Goal: Information Seeking & Learning: Learn about a topic

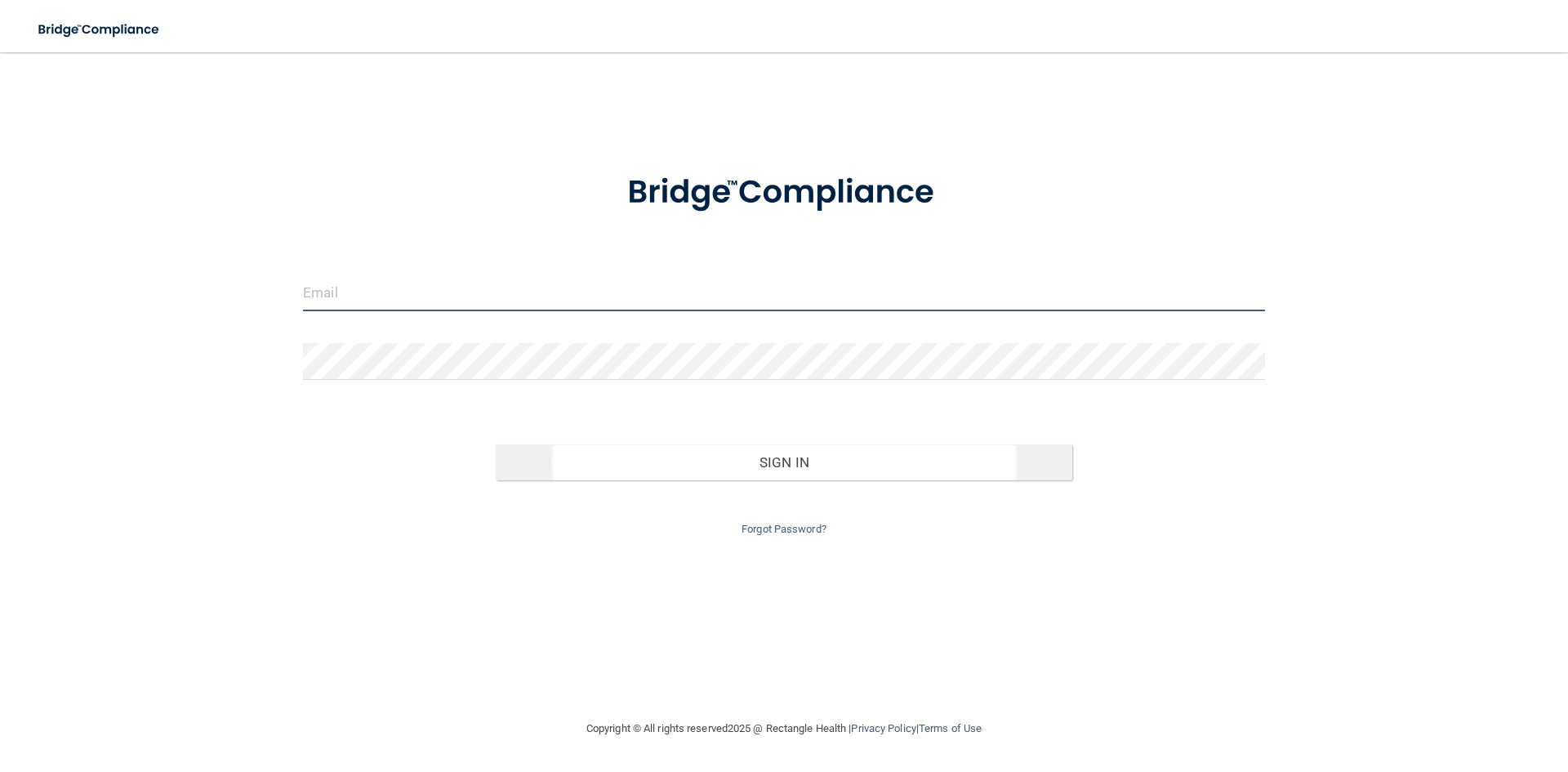
type input "[PERSON_NAME][EMAIL_ADDRESS][DOMAIN_NAME]"
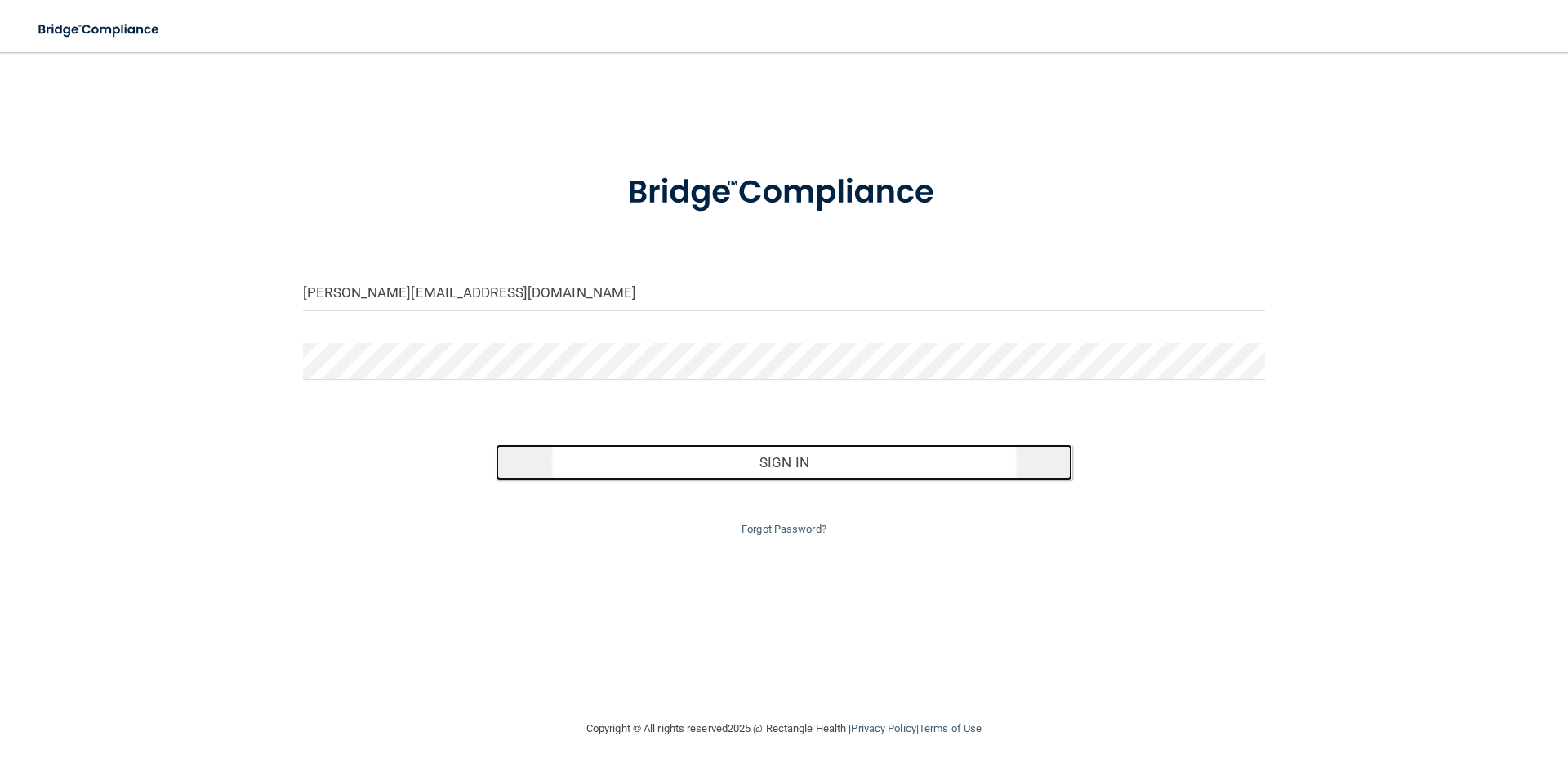
click at [741, 453] on button "Sign In" at bounding box center [784, 462] width 578 height 36
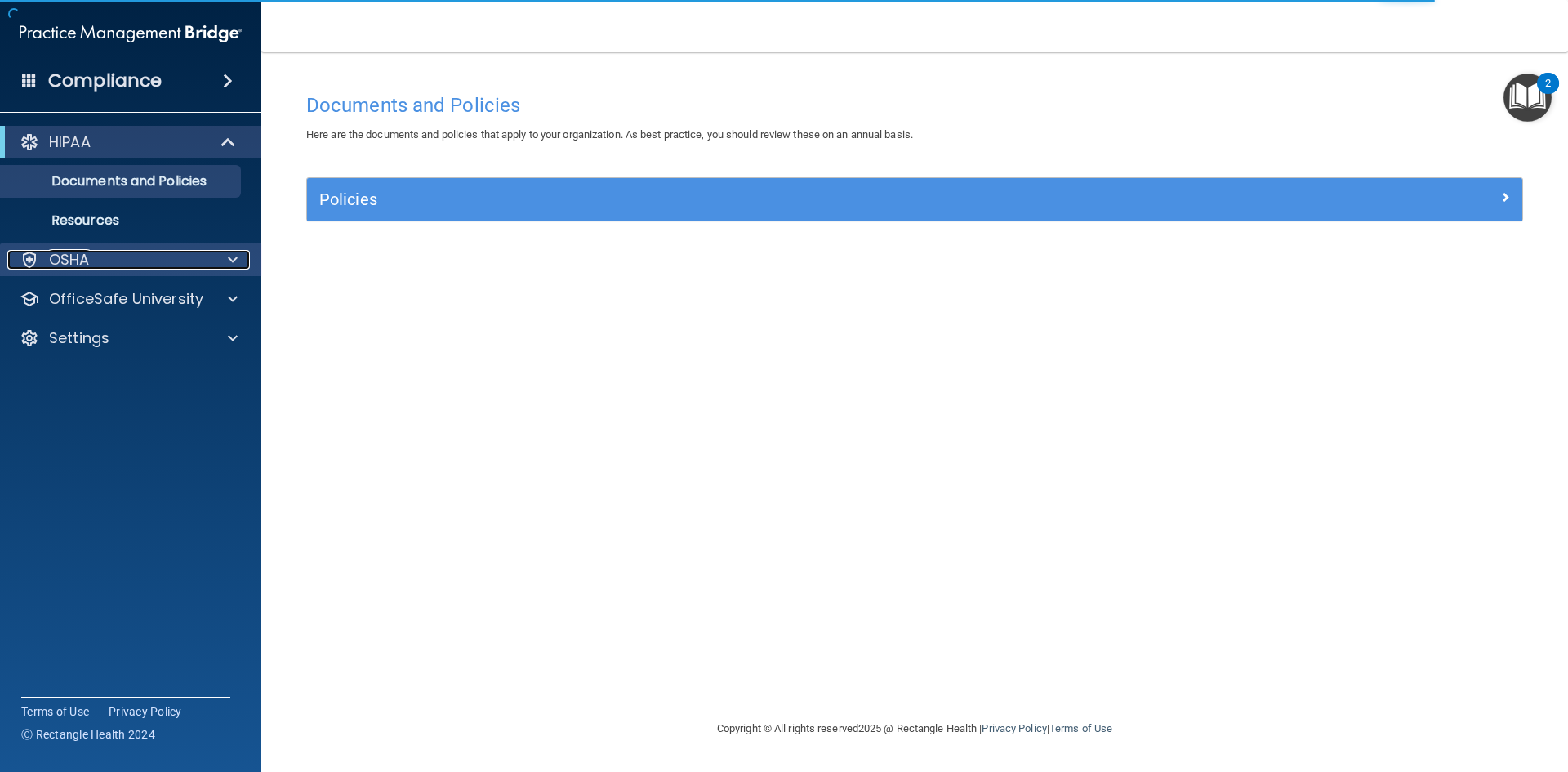
click at [150, 255] on div "OSHA" at bounding box center [109, 259] width 203 height 19
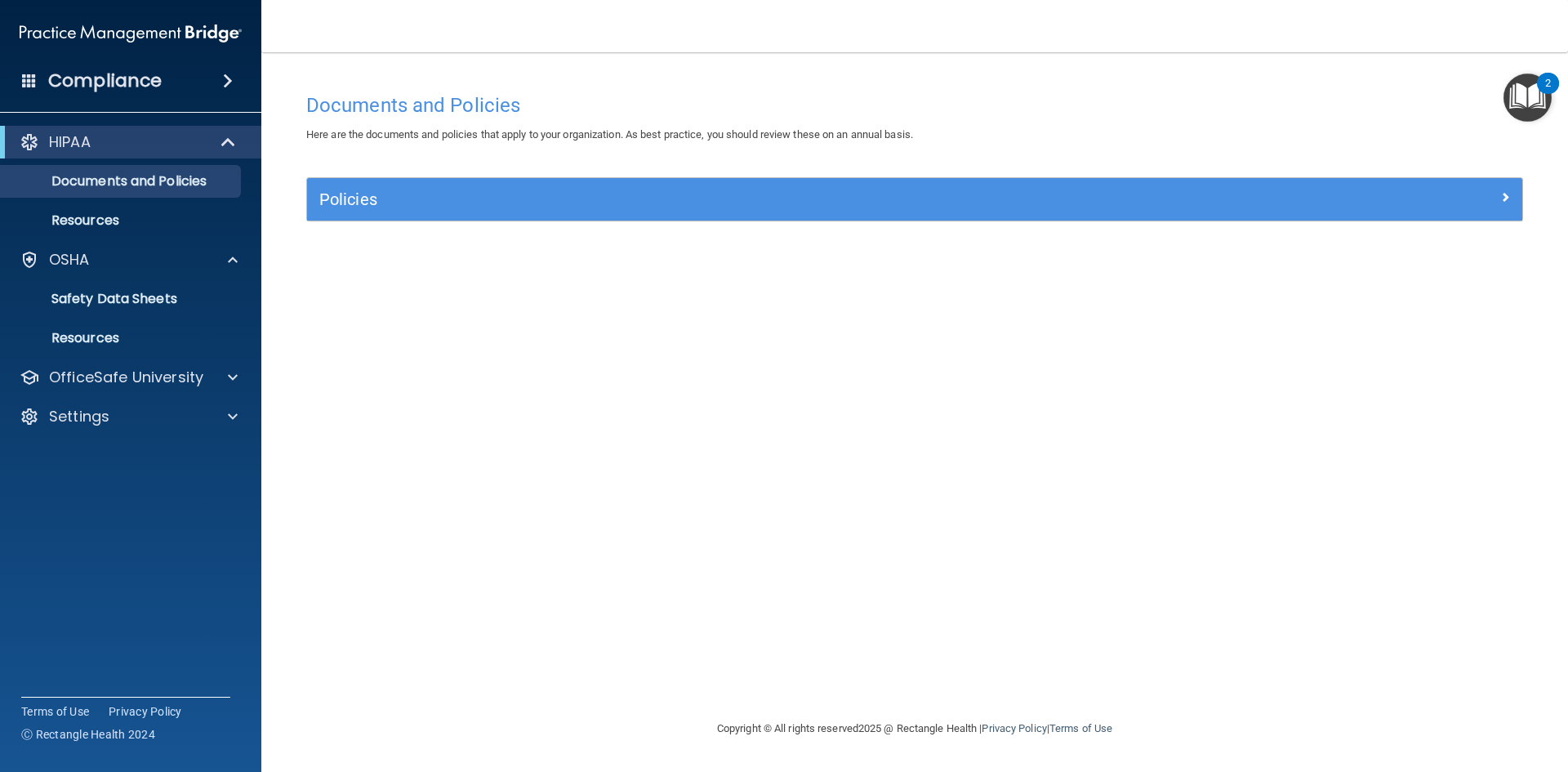
click at [1038, 167] on div "Documents and Policies Here are the documents and policies that apply to your o…" at bounding box center [914, 402] width 1241 height 634
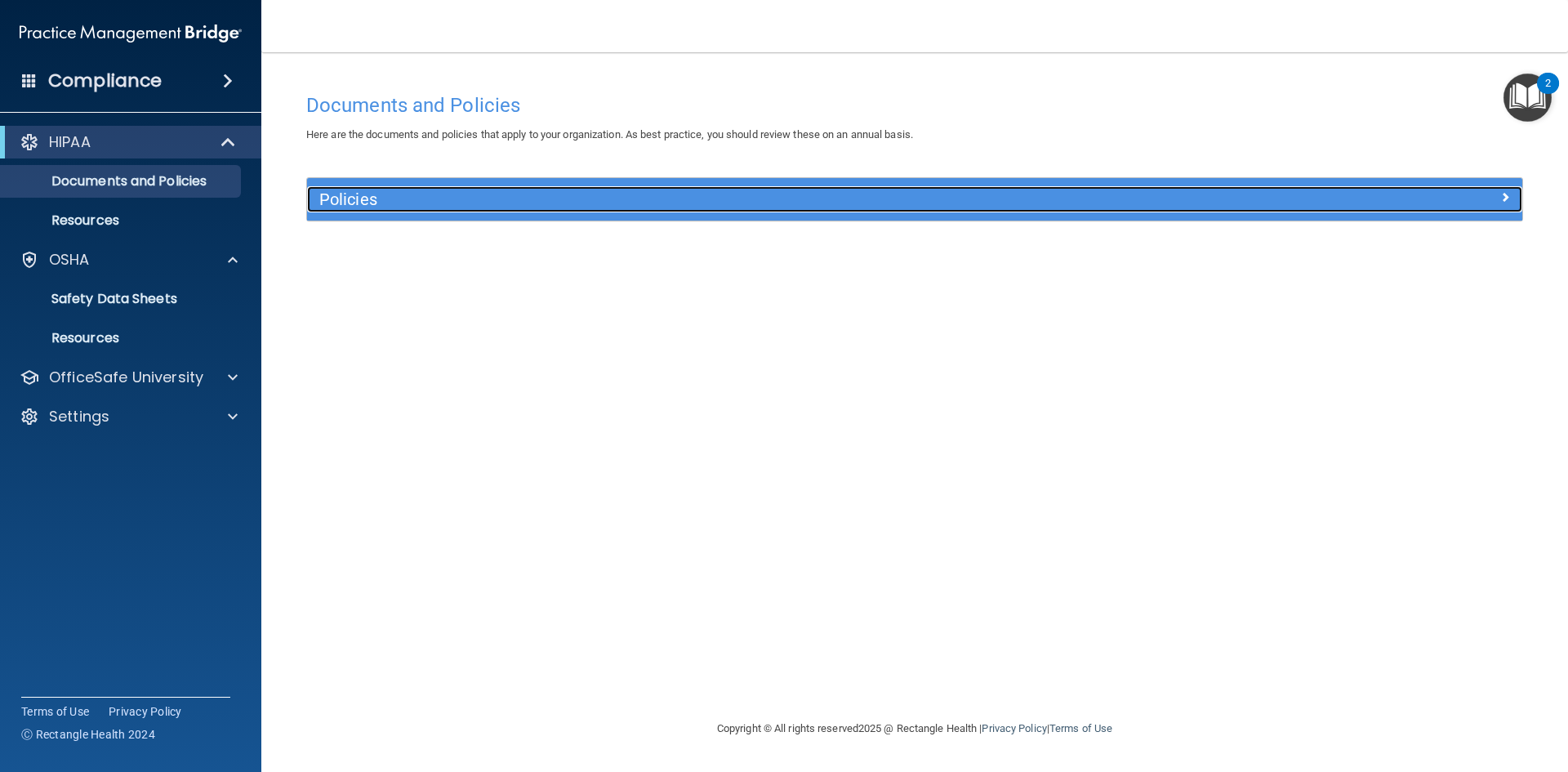
click at [1026, 191] on h5 "Policies" at bounding box center [763, 200] width 887 height 18
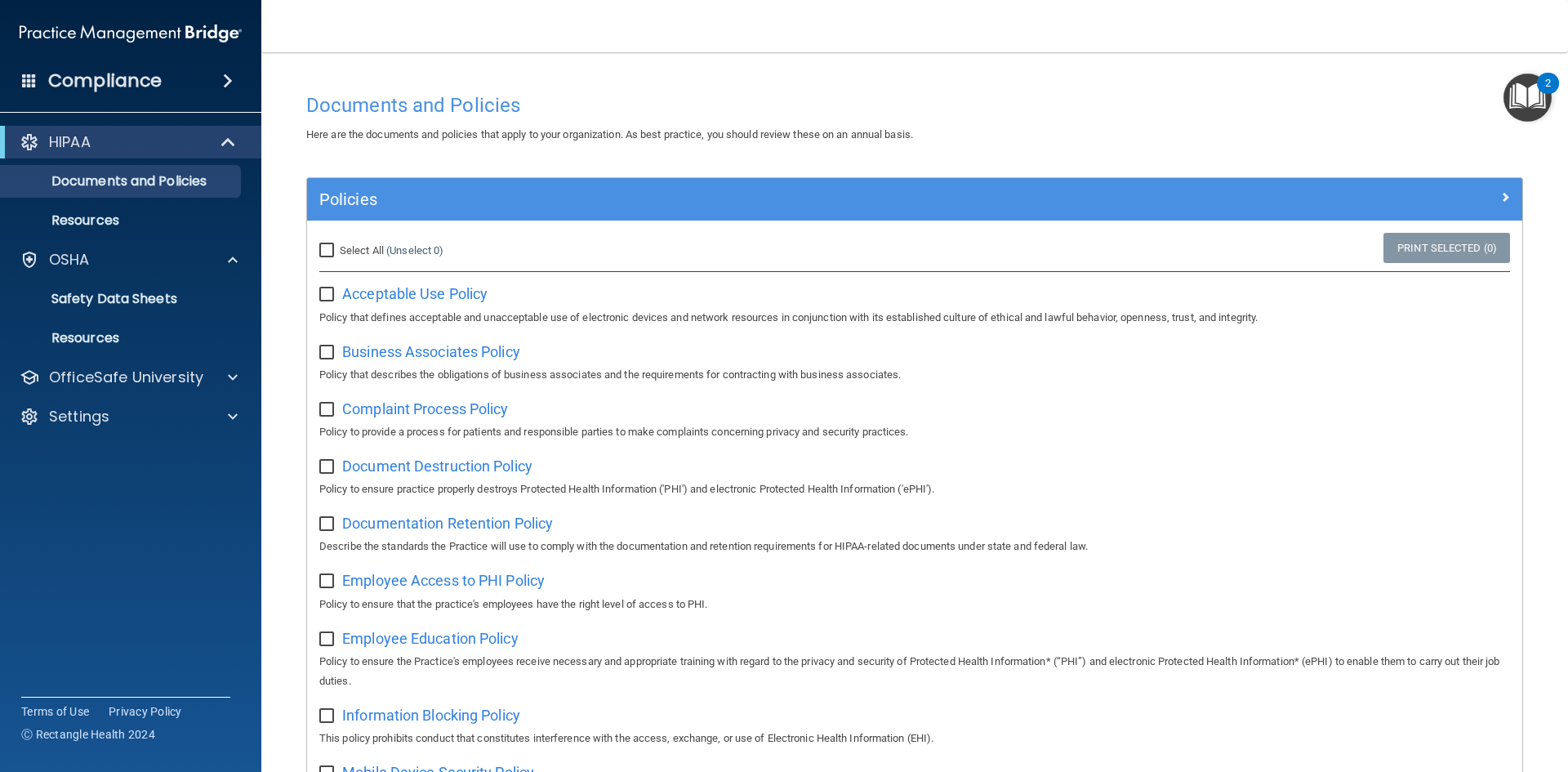
click at [337, 250] on input "Select All (Unselect 0) Unselect All" at bounding box center [329, 251] width 18 height 13
checkbox input "true"
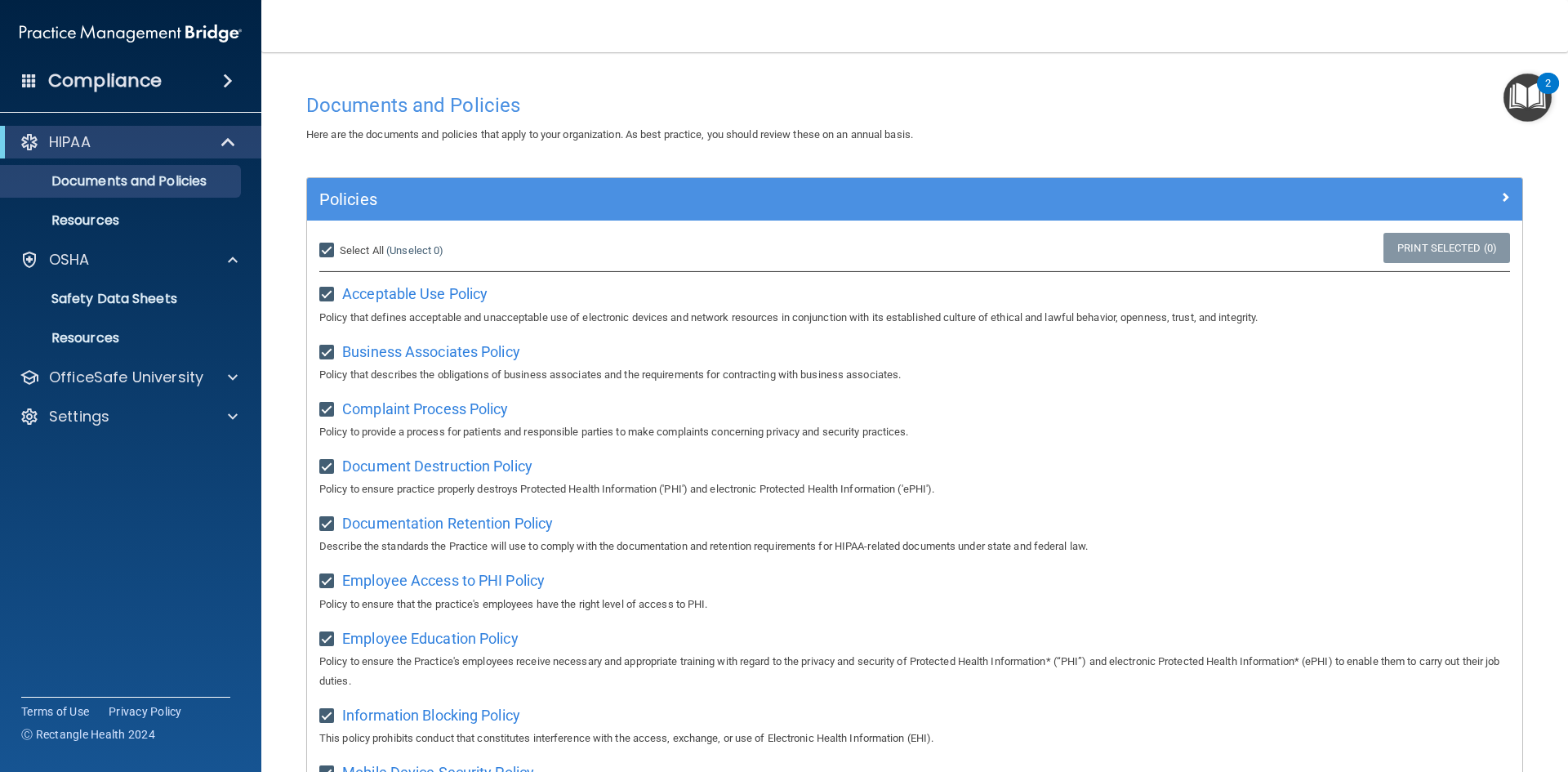
checkbox input "true"
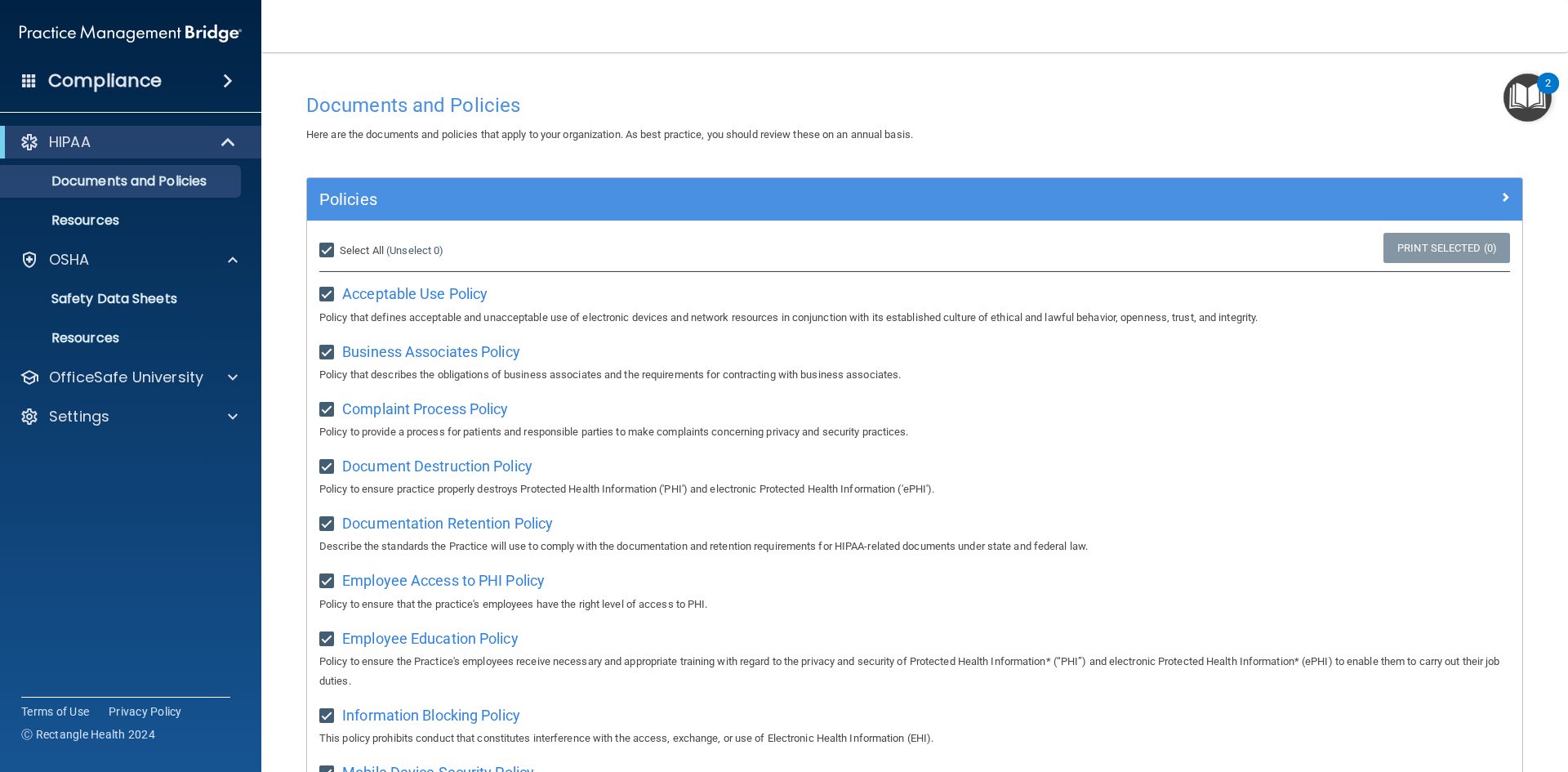
checkbox input "true"
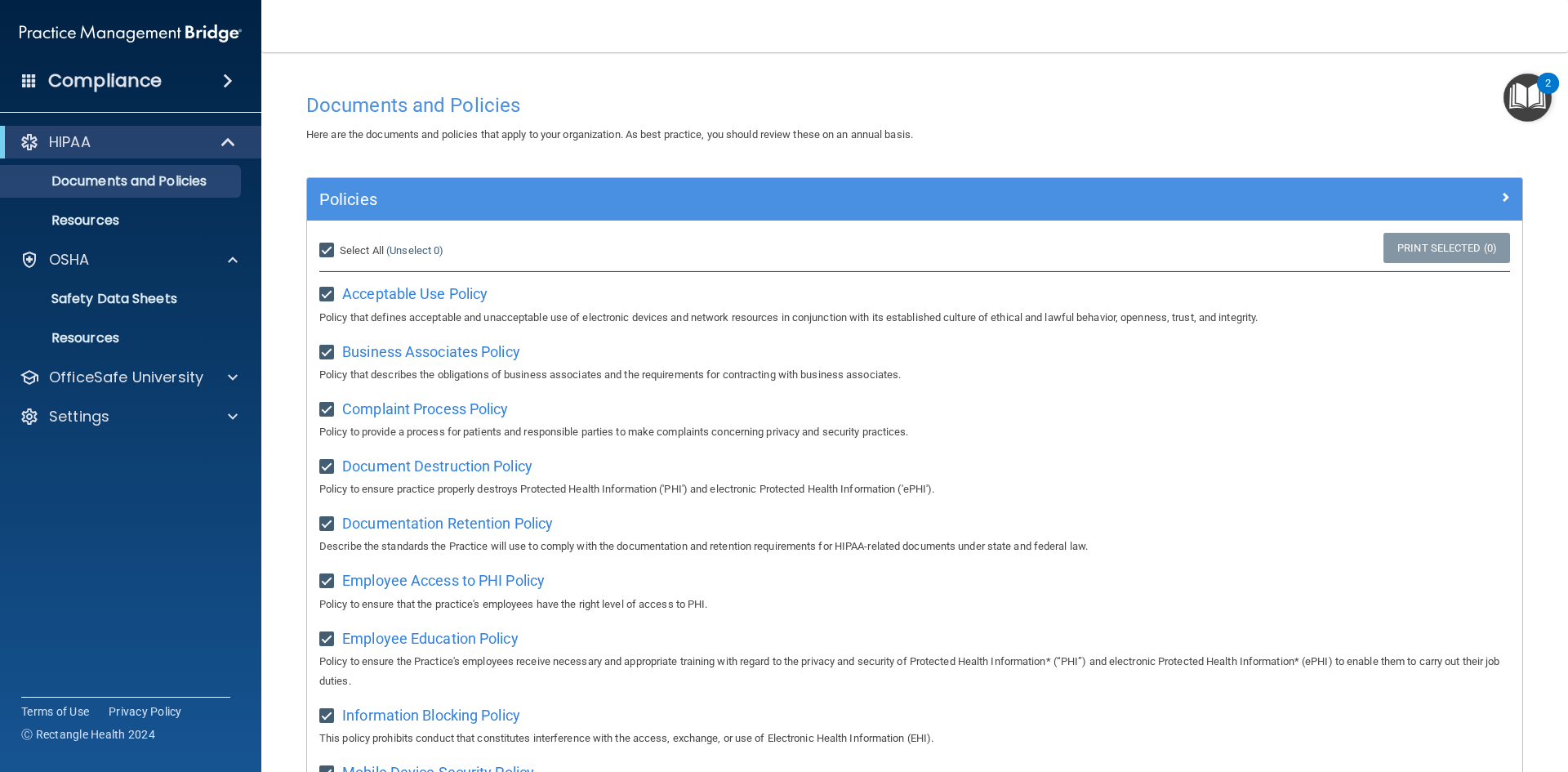
checkbox input "true"
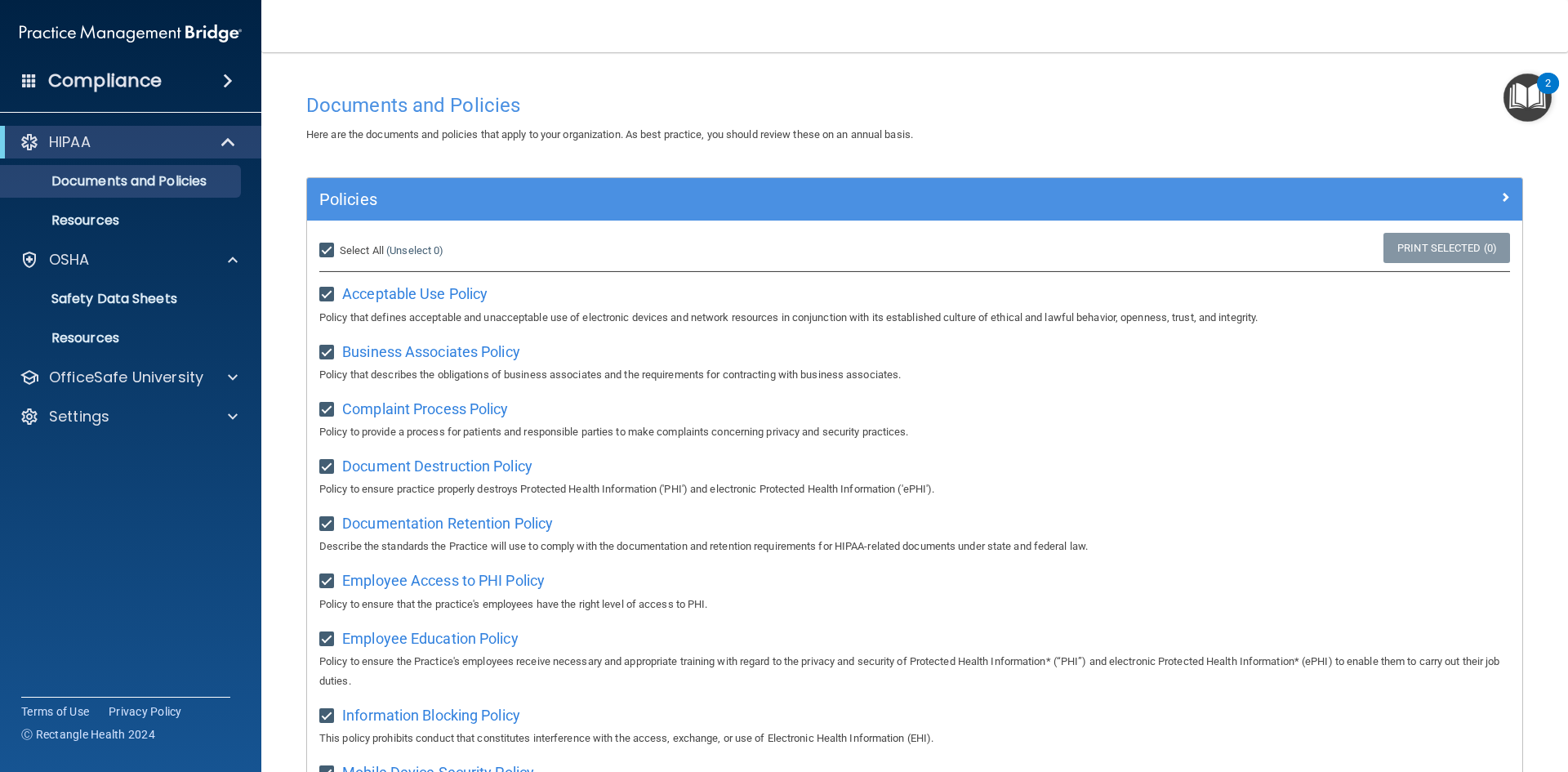
checkbox input "true"
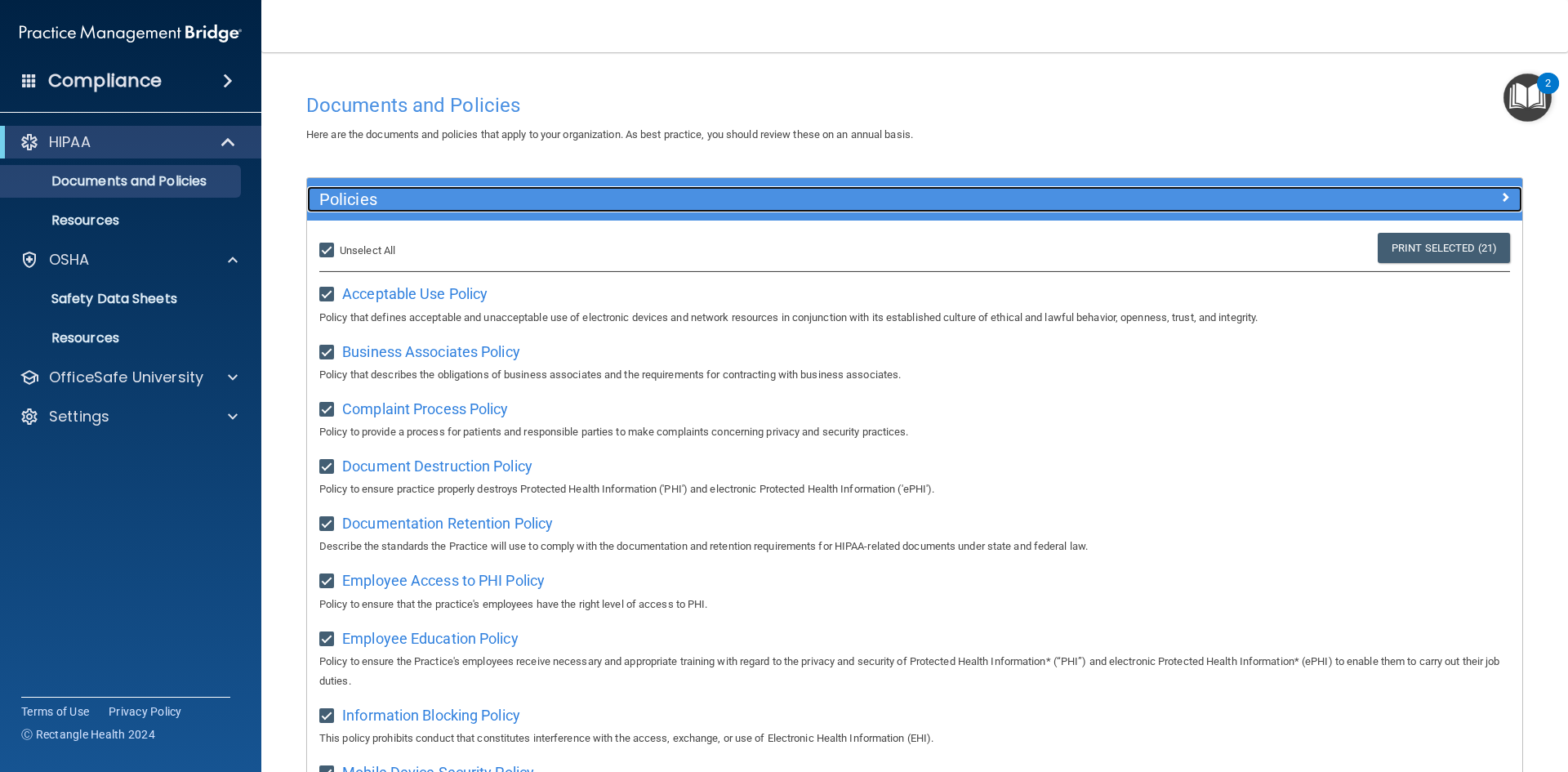
click at [1500, 205] on span at bounding box center [1504, 196] width 10 height 19
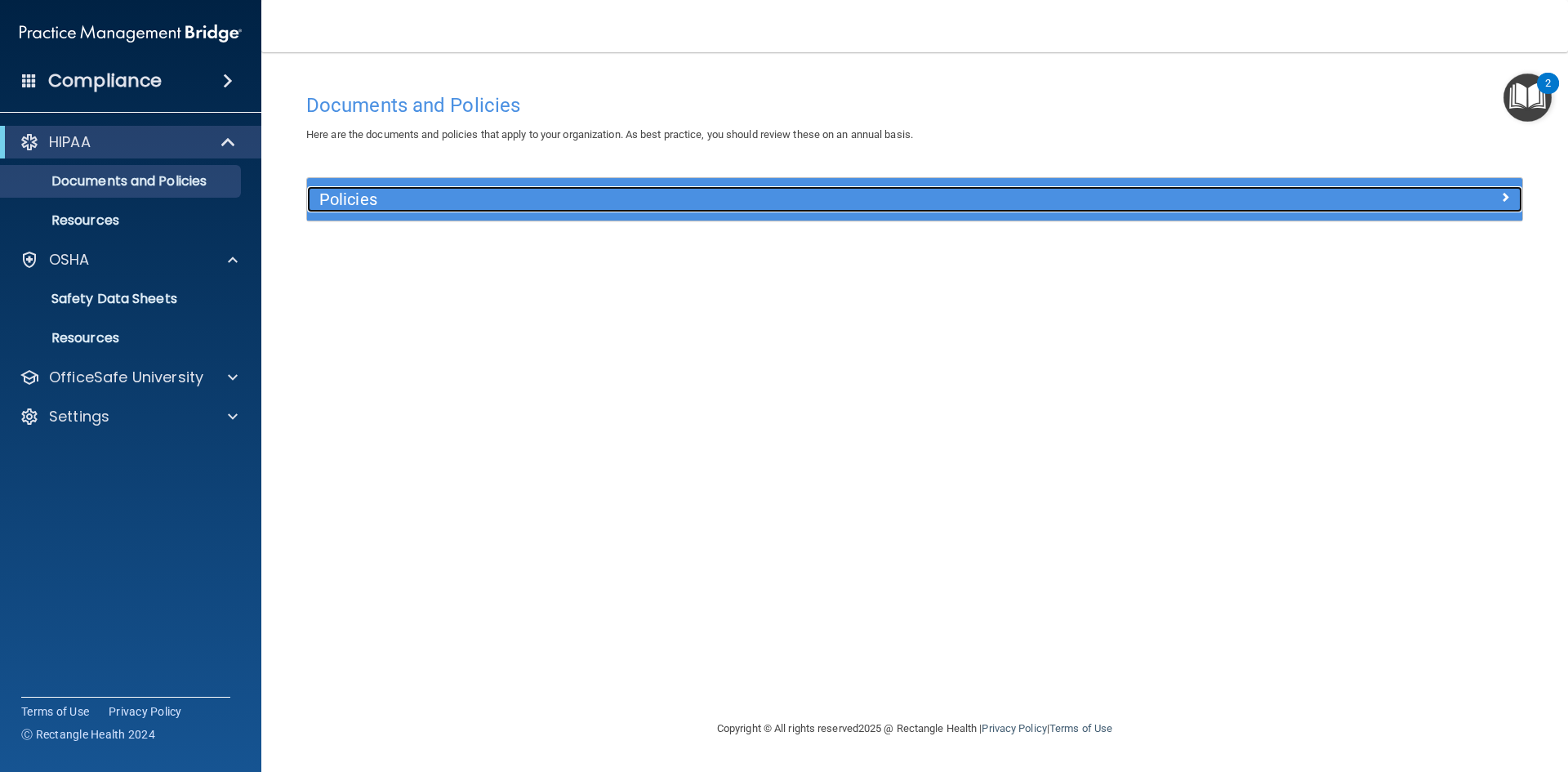
click at [1492, 205] on div at bounding box center [1371, 195] width 304 height 19
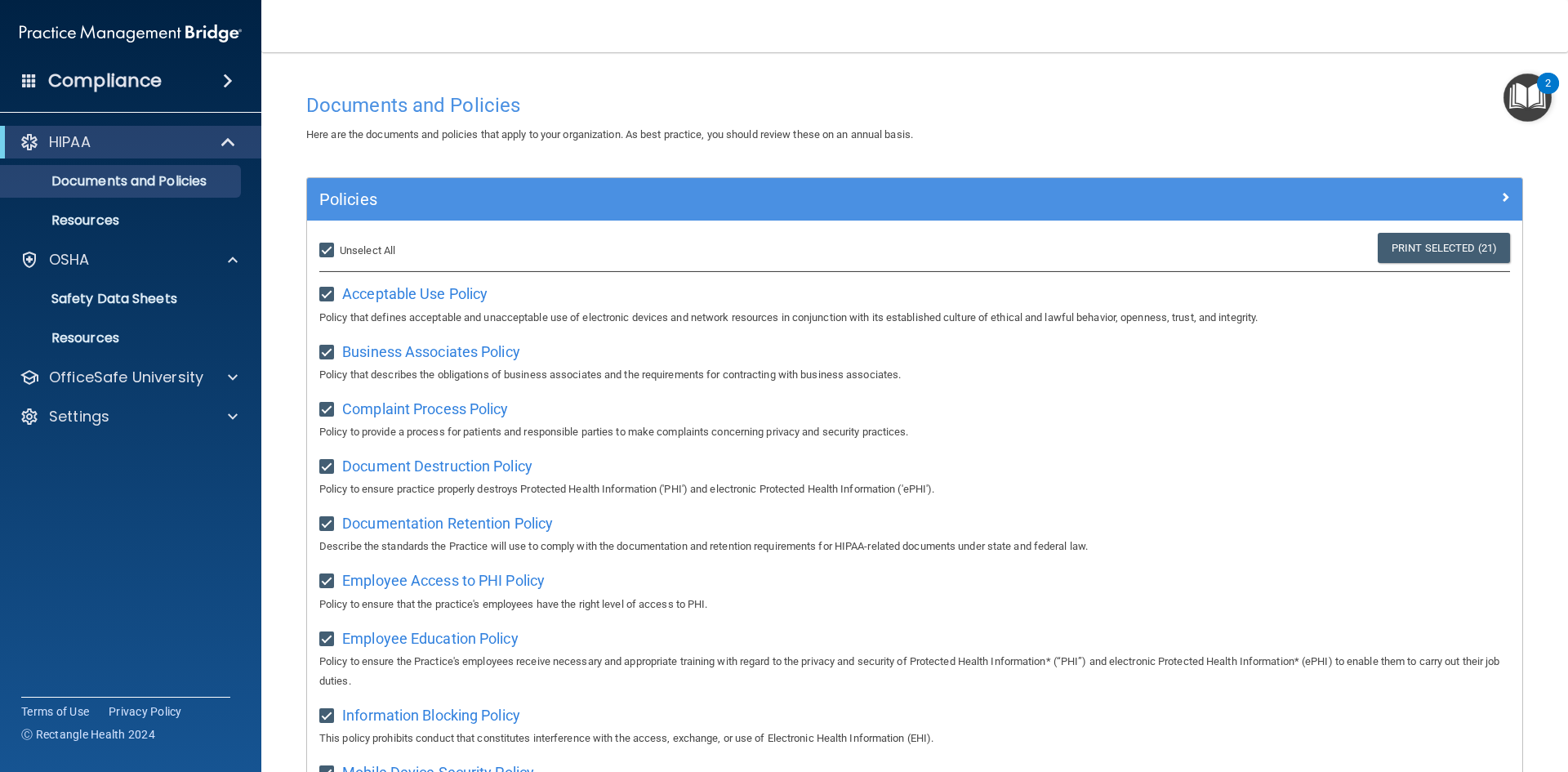
click at [82, 154] on div "HIPAA" at bounding box center [131, 142] width 262 height 32
click at [111, 107] on div "Compliance HIPAA Documents and Policies Report an Incident Business Associates …" at bounding box center [131, 386] width 262 height 772
click at [162, 83] on div "Compliance" at bounding box center [131, 80] width 262 height 36
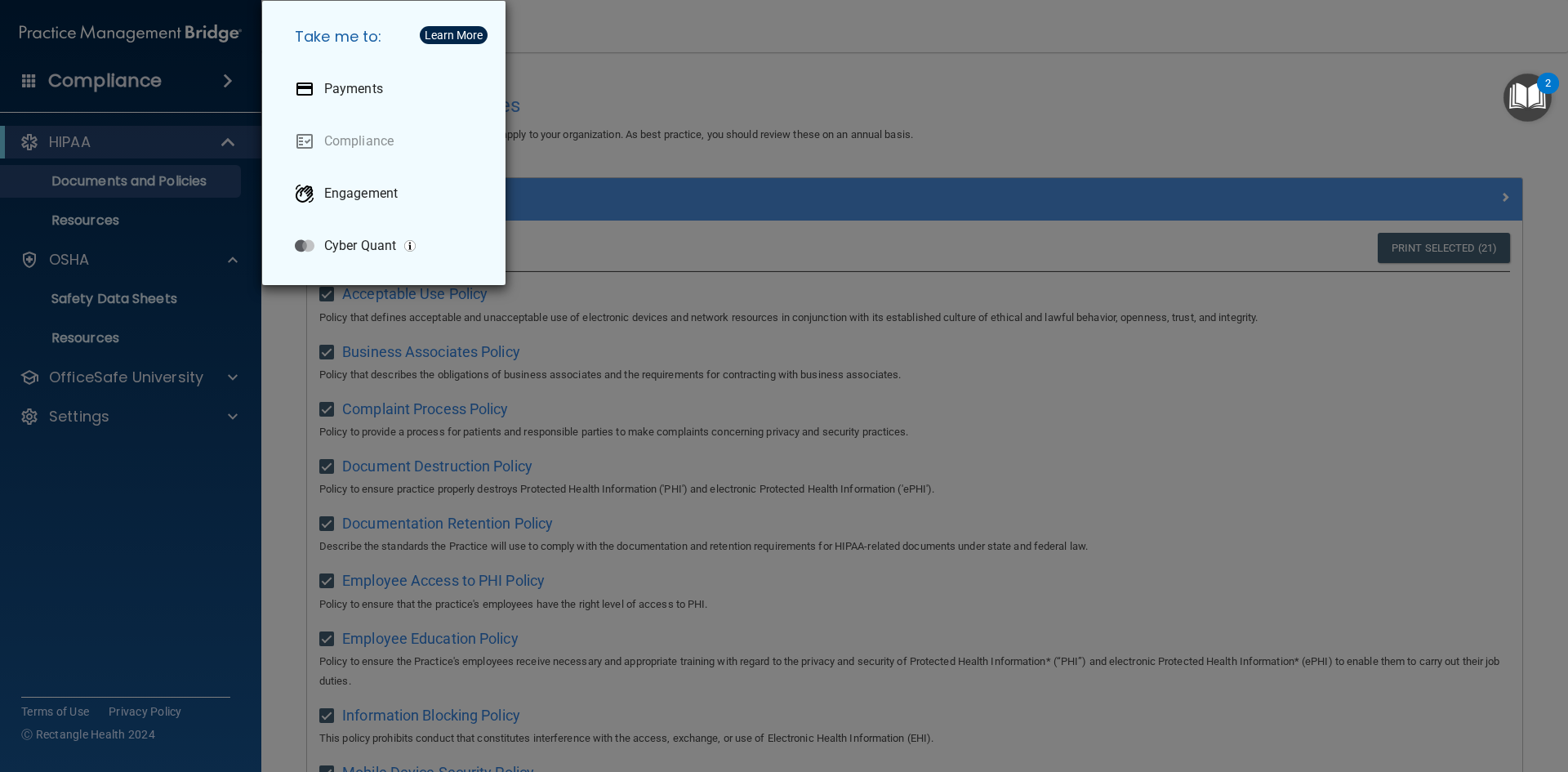
click at [95, 227] on div "Take me to: Payments Compliance Engagement Cyber Quant" at bounding box center [784, 386] width 1568 height 772
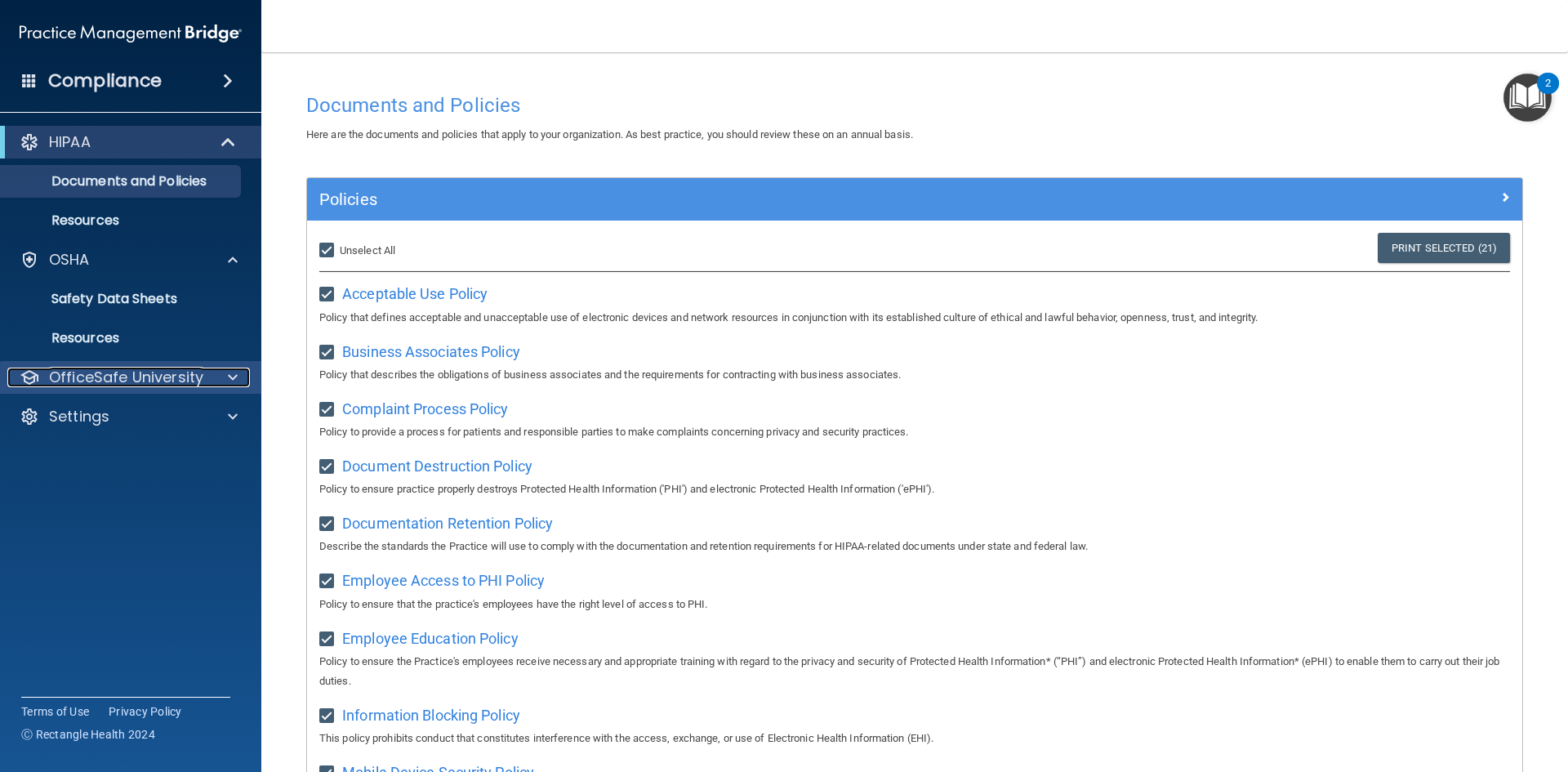
click at [124, 378] on p "OfficeSafe University" at bounding box center [126, 377] width 155 height 19
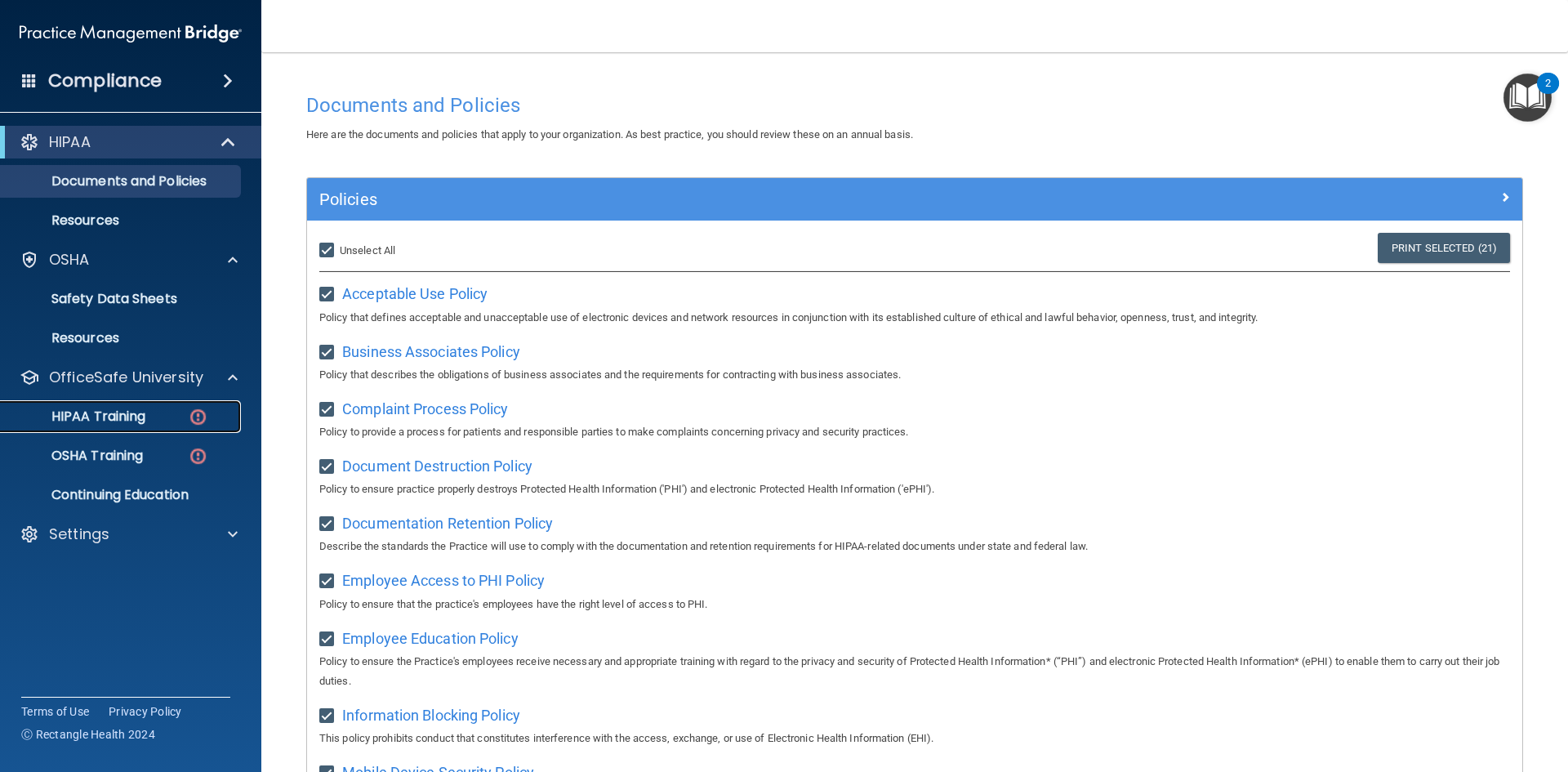
click at [203, 425] on img at bounding box center [198, 416] width 20 height 20
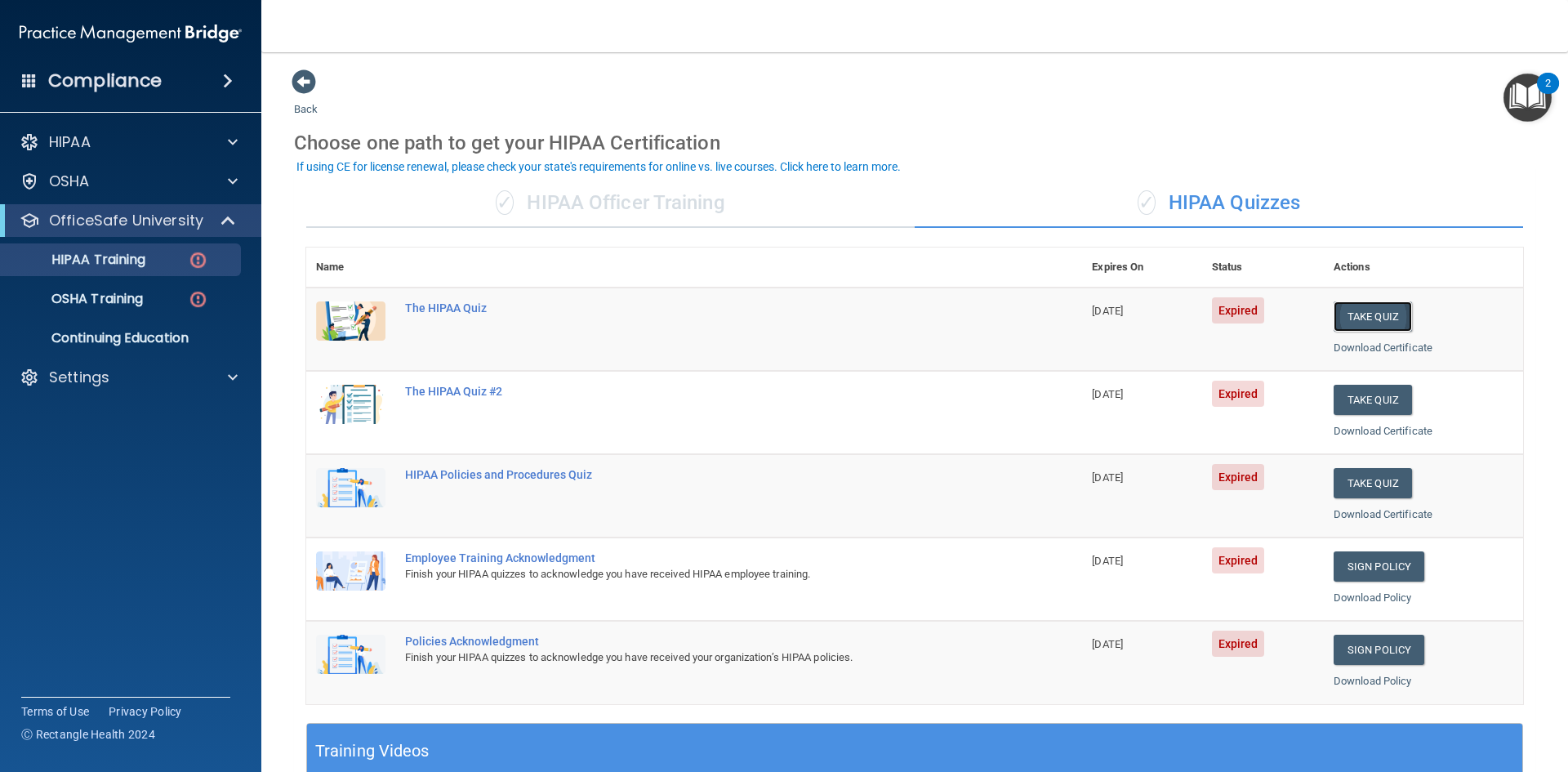
click at [1356, 320] on button "Take Quiz" at bounding box center [1373, 316] width 78 height 30
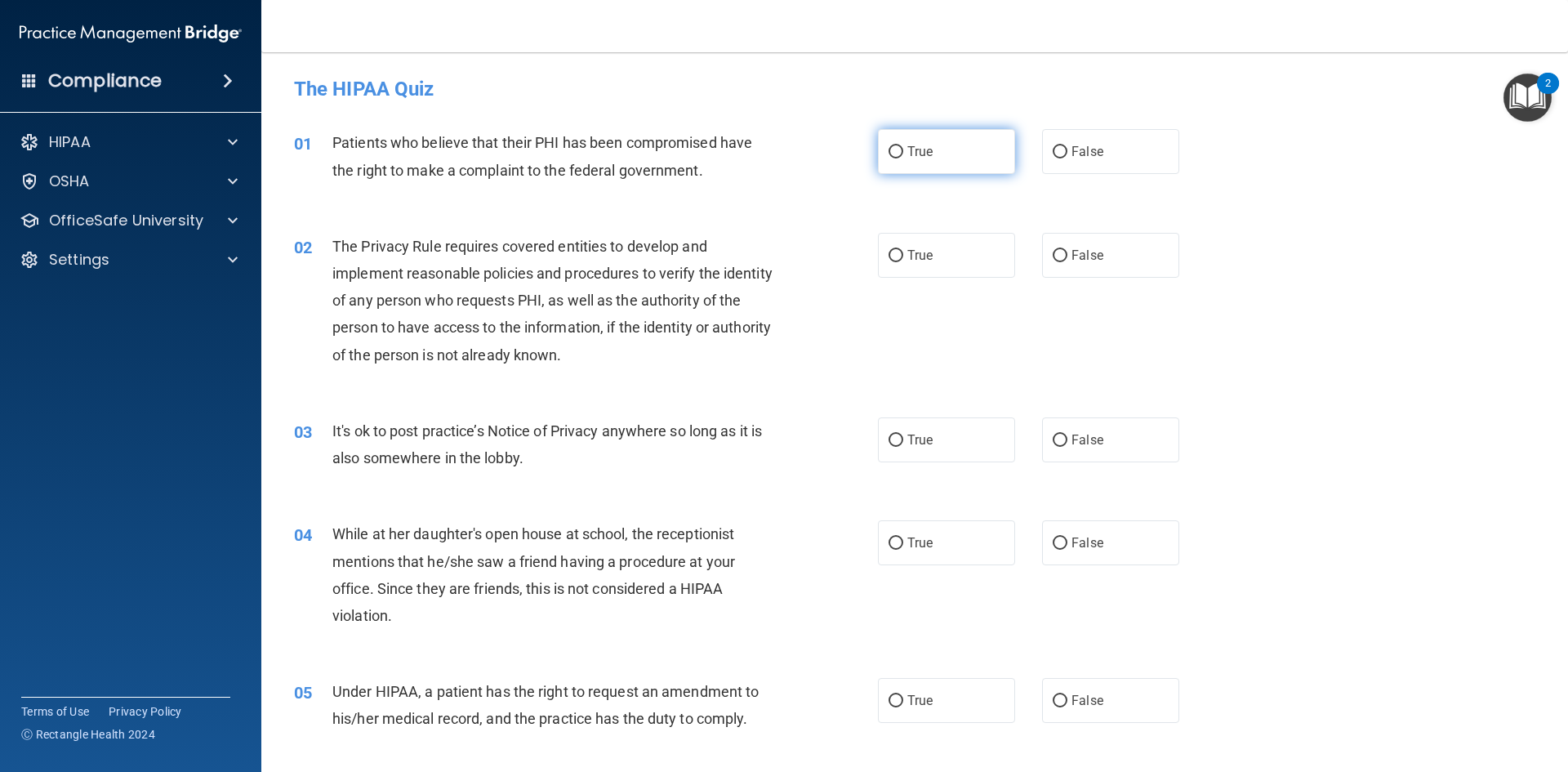
click at [900, 147] on label "True" at bounding box center [946, 151] width 137 height 45
click at [900, 147] on input "True" at bounding box center [896, 152] width 15 height 12
radio input "true"
click at [887, 240] on label "True" at bounding box center [946, 255] width 137 height 45
click at [889, 250] on input "True" at bounding box center [896, 255] width 15 height 12
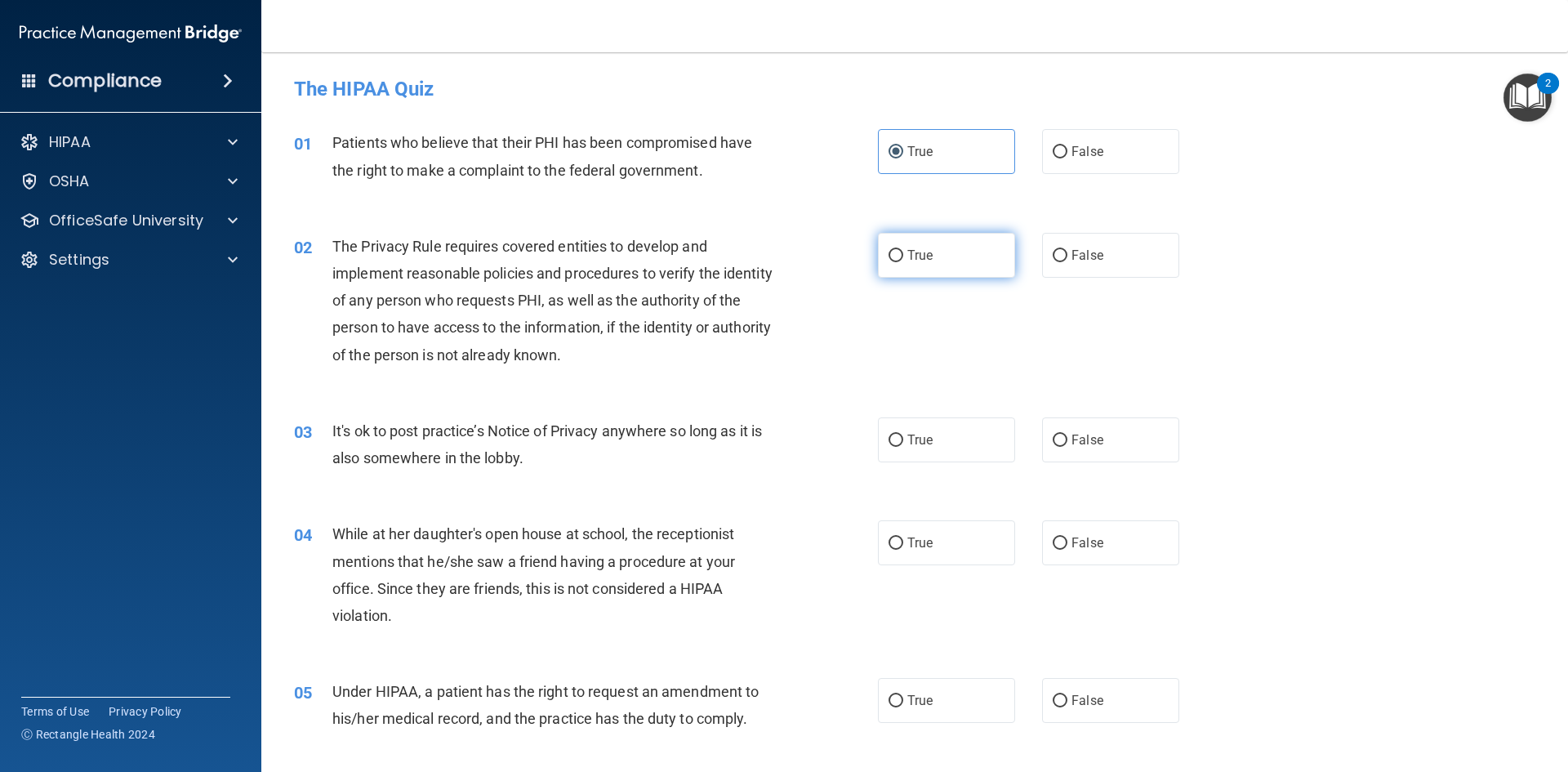
radio input "true"
click at [889, 439] on input "True" at bounding box center [896, 440] width 15 height 12
radio input "true"
click at [892, 549] on input "True" at bounding box center [896, 543] width 15 height 12
radio input "true"
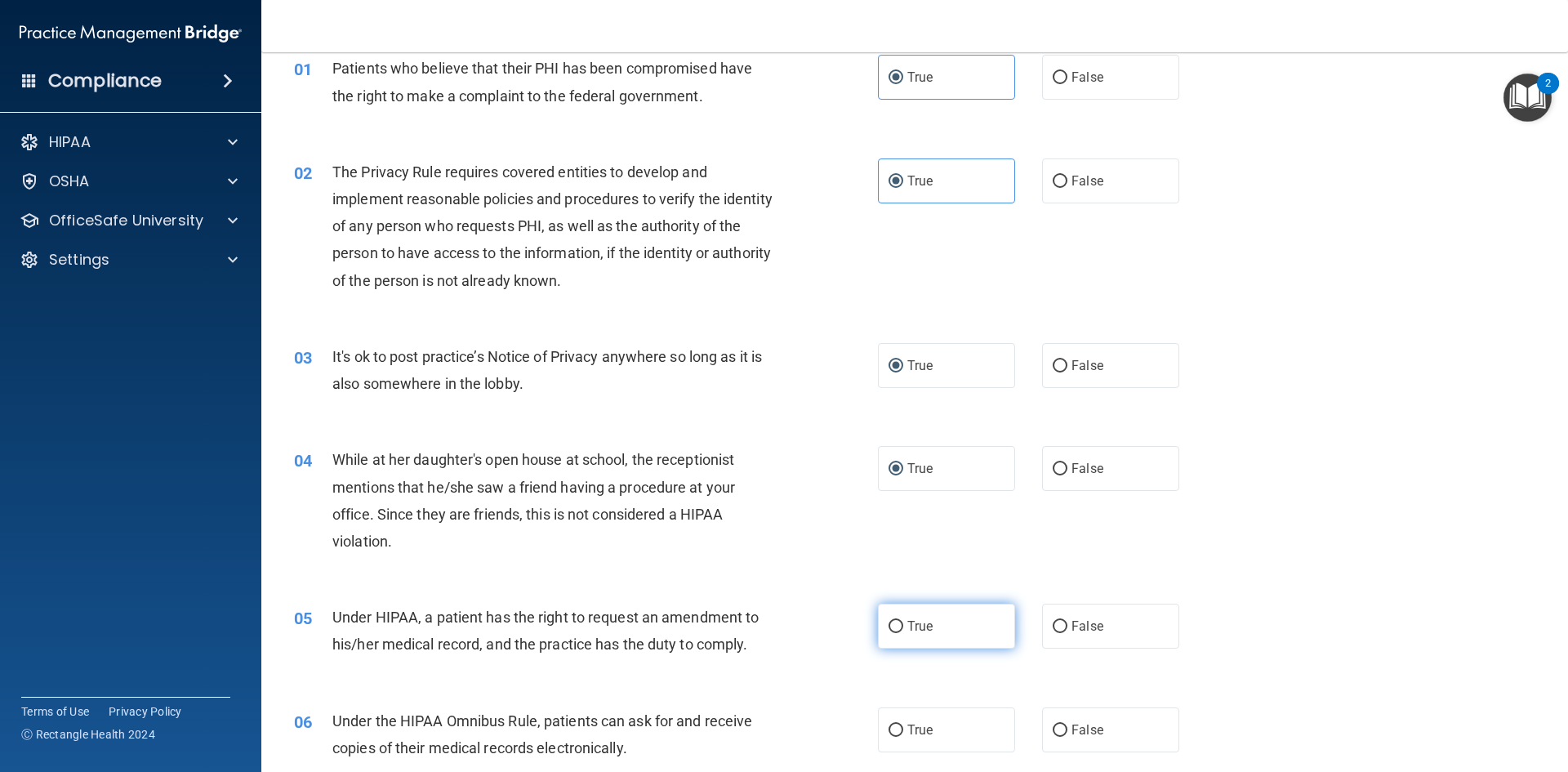
scroll to position [163, 0]
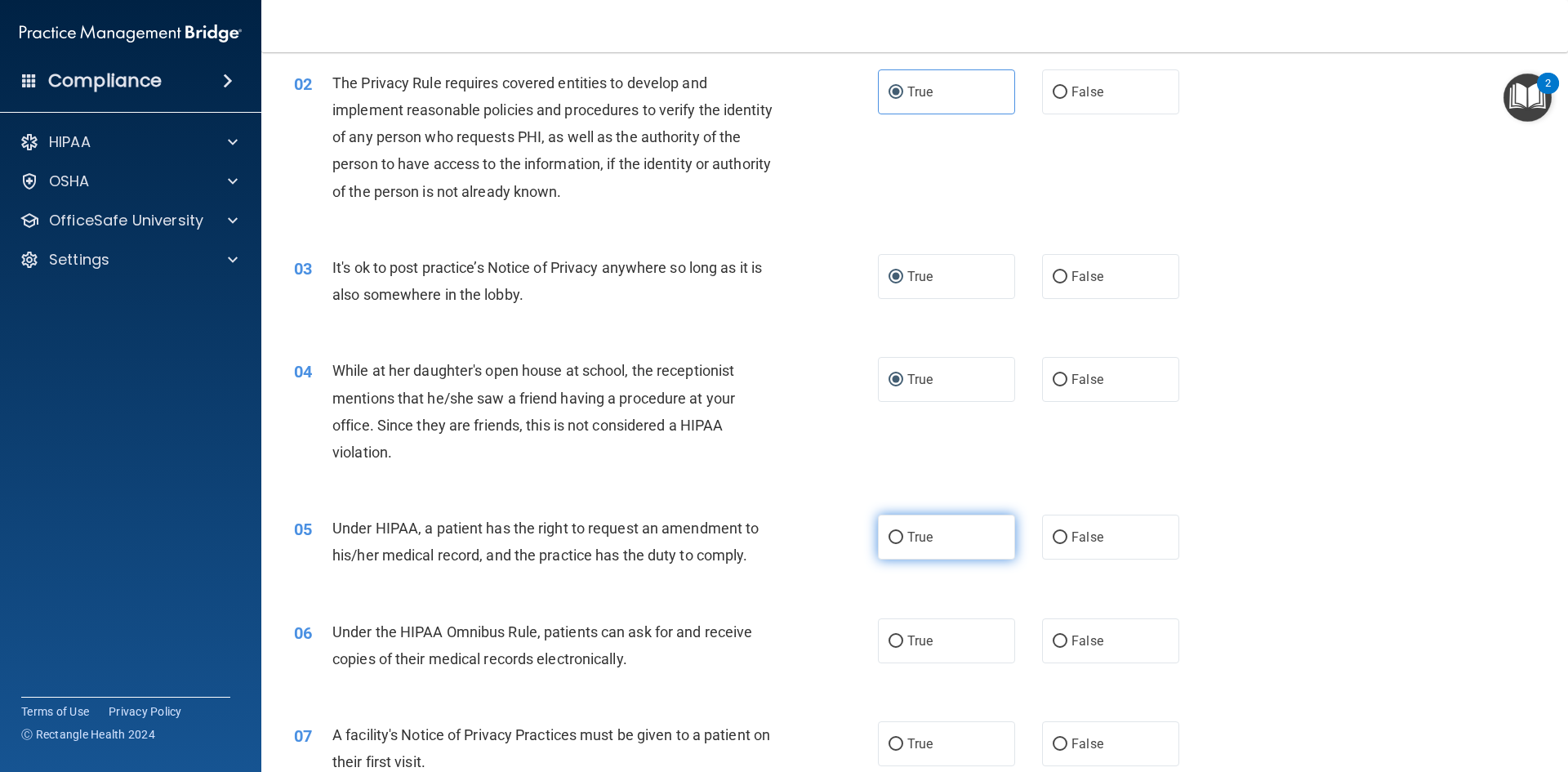
click at [901, 544] on label "True" at bounding box center [946, 536] width 137 height 45
click at [901, 544] on input "True" at bounding box center [896, 537] width 15 height 12
radio input "true"
click at [885, 622] on label "True" at bounding box center [946, 640] width 137 height 45
click at [889, 636] on input "True" at bounding box center [896, 641] width 15 height 12
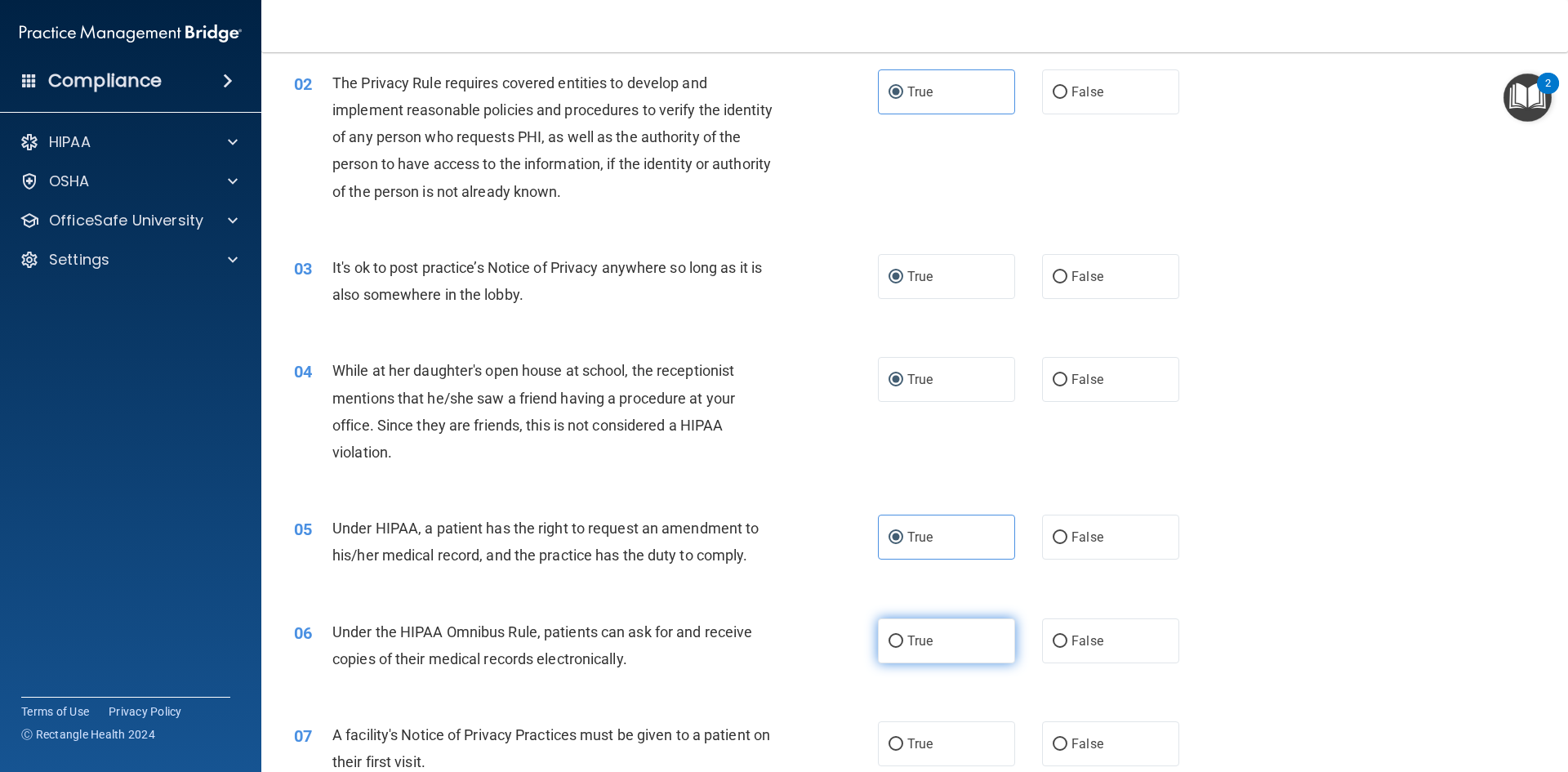
radio input "true"
click at [894, 746] on input "True" at bounding box center [896, 743] width 15 height 12
radio input "true"
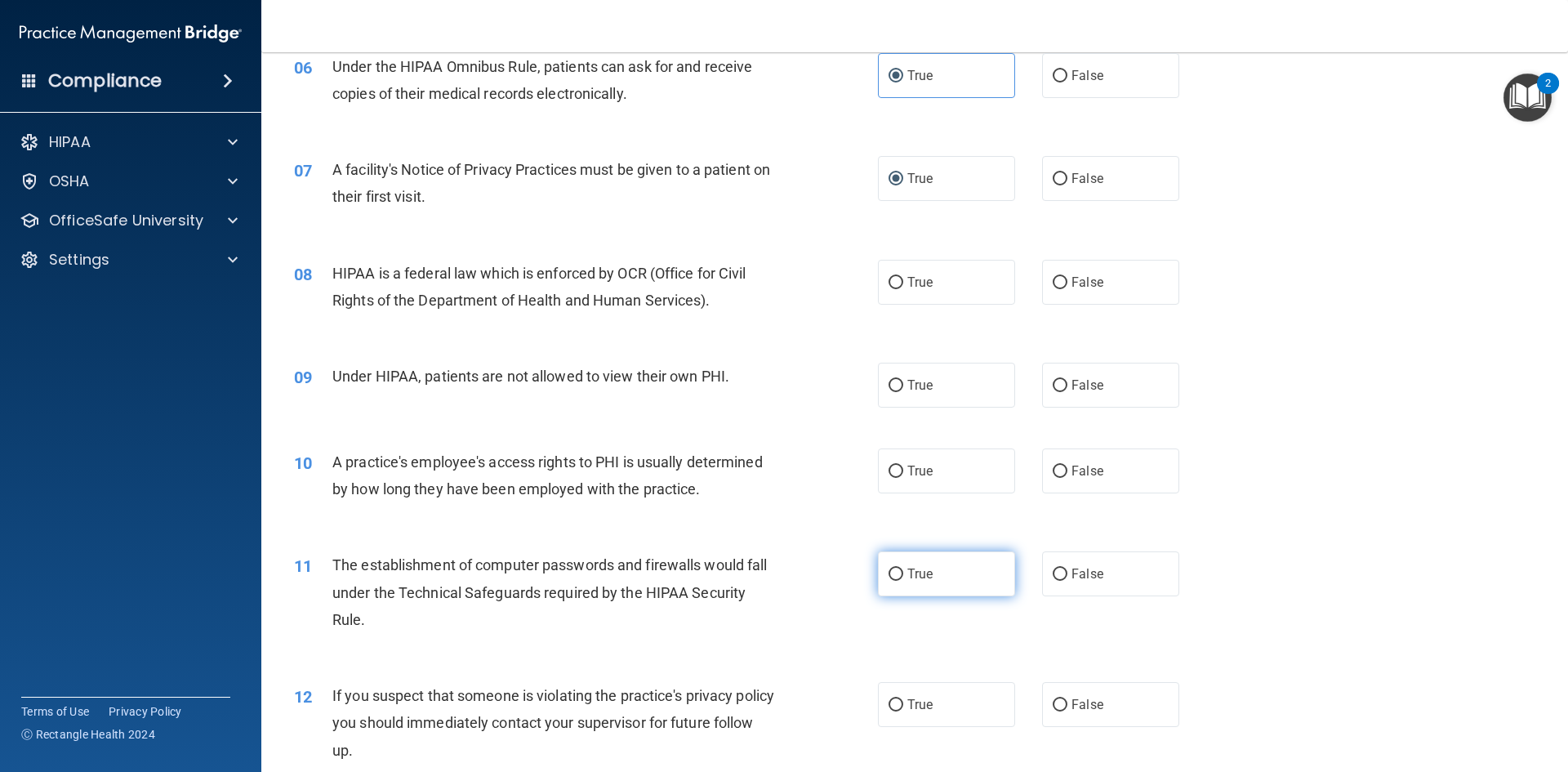
scroll to position [735, 0]
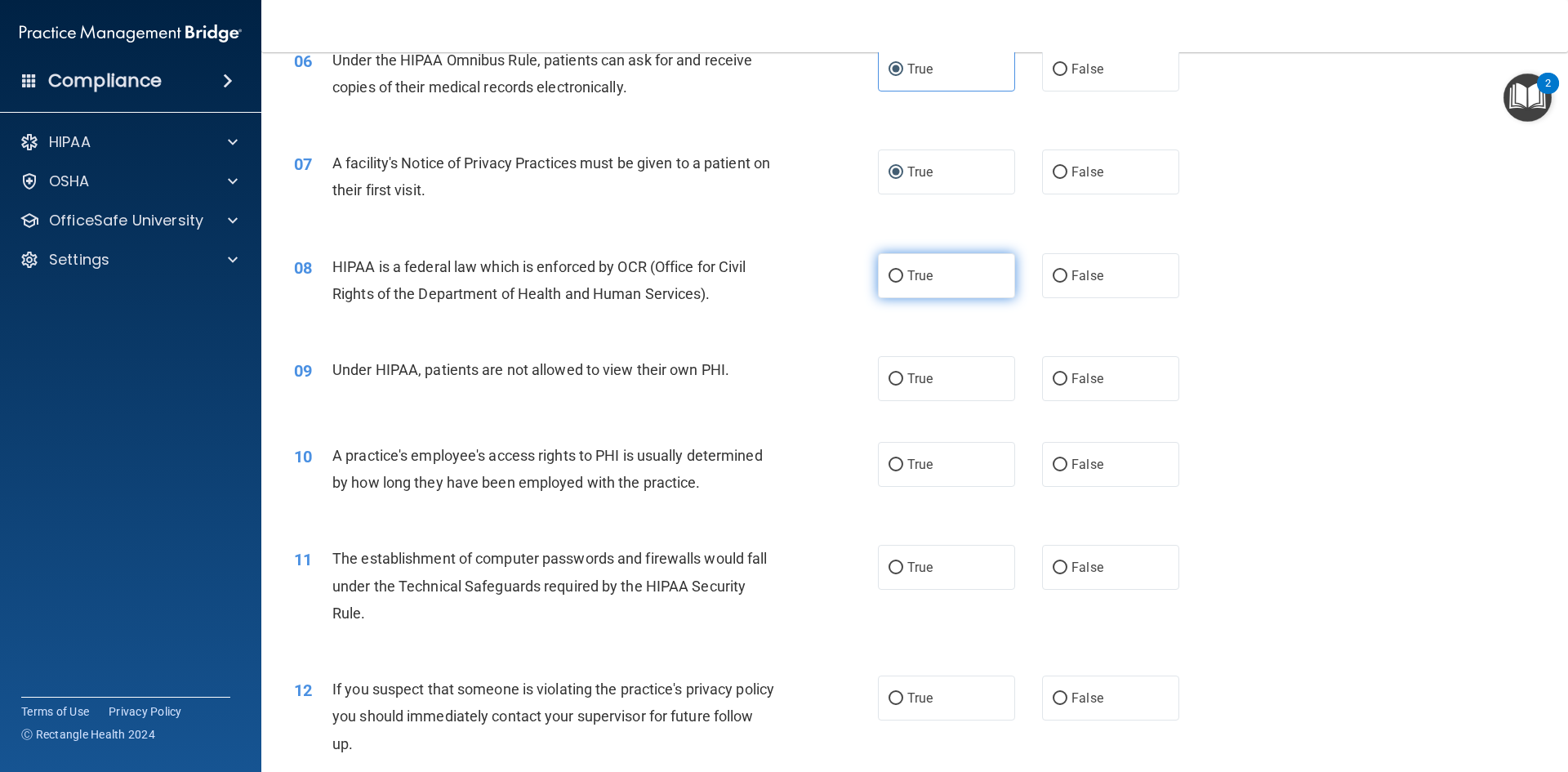
click at [889, 271] on input "True" at bounding box center [896, 275] width 15 height 12
radio input "true"
click at [889, 377] on input "True" at bounding box center [896, 379] width 15 height 12
radio input "true"
click at [891, 466] on input "True" at bounding box center [896, 464] width 15 height 12
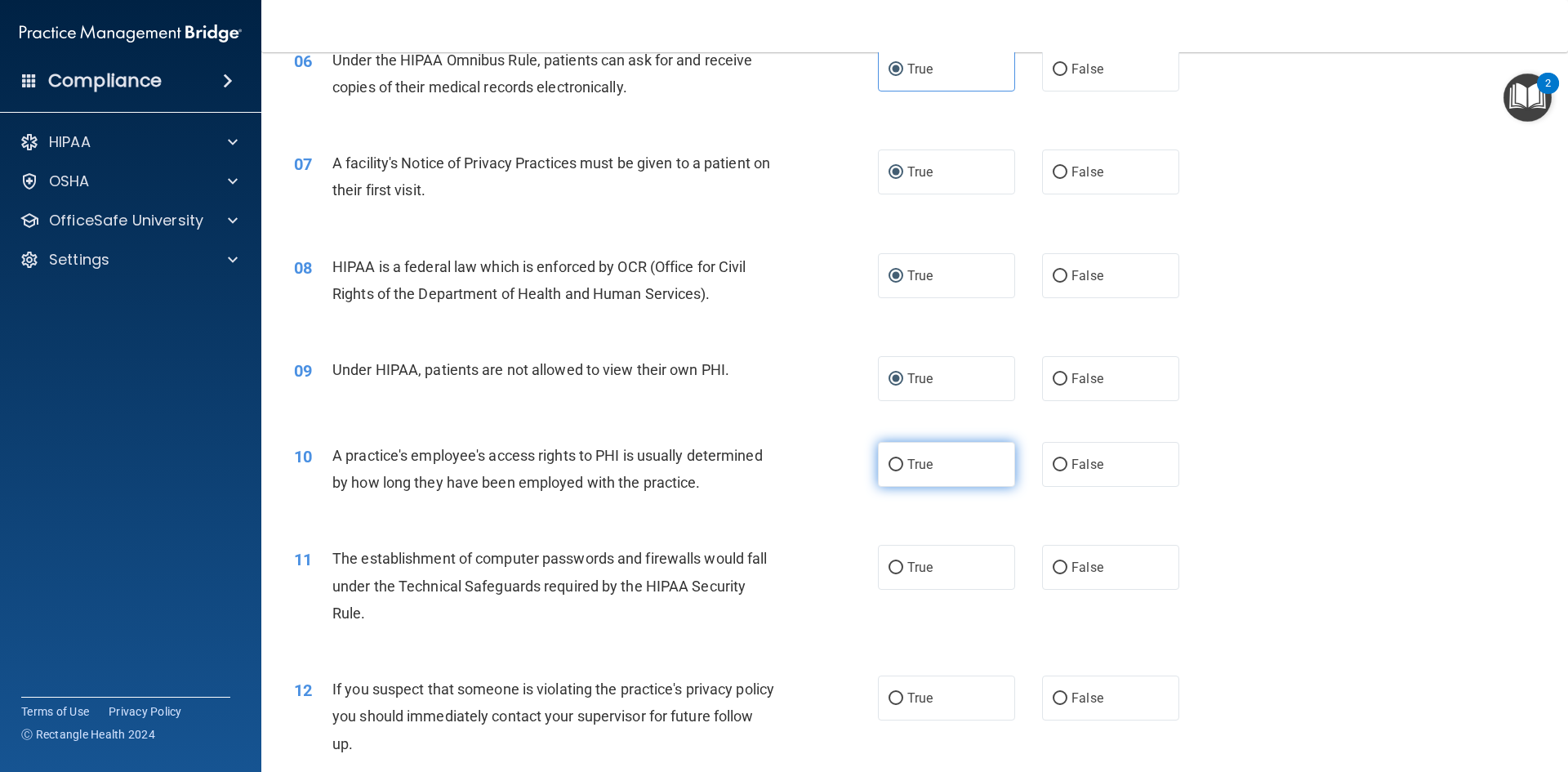
radio input "true"
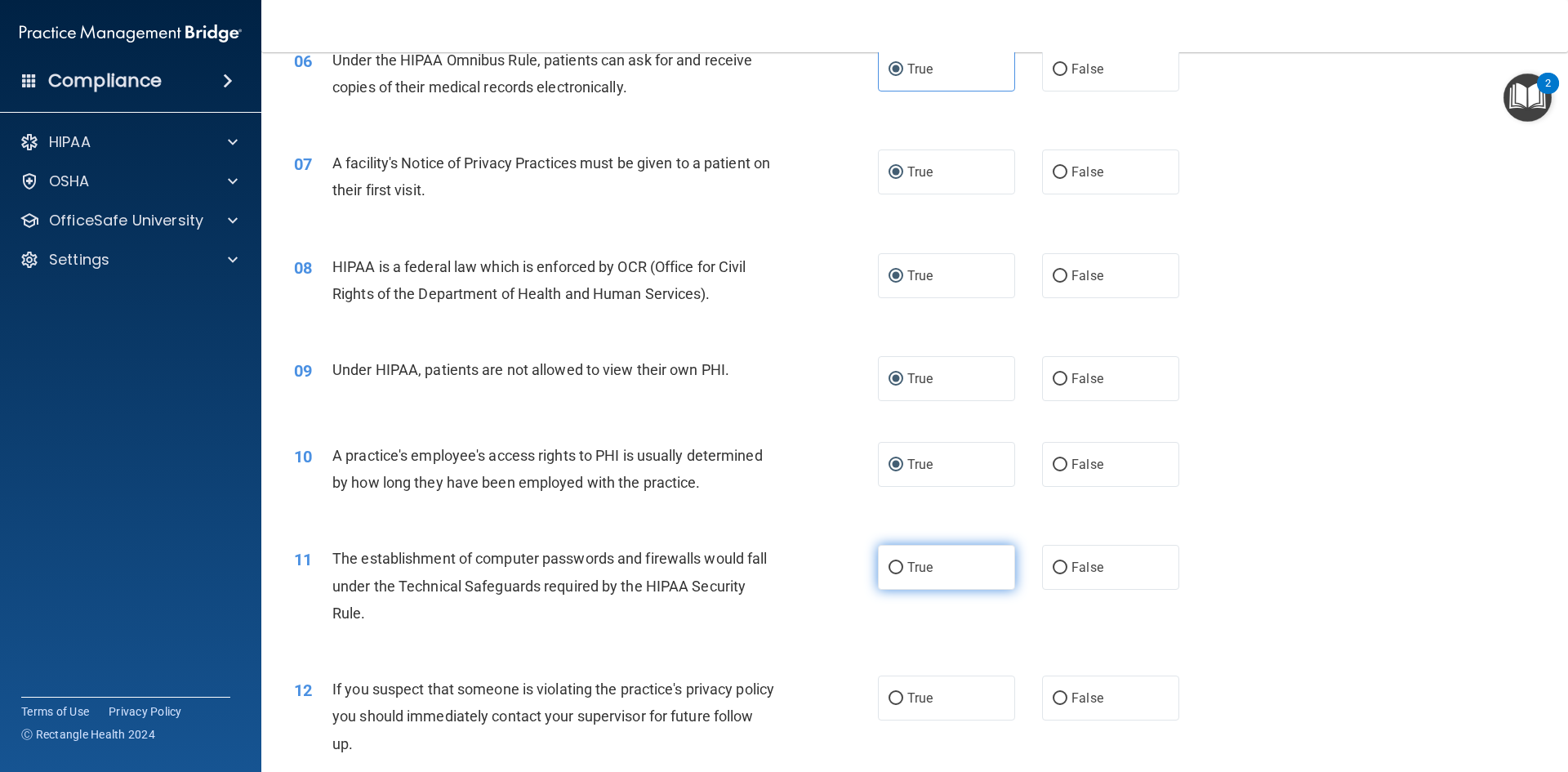
click at [889, 570] on input "True" at bounding box center [896, 567] width 15 height 12
radio input "true"
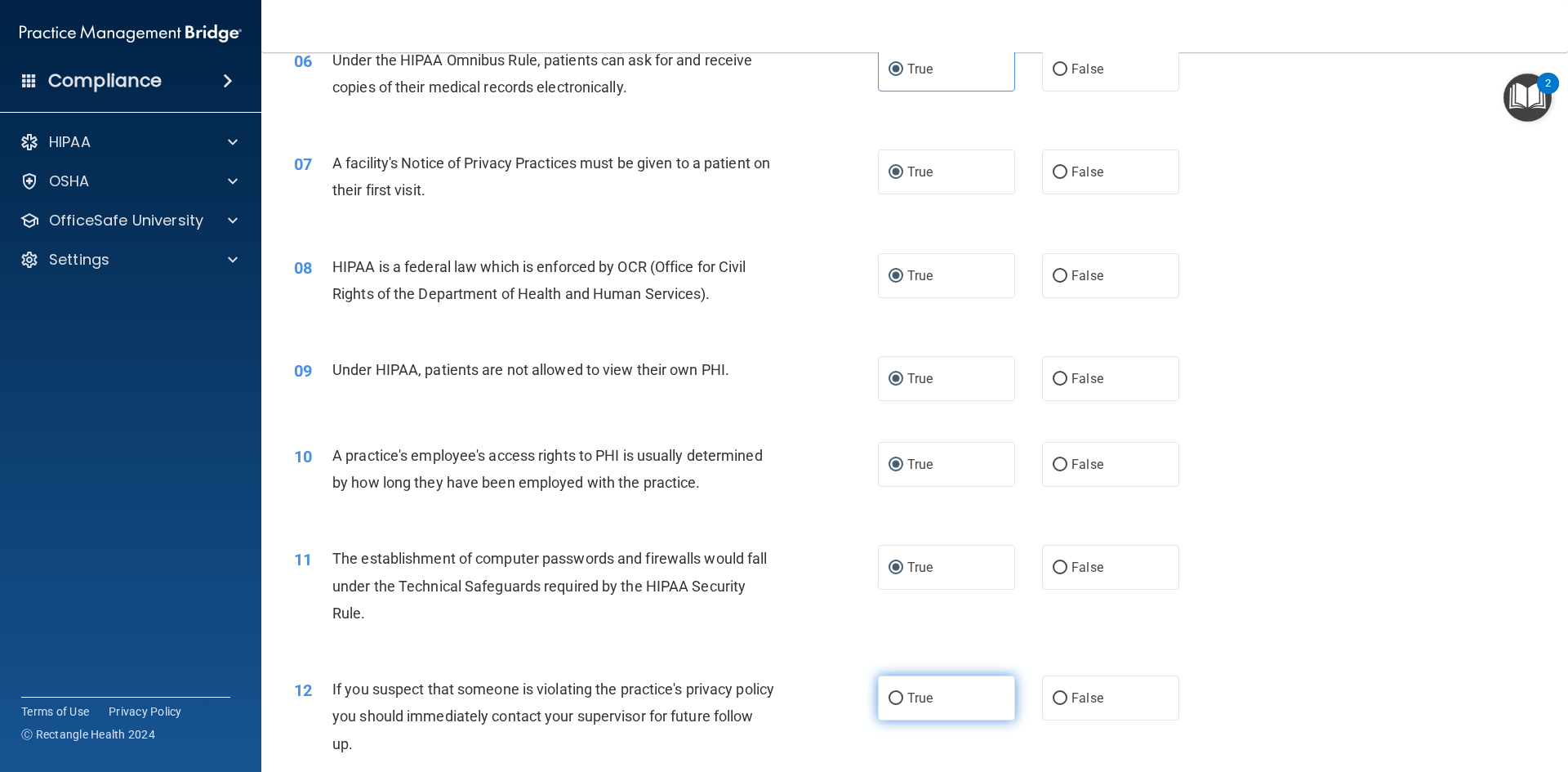
drag, startPoint x: 886, startPoint y: 705, endPoint x: 894, endPoint y: 694, distance: 13.6
click at [889, 705] on input "True" at bounding box center [896, 698] width 15 height 12
radio input "true"
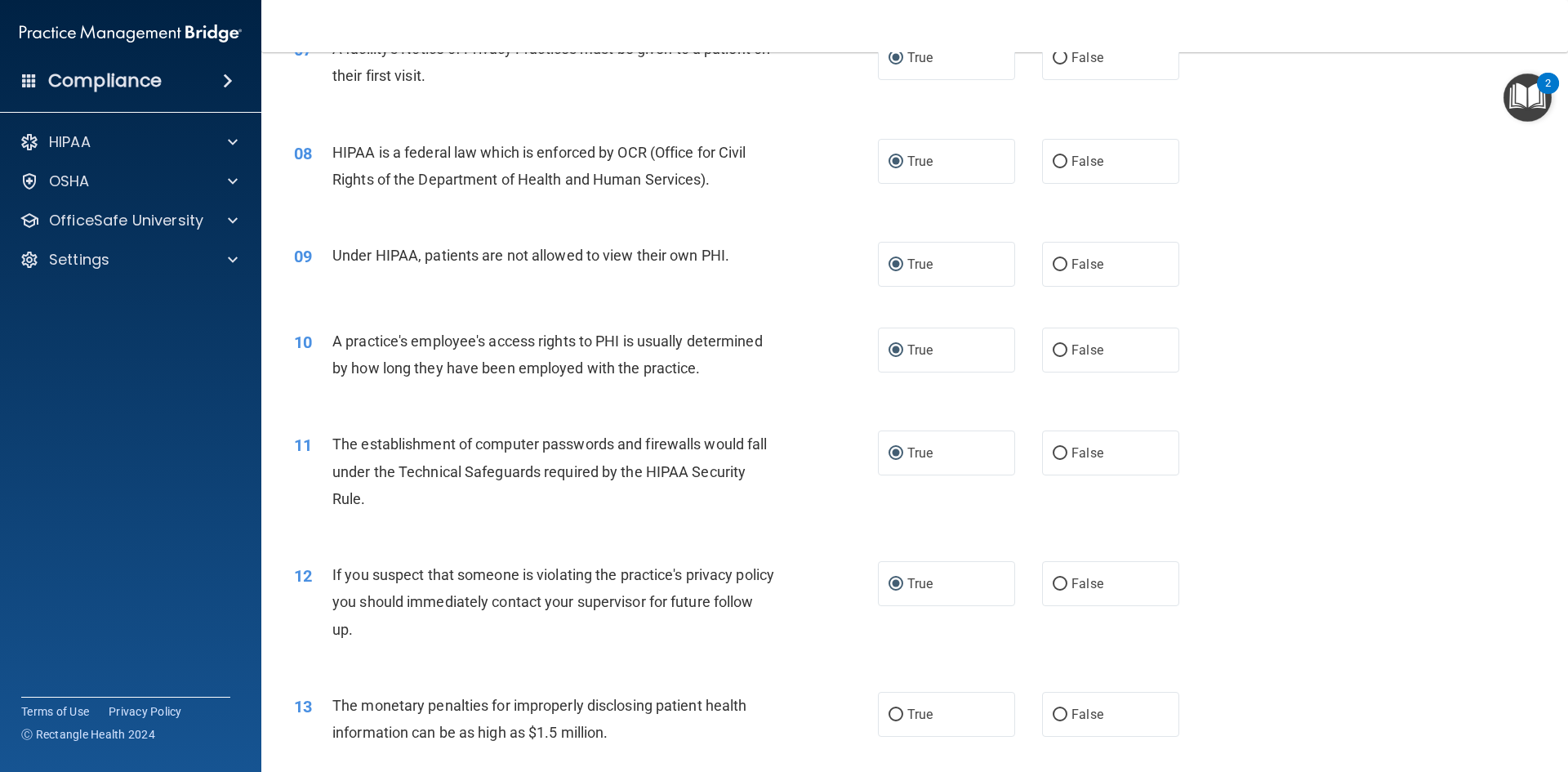
scroll to position [1143, 0]
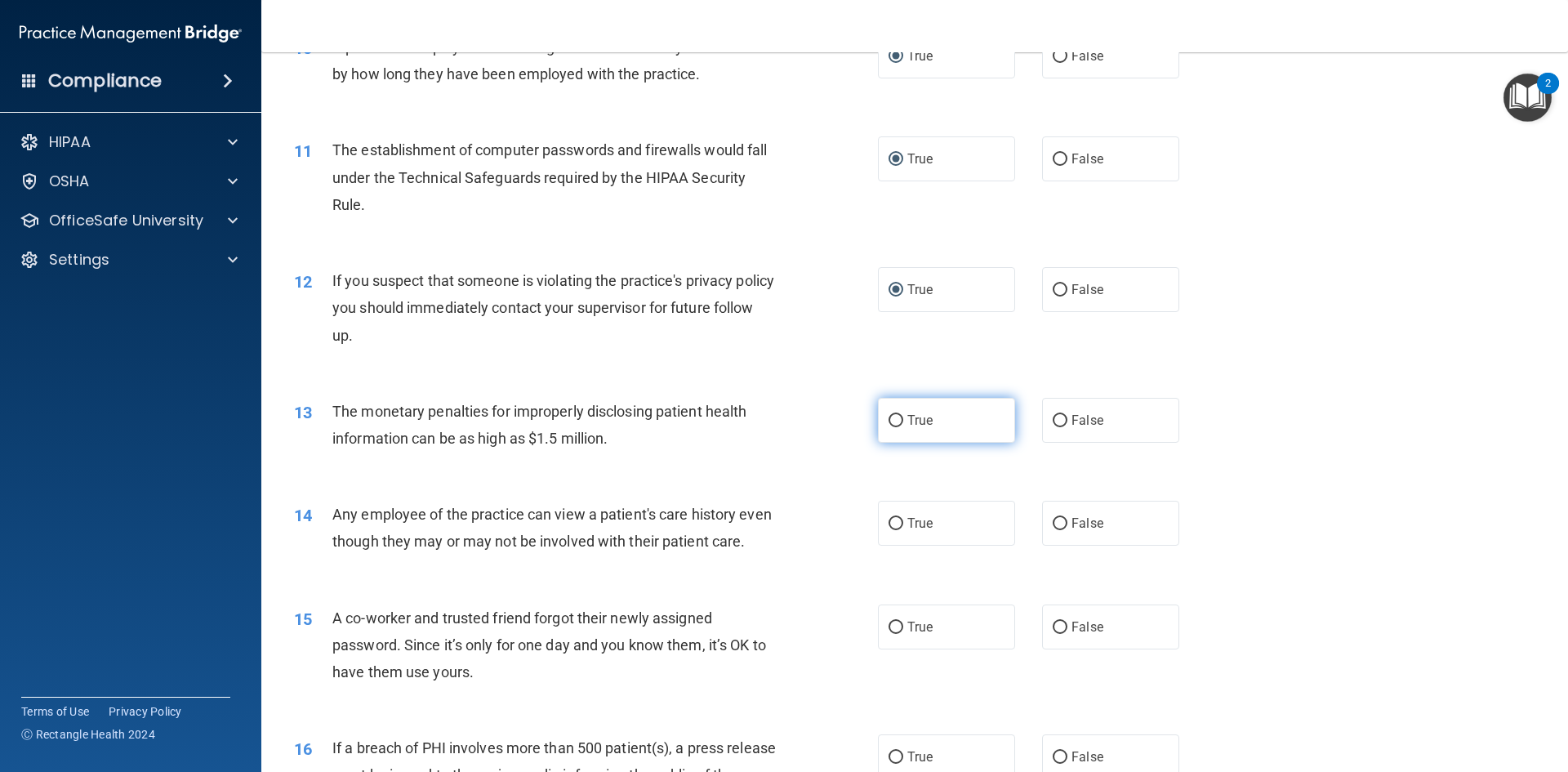
click at [892, 415] on input "True" at bounding box center [896, 420] width 15 height 12
radio input "true"
click at [893, 521] on input "True" at bounding box center [896, 523] width 15 height 12
radio input "true"
click at [887, 632] on label "True" at bounding box center [946, 626] width 137 height 45
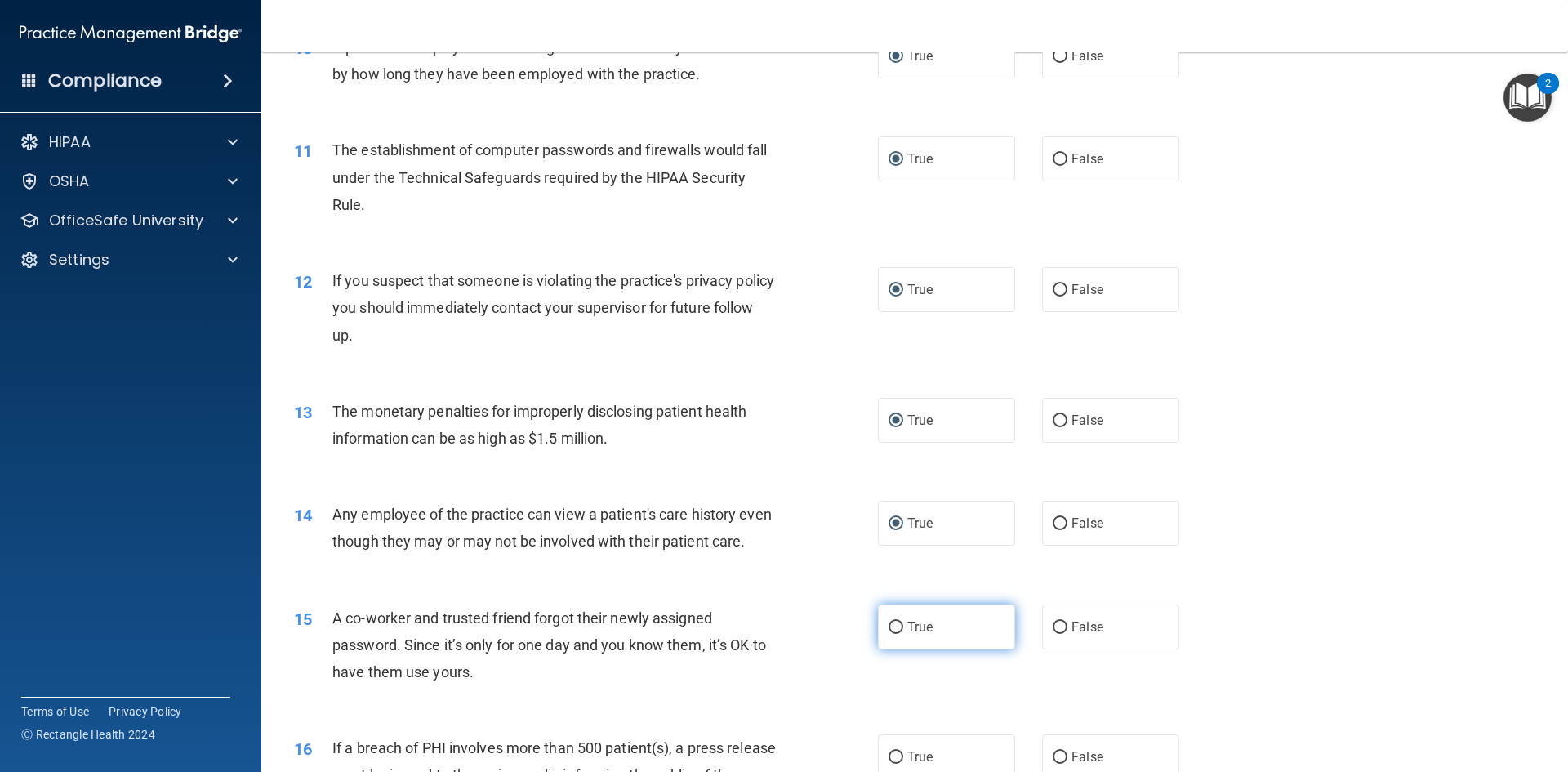
click at [889, 632] on input "True" at bounding box center [896, 627] width 15 height 12
radio input "true"
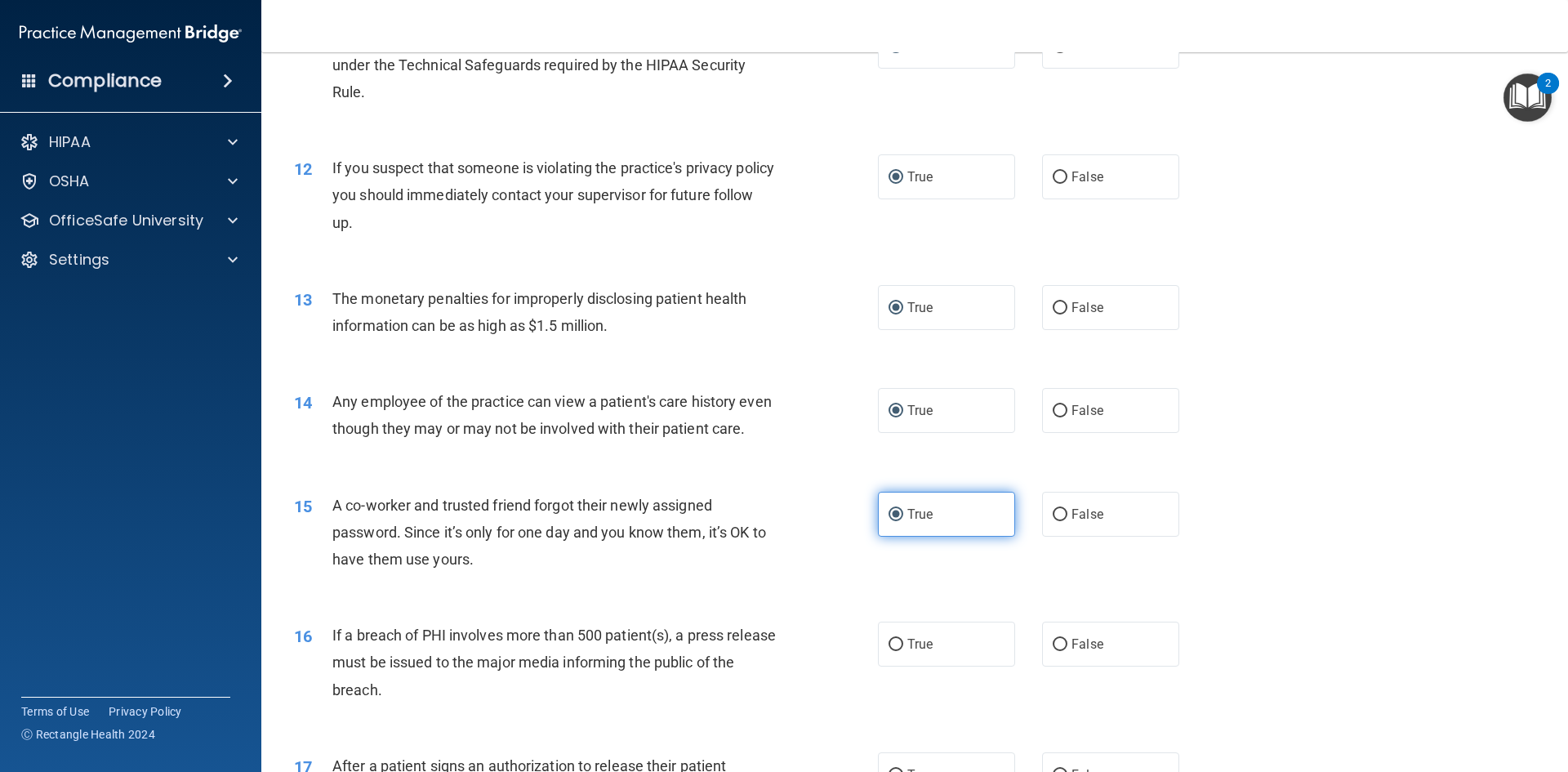
scroll to position [1470, 0]
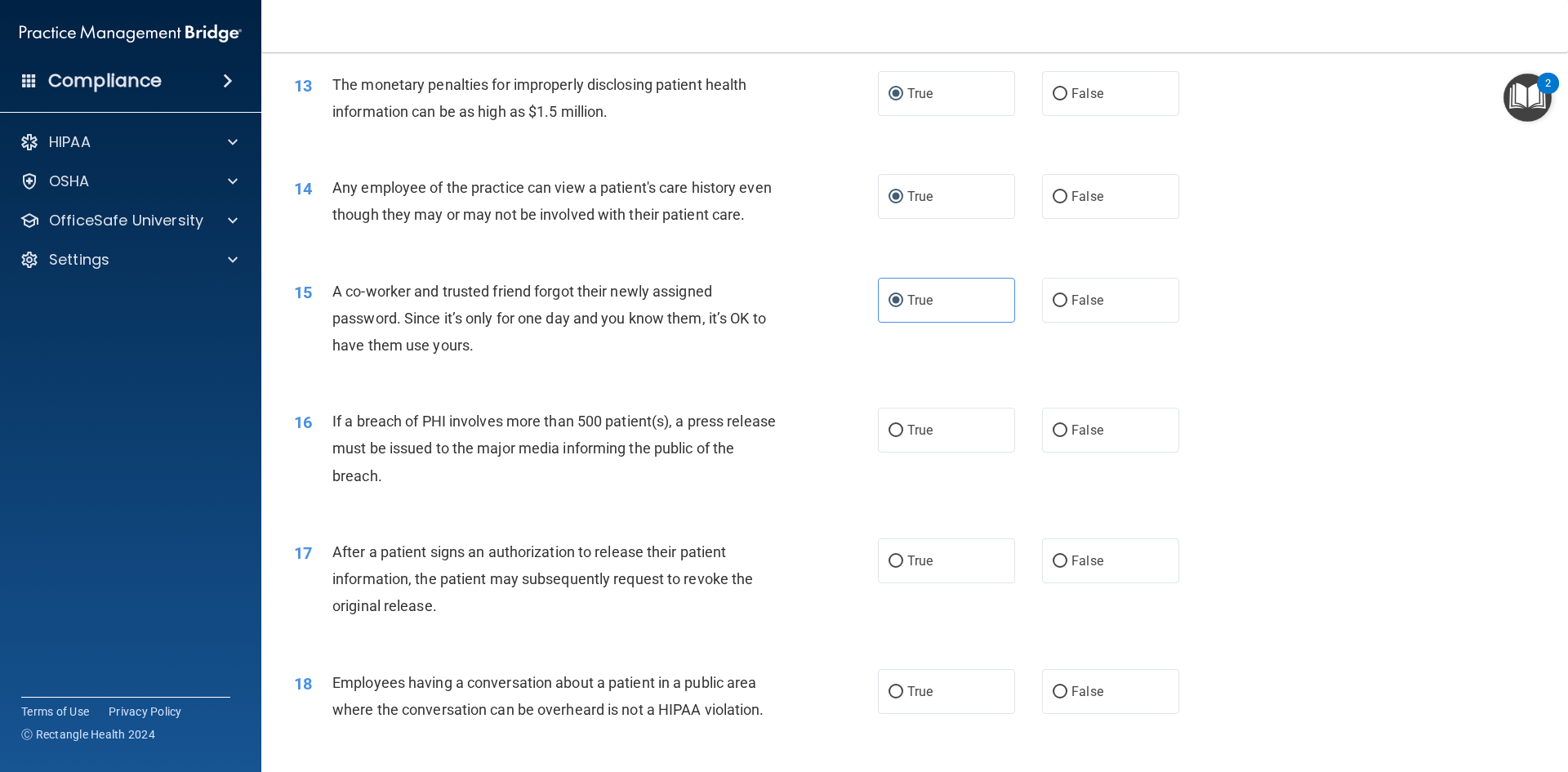
click at [892, 482] on div "16 If a breach of PHI involves more than 500 patient(s), a press release must b…" at bounding box center [586, 452] width 633 height 90
drag, startPoint x: 895, startPoint y: 470, endPoint x: 899, endPoint y: 515, distance: 45.2
click at [895, 452] on label "True" at bounding box center [946, 429] width 137 height 45
click at [895, 437] on input "True" at bounding box center [896, 430] width 15 height 12
radio input "true"
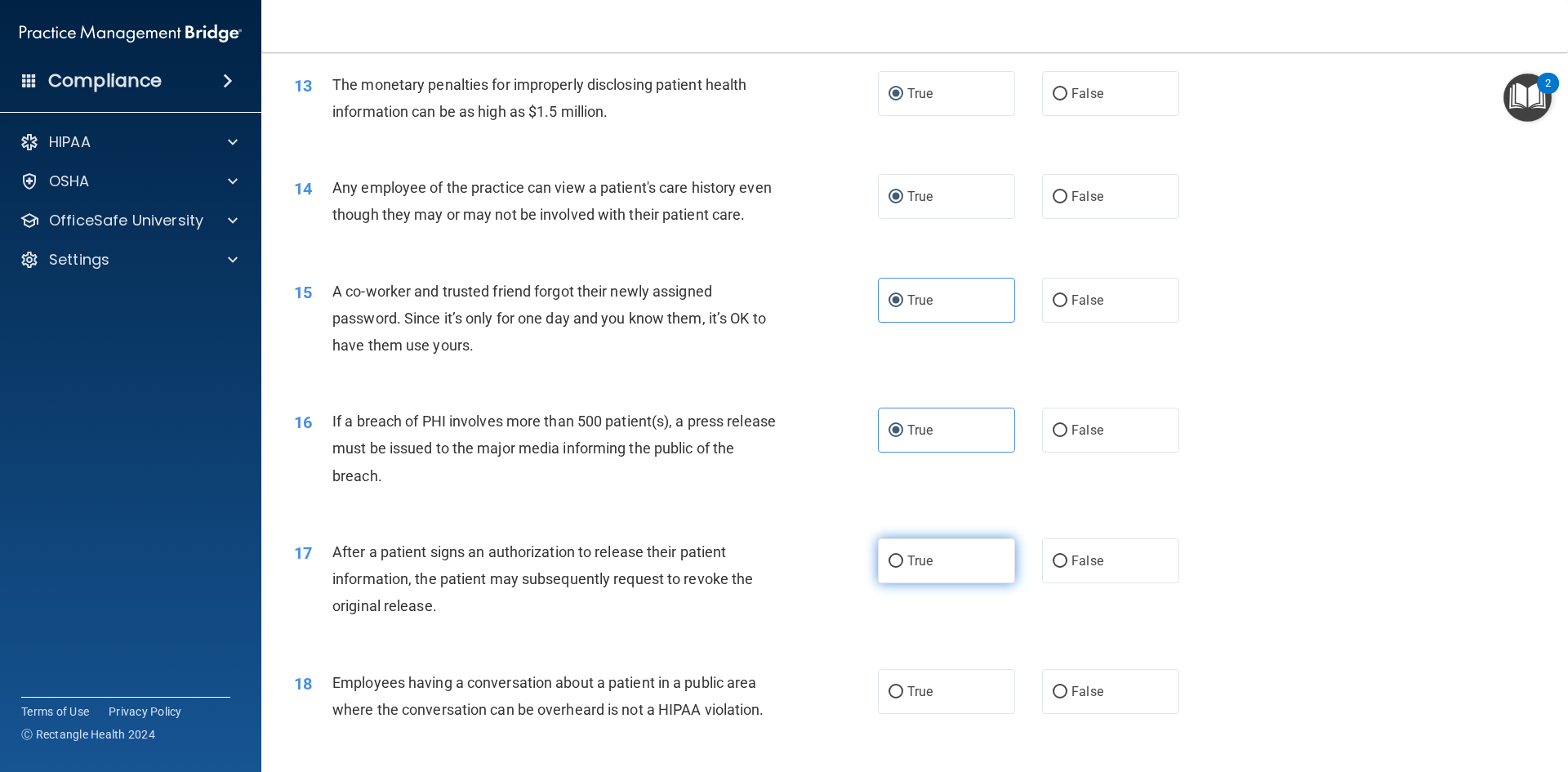
click at [893, 583] on label "True" at bounding box center [946, 560] width 137 height 45
click at [893, 567] on input "True" at bounding box center [896, 561] width 15 height 12
radio input "true"
click at [892, 714] on label "True" at bounding box center [946, 691] width 137 height 45
click at [892, 698] on input "True" at bounding box center [896, 692] width 15 height 12
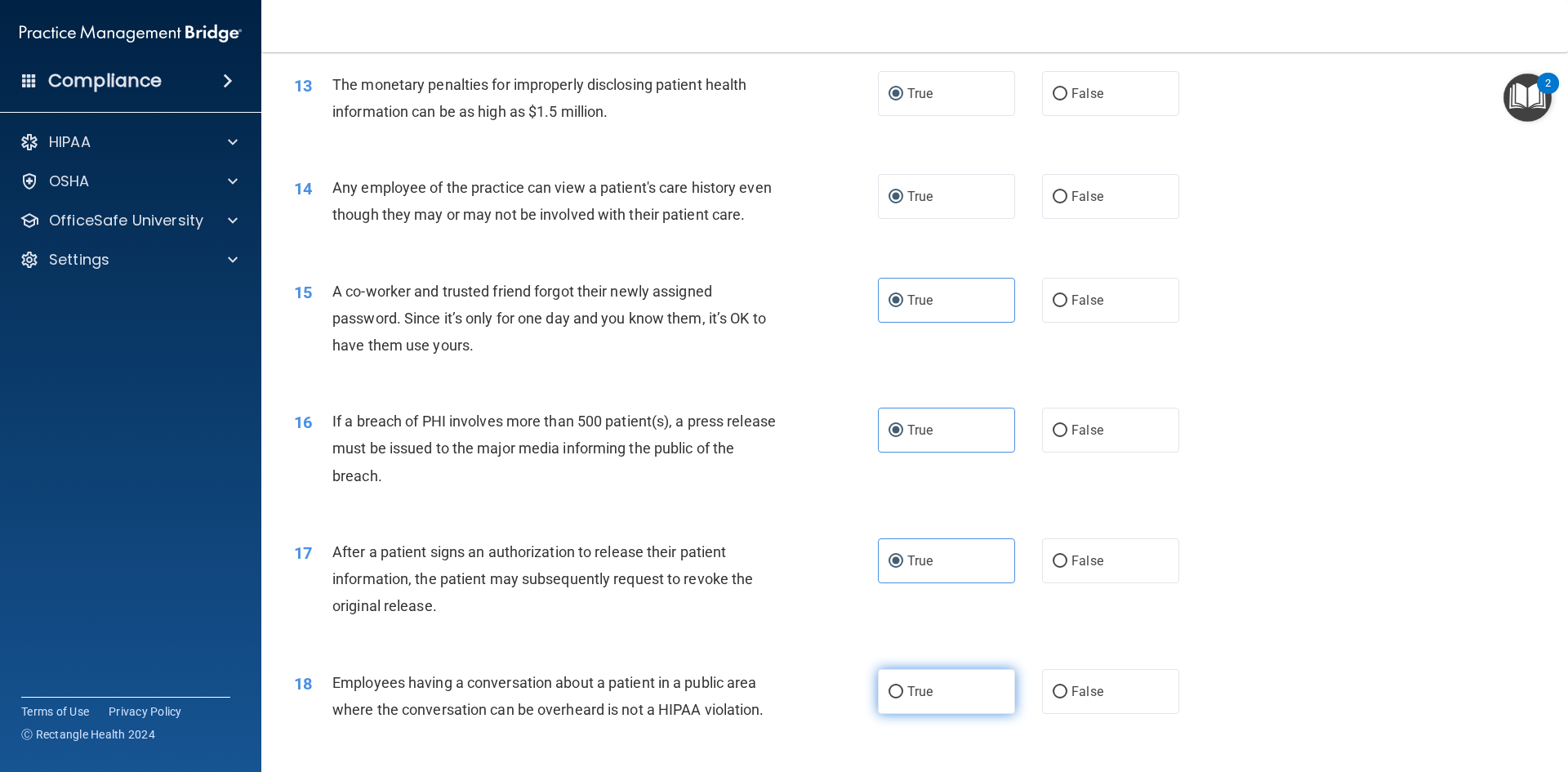
radio input "true"
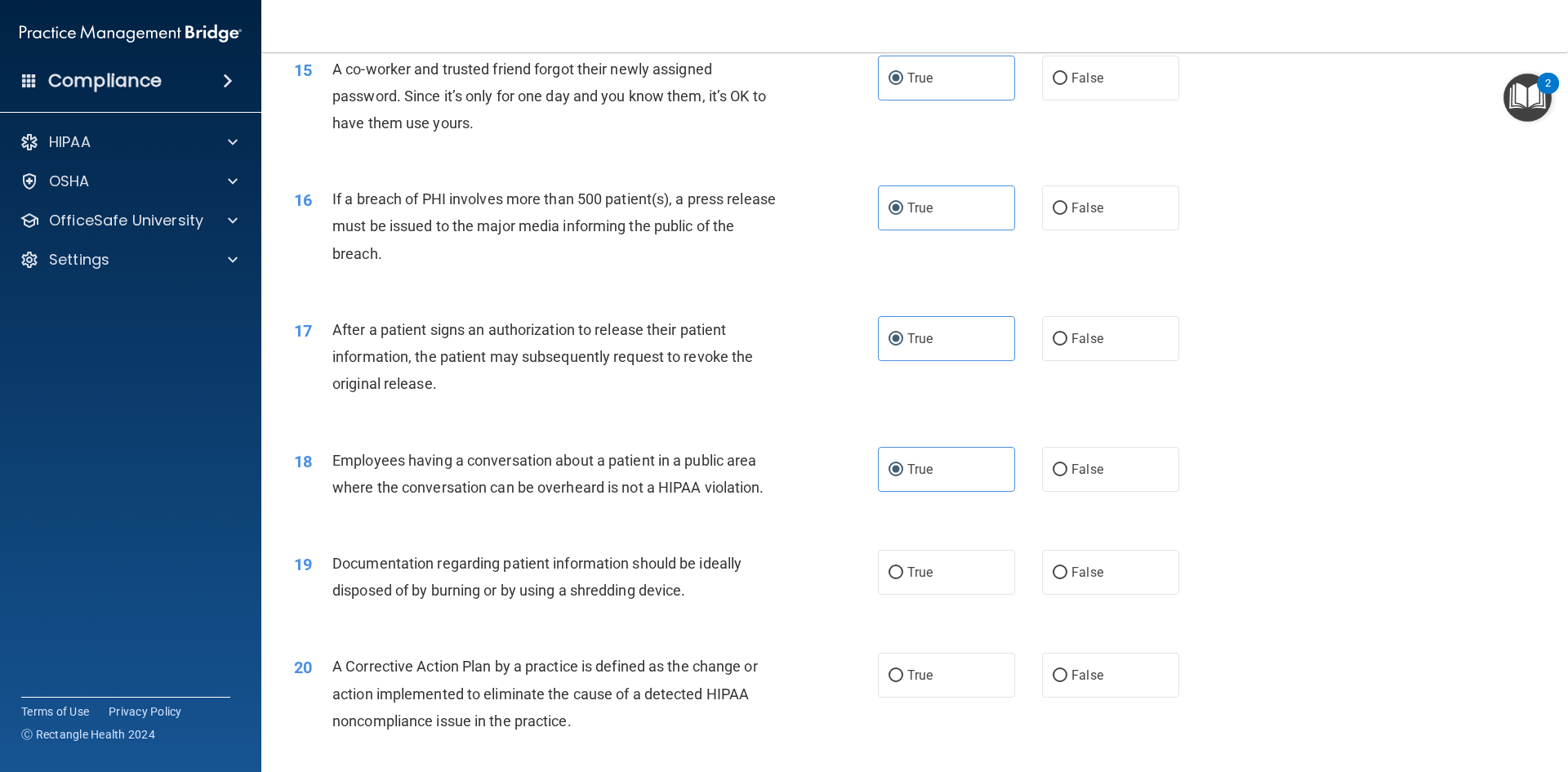
scroll to position [1960, 0]
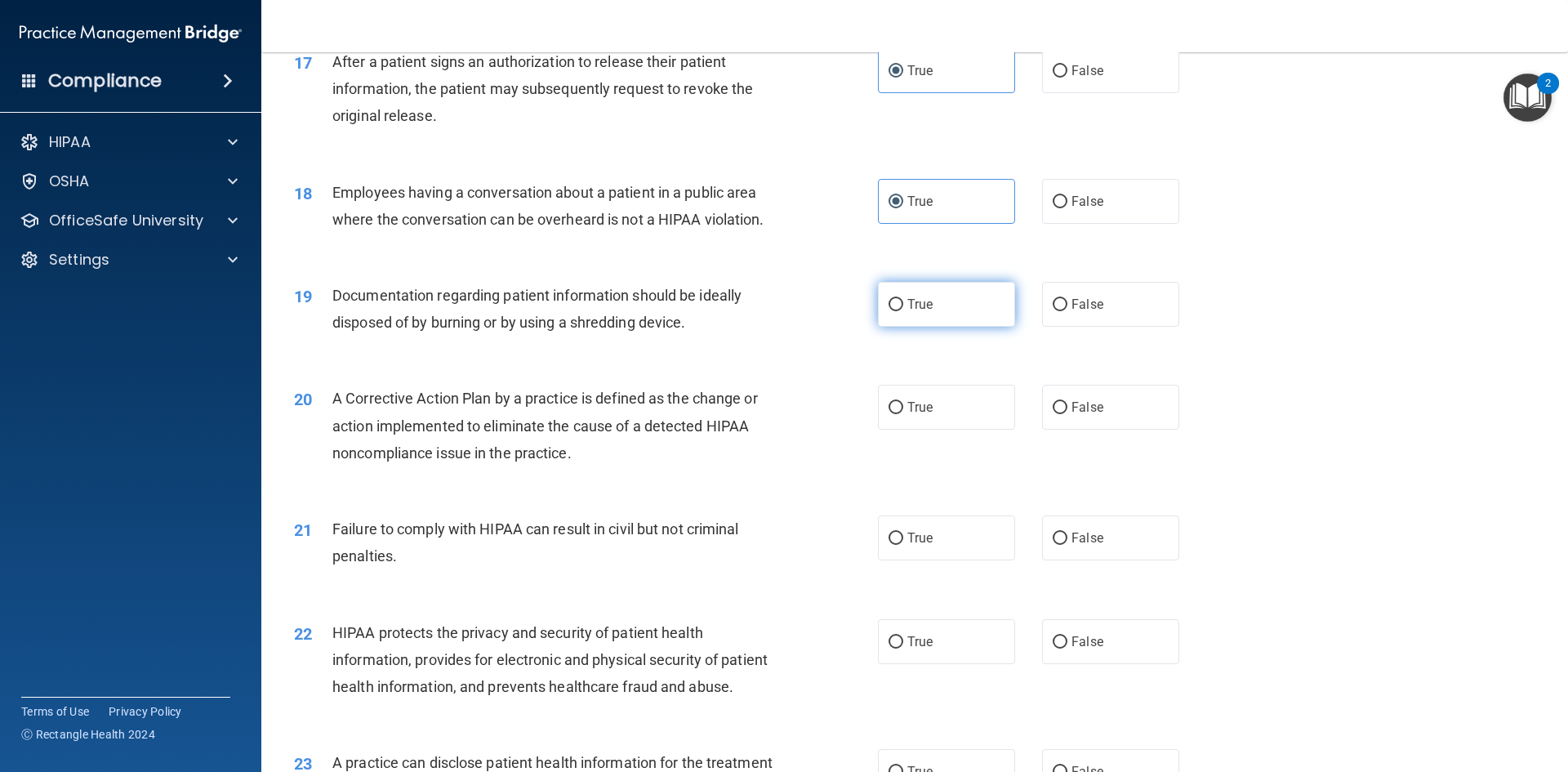
click at [912, 327] on label "True" at bounding box center [946, 304] width 137 height 45
click at [903, 311] on input "True" at bounding box center [896, 304] width 15 height 12
radio input "true"
click at [918, 415] on span "True" at bounding box center [919, 406] width 25 height 16
click at [903, 414] on input "True" at bounding box center [896, 407] width 15 height 12
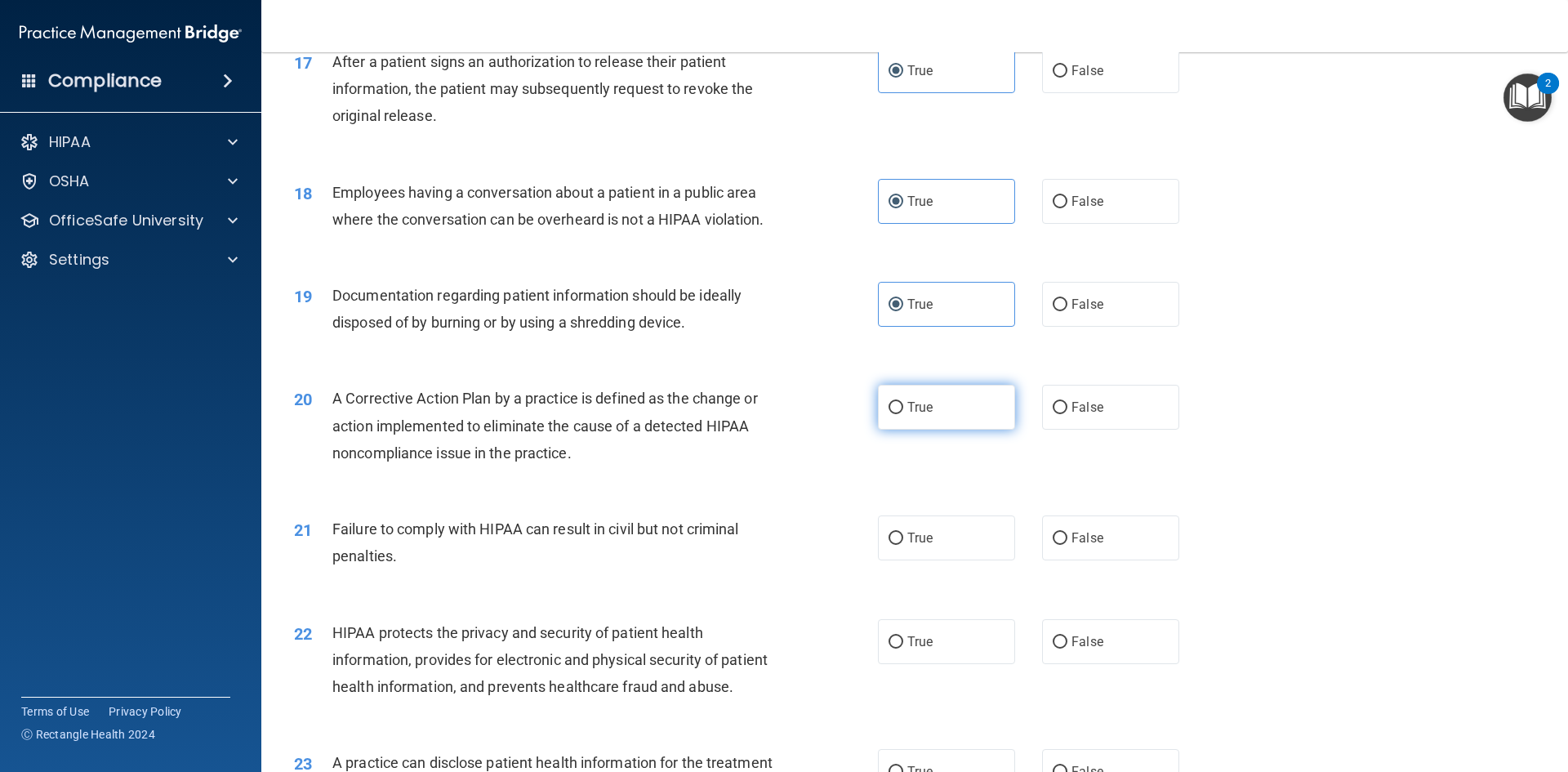
radio input "true"
click at [903, 560] on label "True" at bounding box center [946, 537] width 137 height 45
click at [903, 544] on input "True" at bounding box center [896, 538] width 15 height 12
radio input "true"
click at [889, 659] on label "True" at bounding box center [946, 641] width 137 height 45
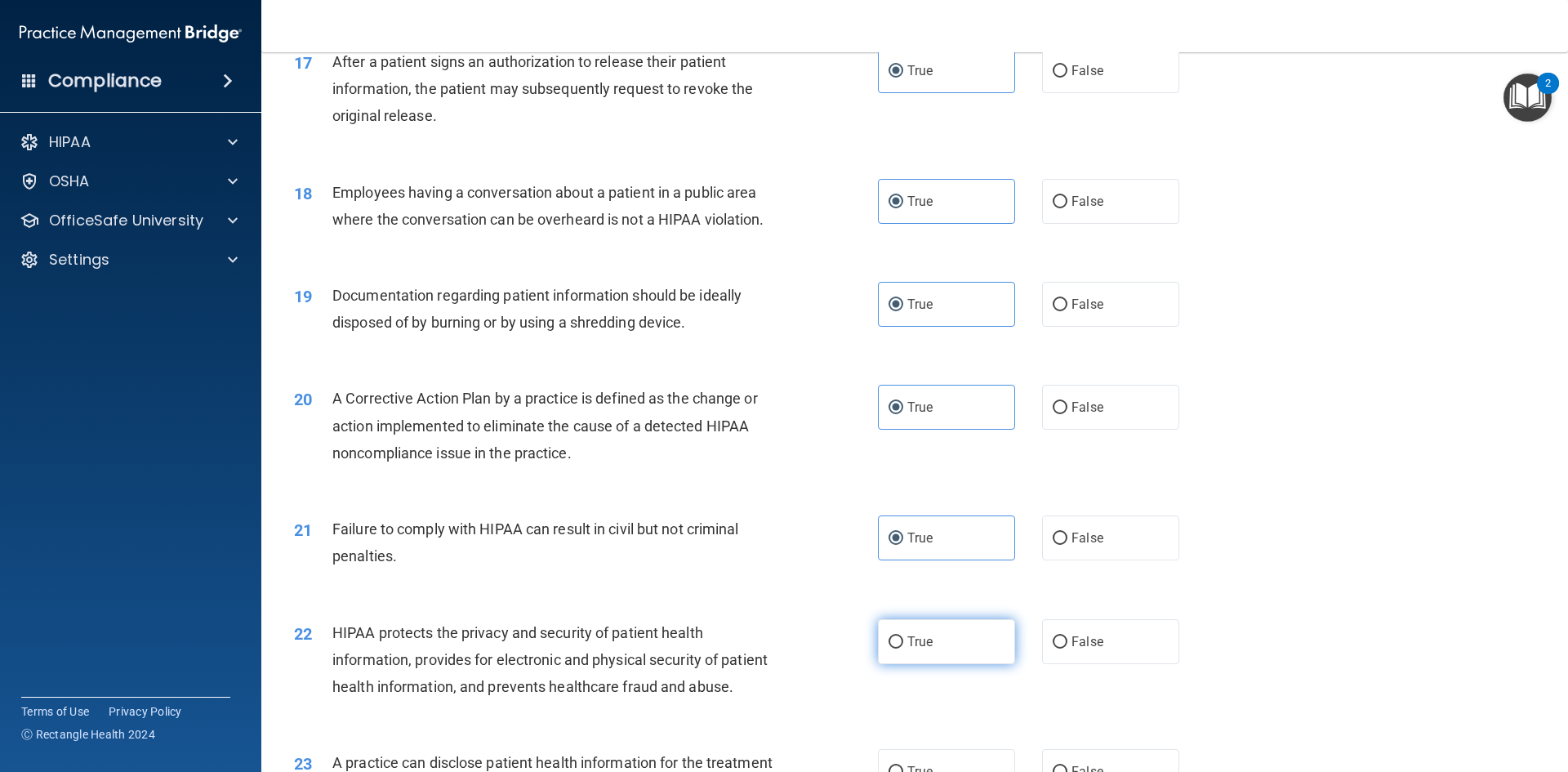
click at [889, 649] on input "True" at bounding box center [896, 642] width 15 height 12
radio input "true"
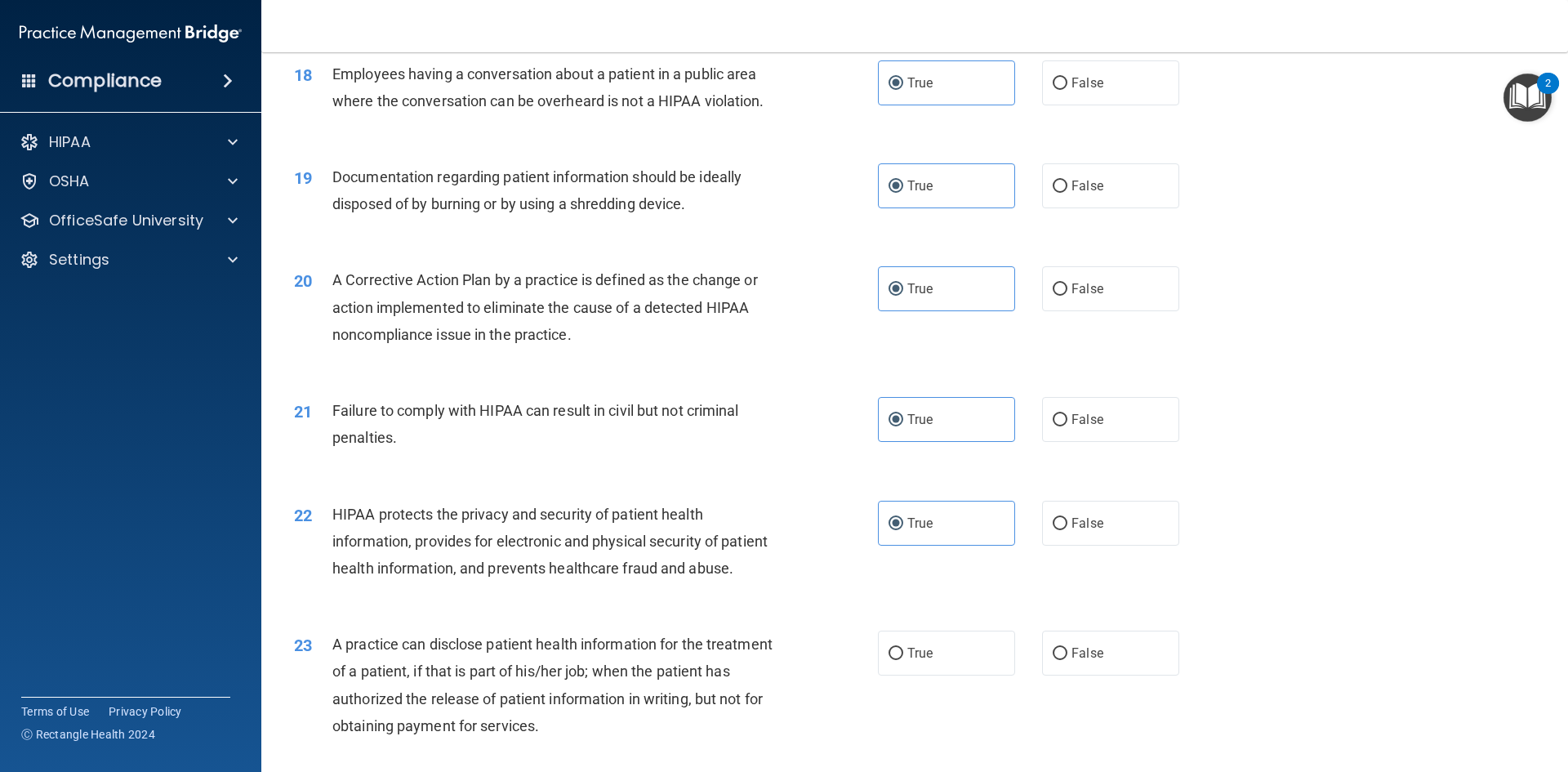
scroll to position [2369, 0]
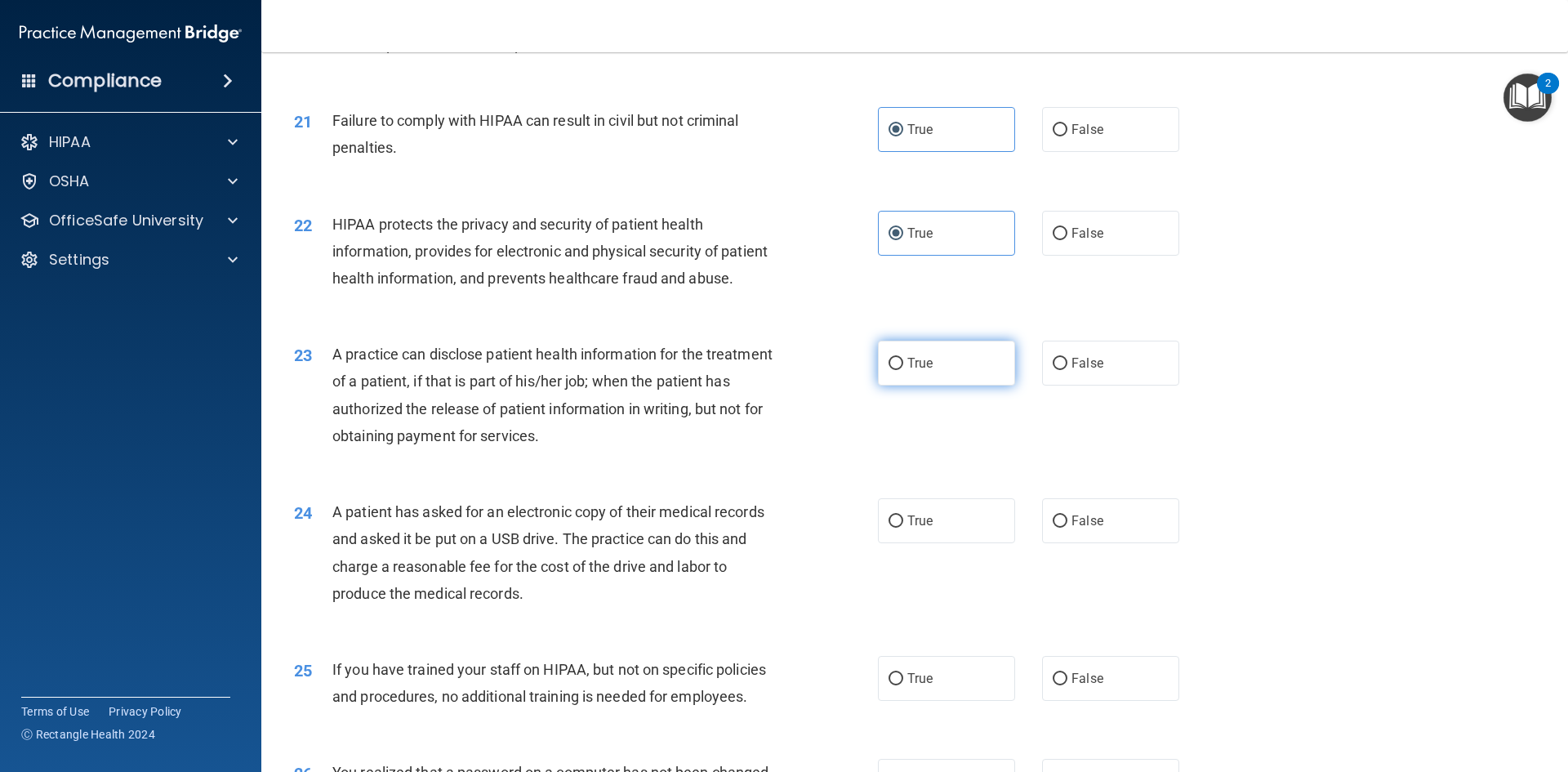
click at [907, 385] on label "True" at bounding box center [946, 363] width 137 height 45
click at [903, 370] on input "True" at bounding box center [896, 363] width 15 height 12
radio input "true"
click at [914, 544] on label "True" at bounding box center [946, 521] width 137 height 45
click at [903, 528] on input "True" at bounding box center [896, 521] width 15 height 12
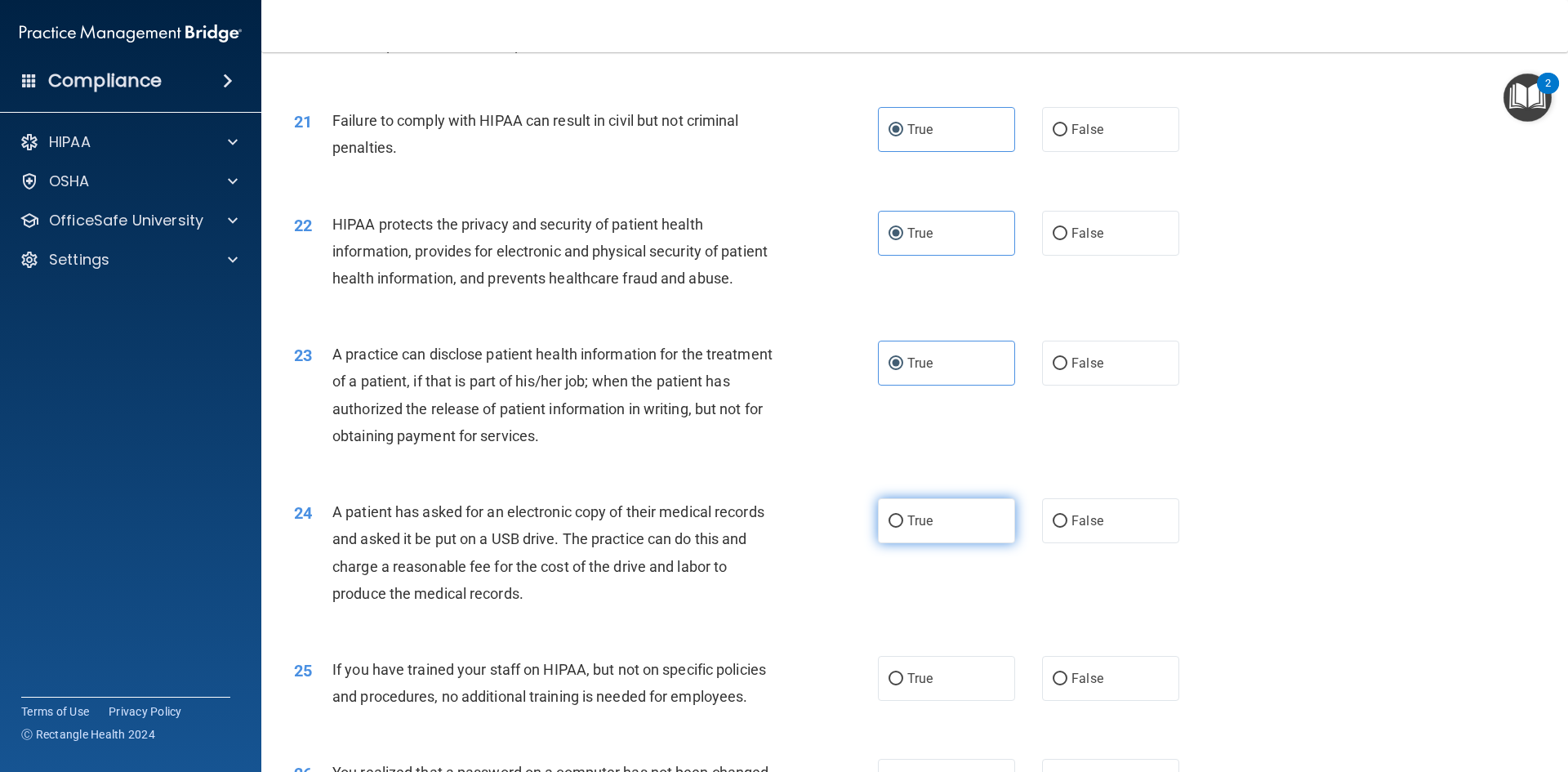
radio input "true"
click at [894, 685] on input "True" at bounding box center [896, 678] width 15 height 12
radio input "true"
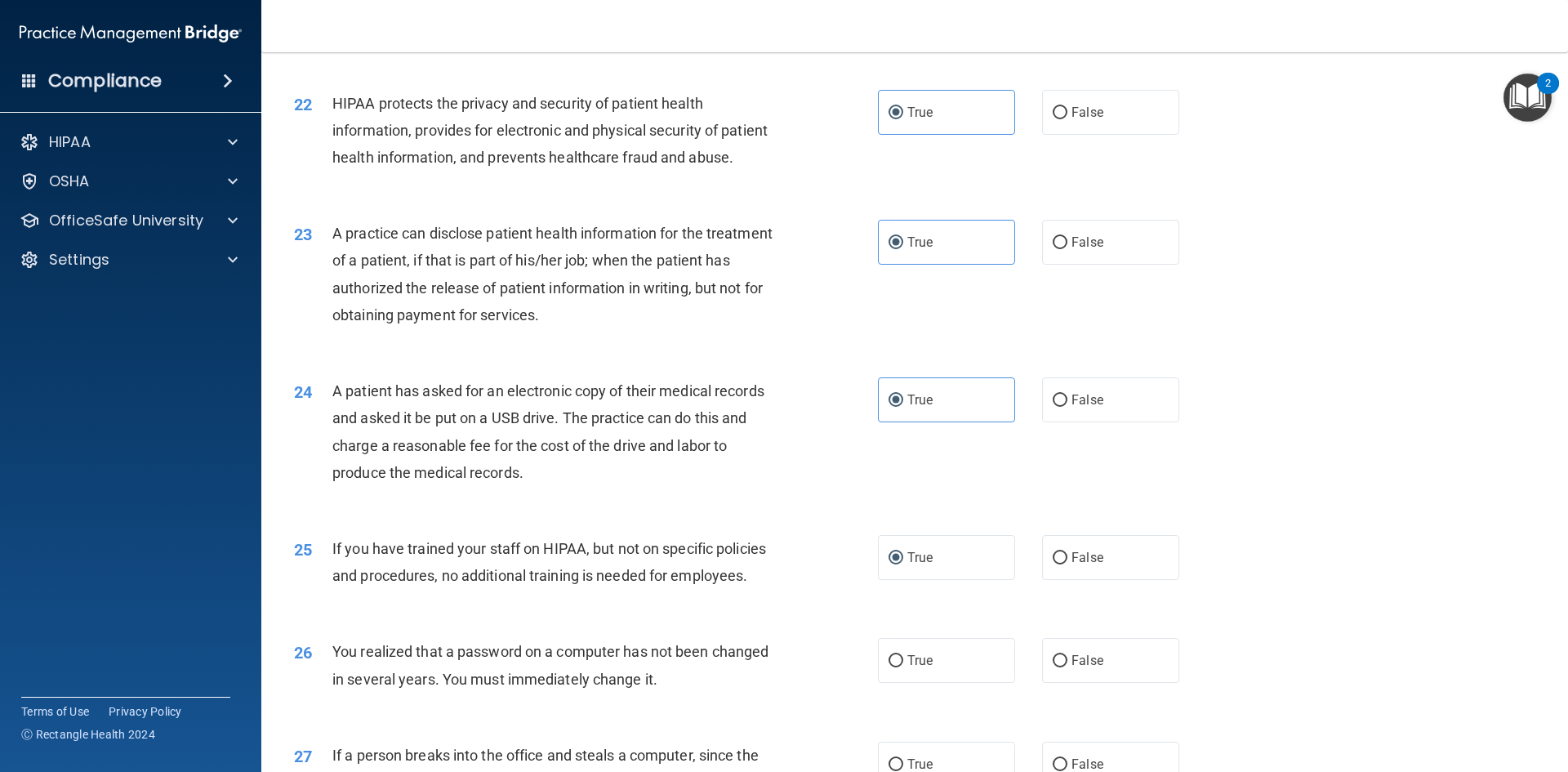
scroll to position [2777, 0]
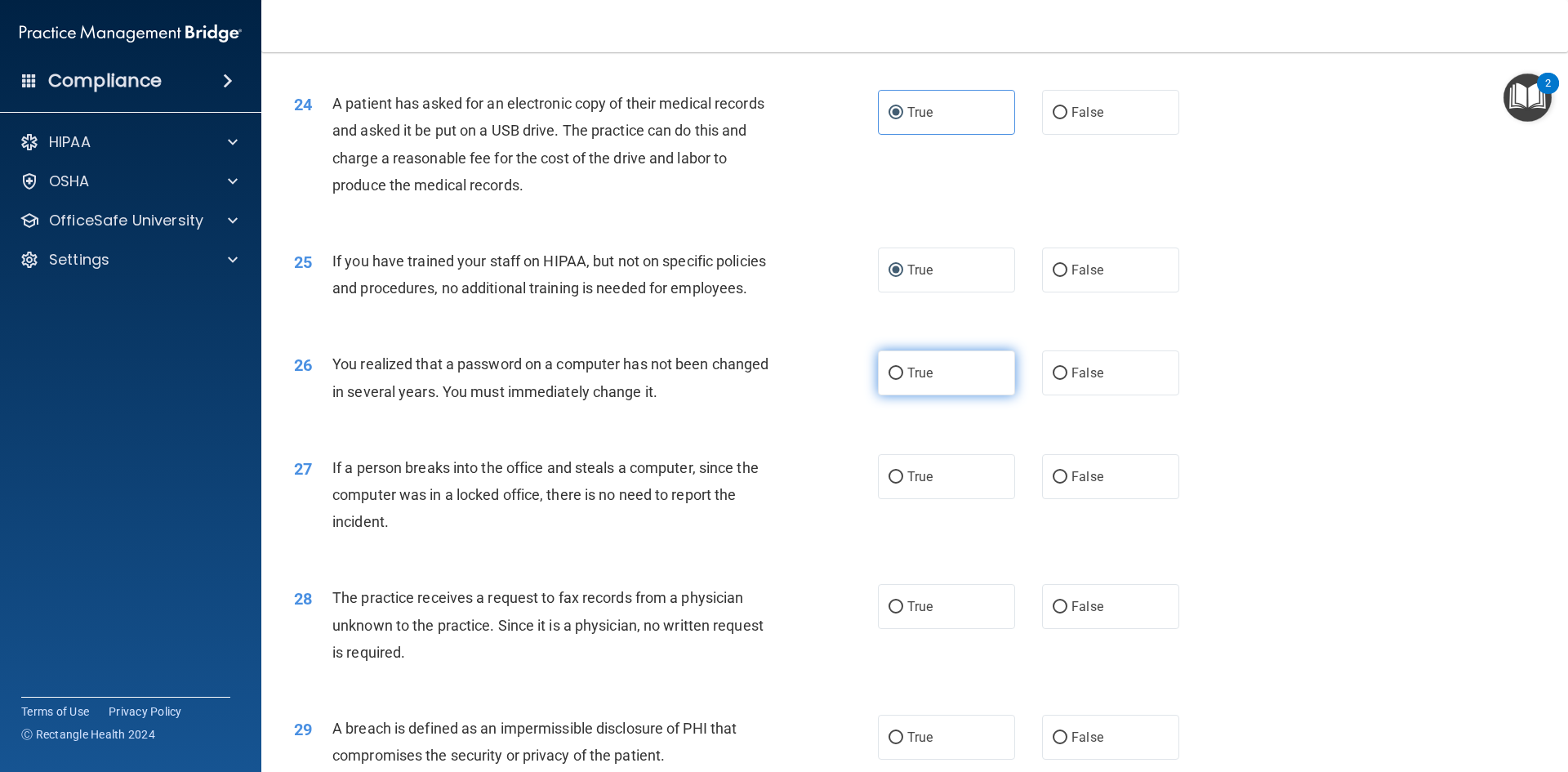
click at [902, 395] on label "True" at bounding box center [946, 372] width 137 height 45
click at [902, 380] on input "True" at bounding box center [896, 373] width 15 height 12
radio input "true"
click at [878, 544] on div "27 If a person breaks into the office and steals a computer, since the computer…" at bounding box center [586, 499] width 633 height 90
click at [910, 499] on label "True" at bounding box center [946, 476] width 137 height 45
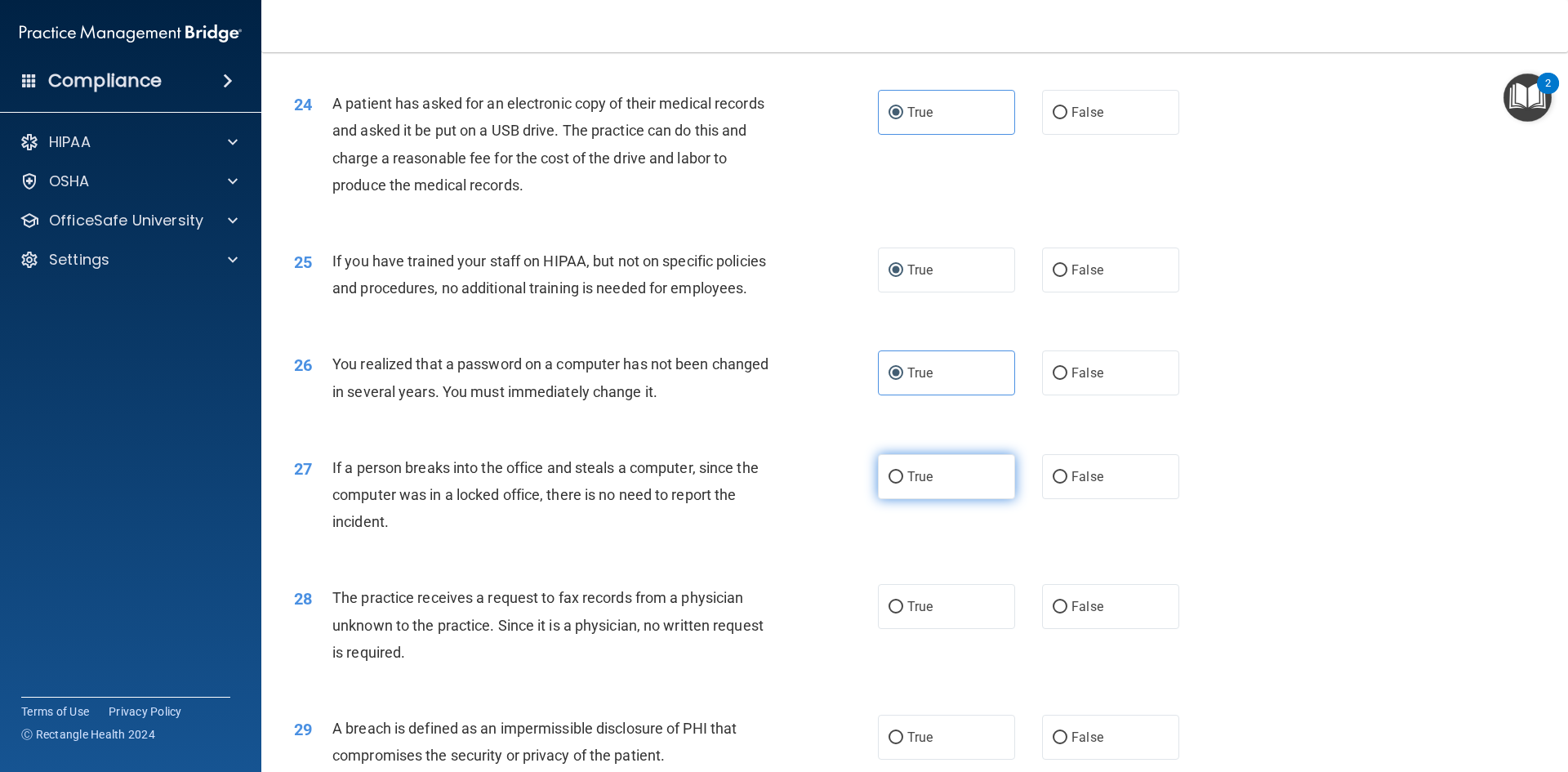
click at [903, 484] on input "True" at bounding box center [896, 477] width 15 height 12
radio input "true"
click at [901, 629] on label "True" at bounding box center [946, 606] width 137 height 45
click at [901, 614] on input "True" at bounding box center [896, 606] width 15 height 12
radio input "true"
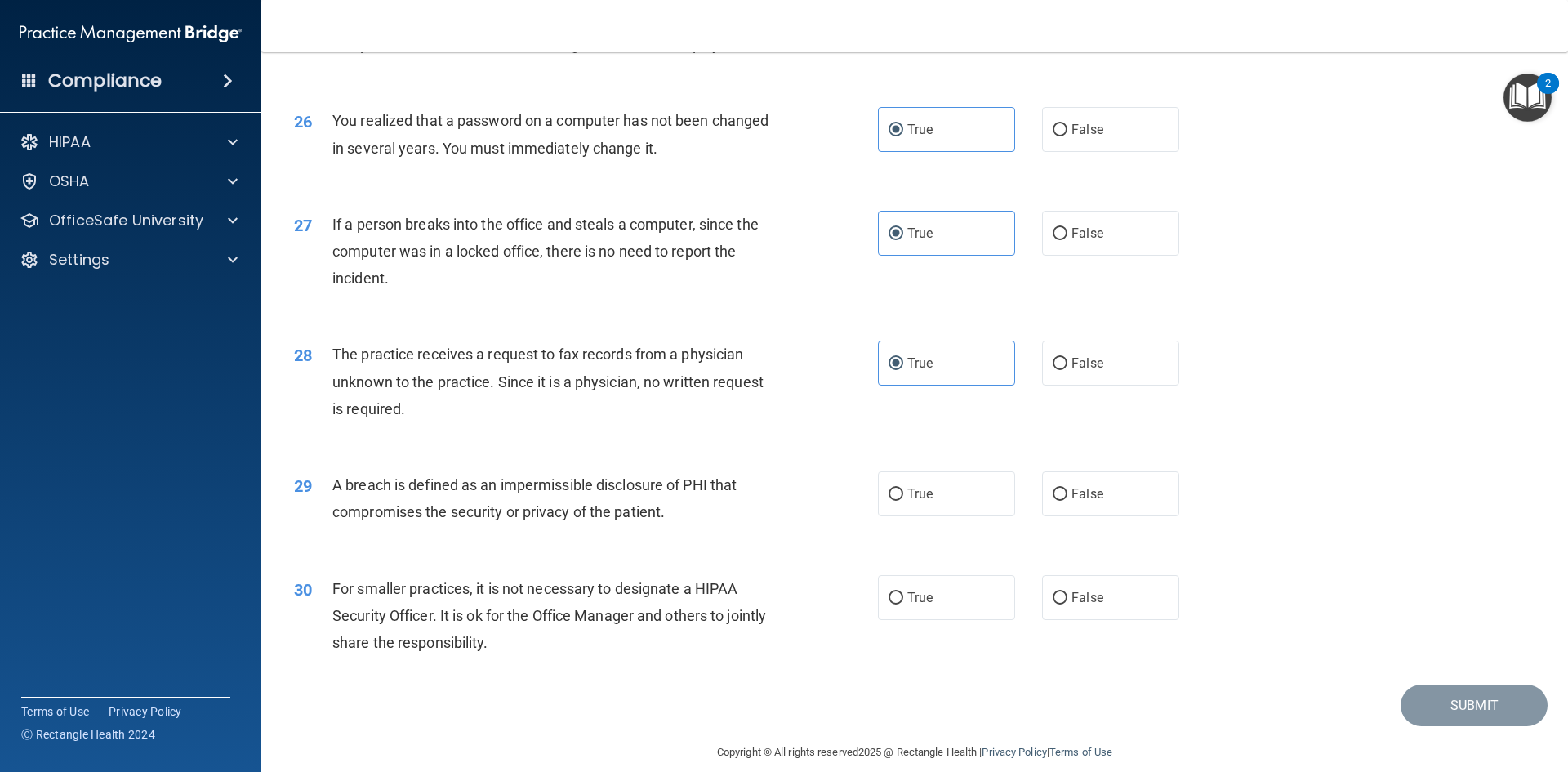
scroll to position [3022, 0]
click at [891, 514] on label "True" at bounding box center [946, 492] width 137 height 45
click at [891, 499] on input "True" at bounding box center [896, 492] width 15 height 12
radio input "true"
click at [906, 618] on label "True" at bounding box center [946, 595] width 137 height 45
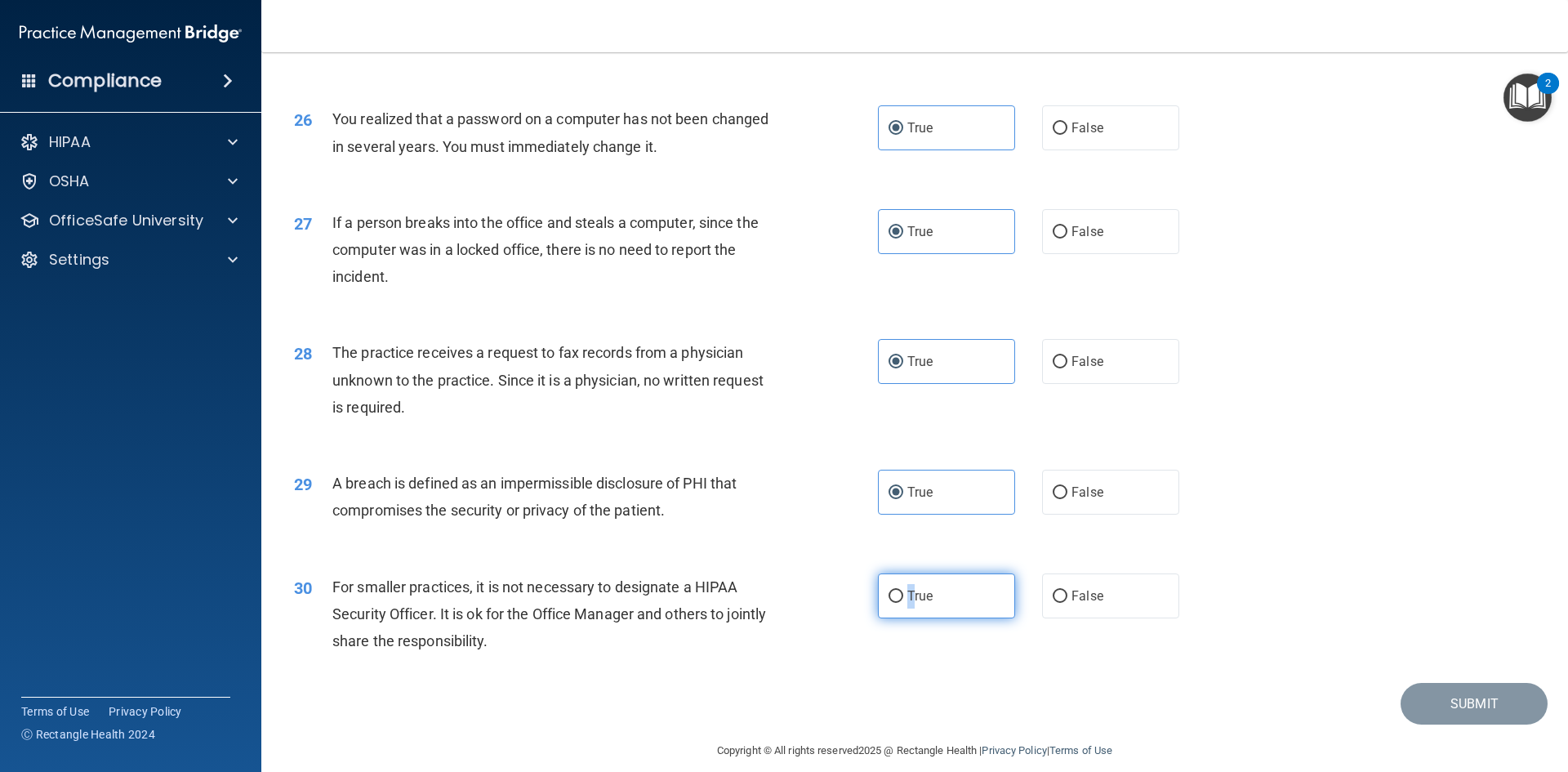
scroll to position [3094, 0]
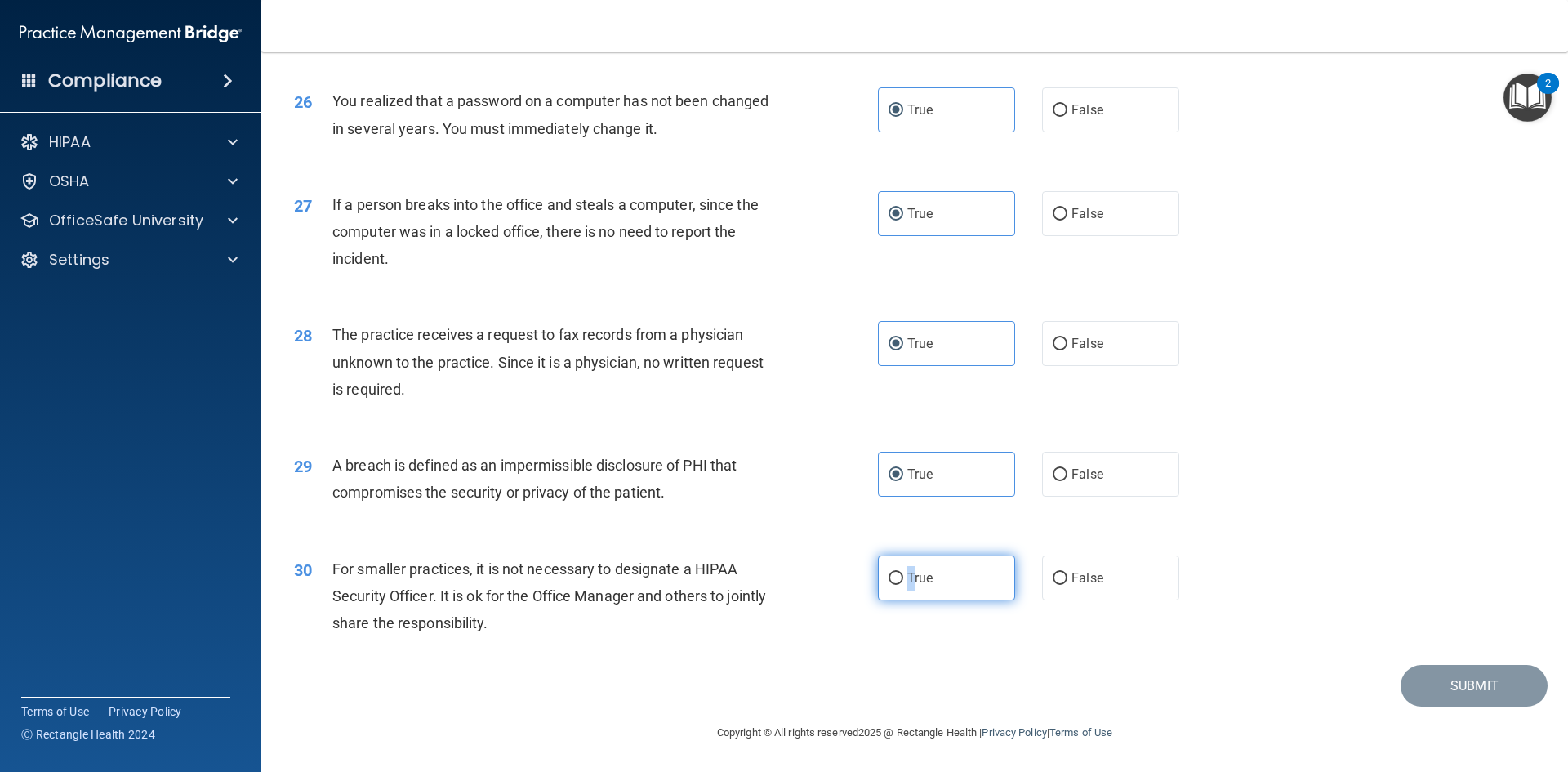
click at [889, 579] on input "True" at bounding box center [896, 578] width 15 height 12
radio input "true"
click at [1441, 685] on button "Submit" at bounding box center [1474, 685] width 147 height 41
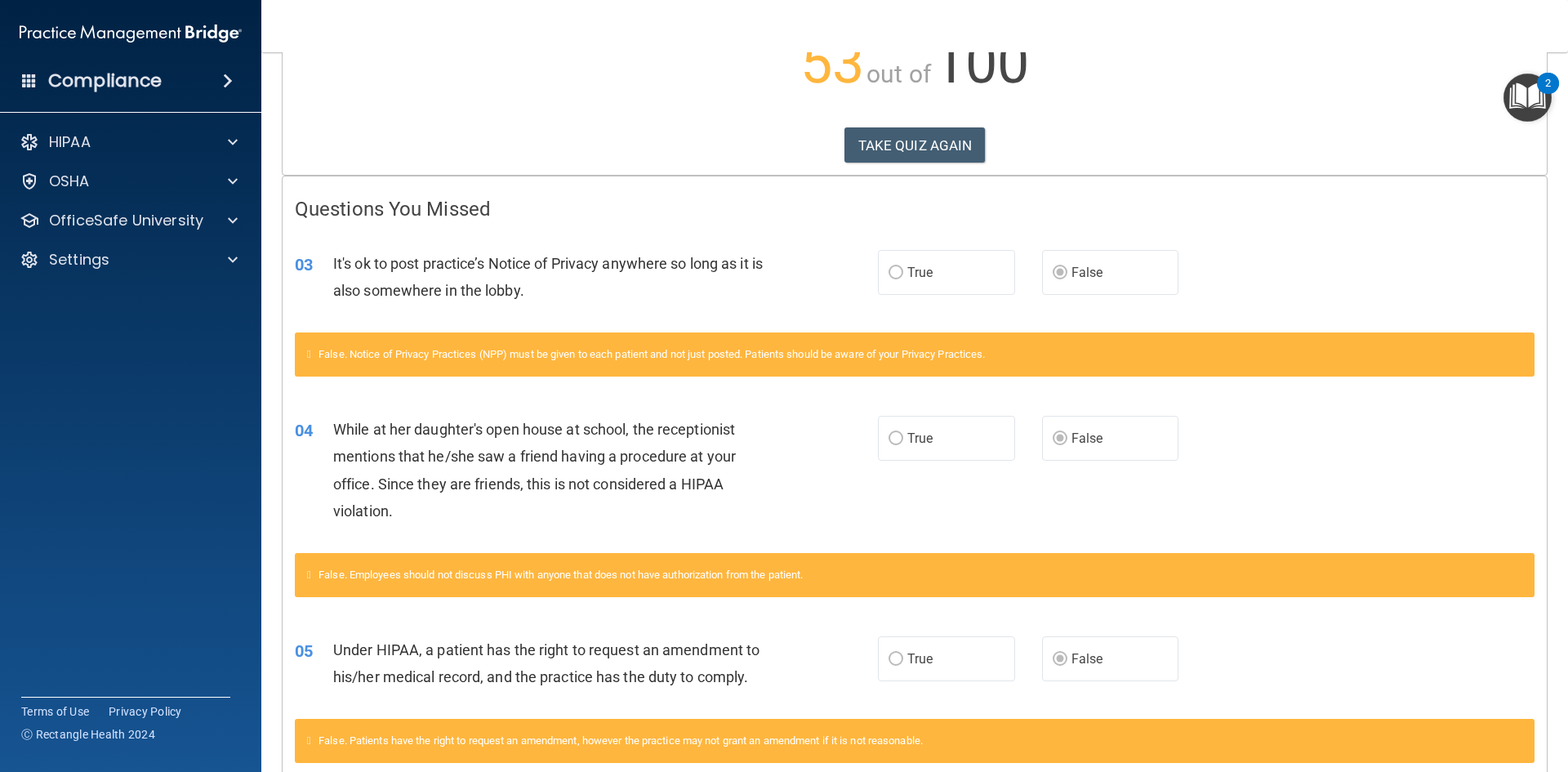
scroll to position [27, 0]
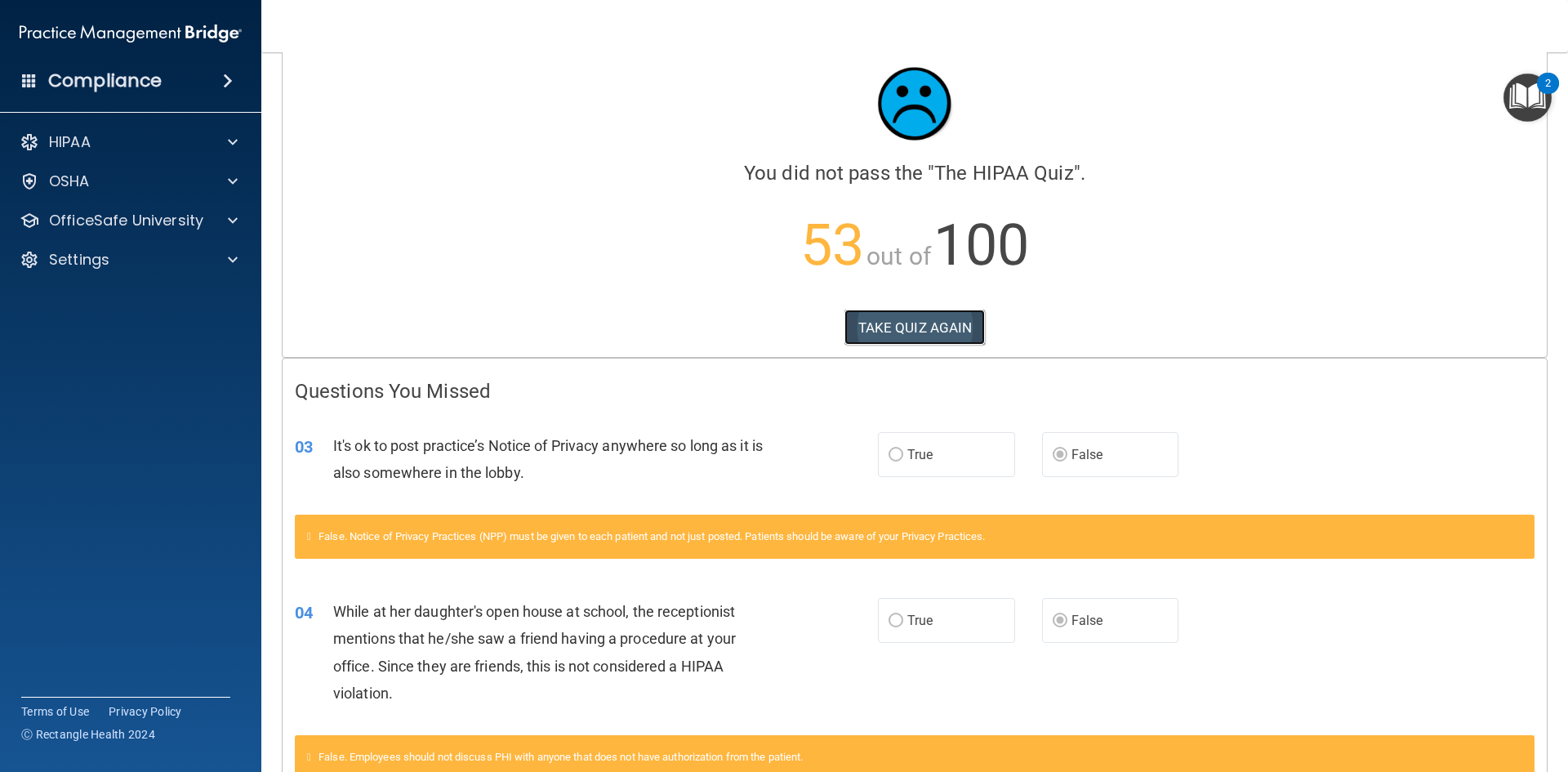
click at [931, 326] on button "TAKE QUIZ AGAIN" at bounding box center [915, 327] width 141 height 36
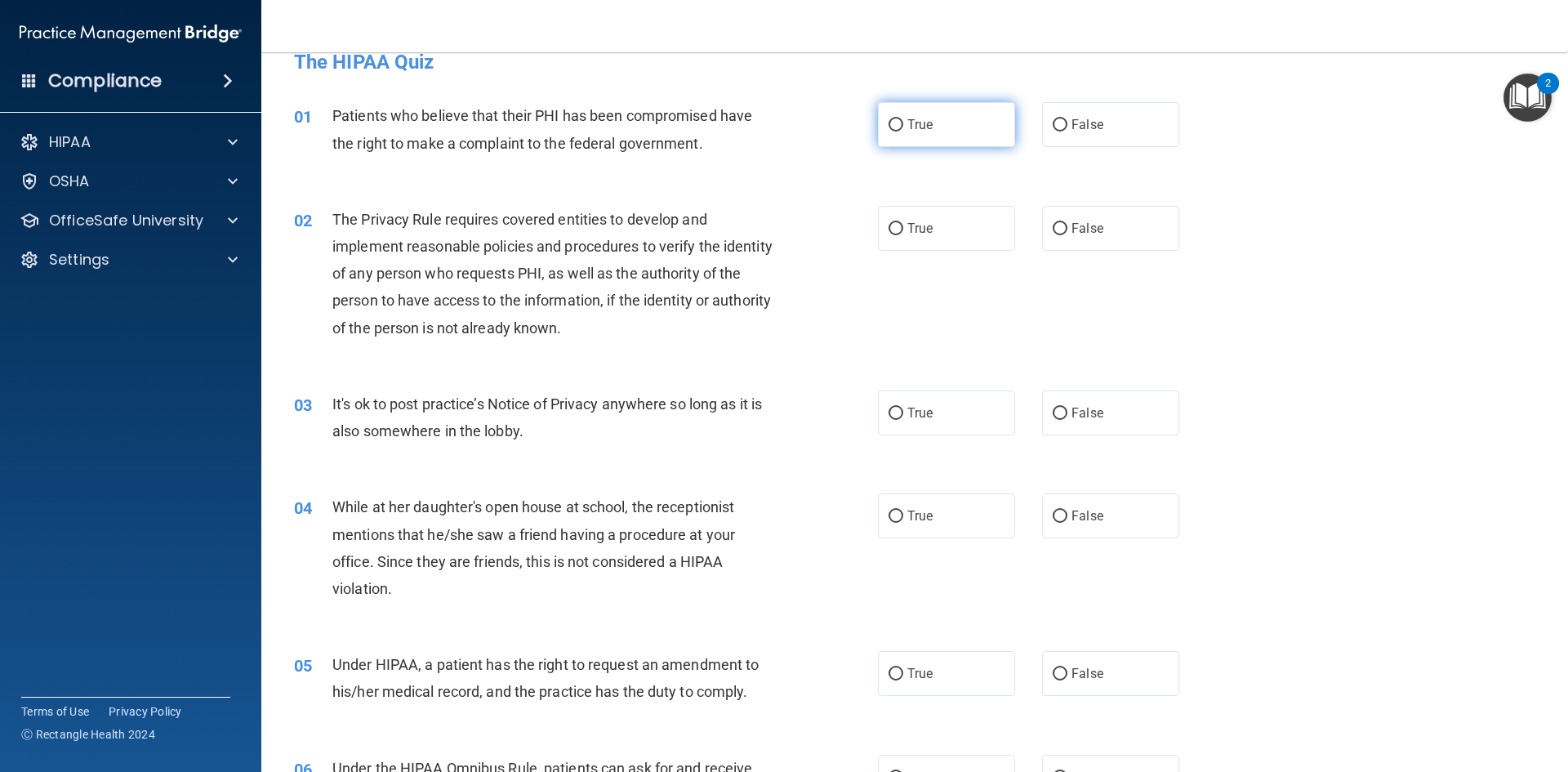
click at [878, 113] on label "True" at bounding box center [946, 124] width 137 height 45
click at [889, 119] on input "True" at bounding box center [896, 124] width 15 height 12
radio input "true"
click at [897, 234] on label "True" at bounding box center [946, 228] width 137 height 45
click at [897, 234] on input "True" at bounding box center [896, 228] width 15 height 12
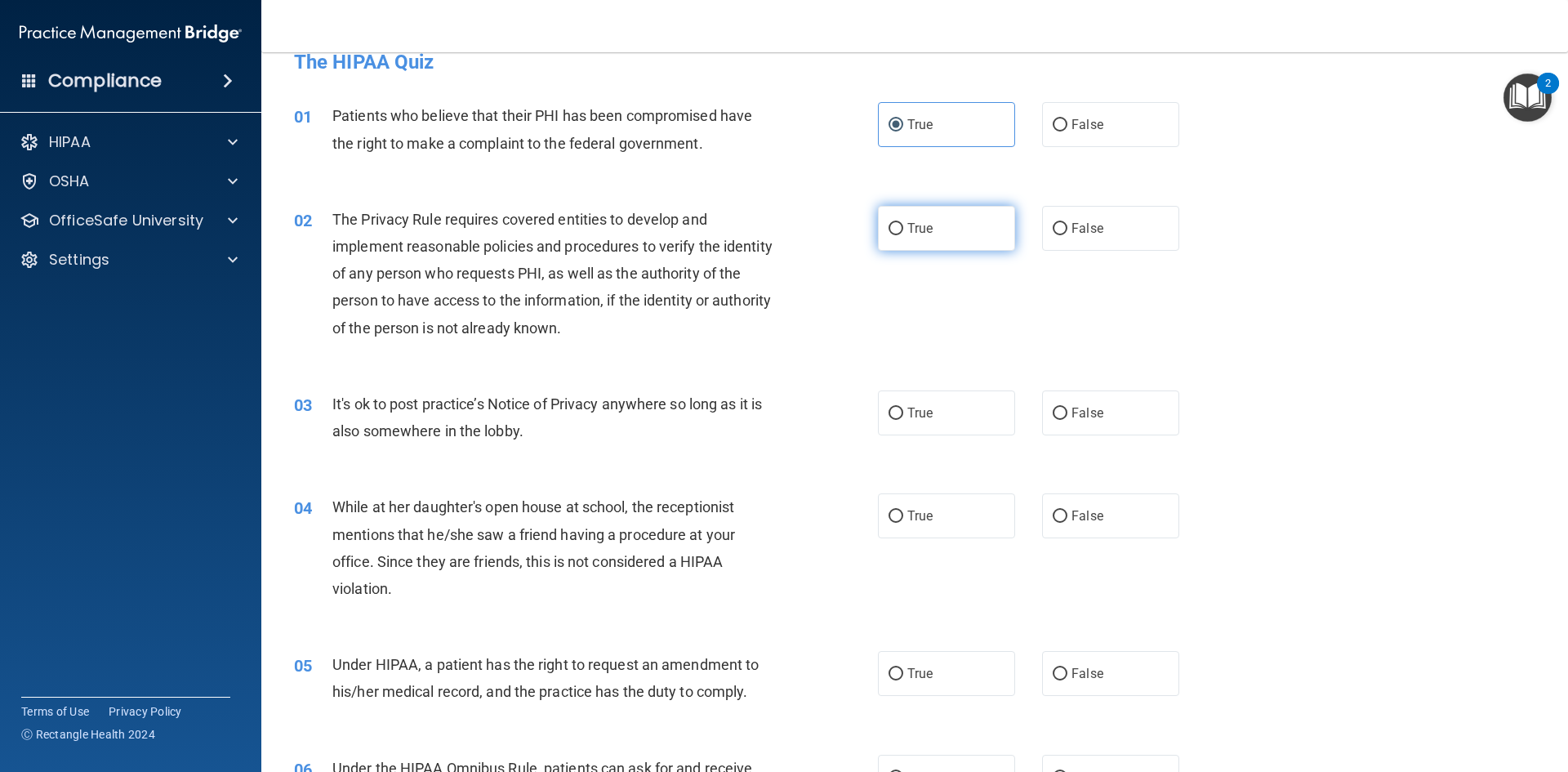
radio input "true"
click at [1059, 430] on label "False" at bounding box center [1110, 413] width 137 height 45
click at [1059, 420] on input "False" at bounding box center [1060, 413] width 15 height 12
radio input "true"
click at [1059, 501] on label "False" at bounding box center [1110, 515] width 137 height 45
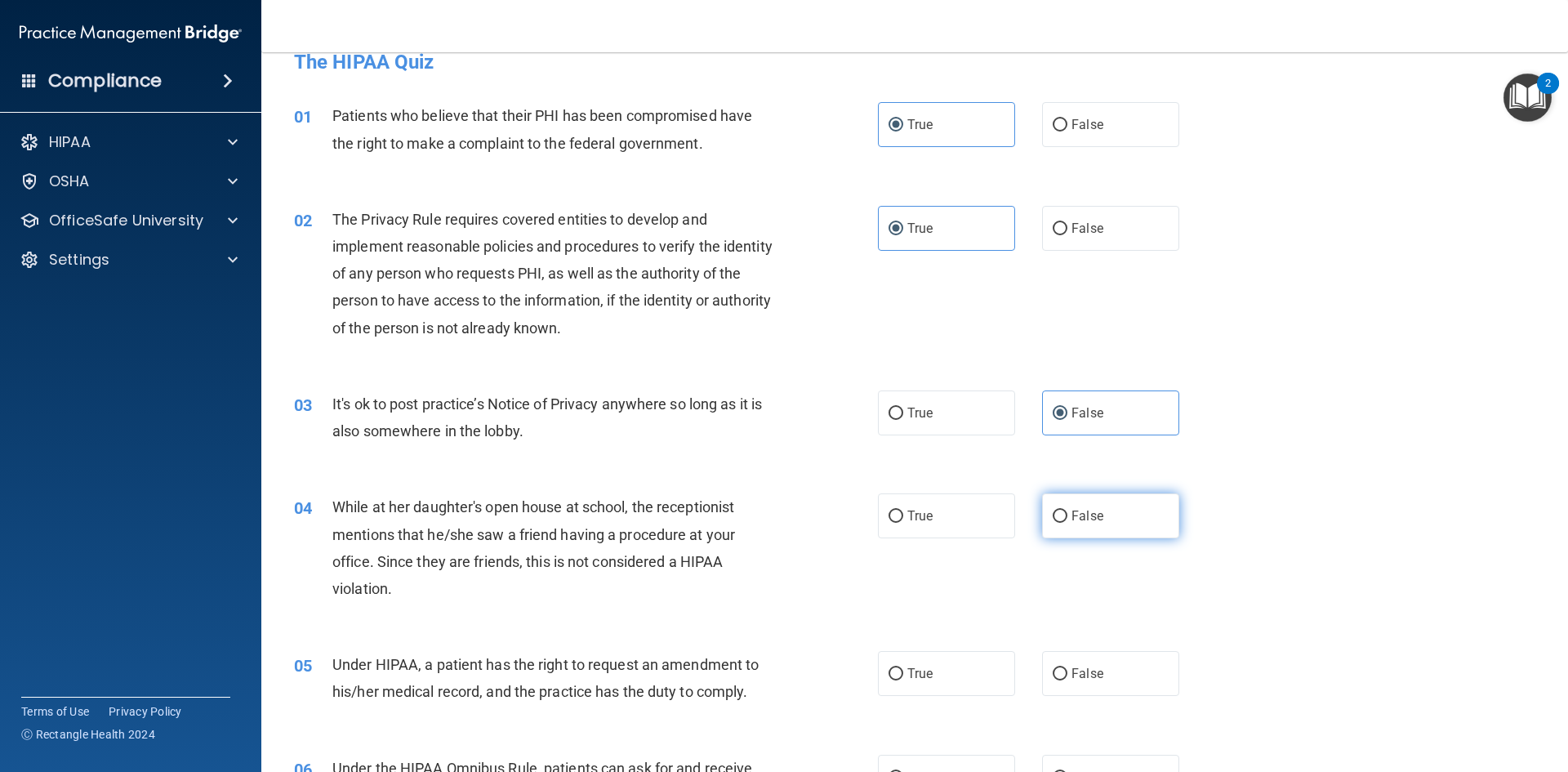
click at [1059, 510] on input "False" at bounding box center [1060, 516] width 15 height 12
radio input "true"
click at [1071, 669] on span "False" at bounding box center [1087, 673] width 32 height 16
click at [1068, 669] on input "False" at bounding box center [1060, 673] width 15 height 12
radio input "true"
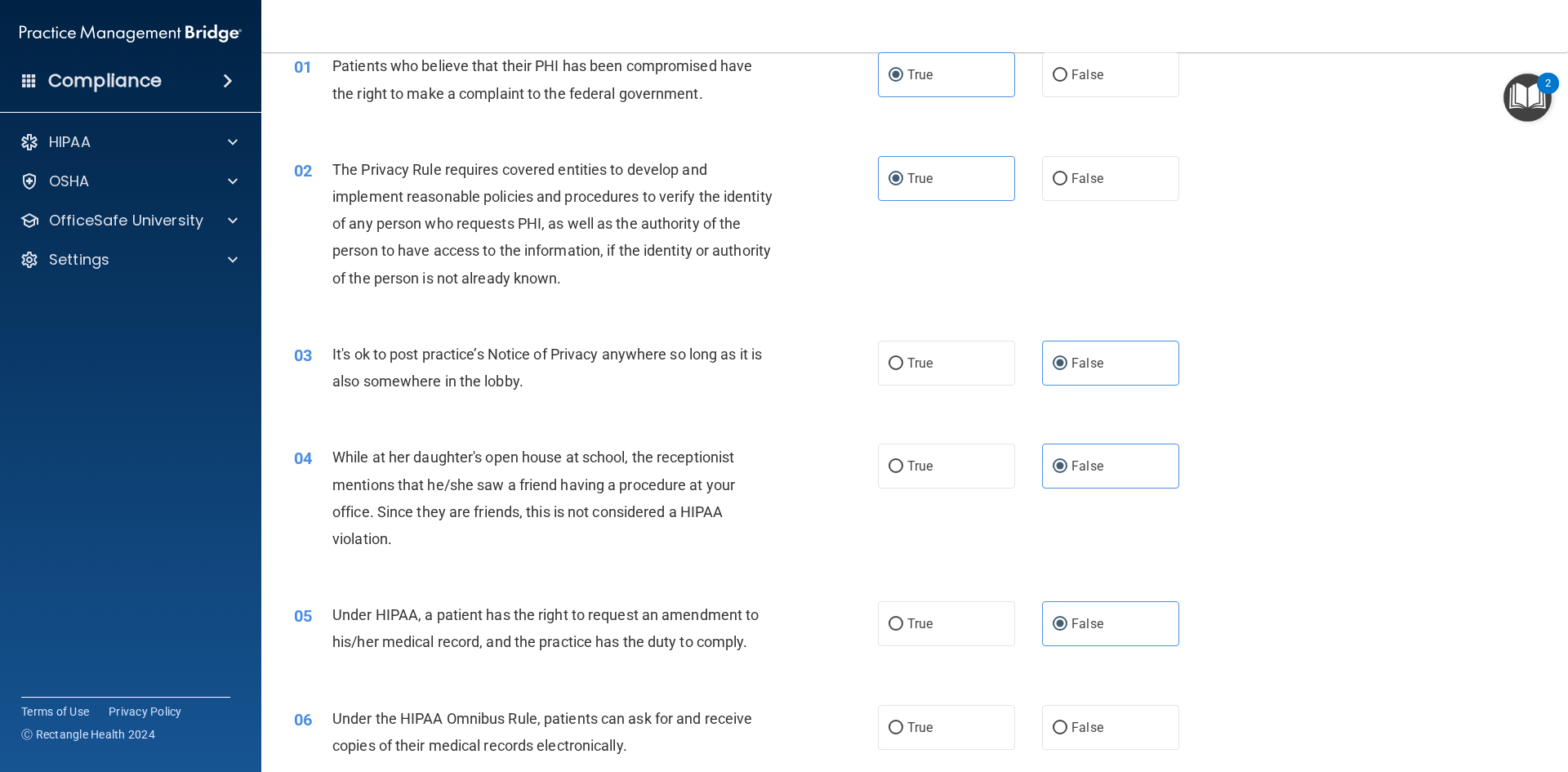
scroll to position [272, 0]
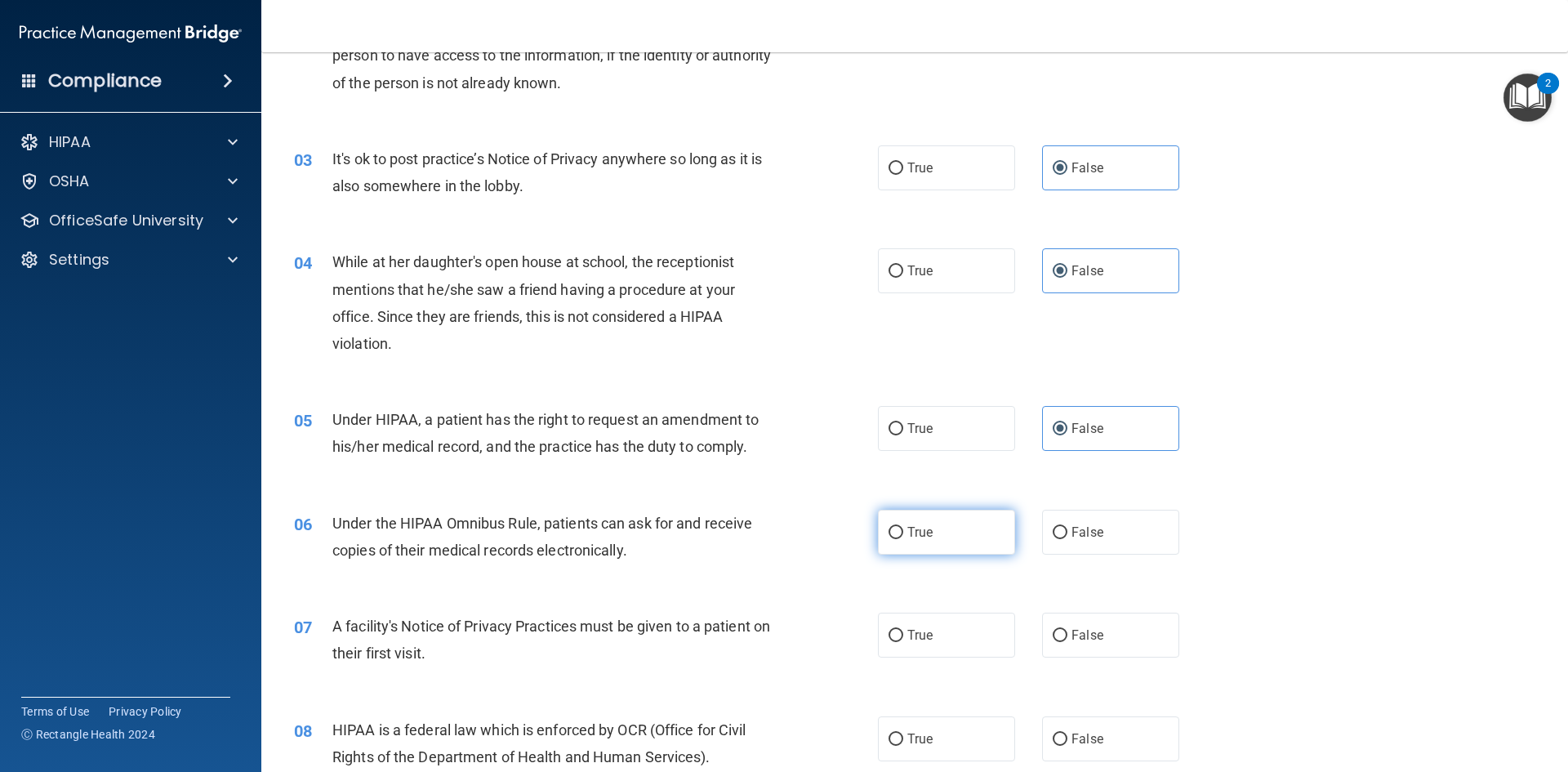
click at [912, 532] on span "True" at bounding box center [919, 532] width 25 height 16
click at [903, 532] on input "True" at bounding box center [896, 532] width 15 height 12
radio input "true"
click at [917, 621] on label "True" at bounding box center [946, 635] width 137 height 45
click at [903, 629] on input "True" at bounding box center [896, 635] width 15 height 12
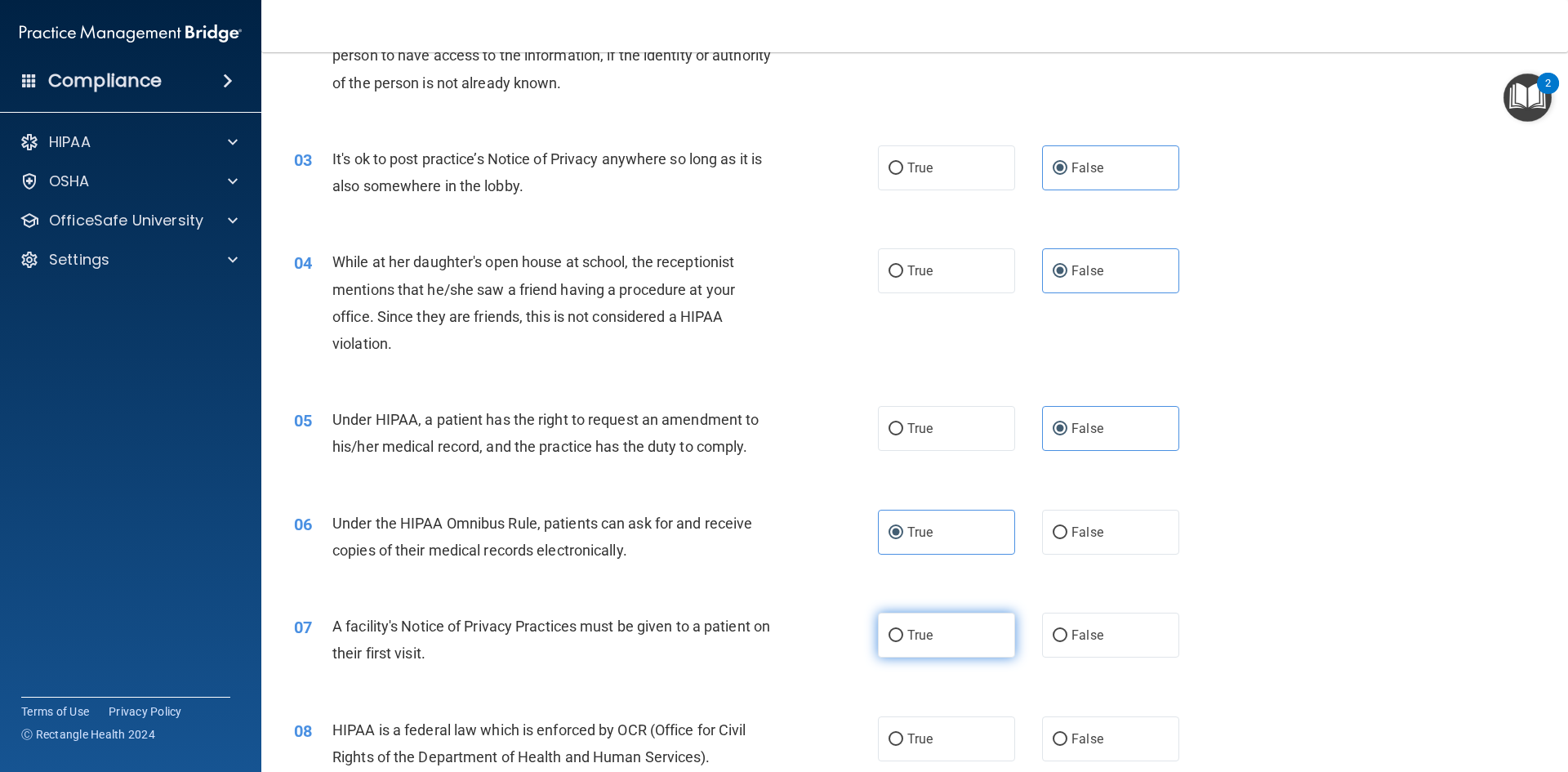
radio input "true"
click at [905, 731] on label "True" at bounding box center [946, 738] width 137 height 45
click at [903, 733] on input "True" at bounding box center [896, 739] width 15 height 12
radio input "true"
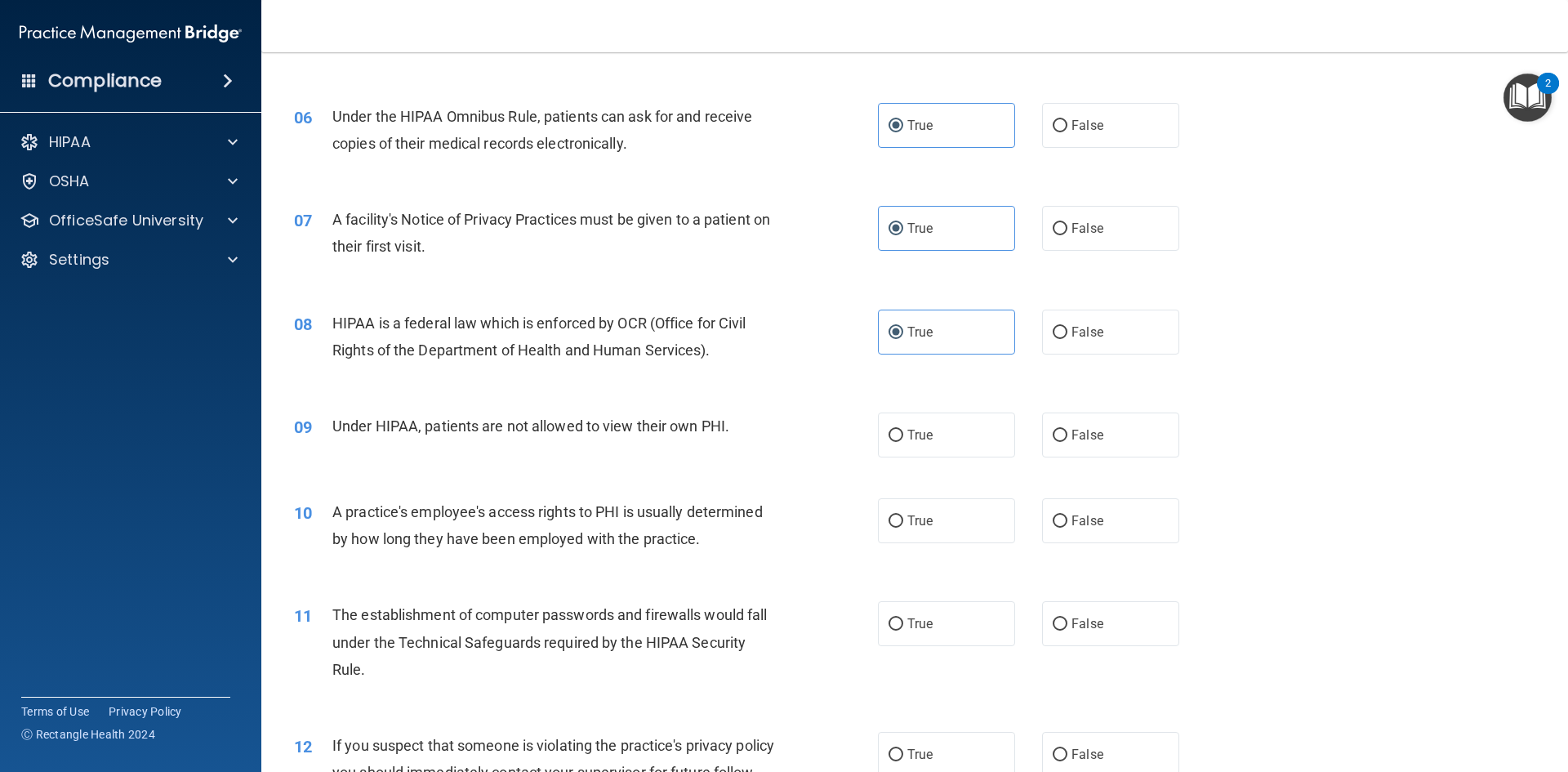
scroll to position [680, 0]
click at [1103, 432] on label "False" at bounding box center [1110, 433] width 137 height 45
click at [1068, 432] on input "False" at bounding box center [1060, 434] width 15 height 12
radio input "true"
click at [1074, 538] on label "False" at bounding box center [1110, 519] width 137 height 45
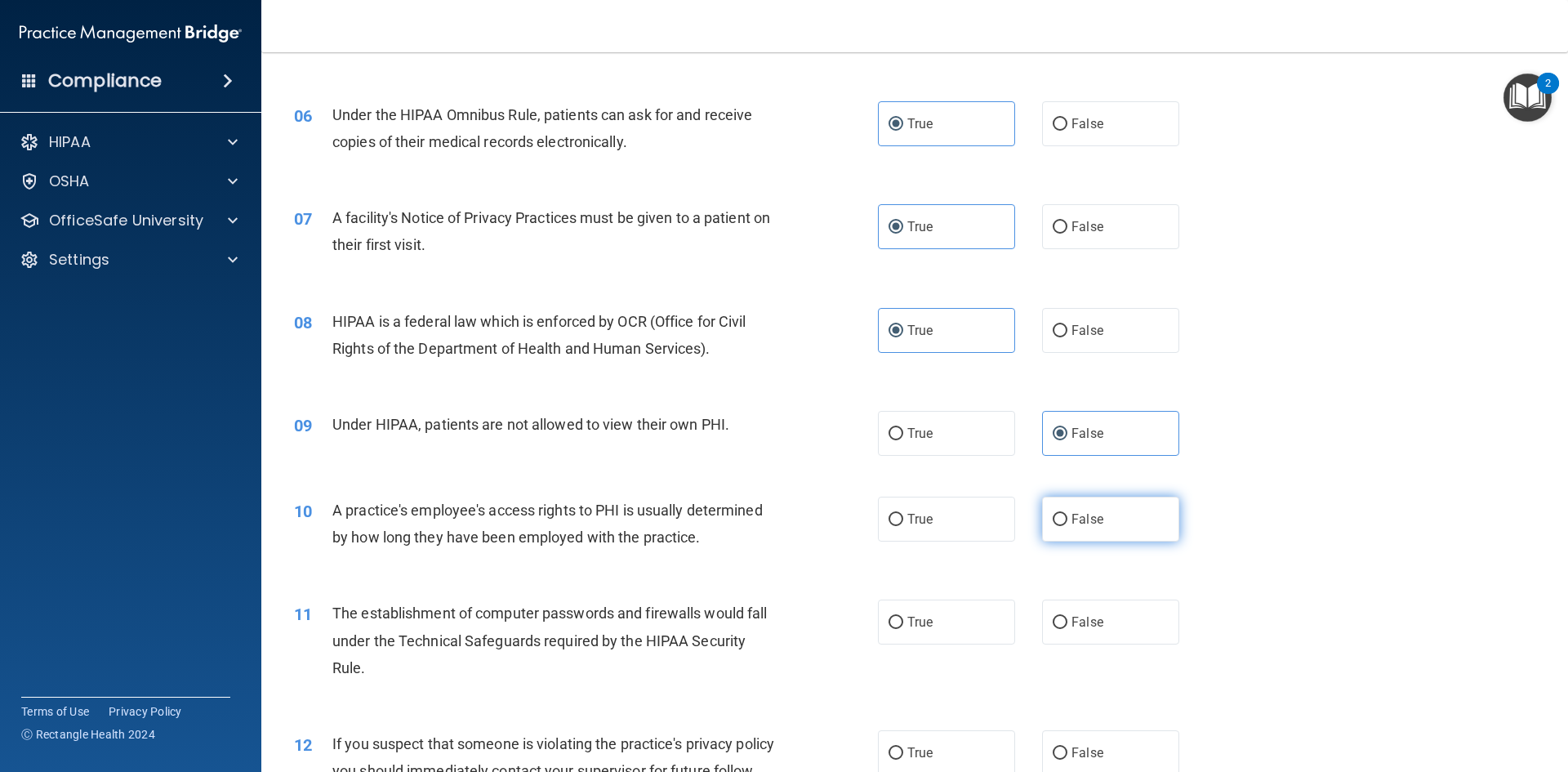
click at [1068, 526] on input "False" at bounding box center [1060, 520] width 15 height 12
radio input "true"
click at [931, 630] on label "True" at bounding box center [946, 622] width 137 height 45
click at [903, 629] on input "True" at bounding box center [896, 622] width 15 height 12
radio input "true"
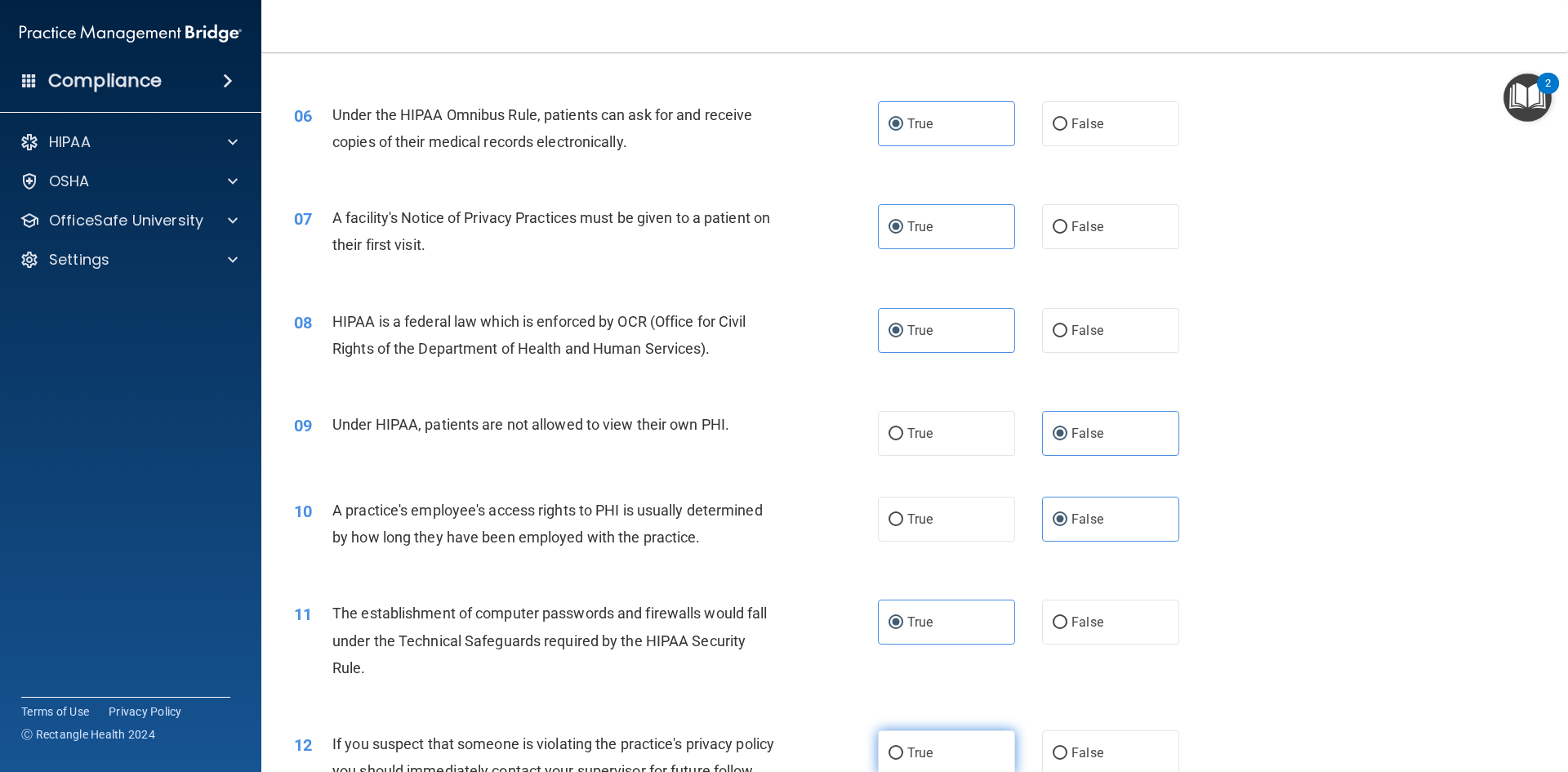
click at [933, 743] on label "True" at bounding box center [946, 753] width 137 height 45
click at [903, 747] on input "True" at bounding box center [896, 753] width 15 height 12
radio input "true"
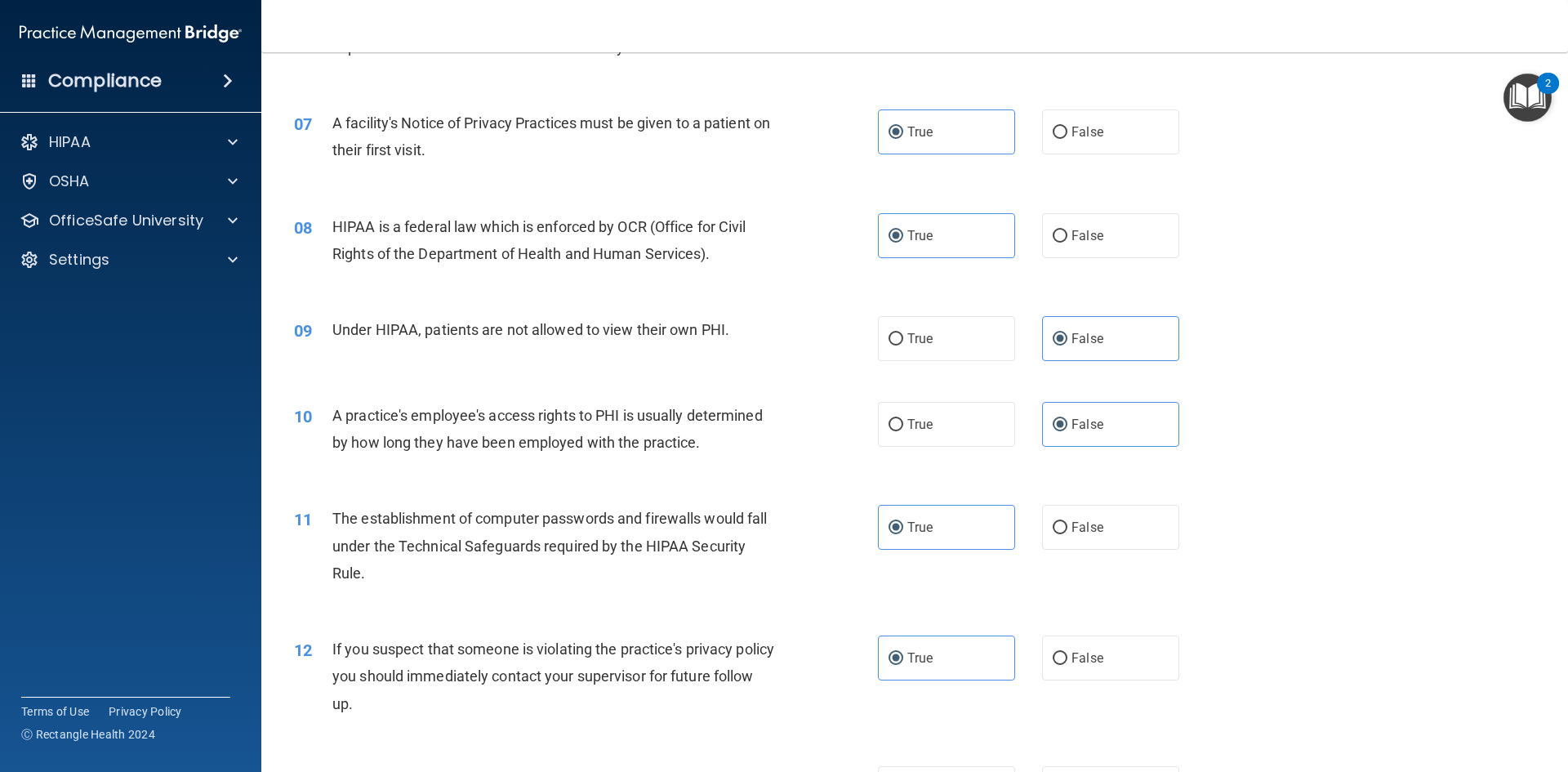
scroll to position [925, 0]
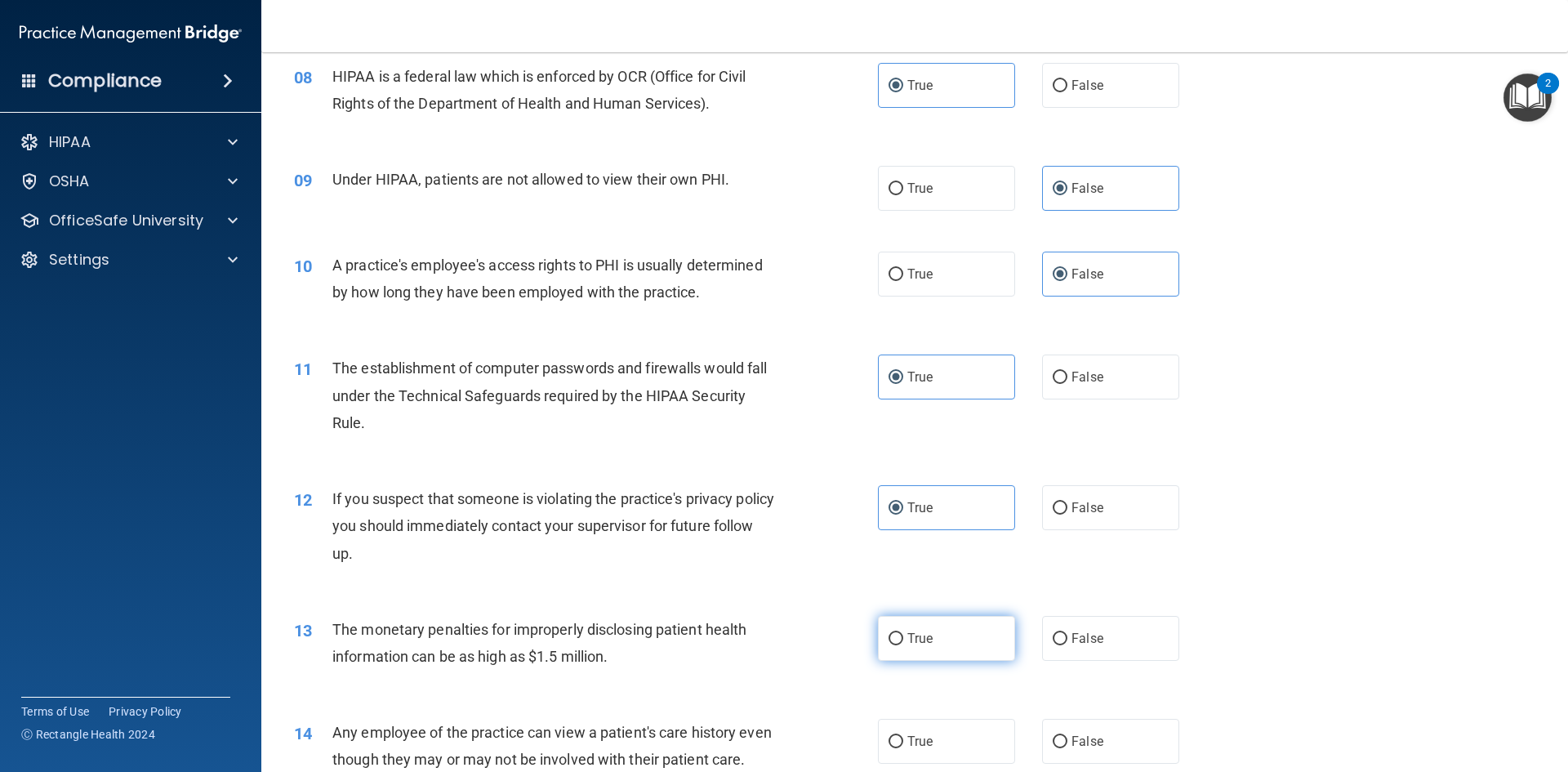
click at [925, 634] on span "True" at bounding box center [919, 637] width 25 height 16
click at [903, 634] on input "True" at bounding box center [896, 638] width 15 height 12
radio input "true"
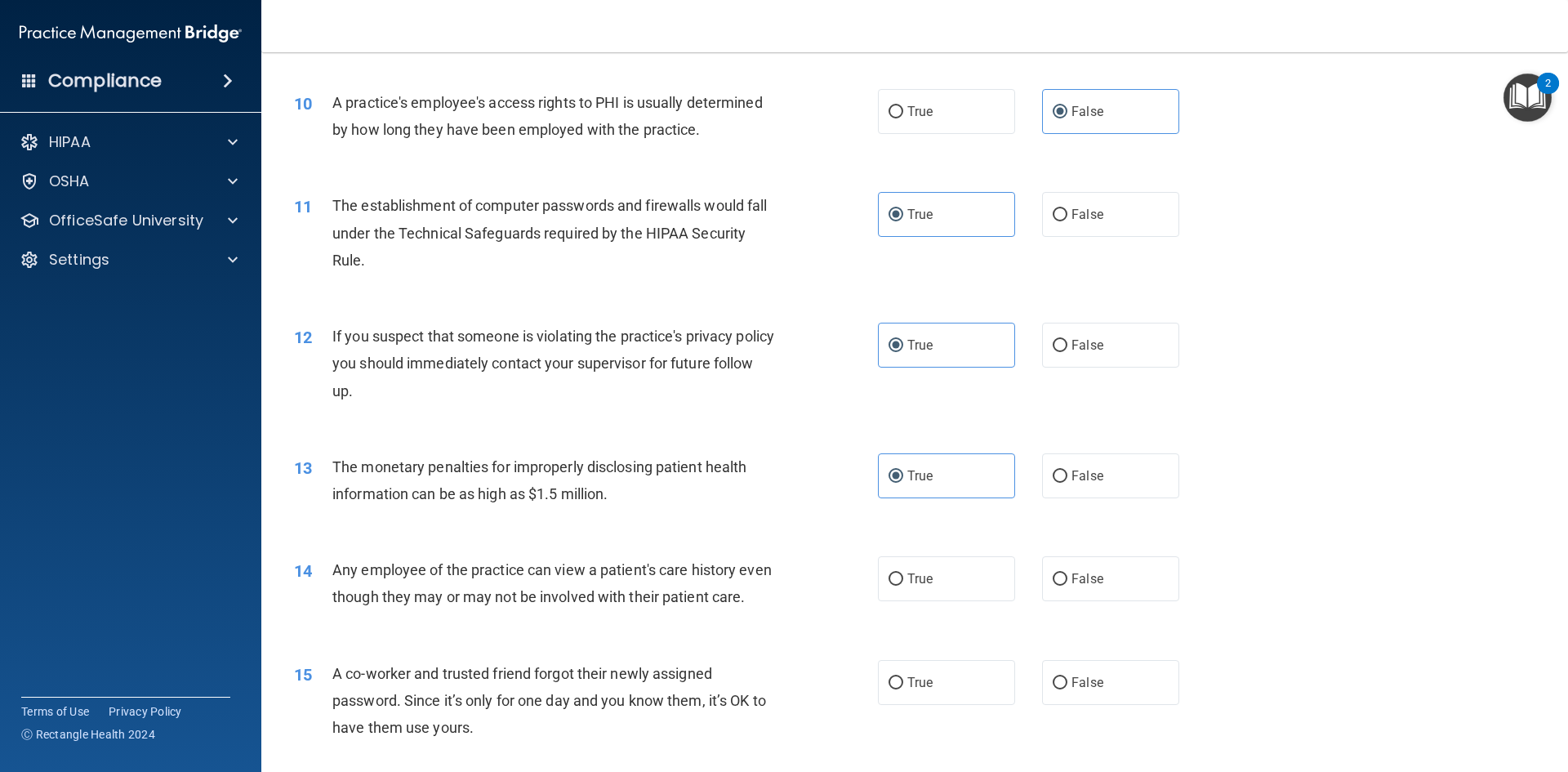
scroll to position [1089, 0]
click at [1074, 584] on span "False" at bounding box center [1087, 578] width 32 height 16
click at [1068, 584] on input "False" at bounding box center [1060, 578] width 15 height 12
radio input "true"
click at [1077, 689] on span "False" at bounding box center [1087, 681] width 32 height 16
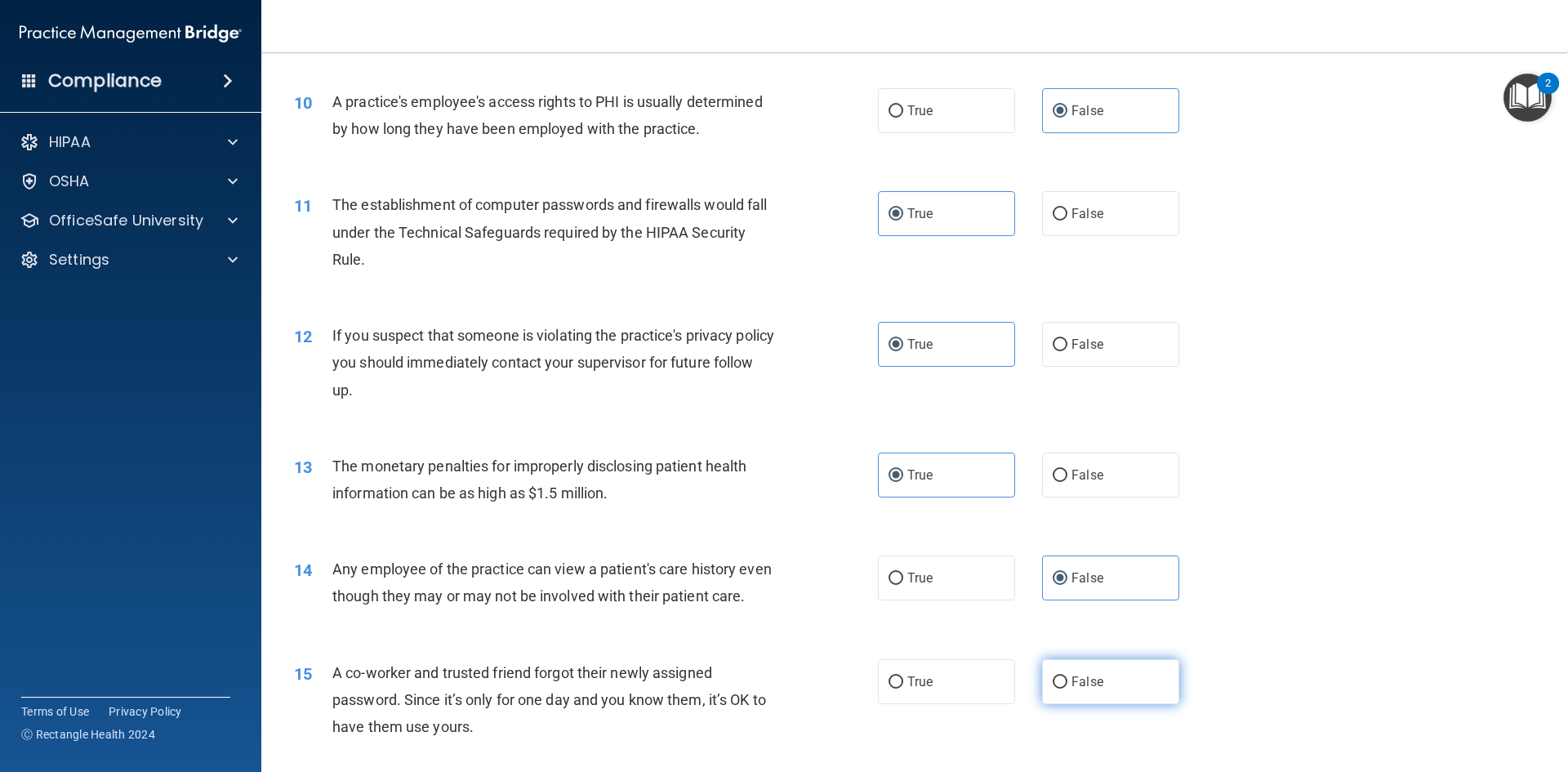
click at [1068, 688] on input "False" at bounding box center [1060, 682] width 15 height 12
radio input "true"
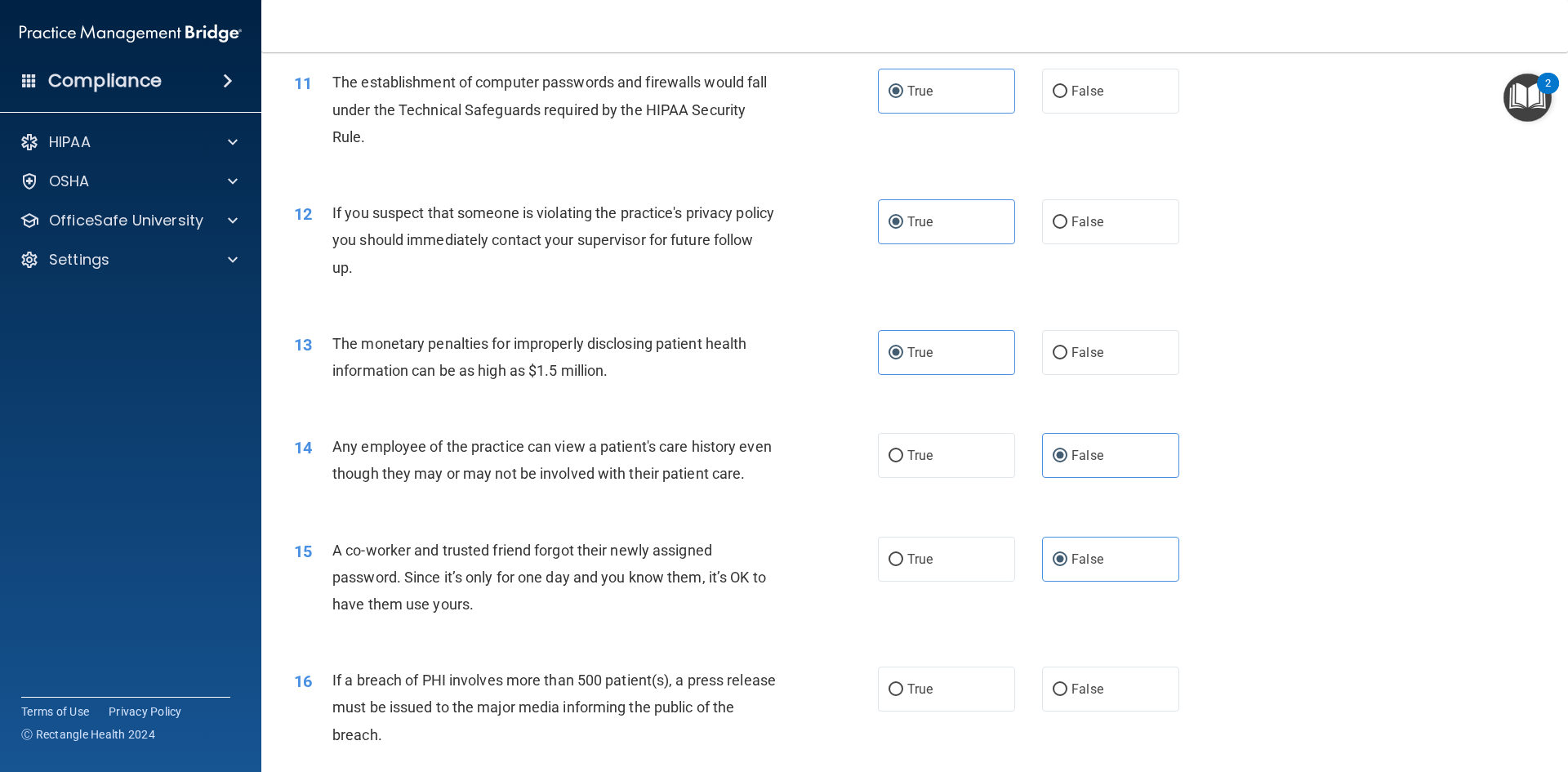
scroll to position [1252, 0]
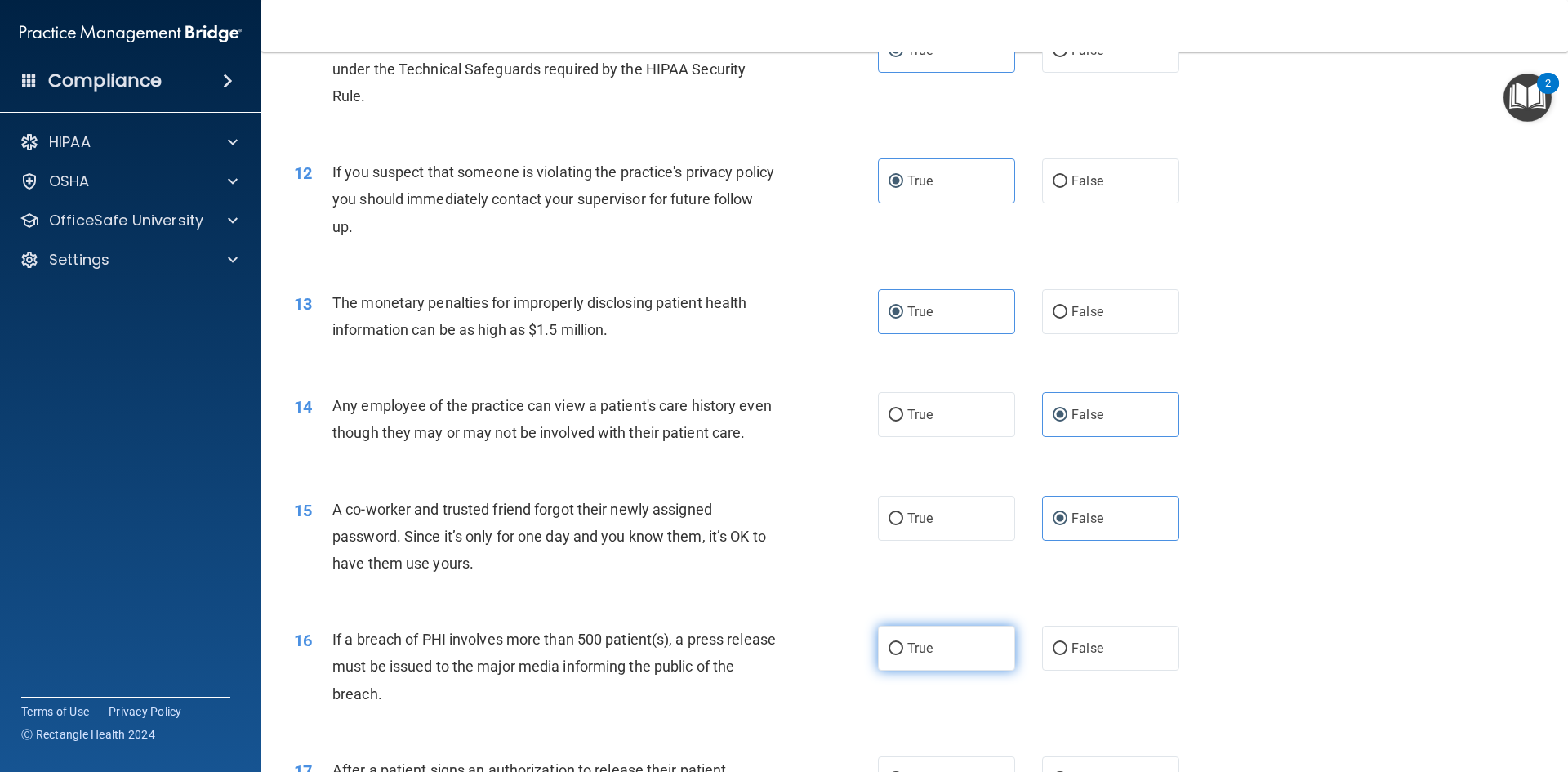
click at [896, 655] on input "True" at bounding box center [896, 649] width 15 height 12
radio input "true"
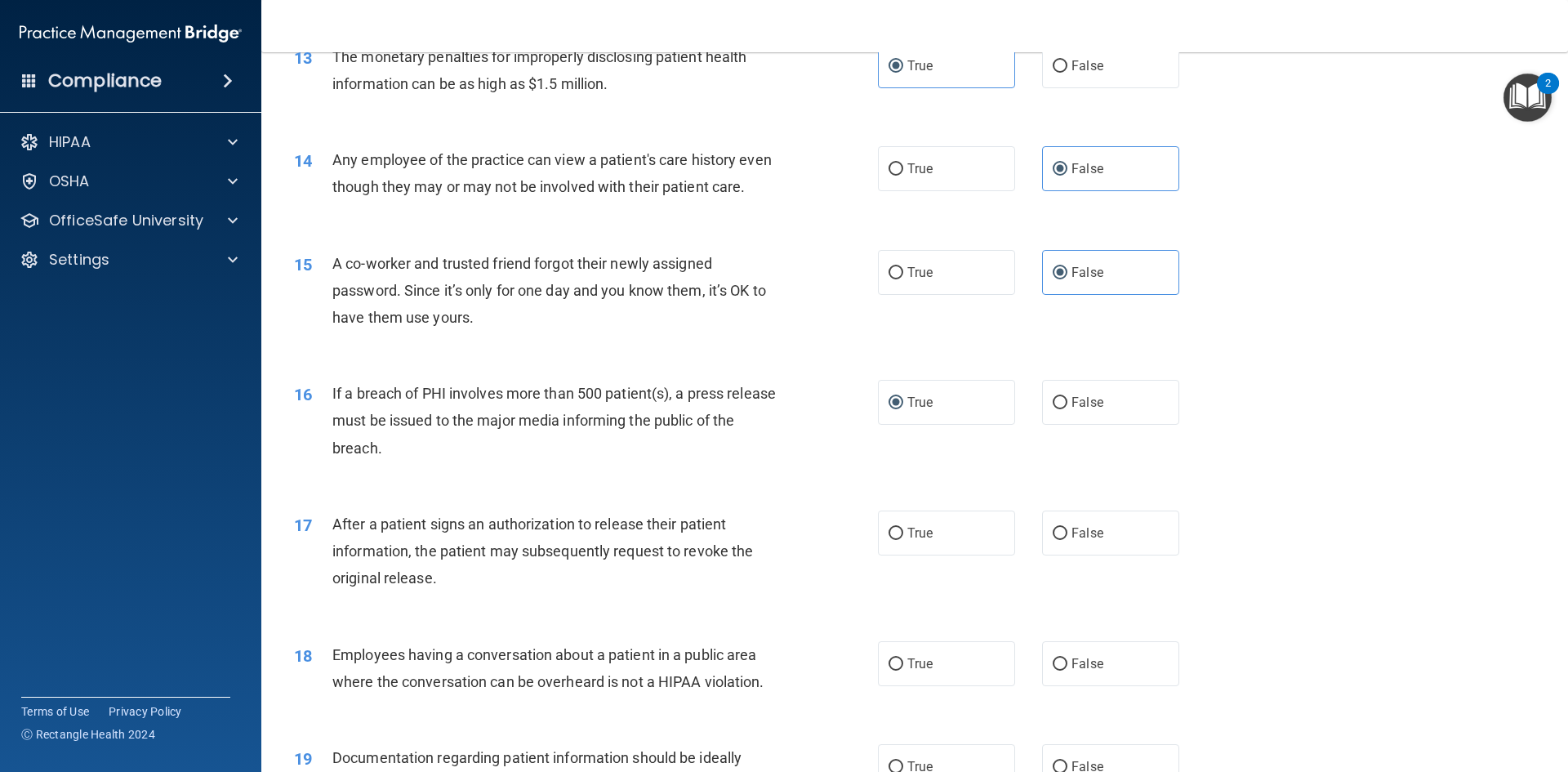
scroll to position [1497, 0]
click at [890, 556] on label "True" at bounding box center [946, 533] width 137 height 45
click at [890, 541] on input "True" at bounding box center [896, 534] width 15 height 12
radio input "true"
click at [1053, 672] on input "False" at bounding box center [1060, 664] width 15 height 12
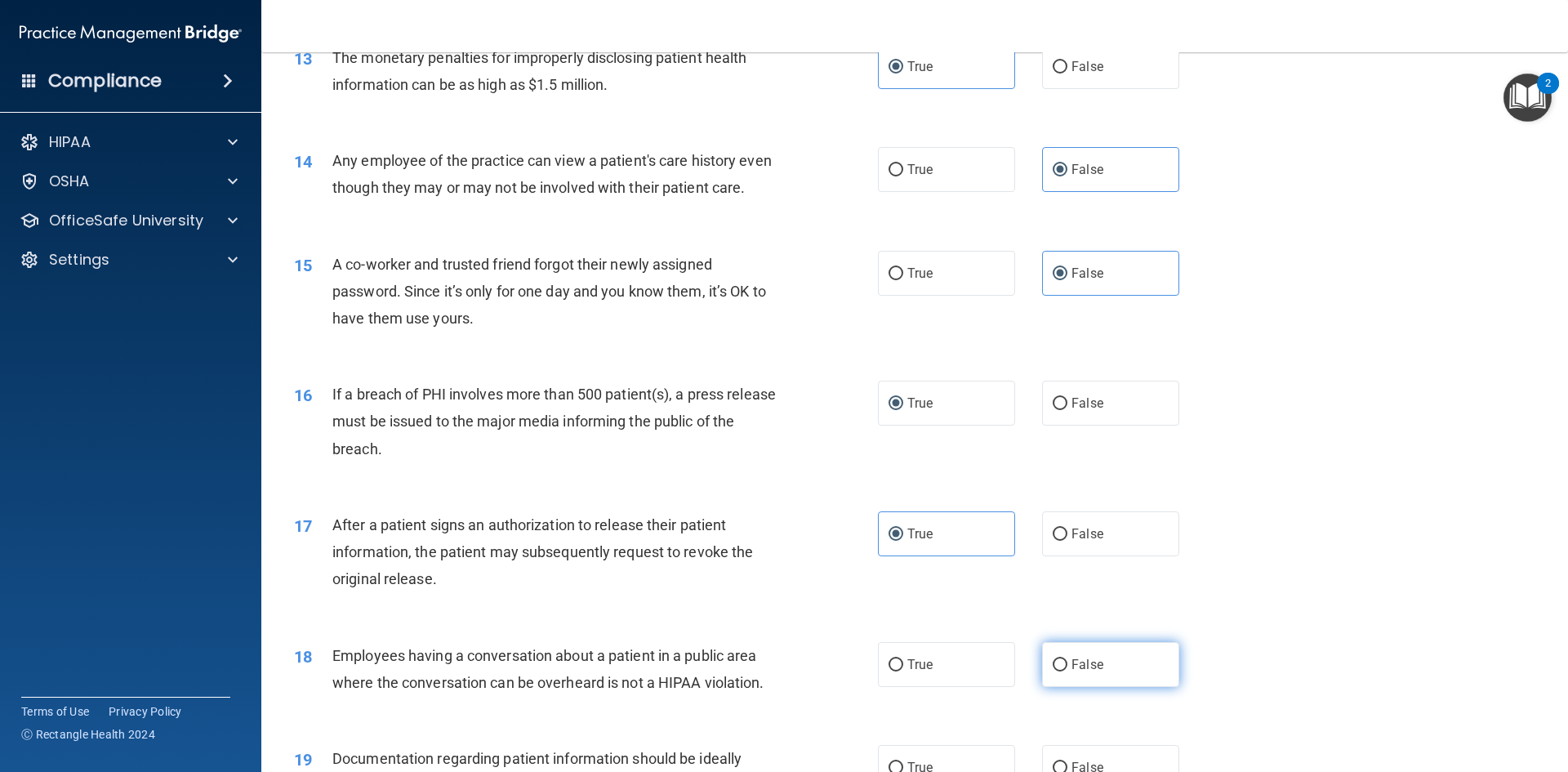
radio input "true"
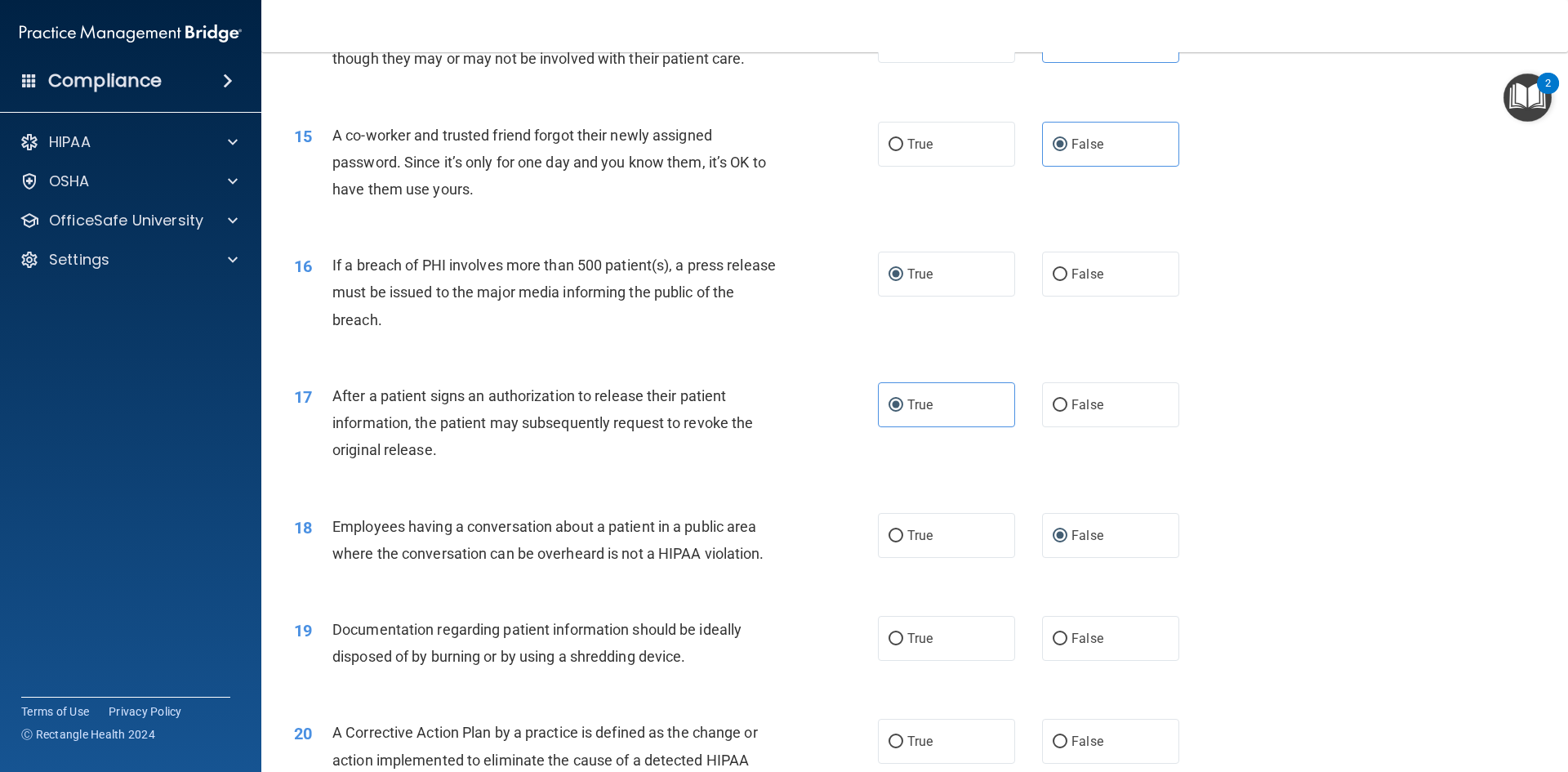
scroll to position [1905, 0]
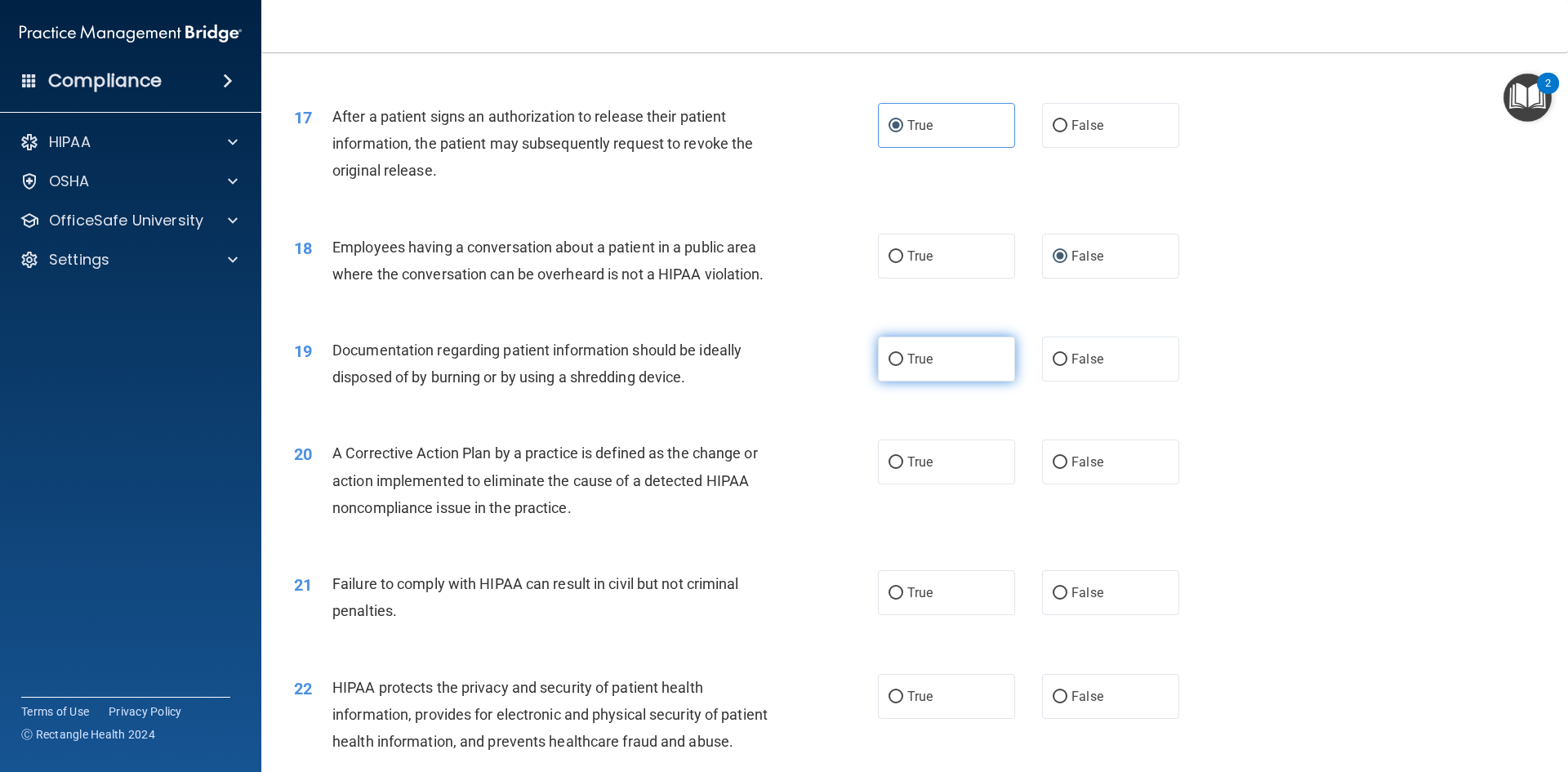
click at [903, 381] on label "True" at bounding box center [946, 358] width 137 height 45
click at [903, 366] on input "True" at bounding box center [896, 359] width 15 height 12
radio input "true"
click at [902, 485] on label "True" at bounding box center [946, 462] width 137 height 45
click at [902, 469] on input "True" at bounding box center [896, 462] width 15 height 12
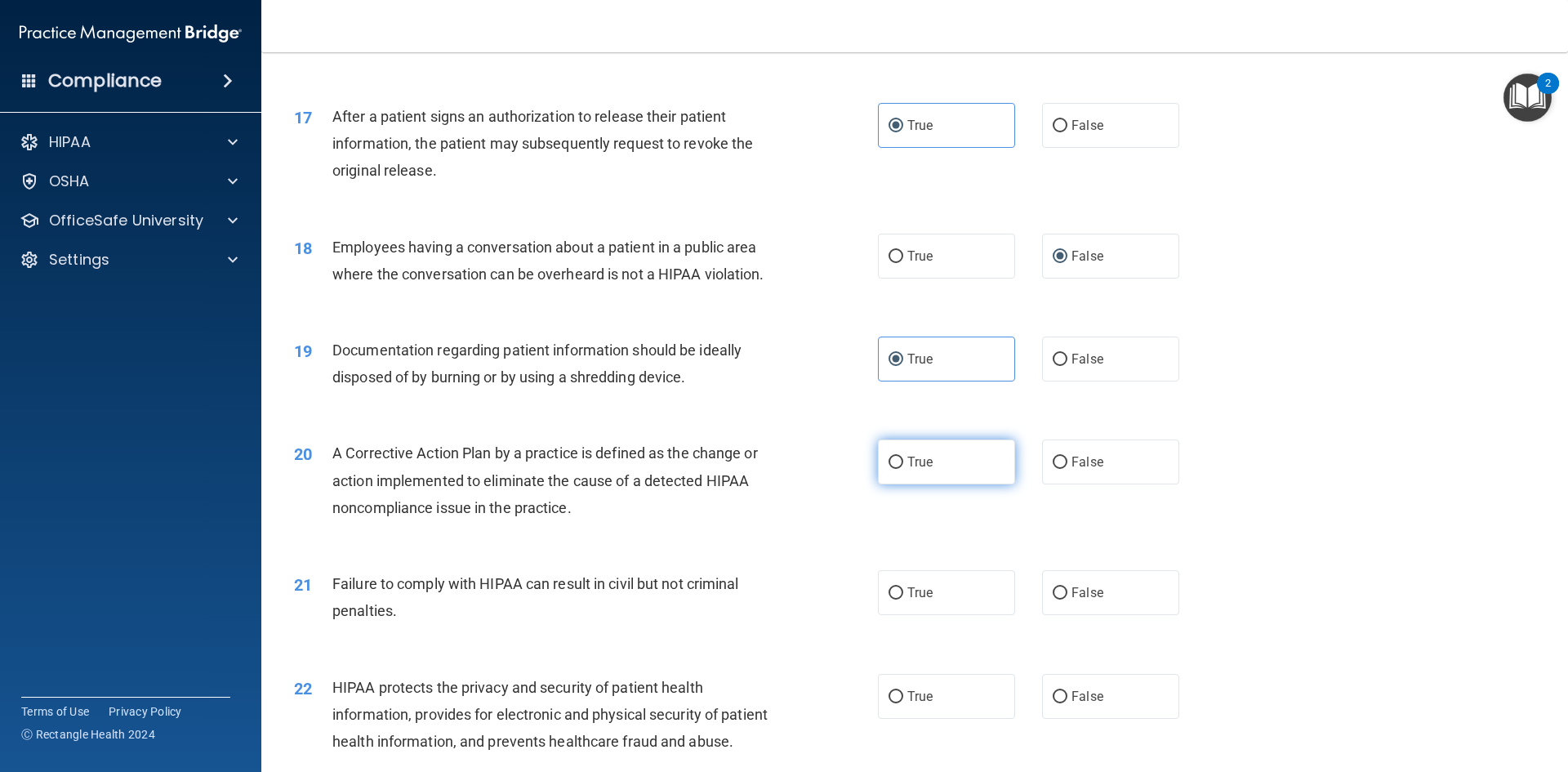
radio input "true"
click at [1071, 601] on span "False" at bounding box center [1087, 592] width 32 height 16
click at [1068, 600] on input "False" at bounding box center [1060, 592] width 15 height 12
radio input "true"
click at [907, 704] on span "True" at bounding box center [919, 696] width 25 height 16
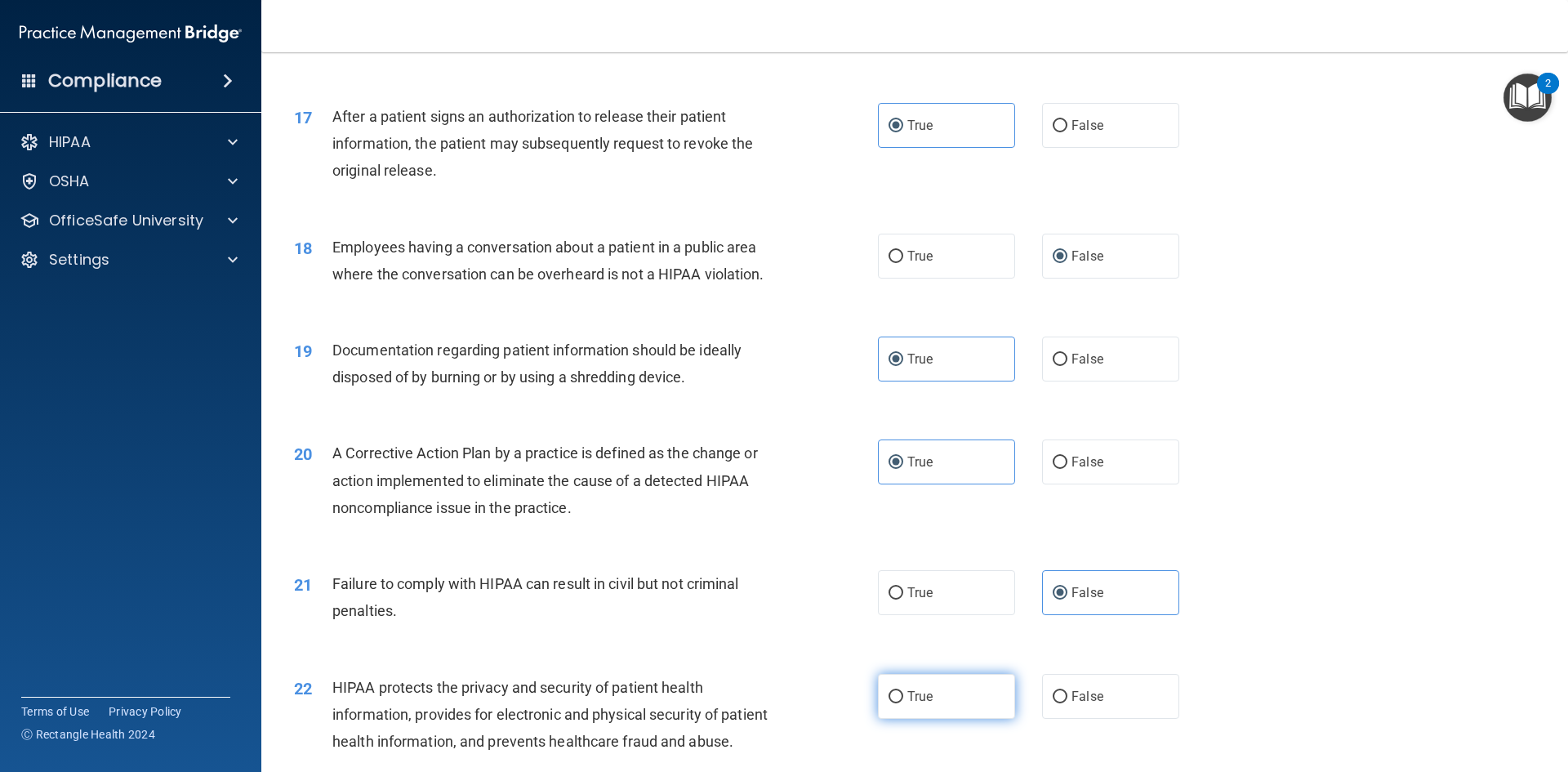
click at [903, 703] on input "True" at bounding box center [896, 696] width 15 height 12
radio input "true"
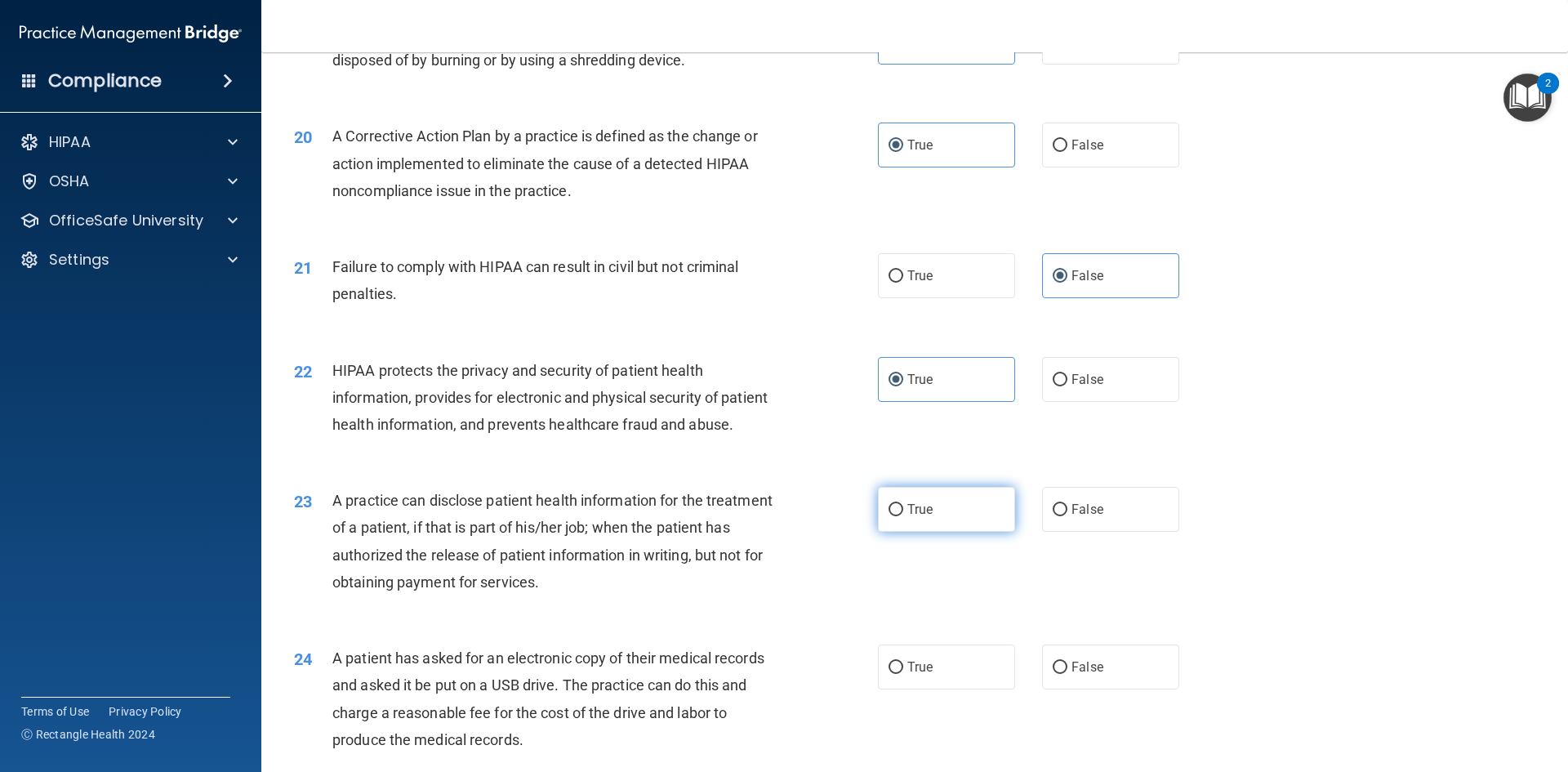
scroll to position [2232, 0]
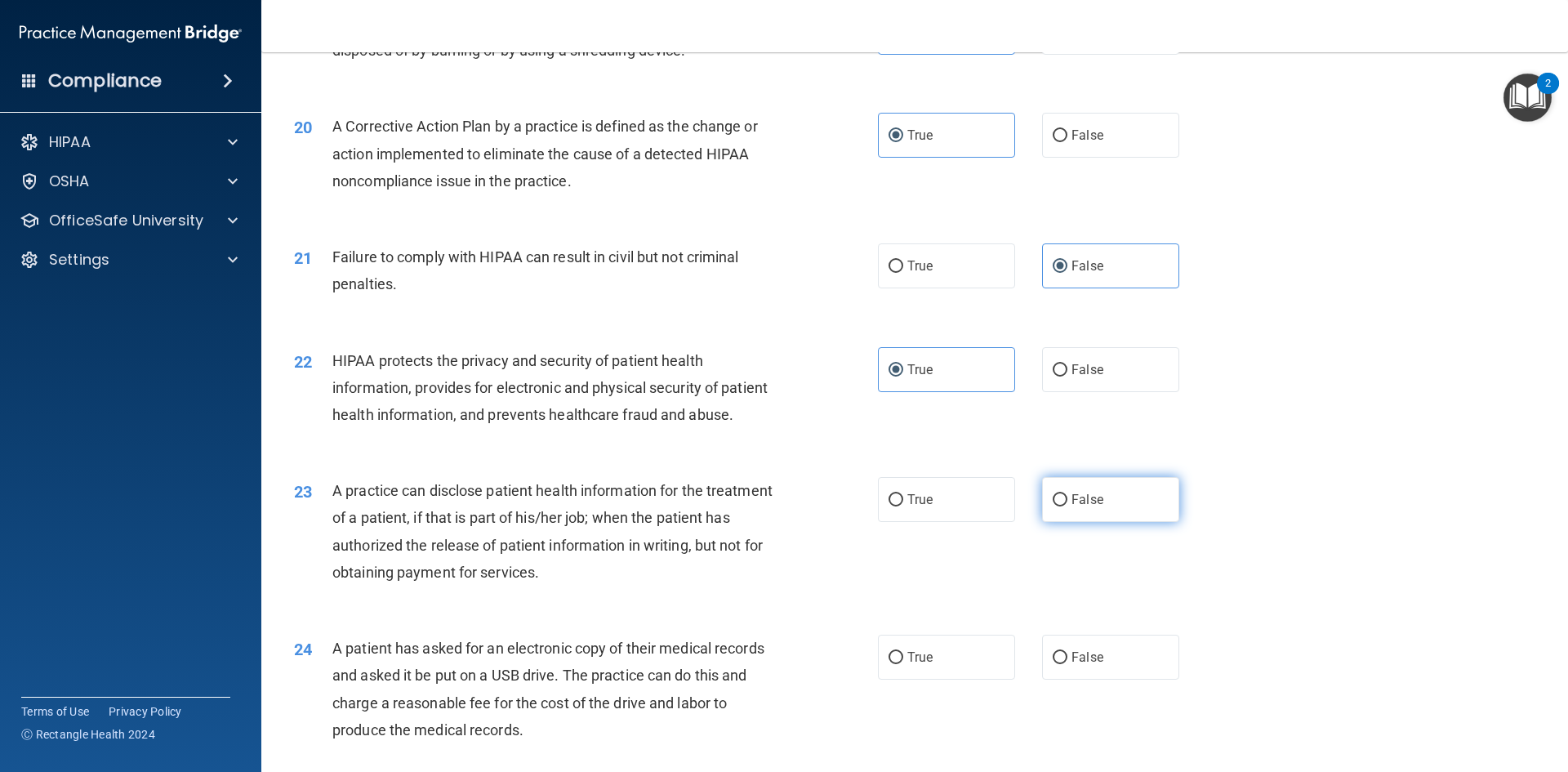
click at [1085, 508] on span "False" at bounding box center [1087, 499] width 32 height 16
click at [1068, 507] on input "False" at bounding box center [1060, 499] width 15 height 12
radio input "true"
click at [907, 665] on span "True" at bounding box center [919, 657] width 25 height 16
click at [902, 664] on input "True" at bounding box center [896, 657] width 15 height 12
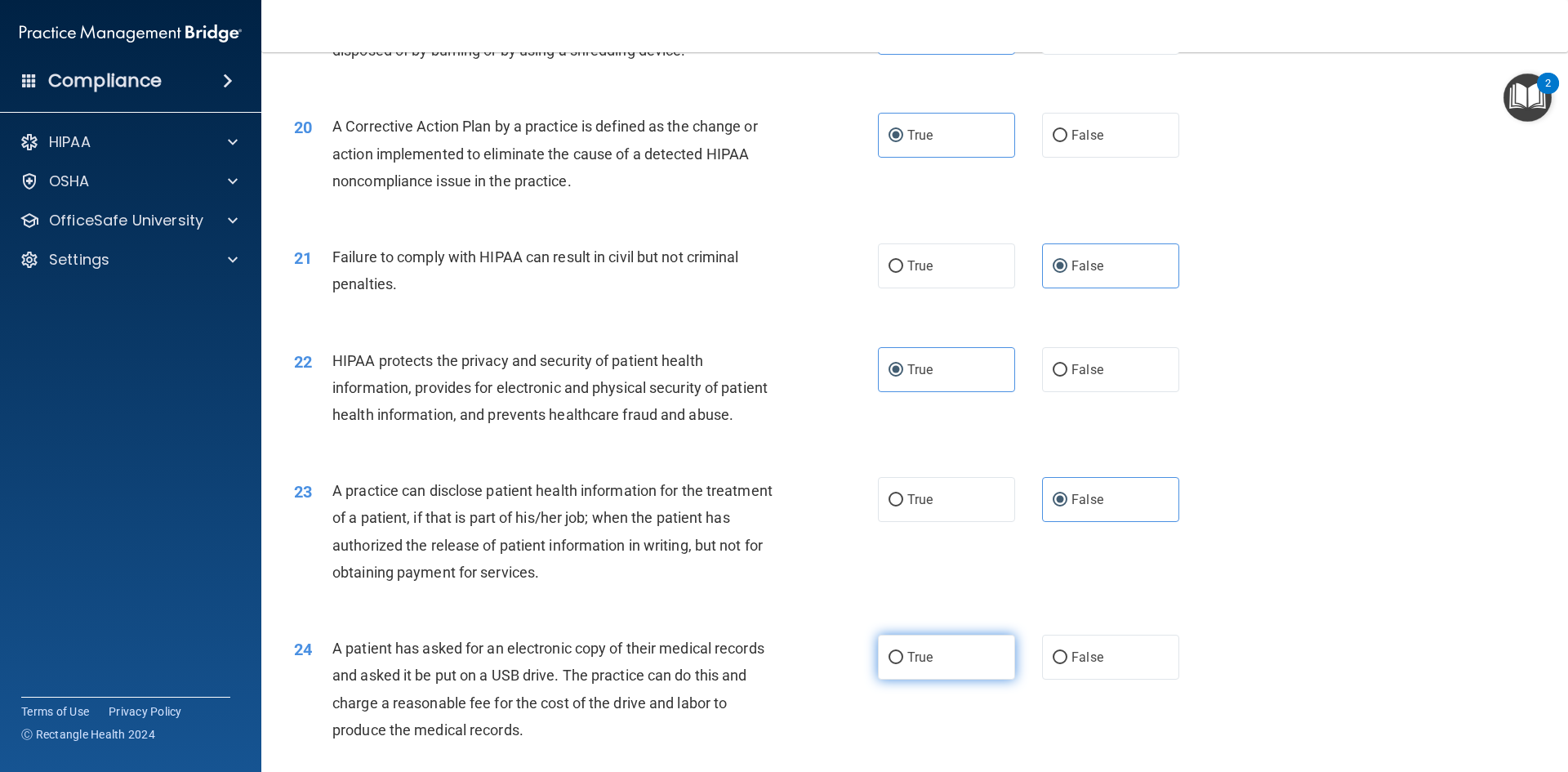
radio input "true"
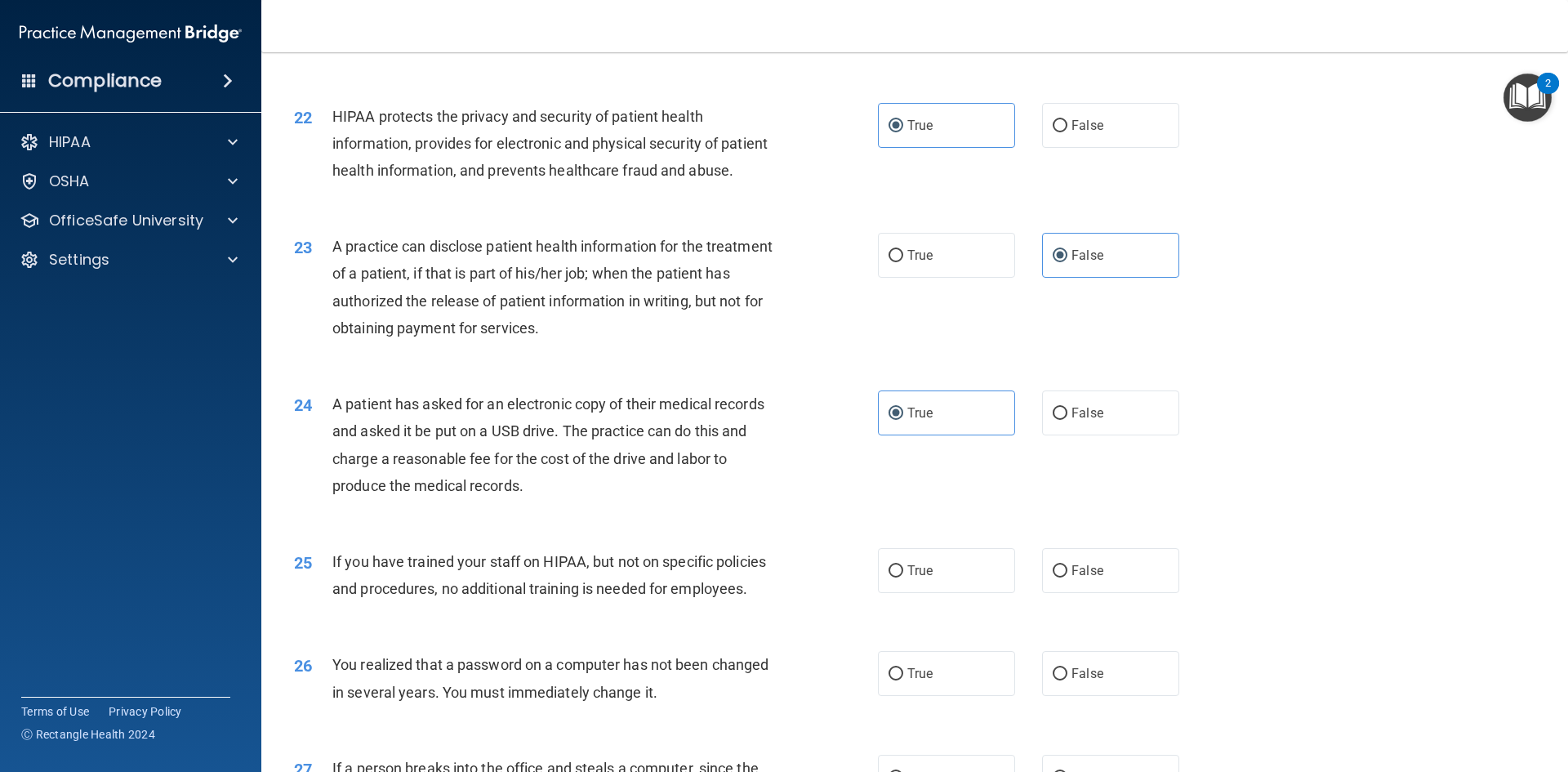
scroll to position [2477, 0]
click at [1084, 578] on span "False" at bounding box center [1087, 569] width 32 height 16
click at [1068, 577] on input "False" at bounding box center [1060, 570] width 15 height 12
radio input "true"
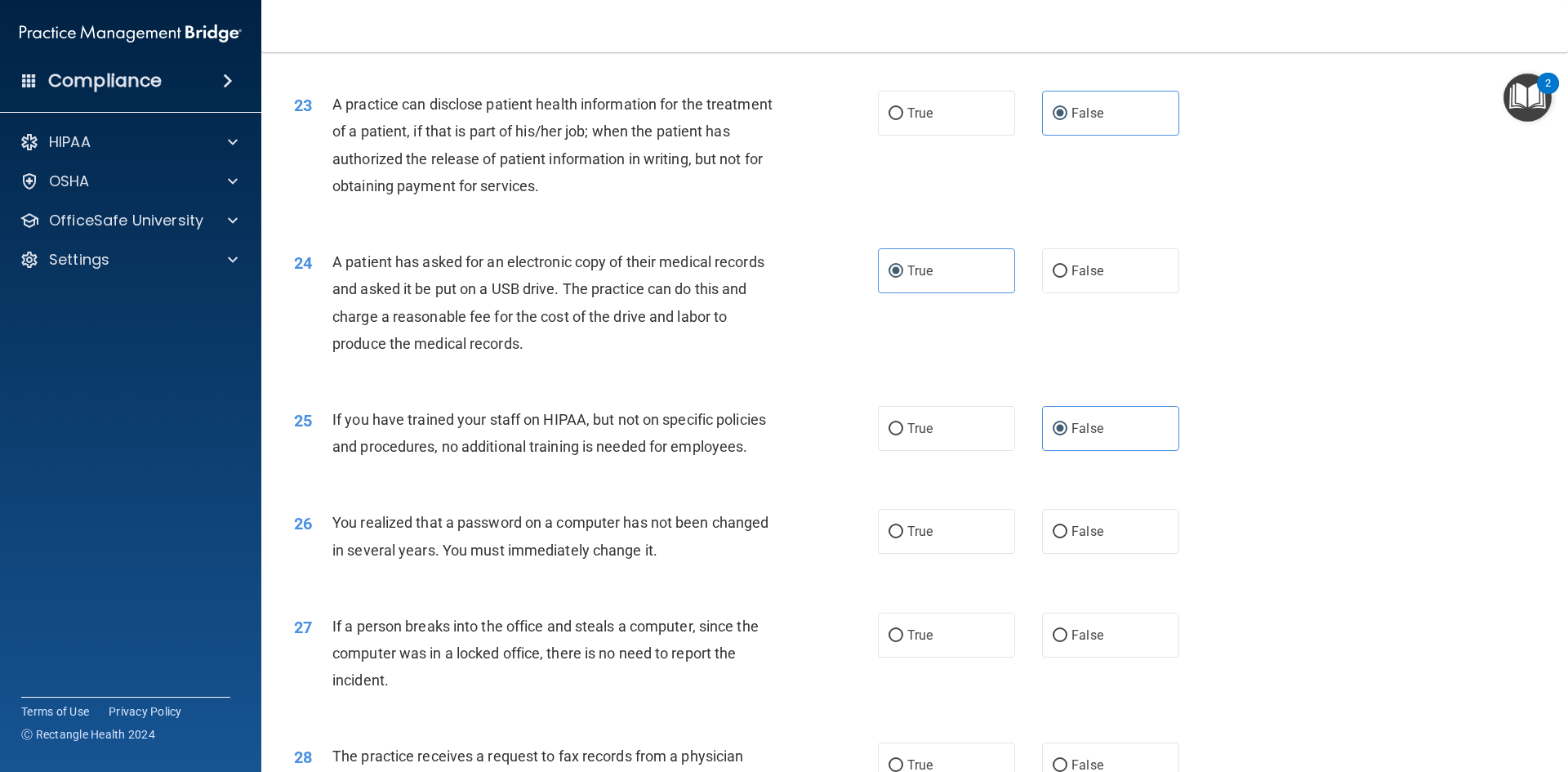
scroll to position [2640, 0]
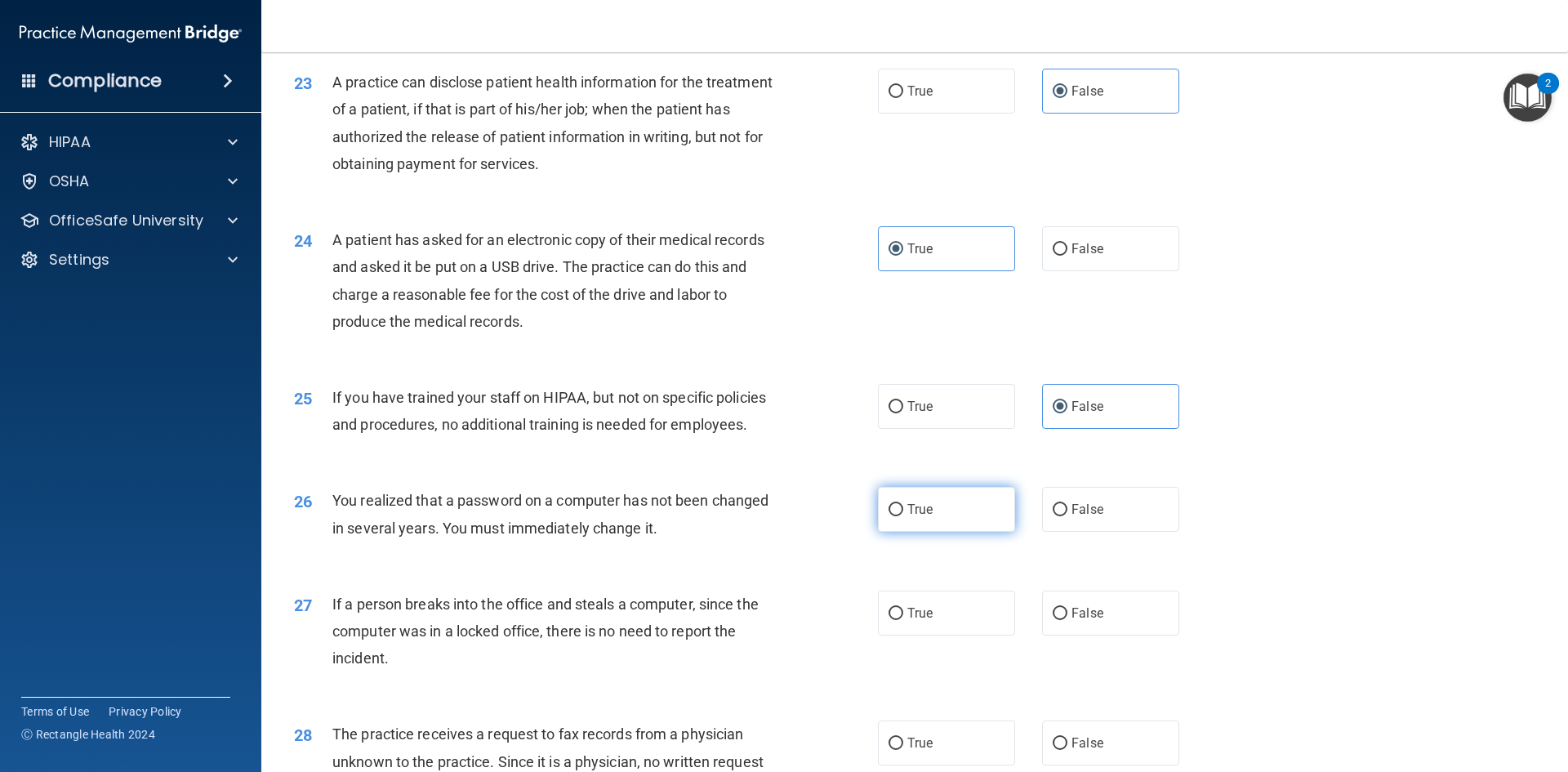
click at [930, 532] on label "True" at bounding box center [946, 509] width 137 height 45
click at [903, 516] on input "True" at bounding box center [896, 509] width 15 height 12
radio input "true"
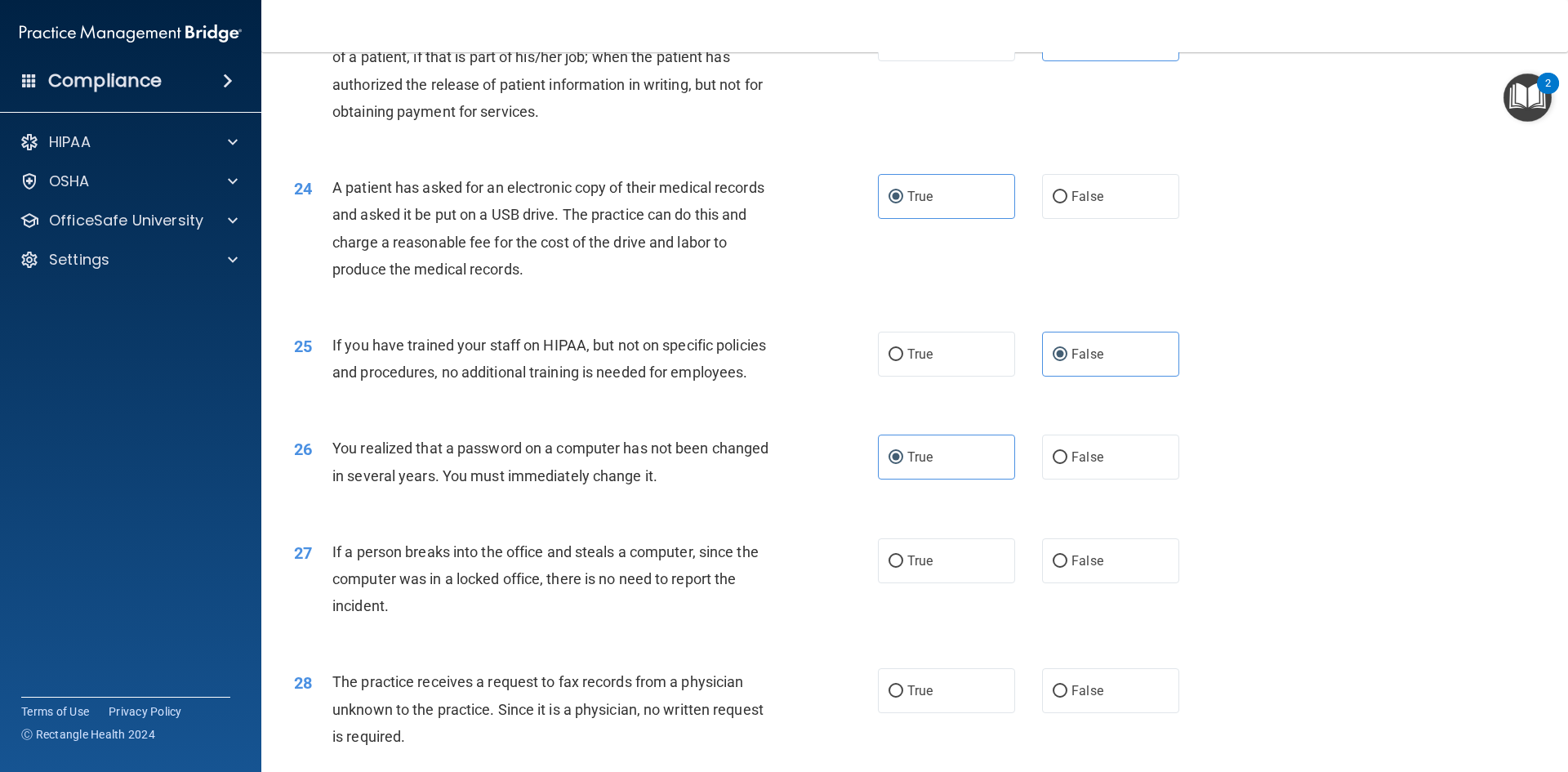
scroll to position [2722, 0]
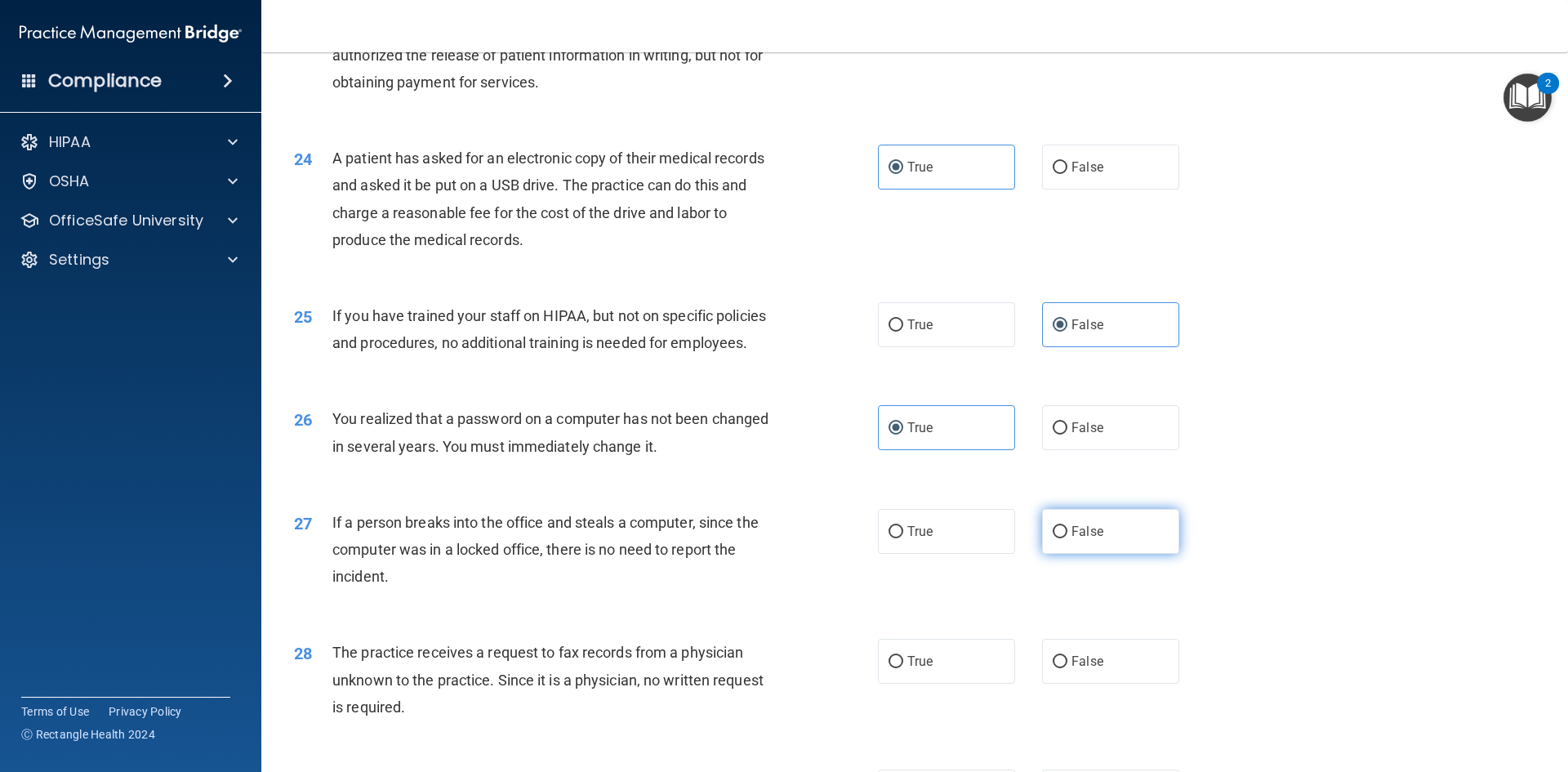
click at [1075, 554] on label "False" at bounding box center [1110, 531] width 137 height 45
click at [1068, 538] on input "False" at bounding box center [1060, 532] width 15 height 12
radio input "true"
drag, startPoint x: 1091, startPoint y: 709, endPoint x: 1088, endPoint y: 658, distance: 51.1
click at [1092, 669] on span "False" at bounding box center [1087, 661] width 32 height 16
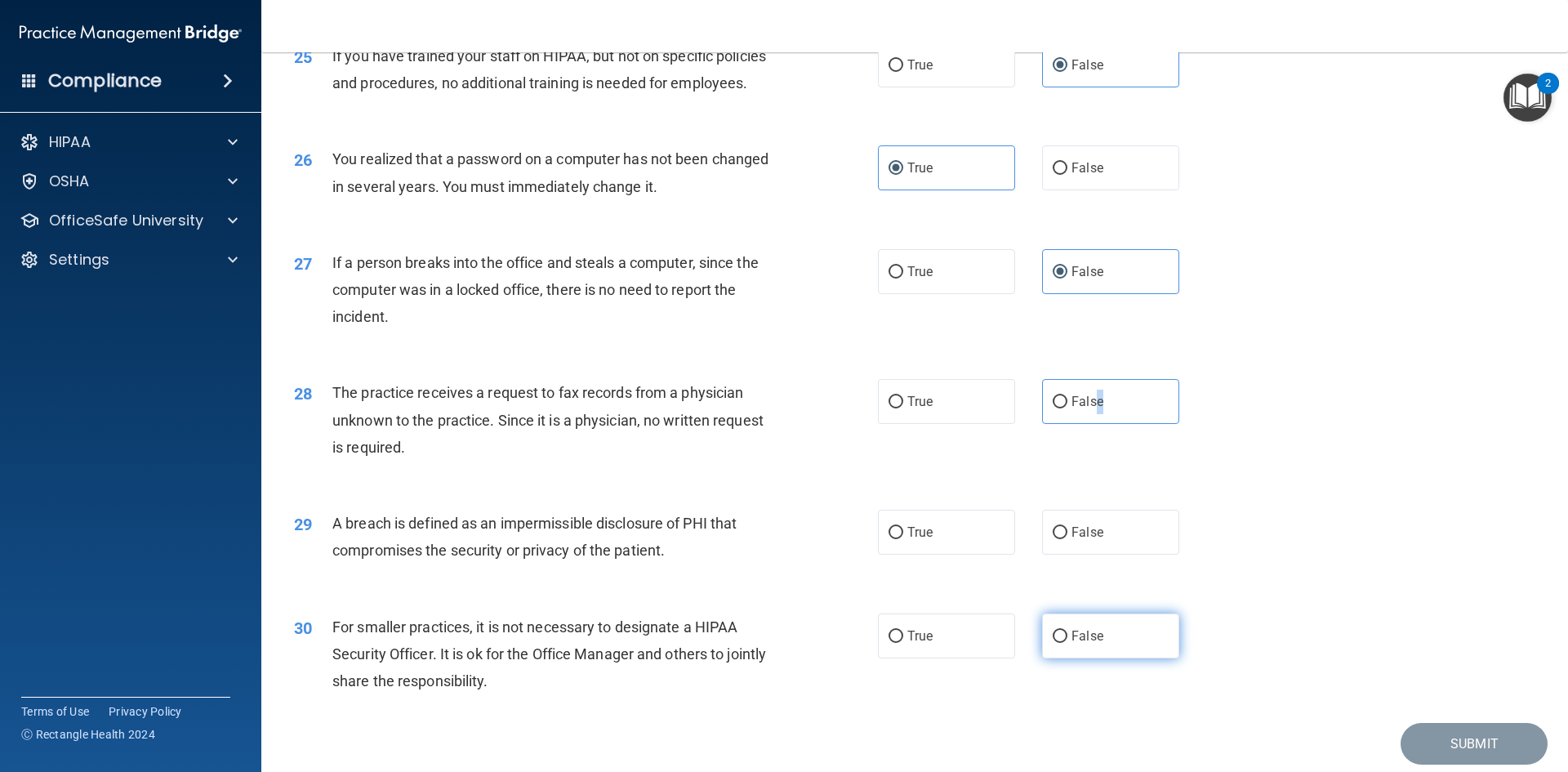
scroll to position [3048, 0]
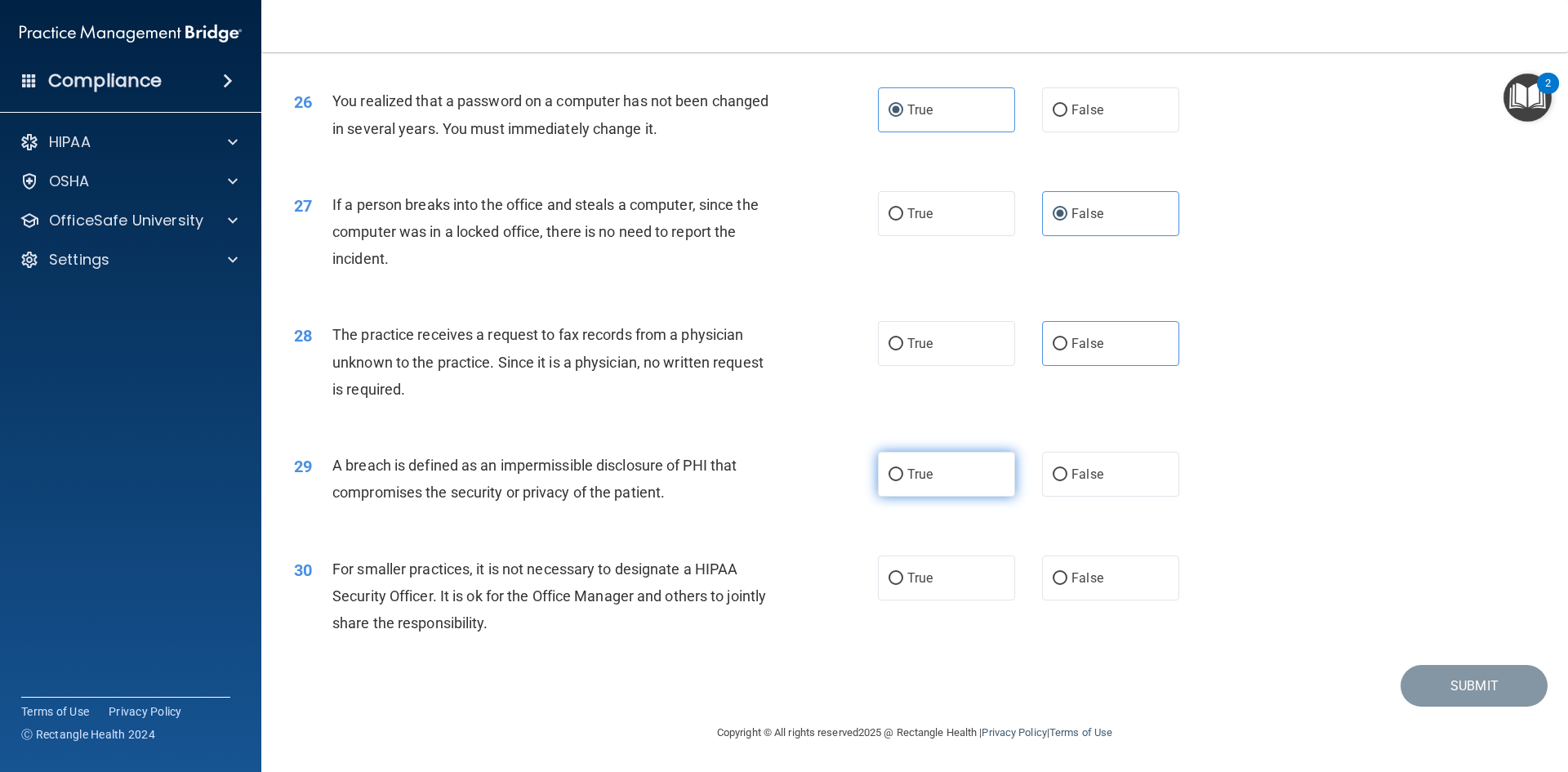
click at [954, 497] on label "True" at bounding box center [946, 474] width 137 height 45
click at [903, 481] on input "True" at bounding box center [896, 474] width 15 height 12
radio input "true"
click at [1076, 586] on span "False" at bounding box center [1087, 578] width 32 height 16
click at [1068, 585] on input "False" at bounding box center [1060, 578] width 15 height 12
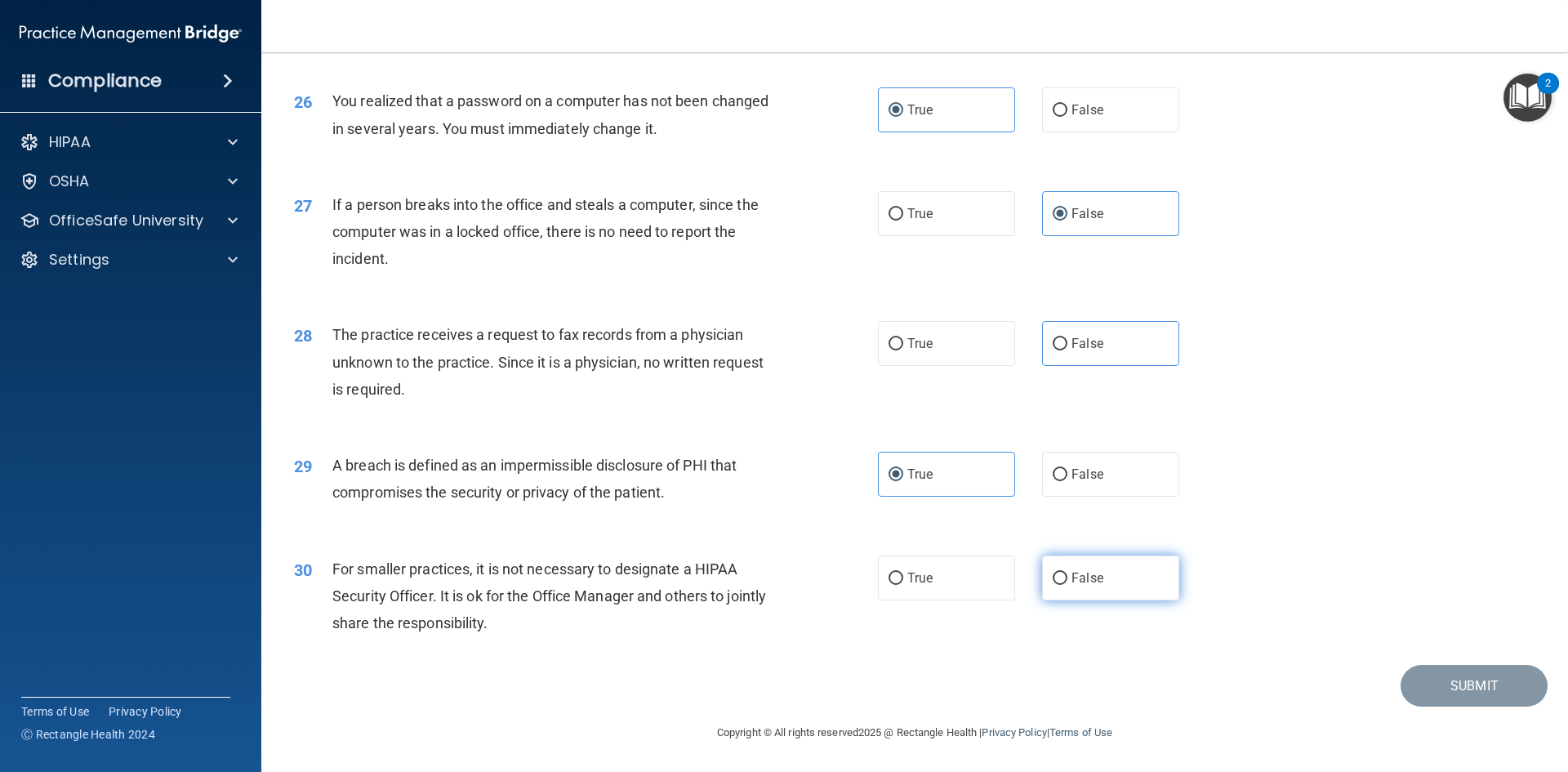
radio input "true"
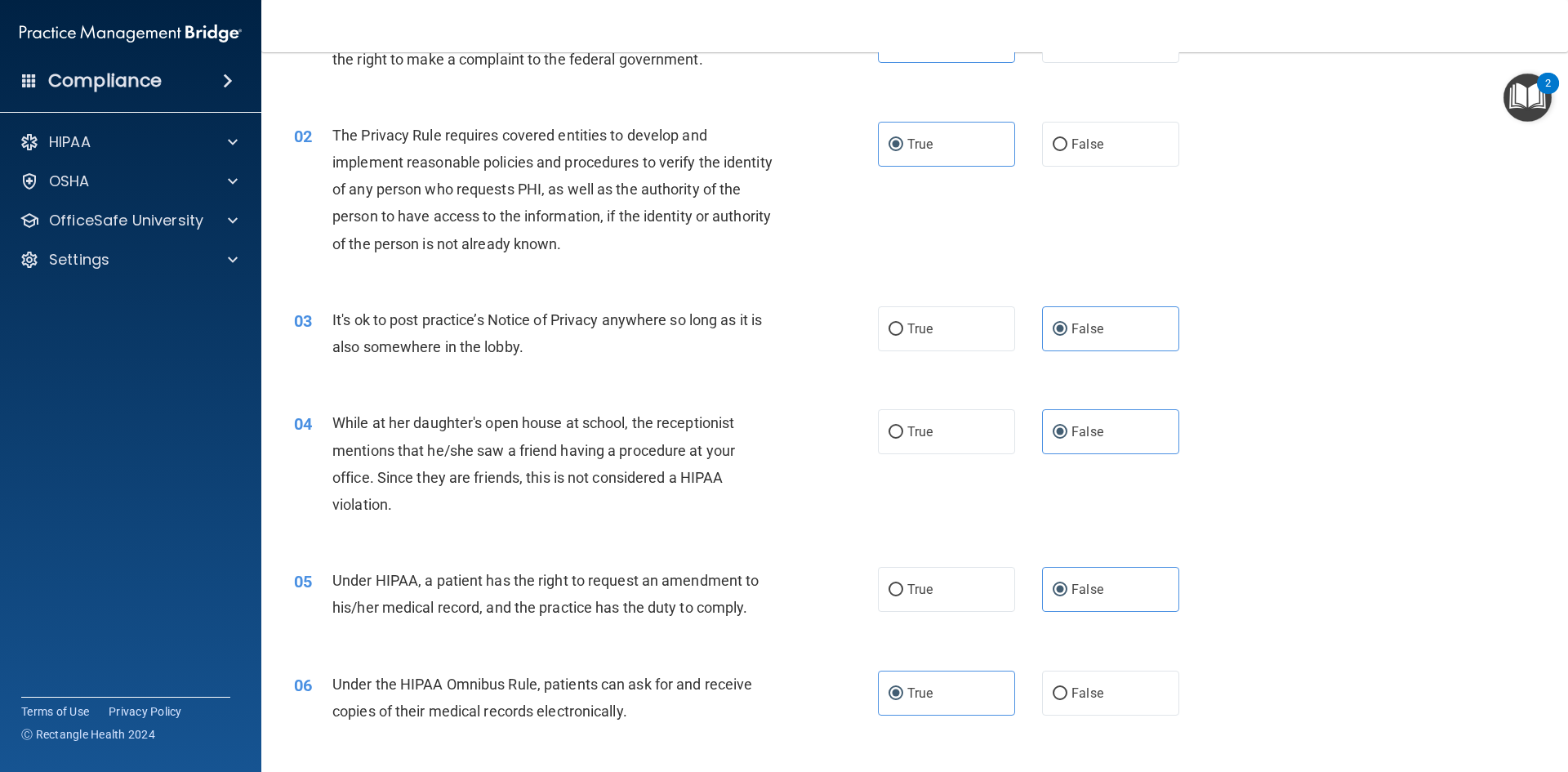
scroll to position [0, 0]
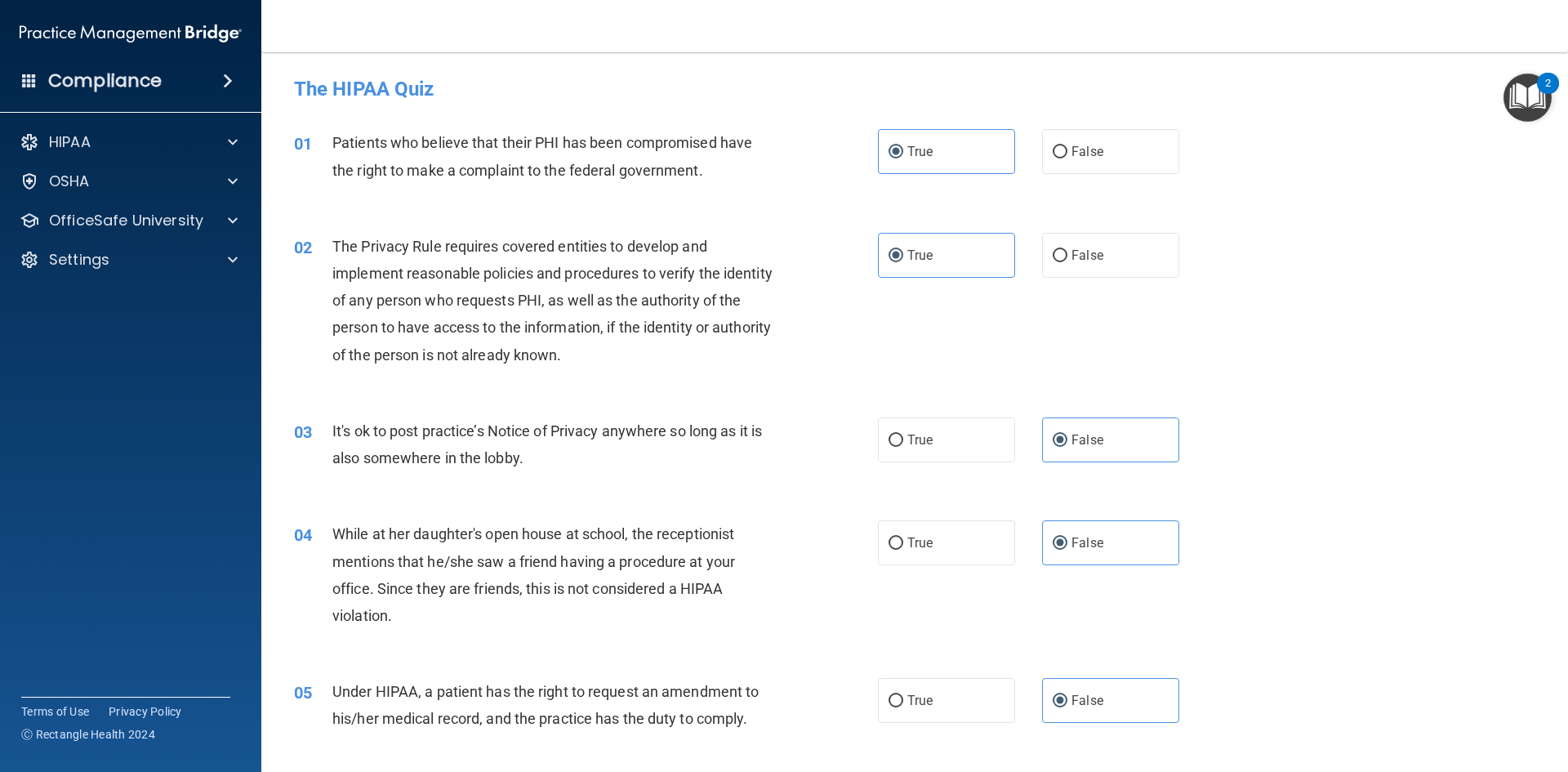
drag, startPoint x: 1384, startPoint y: 510, endPoint x: 1456, endPoint y: 624, distance: 134.8
click at [1385, 512] on div "04 While at her daughter's open house at school, the receptionist mentions that…" at bounding box center [915, 579] width 1266 height 158
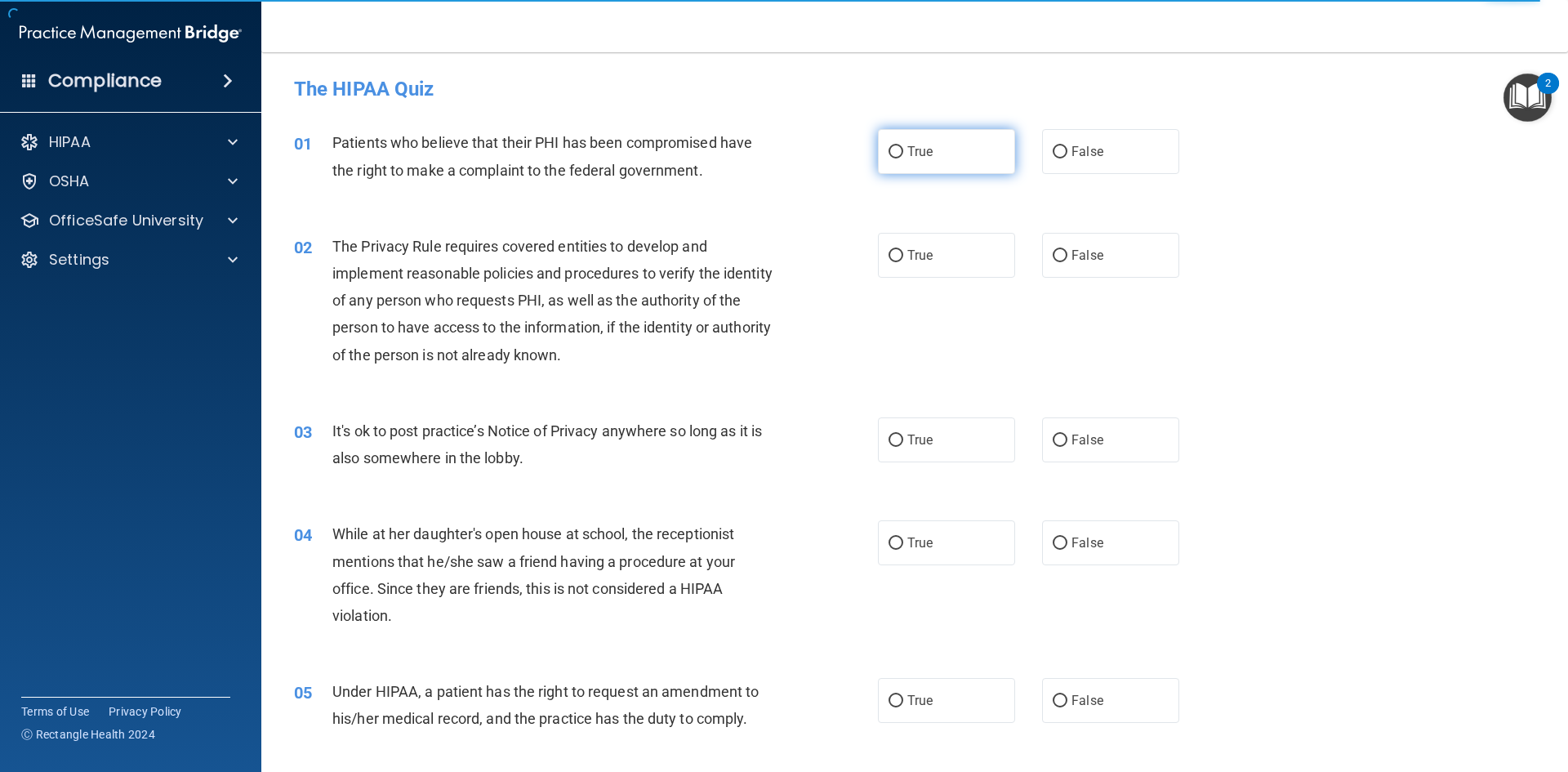
drag, startPoint x: 910, startPoint y: 152, endPoint x: 910, endPoint y: 162, distance: 10.0
click at [910, 158] on span "True" at bounding box center [919, 151] width 25 height 16
click at [903, 158] on input "True" at bounding box center [896, 152] width 15 height 12
radio input "true"
click at [909, 245] on label "True" at bounding box center [946, 255] width 137 height 45
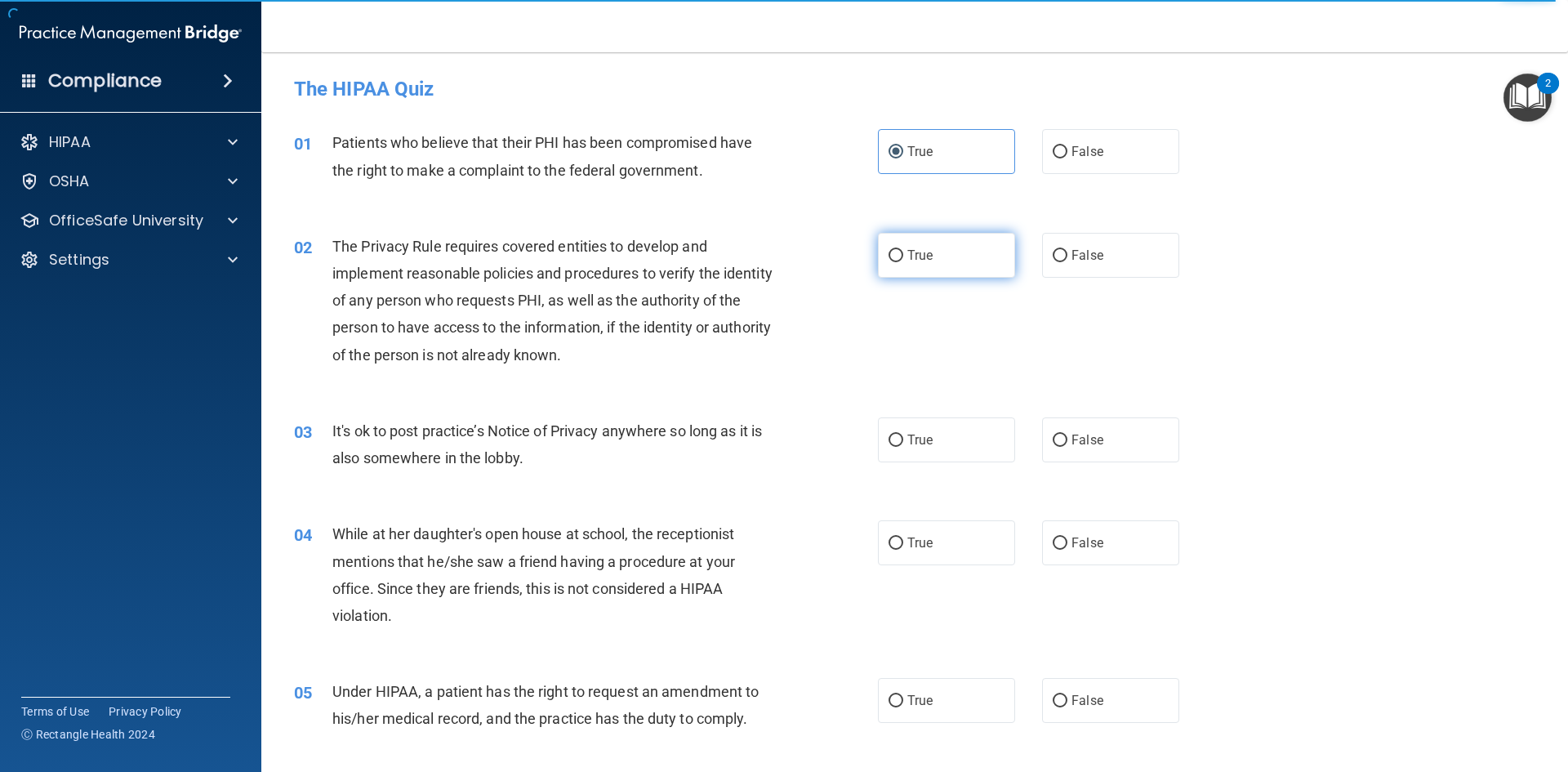
click at [903, 250] on input "True" at bounding box center [896, 255] width 15 height 12
radio input "true"
click at [1068, 450] on label "False" at bounding box center [1110, 439] width 137 height 45
click at [1068, 447] on input "False" at bounding box center [1060, 440] width 15 height 12
radio input "true"
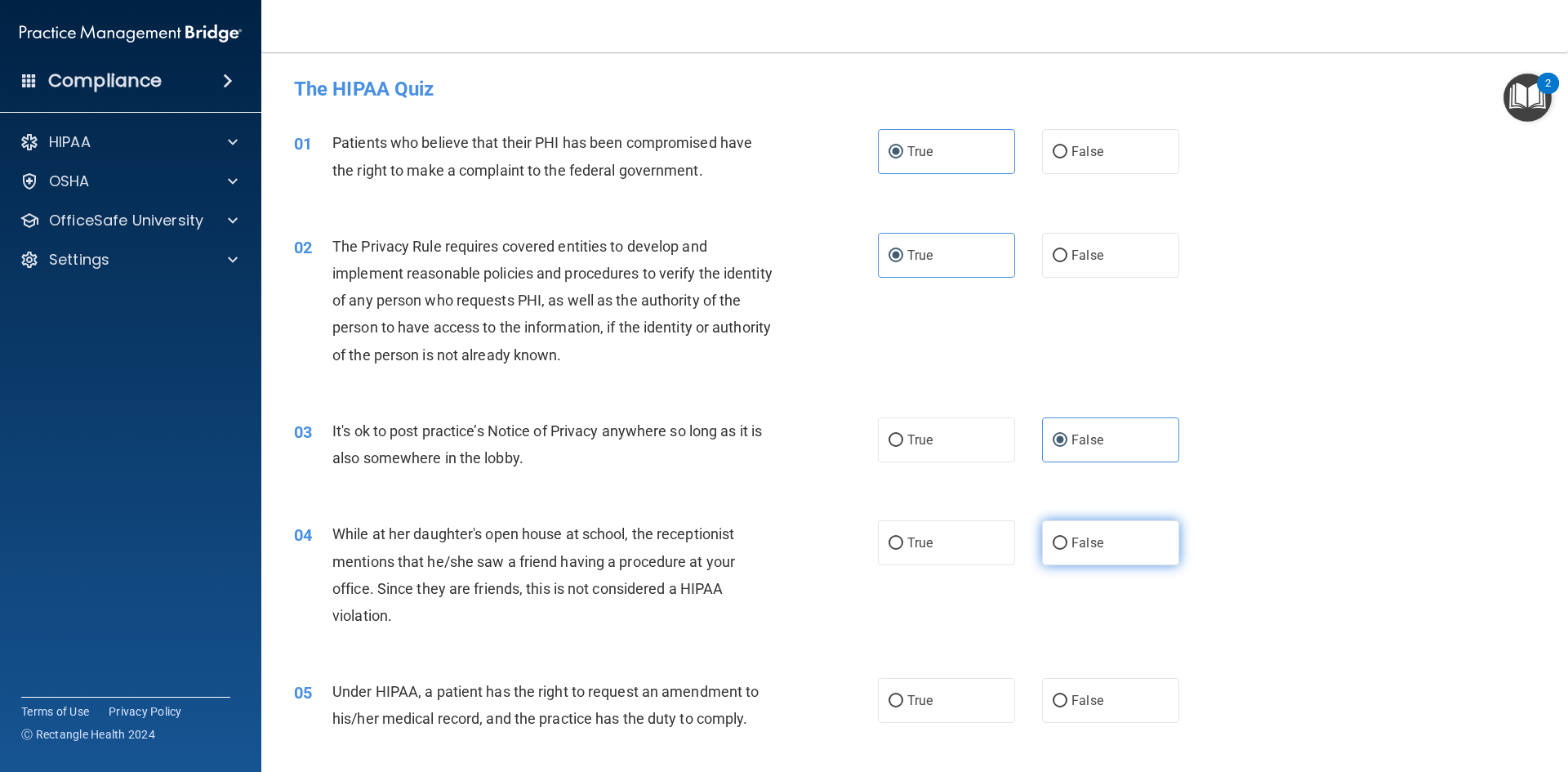
click at [1079, 536] on span "False" at bounding box center [1087, 543] width 32 height 16
click at [1068, 537] on input "False" at bounding box center [1060, 543] width 15 height 12
radio input "true"
drag, startPoint x: 1113, startPoint y: 664, endPoint x: 1114, endPoint y: 676, distance: 12.0
click at [1114, 673] on div "05 Under HIPAA, a patient has the right to request an amendment to his/her medi…" at bounding box center [915, 709] width 1266 height 103
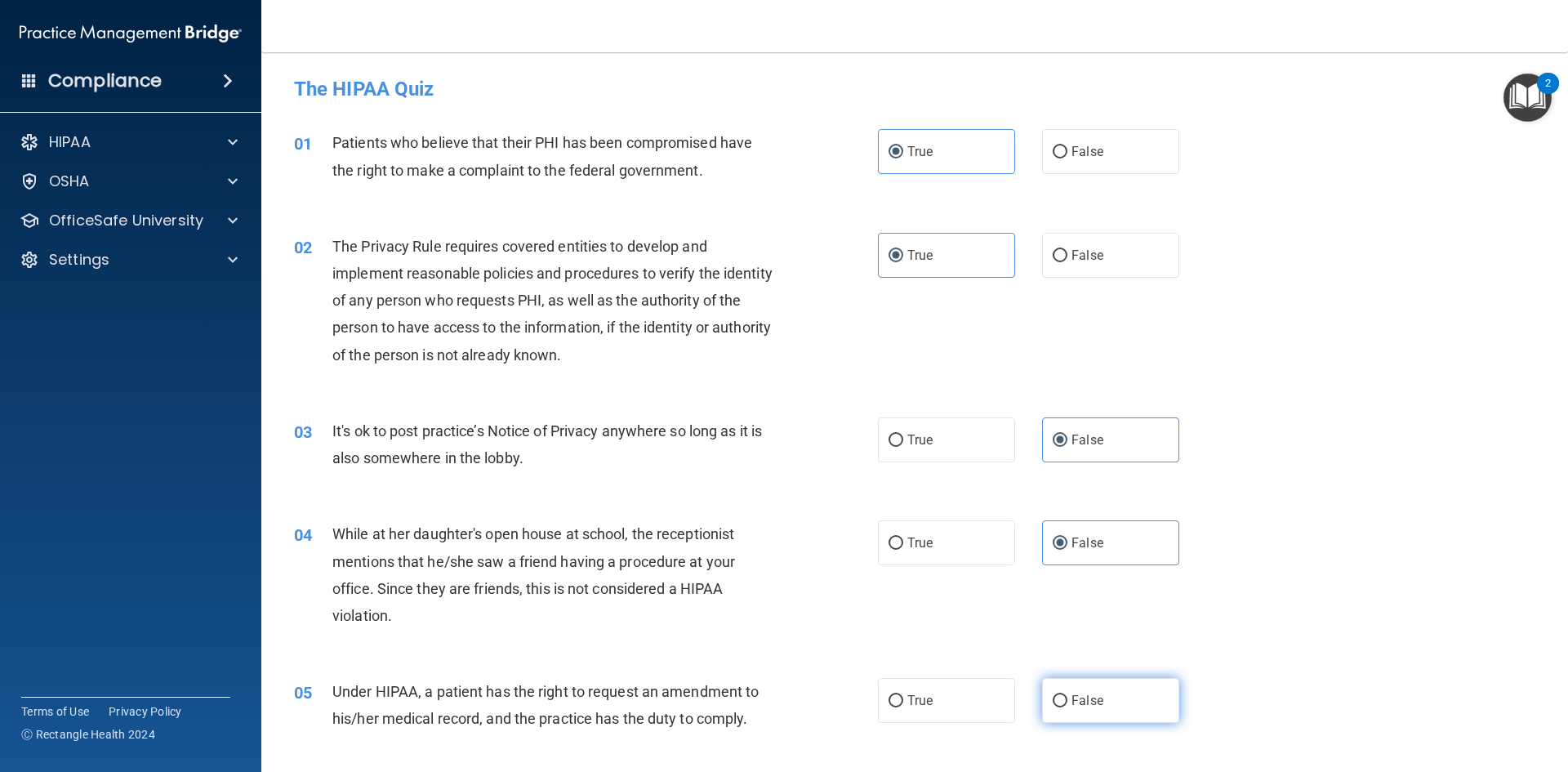
click at [1112, 696] on label "False" at bounding box center [1110, 700] width 137 height 45
click at [1068, 696] on input "False" at bounding box center [1060, 700] width 15 height 12
radio input "true"
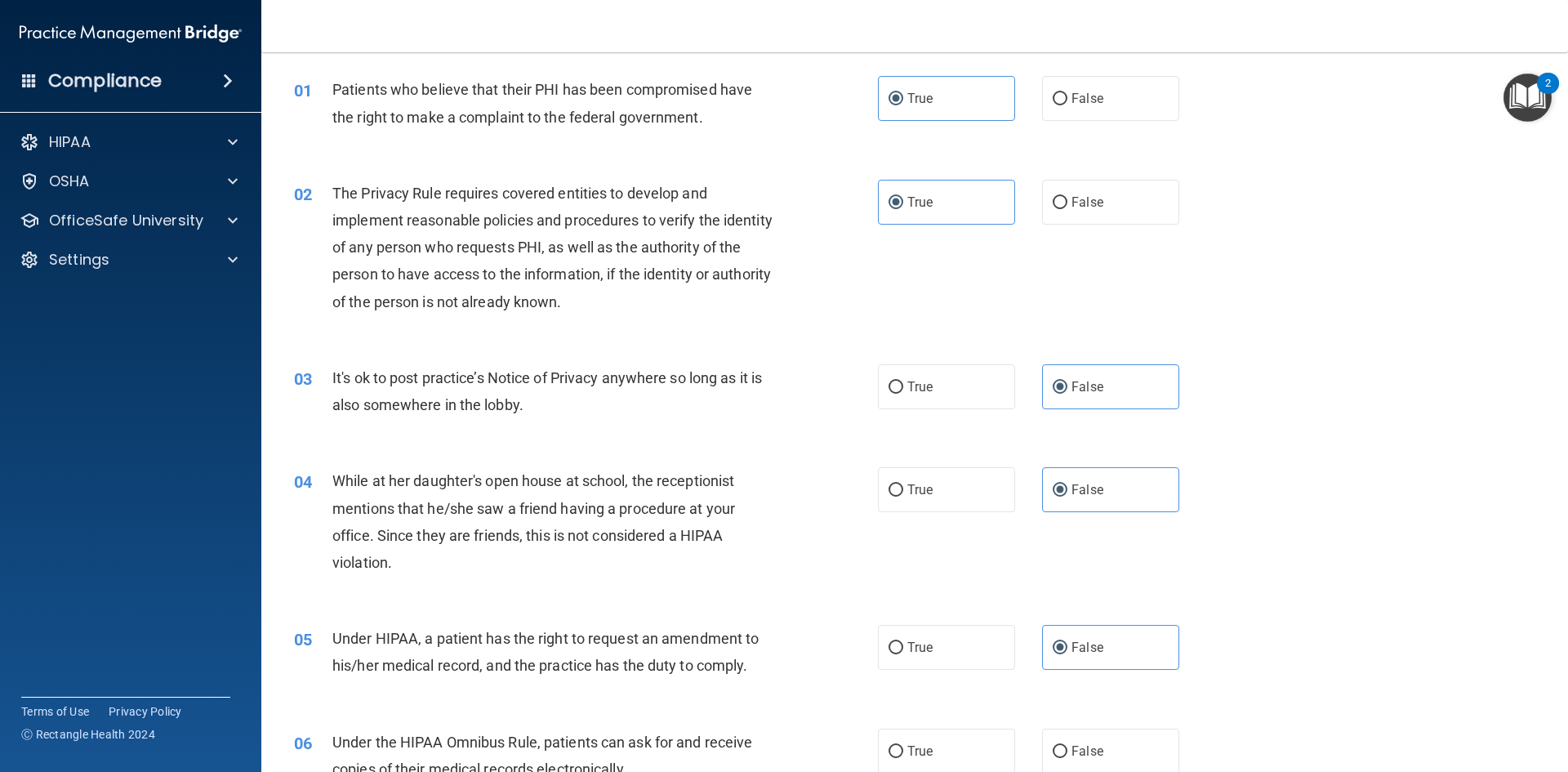
scroll to position [408, 0]
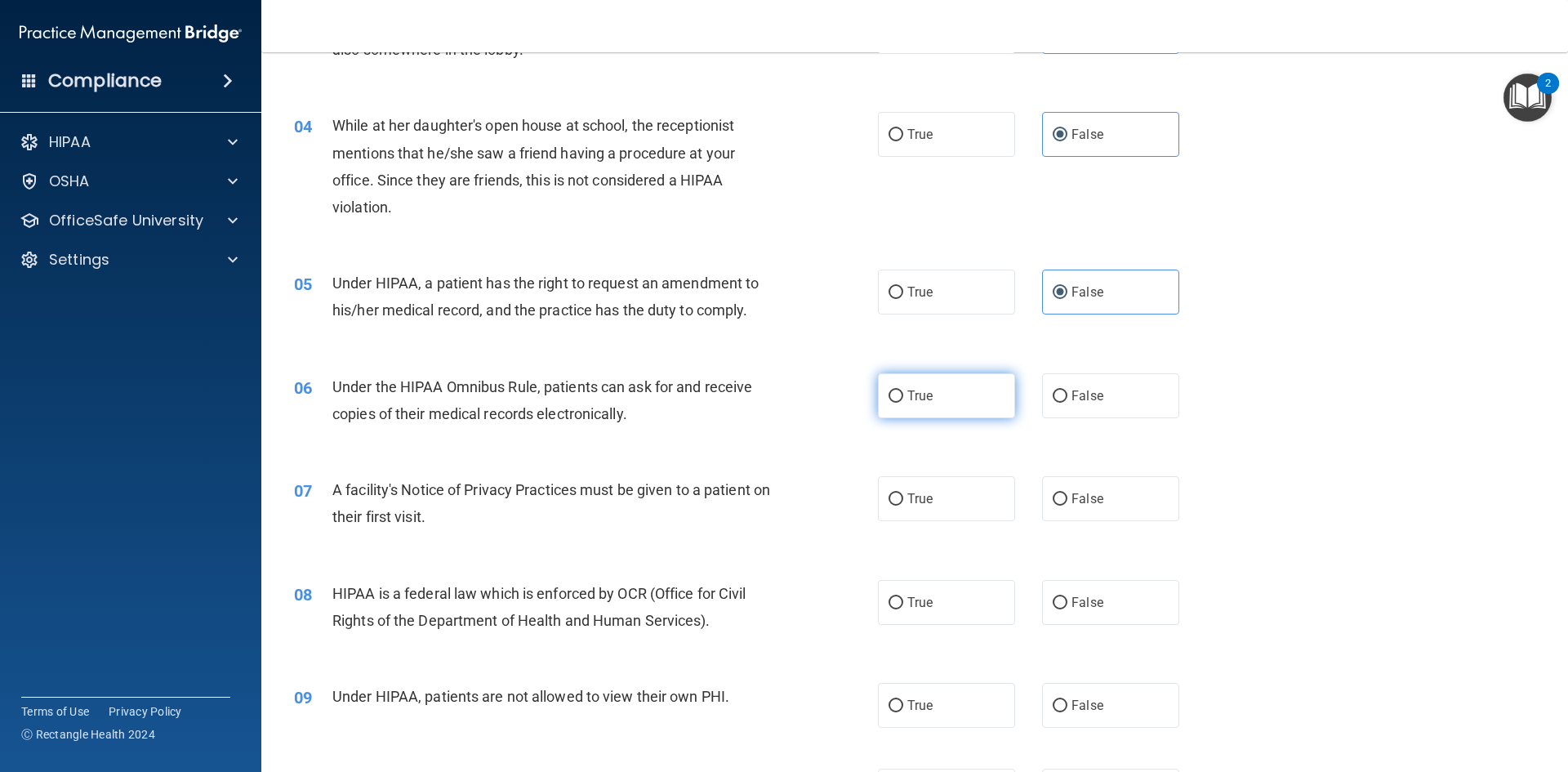
click at [929, 404] on label "True" at bounding box center [946, 395] width 137 height 45
click at [903, 403] on input "True" at bounding box center [896, 396] width 15 height 12
radio input "true"
click at [919, 514] on label "True" at bounding box center [946, 498] width 137 height 45
click at [903, 506] on input "True" at bounding box center [896, 498] width 15 height 12
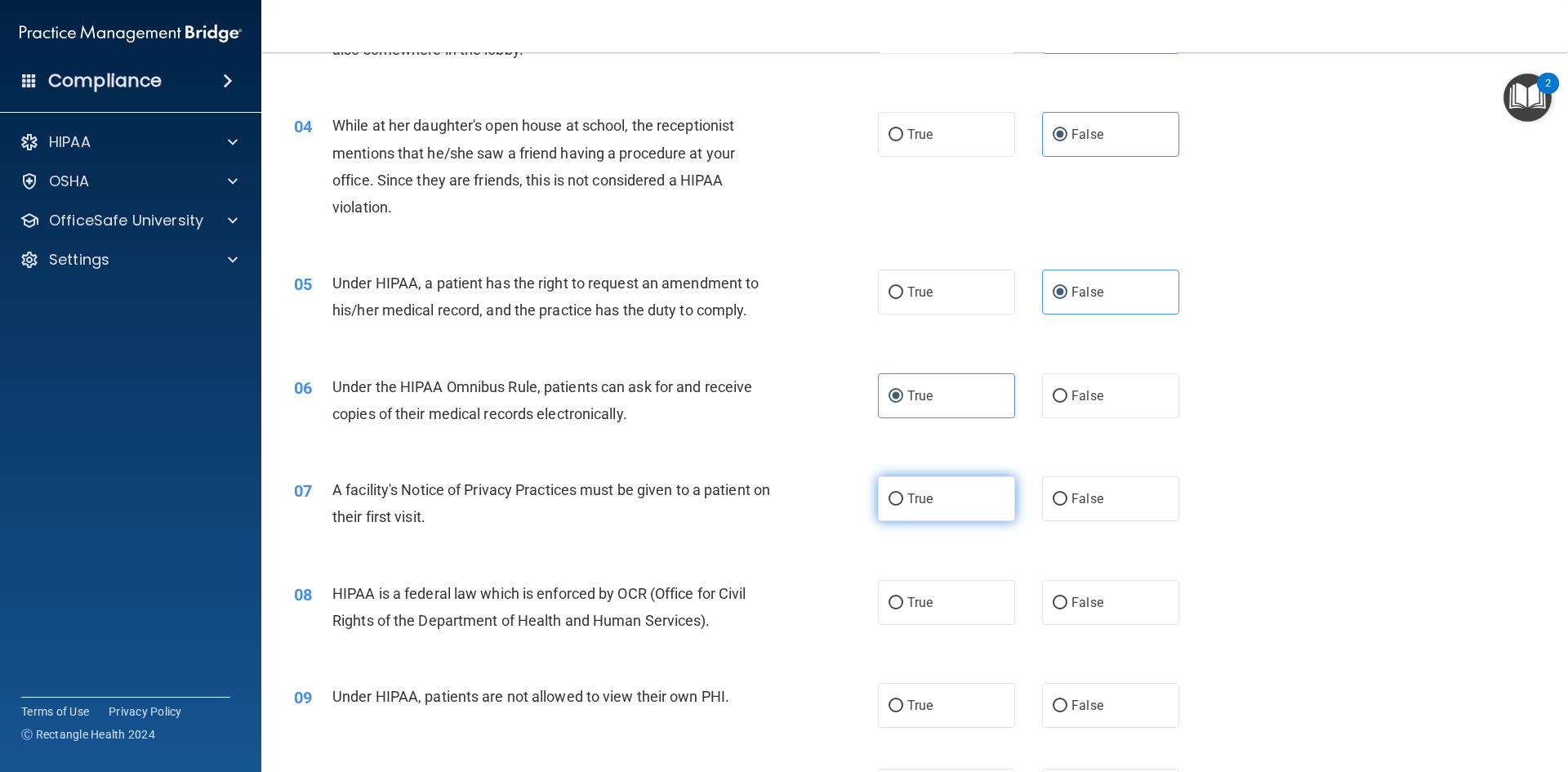
radio input "true"
click at [1071, 595] on span "False" at bounding box center [1087, 602] width 32 height 16
click at [1095, 702] on label "False" at bounding box center [1110, 705] width 137 height 45
click at [1068, 702] on input "False" at bounding box center [1060, 706] width 15 height 12
radio input "true"
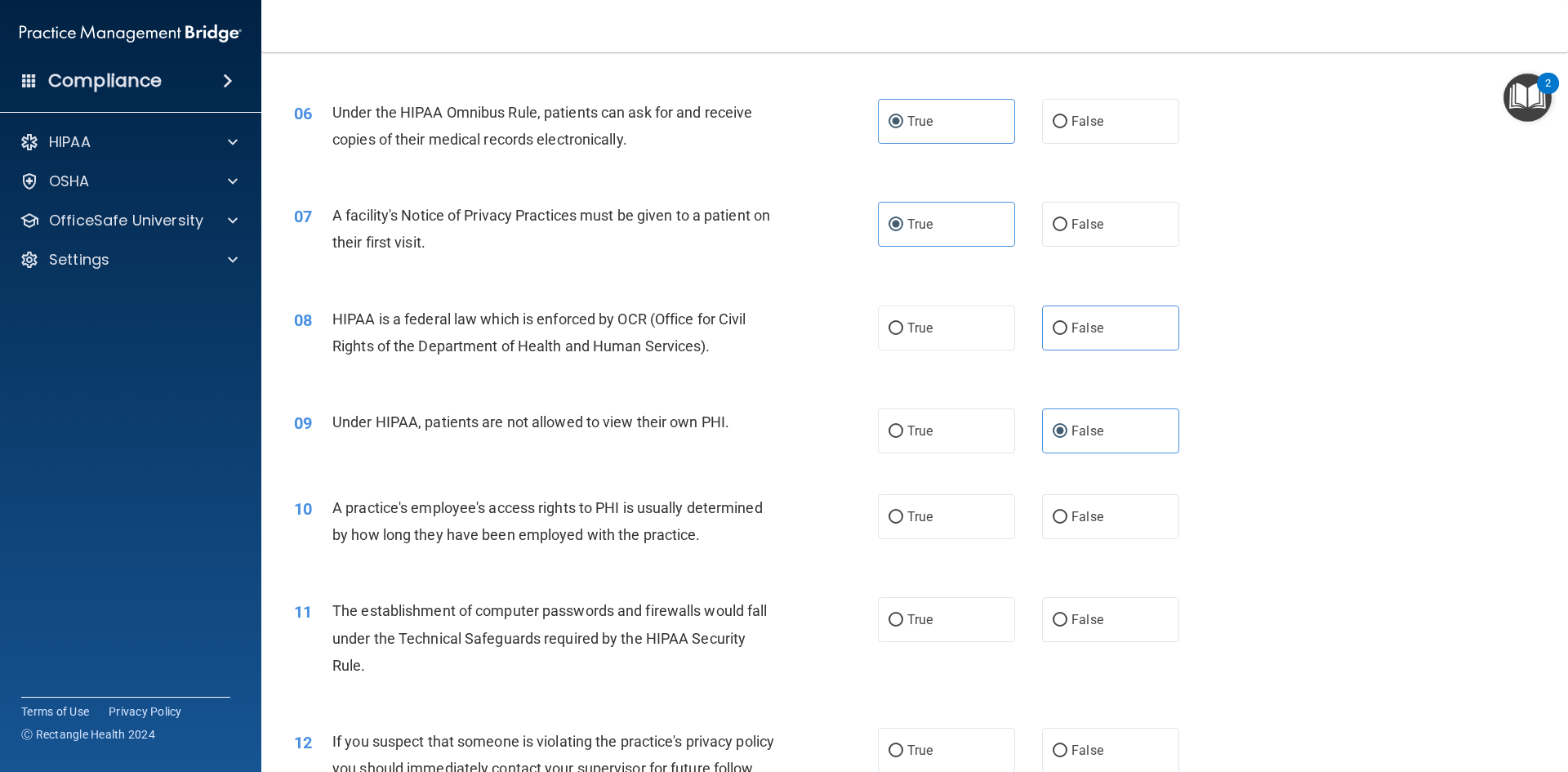
scroll to position [735, 0]
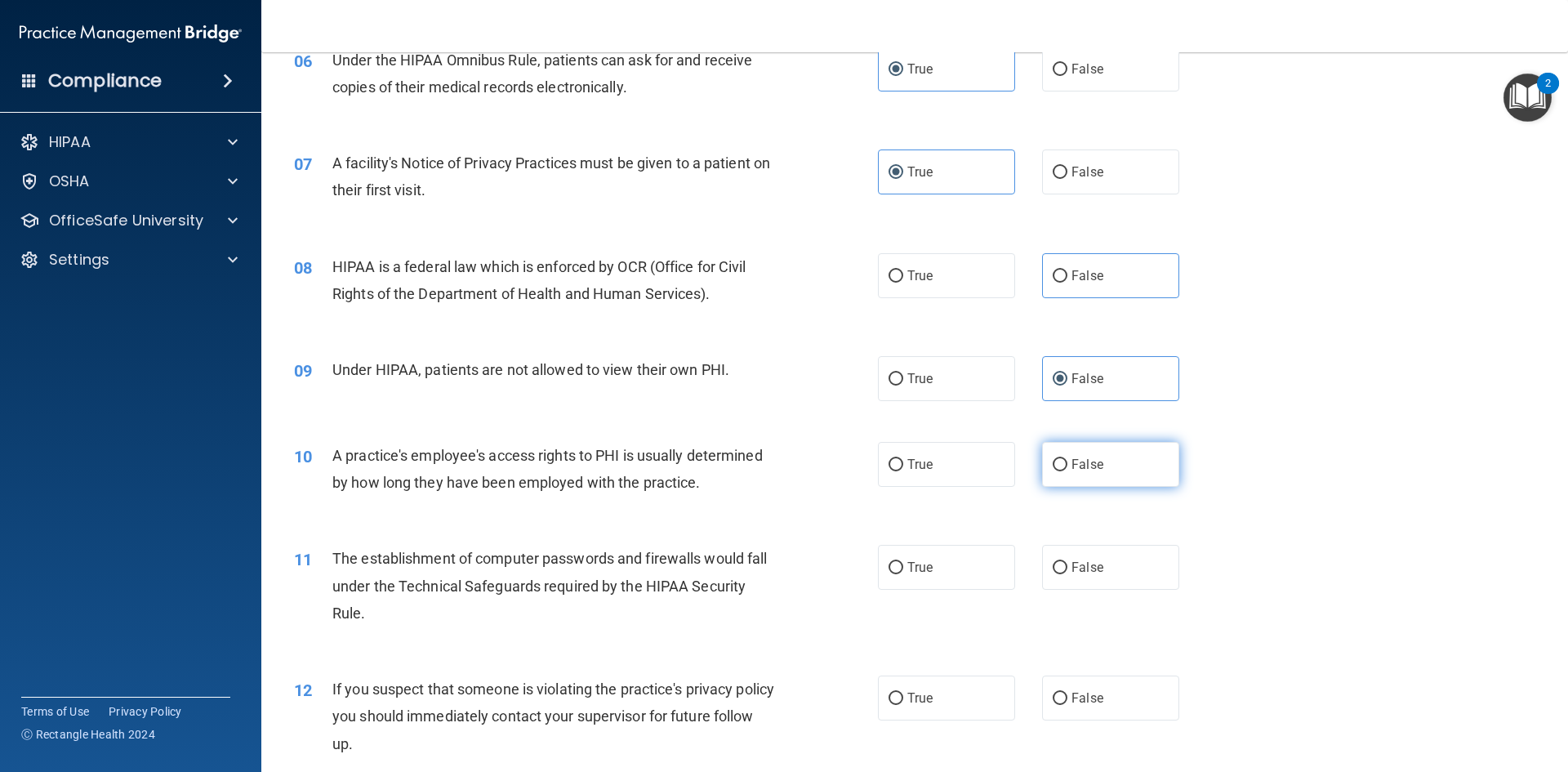
click at [1047, 452] on label "False" at bounding box center [1110, 464] width 137 height 45
click at [1053, 459] on input "False" at bounding box center [1060, 464] width 15 height 12
radio input "true"
click at [914, 565] on span "True" at bounding box center [919, 567] width 25 height 16
click at [903, 565] on input "True" at bounding box center [896, 567] width 15 height 12
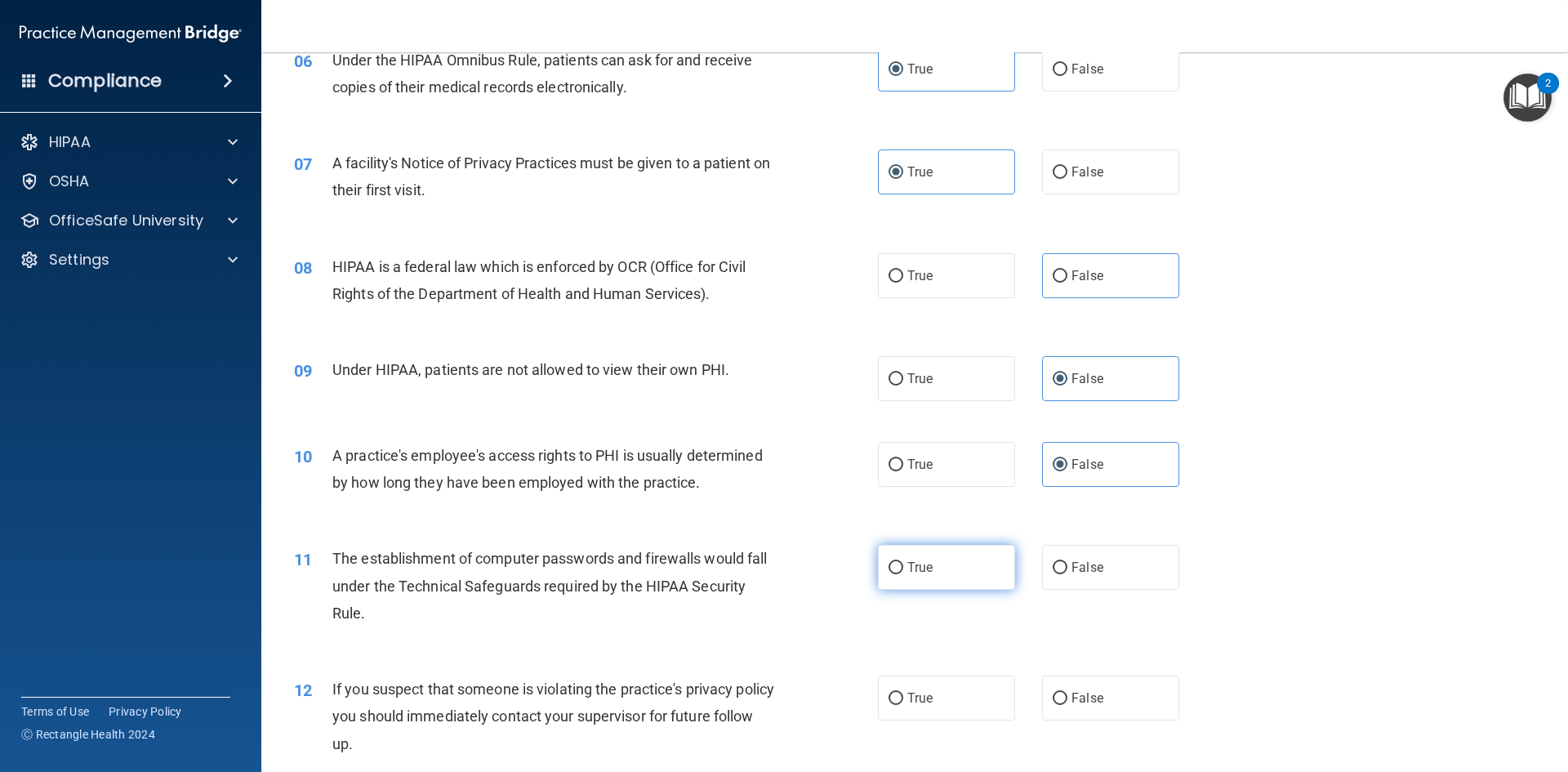
radio input "true"
click at [935, 708] on label "True" at bounding box center [946, 697] width 137 height 45
click at [903, 705] on input "True" at bounding box center [896, 698] width 15 height 12
radio input "true"
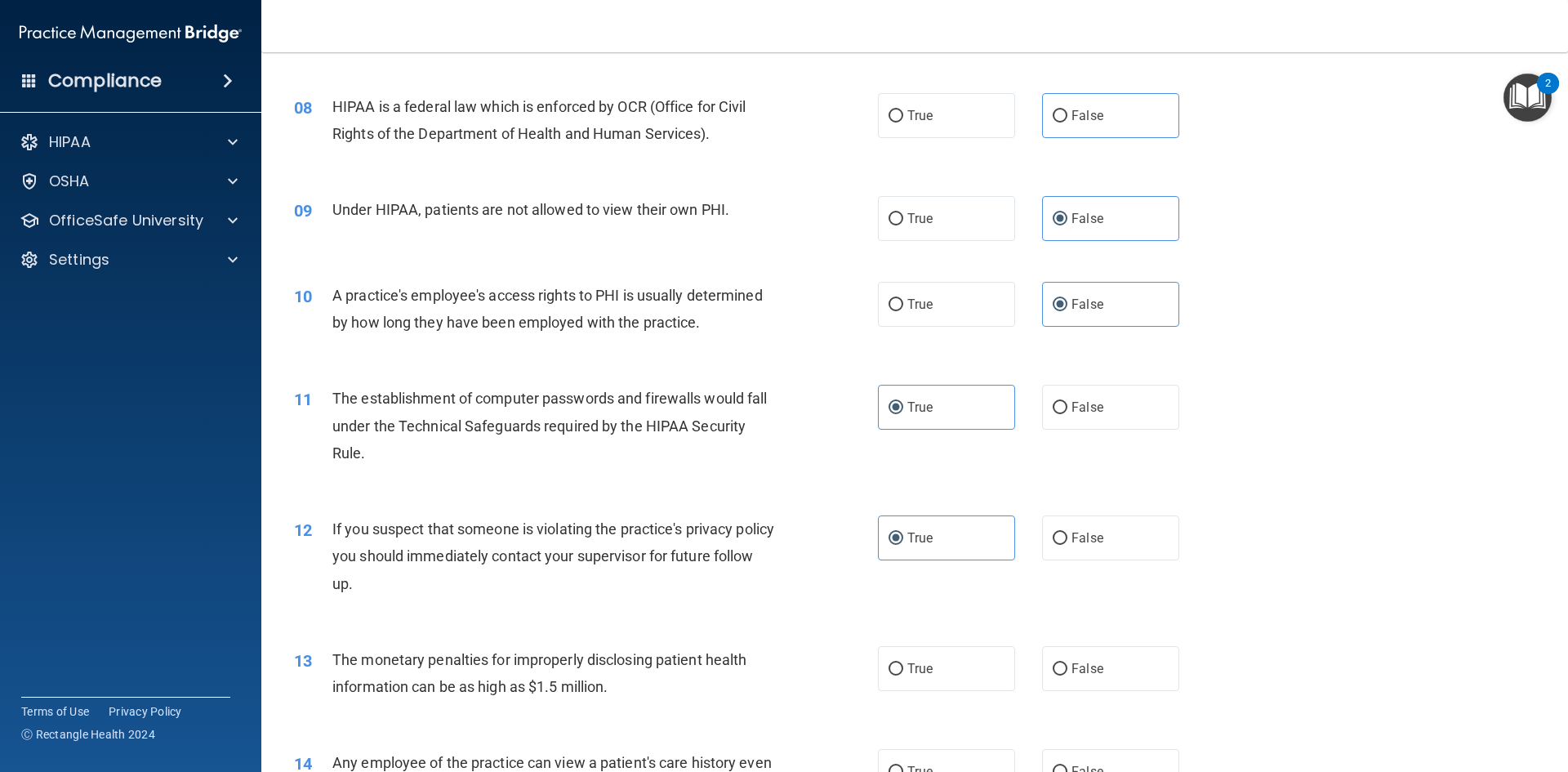
scroll to position [898, 0]
click at [912, 680] on label "True" at bounding box center [946, 665] width 137 height 45
click at [903, 673] on input "True" at bounding box center [896, 665] width 15 height 12
radio input "true"
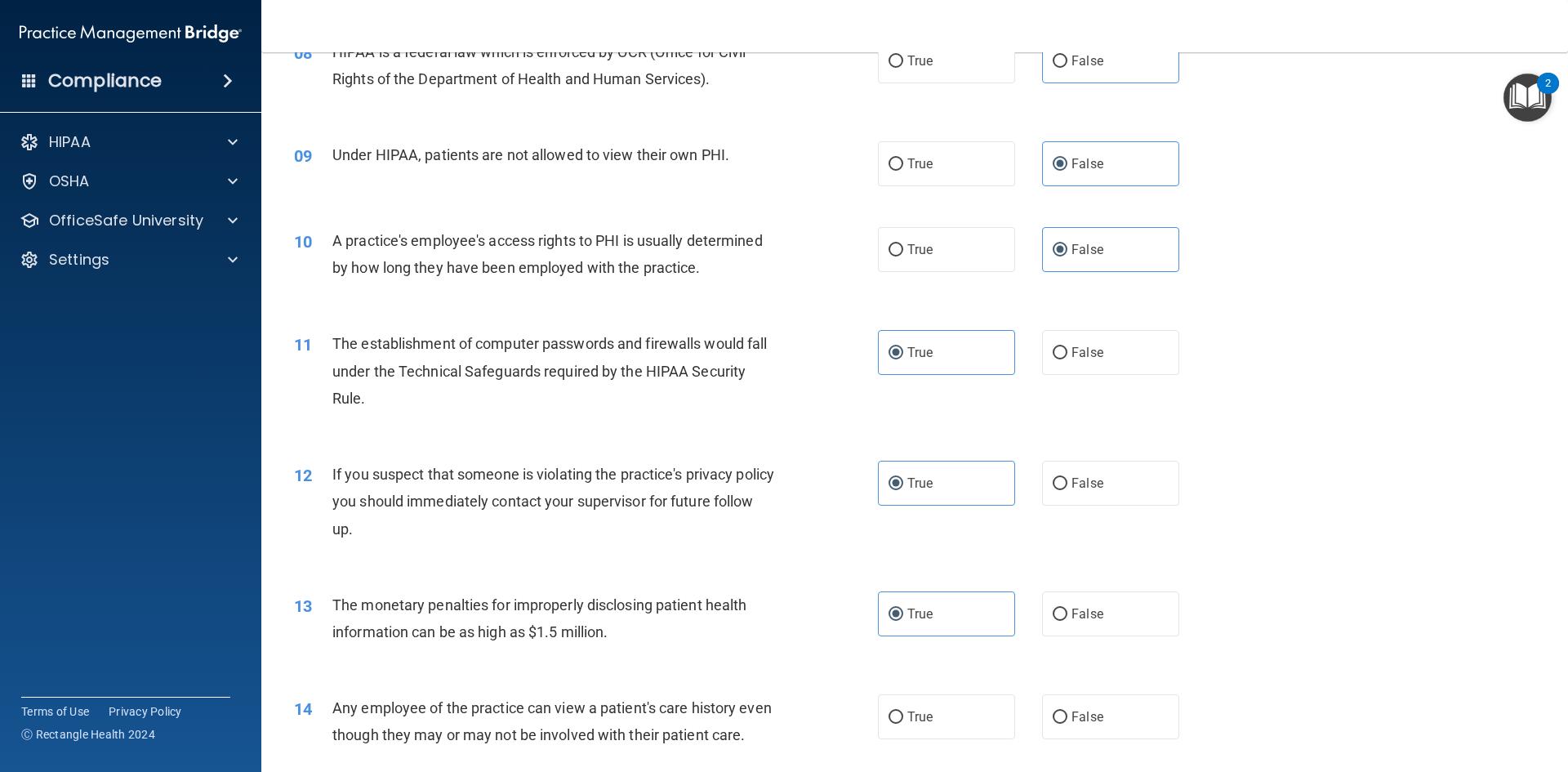
scroll to position [1143, 0]
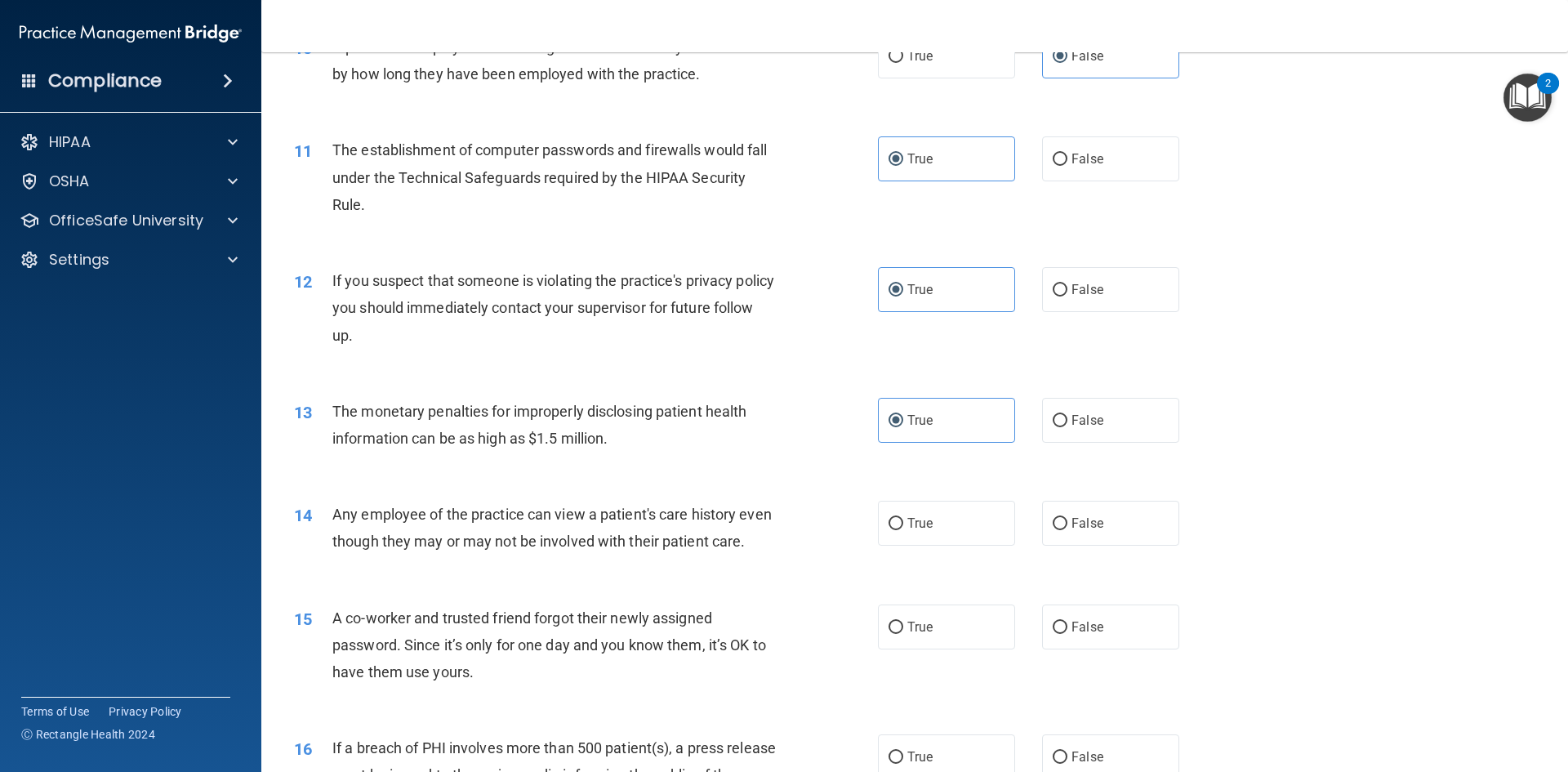
drag, startPoint x: 1049, startPoint y: 531, endPoint x: 1054, endPoint y: 566, distance: 35.4
click at [1049, 532] on label "False" at bounding box center [1110, 522] width 137 height 45
click at [1053, 530] on input "False" at bounding box center [1060, 523] width 15 height 12
radio input "true"
click at [1064, 649] on label "False" at bounding box center [1110, 626] width 137 height 45
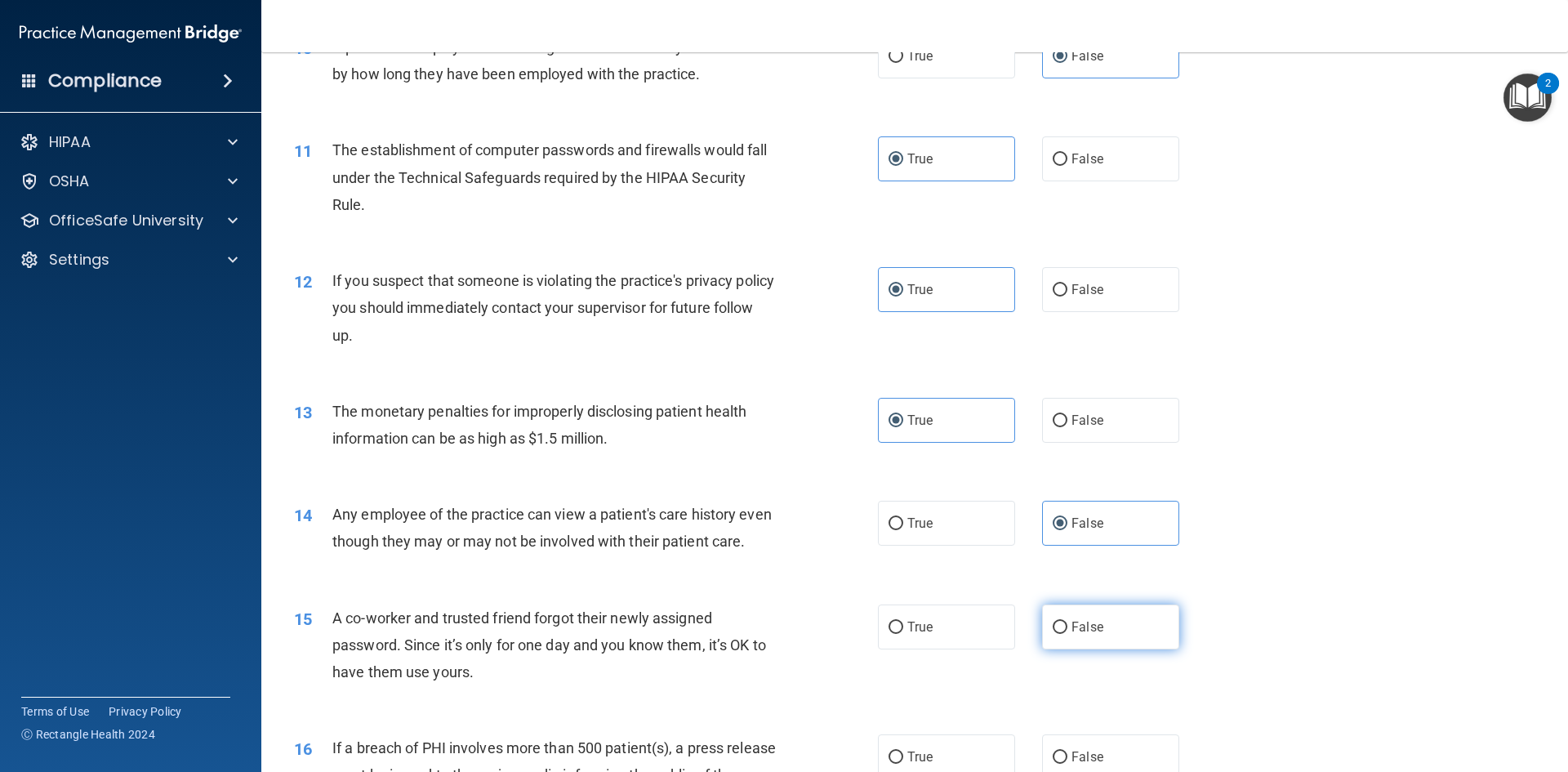
click at [1064, 634] on input "False" at bounding box center [1060, 627] width 15 height 12
radio input "true"
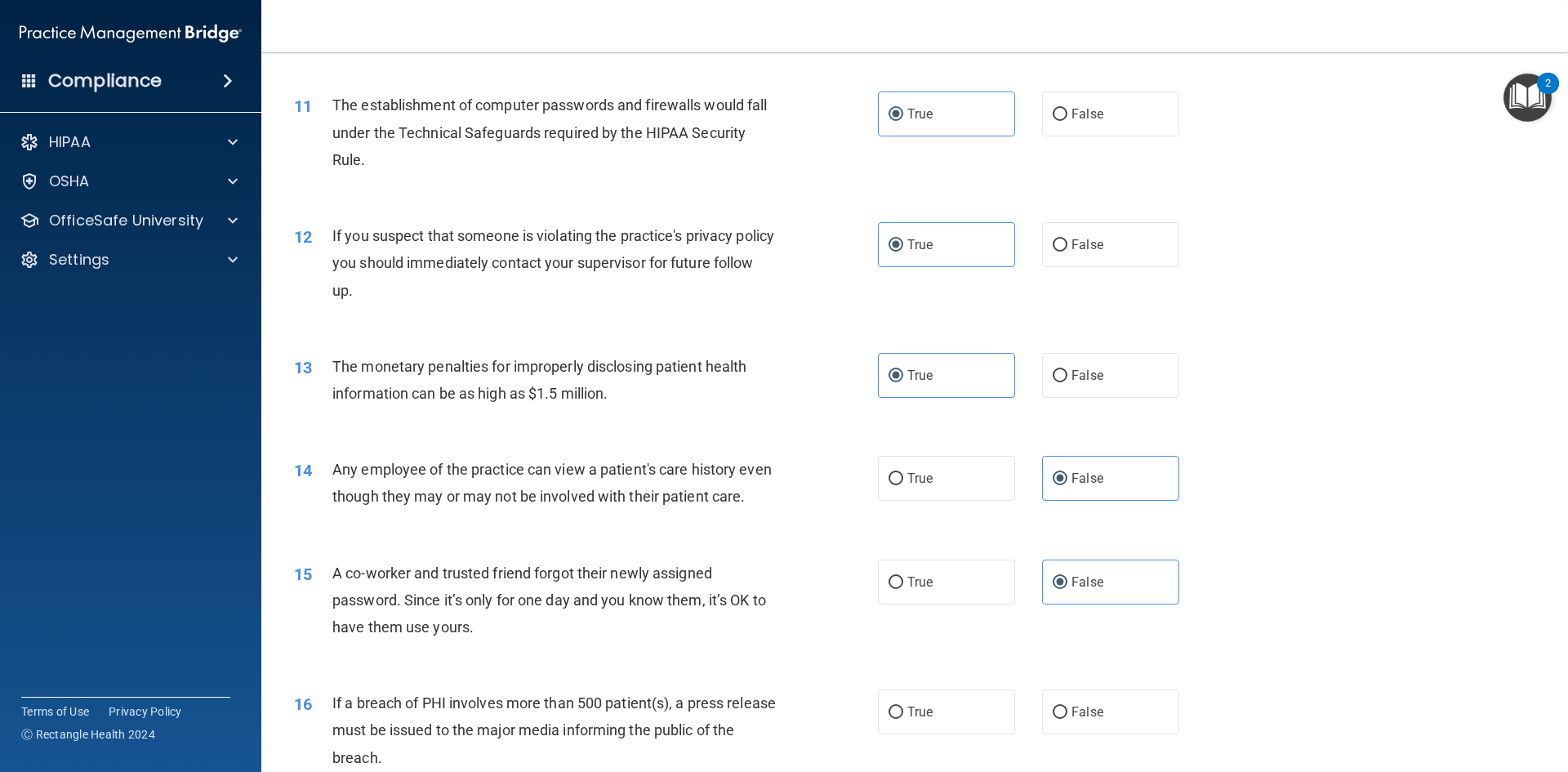
scroll to position [1225, 0]
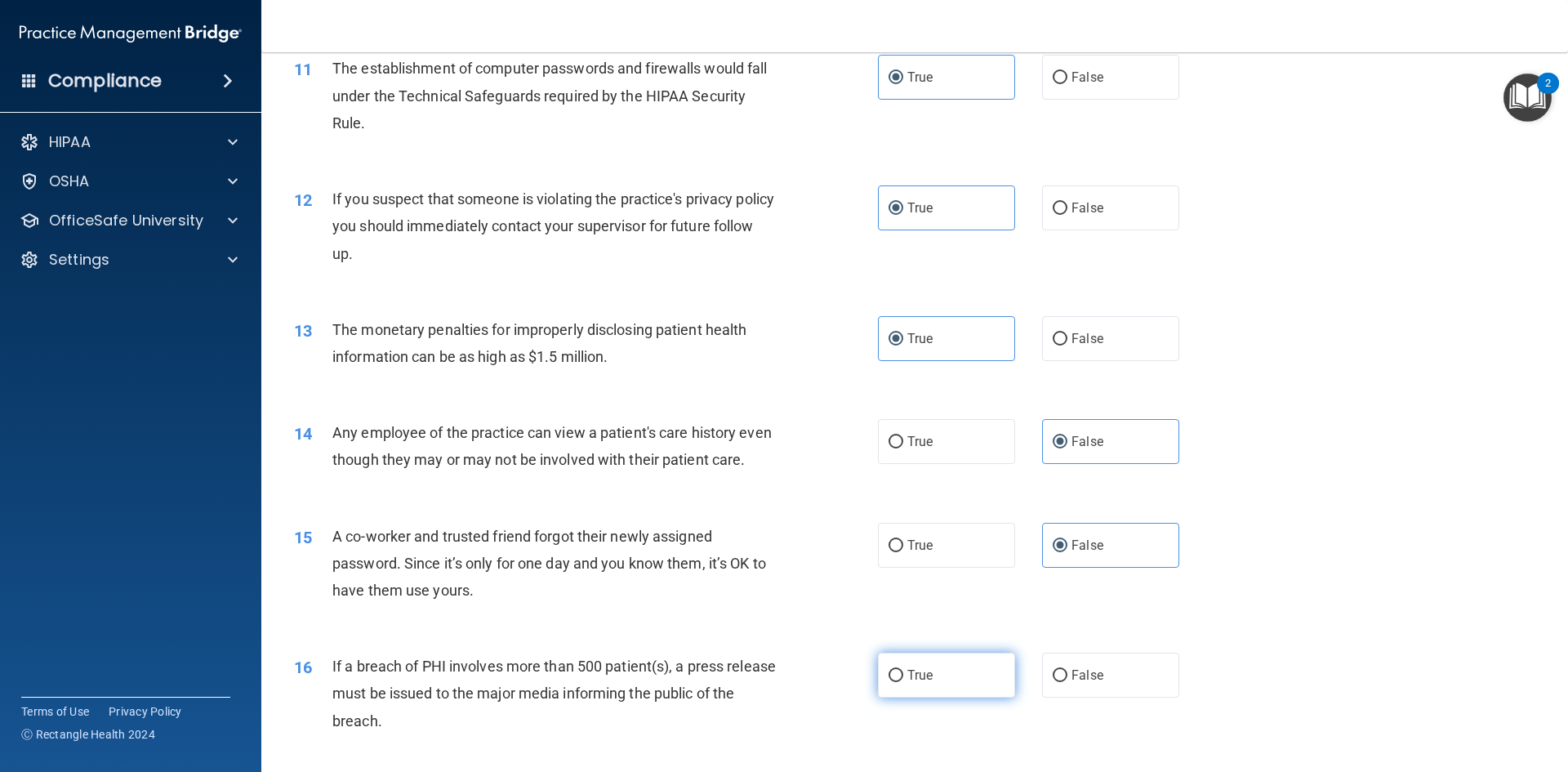
click at [945, 697] on label "True" at bounding box center [946, 674] width 137 height 45
click at [903, 682] on input "True" at bounding box center [896, 675] width 15 height 12
radio input "true"
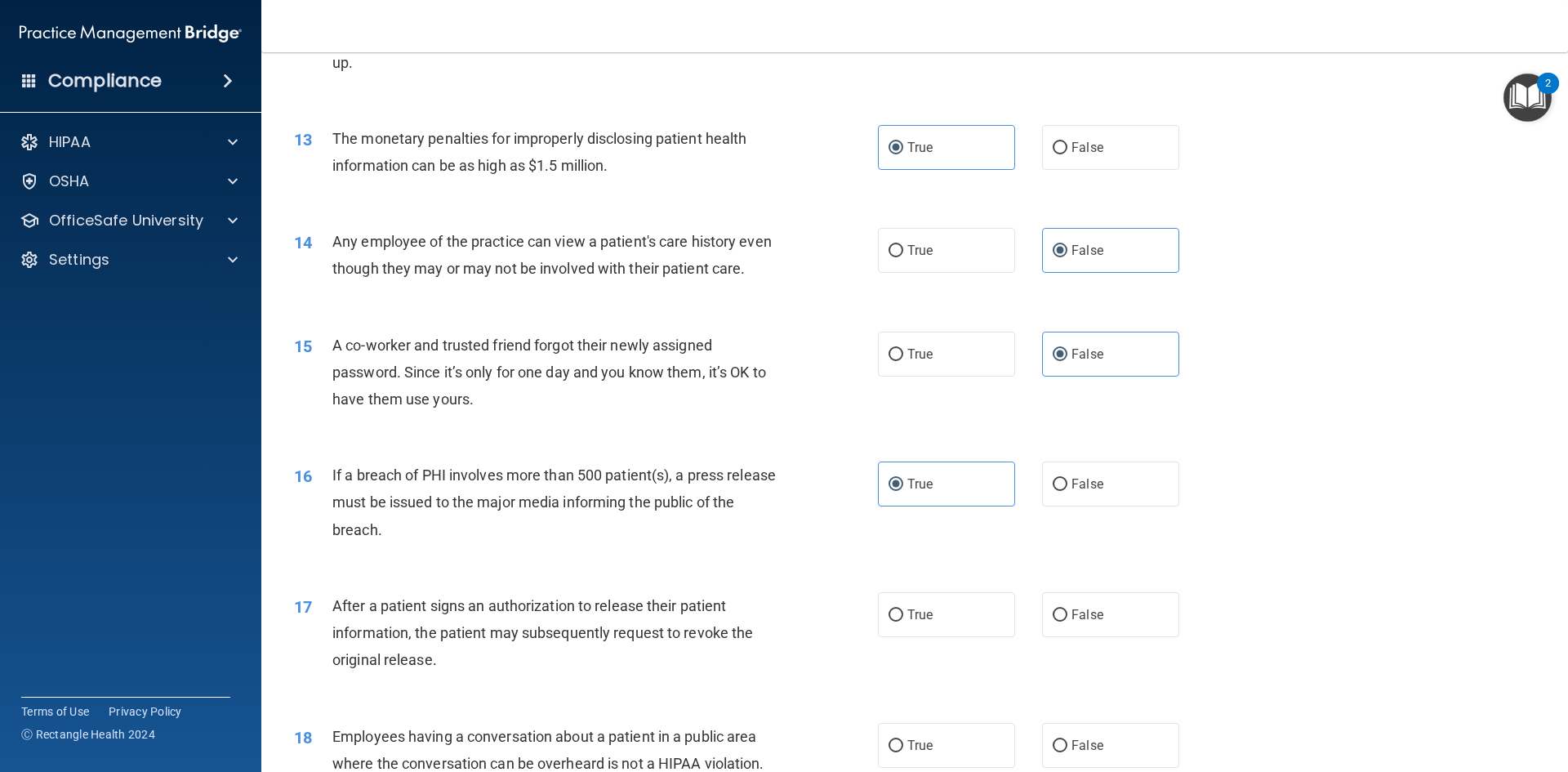
scroll to position [1470, 0]
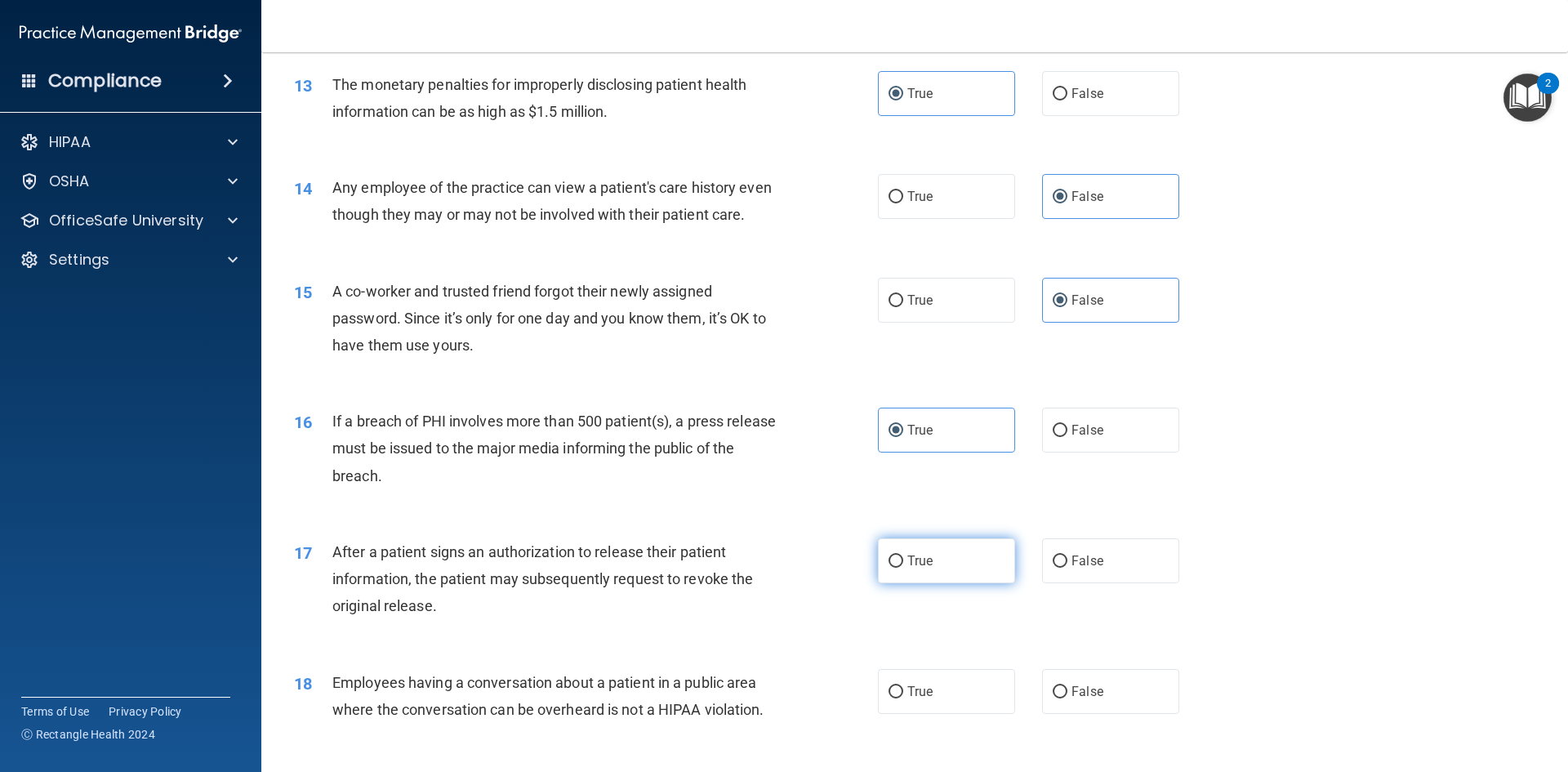
click at [908, 568] on span "True" at bounding box center [919, 560] width 25 height 16
click at [903, 567] on input "True" at bounding box center [896, 561] width 15 height 12
radio input "true"
click at [1105, 706] on label "False" at bounding box center [1110, 691] width 137 height 45
click at [1068, 698] on input "False" at bounding box center [1060, 692] width 15 height 12
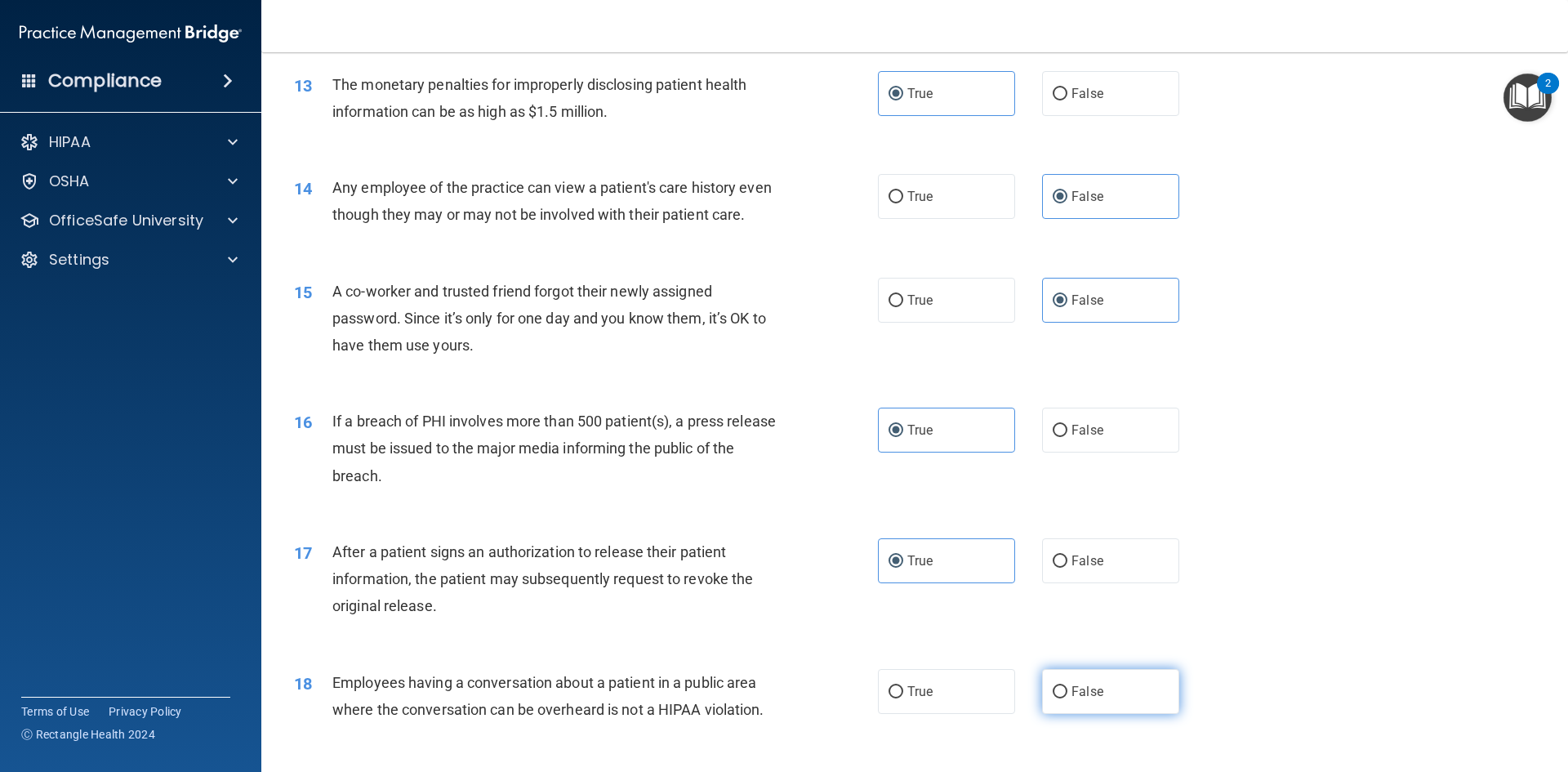
radio input "true"
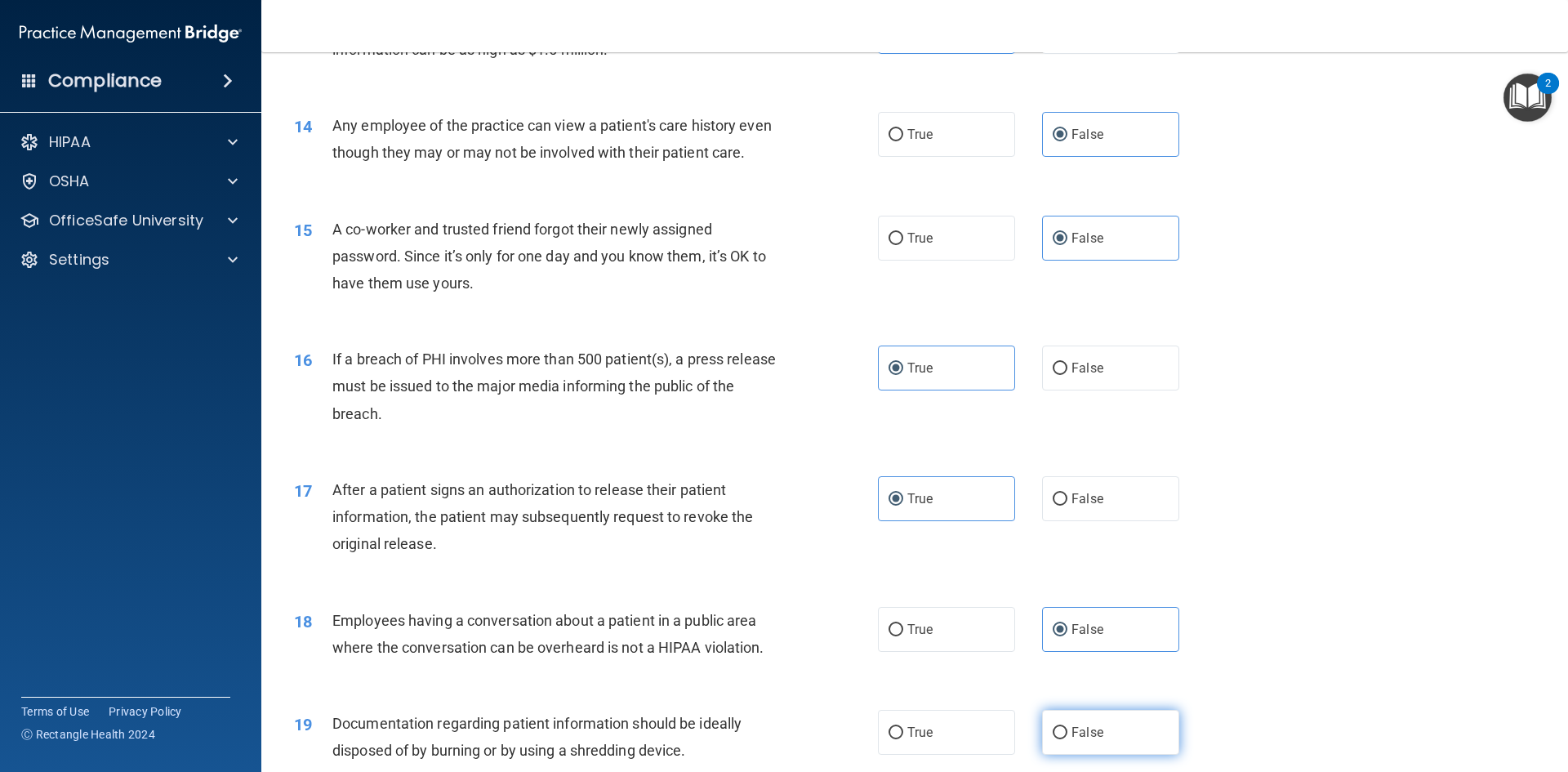
scroll to position [1796, 0]
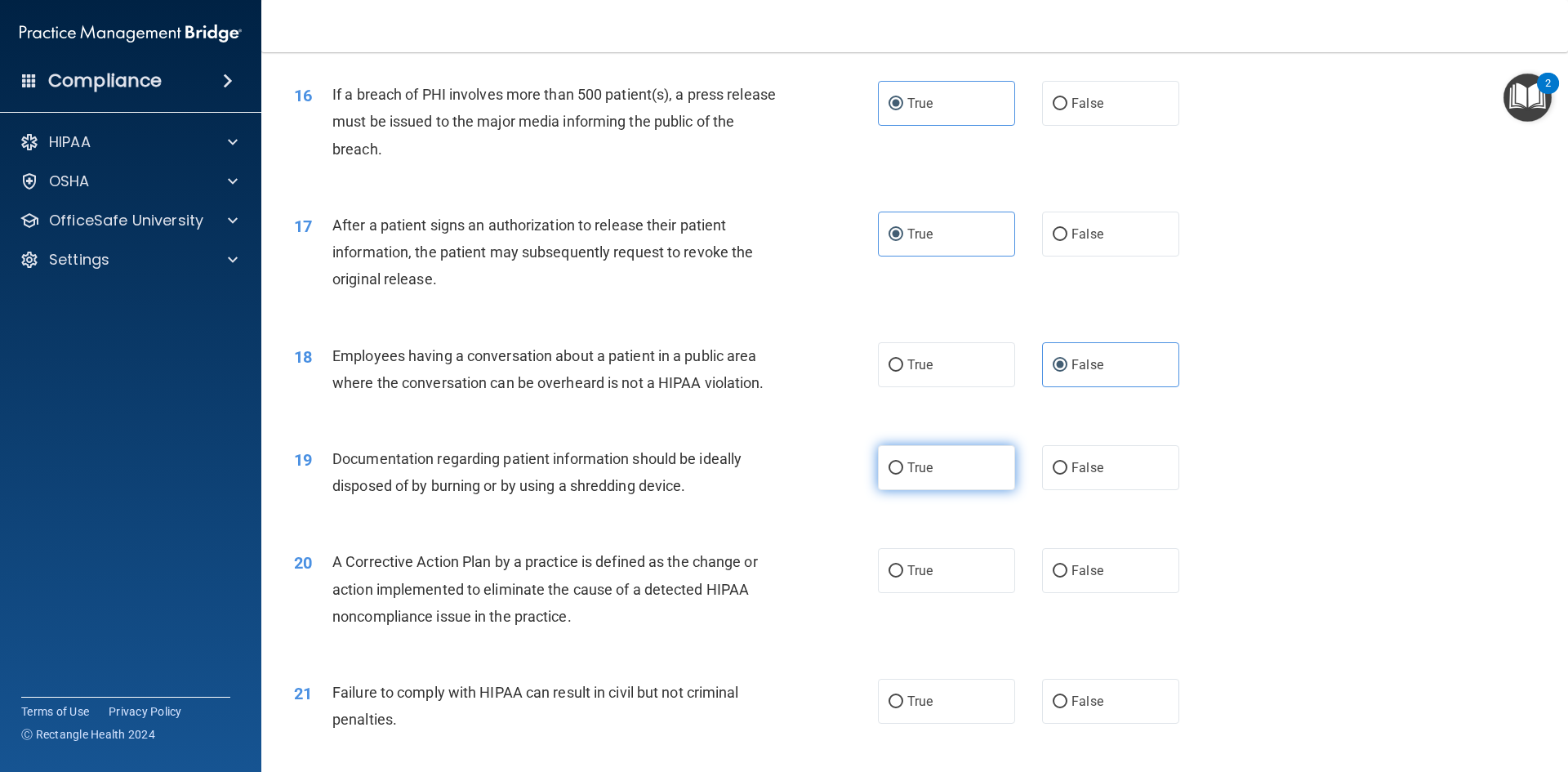
click at [982, 490] on label "True" at bounding box center [946, 467] width 137 height 45
click at [903, 474] on input "True" at bounding box center [896, 468] width 15 height 12
radio input "true"
click at [980, 590] on label "True" at bounding box center [946, 570] width 137 height 45
click at [903, 578] on input "True" at bounding box center [896, 570] width 15 height 12
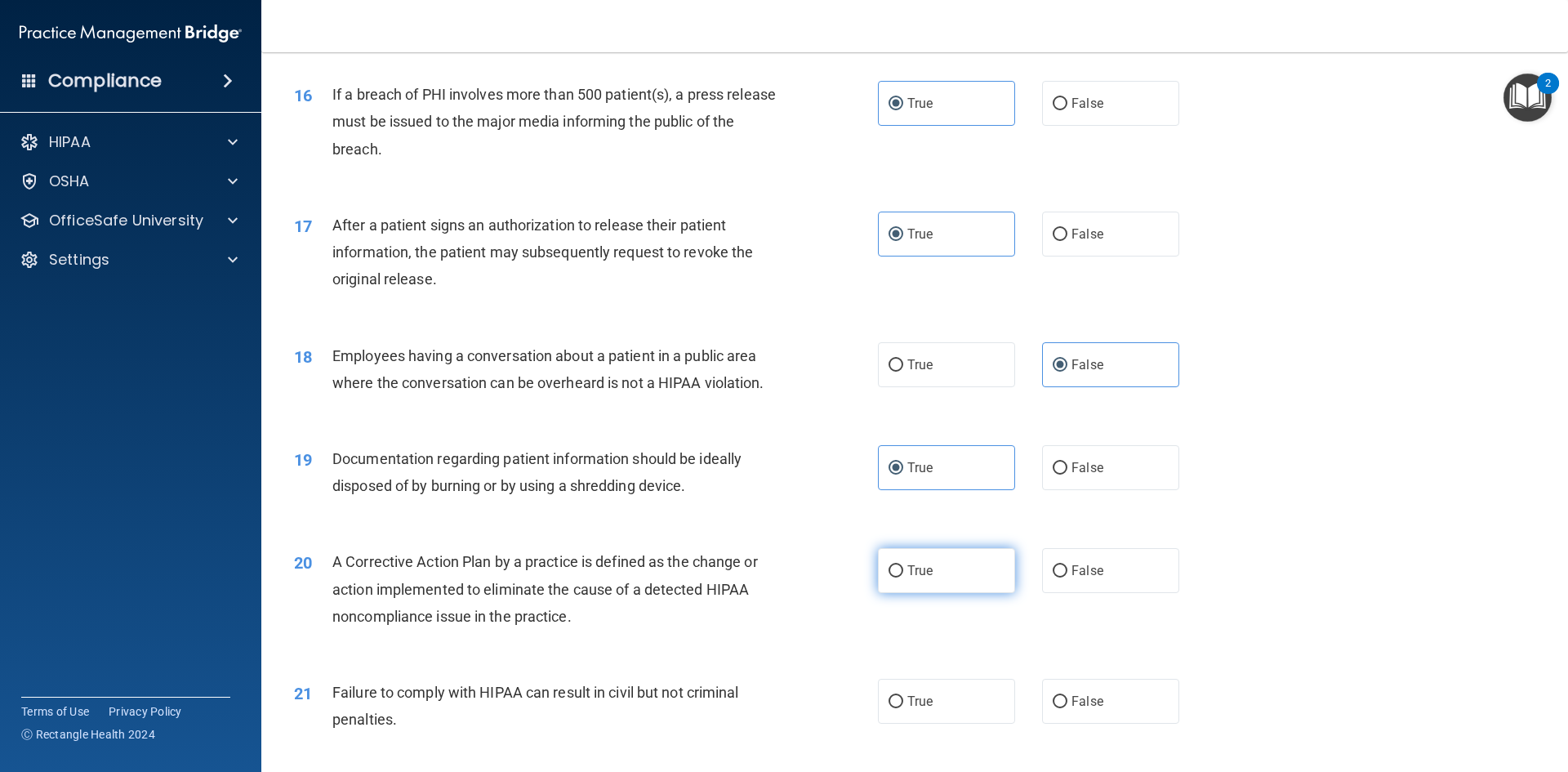
radio input "true"
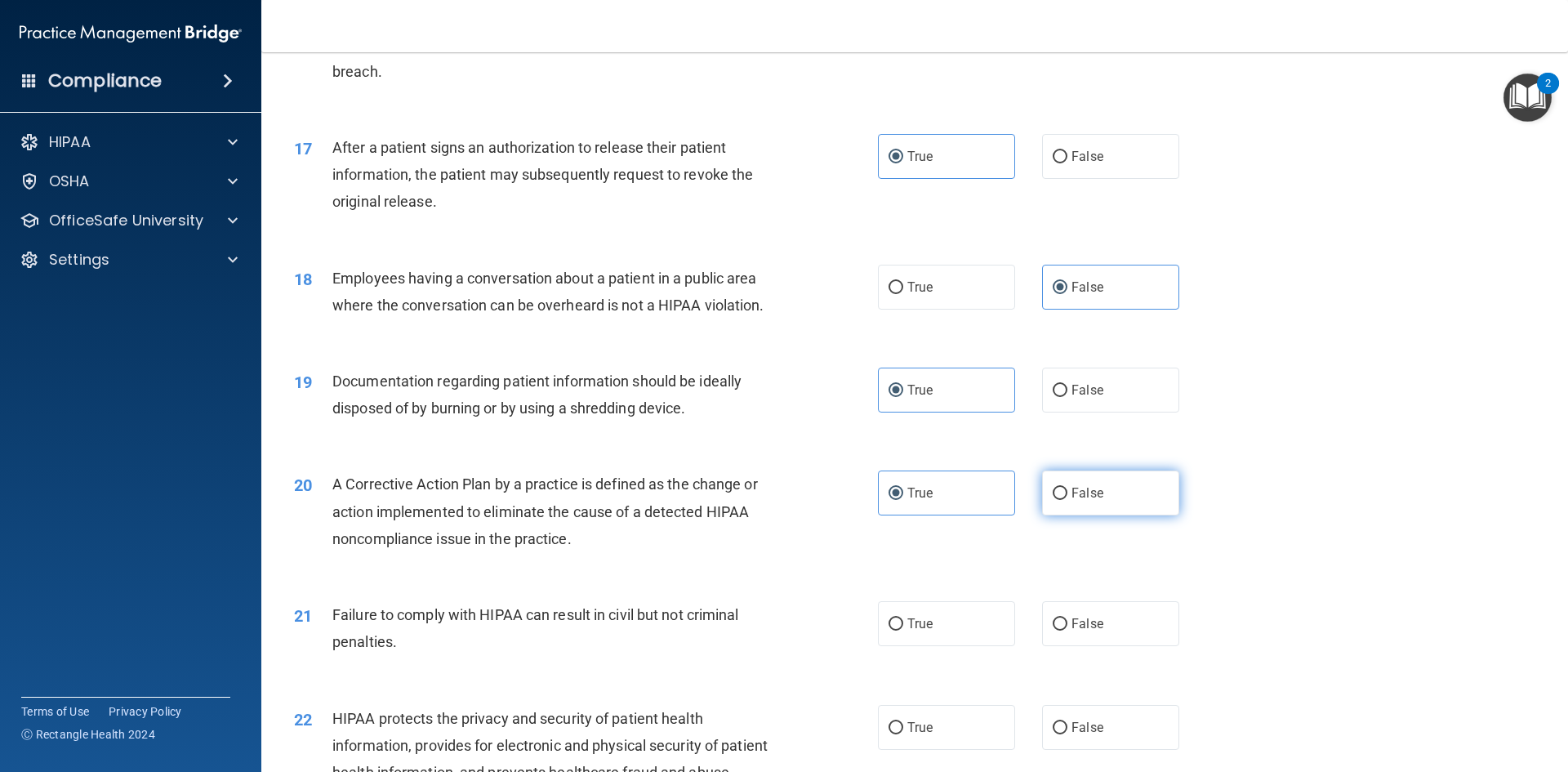
scroll to position [1960, 0]
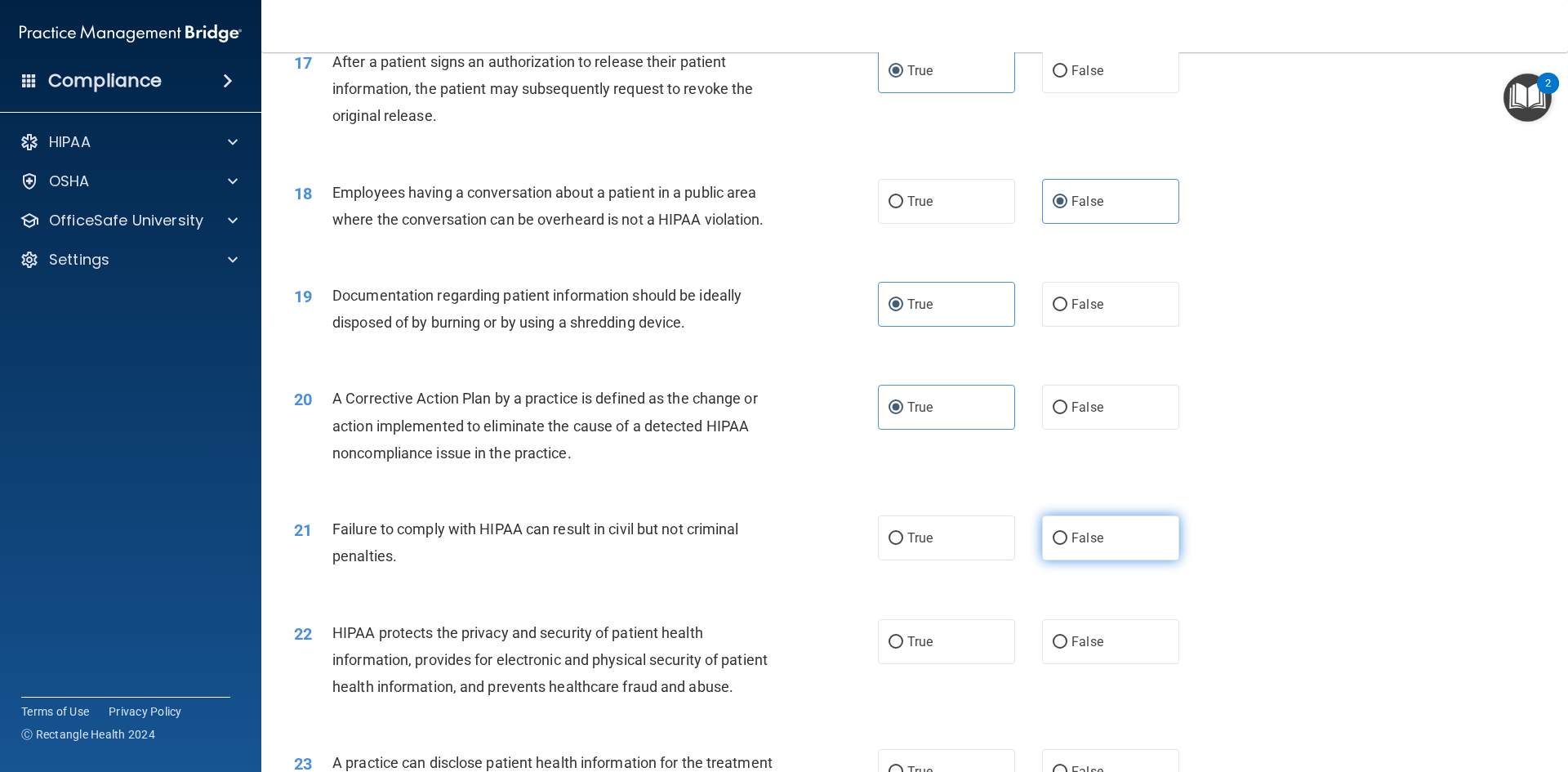
click at [1105, 560] on label "False" at bounding box center [1110, 537] width 137 height 45
click at [1068, 544] on input "False" at bounding box center [1060, 538] width 15 height 12
radio input "true"
click at [962, 664] on label "True" at bounding box center [946, 641] width 137 height 45
click at [903, 649] on input "True" at bounding box center [896, 642] width 15 height 12
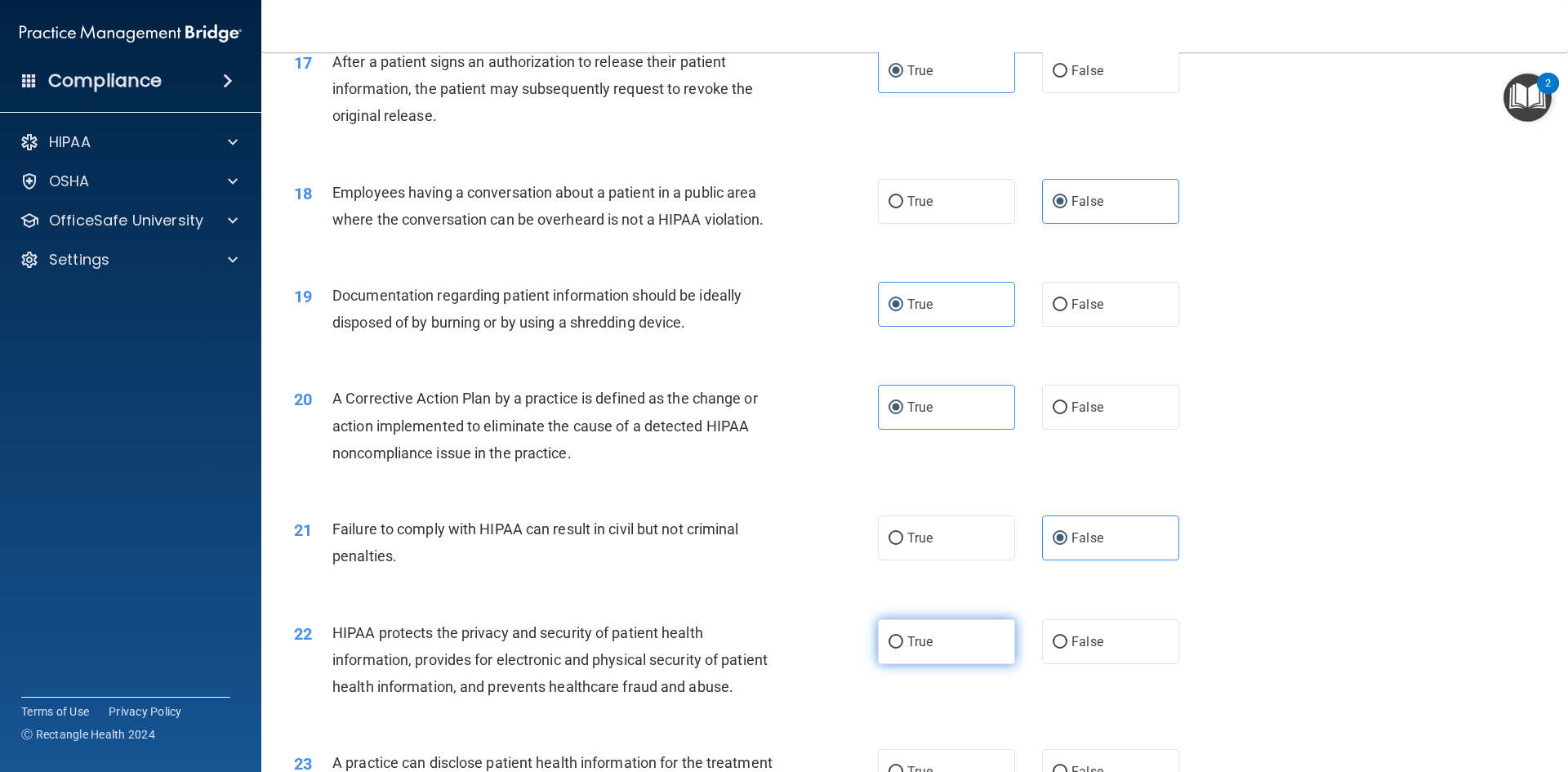
radio input "true"
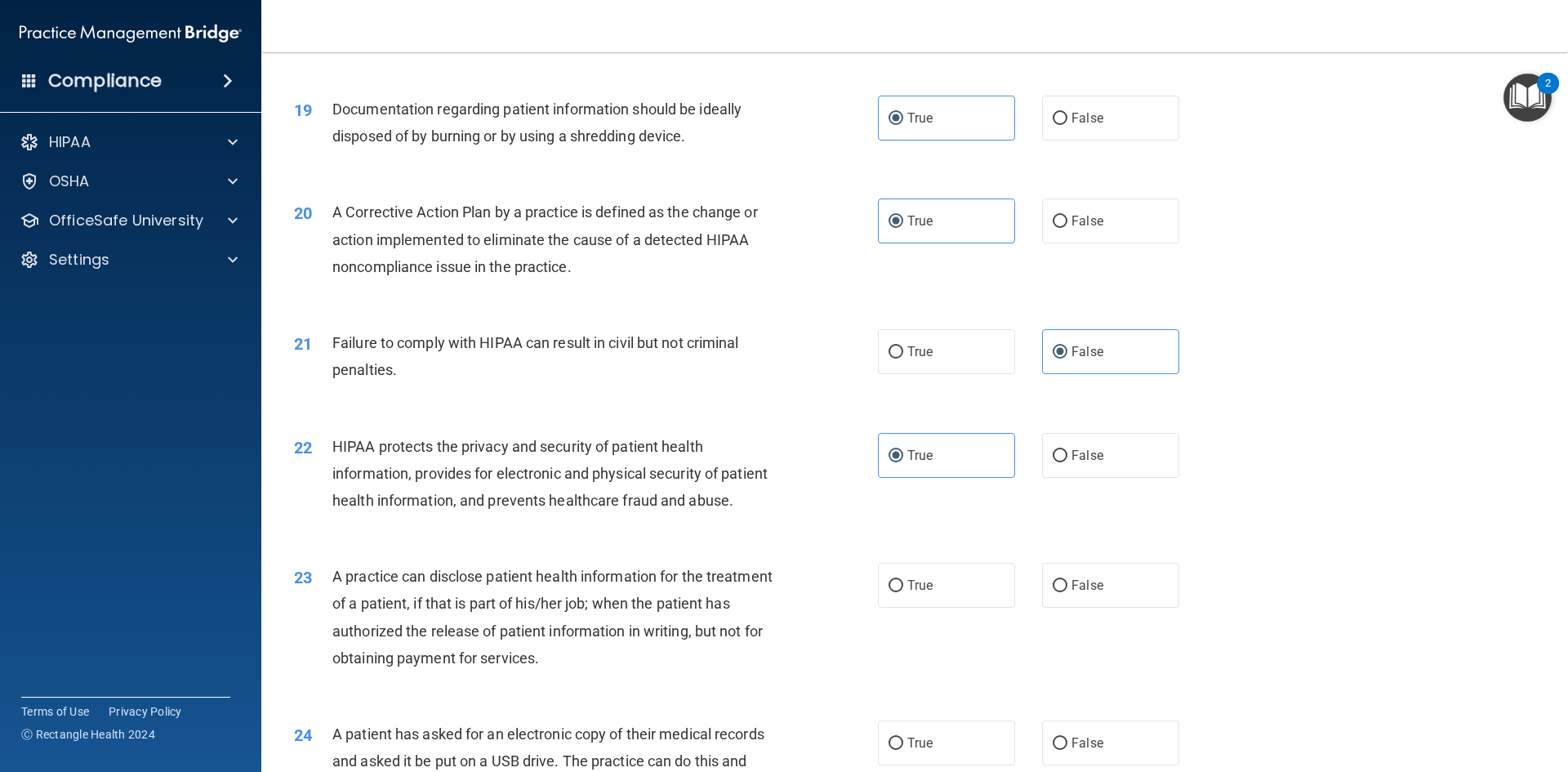
scroll to position [2205, 0]
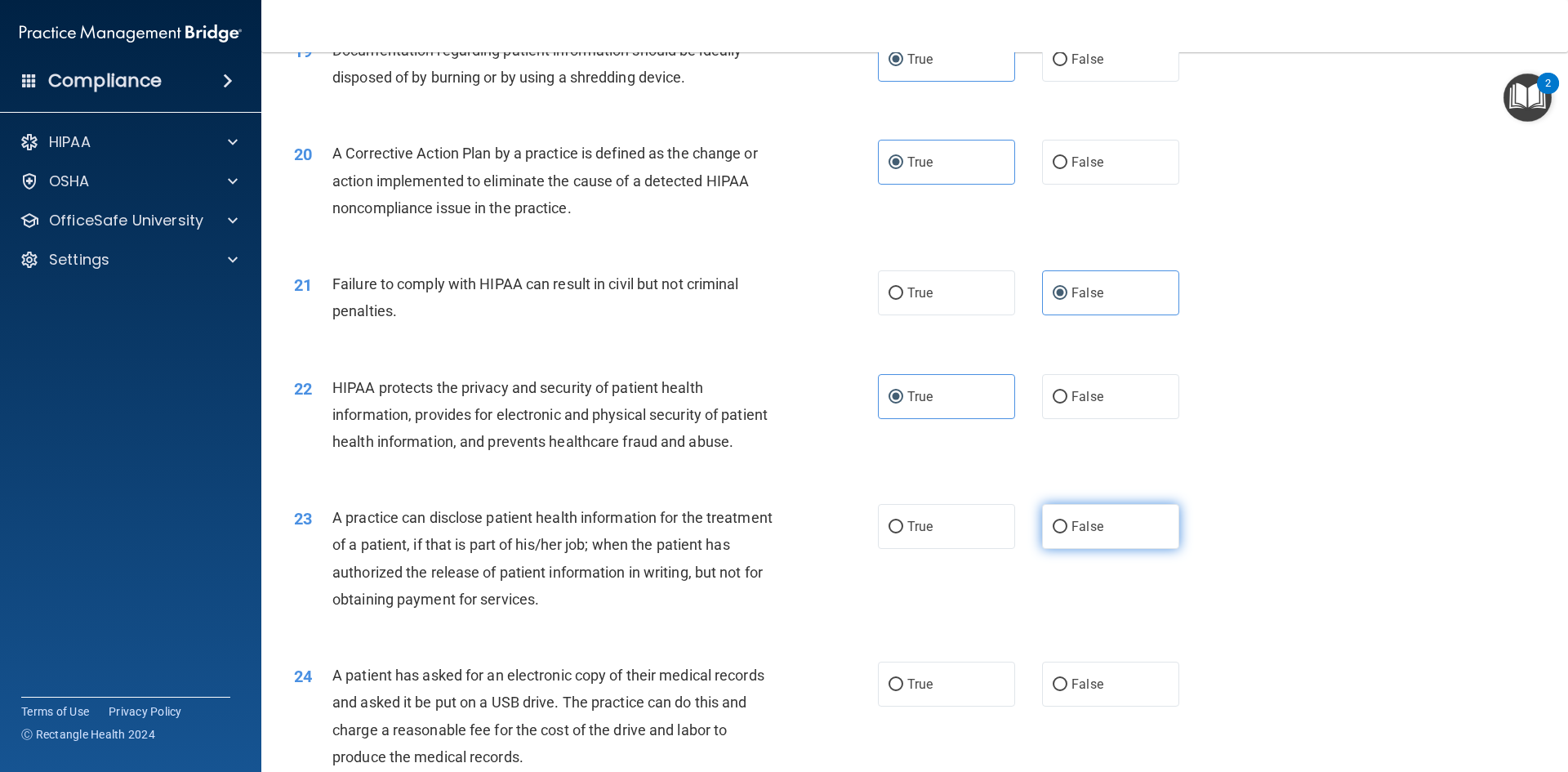
click at [1094, 534] on span "False" at bounding box center [1087, 526] width 32 height 16
click at [1068, 533] on input "False" at bounding box center [1060, 527] width 15 height 12
radio input "true"
click at [929, 707] on label "True" at bounding box center [946, 684] width 137 height 45
click at [903, 691] on input "True" at bounding box center [896, 684] width 15 height 12
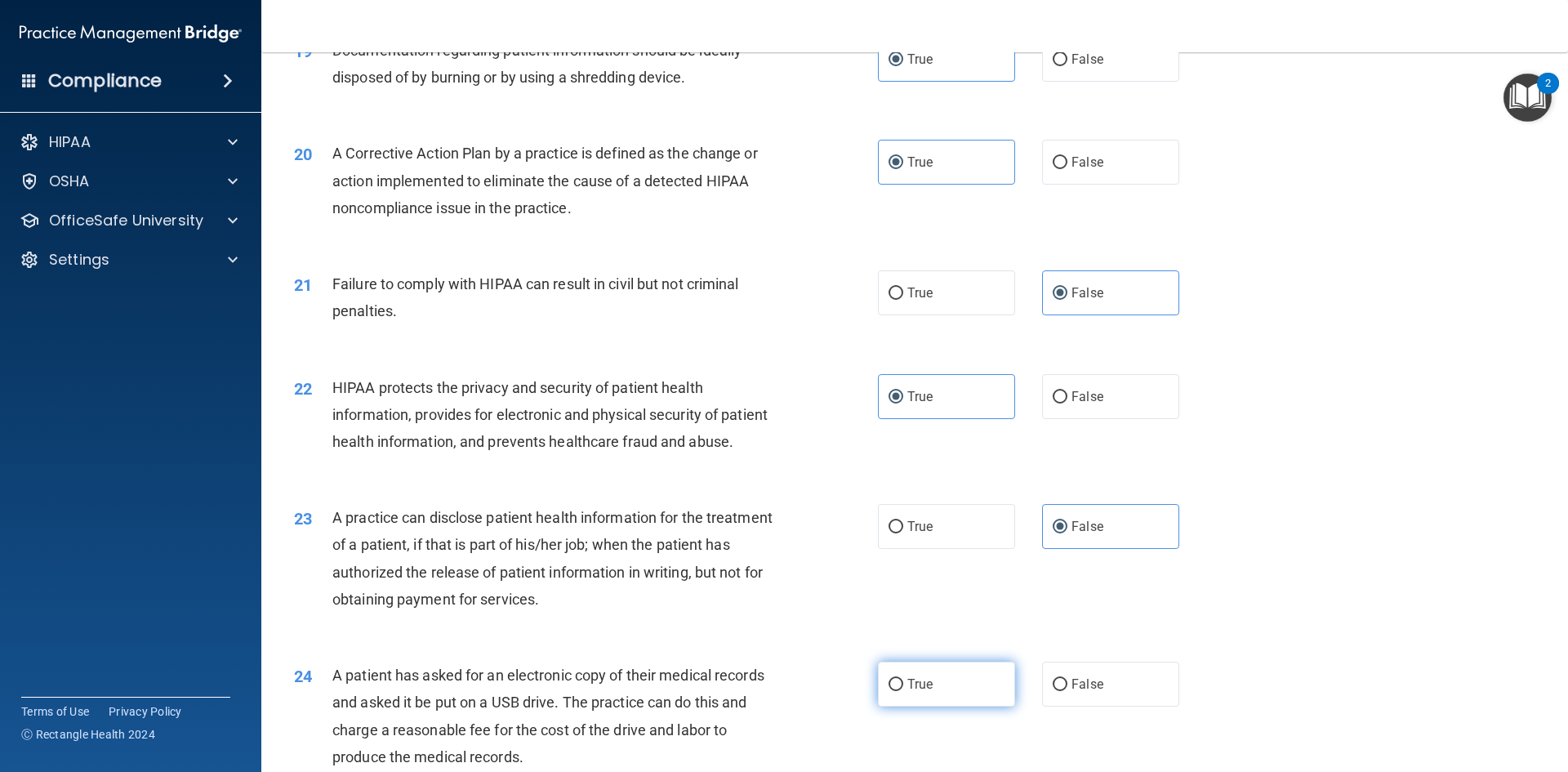
radio input "true"
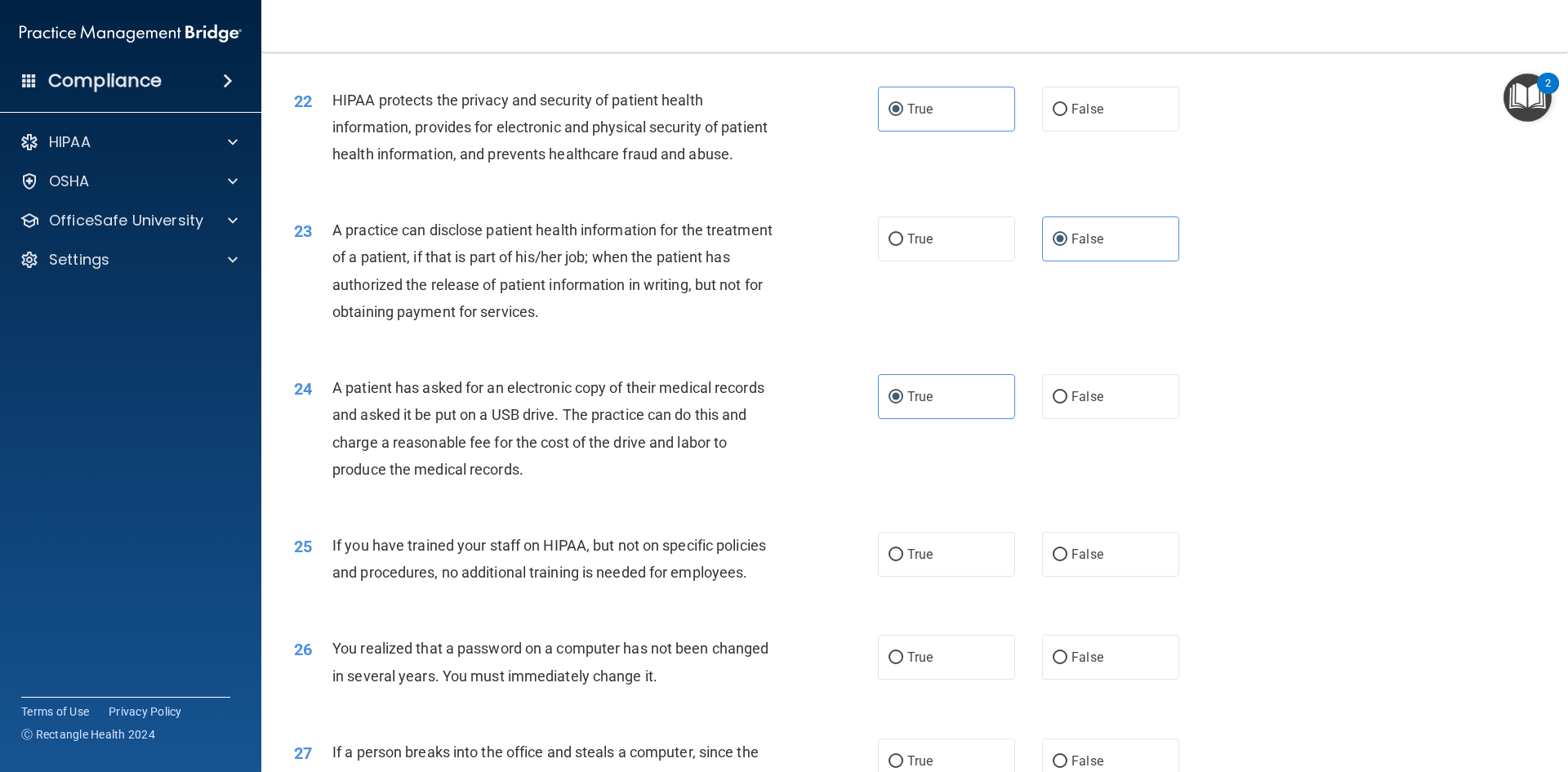
scroll to position [2614, 0]
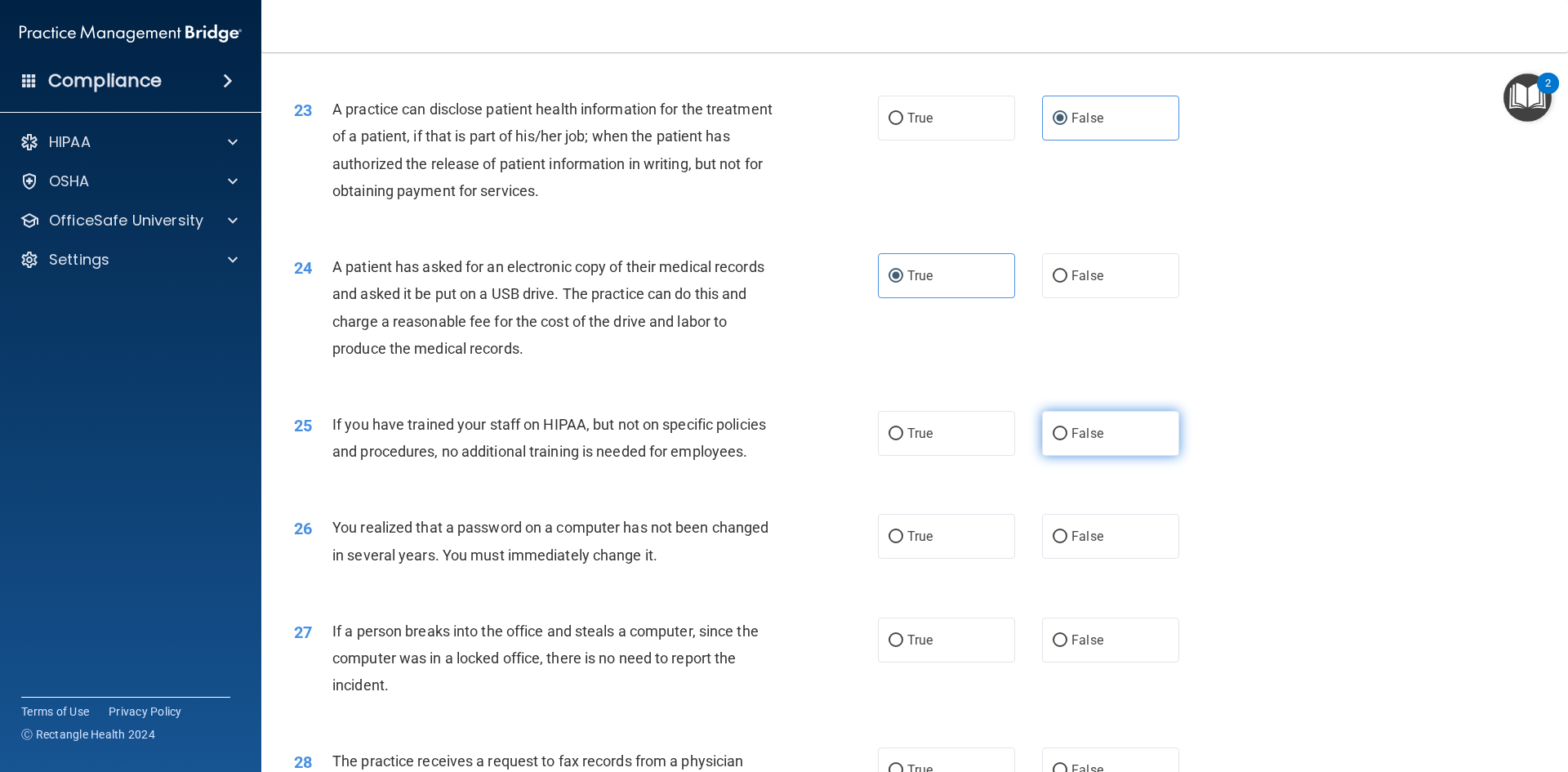
click at [1111, 456] on label "False" at bounding box center [1110, 433] width 137 height 45
click at [1068, 440] on input "False" at bounding box center [1060, 434] width 15 height 12
radio input "true"
click at [952, 558] on label "True" at bounding box center [946, 536] width 137 height 45
click at [903, 544] on input "True" at bounding box center [896, 536] width 15 height 12
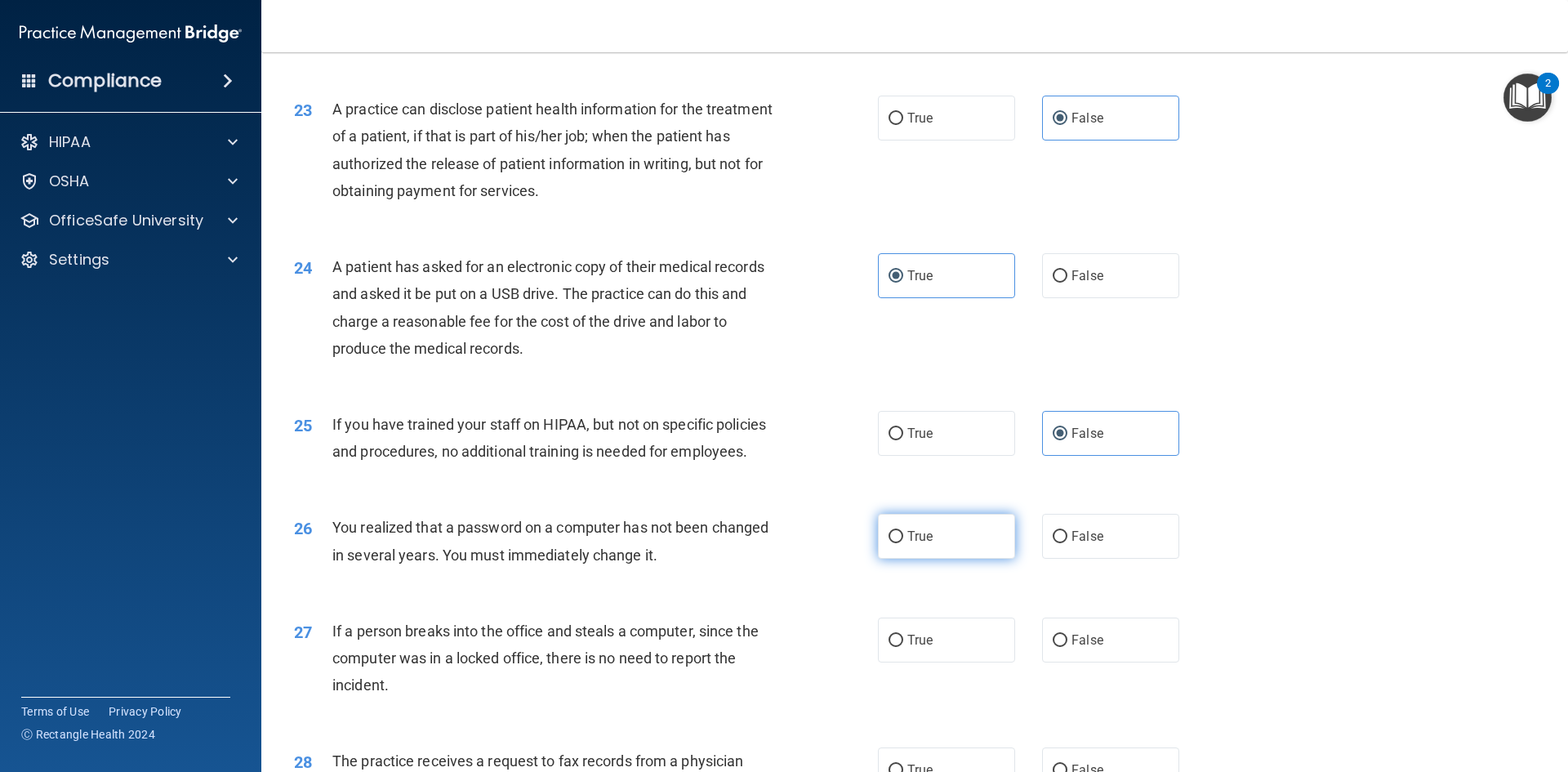
radio input "true"
click at [1117, 662] on label "False" at bounding box center [1110, 639] width 137 height 45
click at [1068, 647] on input "False" at bounding box center [1060, 640] width 15 height 12
radio input "true"
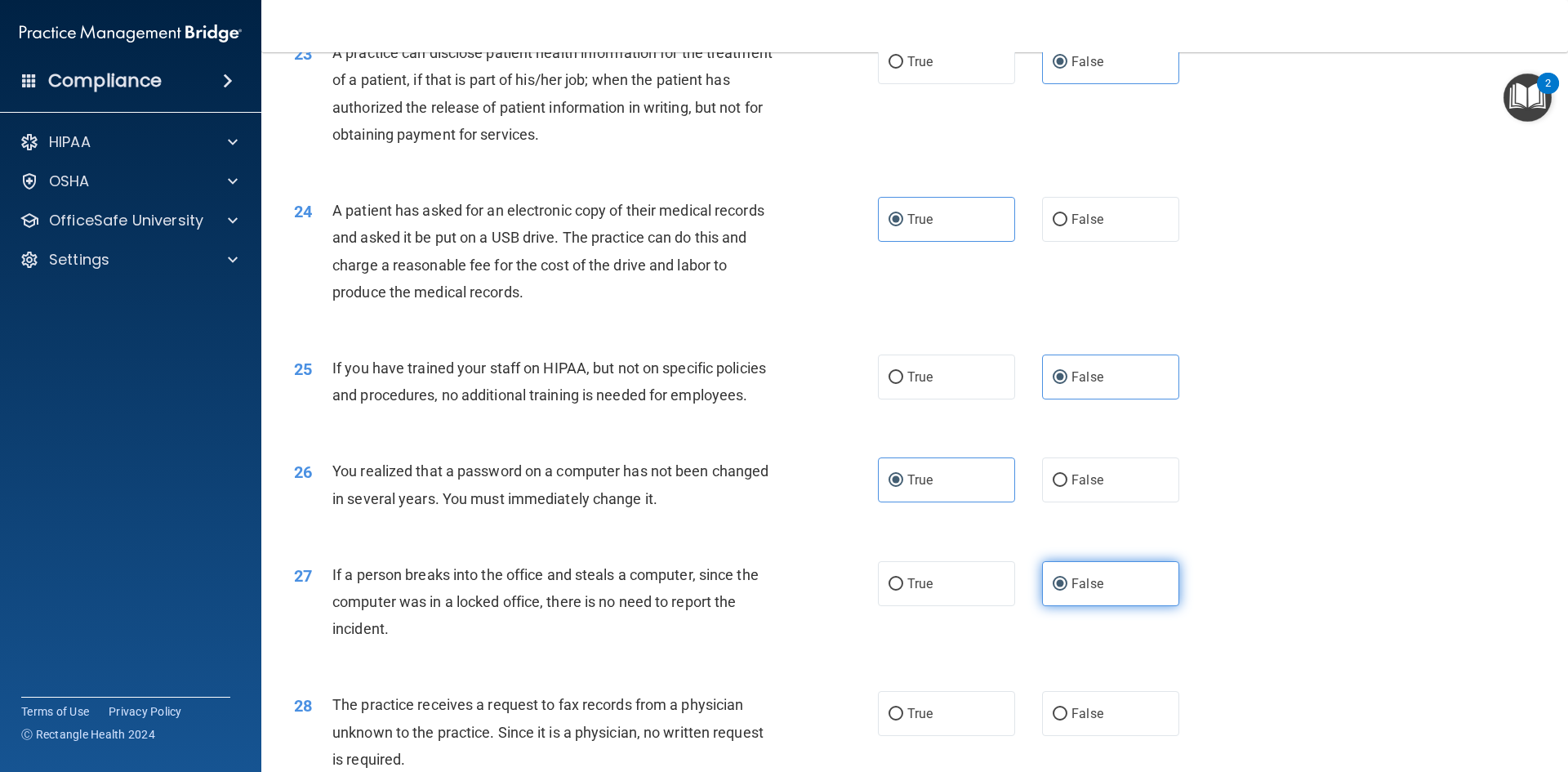
scroll to position [2777, 0]
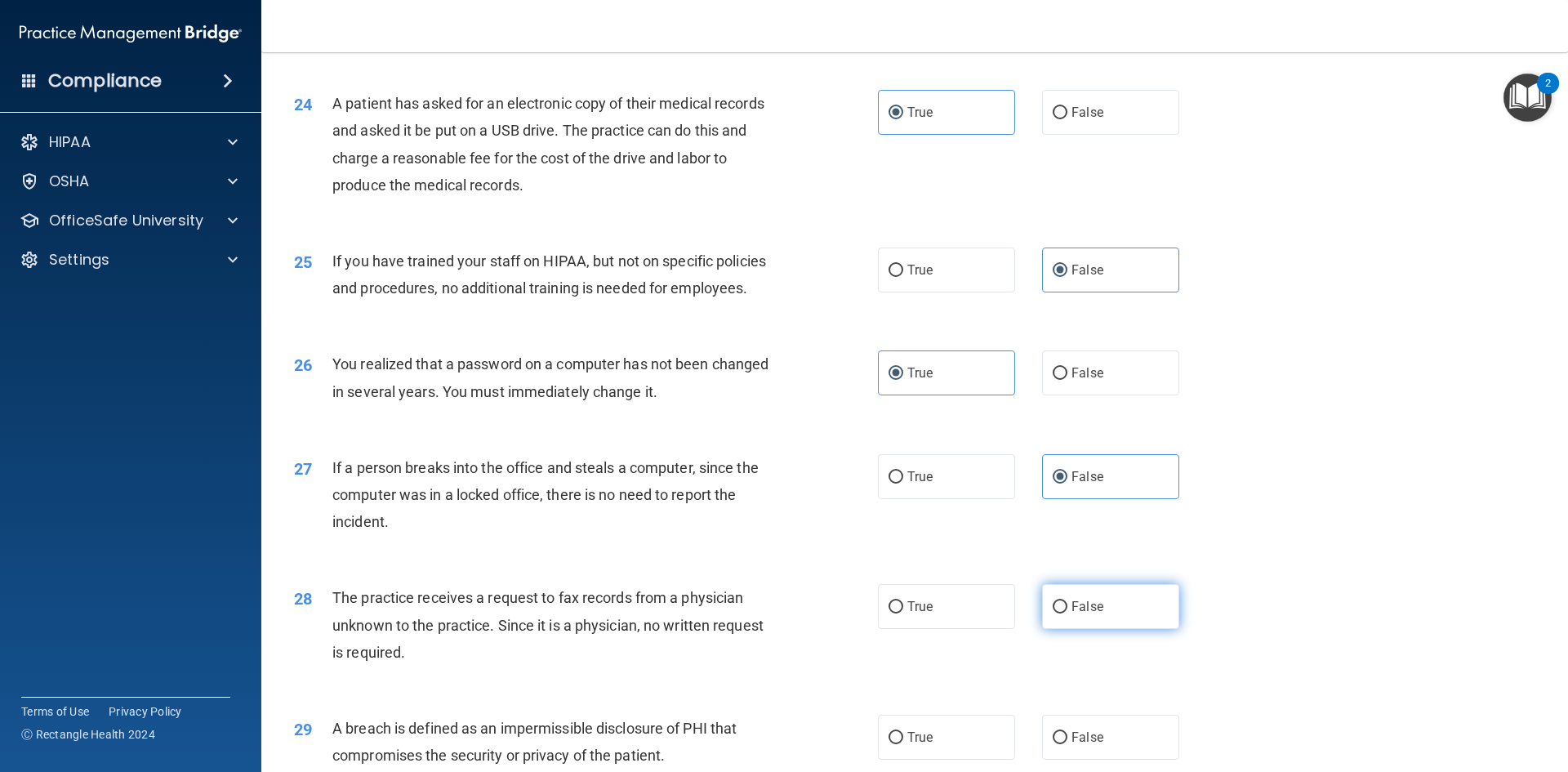
click at [1105, 629] on label "False" at bounding box center [1110, 606] width 137 height 45
click at [1068, 614] on input "False" at bounding box center [1060, 606] width 15 height 12
radio input "true"
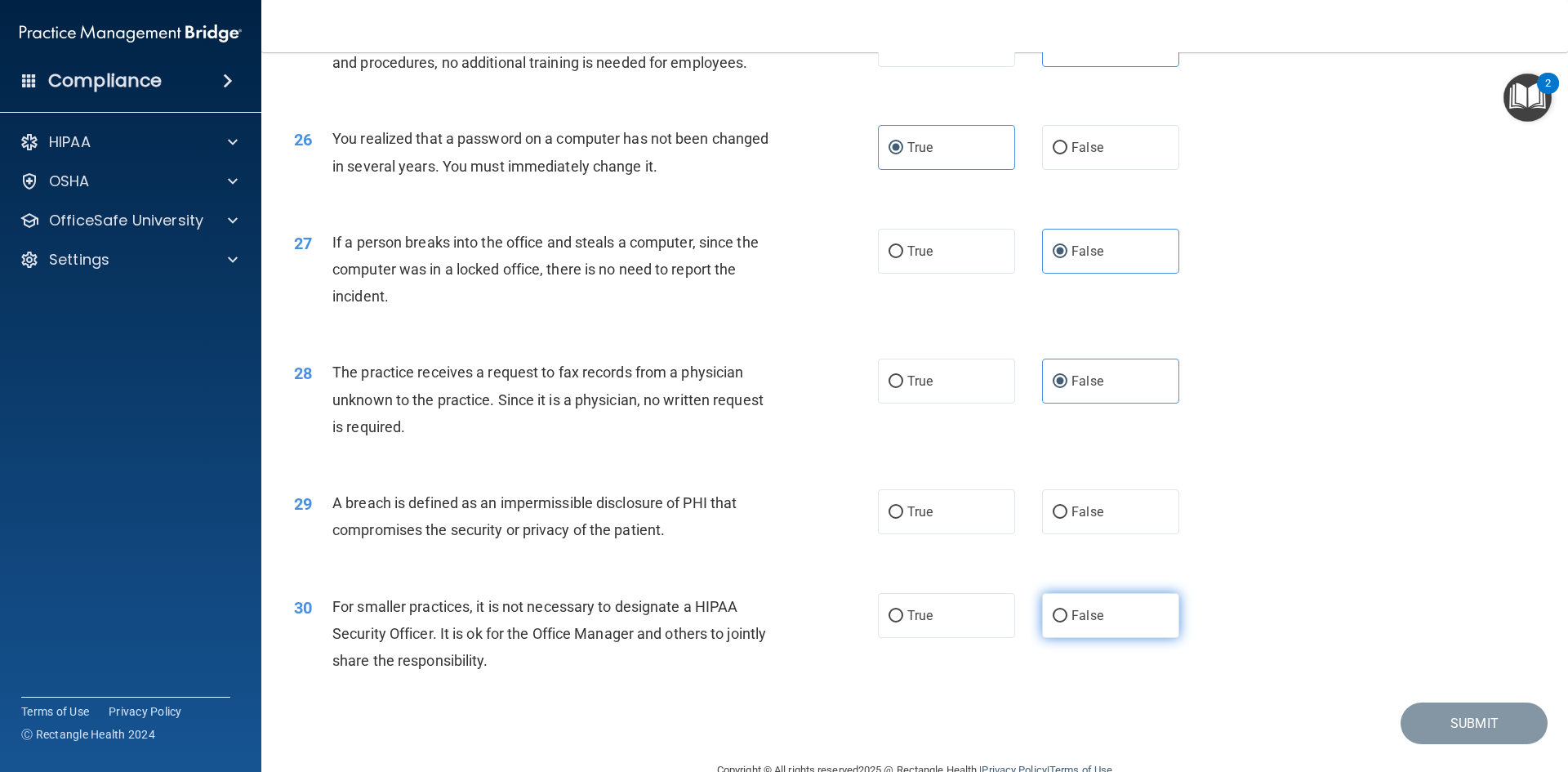
scroll to position [3094, 0]
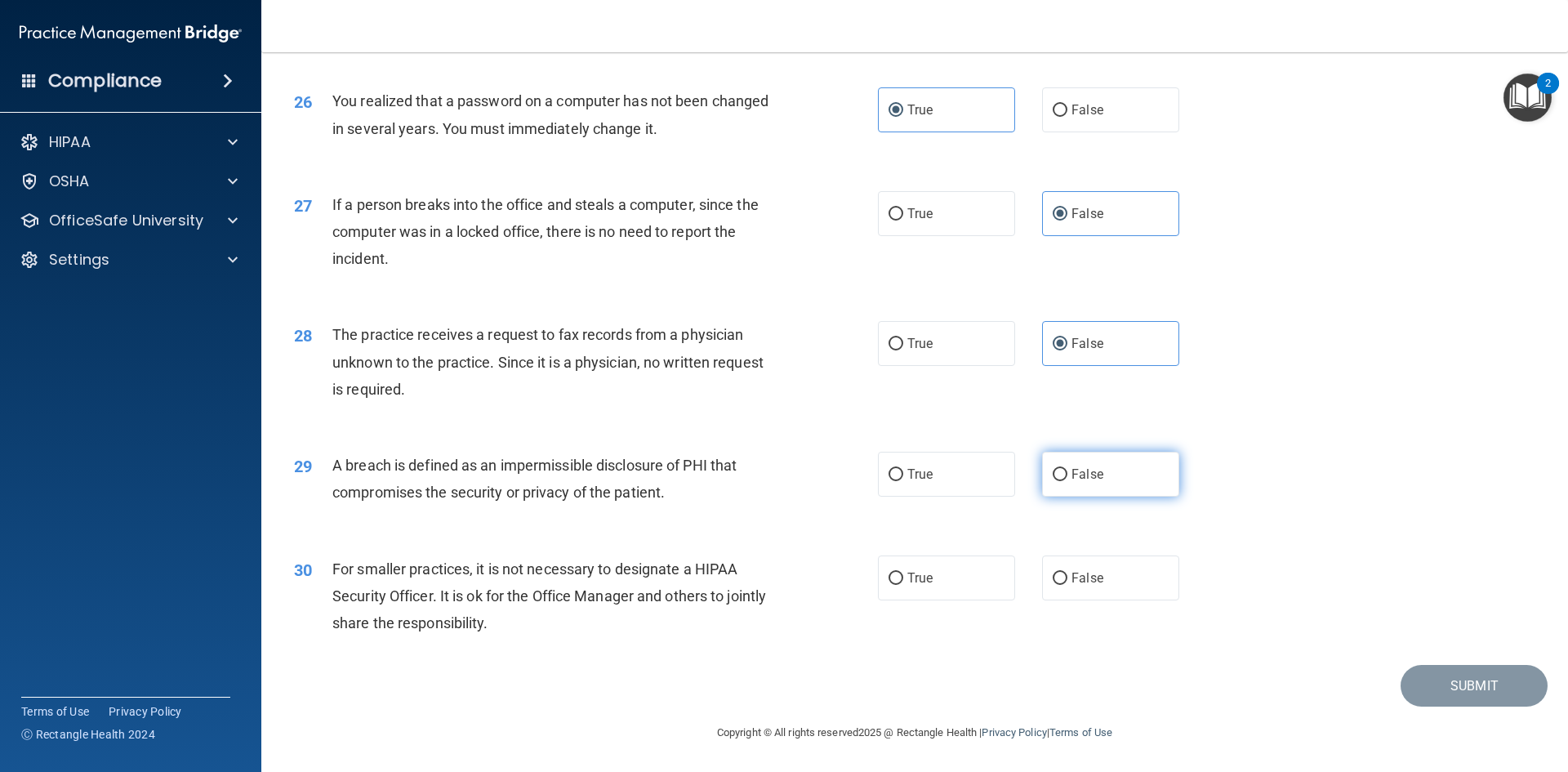
click at [1071, 493] on label "False" at bounding box center [1110, 474] width 137 height 45
click at [1068, 481] on input "False" at bounding box center [1060, 474] width 15 height 12
radio input "true"
click at [1071, 493] on label "False" at bounding box center [1110, 474] width 137 height 45
click at [1068, 481] on input "False" at bounding box center [1060, 474] width 15 height 12
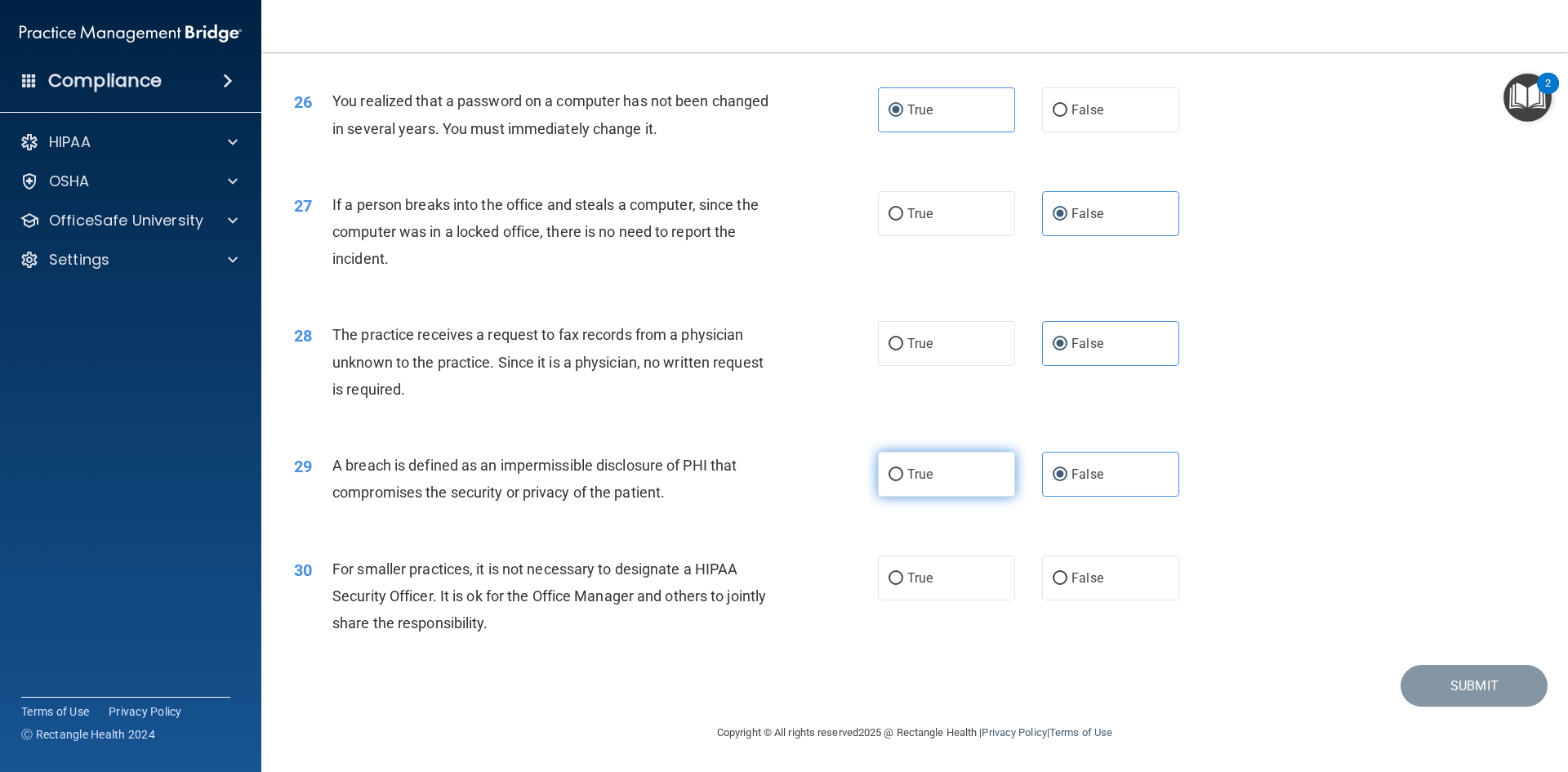
click at [948, 486] on label "True" at bounding box center [946, 474] width 137 height 45
click at [903, 481] on input "True" at bounding box center [896, 474] width 15 height 12
radio input "true"
radio input "false"
drag, startPoint x: 1061, startPoint y: 574, endPoint x: 1098, endPoint y: 589, distance: 39.9
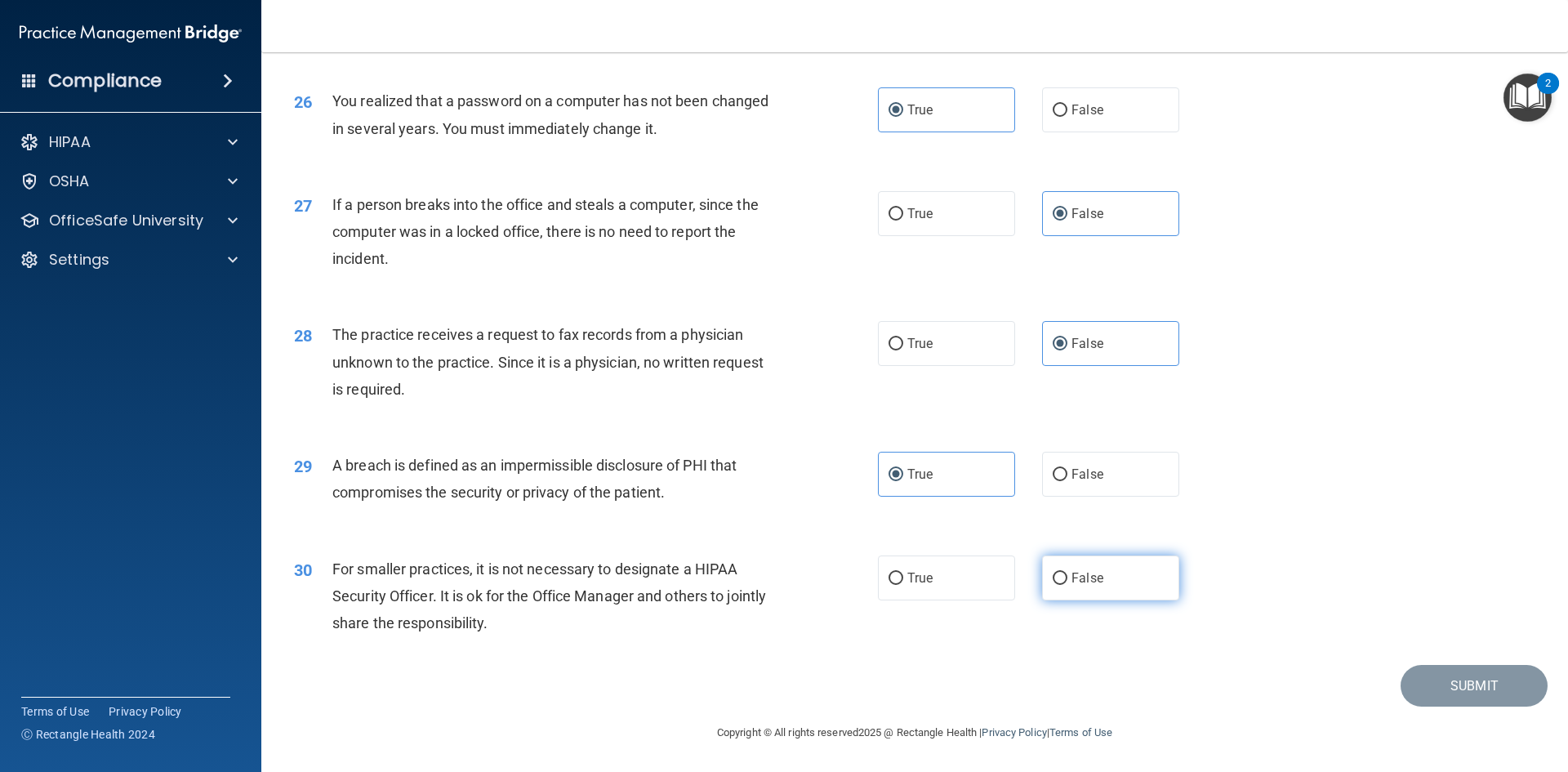
click at [1062, 575] on label "False" at bounding box center [1110, 578] width 137 height 45
click at [1062, 575] on input "False" at bounding box center [1060, 578] width 15 height 12
radio input "true"
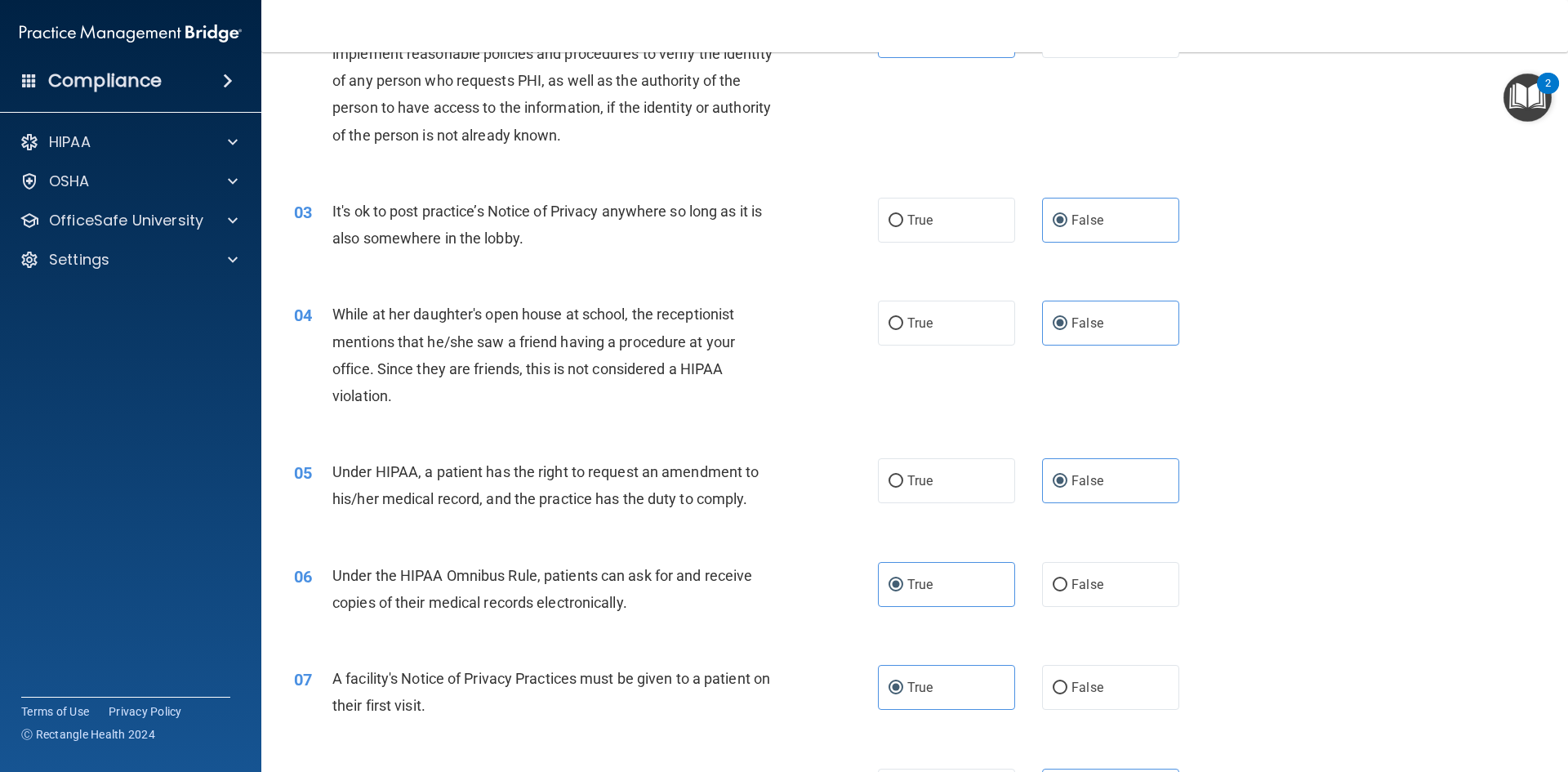
scroll to position [0, 0]
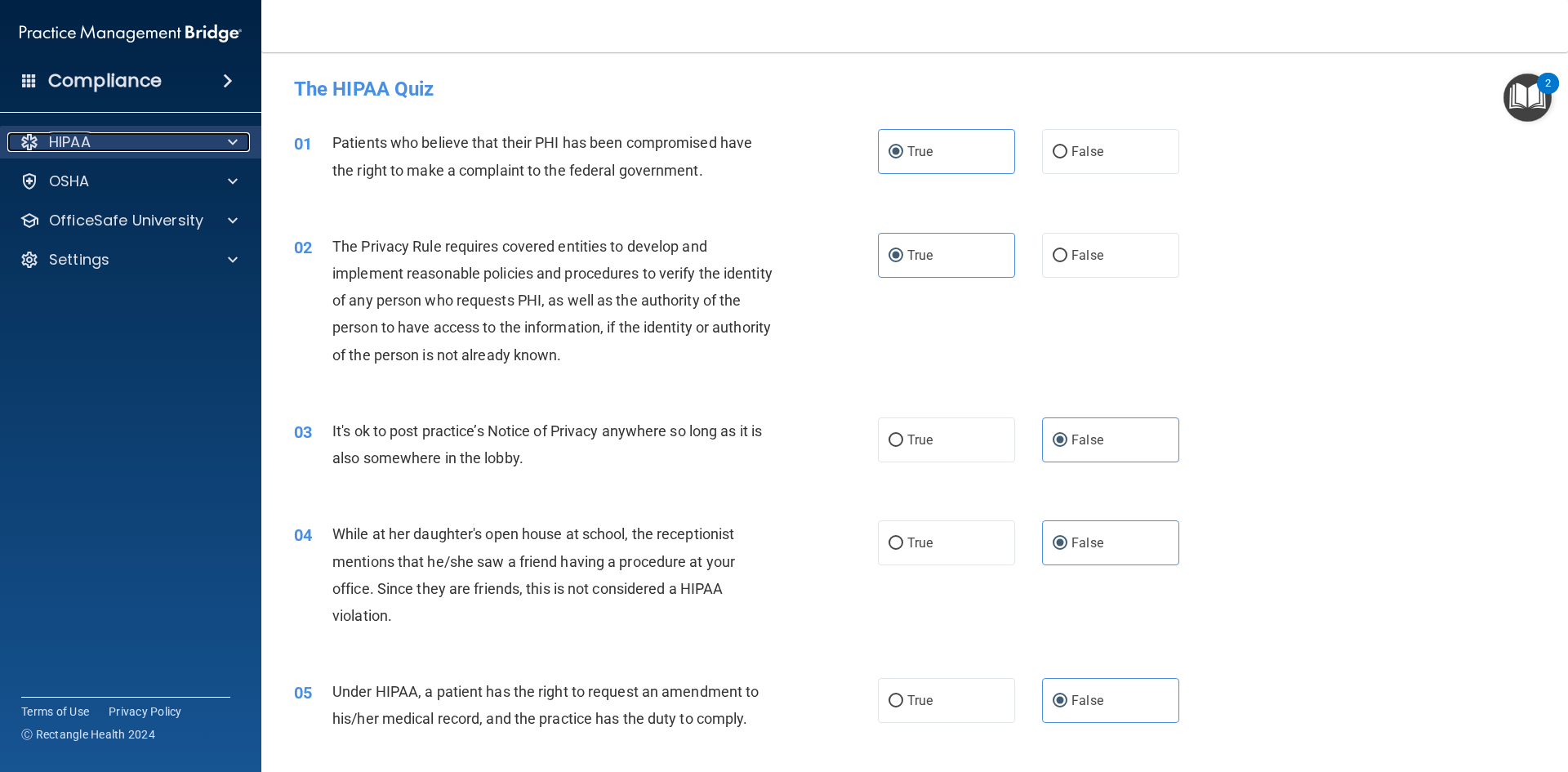
click at [171, 137] on div "HIPAA" at bounding box center [109, 142] width 203 height 19
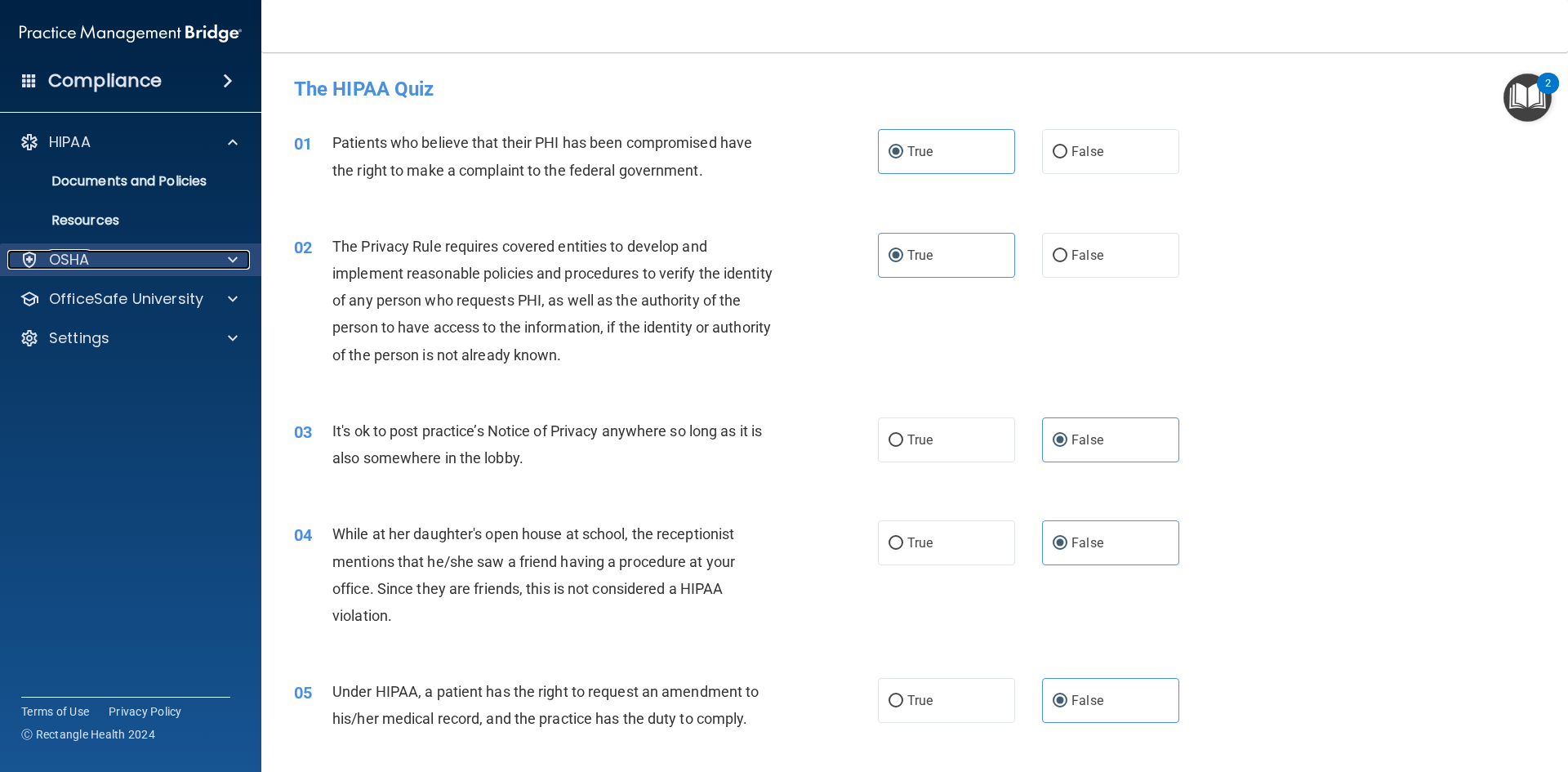
click at [155, 265] on div "OSHA" at bounding box center [109, 259] width 203 height 19
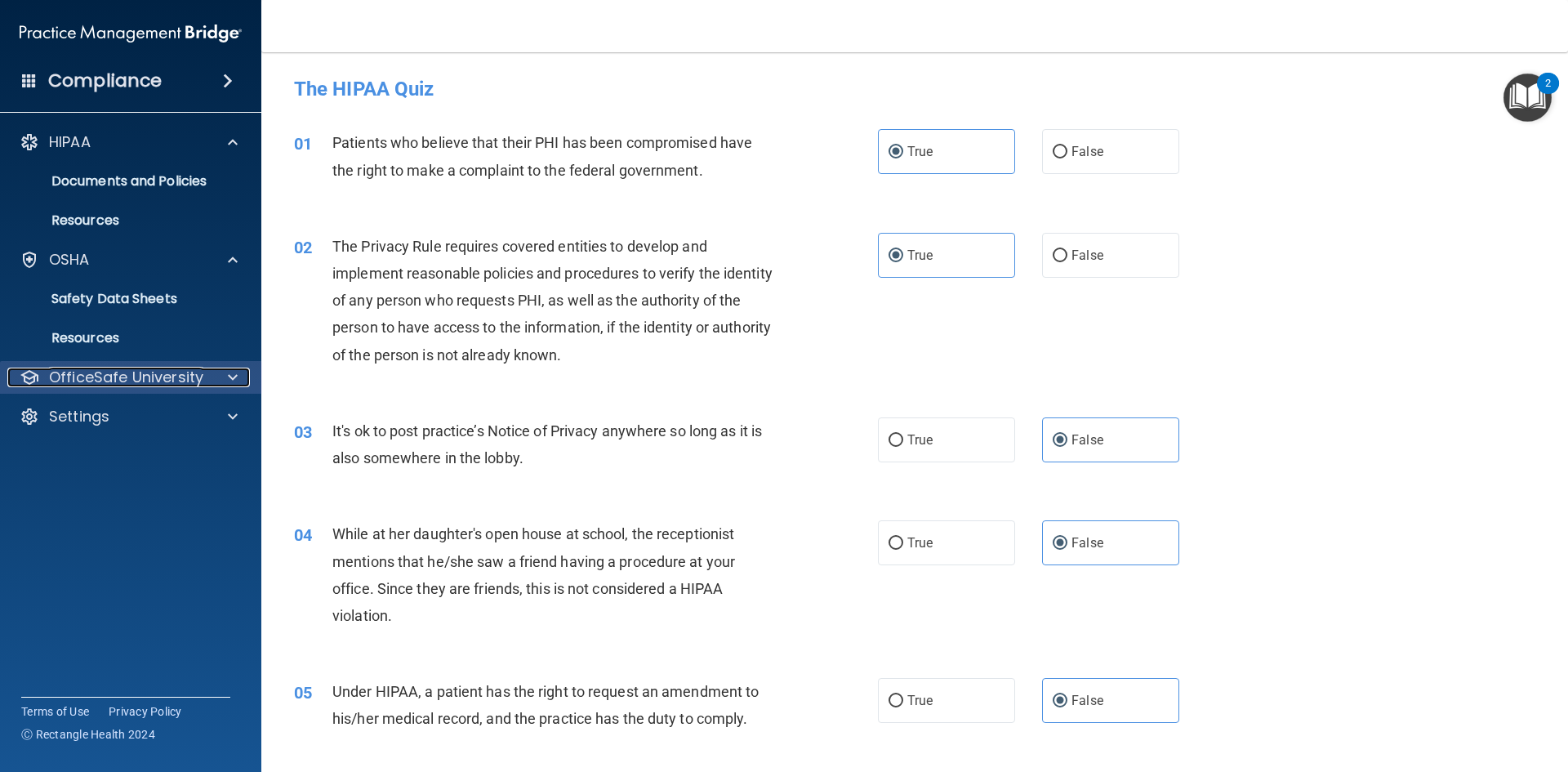
click at [166, 368] on p "OfficeSafe University" at bounding box center [126, 377] width 155 height 19
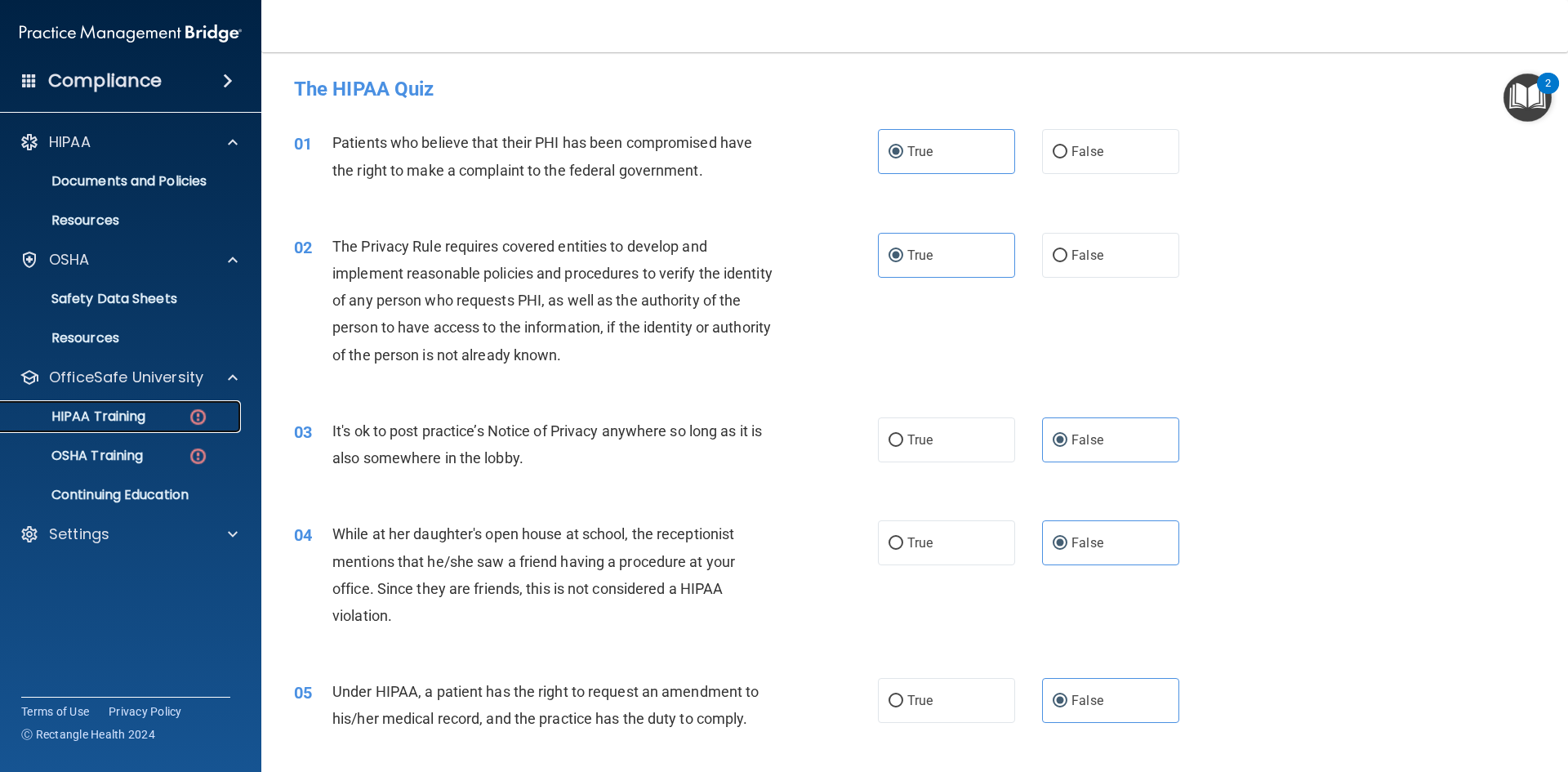
click at [189, 421] on img at bounding box center [198, 416] width 20 height 20
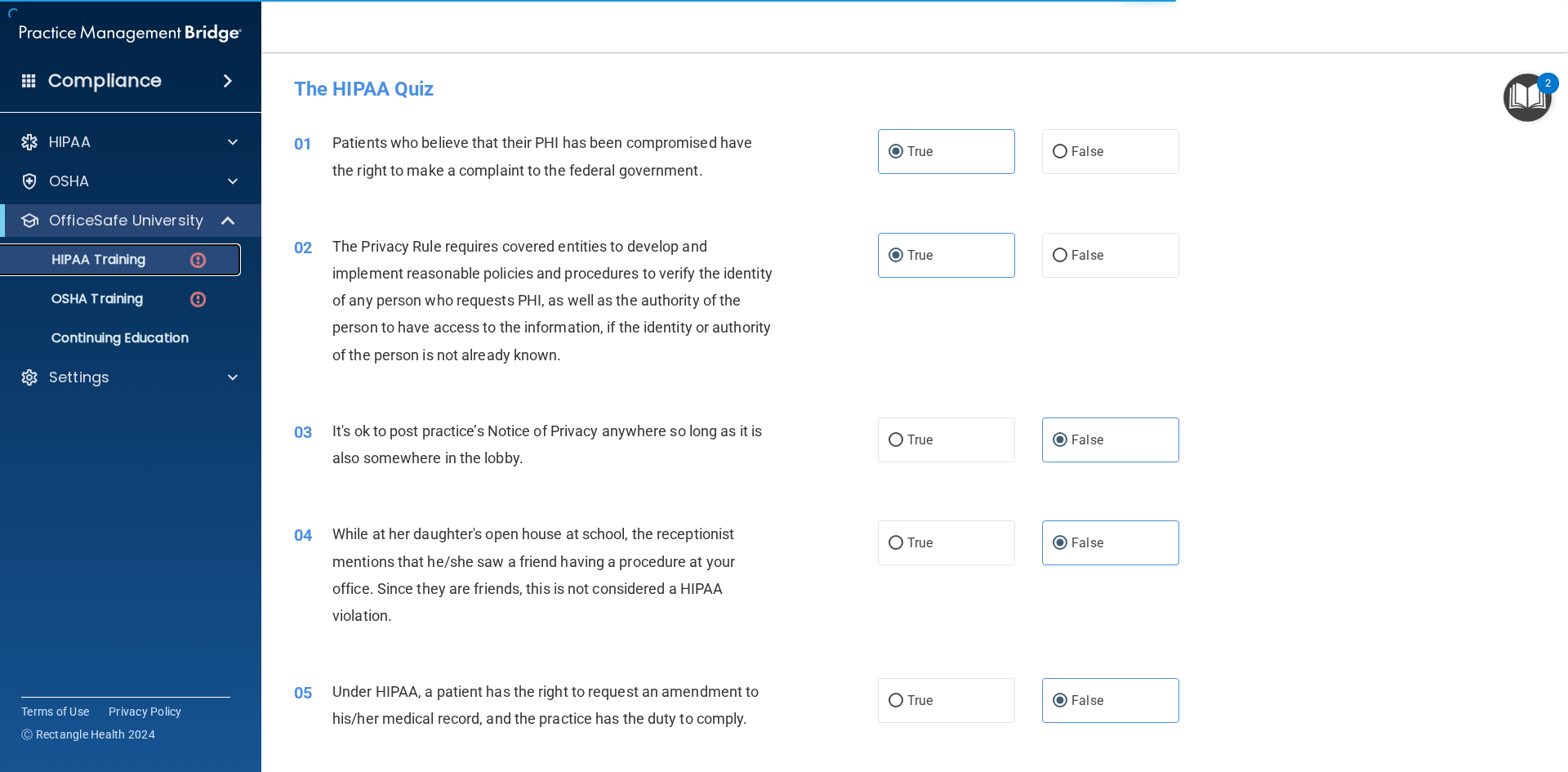
click at [206, 267] on img at bounding box center [198, 260] width 20 height 20
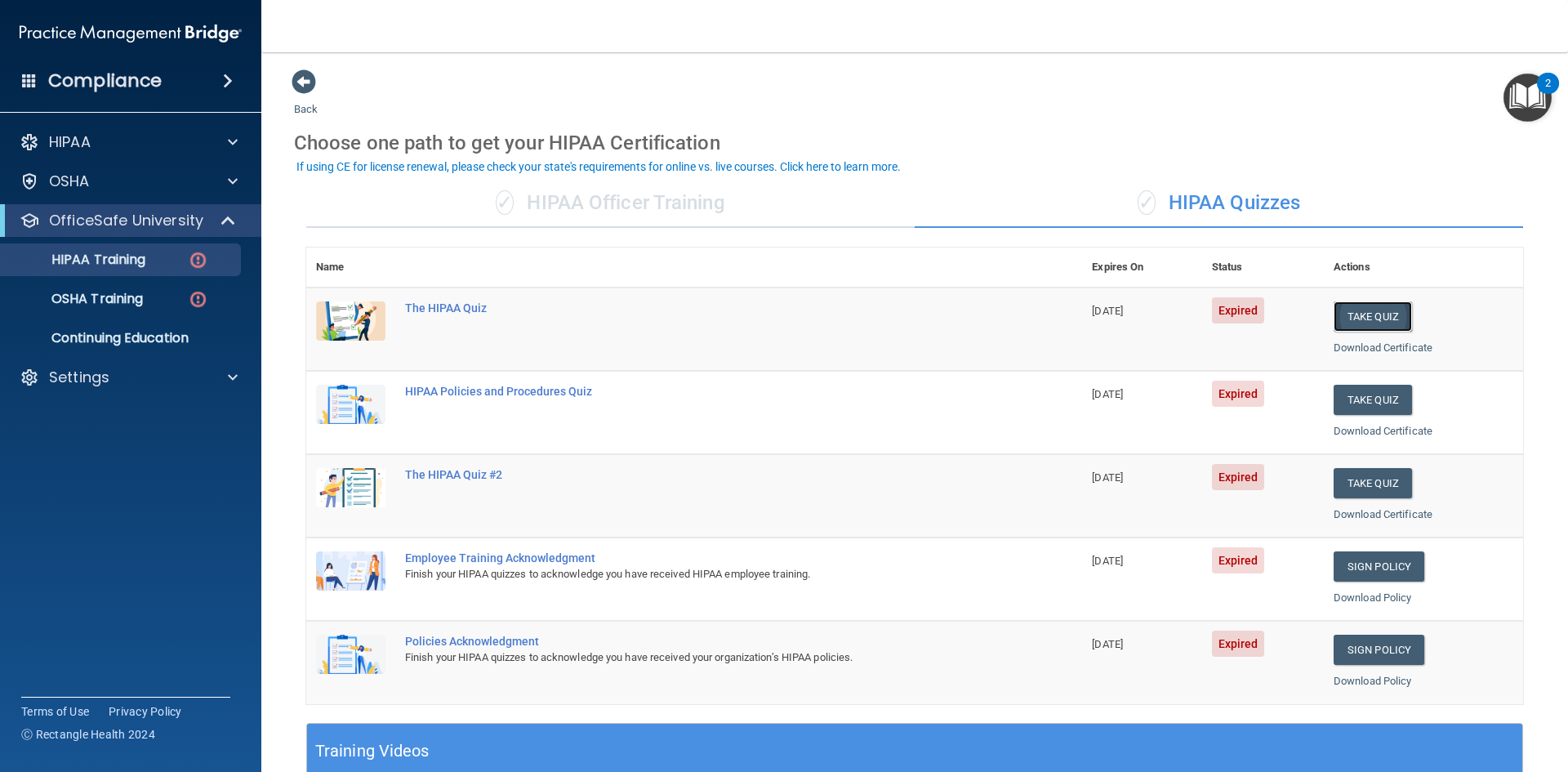
click at [1392, 314] on button "Take Quiz" at bounding box center [1373, 316] width 78 height 30
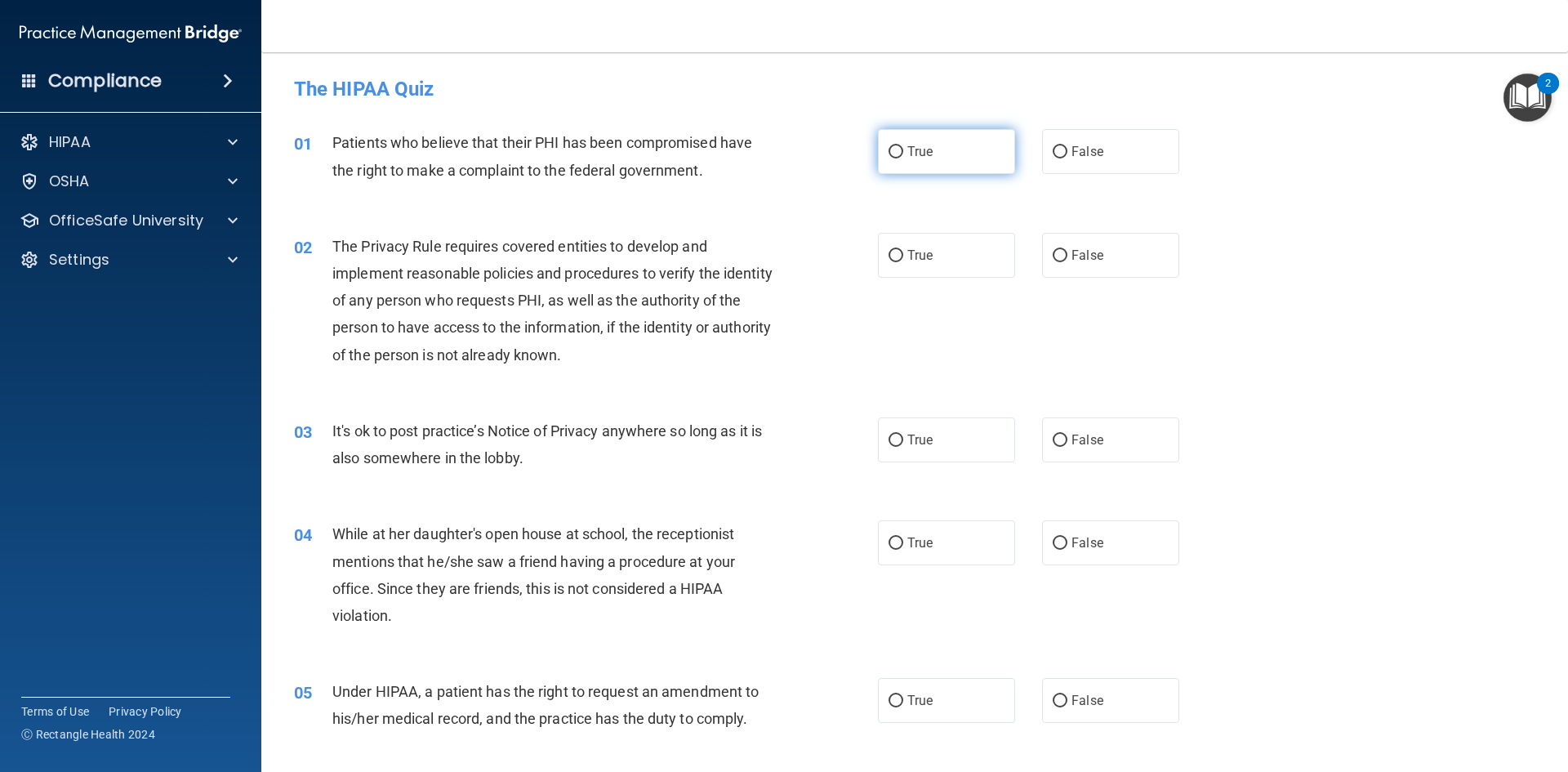
click at [914, 143] on label "True" at bounding box center [946, 151] width 137 height 45
click at [903, 146] on input "True" at bounding box center [896, 152] width 15 height 12
radio input "true"
click at [912, 267] on label "True" at bounding box center [946, 255] width 137 height 45
click at [903, 263] on input "True" at bounding box center [896, 255] width 15 height 12
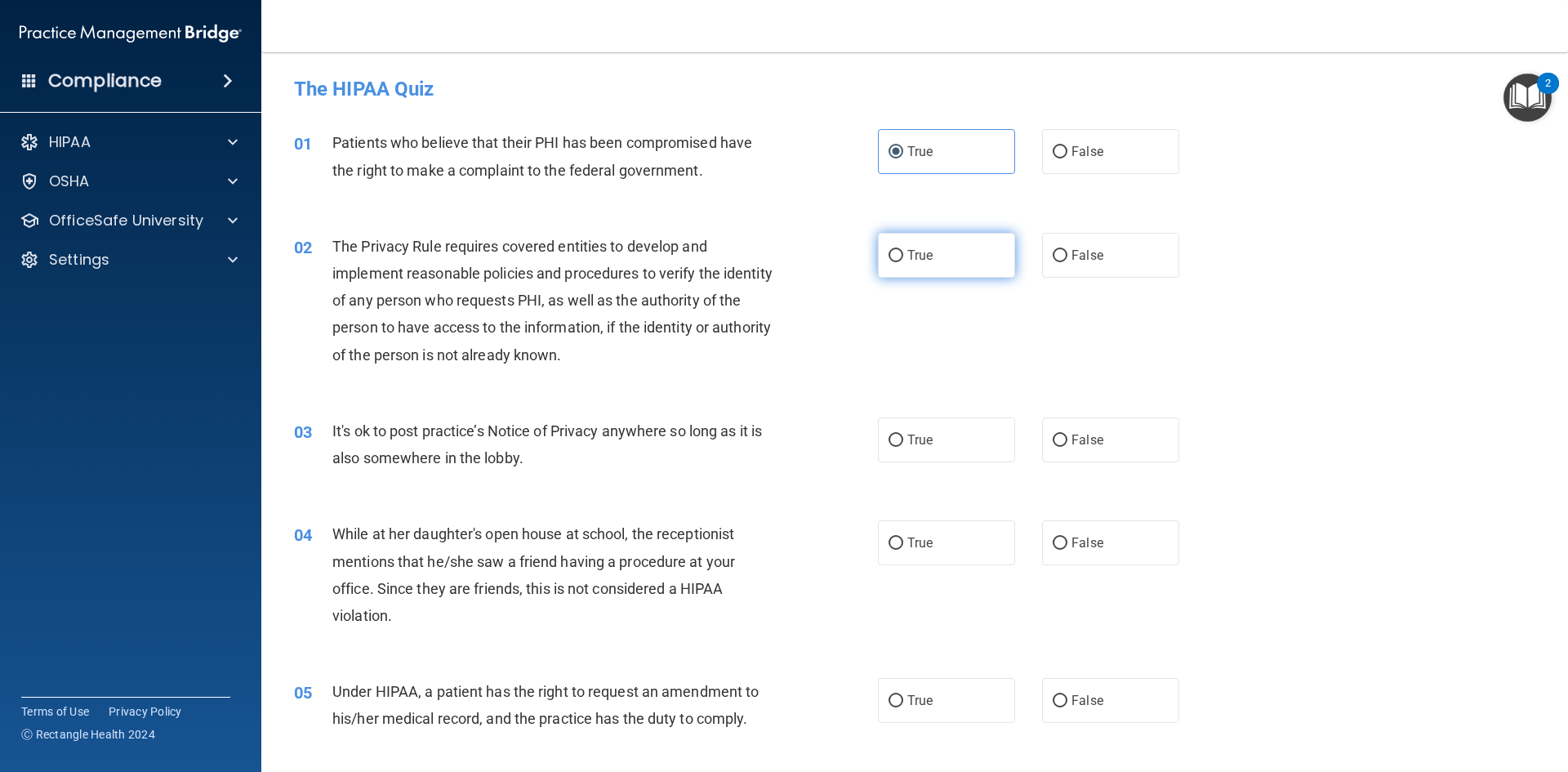
radio input "true"
click at [1108, 439] on label "False" at bounding box center [1110, 439] width 137 height 45
click at [1068, 439] on input "False" at bounding box center [1060, 440] width 15 height 12
radio input "true"
click at [1094, 463] on div "03 It's ok to post practice’s Notice of Privacy anywhere so long as it is also …" at bounding box center [915, 449] width 1266 height 103
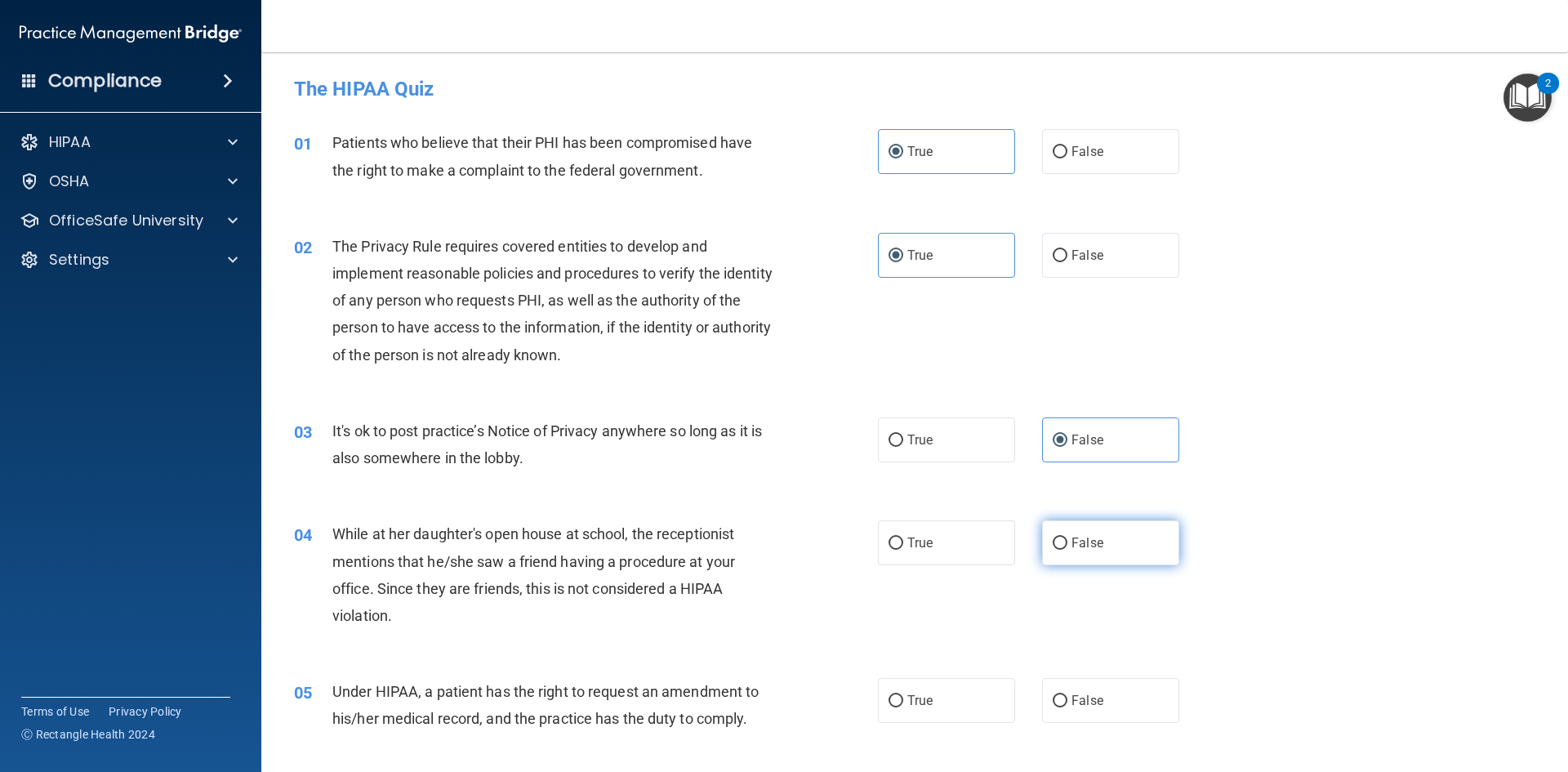
click at [1112, 529] on label "False" at bounding box center [1110, 543] width 137 height 45
click at [1068, 537] on input "False" at bounding box center [1060, 543] width 15 height 12
radio input "true"
click at [1060, 695] on label "False" at bounding box center [1110, 700] width 137 height 45
click at [1060, 695] on input "False" at bounding box center [1060, 700] width 15 height 12
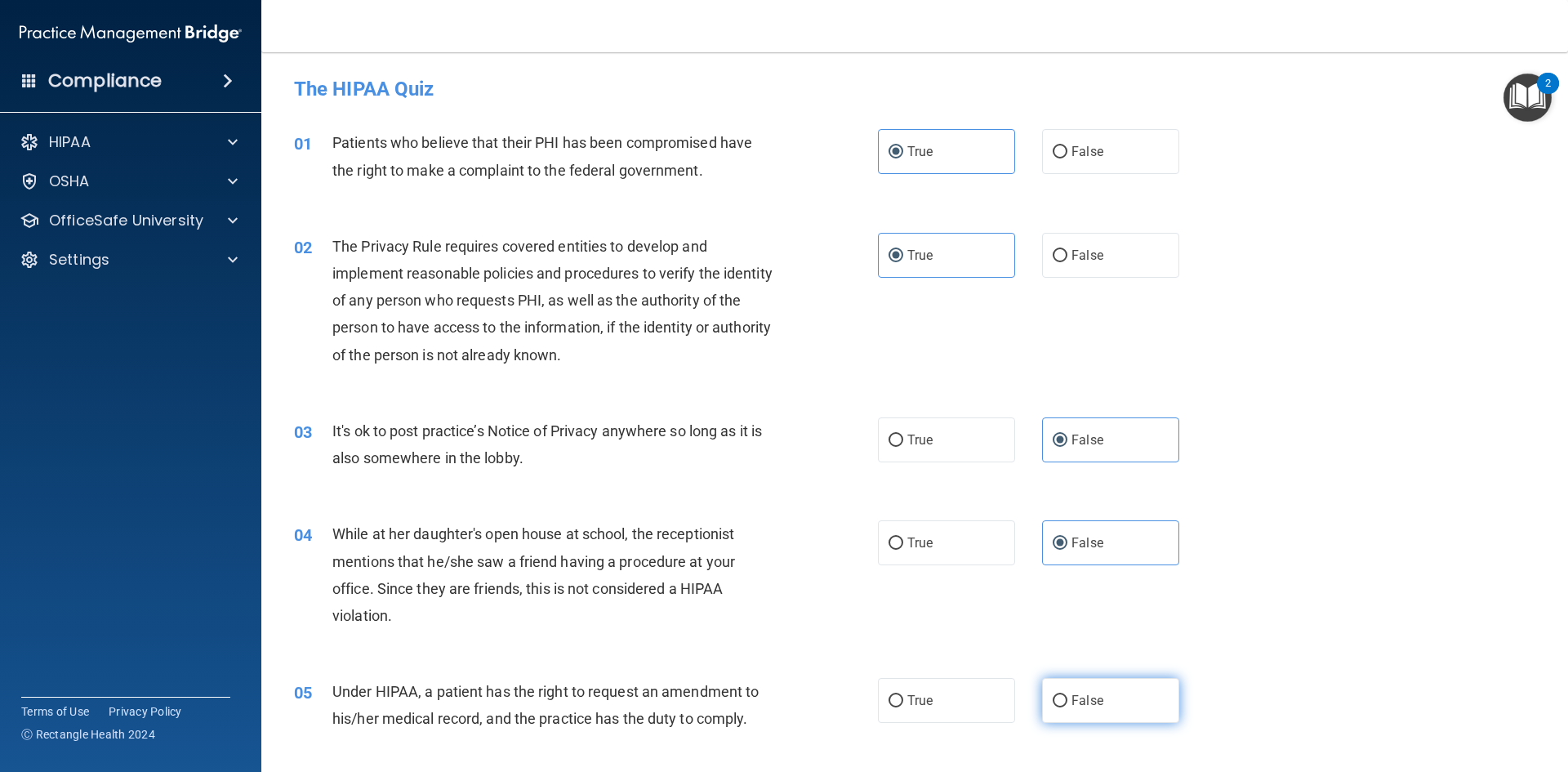
radio input "true"
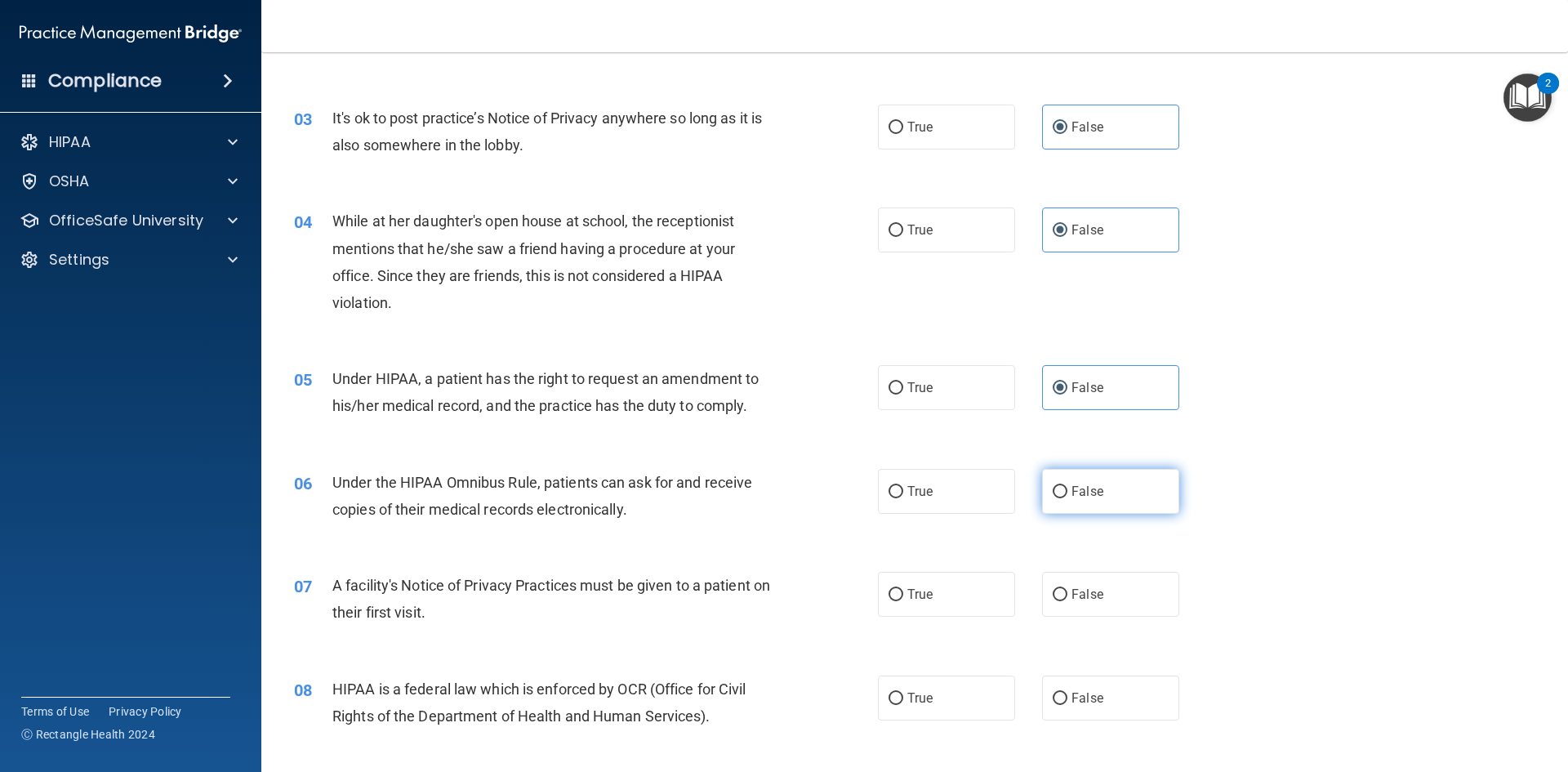
scroll to position [327, 0]
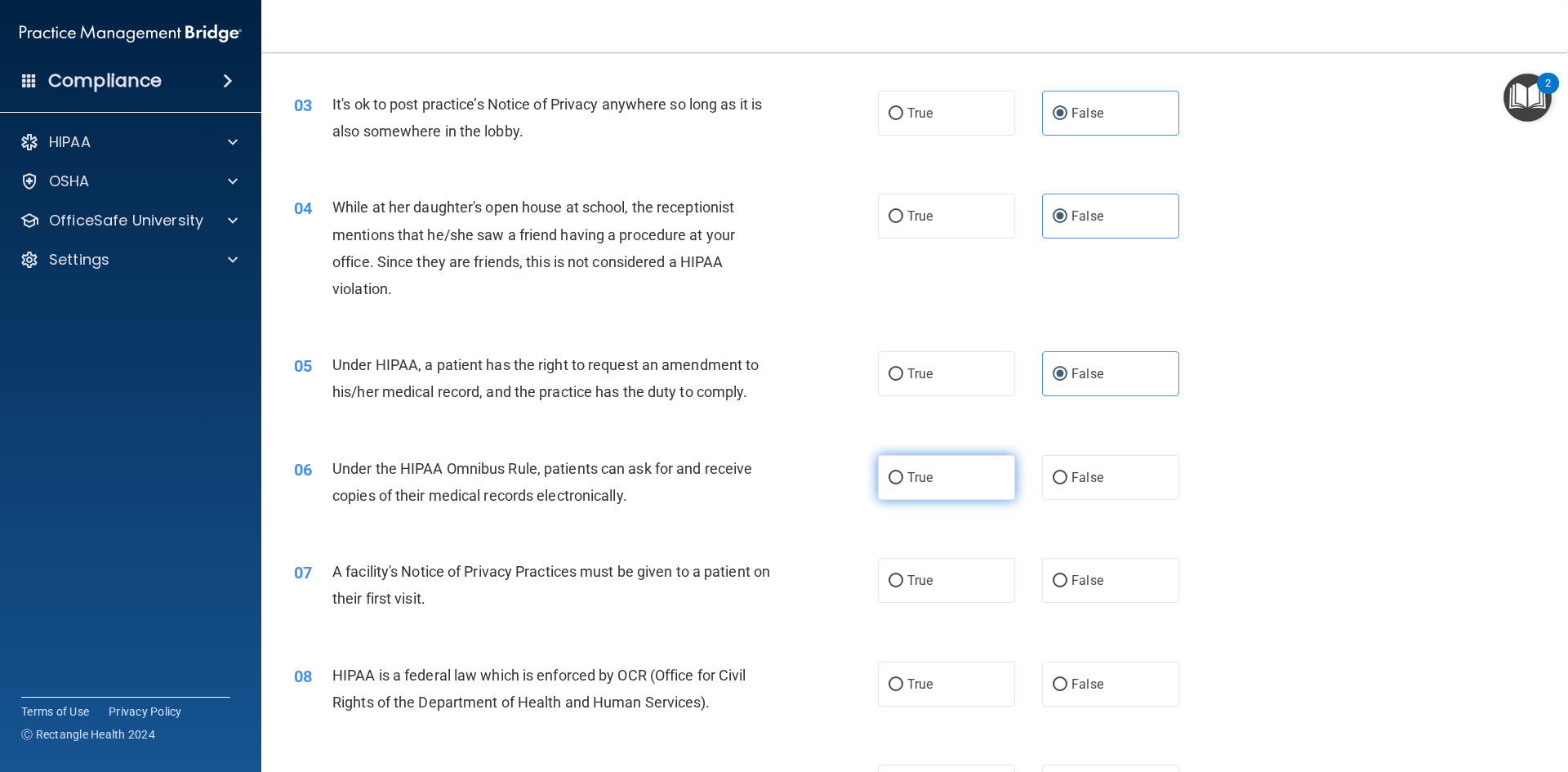
click at [940, 492] on label "True" at bounding box center [946, 477] width 137 height 45
click at [903, 485] on input "True" at bounding box center [896, 477] width 15 height 12
radio input "true"
click at [930, 556] on div "07 A facility's Notice of Privacy Practices must be given to a patient on their…" at bounding box center [915, 589] width 1266 height 103
click at [931, 574] on label "True" at bounding box center [946, 579] width 137 height 45
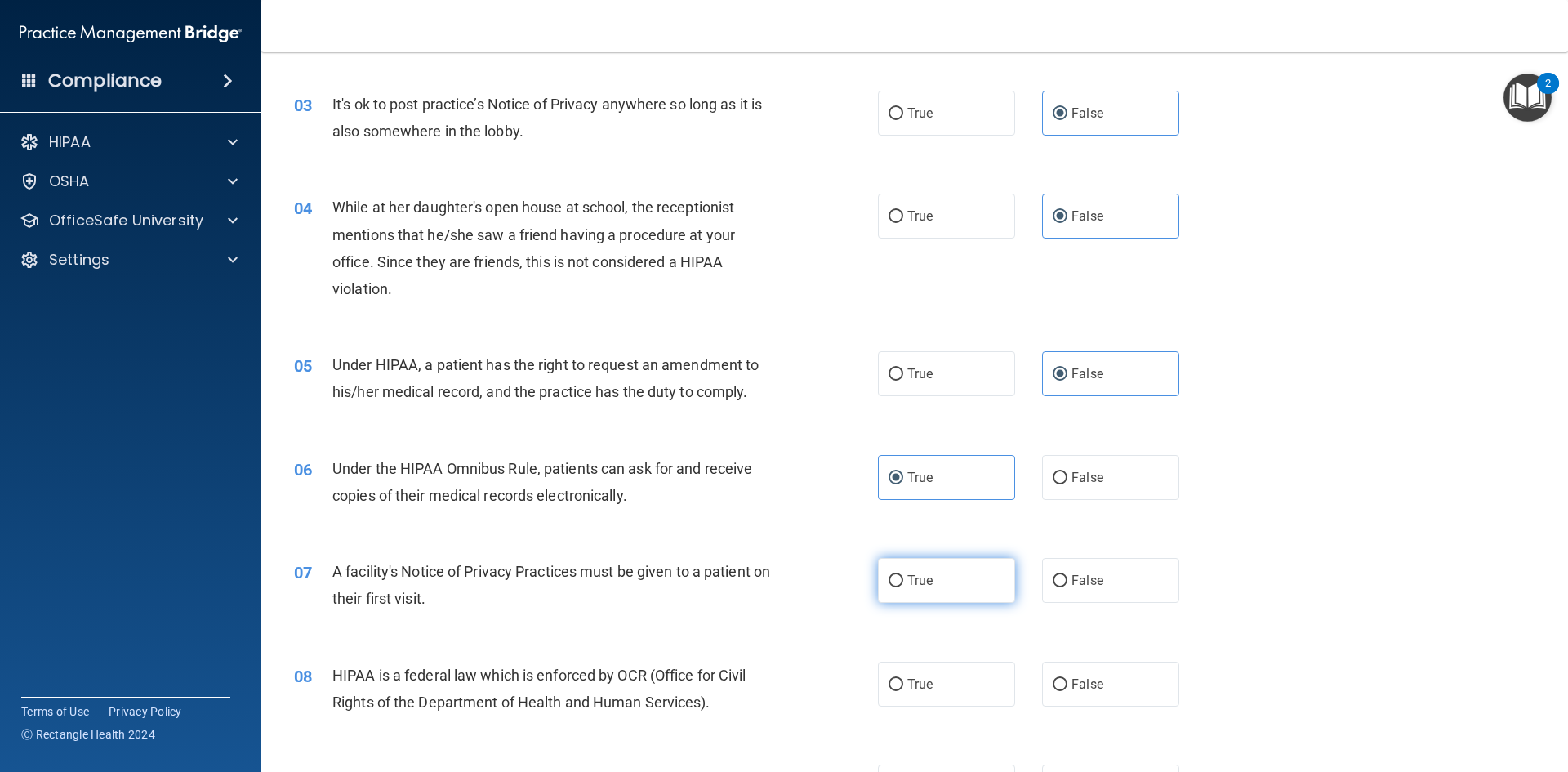
click at [903, 575] on input "True" at bounding box center [896, 580] width 15 height 12
radio input "true"
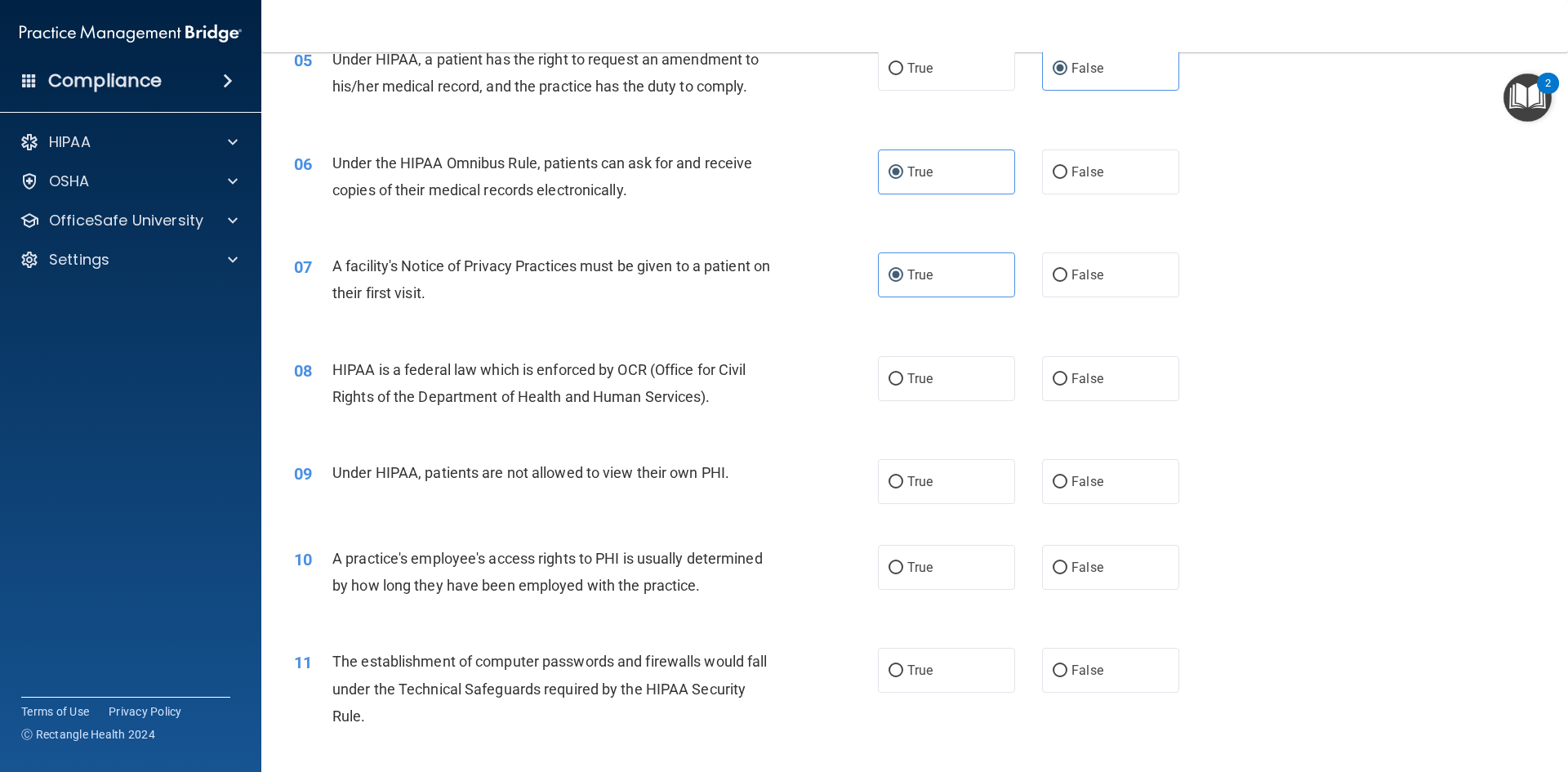
scroll to position [653, 0]
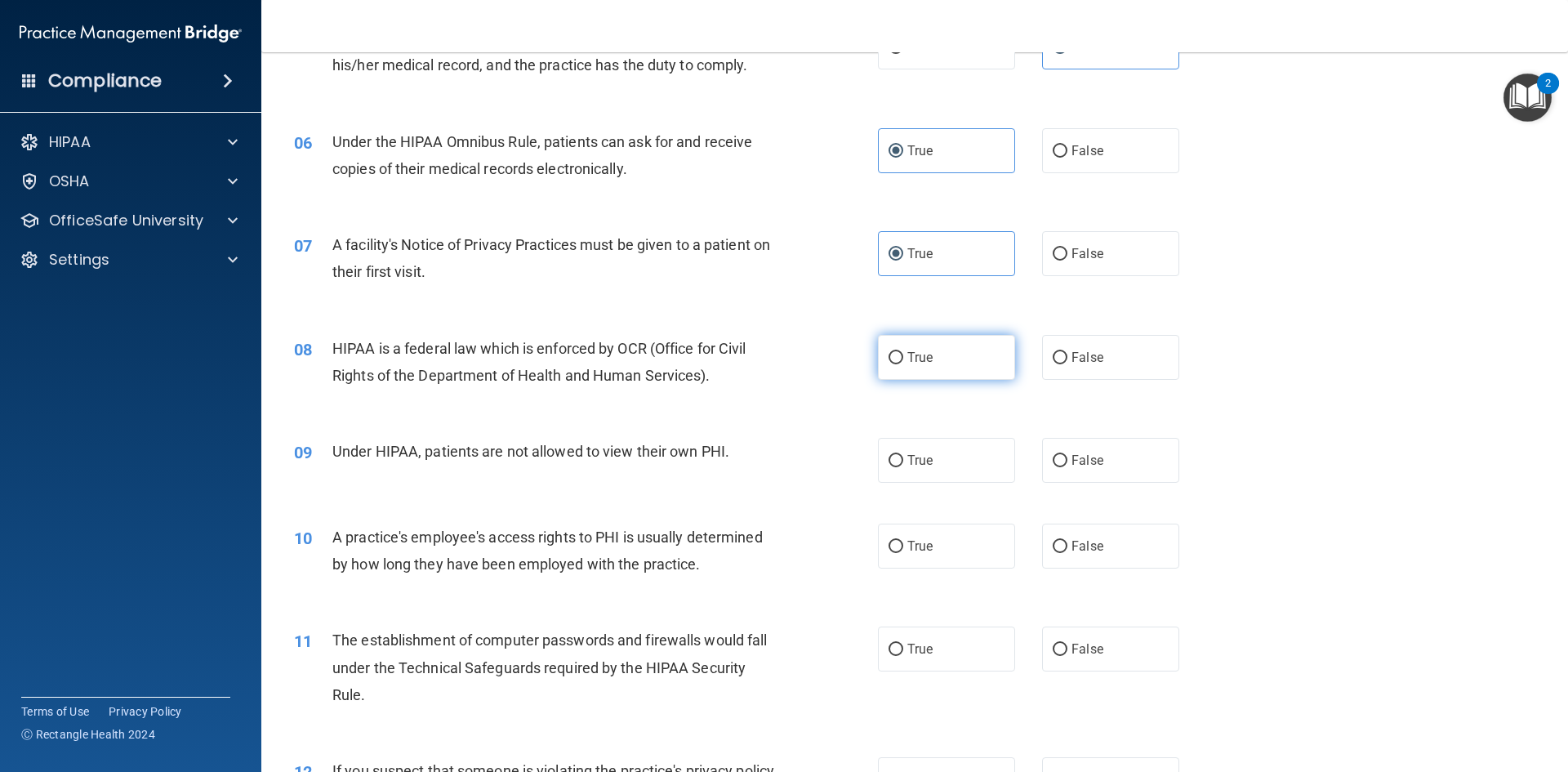
click at [939, 365] on label "True" at bounding box center [946, 357] width 137 height 45
click at [903, 364] on input "True" at bounding box center [896, 357] width 15 height 12
radio input "true"
click at [1117, 449] on label "False" at bounding box center [1110, 460] width 137 height 45
click at [1068, 455] on input "False" at bounding box center [1060, 461] width 15 height 12
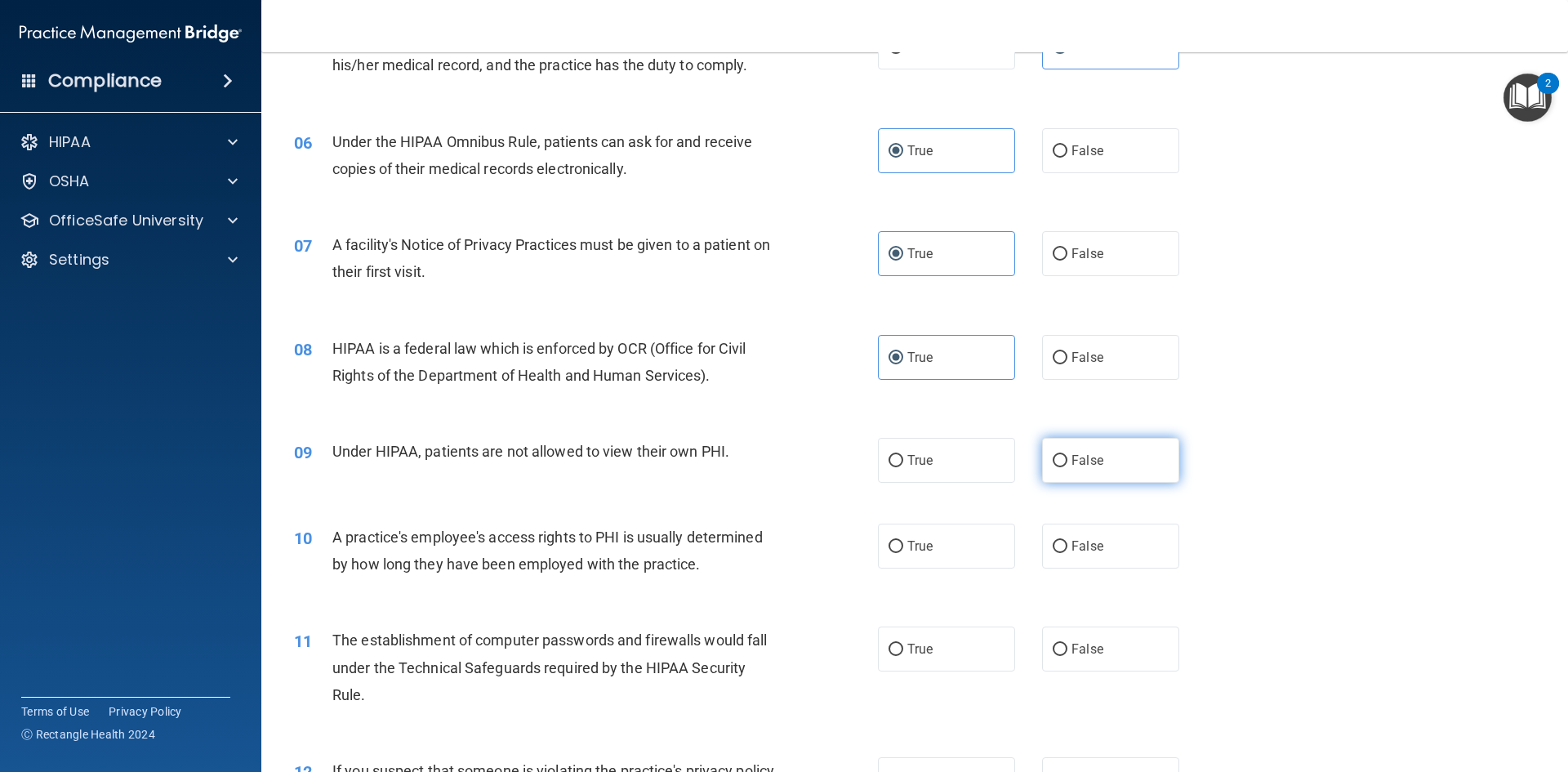
radio input "true"
click at [1113, 528] on label "False" at bounding box center [1110, 545] width 137 height 45
click at [1068, 541] on input "False" at bounding box center [1060, 546] width 15 height 12
radio input "true"
click at [911, 651] on span "True" at bounding box center [919, 649] width 25 height 16
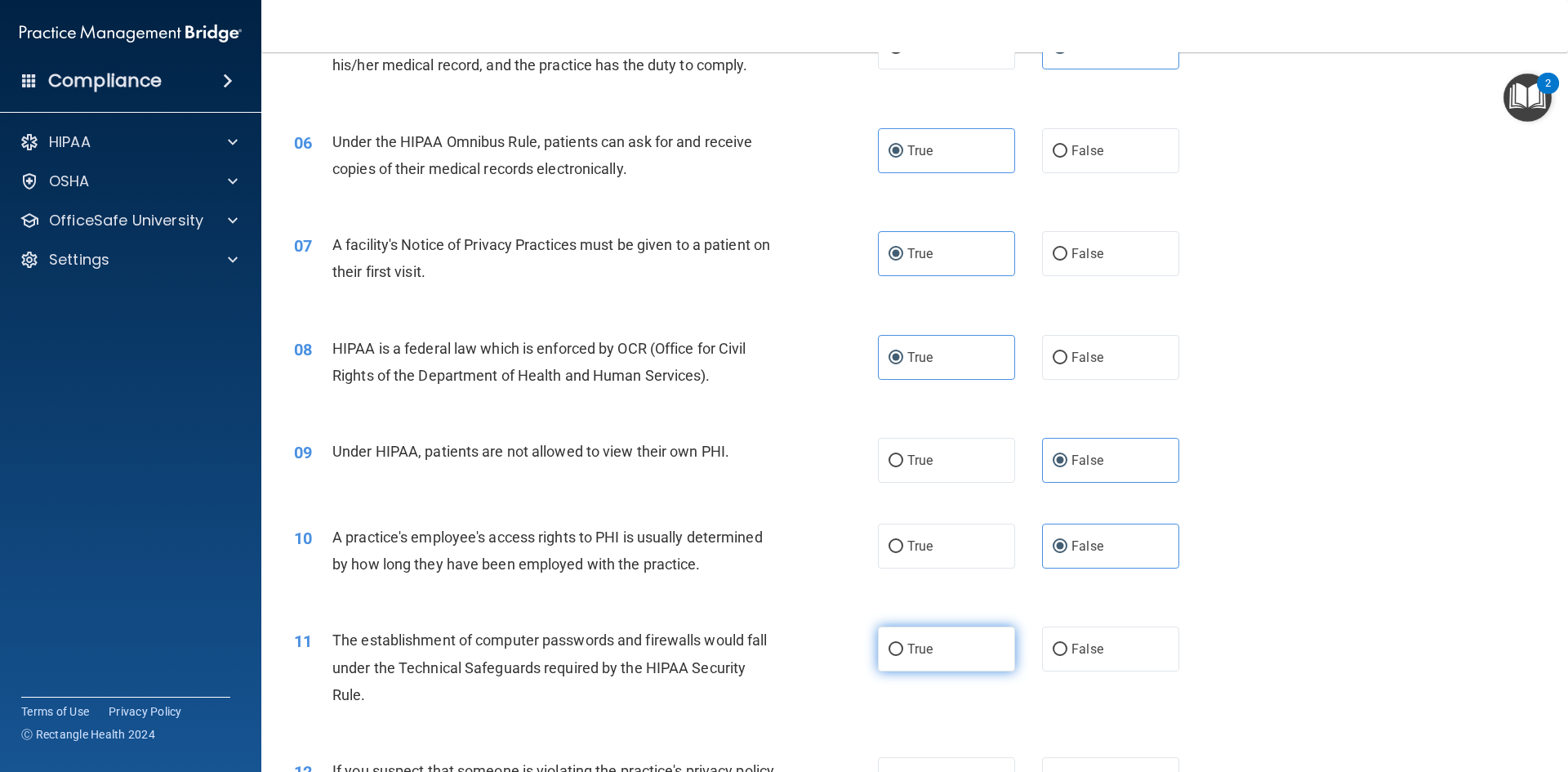
click at [903, 651] on input "True" at bounding box center [896, 649] width 15 height 12
radio input "true"
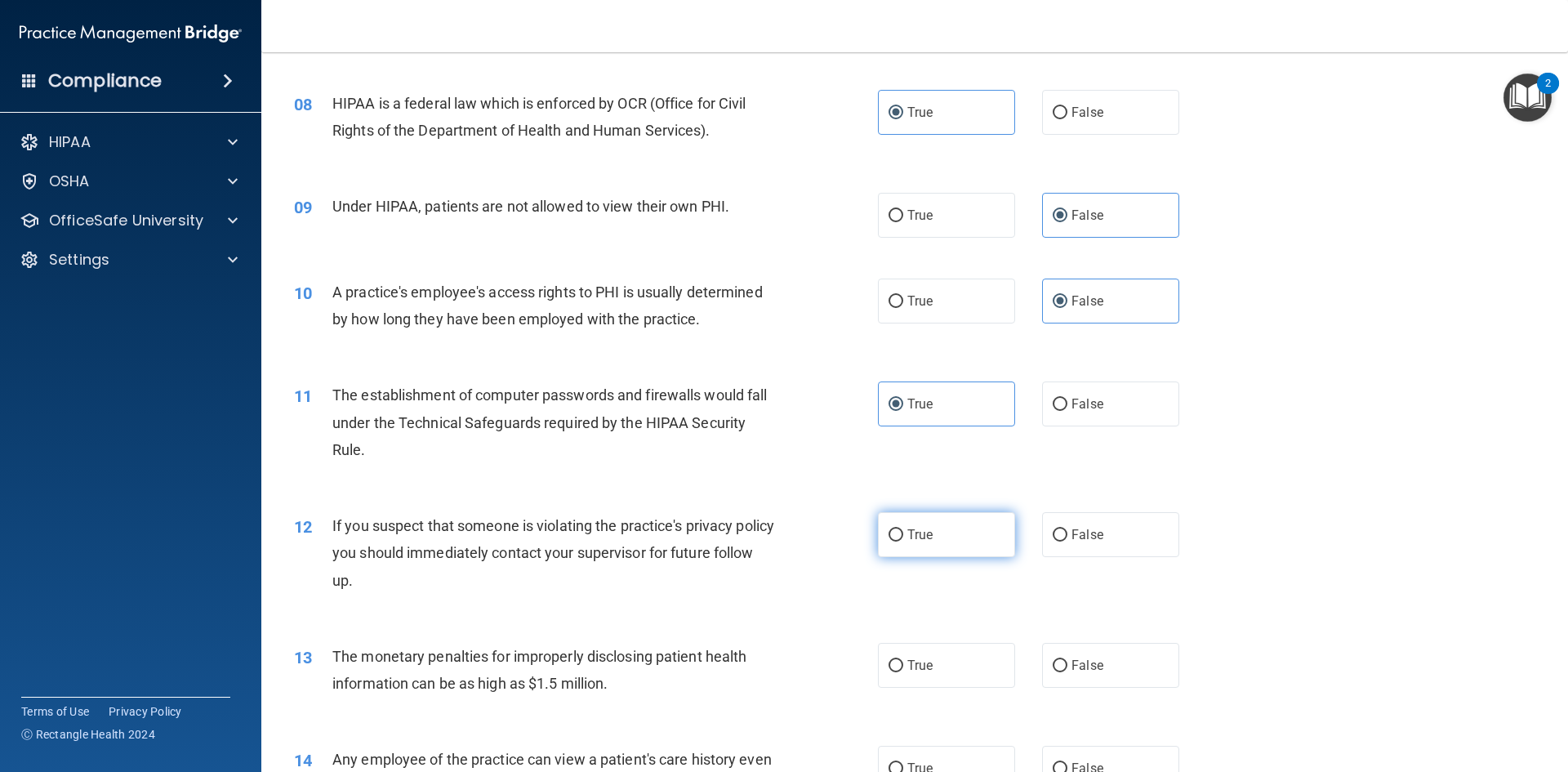
click at [975, 521] on label "True" at bounding box center [946, 534] width 137 height 45
click at [903, 529] on input "True" at bounding box center [896, 534] width 15 height 12
radio input "true"
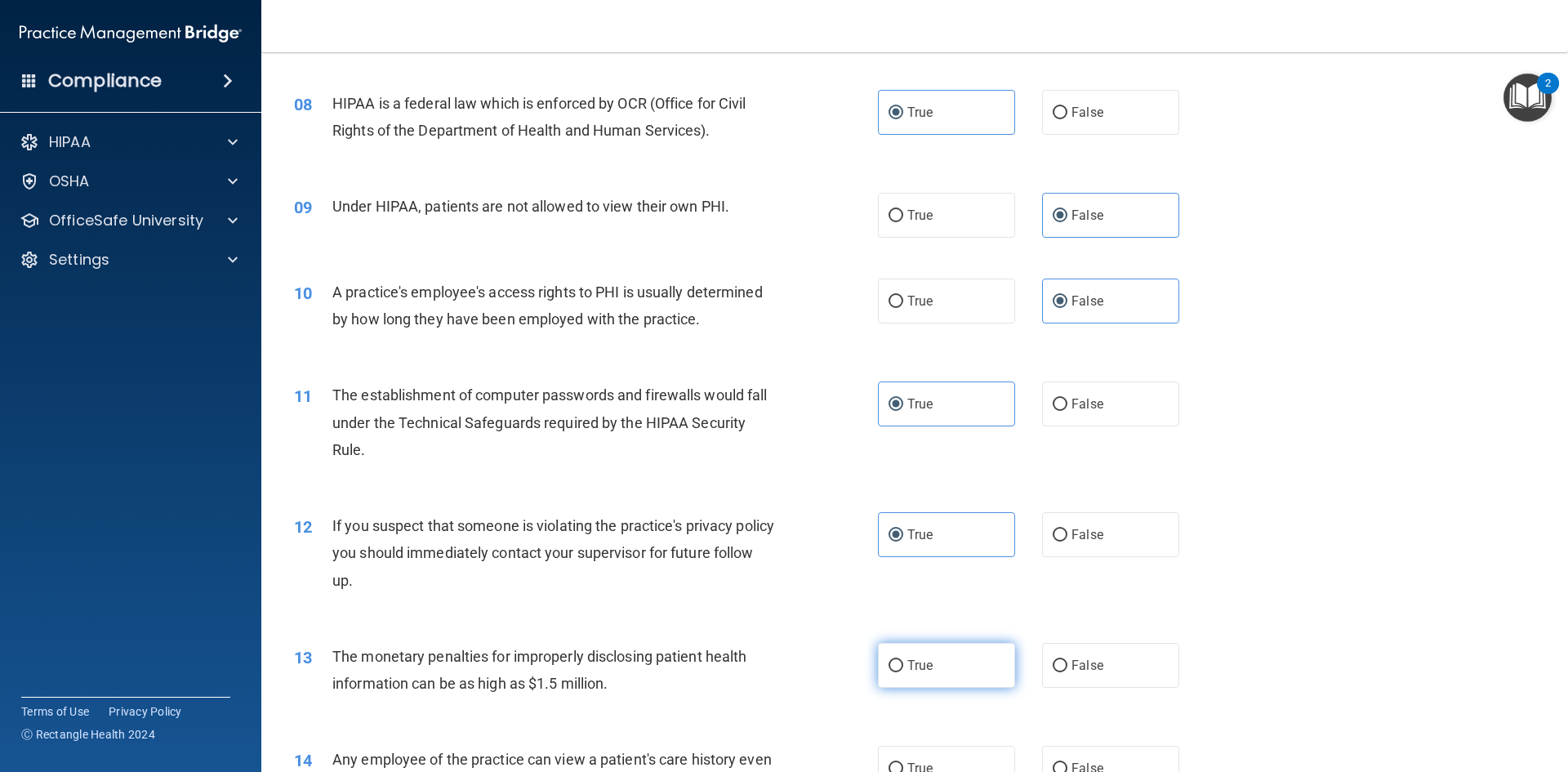
click at [971, 649] on label "True" at bounding box center [946, 665] width 137 height 45
click at [903, 660] on input "True" at bounding box center [896, 665] width 15 height 12
radio input "true"
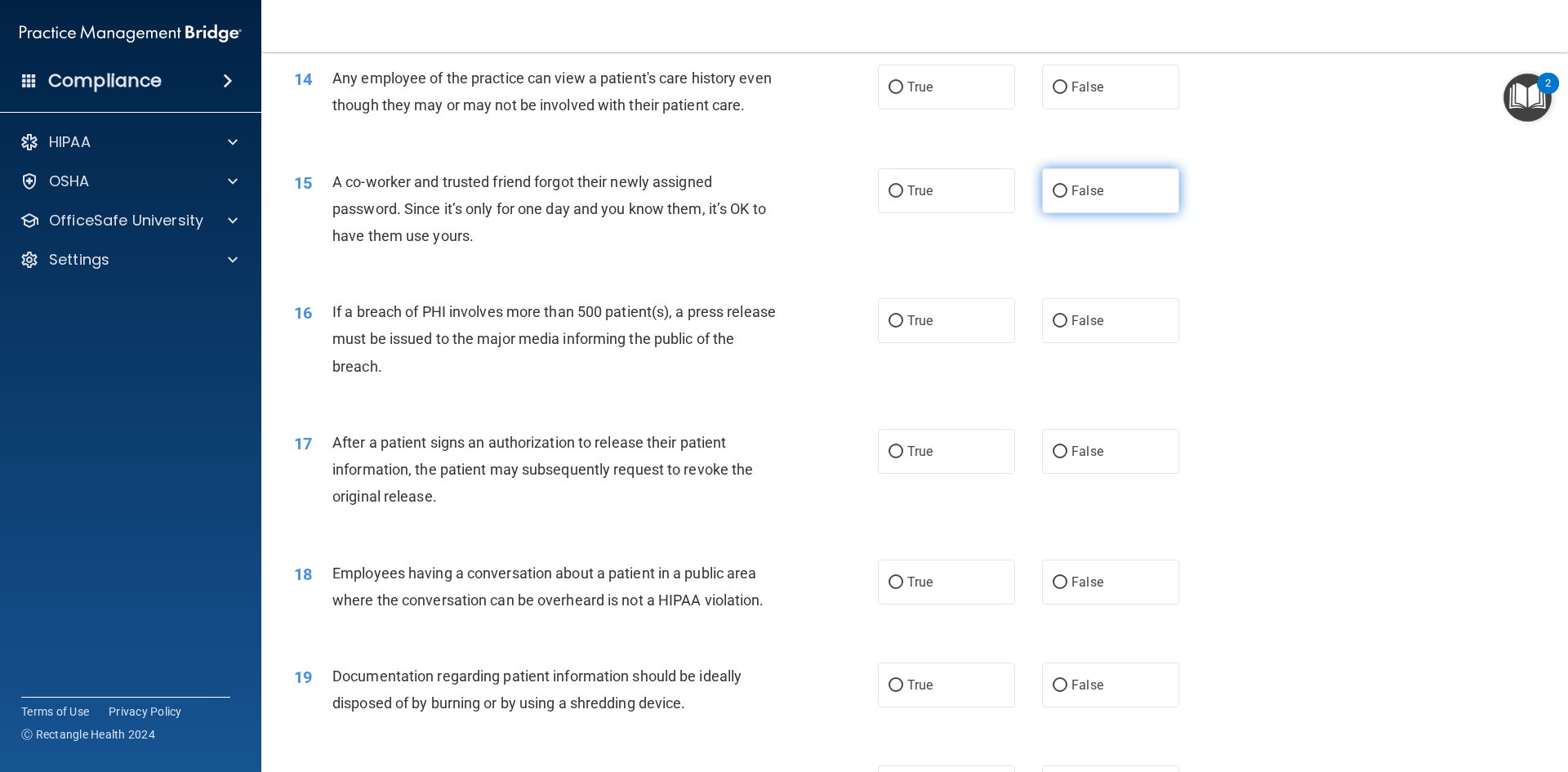
scroll to position [1470, 0]
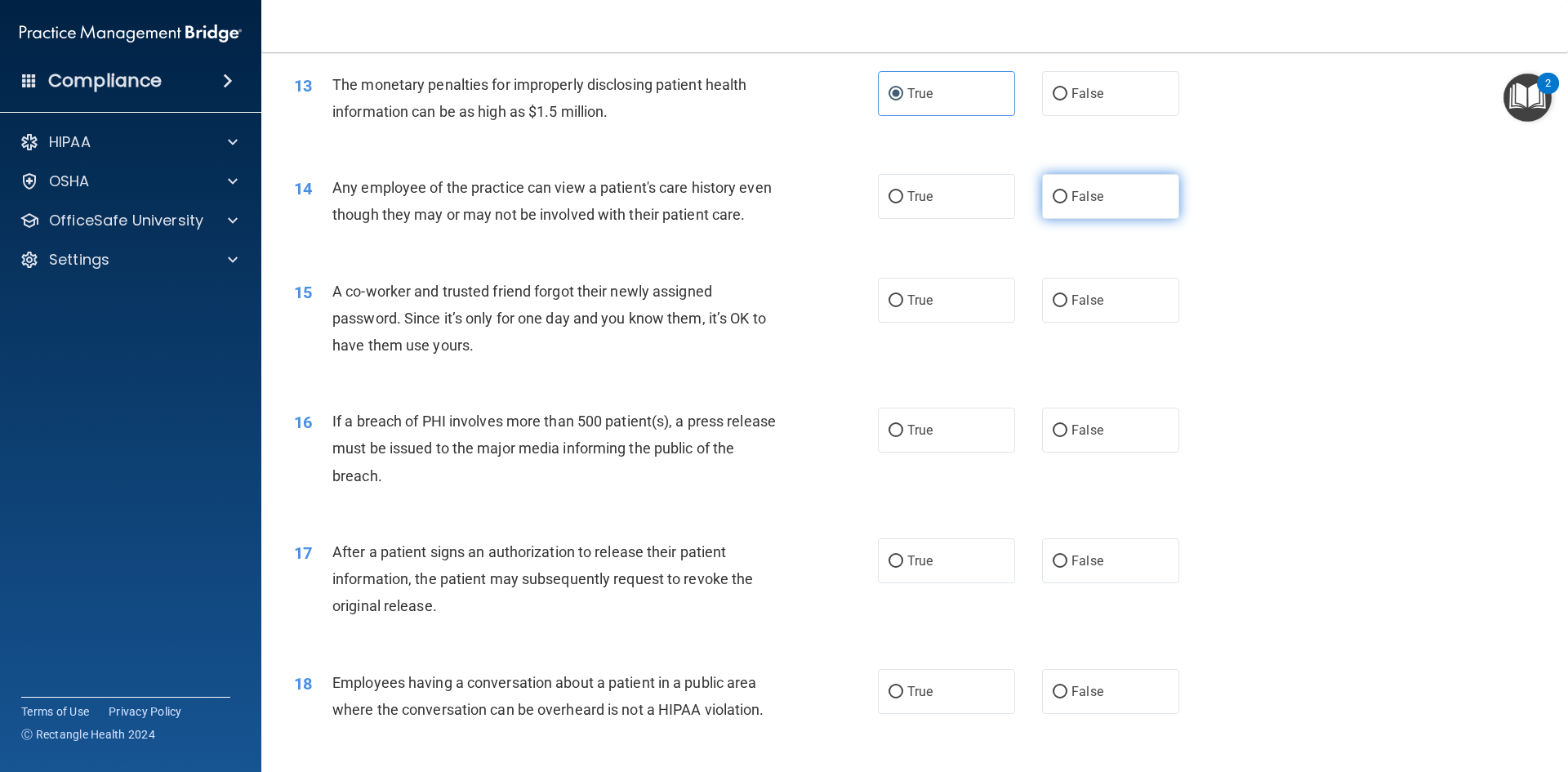
click at [1156, 182] on label "False" at bounding box center [1110, 196] width 137 height 45
click at [1068, 191] on input "False" at bounding box center [1060, 196] width 15 height 12
radio input "true"
click at [1119, 322] on label "False" at bounding box center [1110, 299] width 137 height 45
click at [1068, 307] on input "False" at bounding box center [1060, 300] width 15 height 12
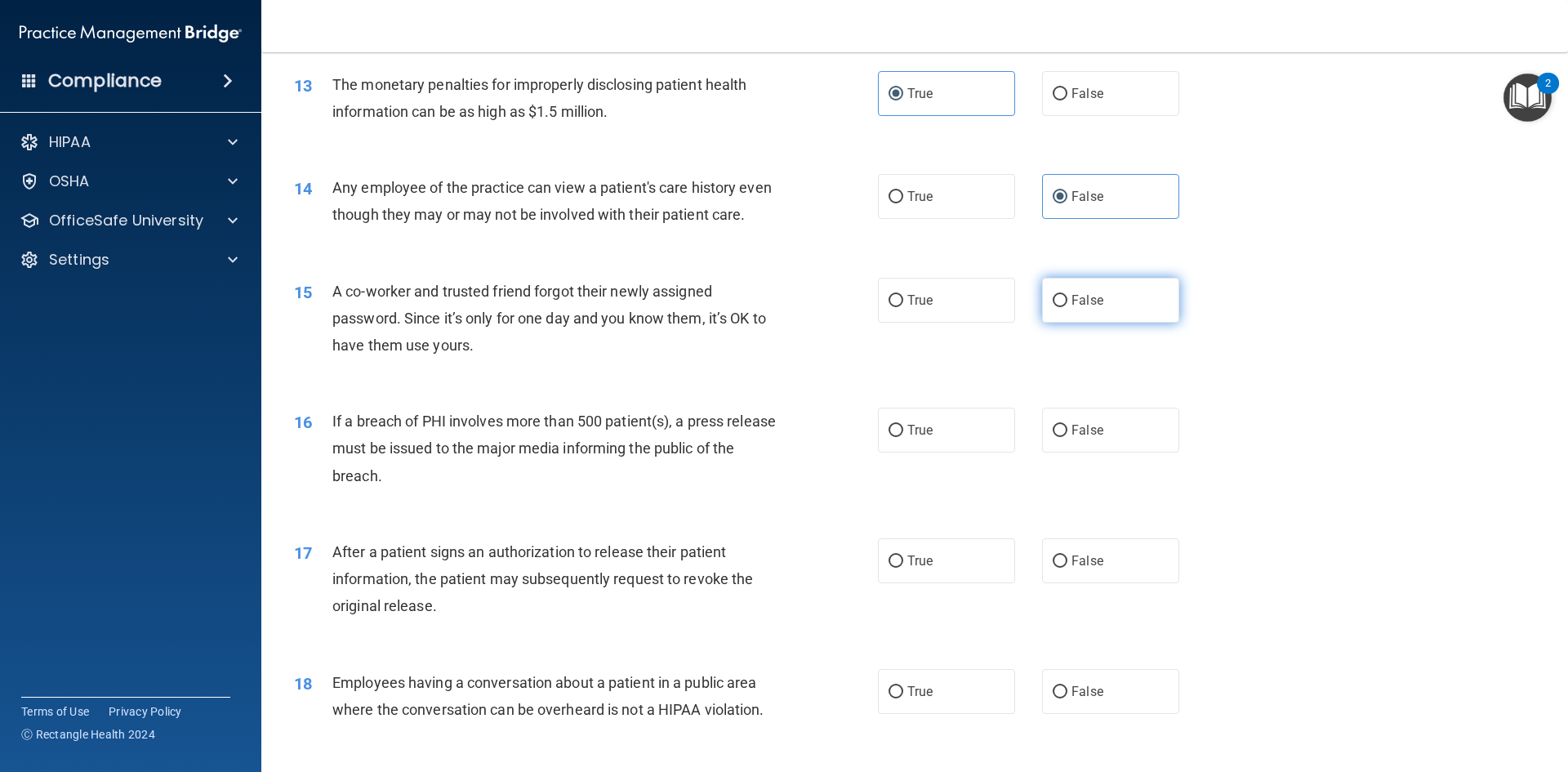
radio input "true"
click at [929, 446] on label "True" at bounding box center [946, 429] width 137 height 45
click at [903, 437] on input "True" at bounding box center [896, 430] width 15 height 12
radio input "true"
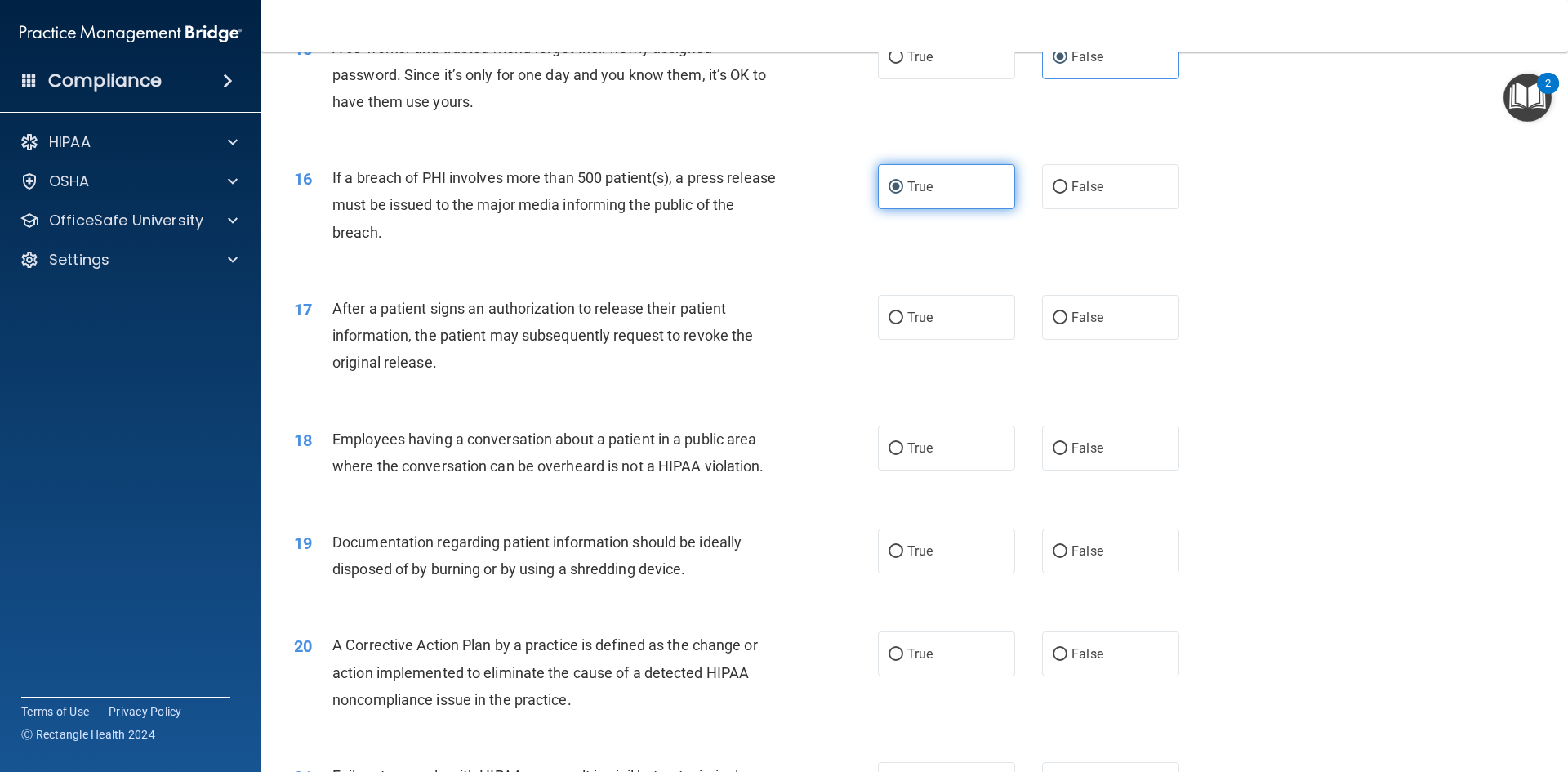
scroll to position [1715, 0]
click at [933, 338] on label "True" at bounding box center [946, 315] width 137 height 45
click at [903, 322] on input "True" at bounding box center [896, 316] width 15 height 12
radio input "true"
click at [1071, 459] on label "False" at bounding box center [1110, 446] width 137 height 45
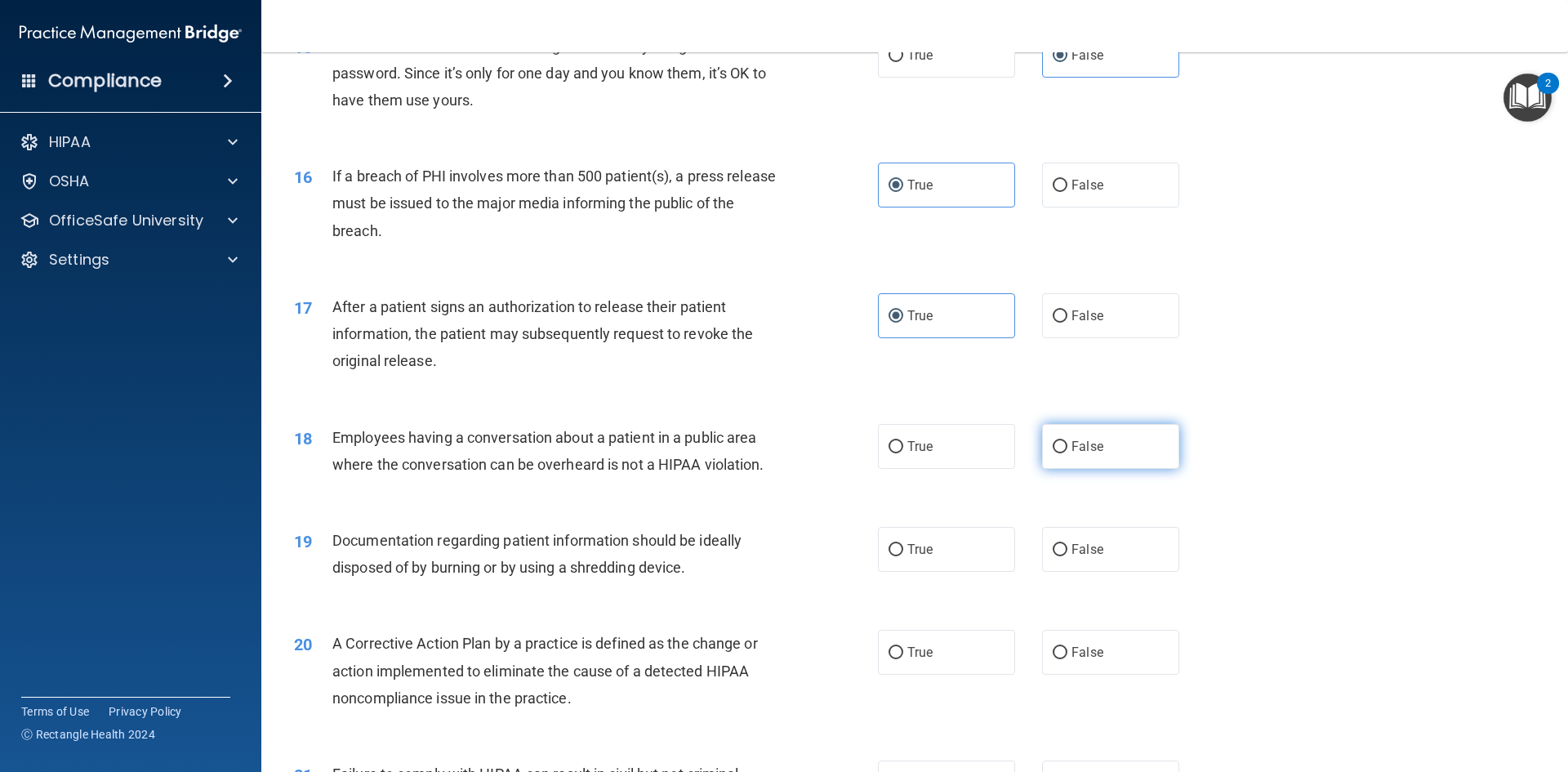
click at [1068, 453] on input "False" at bounding box center [1060, 447] width 15 height 12
radio input "true"
click at [946, 572] on label "True" at bounding box center [946, 549] width 137 height 45
click at [903, 556] on input "True" at bounding box center [896, 549] width 15 height 12
radio input "true"
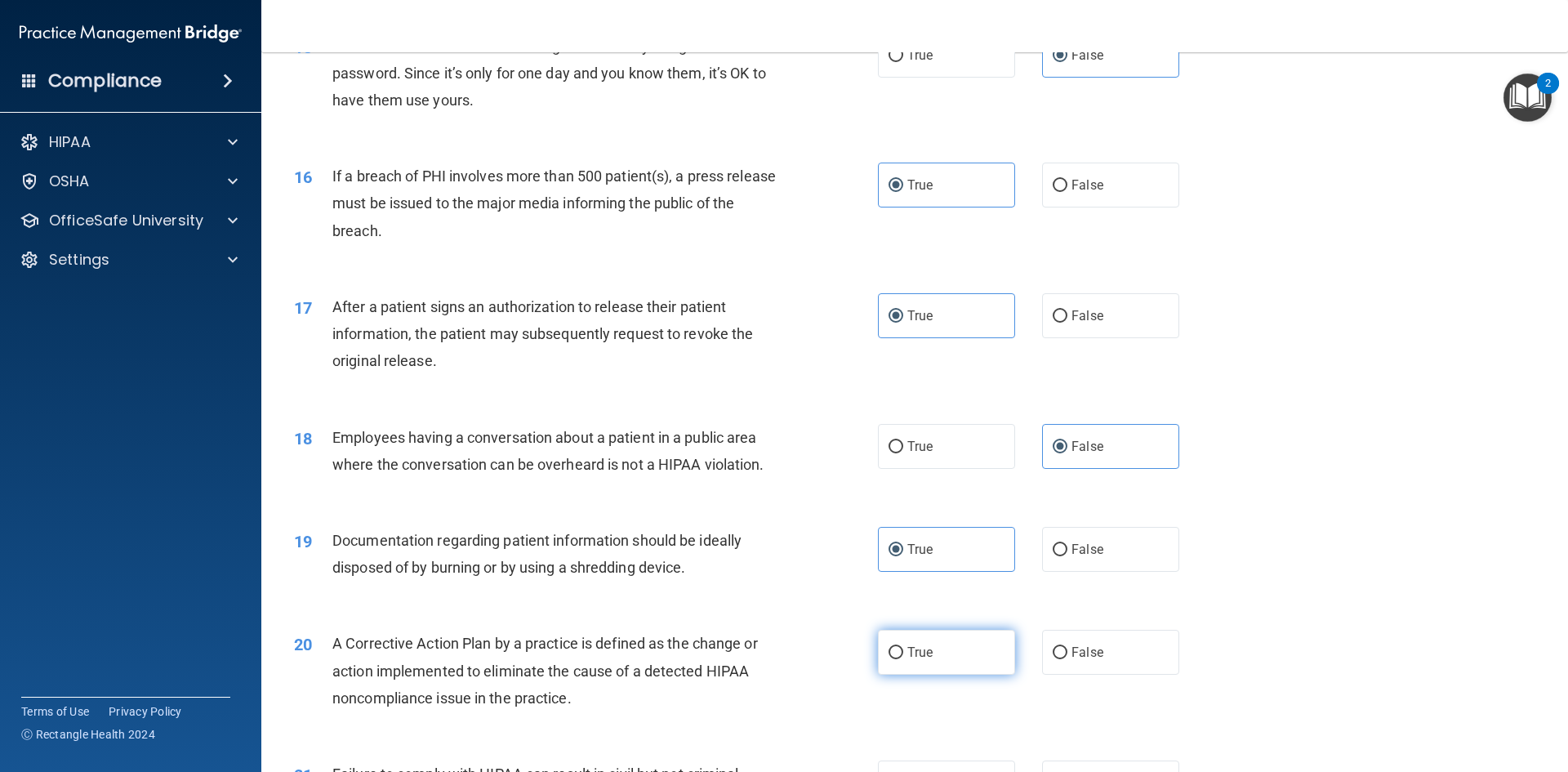
click at [931, 665] on label "True" at bounding box center [946, 651] width 137 height 45
click at [903, 659] on input "True" at bounding box center [896, 652] width 15 height 12
radio input "true"
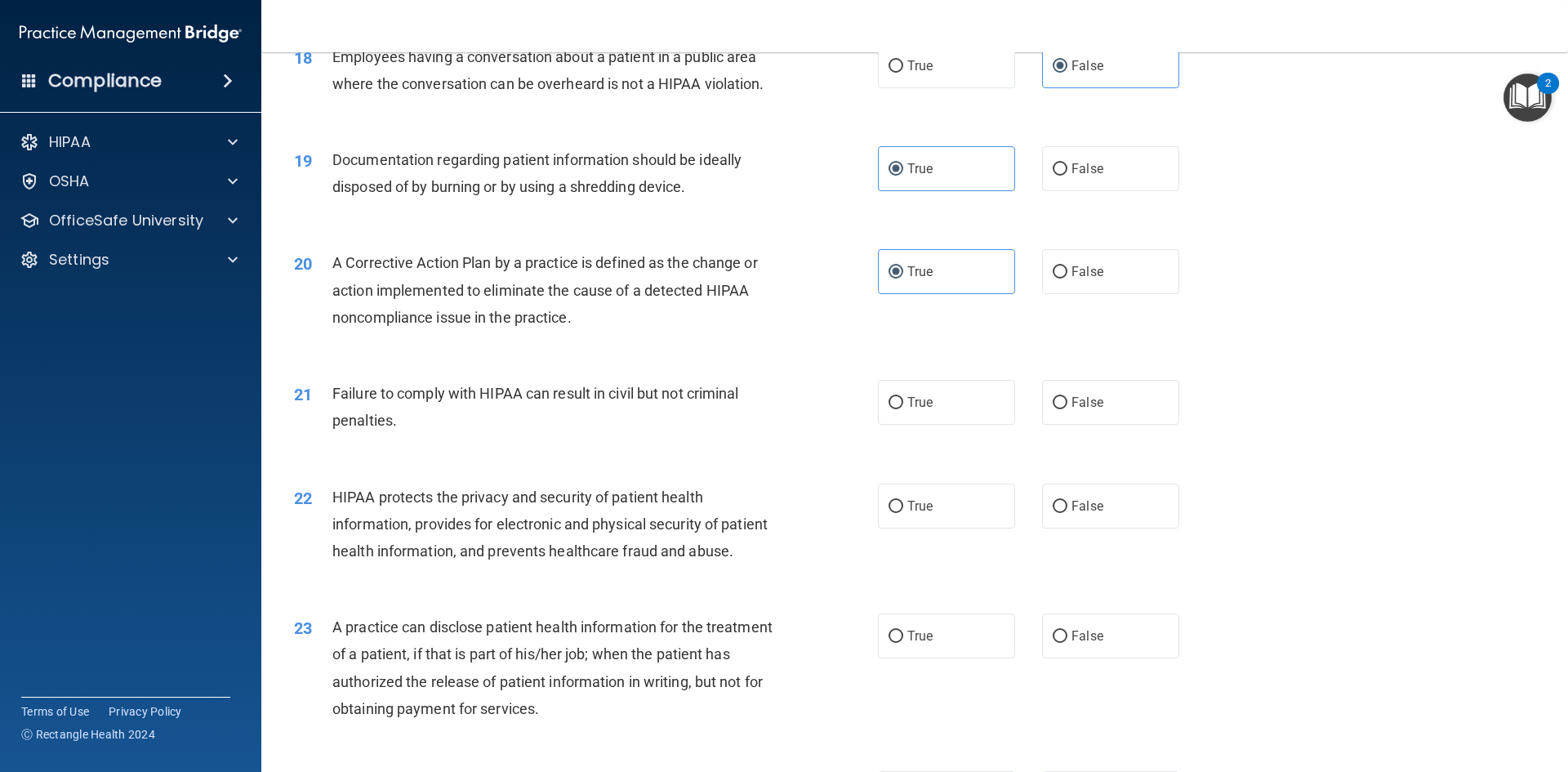
scroll to position [2123, 0]
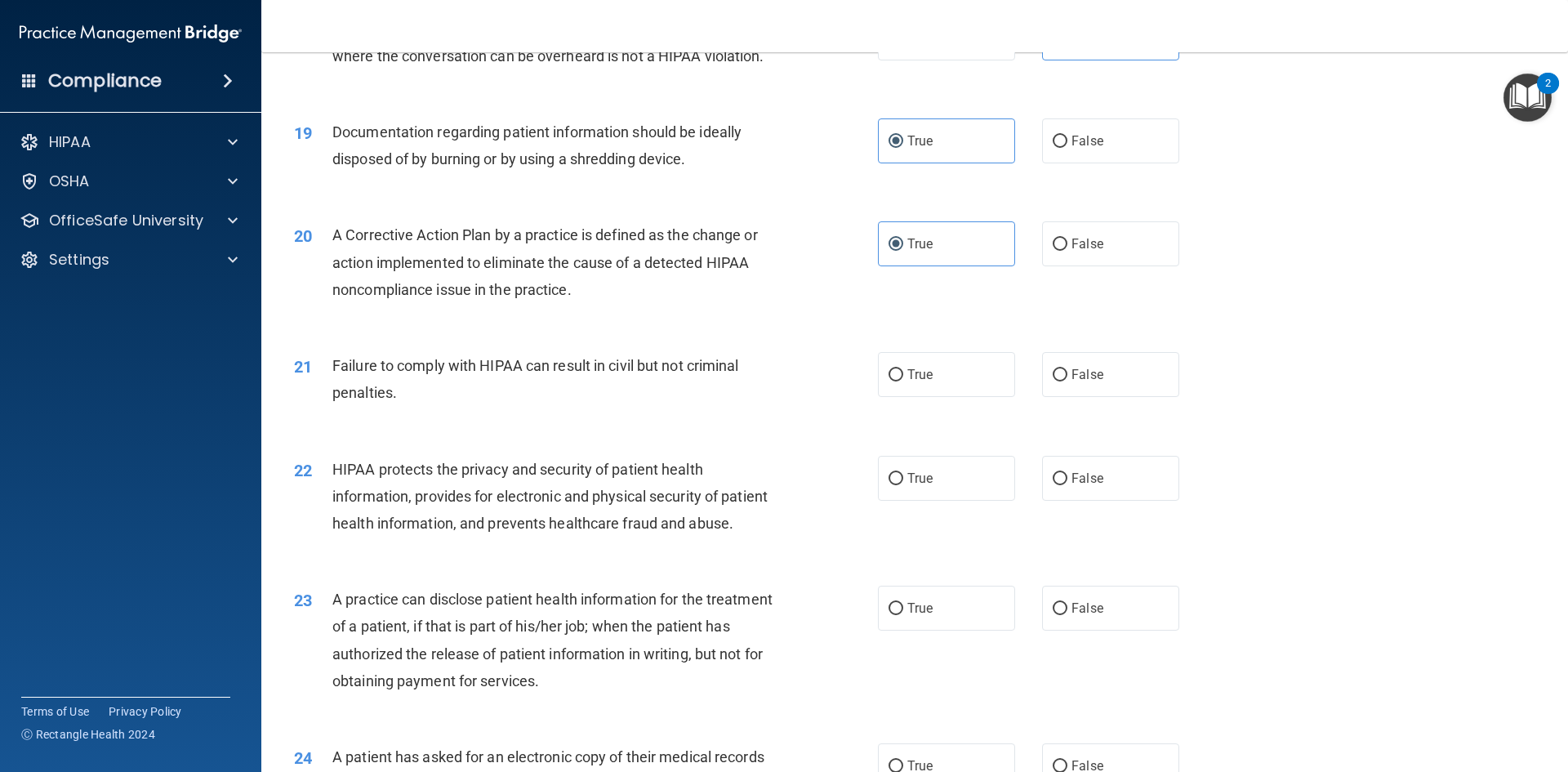
click at [1070, 425] on div "21 Failure to comply with HIPAA can result in civil but not criminal penalties.…" at bounding box center [915, 383] width 1266 height 103
click at [1070, 397] on label "False" at bounding box center [1110, 374] width 137 height 45
click at [1068, 381] on input "False" at bounding box center [1060, 375] width 15 height 12
radio input "true"
click at [982, 500] on label "True" at bounding box center [946, 478] width 137 height 45
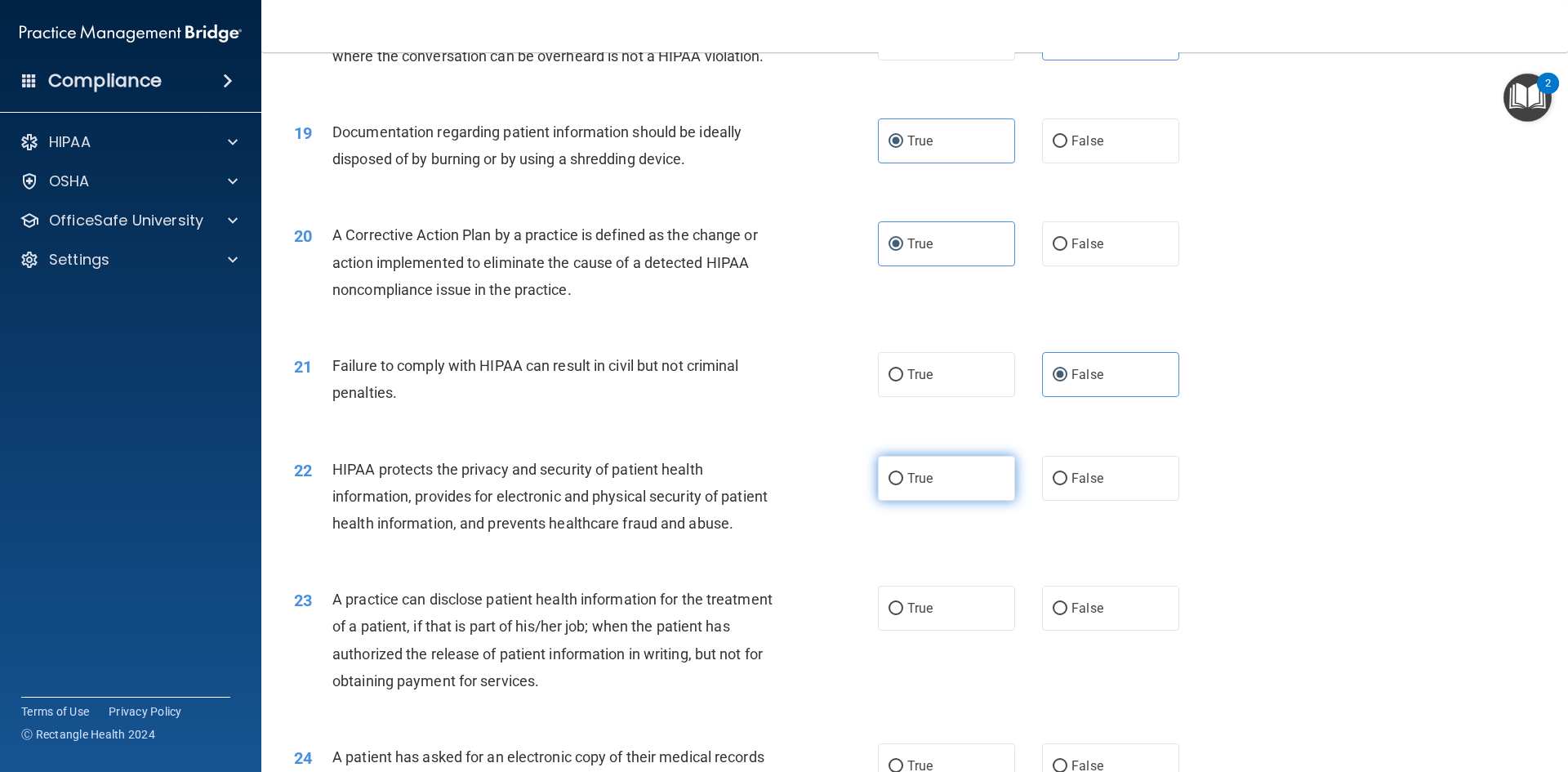
click at [903, 485] on input "True" at bounding box center [896, 478] width 15 height 12
radio input "true"
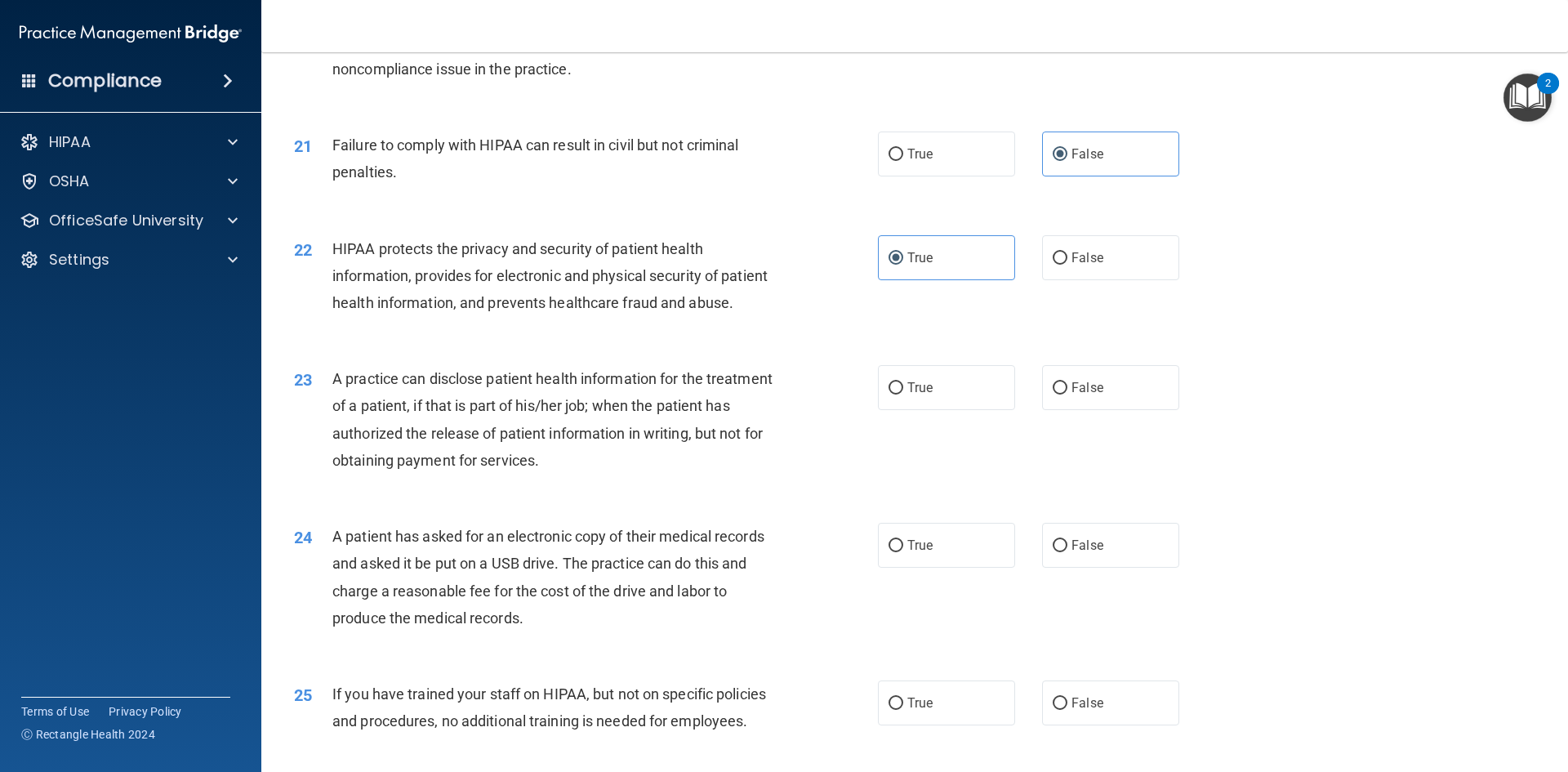
scroll to position [2369, 0]
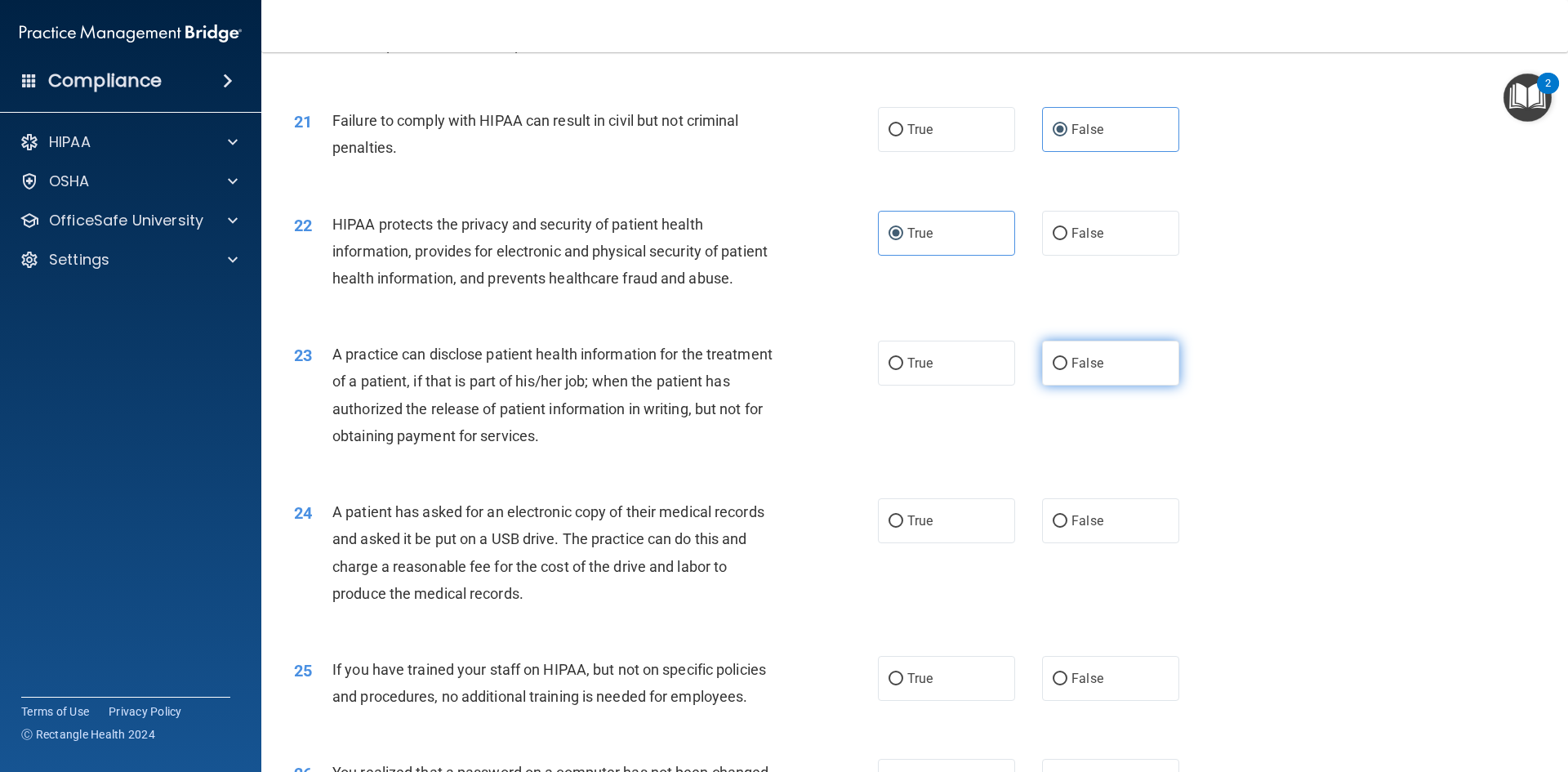
click at [1071, 385] on label "False" at bounding box center [1110, 363] width 137 height 45
click at [1068, 370] on input "False" at bounding box center [1060, 363] width 15 height 12
radio input "true"
click at [906, 544] on label "True" at bounding box center [946, 521] width 137 height 45
click at [903, 528] on input "True" at bounding box center [896, 521] width 15 height 12
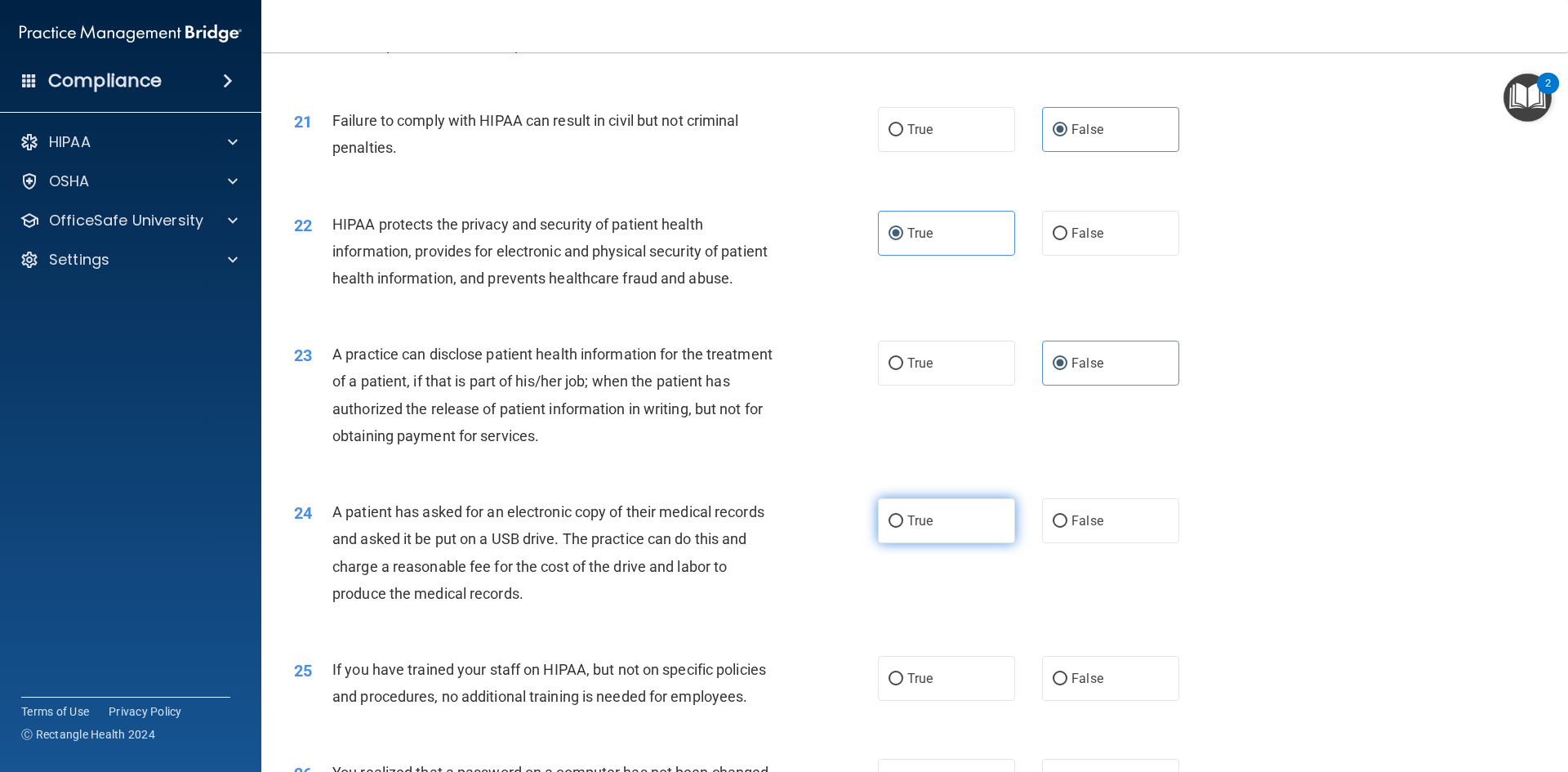
radio input "true"
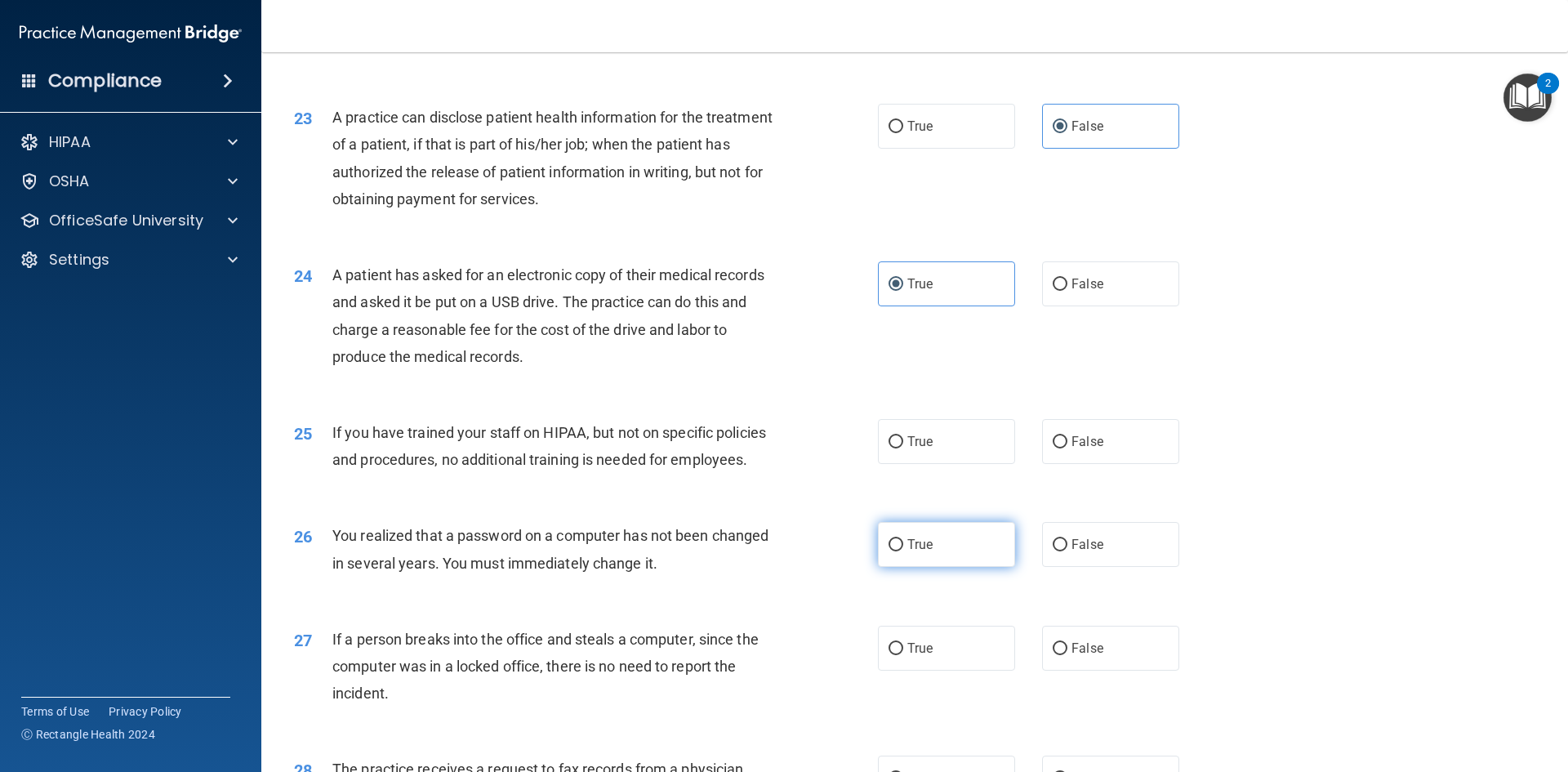
scroll to position [2614, 0]
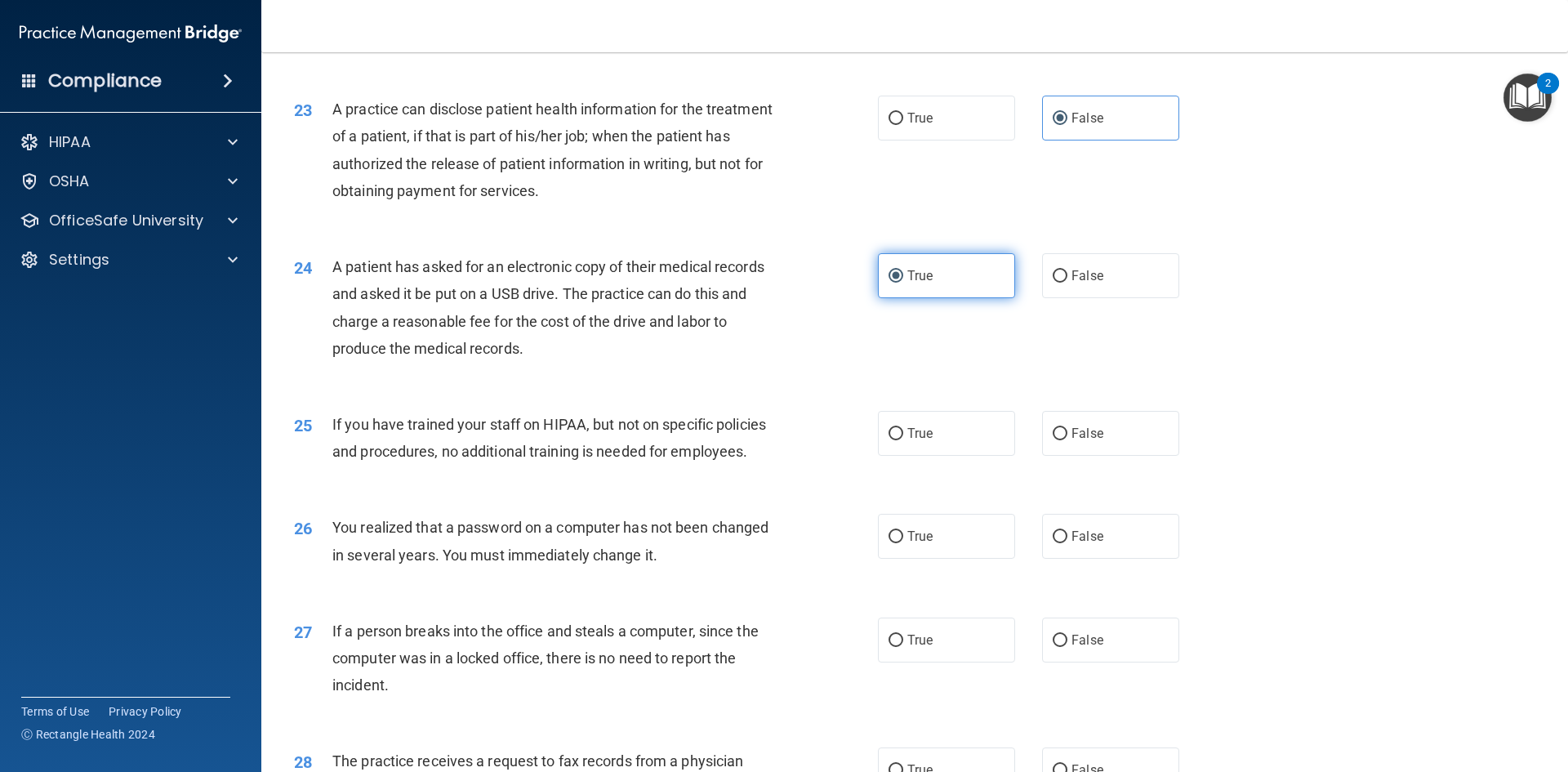
click at [883, 298] on label "True" at bounding box center [946, 275] width 137 height 45
click at [889, 283] on input "True" at bounding box center [896, 275] width 15 height 12
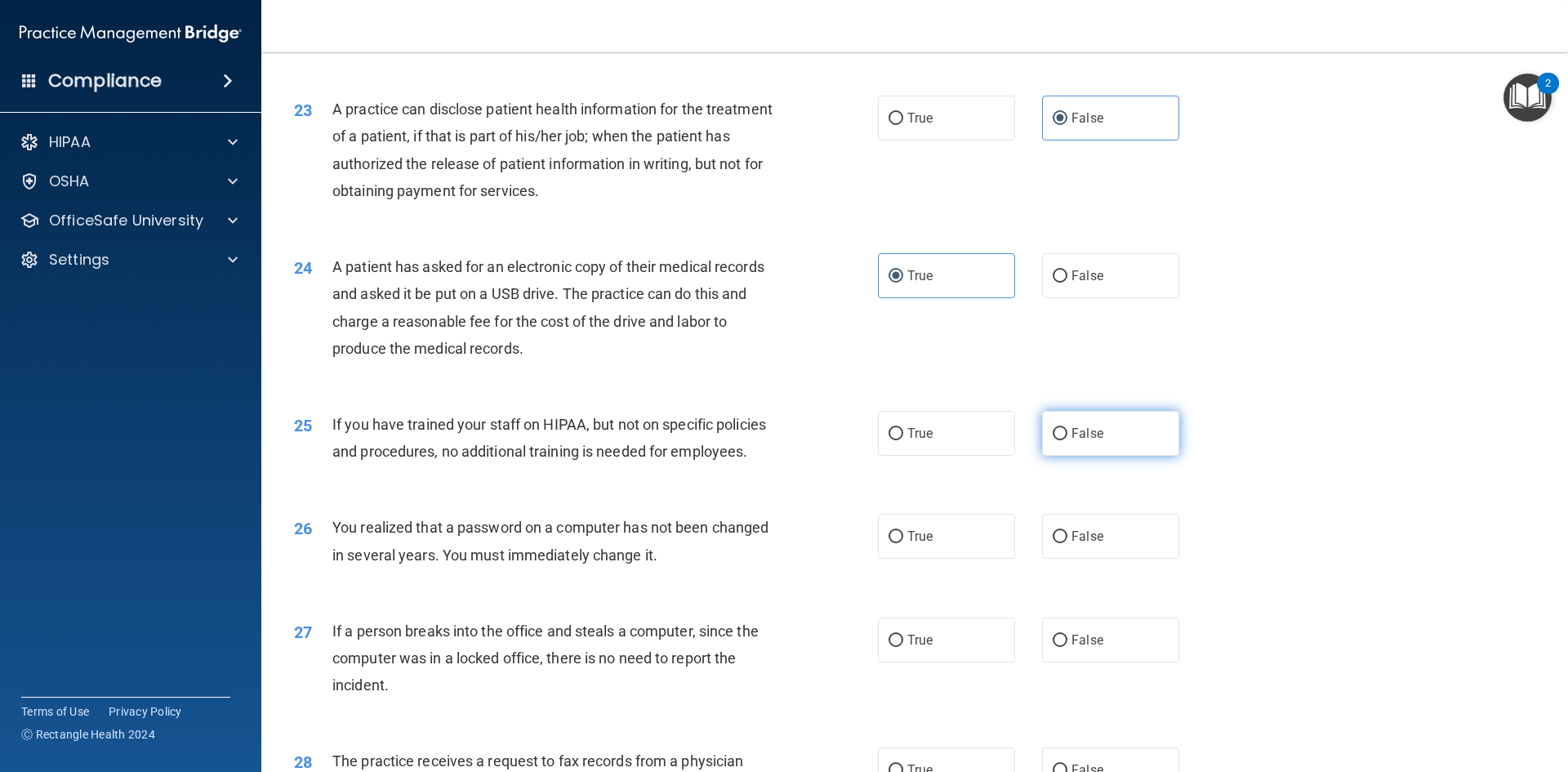
click at [1063, 456] on label "False" at bounding box center [1110, 433] width 137 height 45
click at [1063, 440] on input "False" at bounding box center [1060, 434] width 15 height 12
radio input "true"
click at [975, 558] on label "True" at bounding box center [946, 536] width 137 height 45
click at [903, 544] on input "True" at bounding box center [896, 536] width 15 height 12
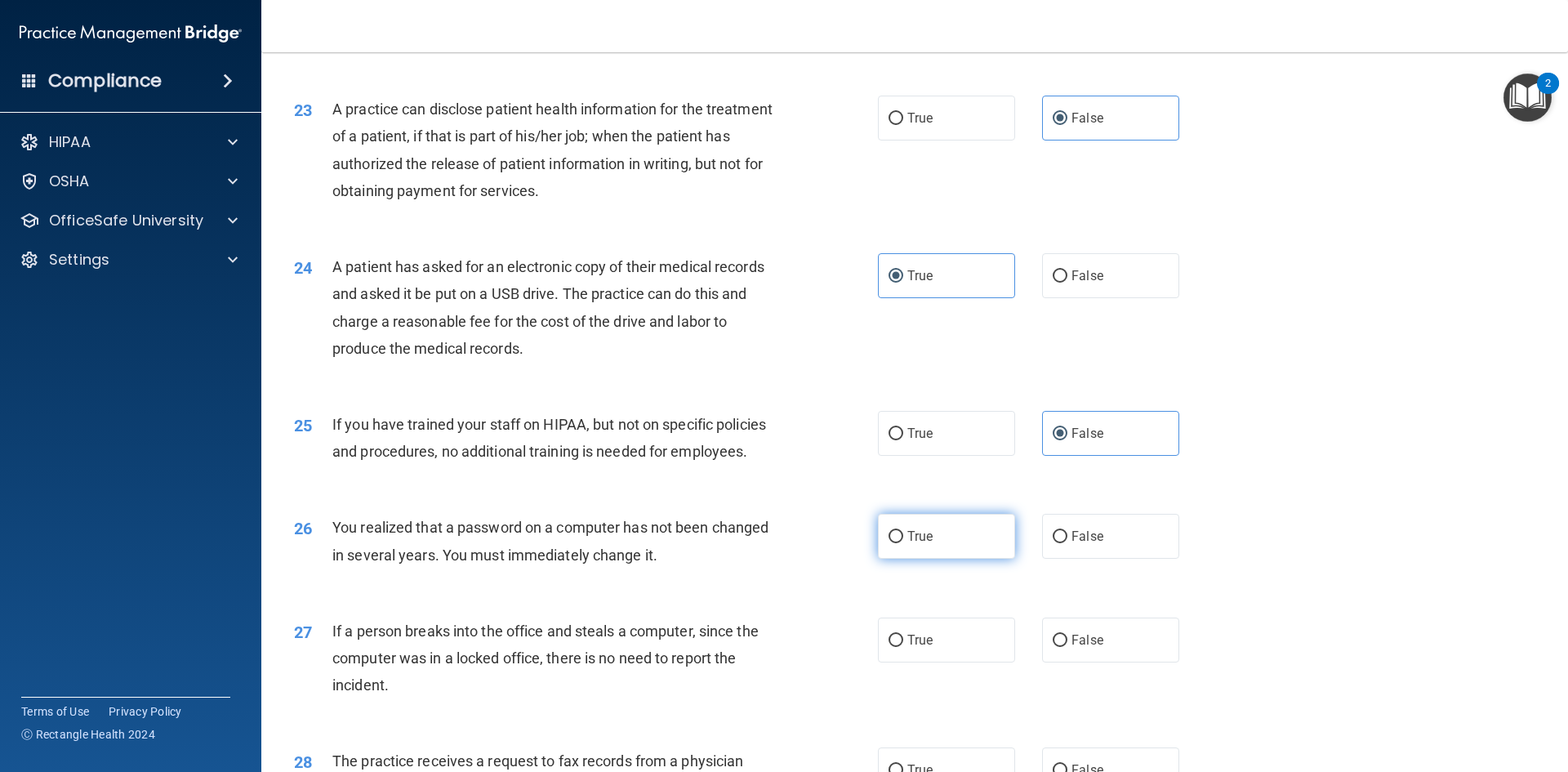
radio input "true"
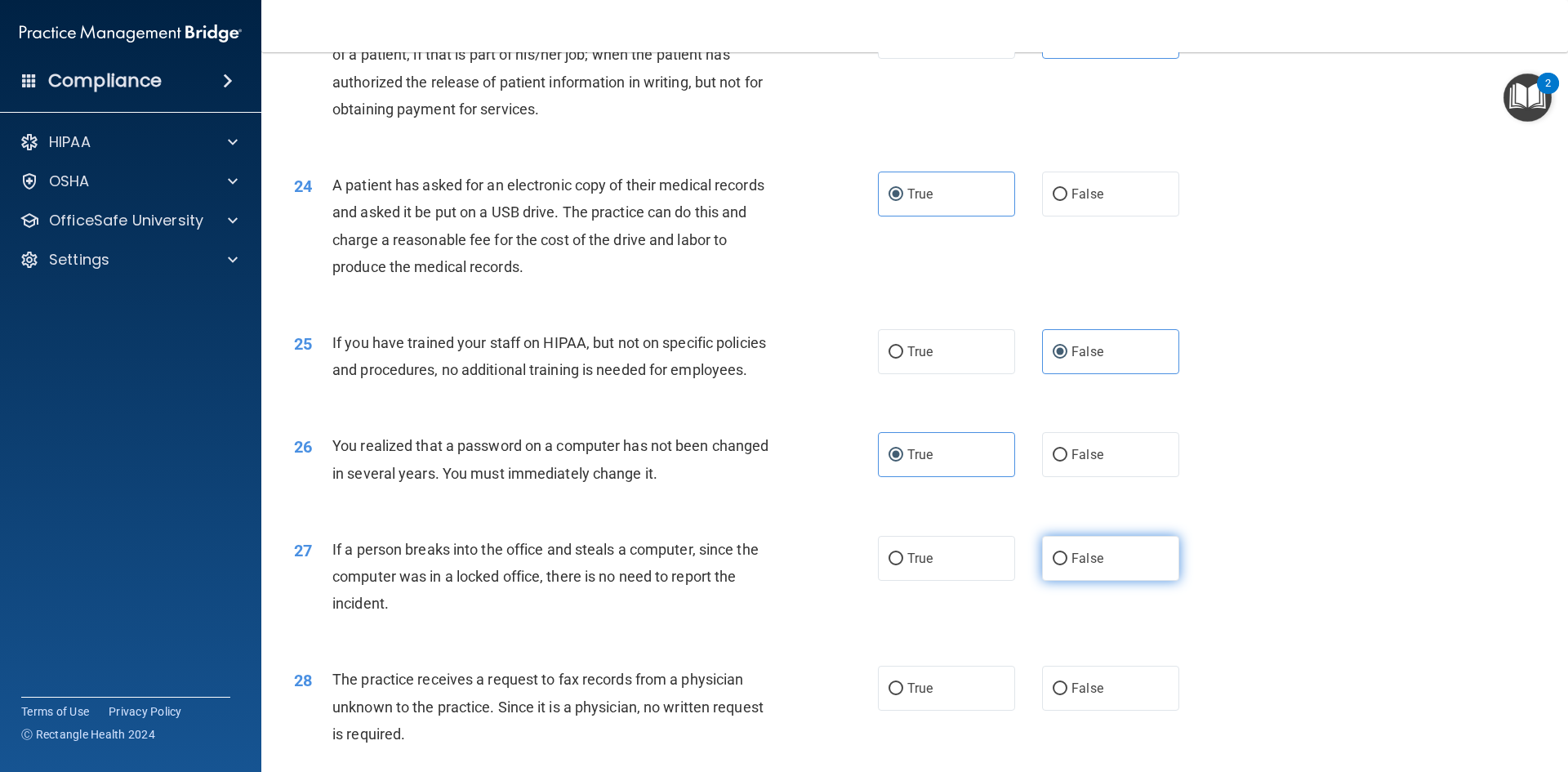
click at [1083, 566] on span "False" at bounding box center [1087, 558] width 32 height 16
click at [1068, 565] on input "False" at bounding box center [1060, 558] width 15 height 12
radio input "true"
click at [1087, 696] on span "False" at bounding box center [1087, 687] width 32 height 16
click at [1068, 695] on input "False" at bounding box center [1060, 688] width 15 height 12
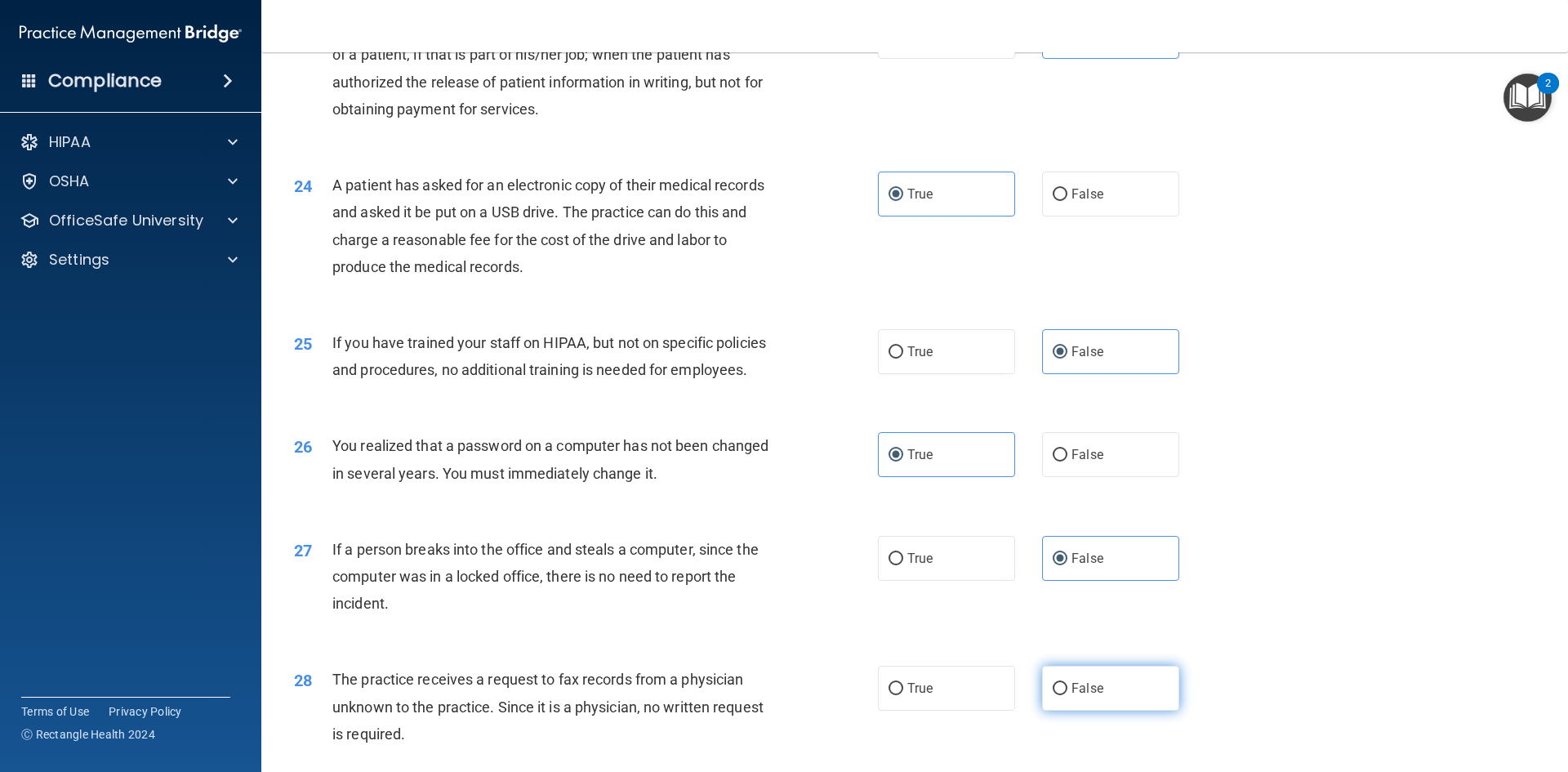
radio input "true"
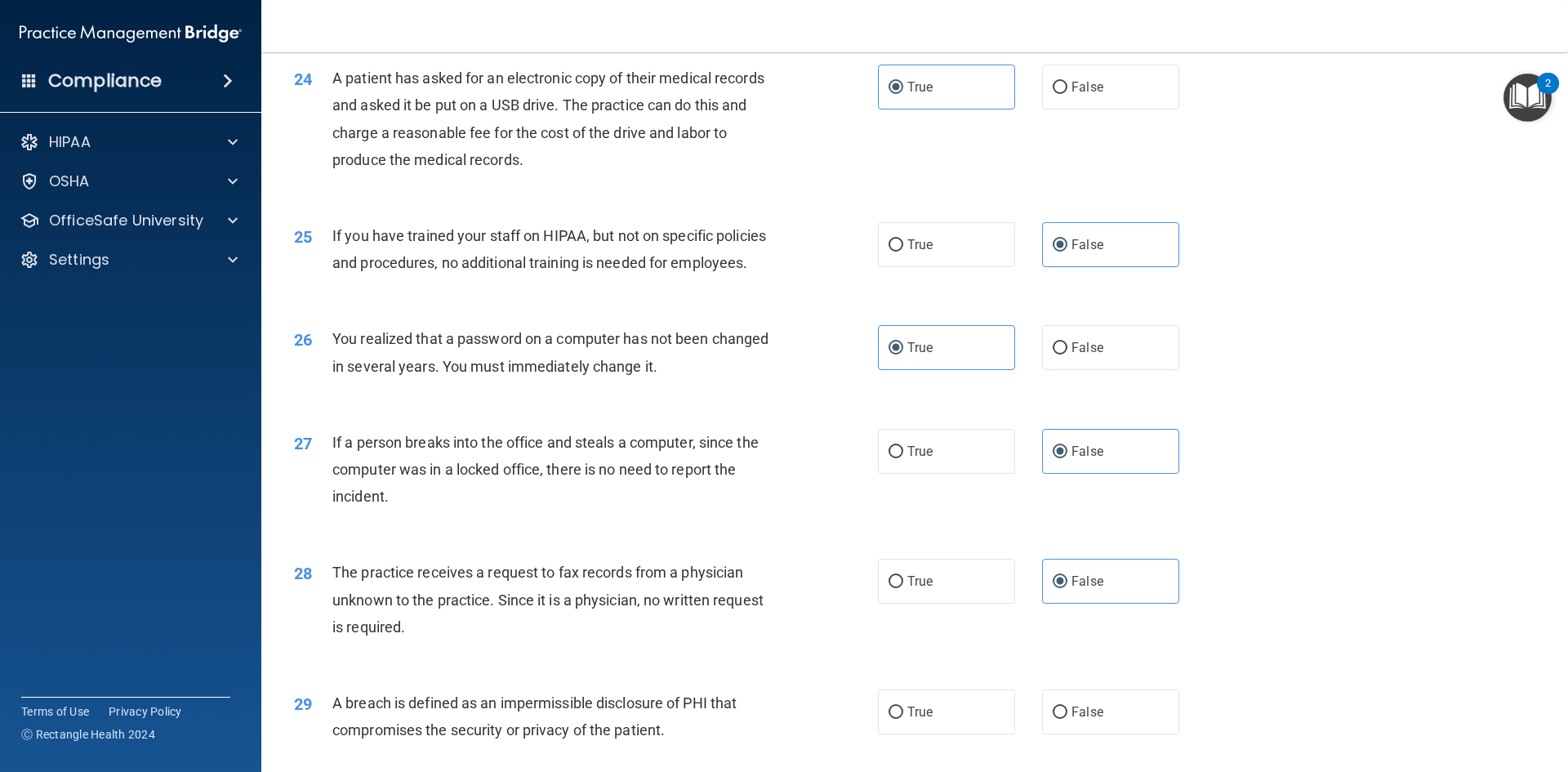
scroll to position [2940, 0]
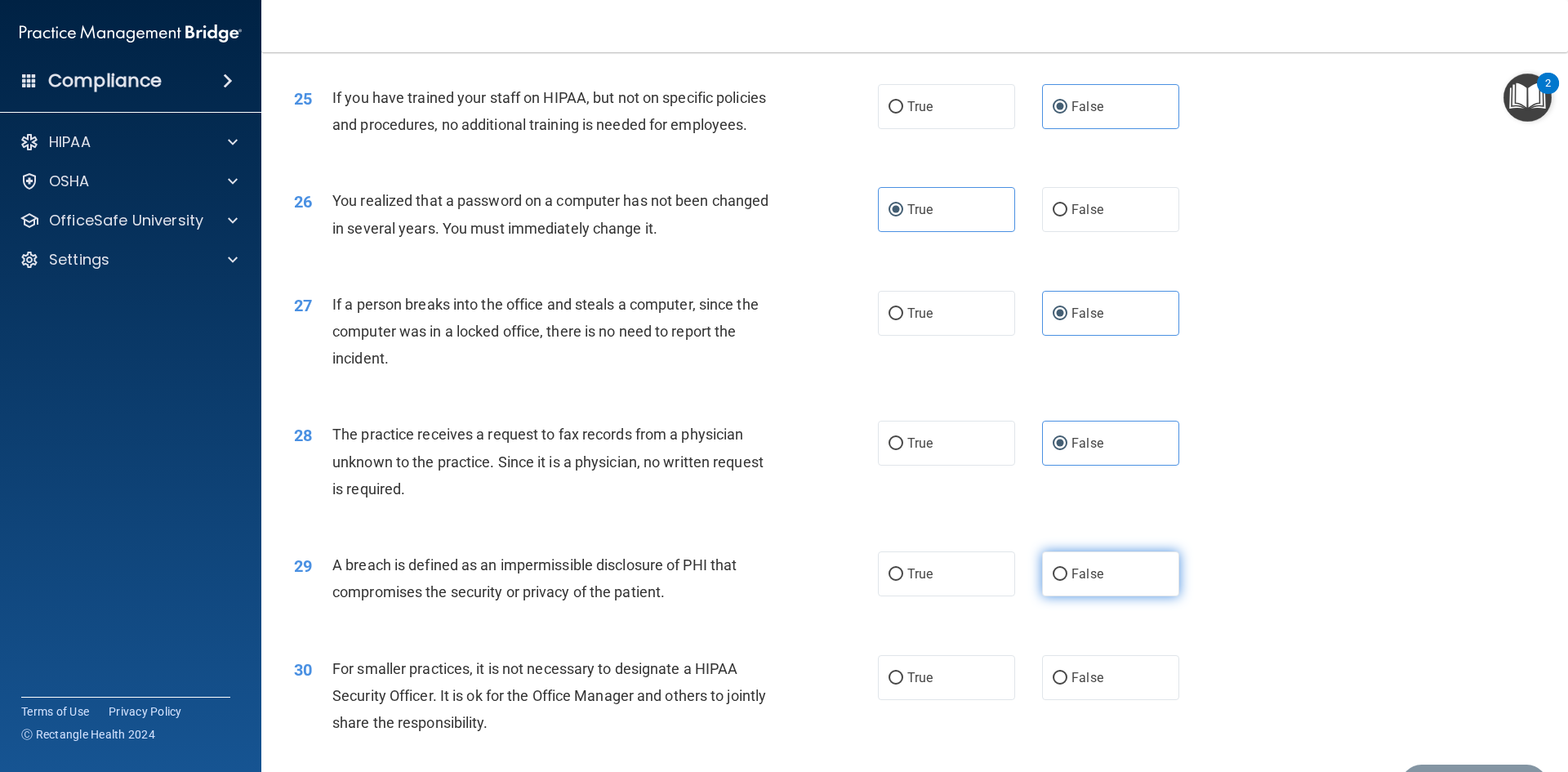
click at [1084, 596] on label "False" at bounding box center [1110, 573] width 137 height 45
click at [1068, 580] on input "False" at bounding box center [1060, 574] width 15 height 12
radio input "true"
click at [1084, 596] on label "False" at bounding box center [1110, 573] width 137 height 45
click at [1068, 580] on input "False" at bounding box center [1060, 574] width 15 height 12
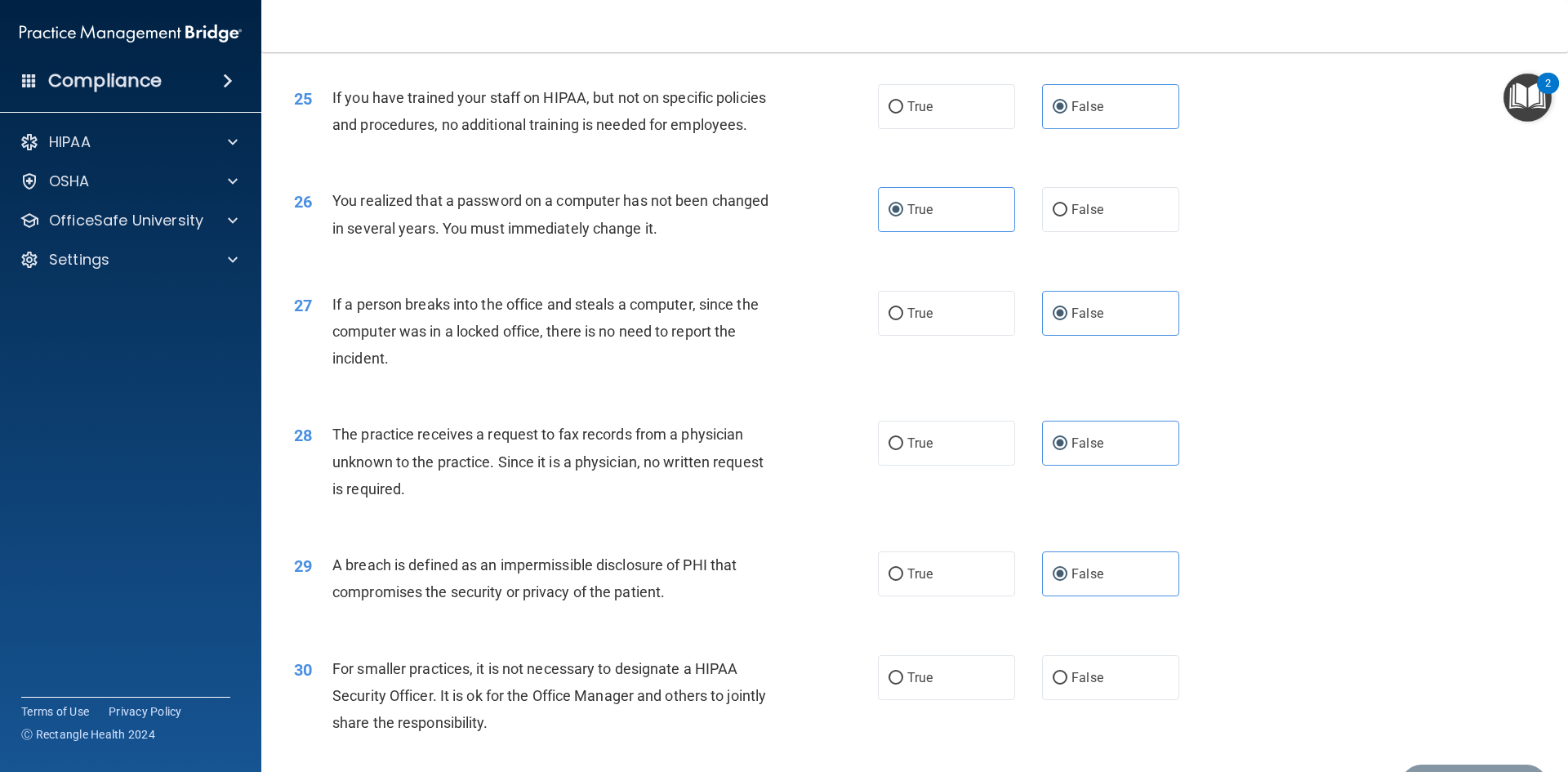
drag, startPoint x: 846, startPoint y: 649, endPoint x: 877, endPoint y: 651, distance: 31.1
click at [846, 614] on div "29 A breach is defined as an impermissible disclosure of PHI that compromises t…" at bounding box center [586, 581] width 633 height 62
click at [937, 596] on label "True" at bounding box center [946, 573] width 137 height 45
click at [903, 580] on input "True" at bounding box center [896, 574] width 15 height 12
radio input "true"
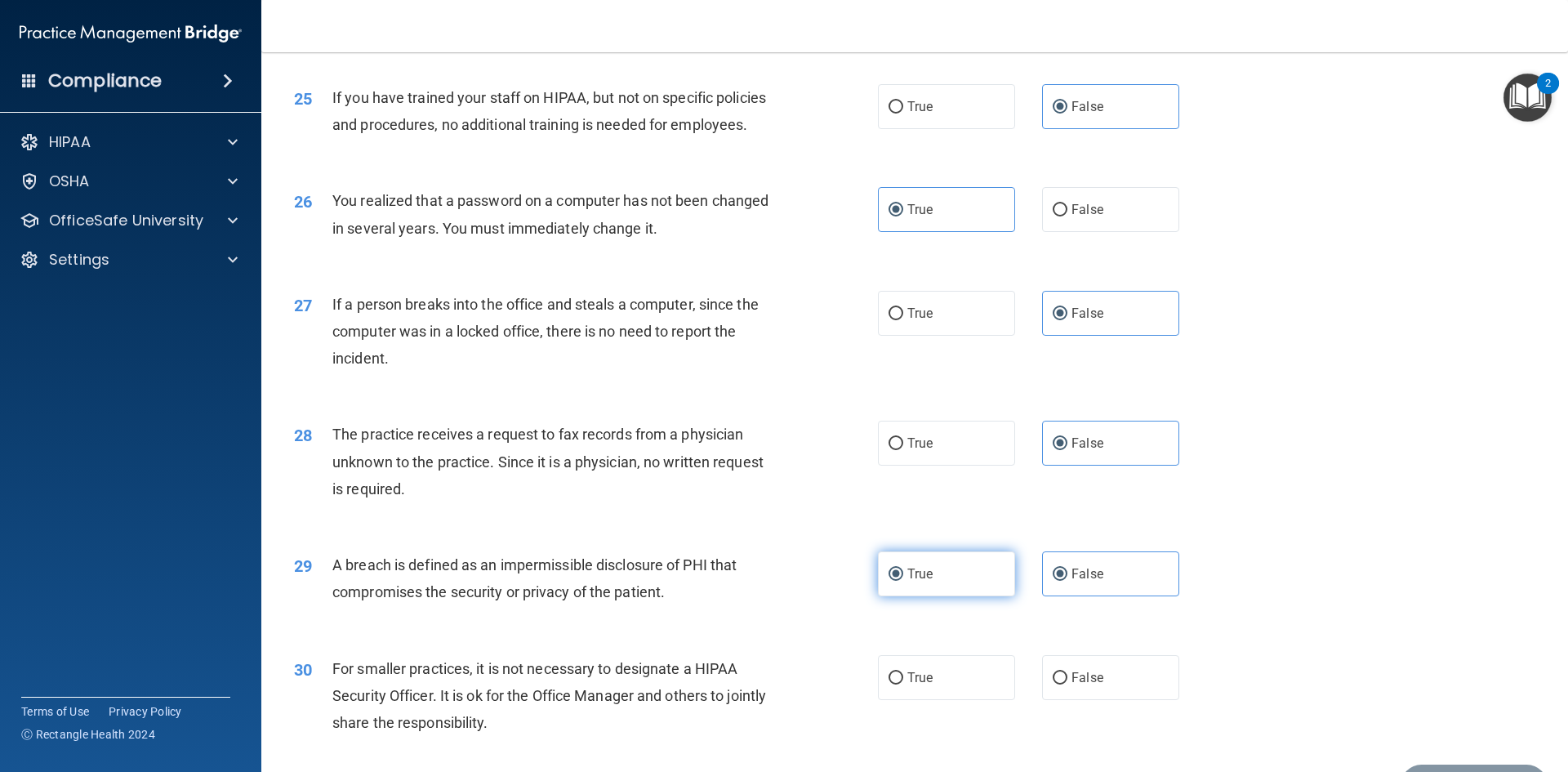
radio input "false"
click at [1093, 700] on label "False" at bounding box center [1110, 677] width 137 height 45
click at [1068, 684] on input "False" at bounding box center [1060, 678] width 15 height 12
radio input "true"
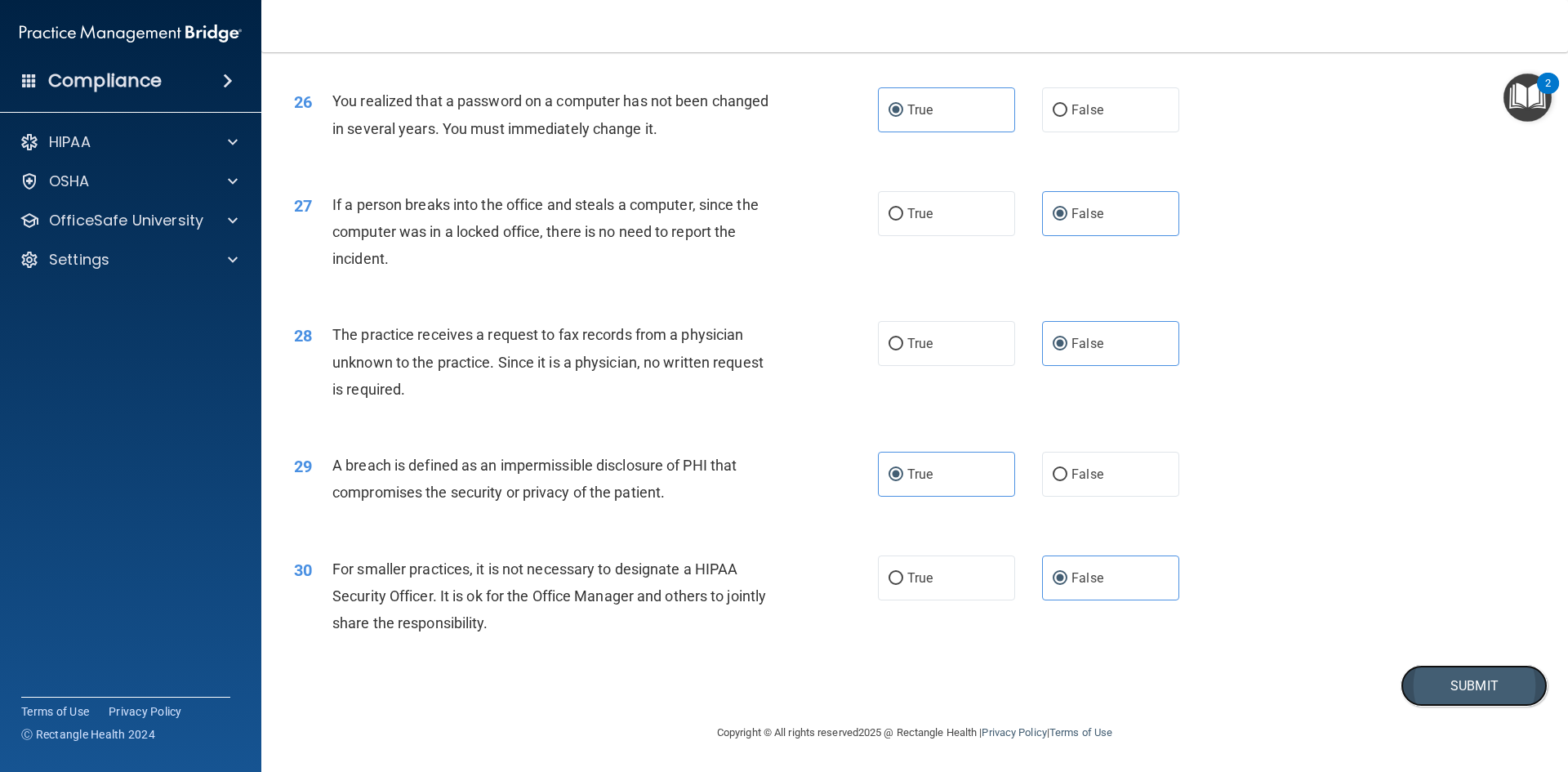
click at [1432, 684] on button "Submit" at bounding box center [1474, 685] width 147 height 41
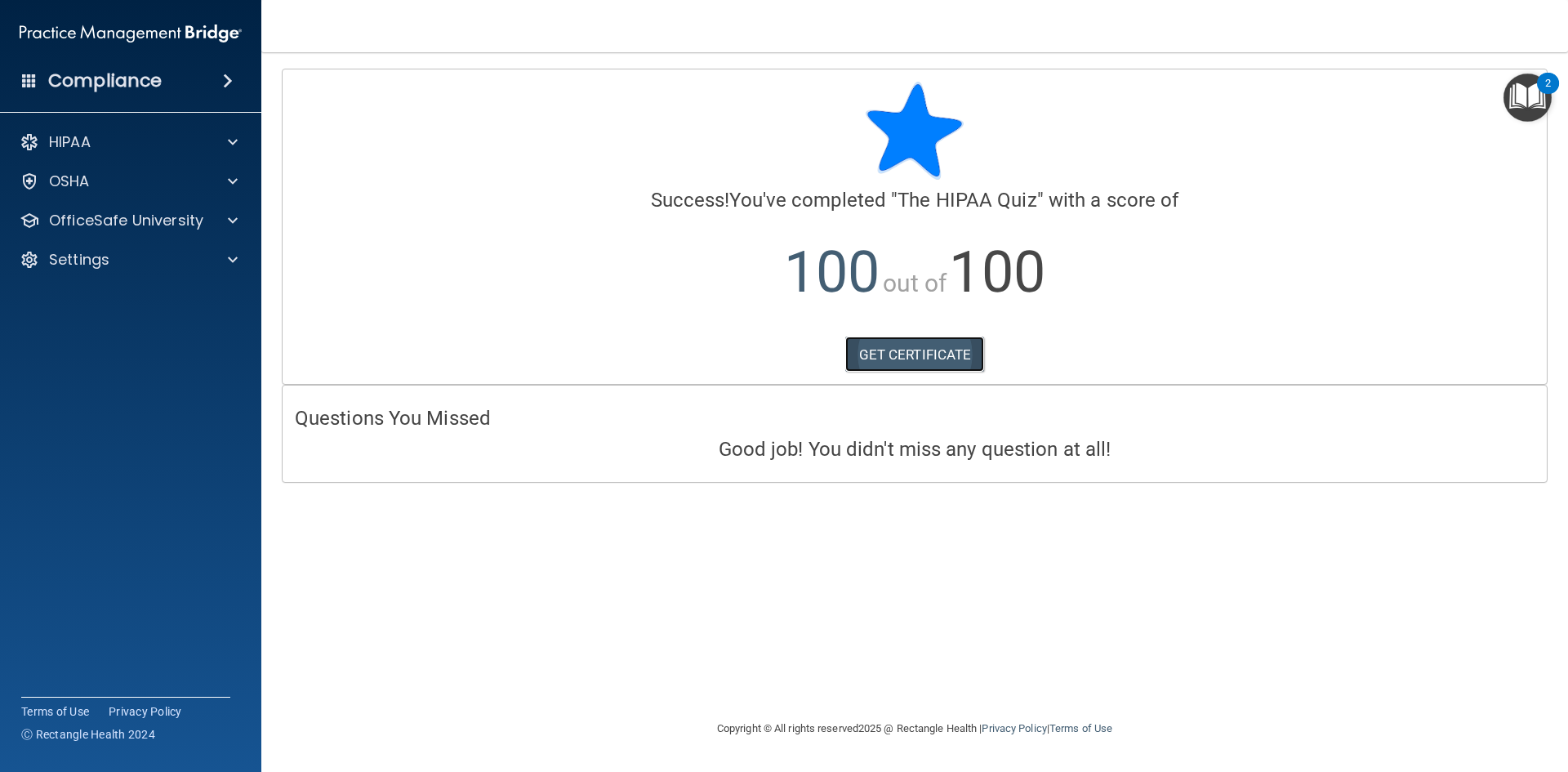
click at [911, 364] on link "GET CERTIFICATE" at bounding box center [916, 354] width 140 height 36
click at [160, 191] on div "OSHA" at bounding box center [131, 181] width 263 height 32
click at [219, 212] on div at bounding box center [230, 220] width 41 height 19
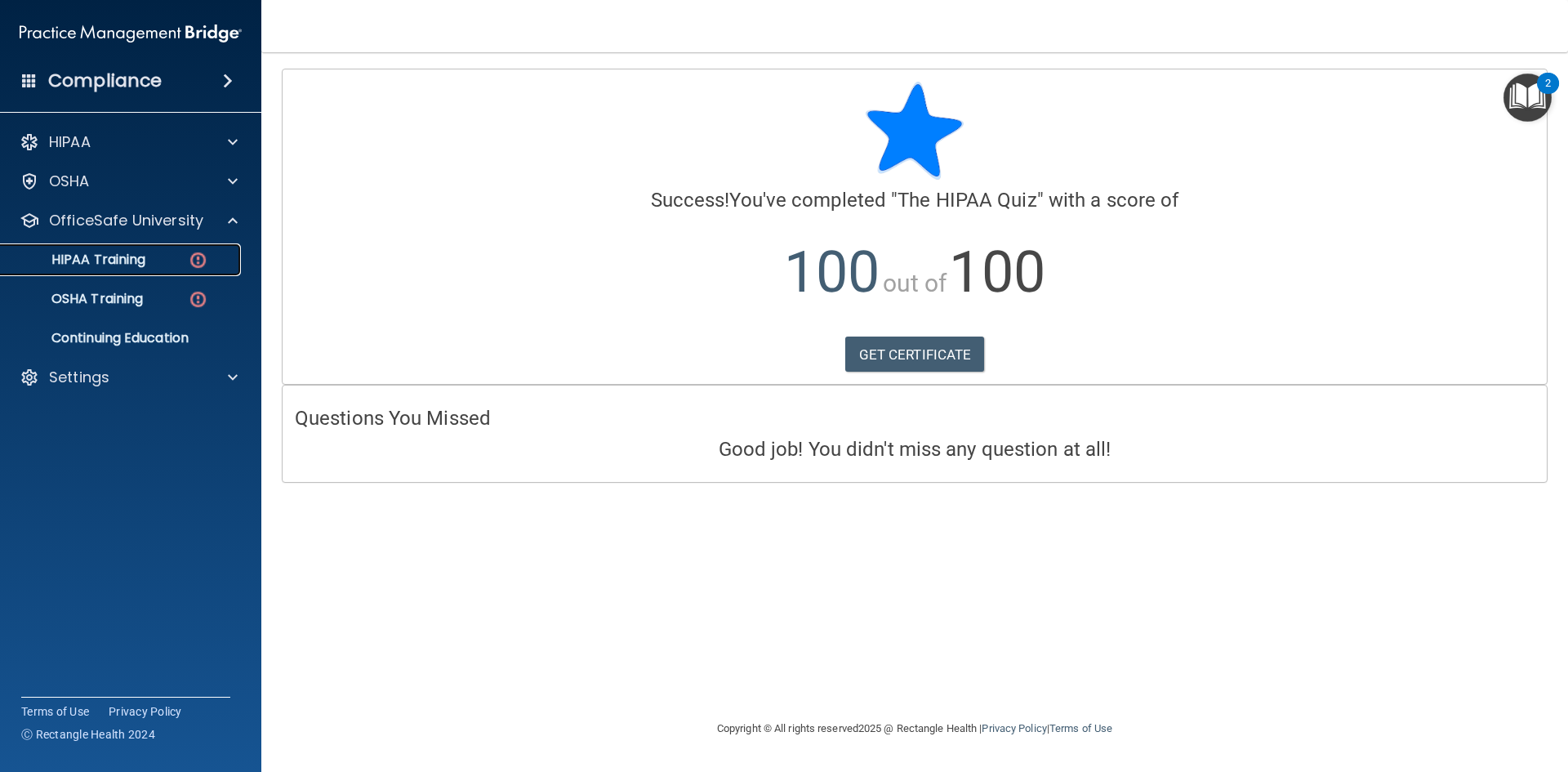
click at [196, 266] on img at bounding box center [198, 260] width 20 height 20
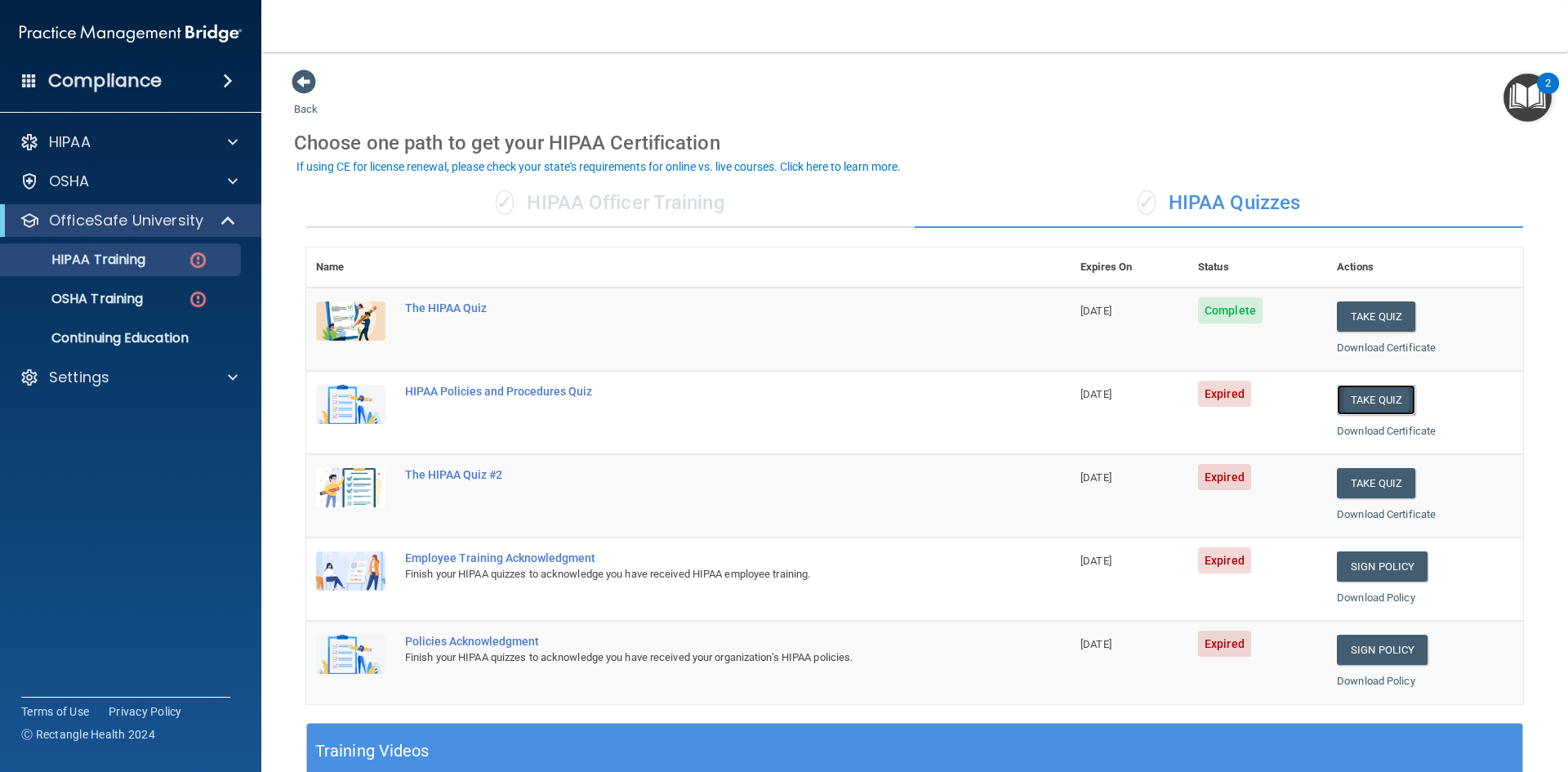
click at [1366, 398] on button "Take Quiz" at bounding box center [1375, 400] width 78 height 30
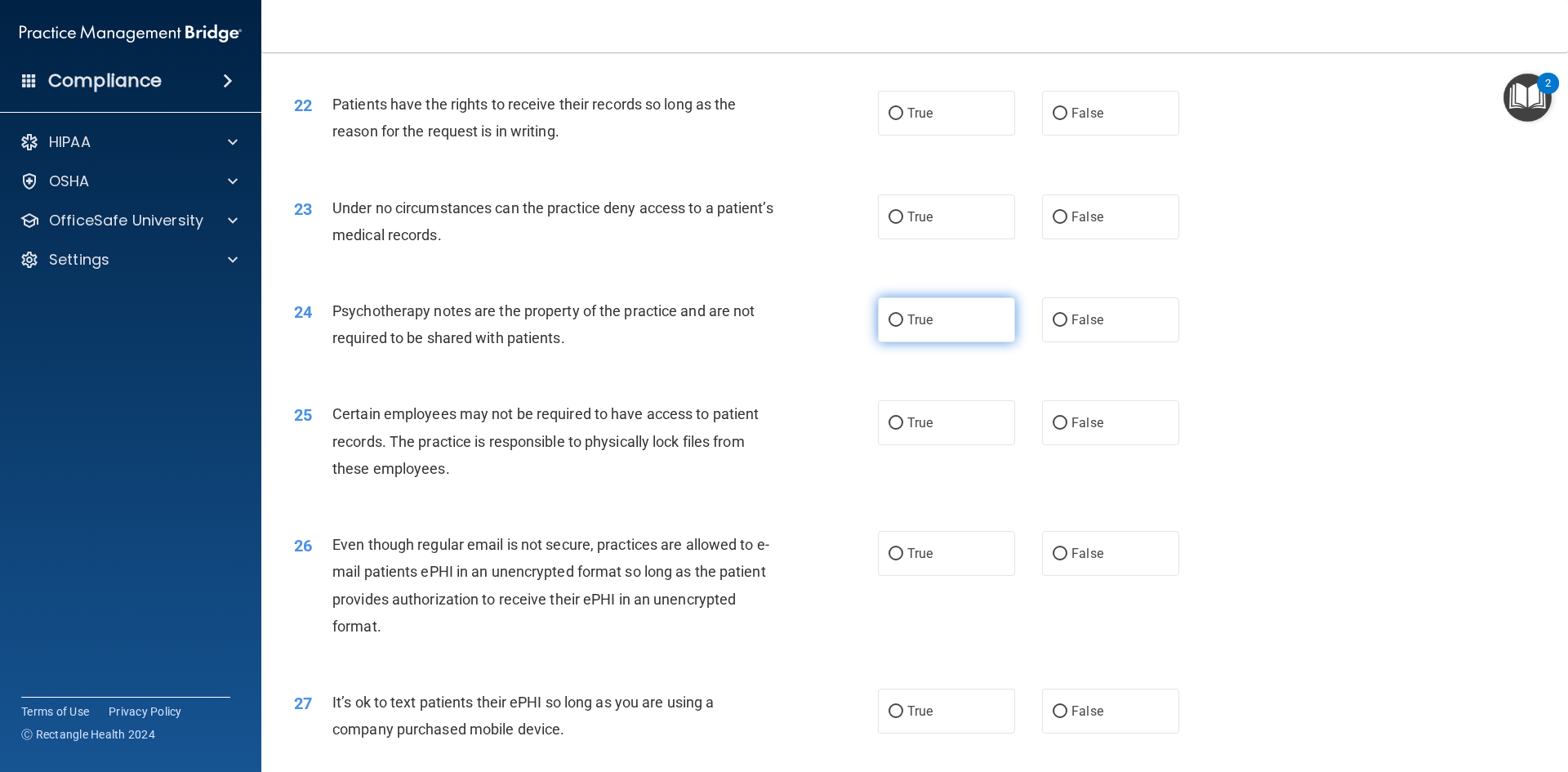
scroll to position [3328, 0]
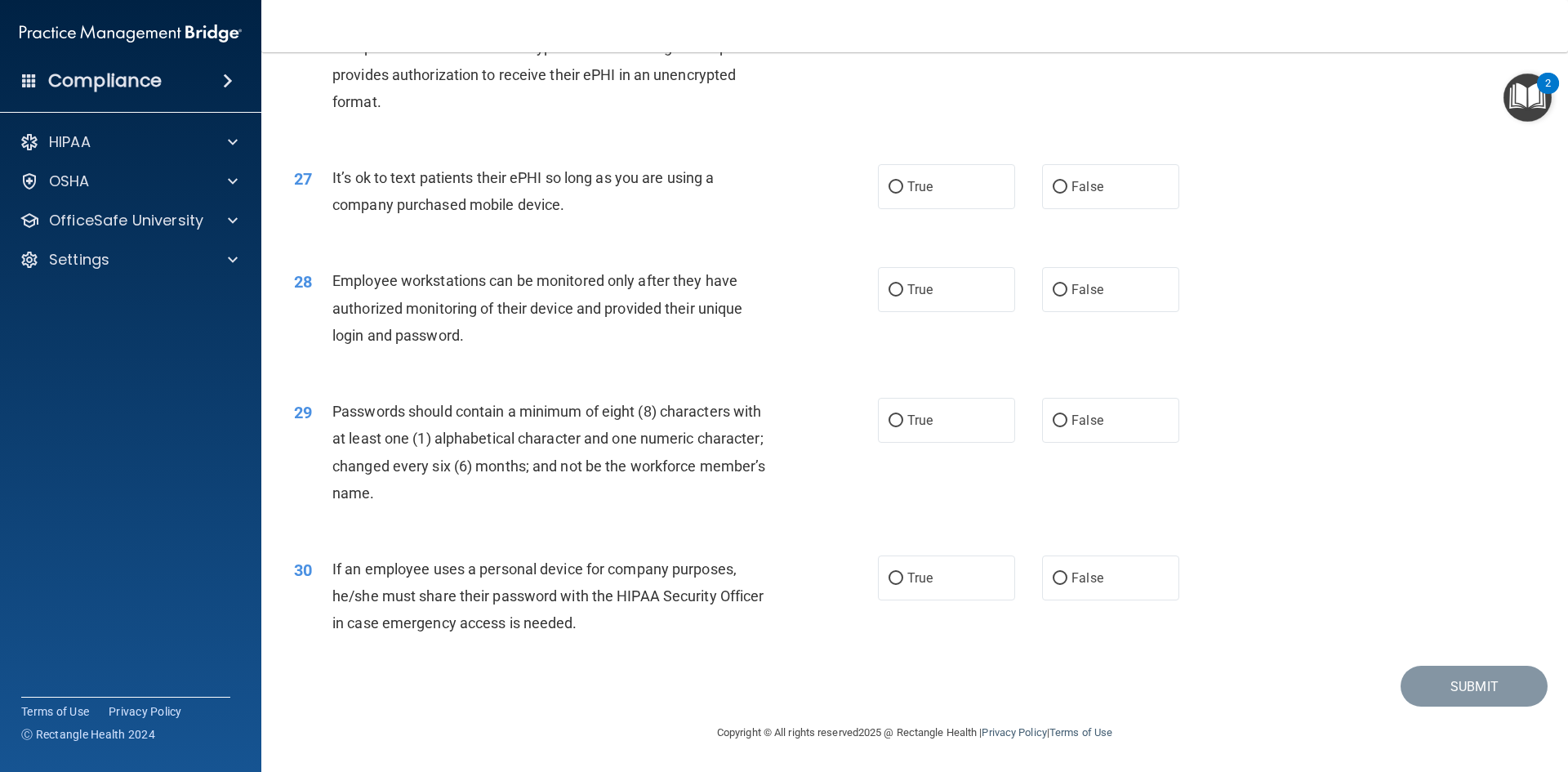
click at [942, 215] on div "27 It’s ok to text patients their ePHI so long as you are using a company purch…" at bounding box center [915, 195] width 1266 height 103
click at [943, 198] on label "True" at bounding box center [946, 186] width 137 height 45
click at [903, 193] on input "True" at bounding box center [896, 187] width 15 height 12
radio input "true"
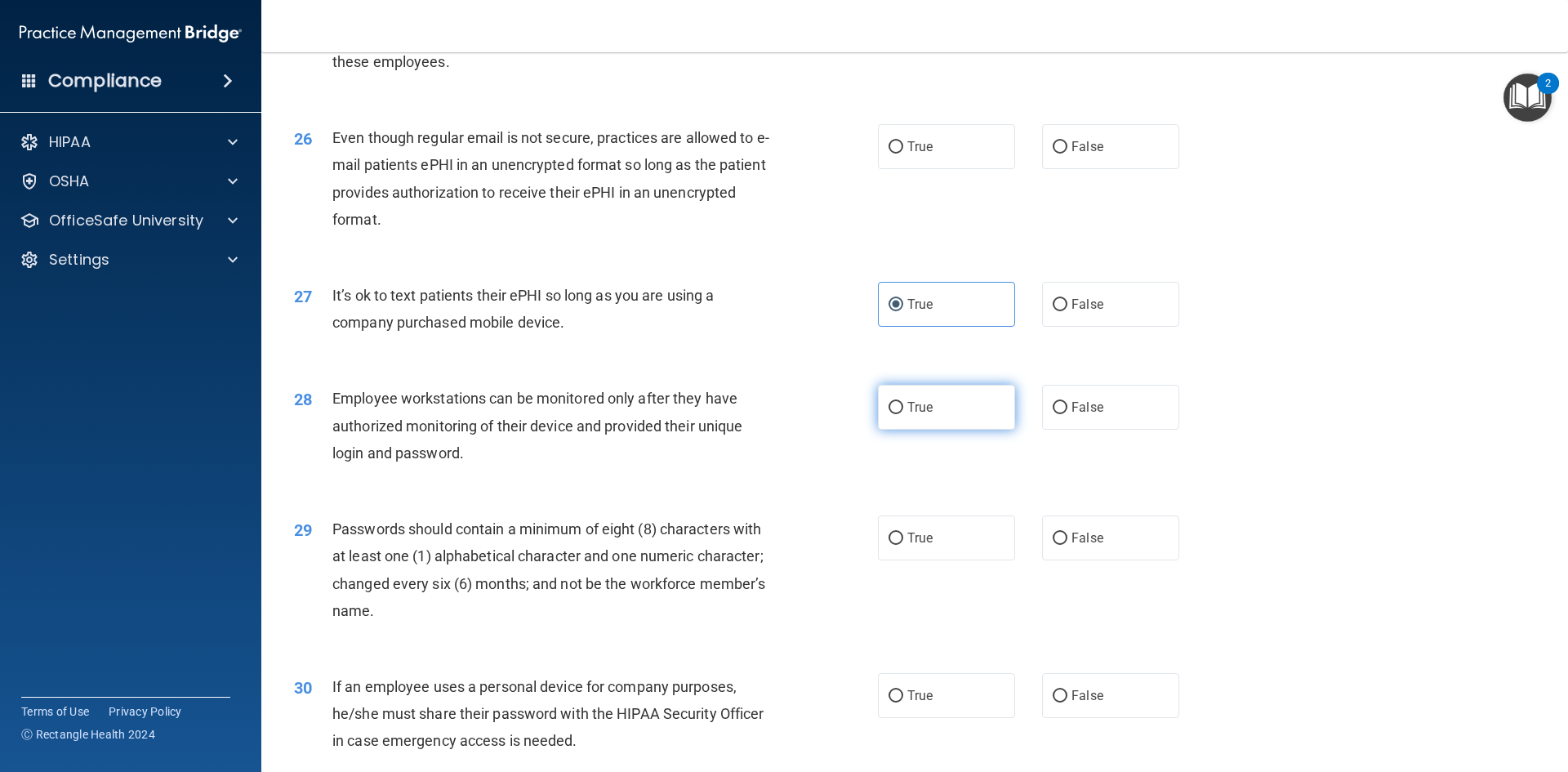
scroll to position [3001, 0]
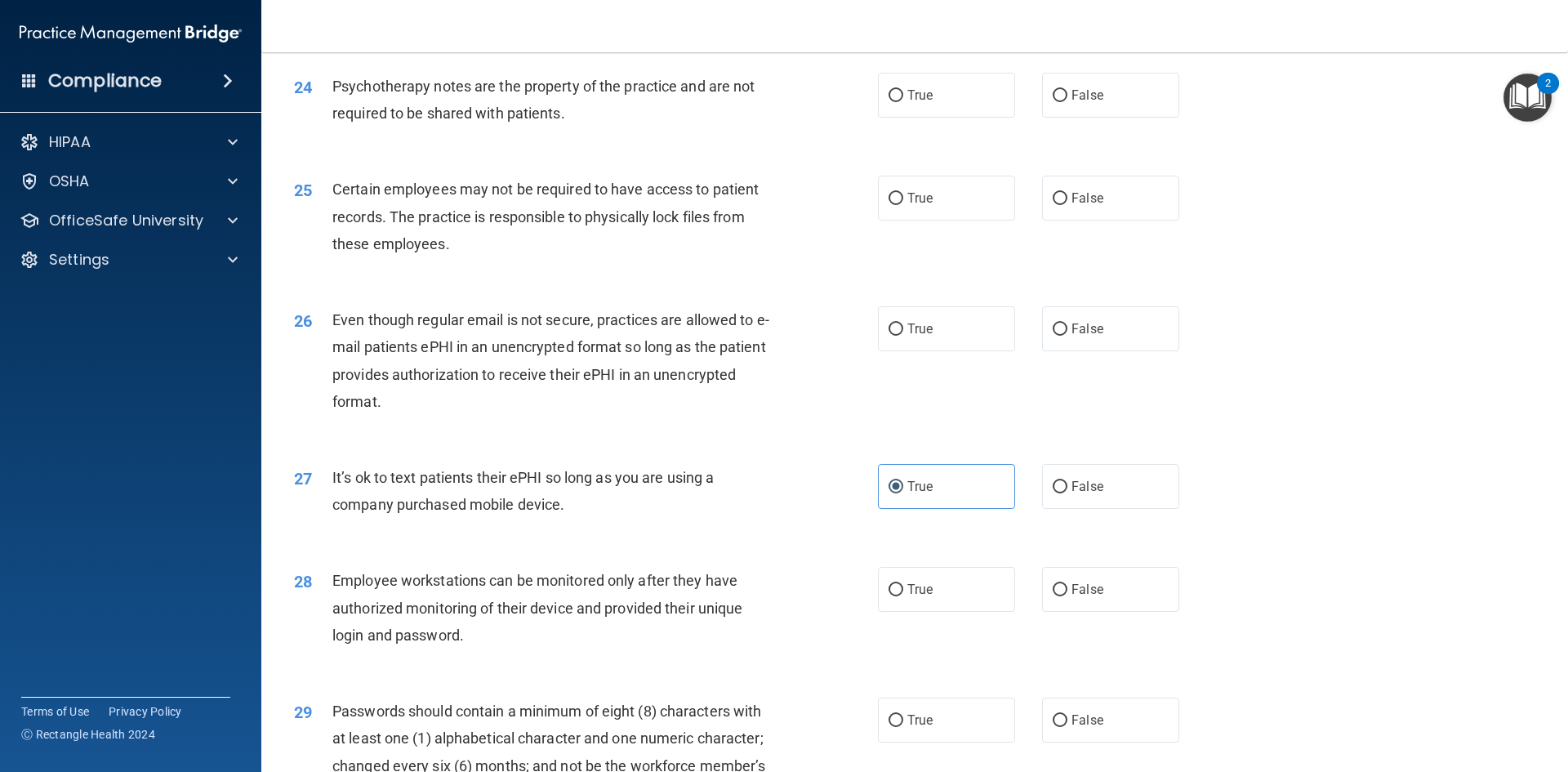
click at [927, 546] on div "27 It’s ok to text patients their ePHI so long as you are using a company purch…" at bounding box center [915, 495] width 1266 height 103
click at [930, 509] on label "True" at bounding box center [946, 486] width 137 height 45
click at [903, 493] on input "True" at bounding box center [896, 486] width 15 height 12
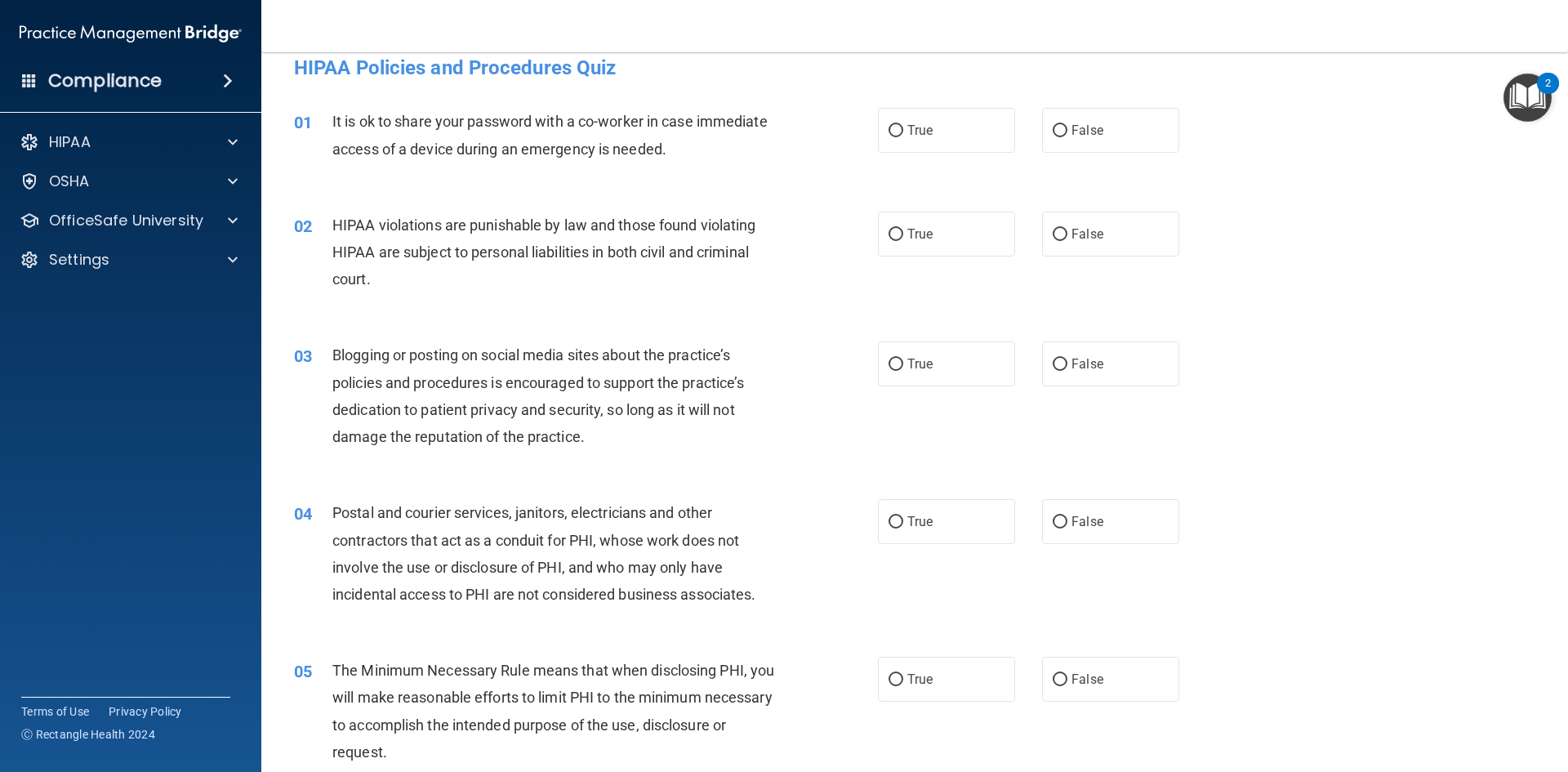
scroll to position [0, 0]
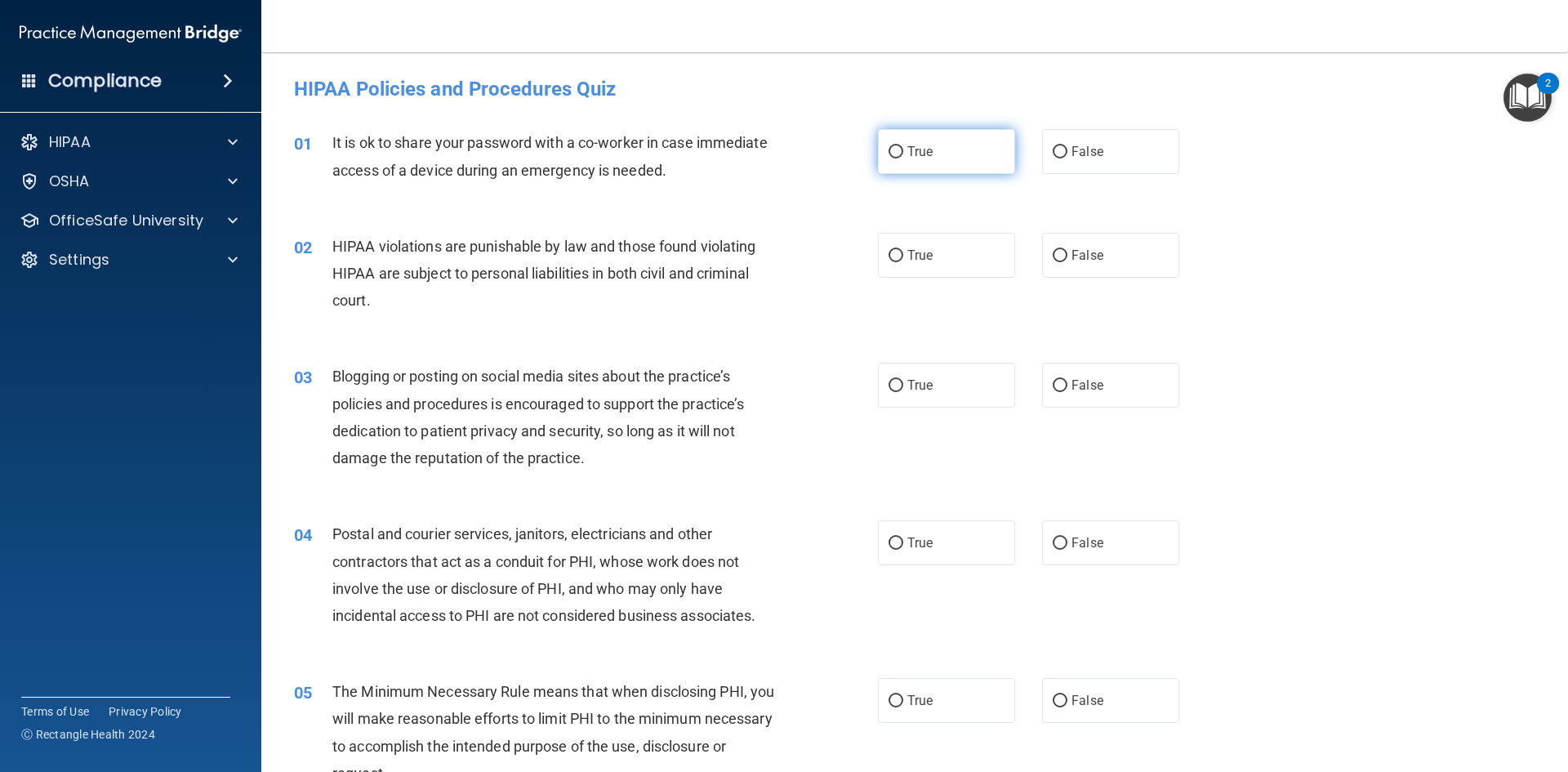
click at [919, 174] on label "True" at bounding box center [946, 151] width 137 height 45
click at [903, 158] on input "True" at bounding box center [896, 152] width 15 height 12
radio input "true"
click at [904, 270] on label "True" at bounding box center [946, 255] width 137 height 45
click at [903, 263] on input "True" at bounding box center [896, 255] width 15 height 12
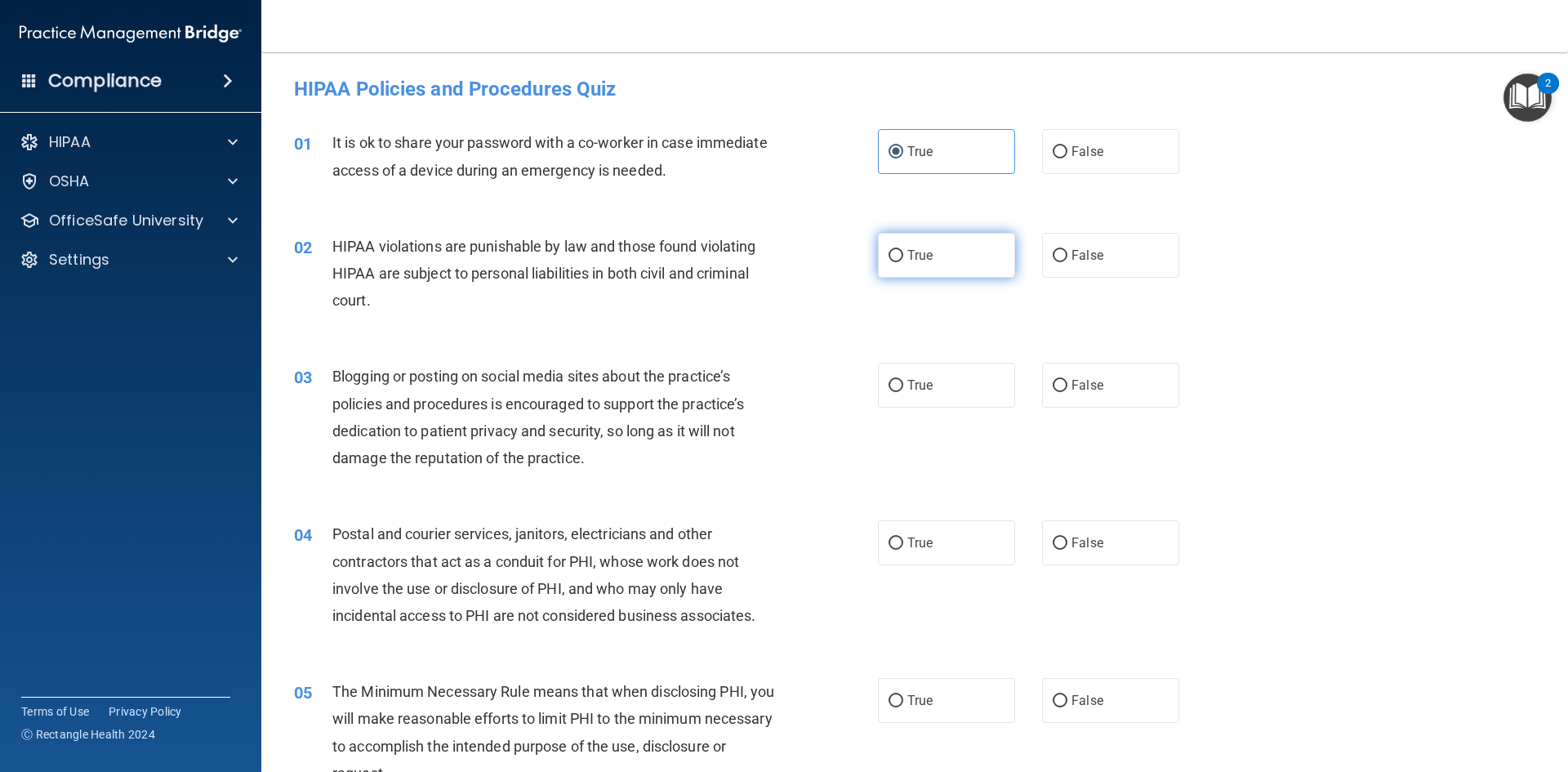
radio input "true"
click at [918, 375] on label "True" at bounding box center [946, 385] width 137 height 45
click at [903, 380] on input "True" at bounding box center [896, 385] width 15 height 12
radio input "true"
click at [941, 566] on div "04 Postal and courier services, janitors, electricians and other contractors th…" at bounding box center [915, 579] width 1266 height 158
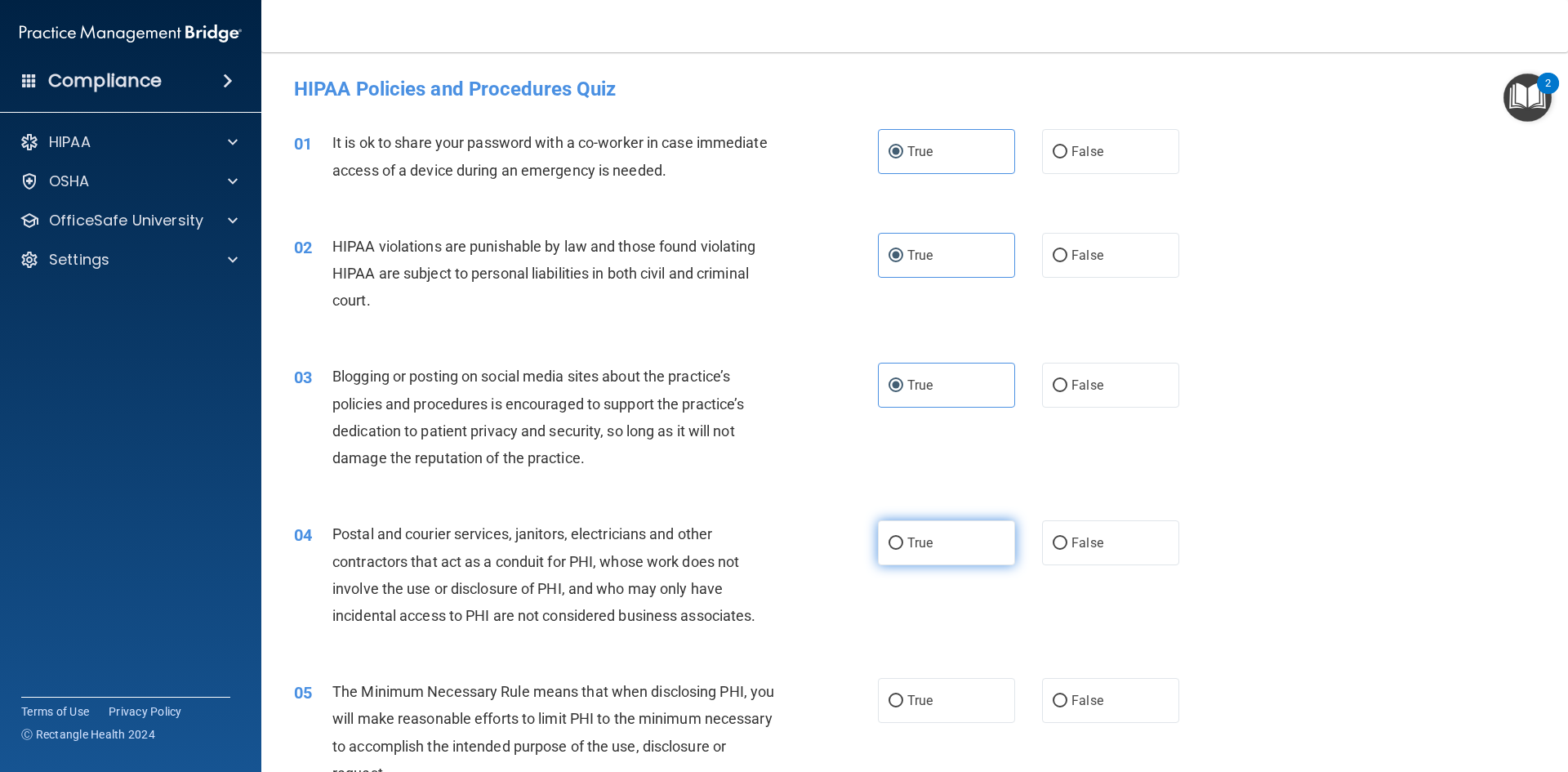
click at [942, 553] on label "True" at bounding box center [946, 543] width 137 height 45
click at [903, 550] on input "True" at bounding box center [896, 543] width 15 height 12
radio input "true"
click at [935, 716] on label "True" at bounding box center [946, 700] width 137 height 45
click at [903, 708] on input "True" at bounding box center [896, 700] width 15 height 12
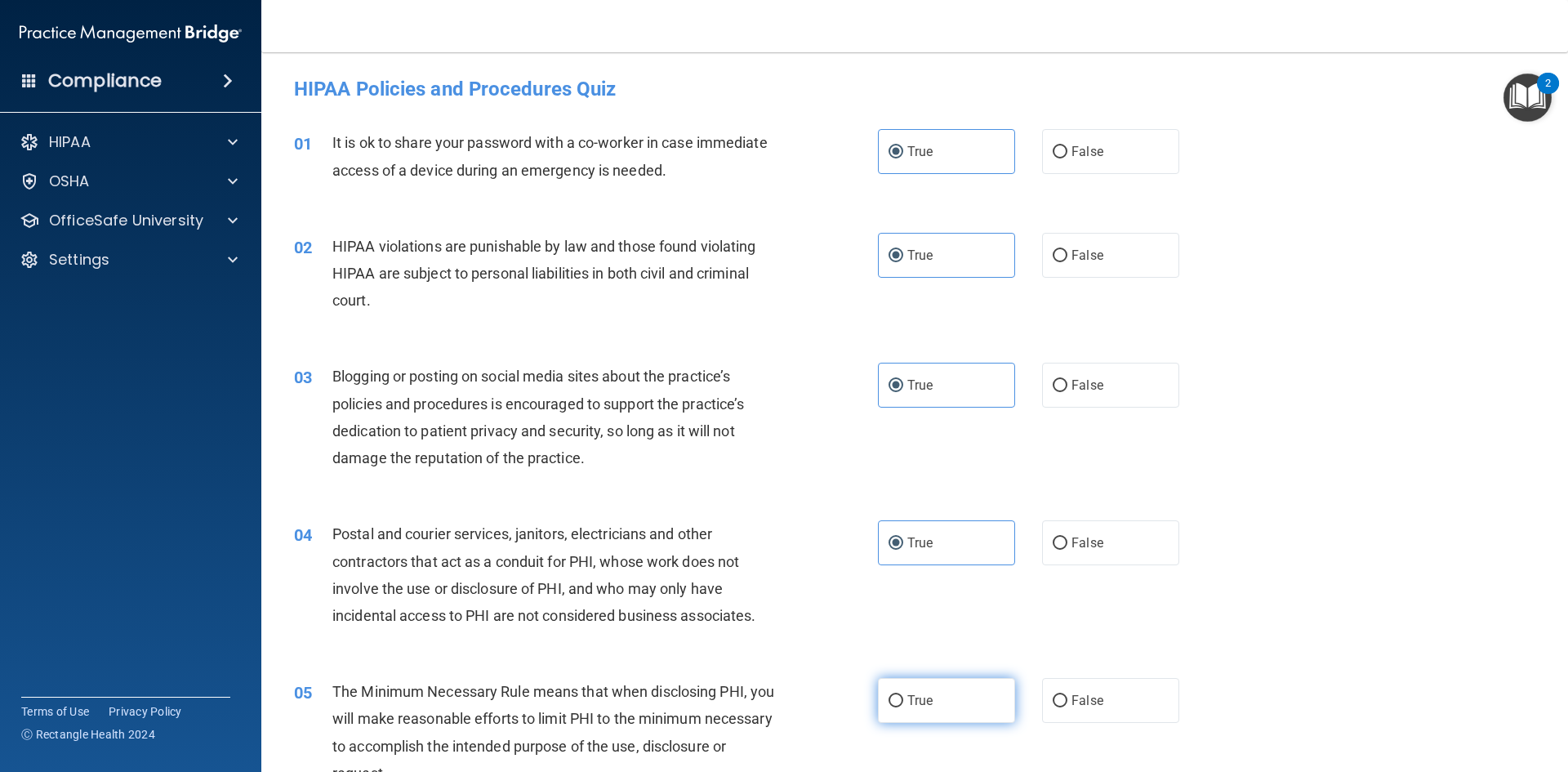
radio input "true"
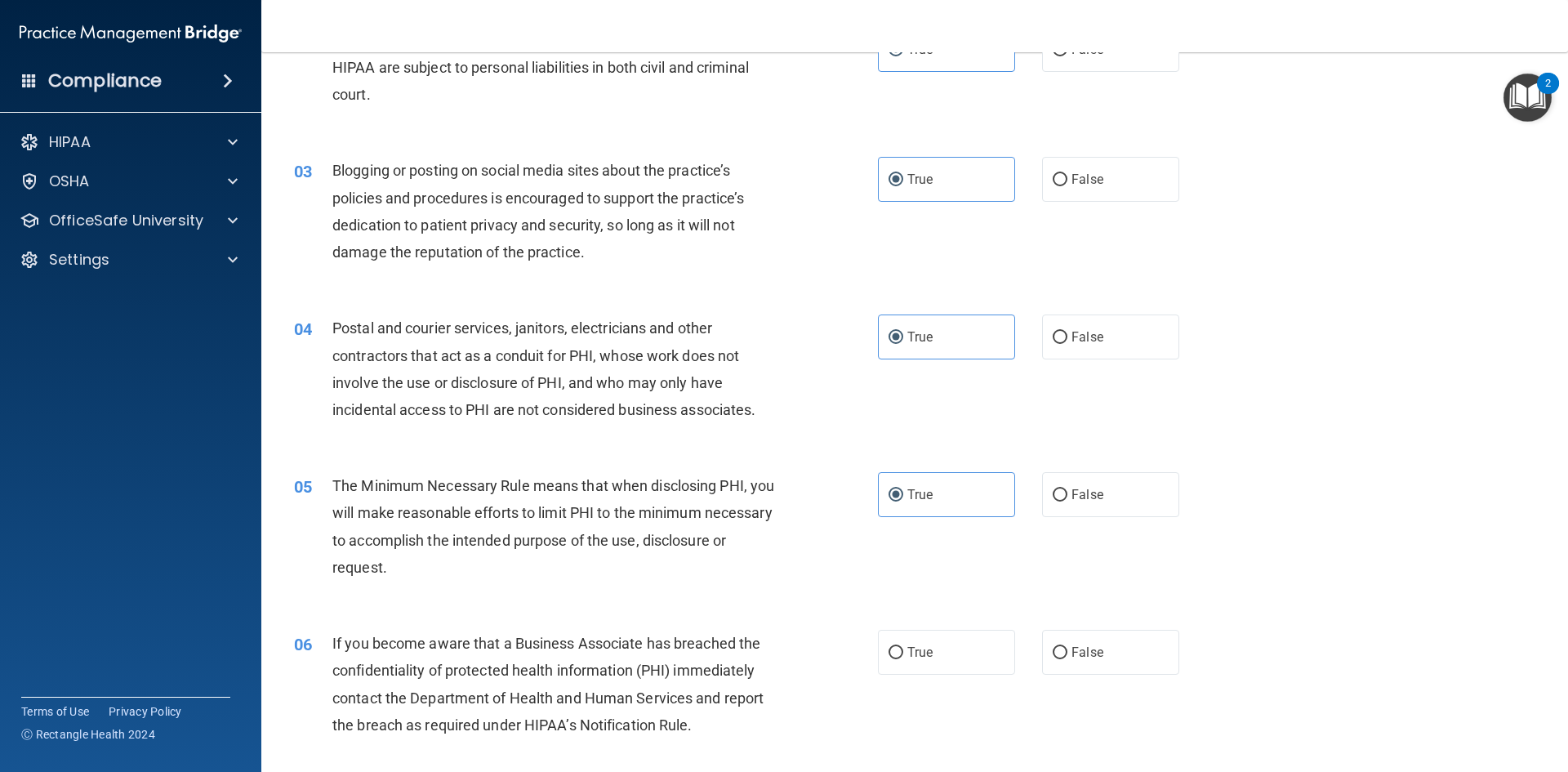
scroll to position [490, 0]
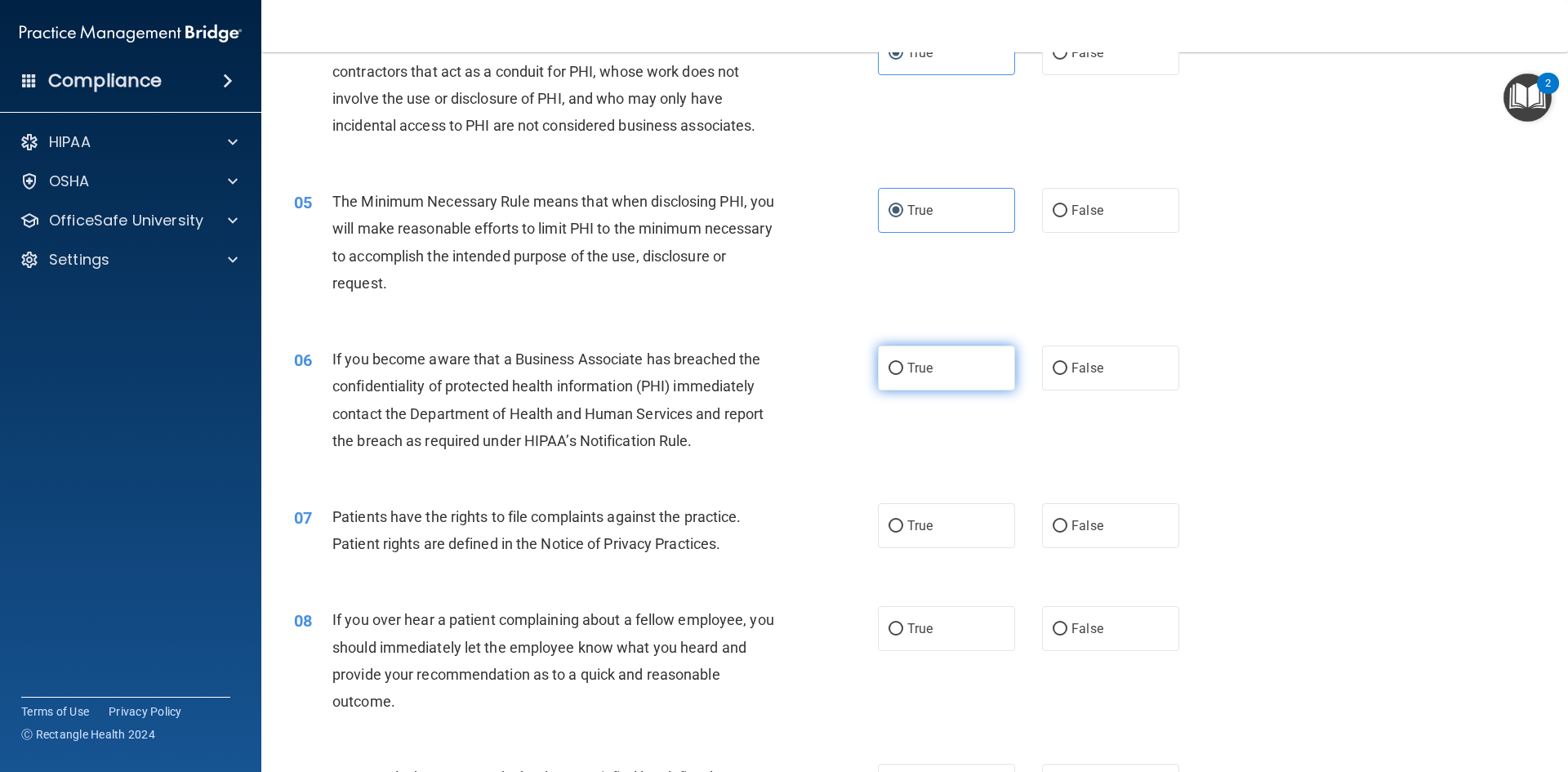
click at [935, 383] on label "True" at bounding box center [946, 368] width 137 height 45
click at [903, 375] on input "True" at bounding box center [896, 368] width 15 height 12
radio input "true"
click at [889, 500] on div "07 Patients have the rights to file complaints against the practice. Patient ri…" at bounding box center [915, 534] width 1266 height 103
click at [896, 532] on input "True" at bounding box center [896, 526] width 15 height 12
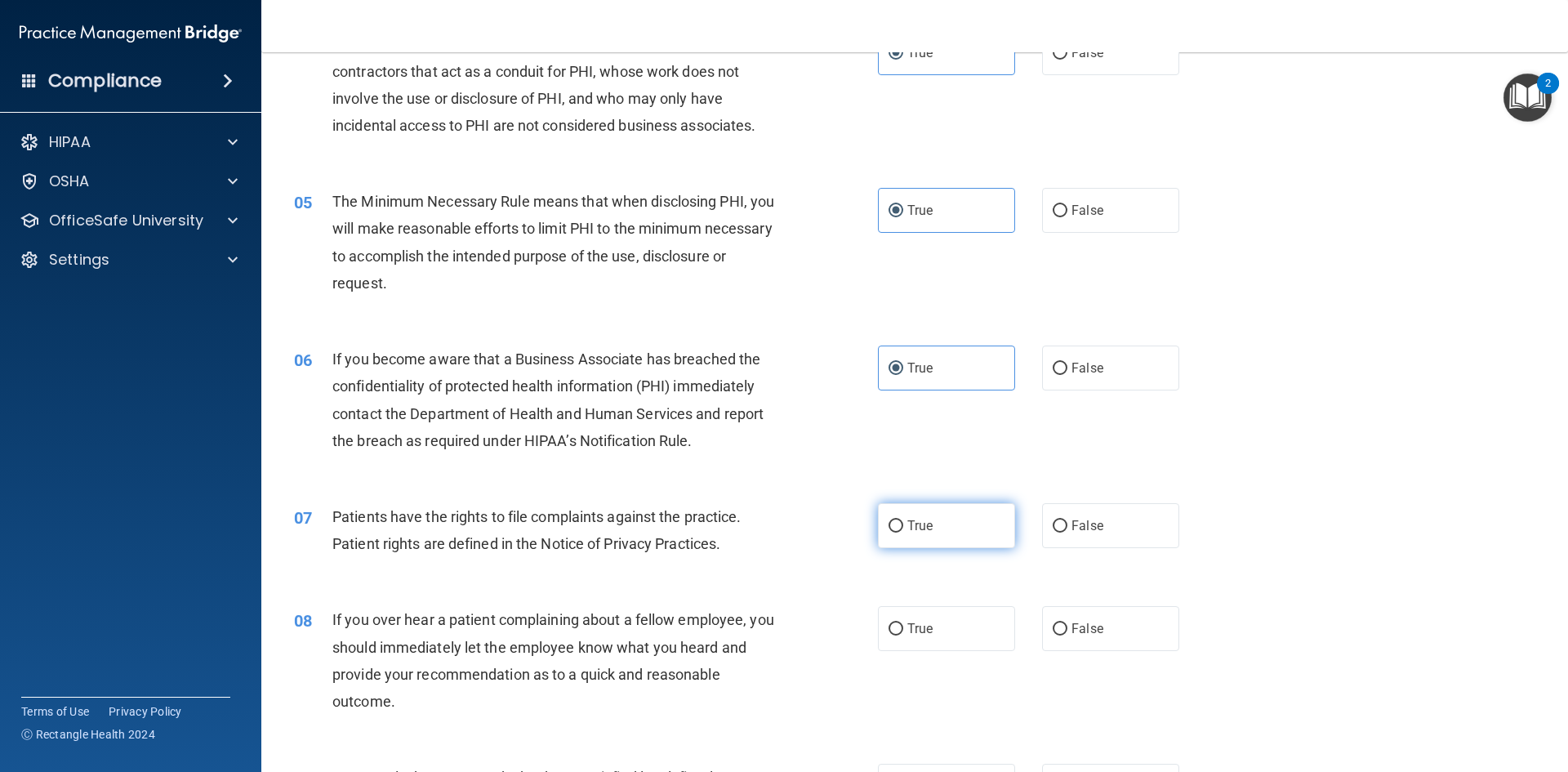
radio input "true"
click at [934, 629] on label "True" at bounding box center [946, 628] width 137 height 45
click at [903, 629] on input "True" at bounding box center [896, 628] width 15 height 12
radio input "true"
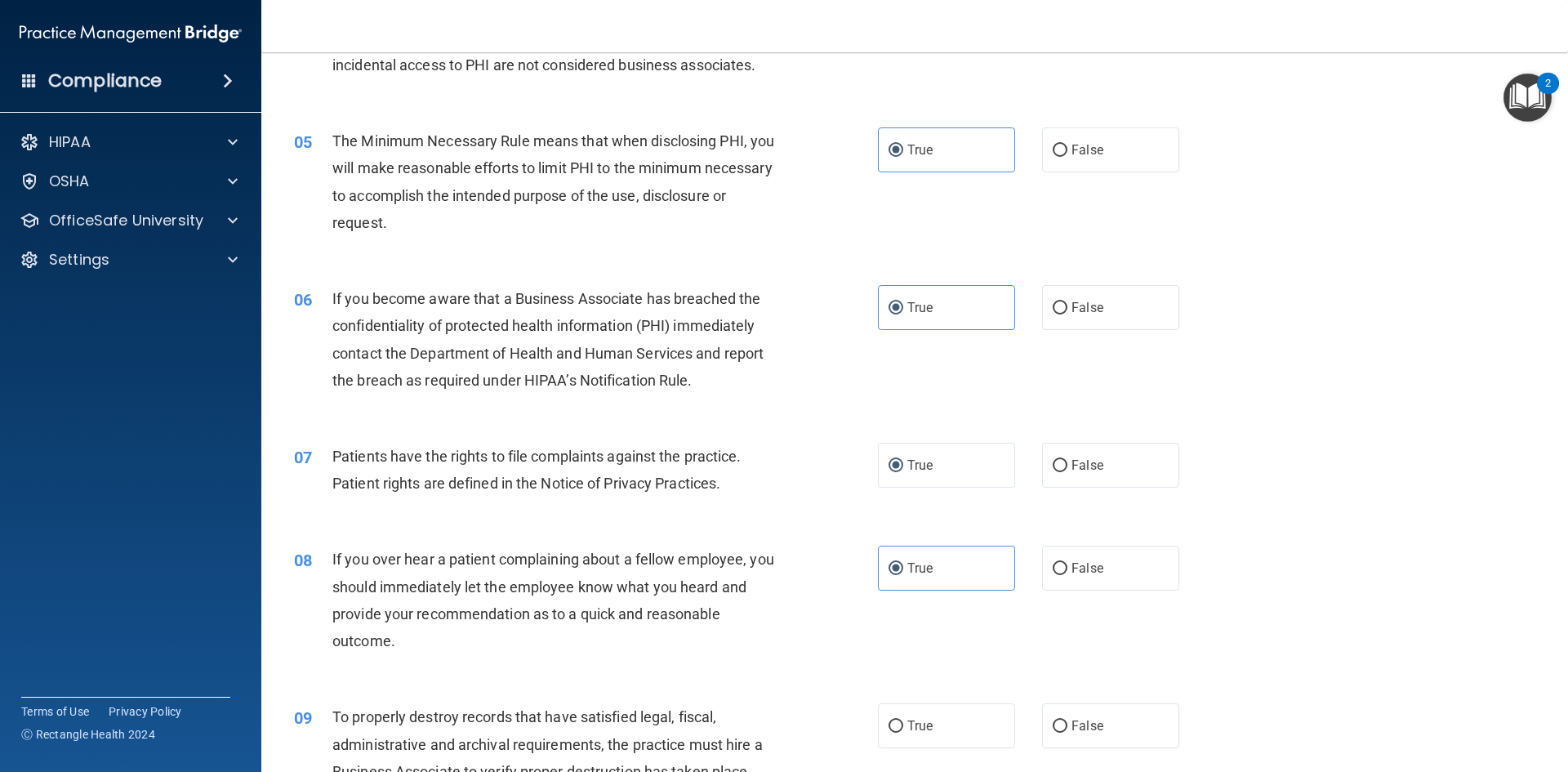
scroll to position [898, 0]
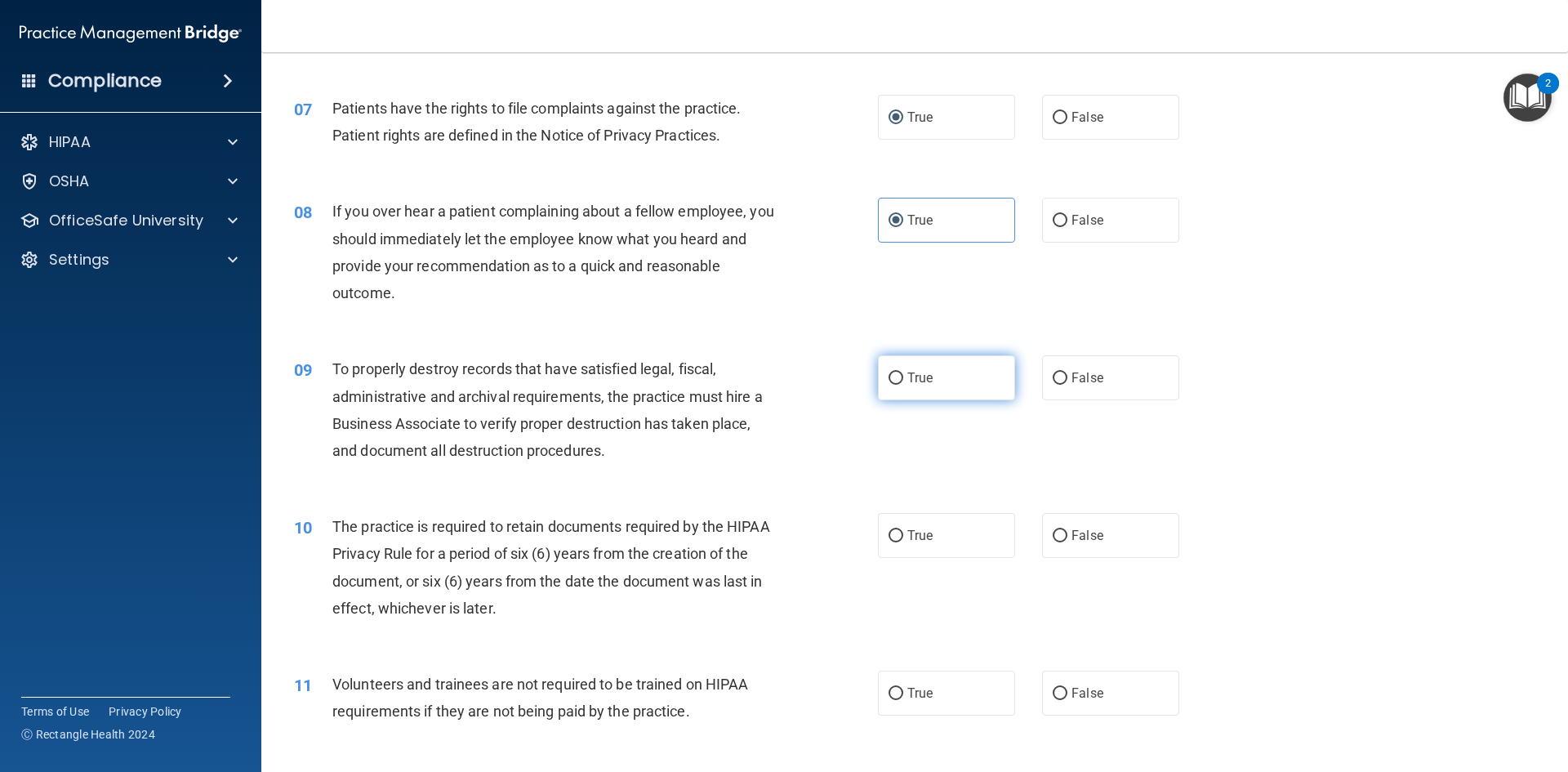
click at [937, 395] on label "True" at bounding box center [946, 378] width 137 height 45
click at [903, 385] on input "True" at bounding box center [896, 378] width 15 height 12
radio input "true"
click at [934, 522] on label "True" at bounding box center [946, 535] width 137 height 45
click at [903, 530] on input "True" at bounding box center [896, 535] width 15 height 12
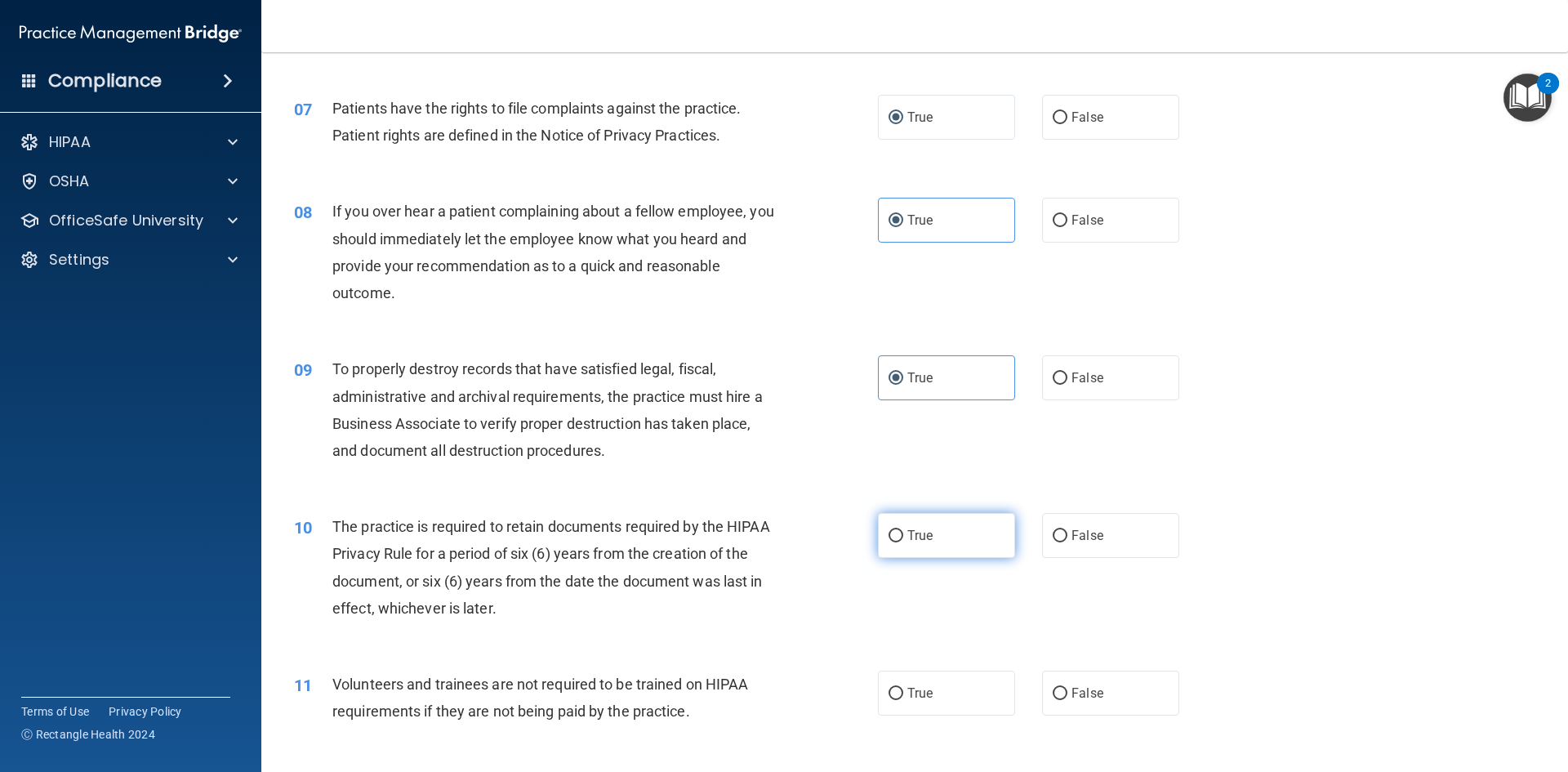
radio input "true"
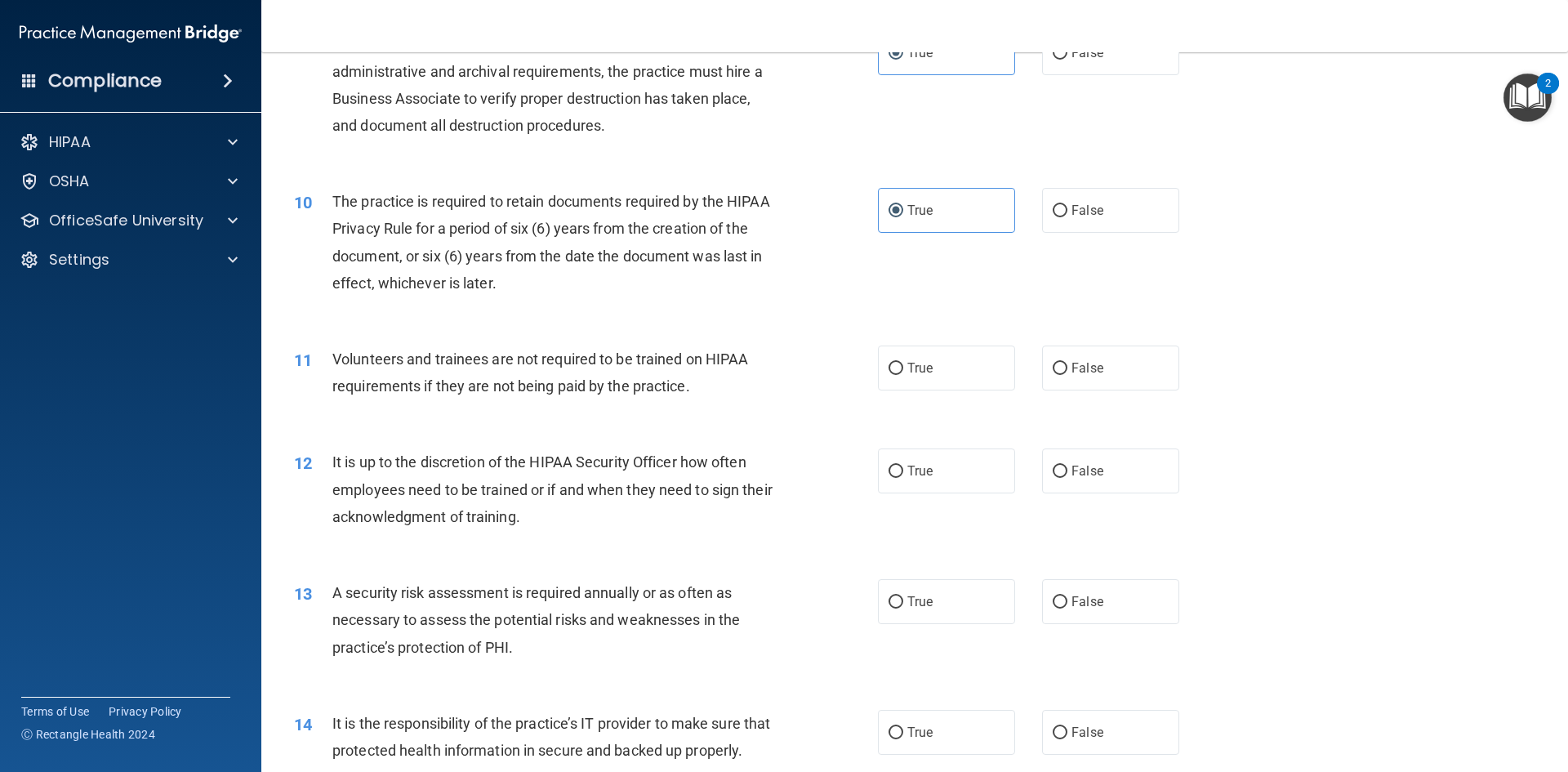
scroll to position [1225, 0]
drag, startPoint x: 939, startPoint y: 371, endPoint x: 940, endPoint y: 425, distance: 54.0
click at [939, 370] on label "True" at bounding box center [946, 366] width 137 height 45
click at [903, 370] on input "True" at bounding box center [896, 367] width 15 height 12
radio input "true"
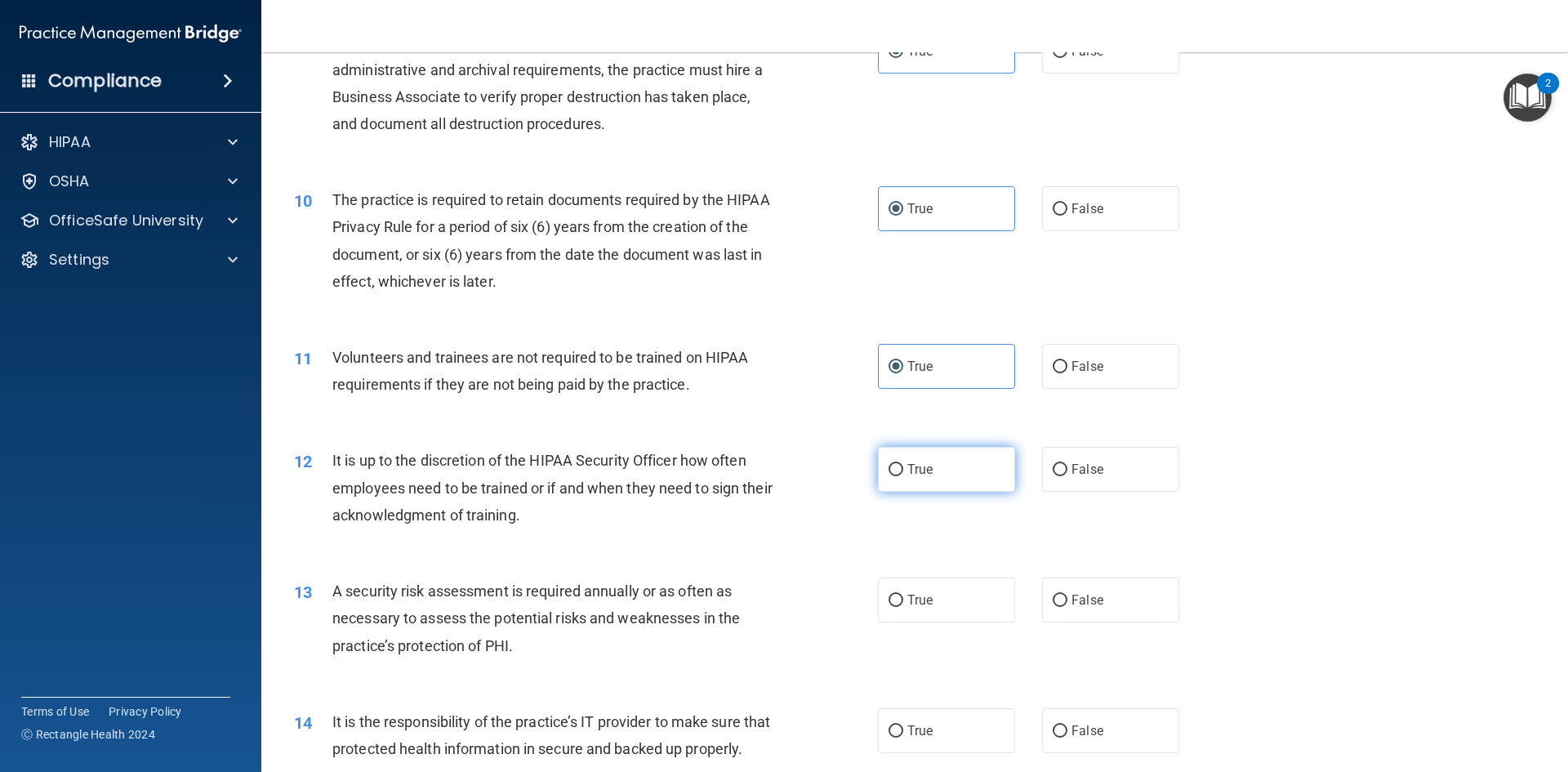
click at [946, 455] on label "True" at bounding box center [946, 469] width 137 height 45
click at [903, 464] on input "True" at bounding box center [896, 470] width 15 height 12
radio input "true"
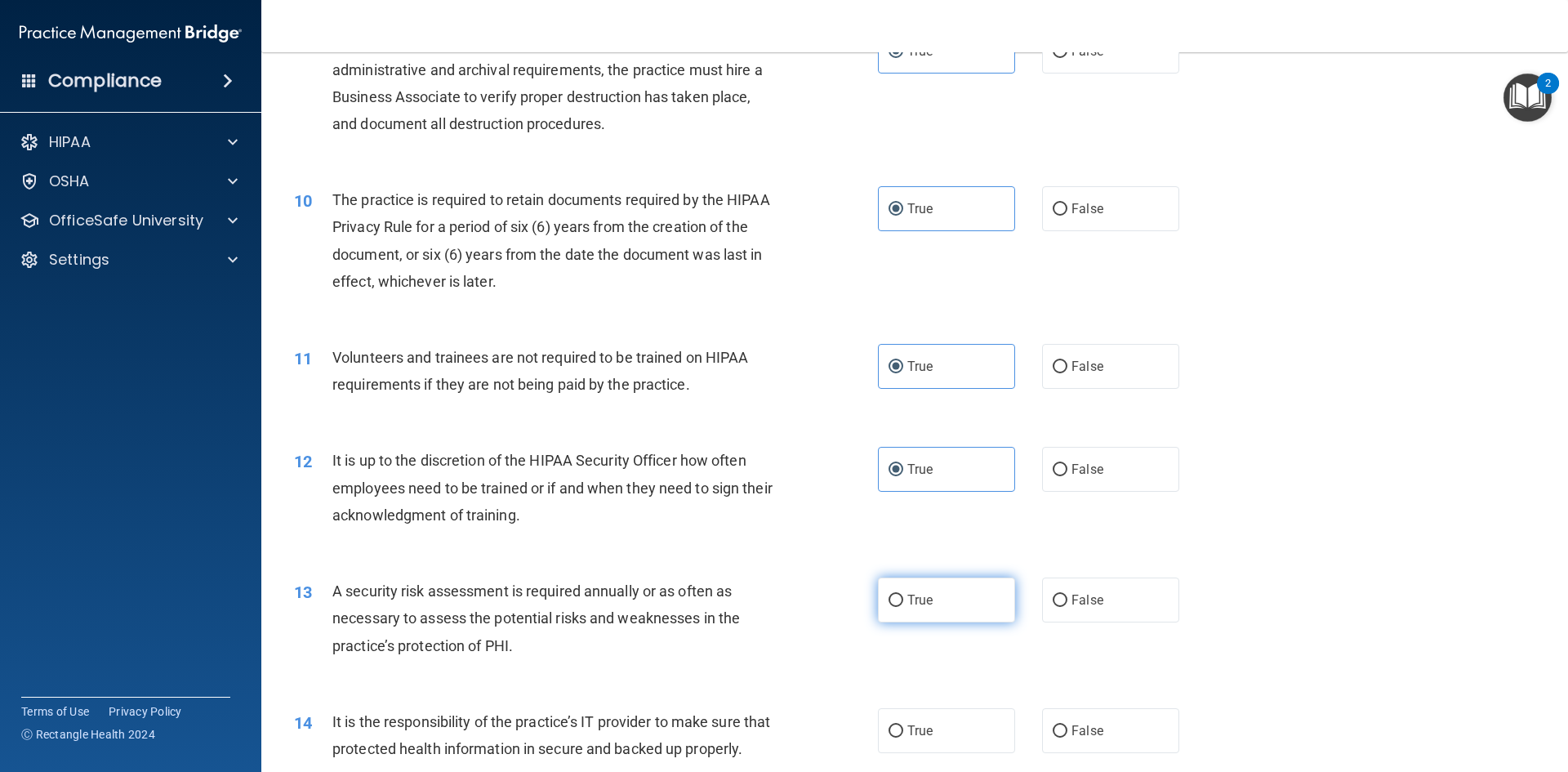
click at [942, 591] on label "True" at bounding box center [946, 600] width 137 height 45
click at [903, 594] on input "True" at bounding box center [896, 600] width 15 height 12
radio input "true"
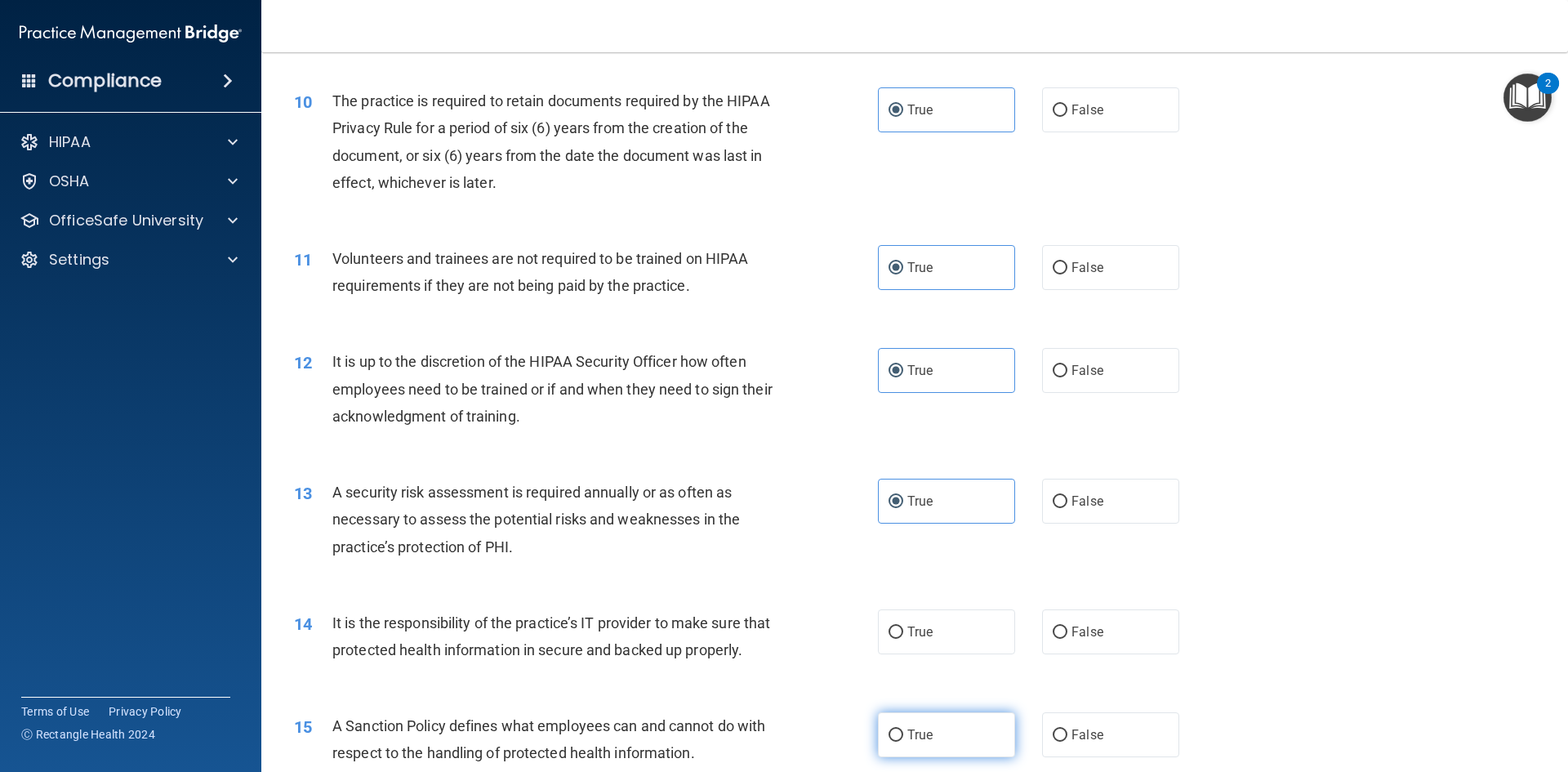
scroll to position [1551, 0]
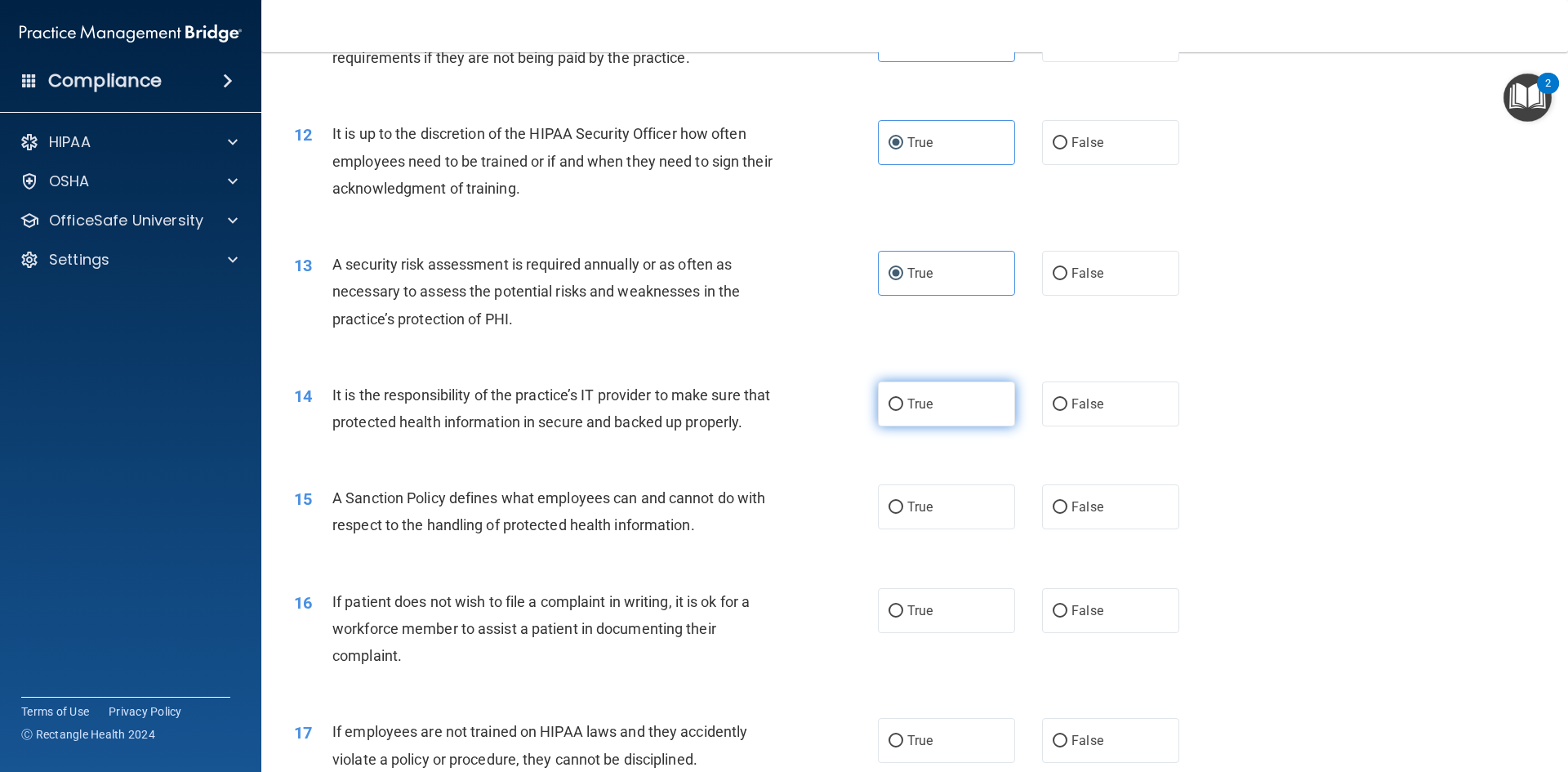
click at [927, 391] on label "True" at bounding box center [946, 404] width 137 height 45
click at [903, 399] on input "True" at bounding box center [896, 404] width 15 height 12
radio input "true"
click at [953, 526] on label "True" at bounding box center [946, 507] width 137 height 45
click at [903, 514] on input "True" at bounding box center [896, 507] width 15 height 12
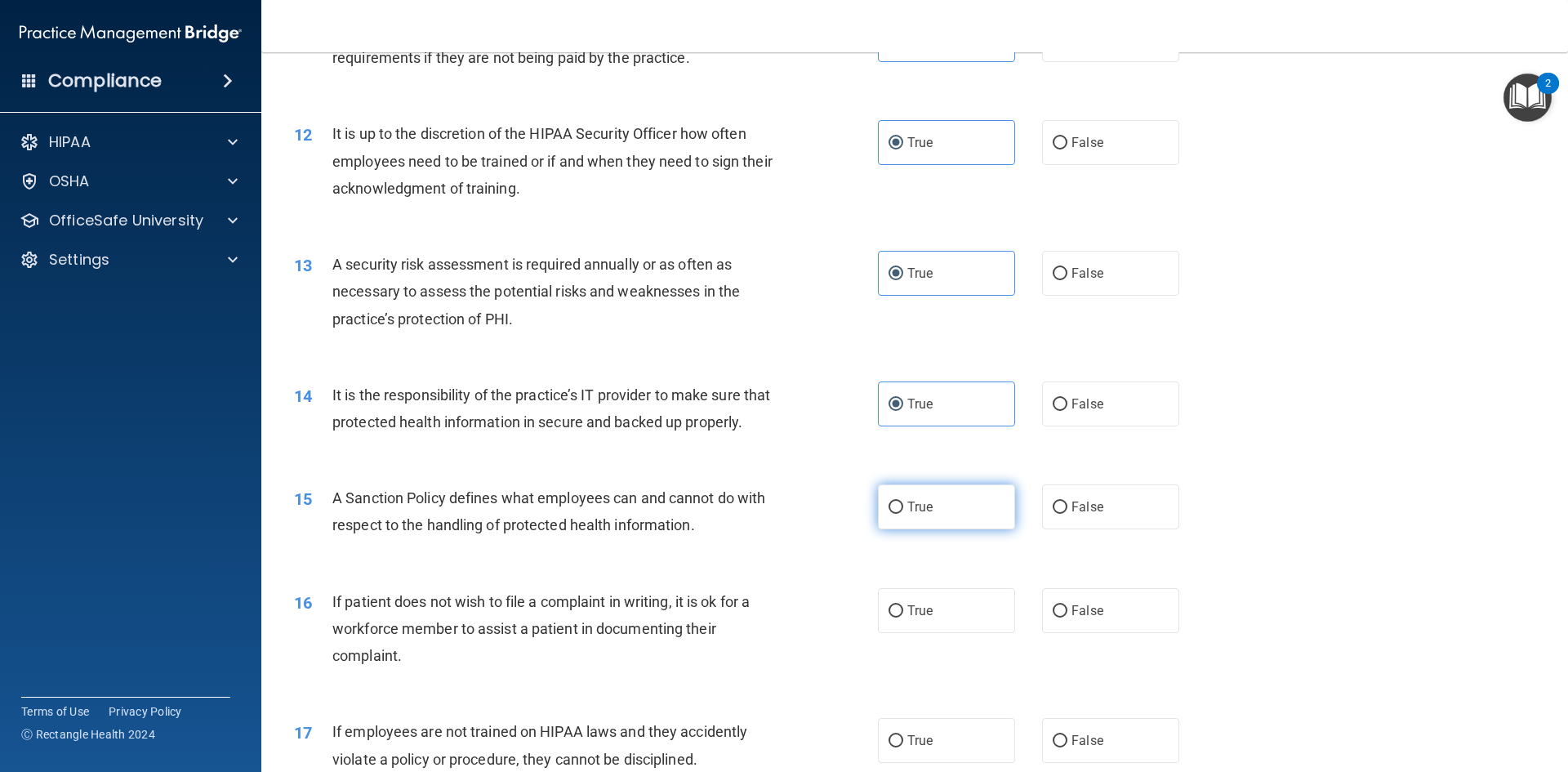
radio input "true"
click at [931, 631] on label "True" at bounding box center [946, 610] width 137 height 45
click at [903, 617] on input "True" at bounding box center [896, 611] width 15 height 12
radio input "true"
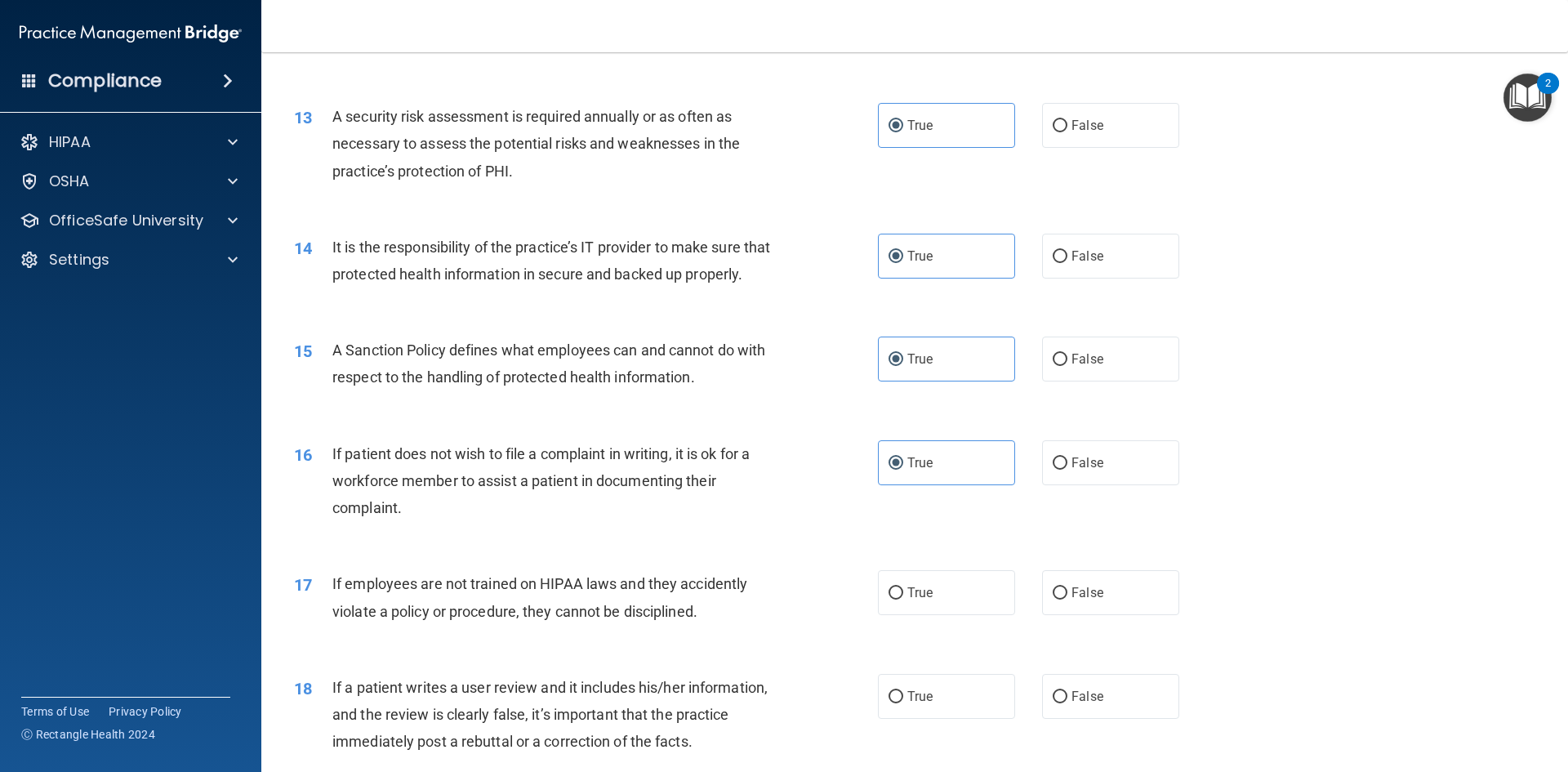
scroll to position [1960, 0]
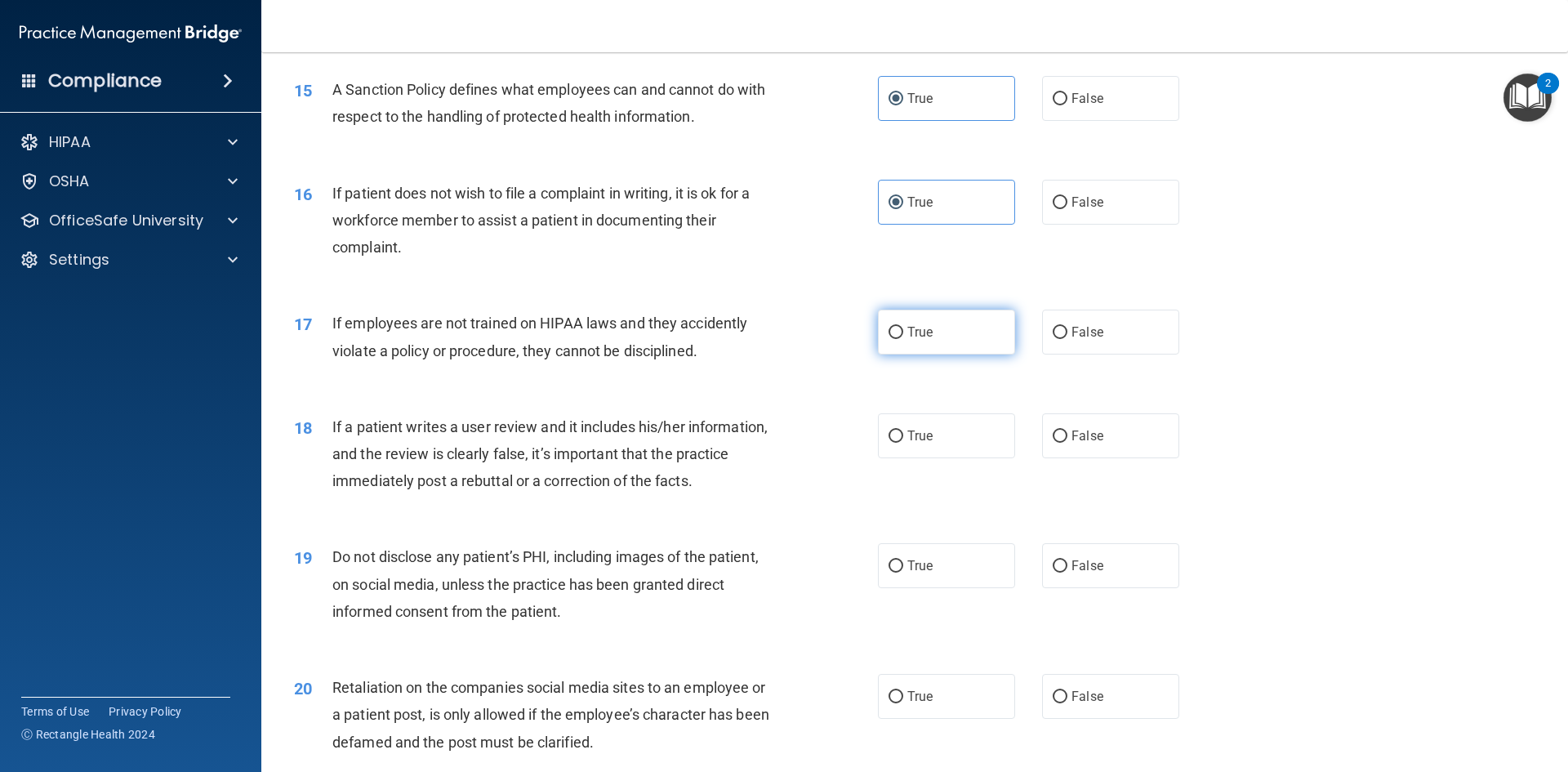
click at [953, 347] on label "True" at bounding box center [946, 332] width 137 height 45
click at [903, 339] on input "True" at bounding box center [896, 333] width 15 height 12
radio input "true"
click at [946, 446] on label "True" at bounding box center [946, 436] width 137 height 45
click at [903, 442] on input "True" at bounding box center [896, 436] width 15 height 12
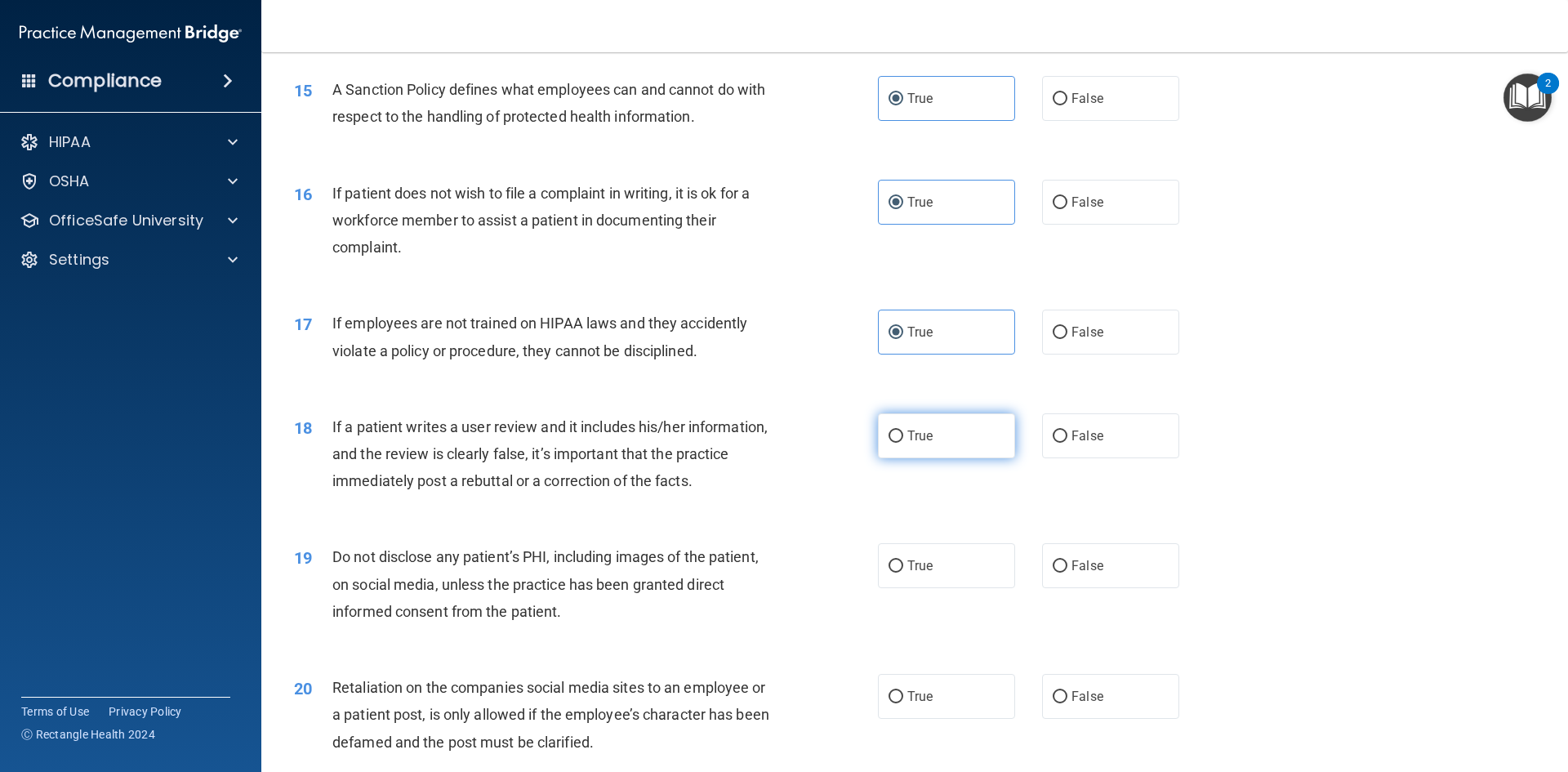
radio input "true"
click at [932, 585] on label "True" at bounding box center [946, 566] width 137 height 45
click at [903, 572] on input "True" at bounding box center [896, 566] width 15 height 12
radio input "true"
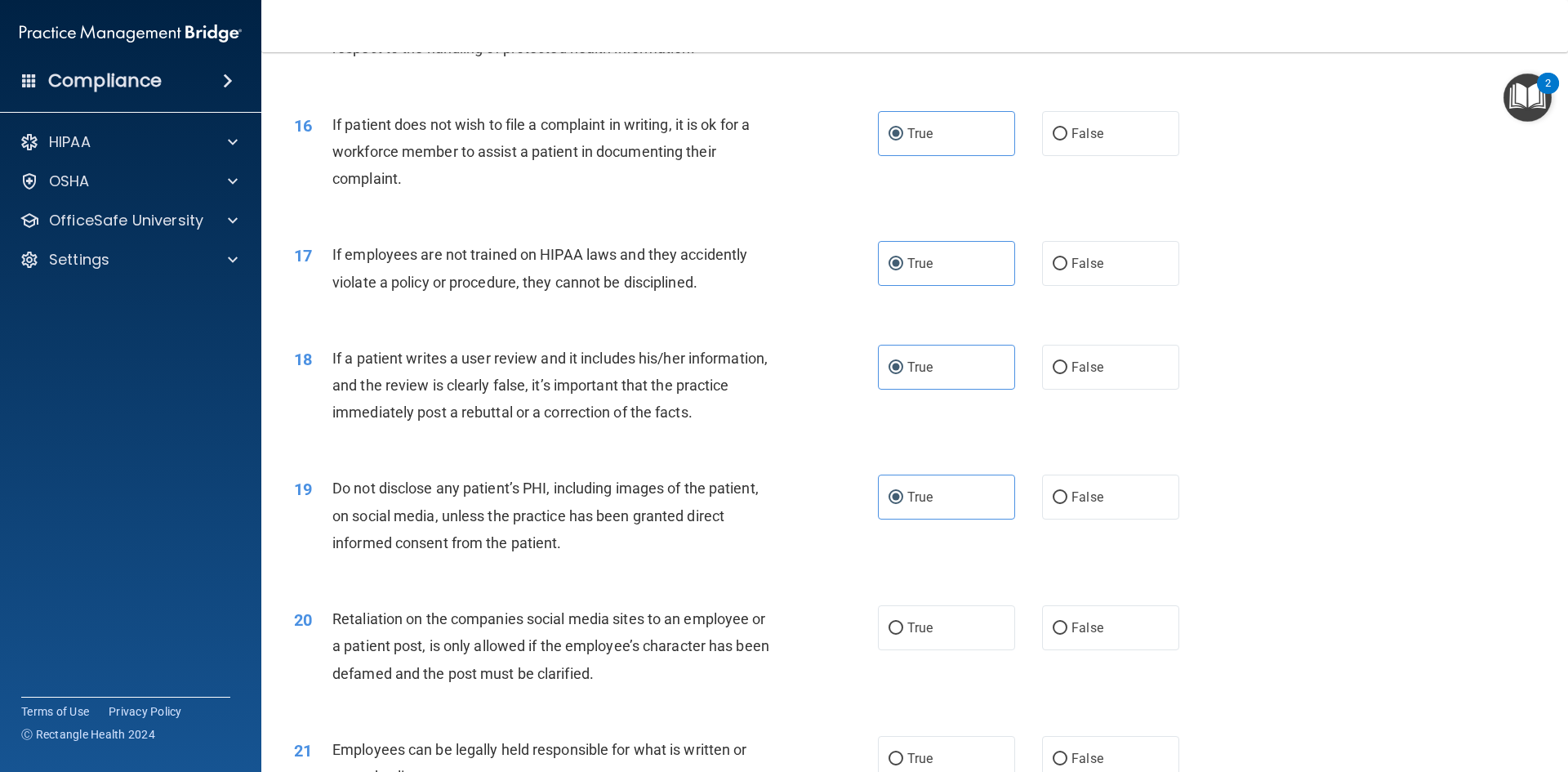
scroll to position [2123, 0]
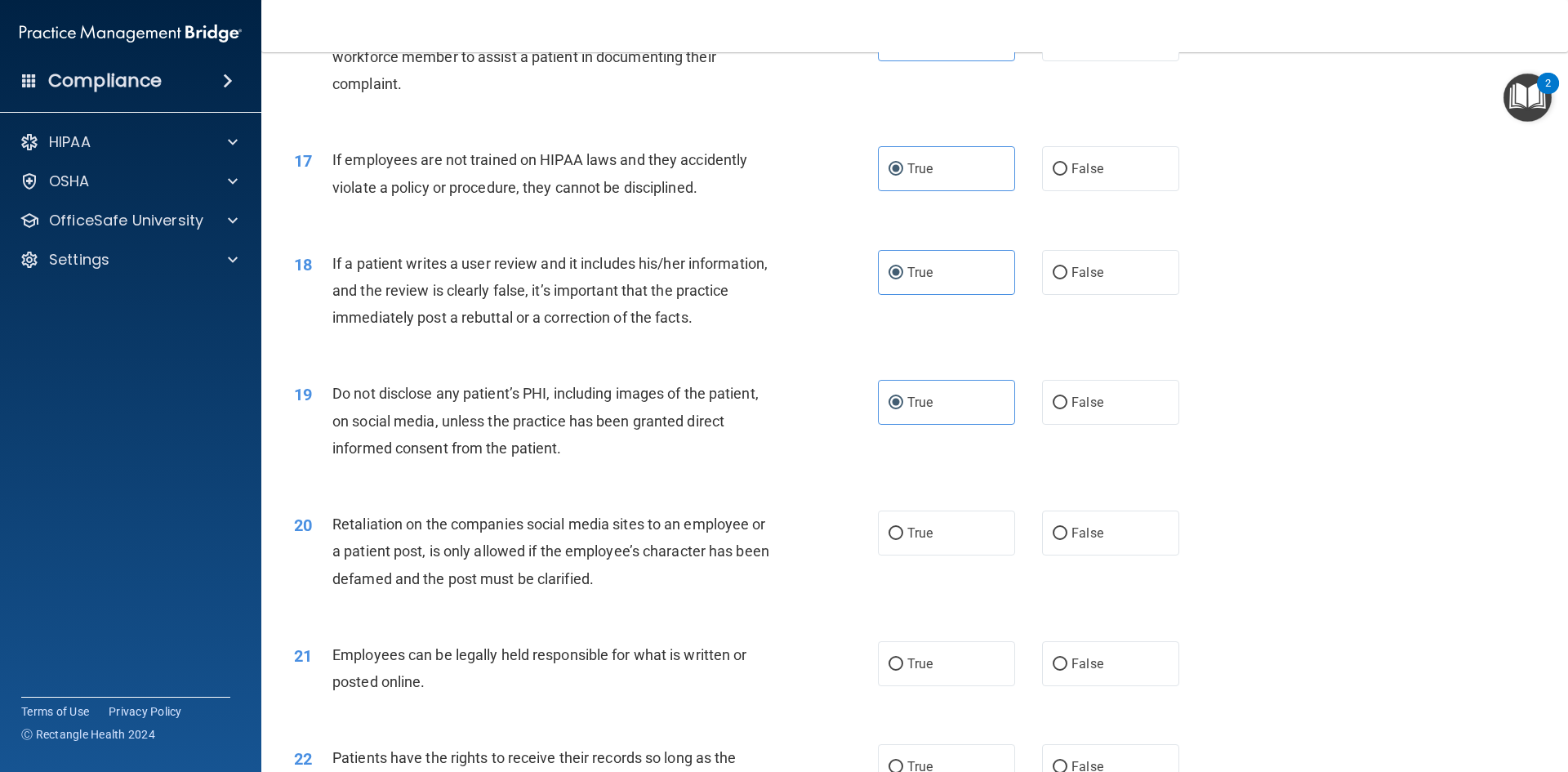
click at [909, 530] on div "20 Retaliation on the companies social media sites to an employee or a patient …" at bounding box center [915, 556] width 1266 height 131
click at [909, 556] on label "True" at bounding box center [946, 532] width 137 height 45
click at [903, 540] on input "True" at bounding box center [896, 533] width 15 height 12
radio input "true"
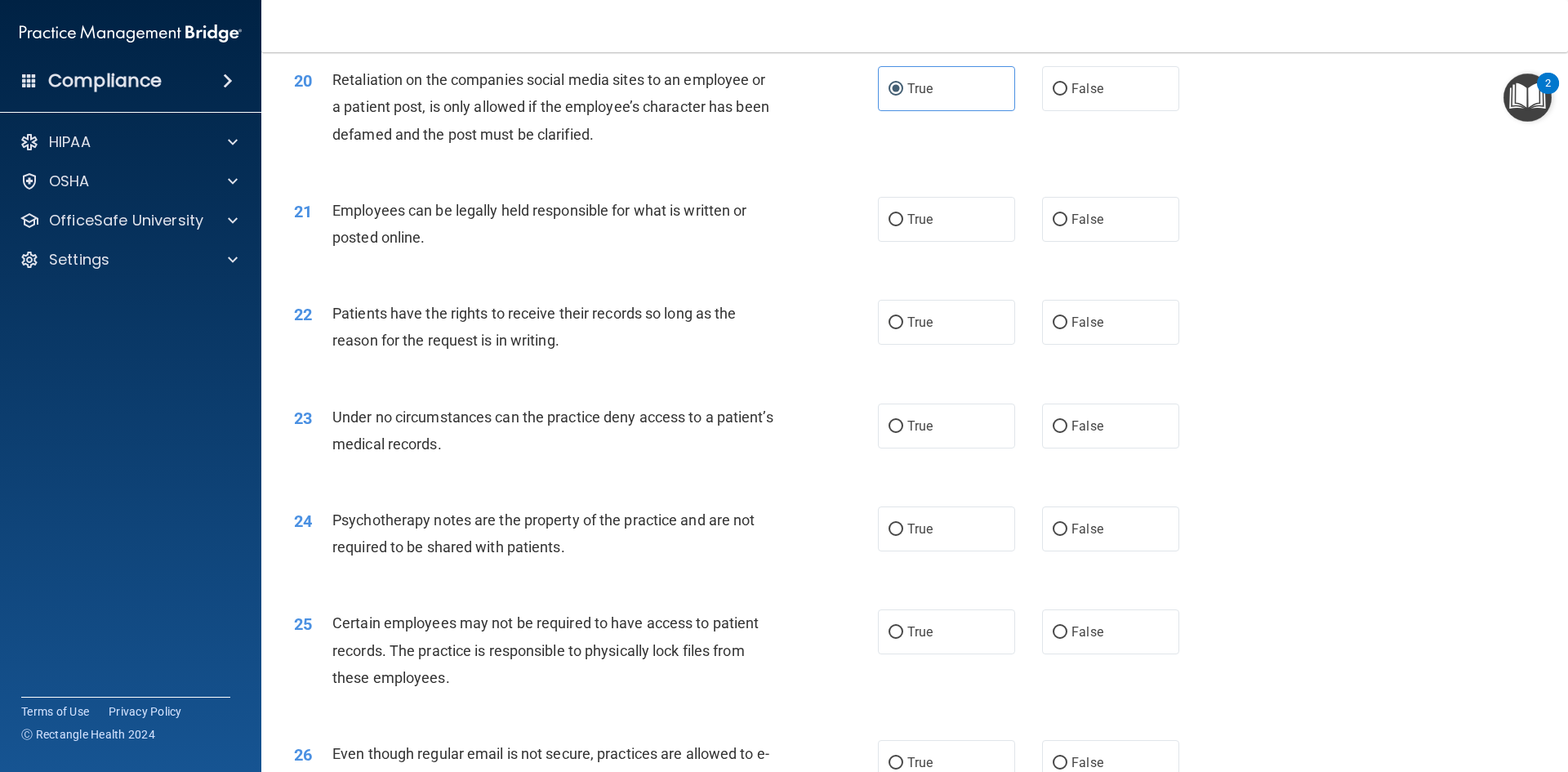
scroll to position [2614, 0]
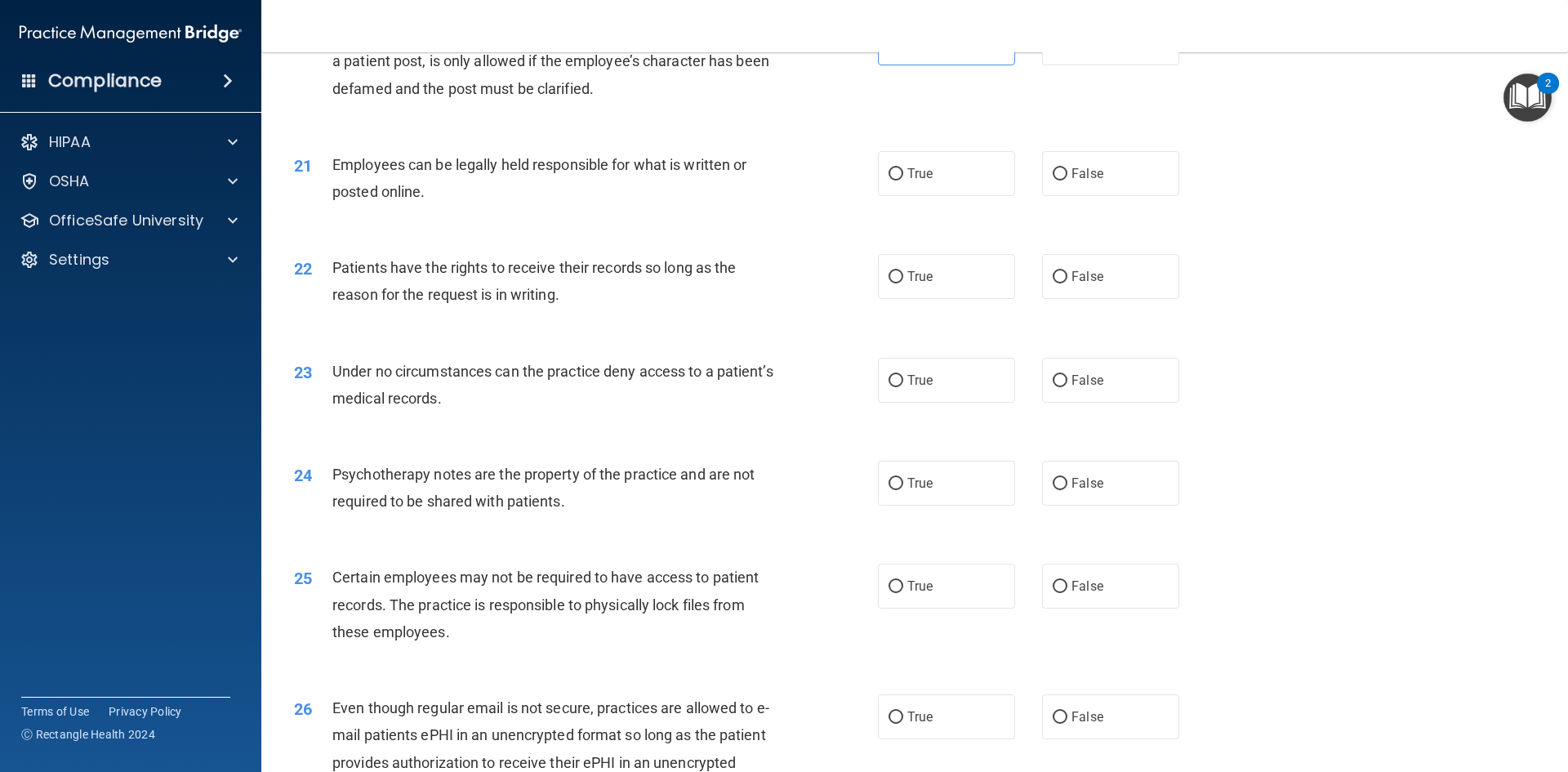
click at [961, 223] on div "21 Employees can be legally held responsible for what is written or posted onli…" at bounding box center [915, 182] width 1266 height 103
click at [961, 196] on label "True" at bounding box center [946, 173] width 137 height 45
click at [903, 181] on input "True" at bounding box center [896, 174] width 15 height 12
radio input "true"
click at [932, 298] on label "True" at bounding box center [946, 276] width 137 height 45
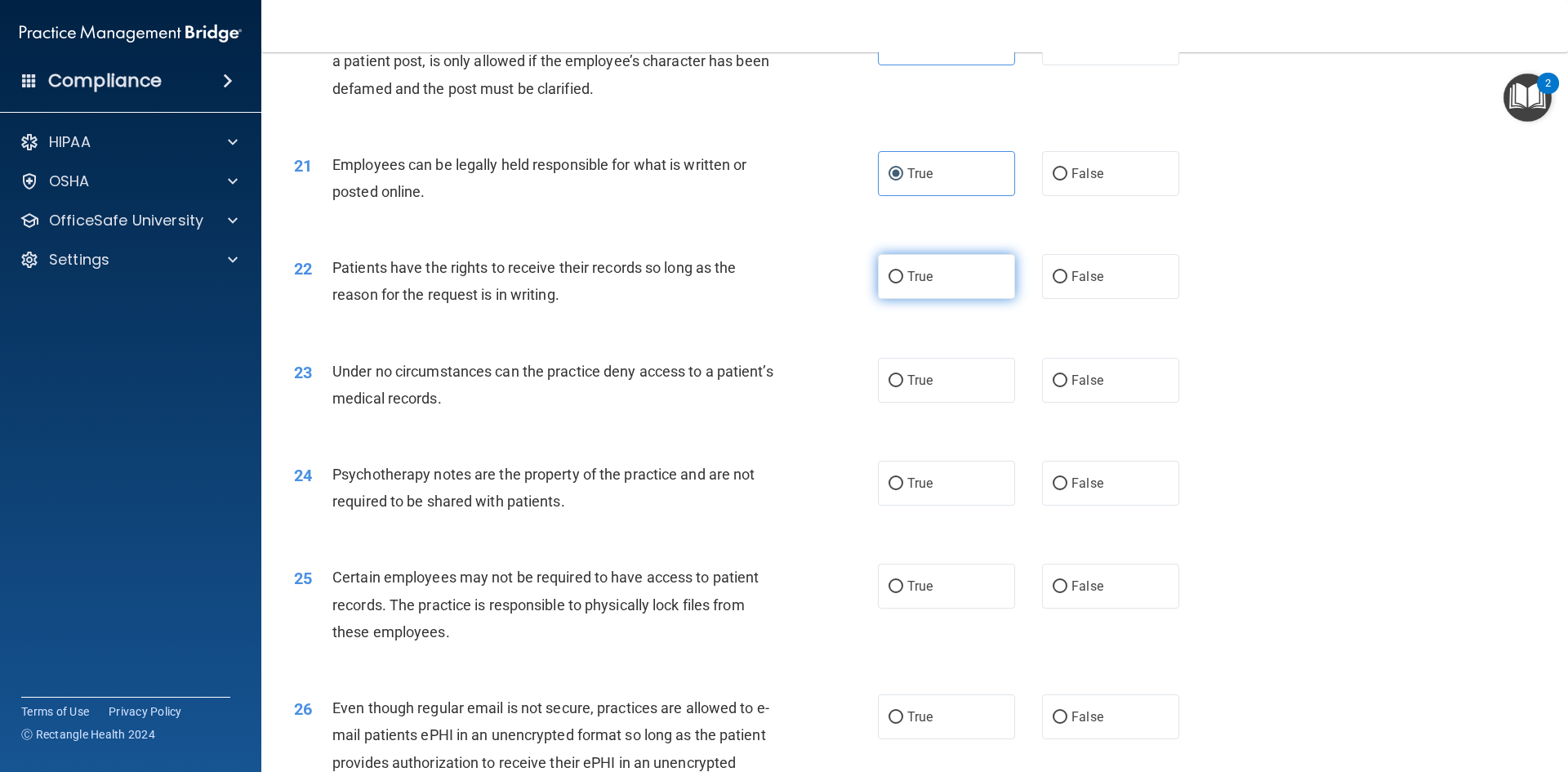
click at [903, 284] on input "True" at bounding box center [896, 276] width 15 height 12
radio input "true"
click at [933, 396] on label "True" at bounding box center [946, 380] width 137 height 45
click at [903, 387] on input "True" at bounding box center [896, 380] width 15 height 12
radio input "true"
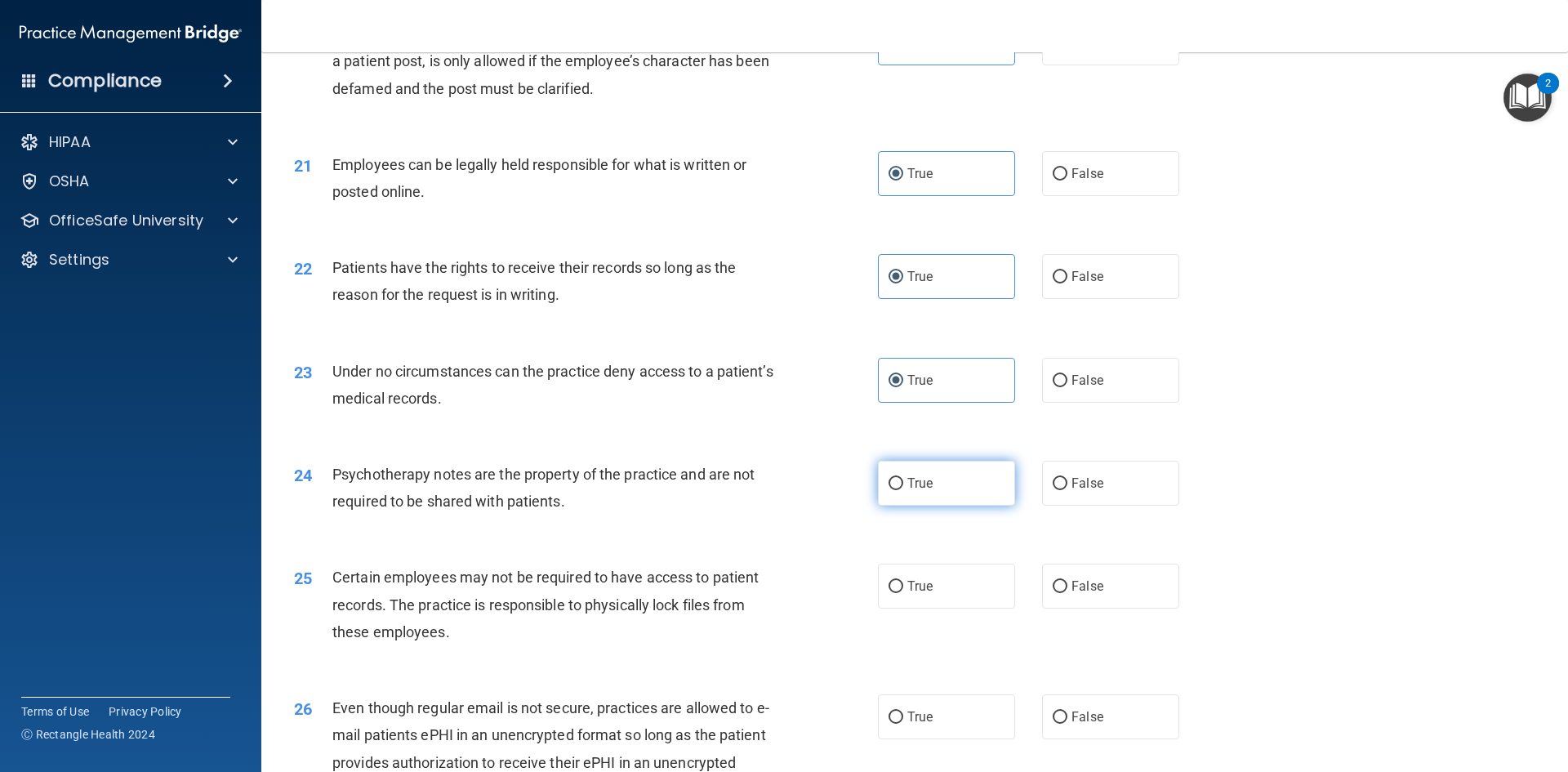
click at [942, 494] on label "True" at bounding box center [946, 483] width 137 height 45
click at [903, 490] on input "True" at bounding box center [896, 484] width 15 height 12
radio input "true"
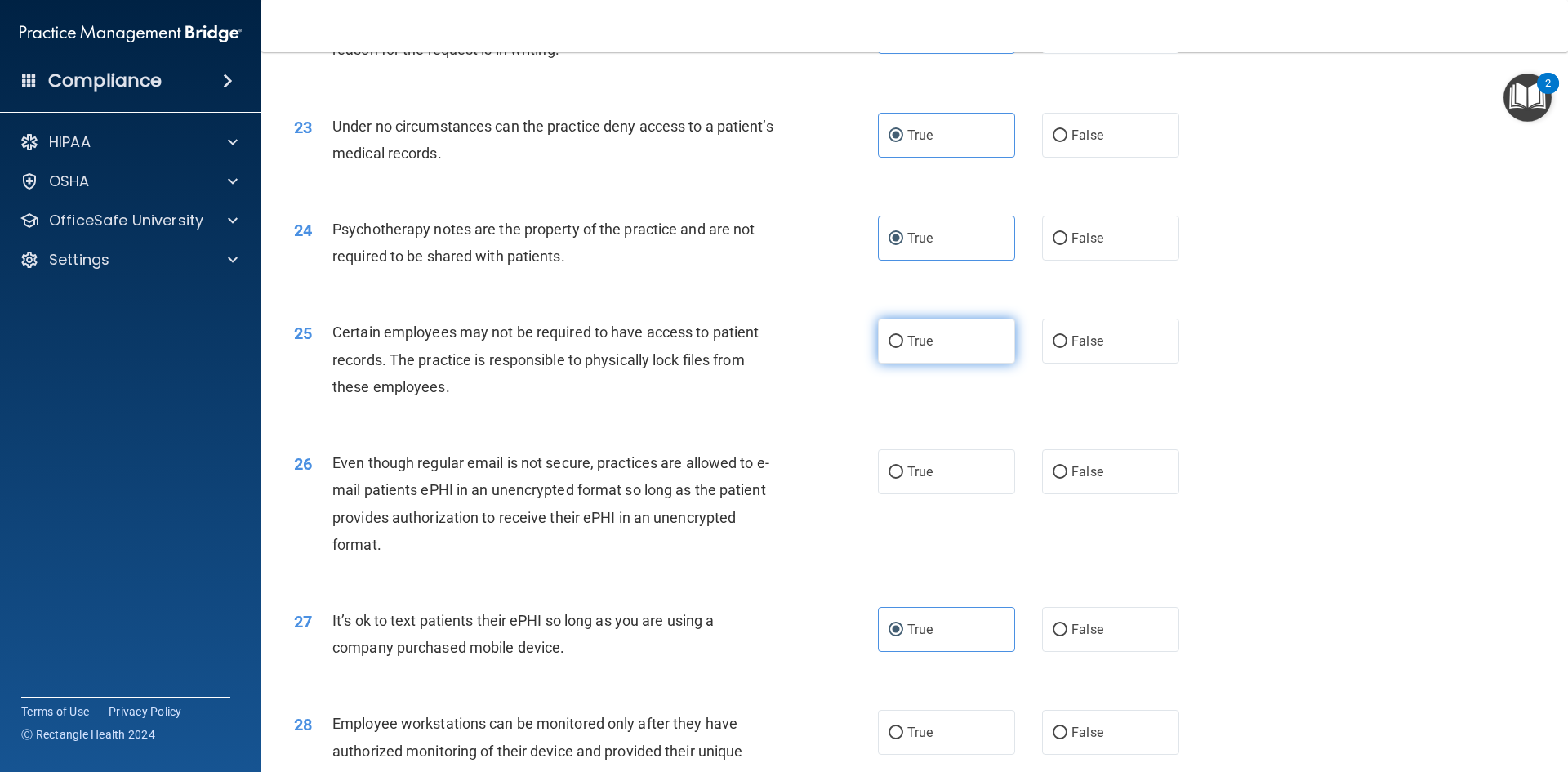
click at [925, 349] on span "True" at bounding box center [919, 341] width 25 height 16
click at [903, 348] on input "True" at bounding box center [896, 341] width 15 height 12
radio input "true"
click at [921, 486] on label "True" at bounding box center [946, 472] width 137 height 45
click at [903, 478] on input "True" at bounding box center [896, 472] width 15 height 12
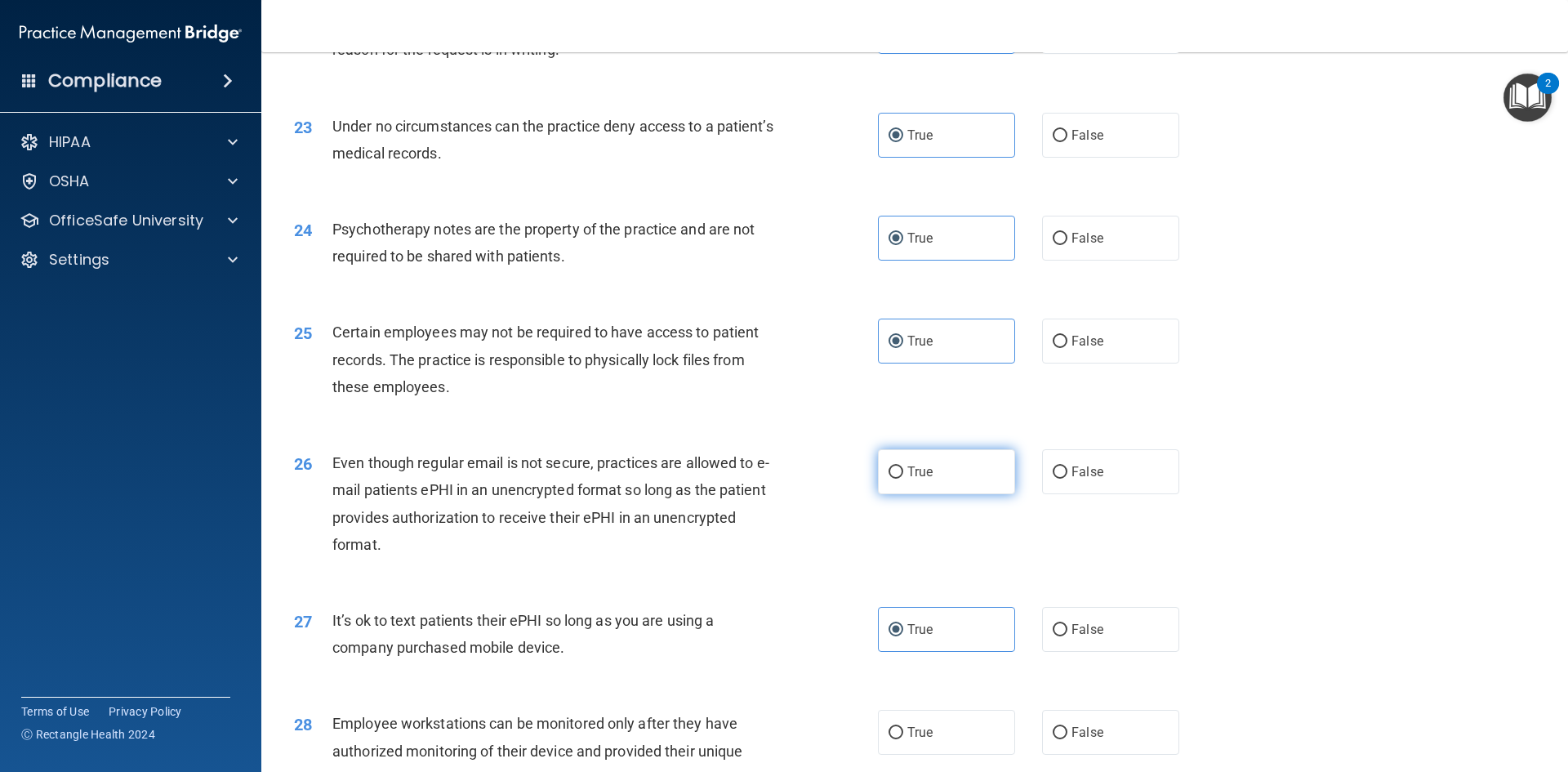
radio input "true"
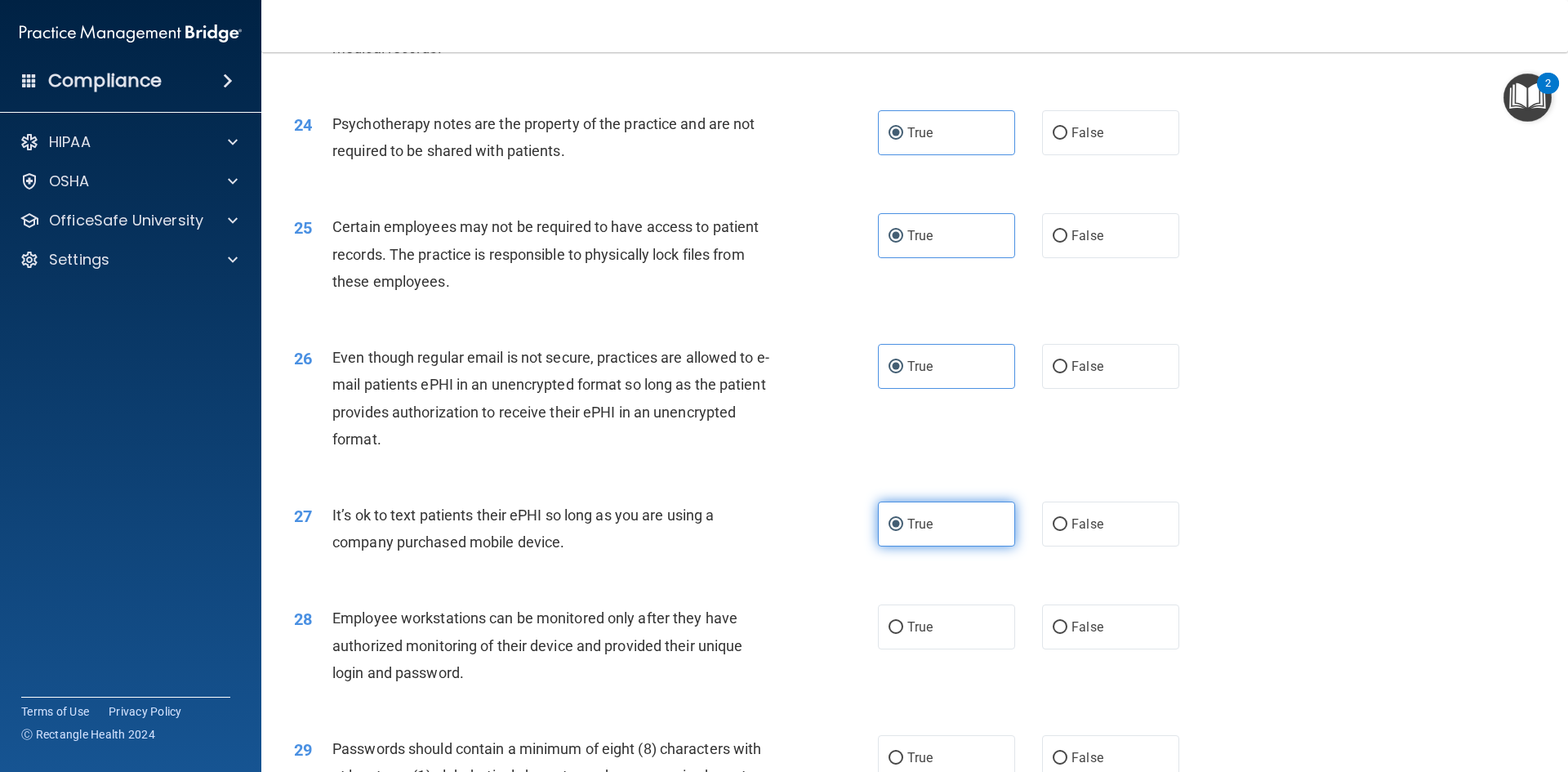
scroll to position [3185, 0]
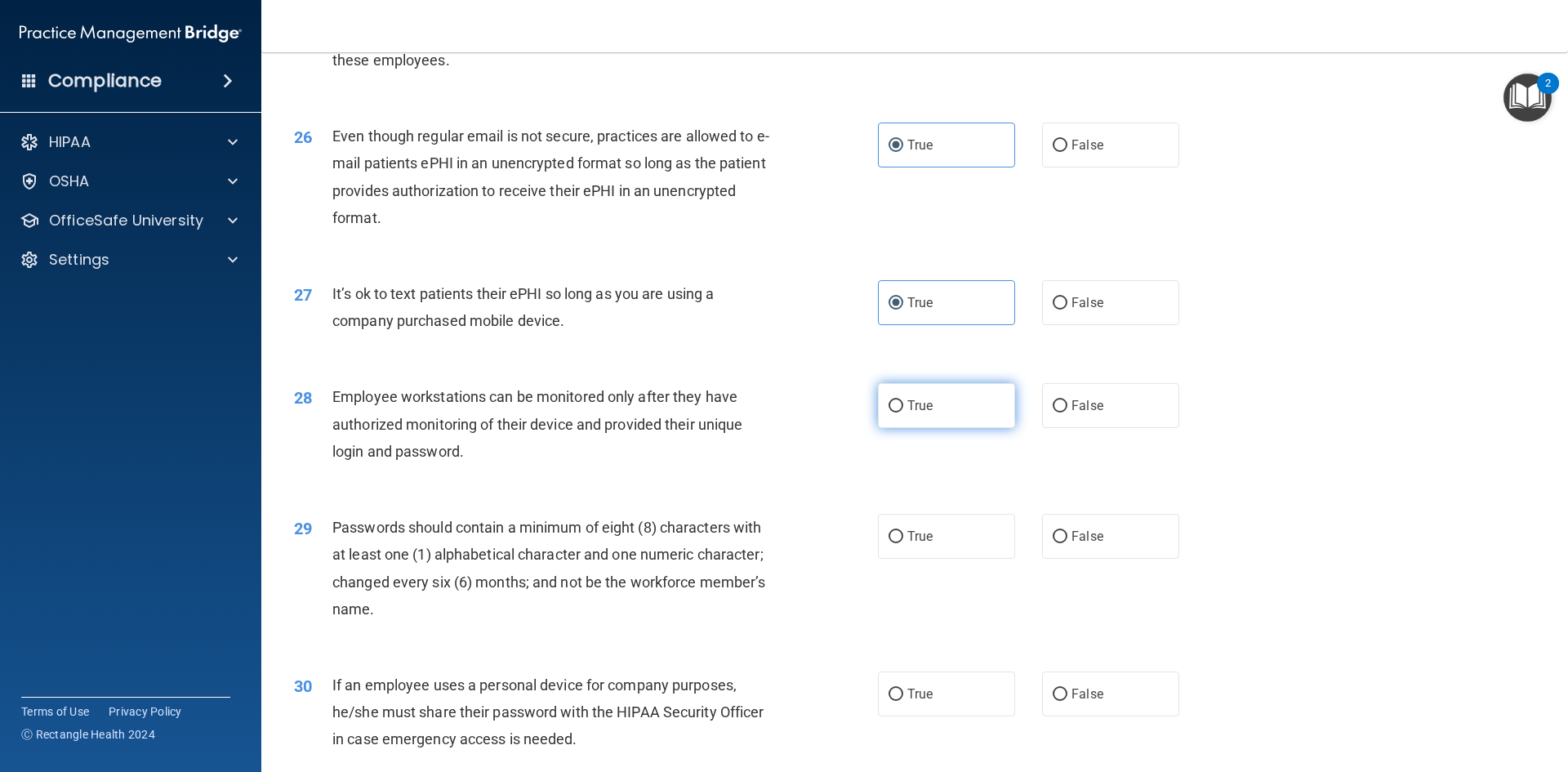
click at [948, 427] on label "True" at bounding box center [946, 405] width 137 height 45
click at [903, 413] on input "True" at bounding box center [896, 405] width 15 height 12
radio input "true"
click at [929, 556] on label "True" at bounding box center [946, 536] width 137 height 45
click at [903, 544] on input "True" at bounding box center [896, 536] width 15 height 12
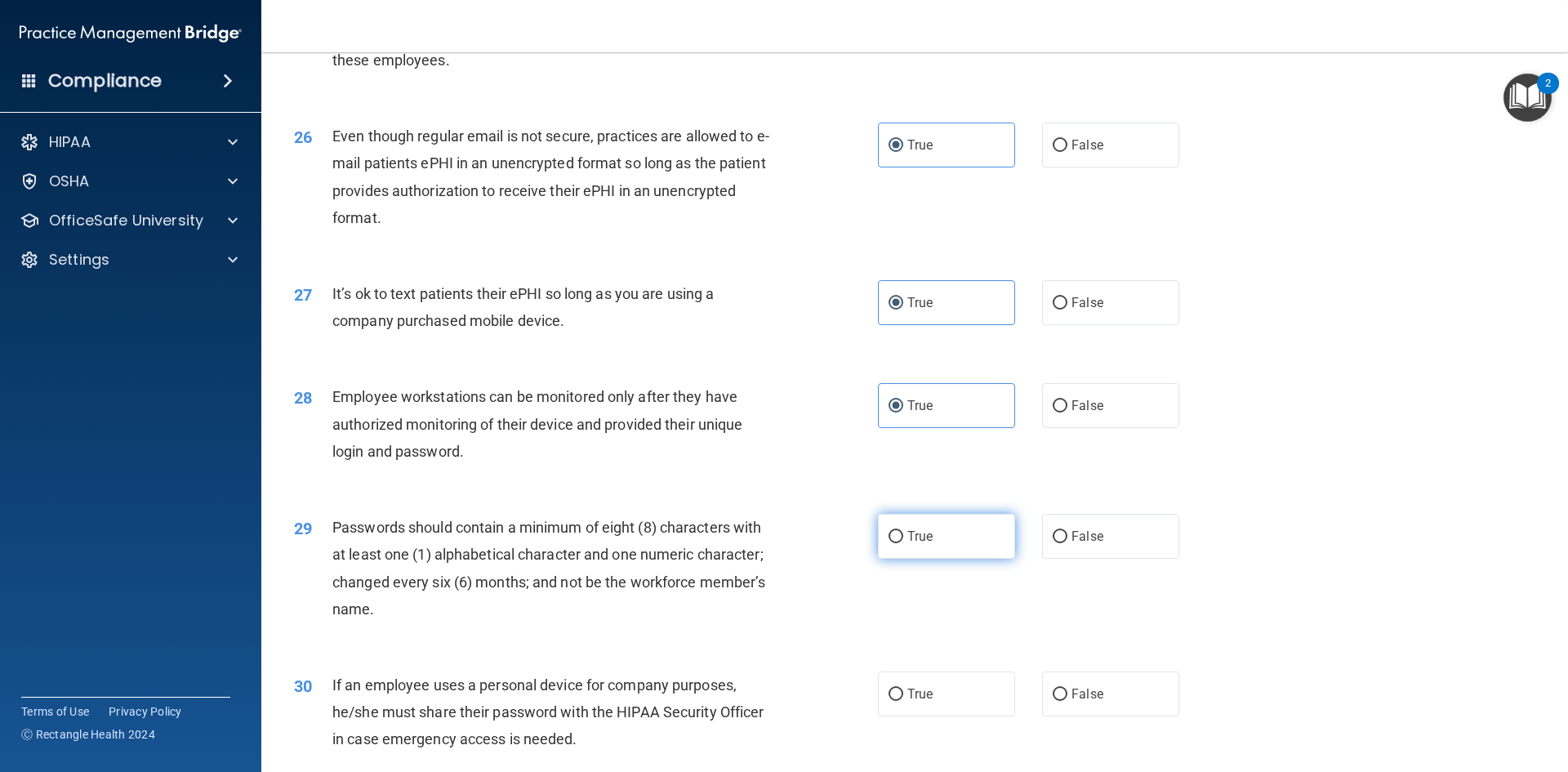
radio input "true"
click at [924, 716] on label "True" at bounding box center [946, 694] width 137 height 45
click at [903, 701] on input "True" at bounding box center [896, 694] width 15 height 12
radio input "true"
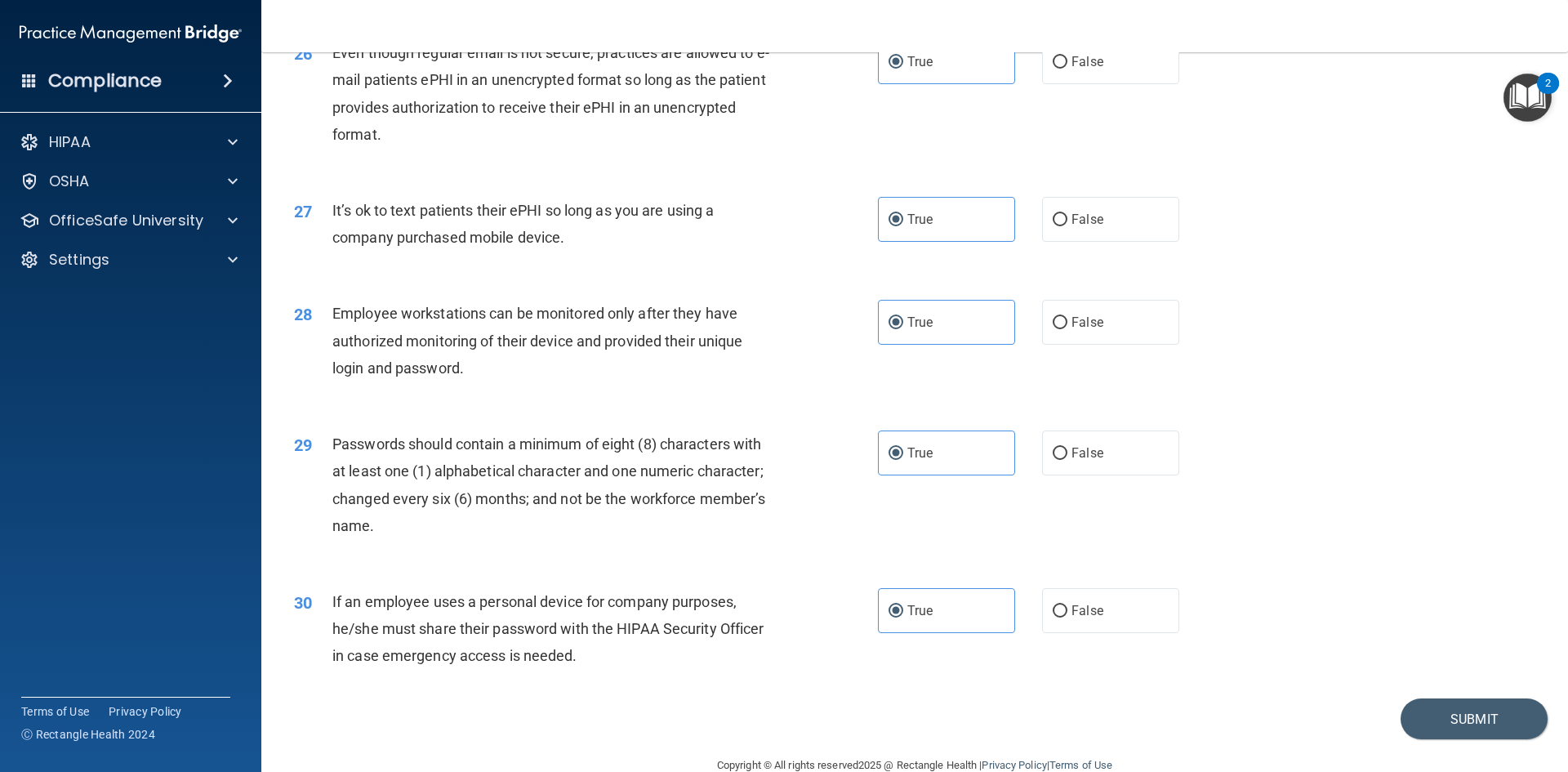
scroll to position [3328, 0]
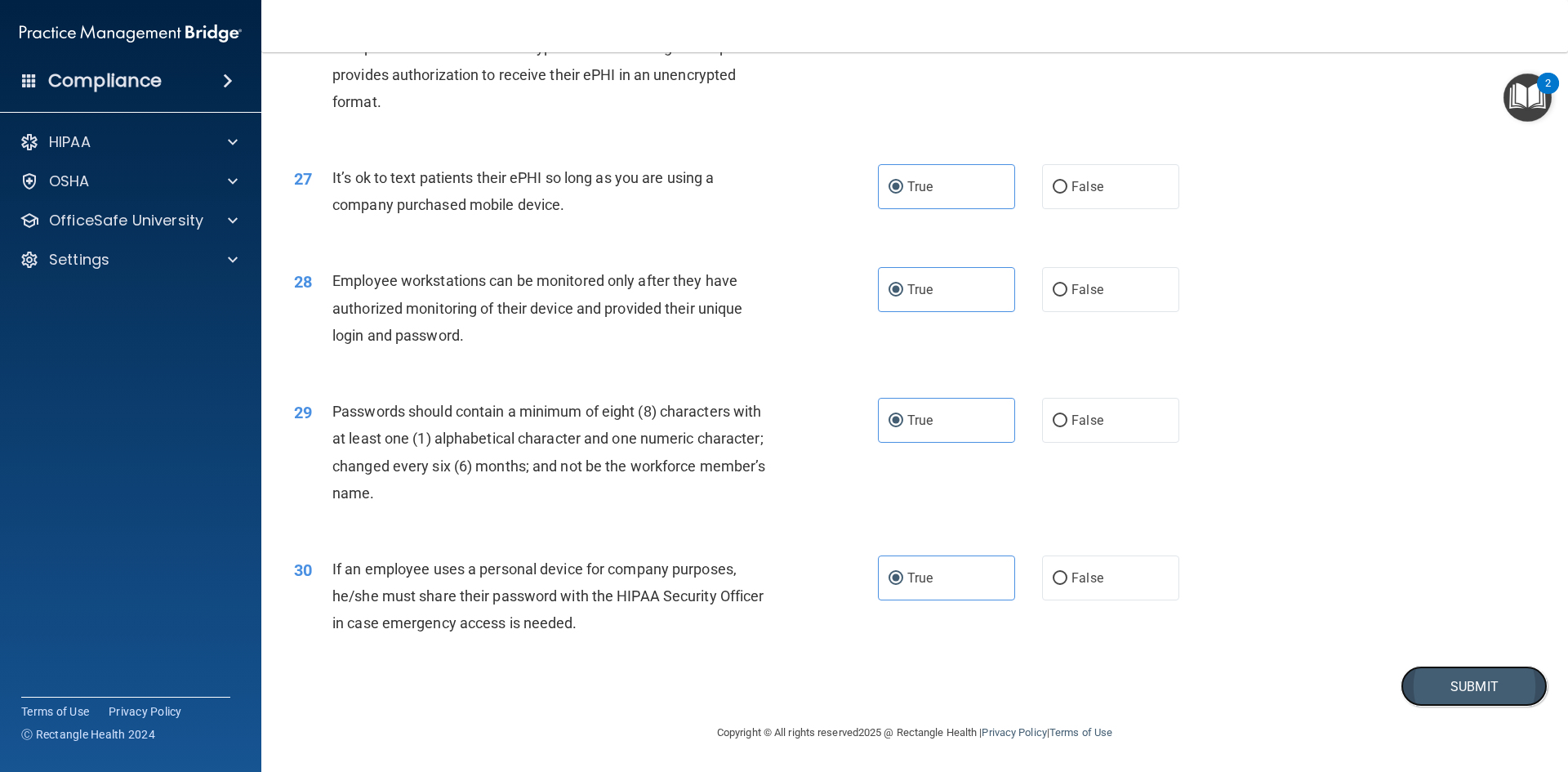
click at [1402, 689] on button "Submit" at bounding box center [1474, 685] width 147 height 41
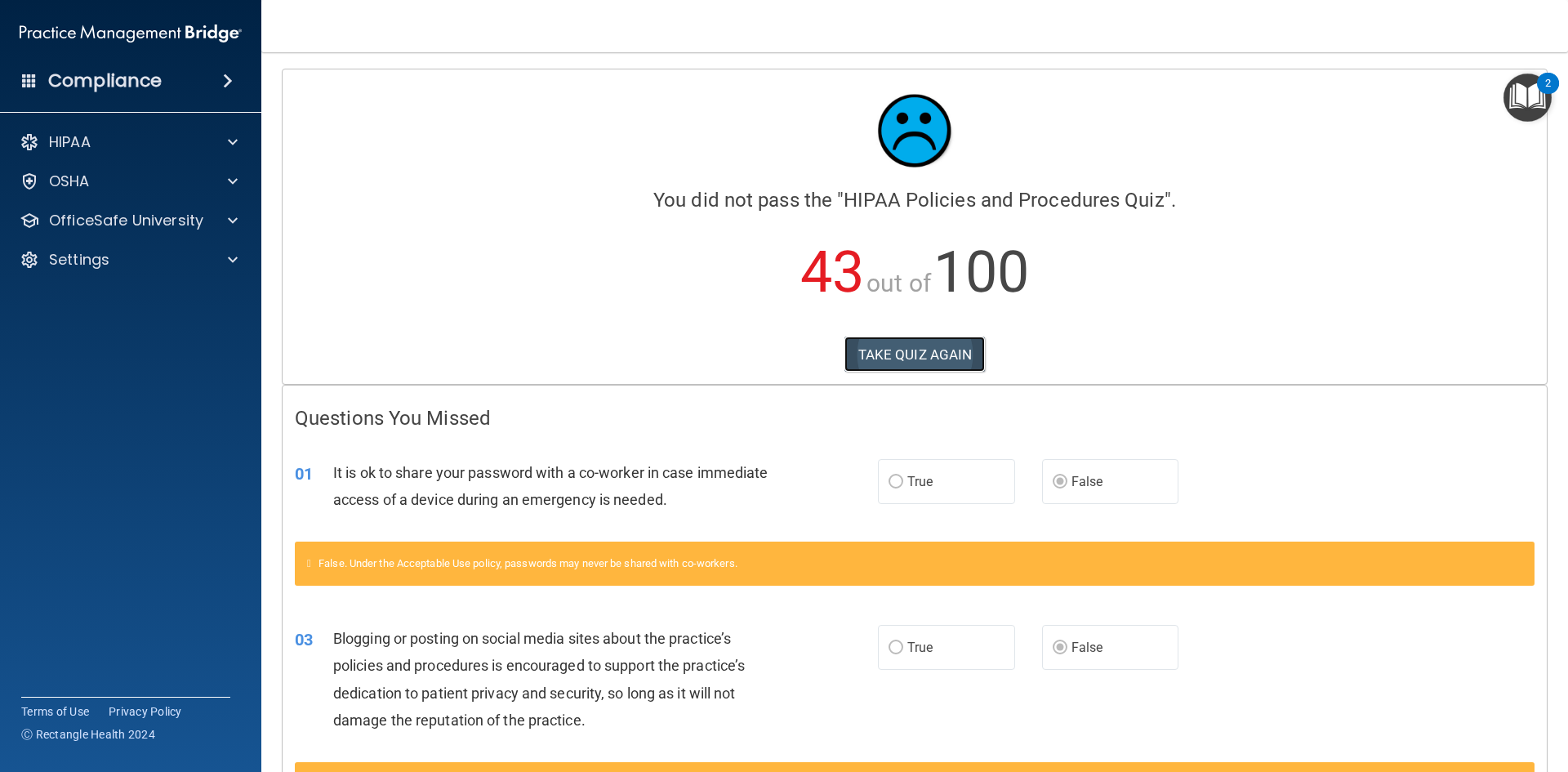
click at [903, 354] on button "TAKE QUIZ AGAIN" at bounding box center [915, 354] width 141 height 36
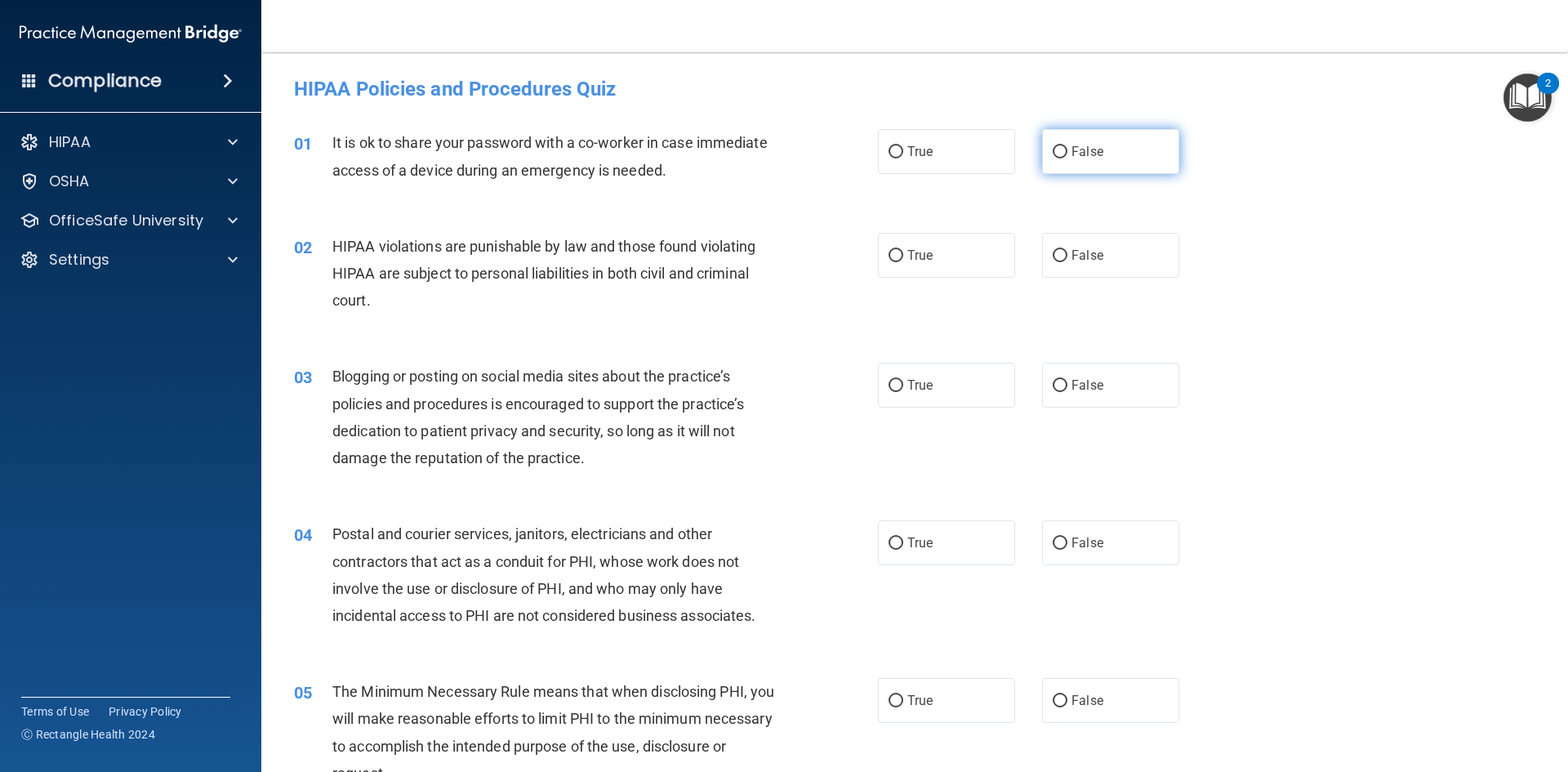
click at [1131, 157] on label "False" at bounding box center [1110, 151] width 137 height 45
click at [1068, 157] on input "False" at bounding box center [1060, 152] width 15 height 12
radio input "true"
click at [965, 256] on label "True" at bounding box center [946, 255] width 137 height 45
click at [903, 256] on input "True" at bounding box center [896, 255] width 15 height 12
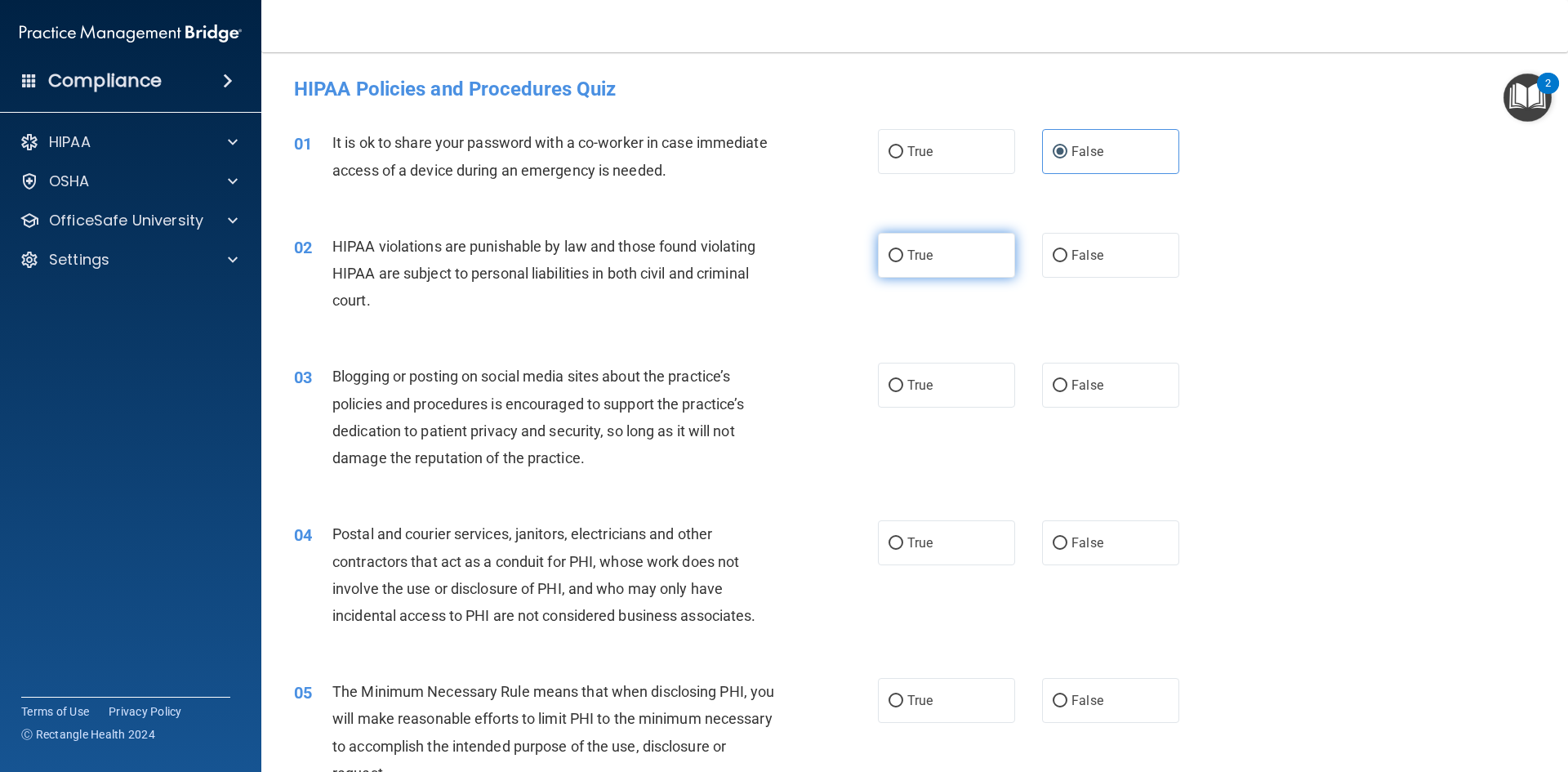
radio input "true"
click at [1118, 368] on label "False" at bounding box center [1110, 385] width 137 height 45
click at [1068, 380] on input "False" at bounding box center [1060, 385] width 15 height 12
radio input "true"
click at [923, 552] on label "True" at bounding box center [946, 543] width 137 height 45
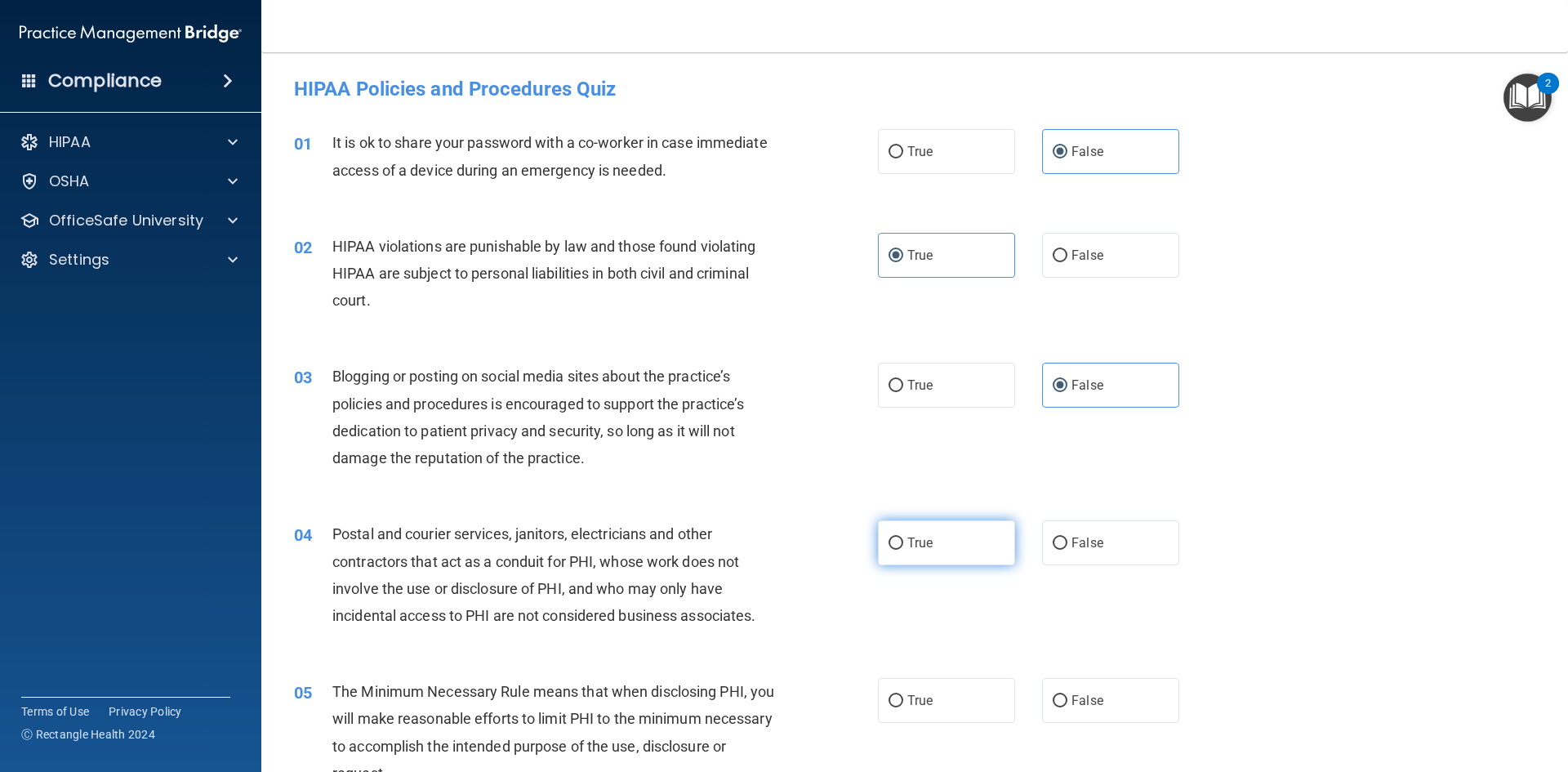
click at [903, 550] on input "True" at bounding box center [896, 543] width 15 height 12
radio input "true"
click at [923, 679] on label "True" at bounding box center [946, 700] width 137 height 45
click at [903, 695] on input "True" at bounding box center [896, 700] width 15 height 12
radio input "true"
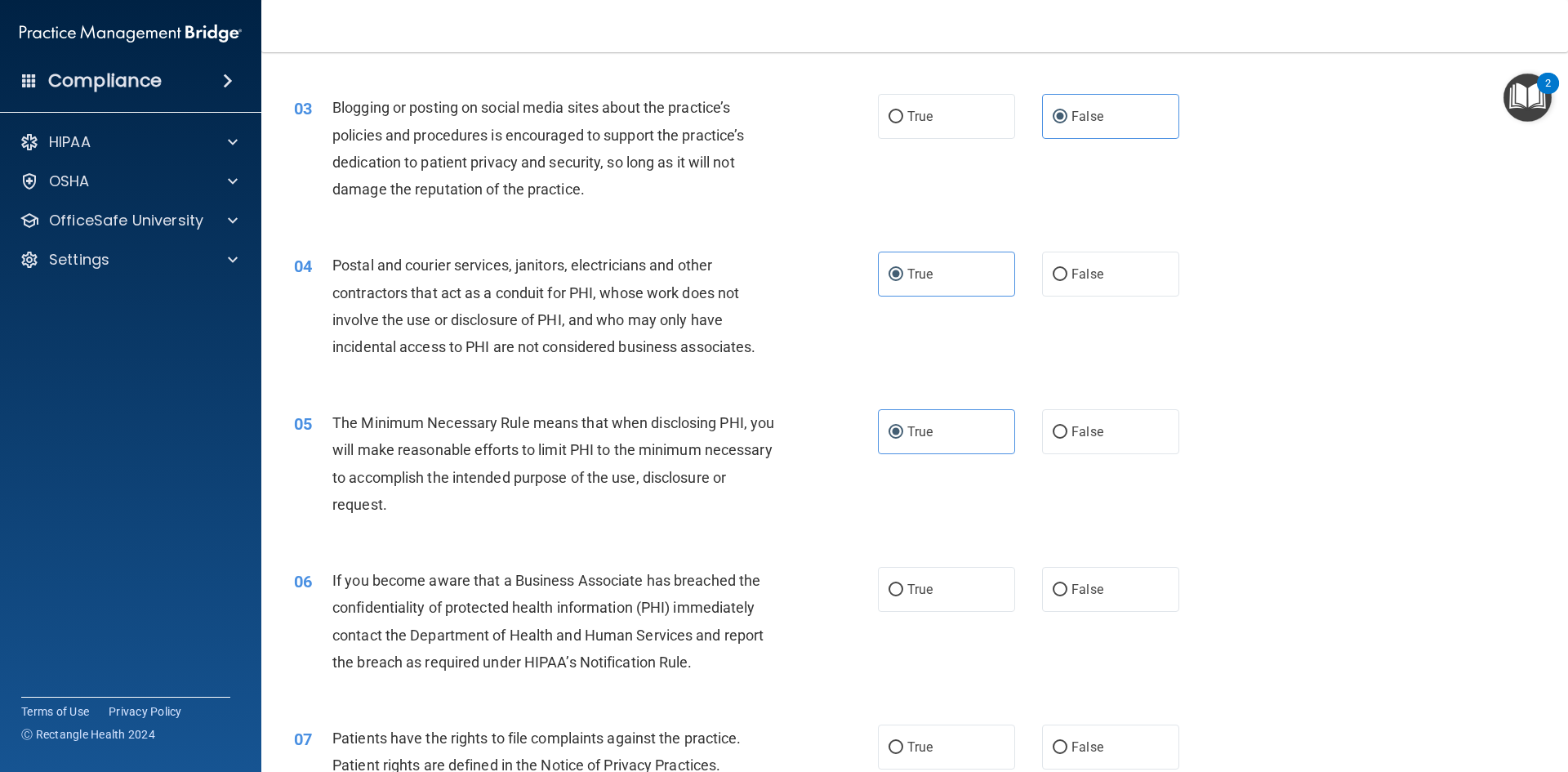
scroll to position [327, 0]
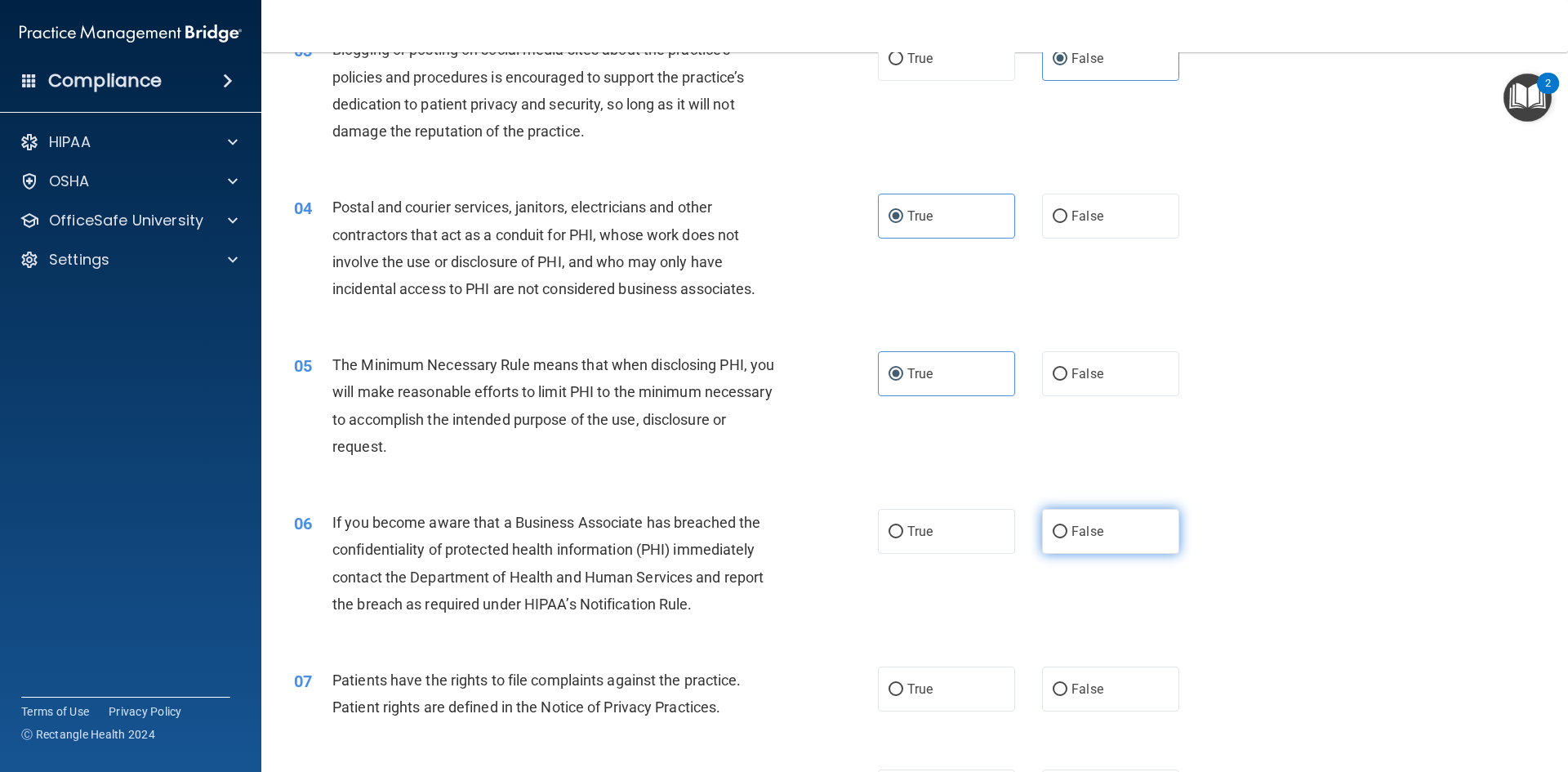
click at [1076, 521] on label "False" at bounding box center [1110, 531] width 137 height 45
click at [1068, 526] on input "False" at bounding box center [1060, 532] width 15 height 12
radio input "true"
click at [898, 680] on label "True" at bounding box center [946, 688] width 137 height 45
click at [898, 684] on input "True" at bounding box center [896, 689] width 15 height 12
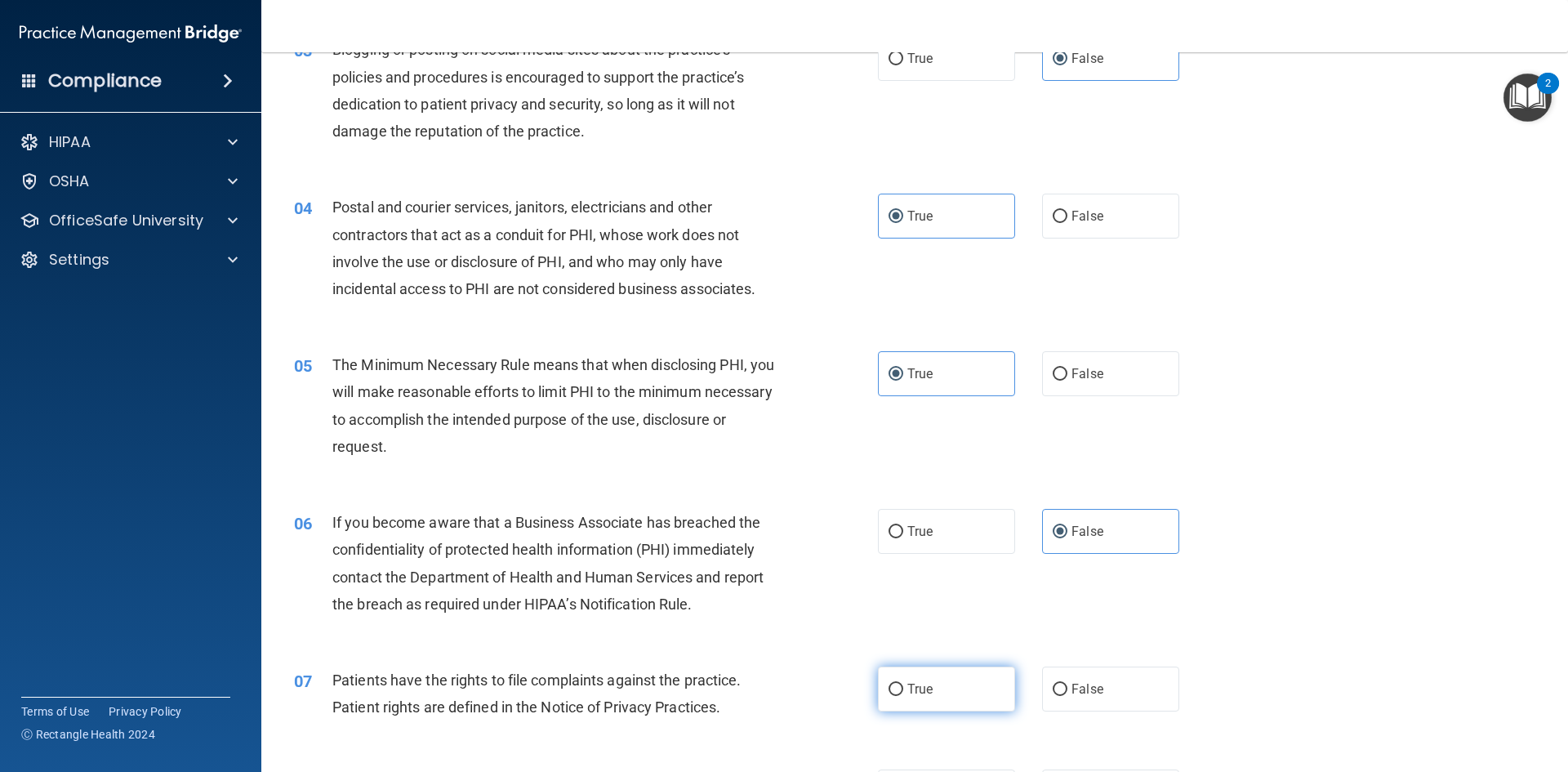
radio input "true"
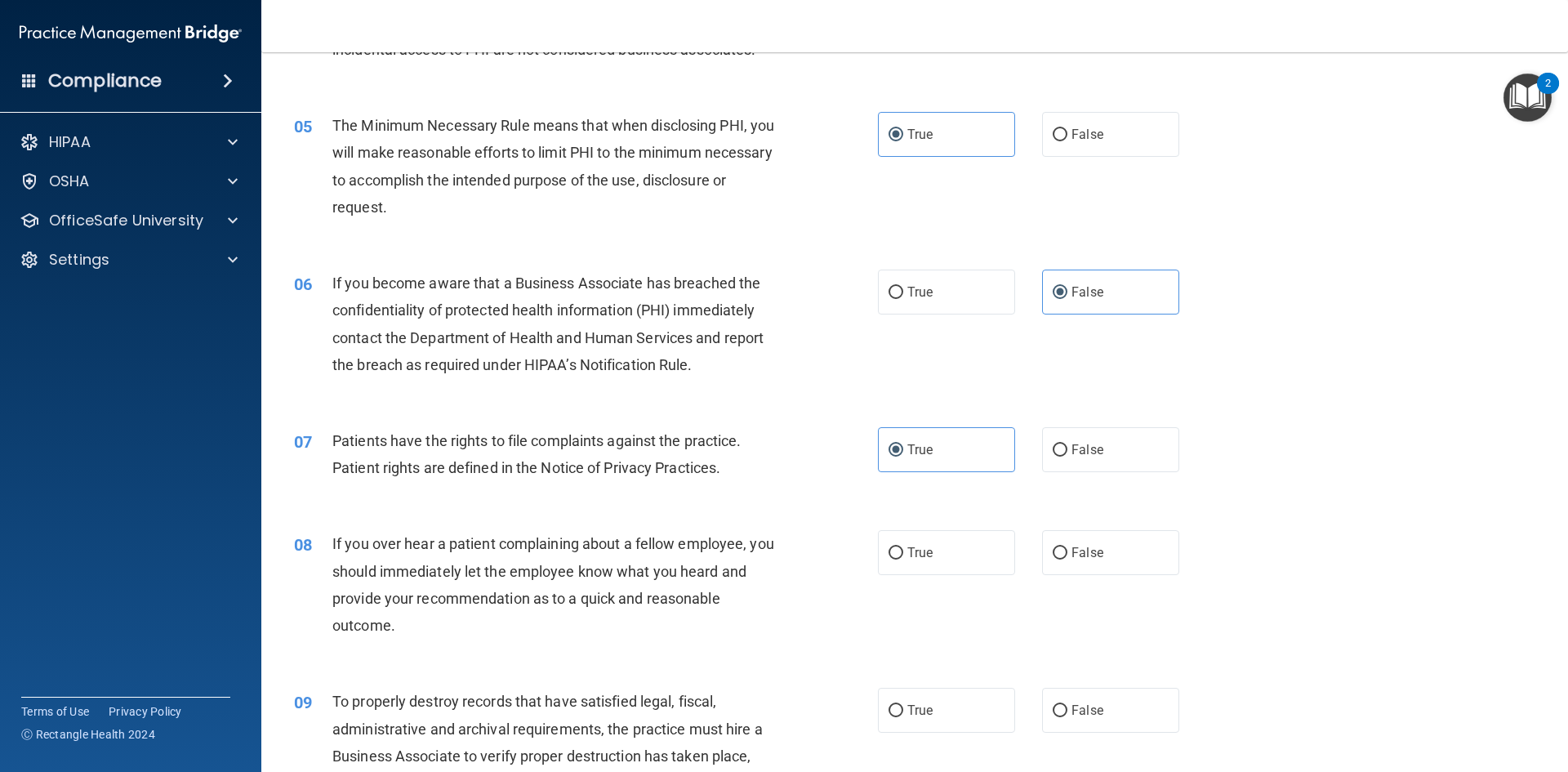
scroll to position [653, 0]
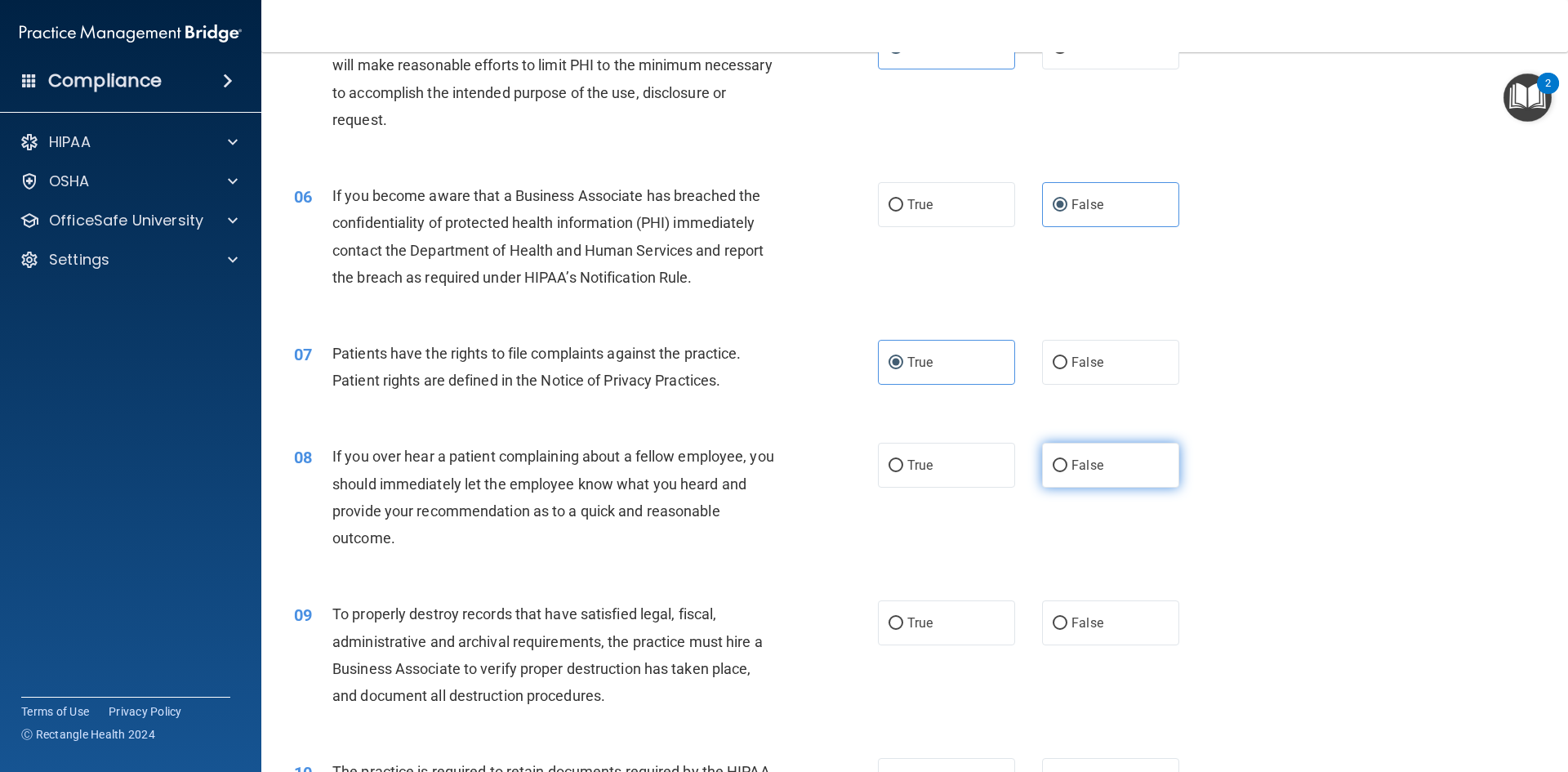
click at [1085, 469] on span "False" at bounding box center [1087, 464] width 32 height 16
click at [1068, 469] on input "False" at bounding box center [1060, 465] width 15 height 12
radio input "true"
click at [1090, 644] on label "False" at bounding box center [1110, 623] width 137 height 45
click at [1068, 629] on input "False" at bounding box center [1060, 623] width 15 height 12
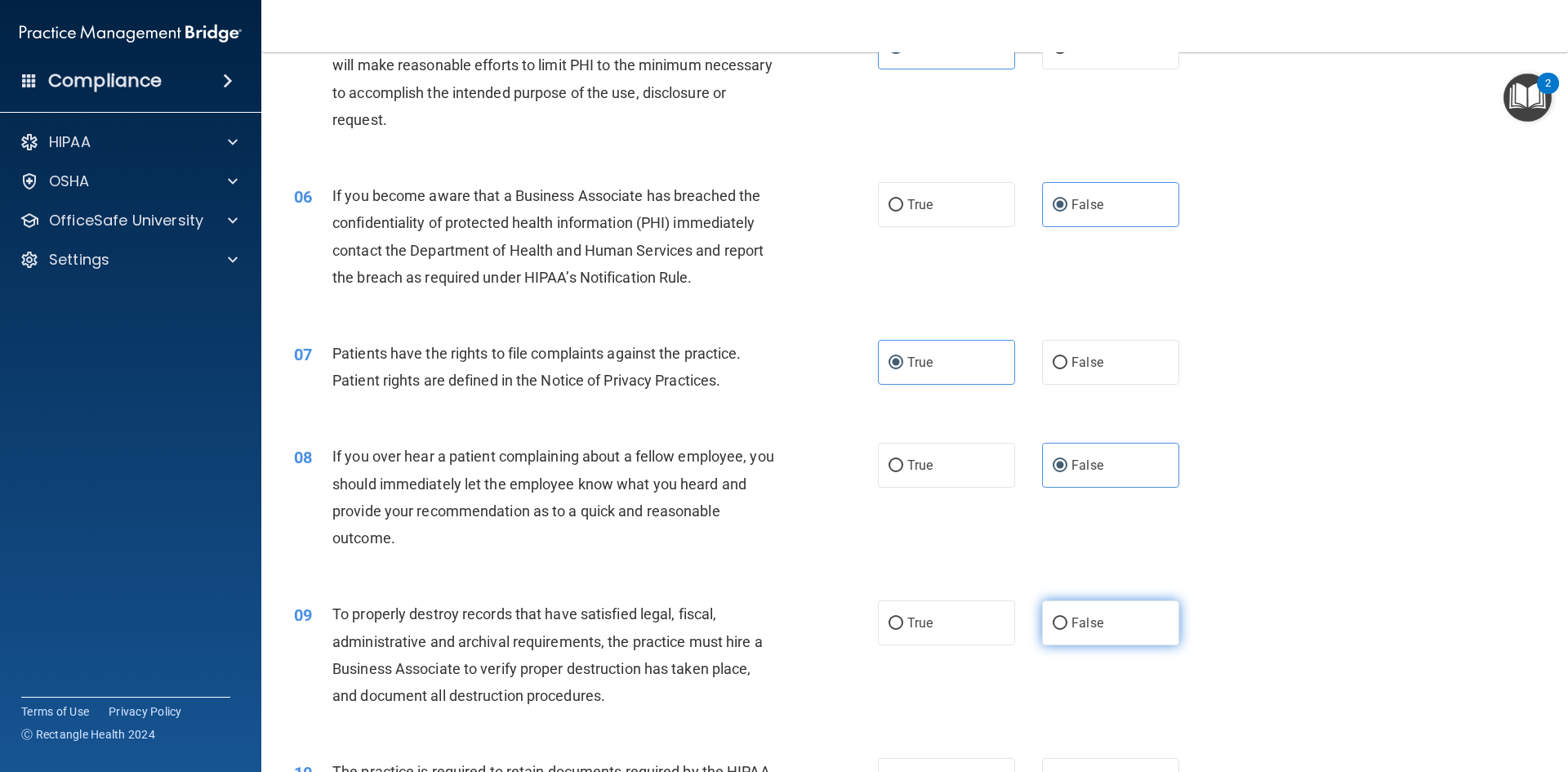
radio input "true"
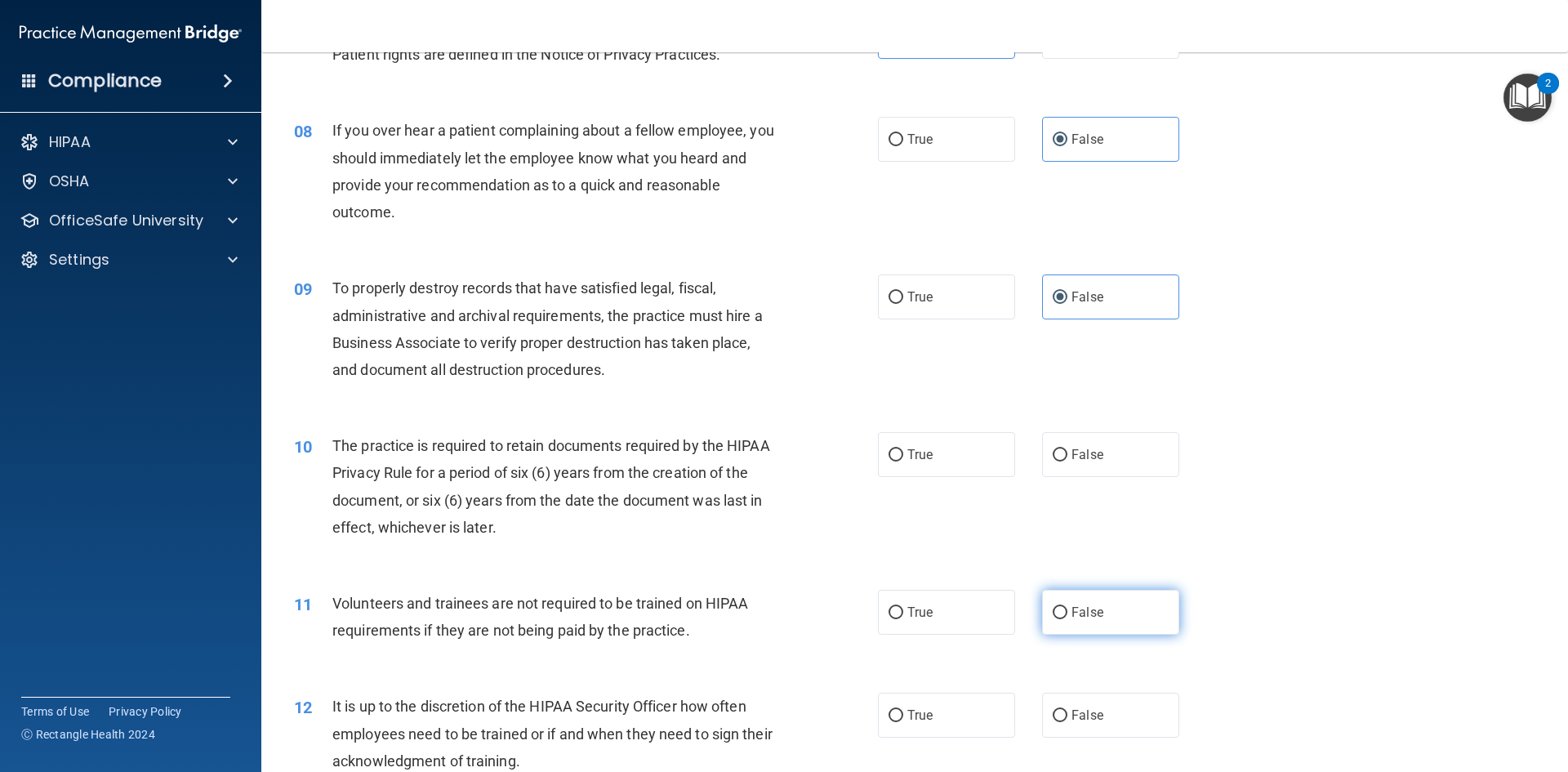
scroll to position [980, 0]
click at [989, 467] on label "True" at bounding box center [946, 453] width 137 height 45
click at [903, 461] on input "True" at bounding box center [896, 454] width 15 height 12
radio input "true"
click at [1108, 616] on label "False" at bounding box center [1110, 611] width 137 height 45
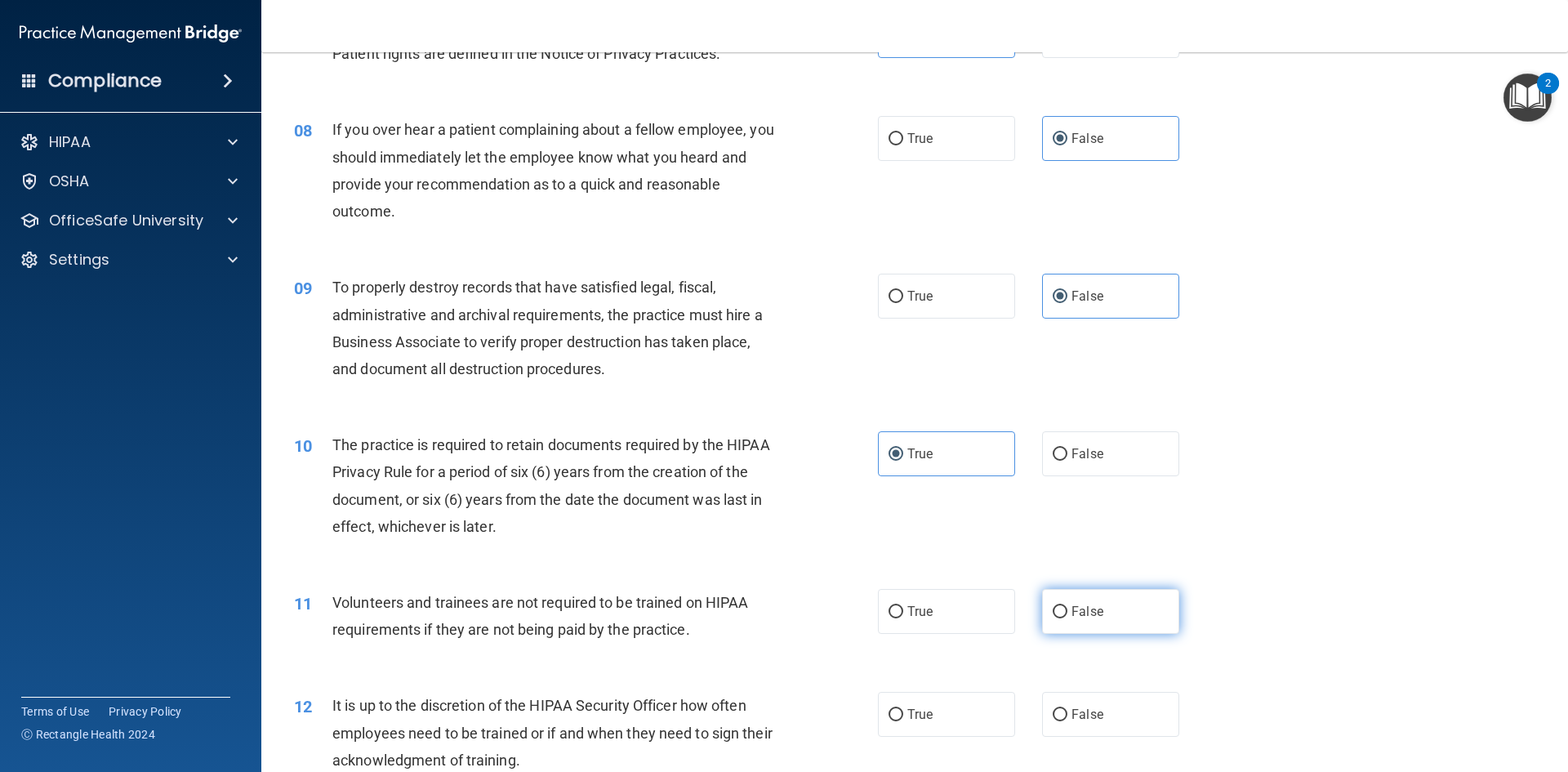
click at [1068, 616] on input "False" at bounding box center [1060, 612] width 15 height 12
radio input "true"
click at [1101, 691] on div "12 It is up to the discretion of the HIPAA Security Officer how often employees…" at bounding box center [915, 737] width 1266 height 131
click at [1099, 697] on label "False" at bounding box center [1110, 714] width 137 height 45
click at [1068, 708] on input "False" at bounding box center [1060, 714] width 15 height 12
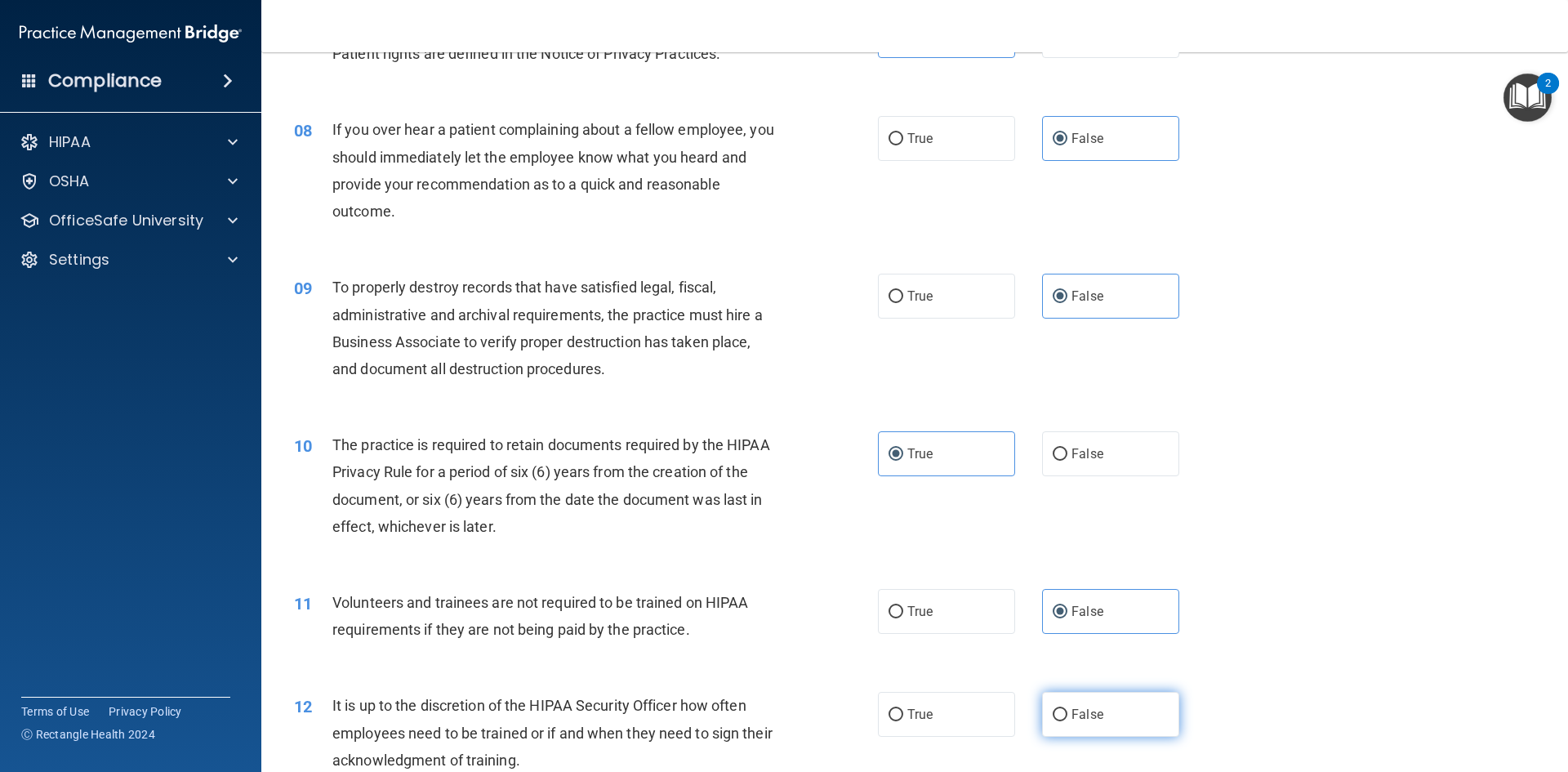
radio input "true"
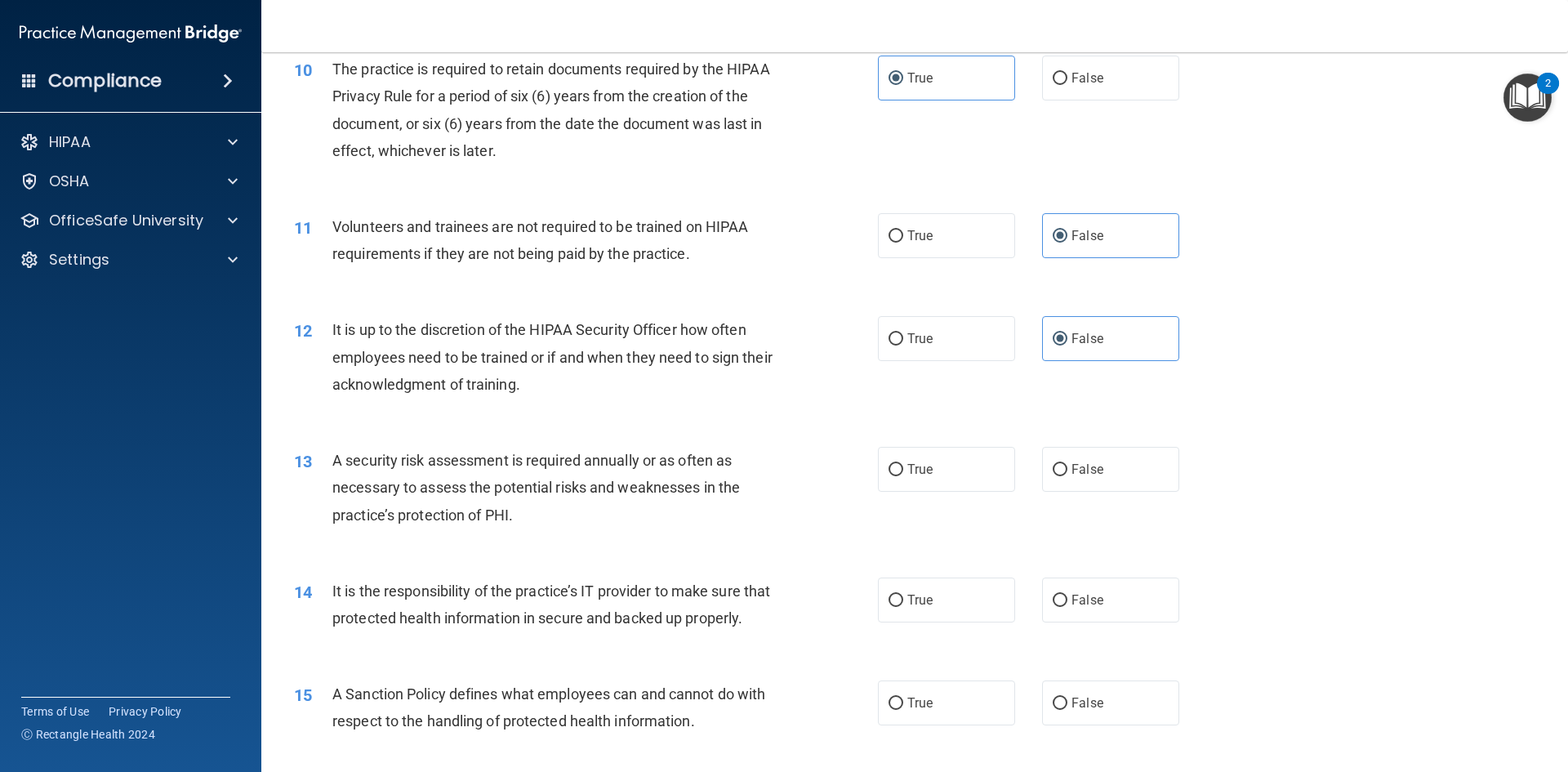
scroll to position [1388, 0]
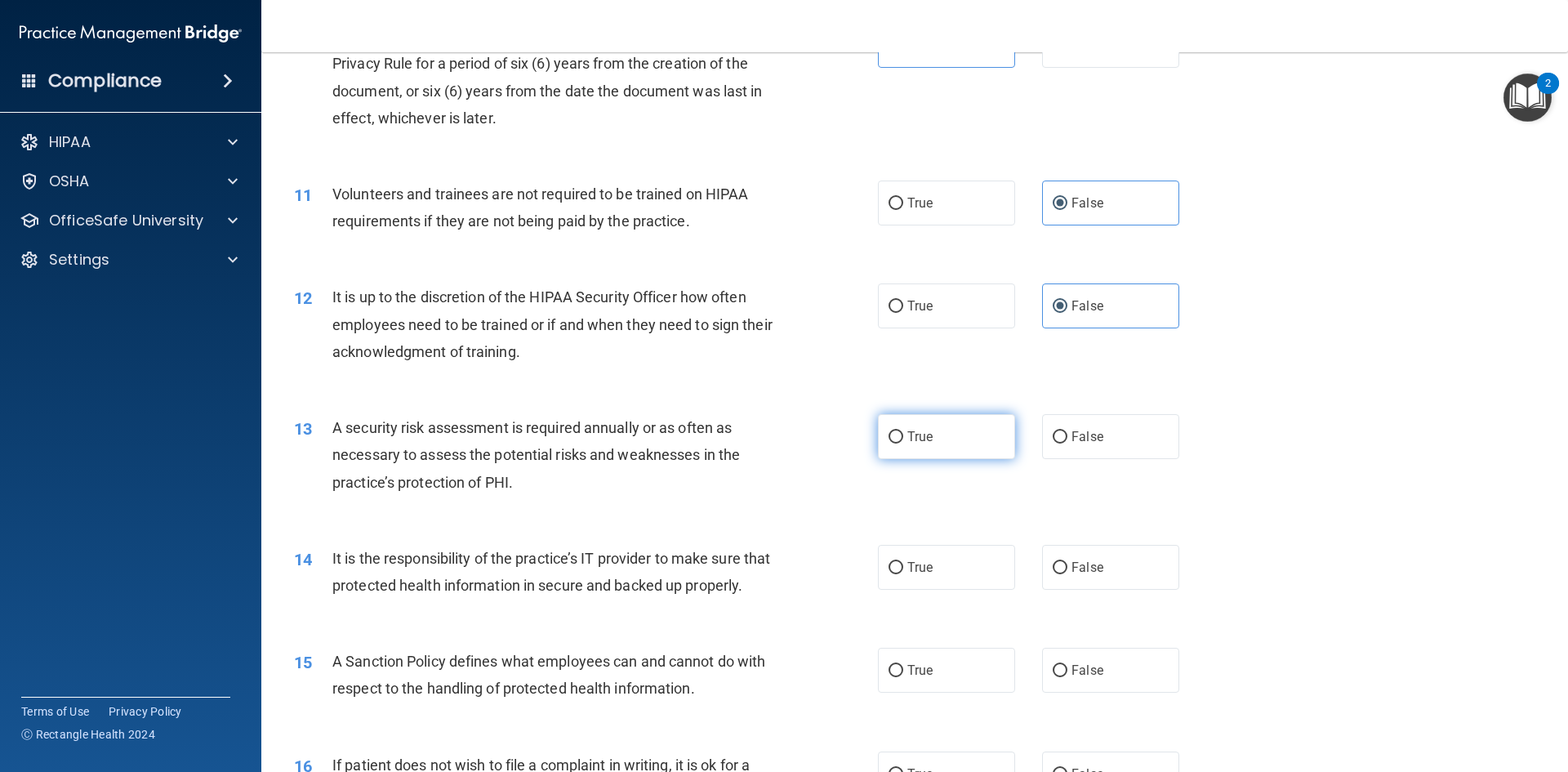
click at [959, 440] on label "True" at bounding box center [946, 436] width 137 height 45
click at [903, 440] on input "True" at bounding box center [896, 437] width 15 height 12
radio input "true"
click at [1118, 566] on label "False" at bounding box center [1110, 567] width 137 height 45
click at [1068, 566] on input "False" at bounding box center [1060, 567] width 15 height 12
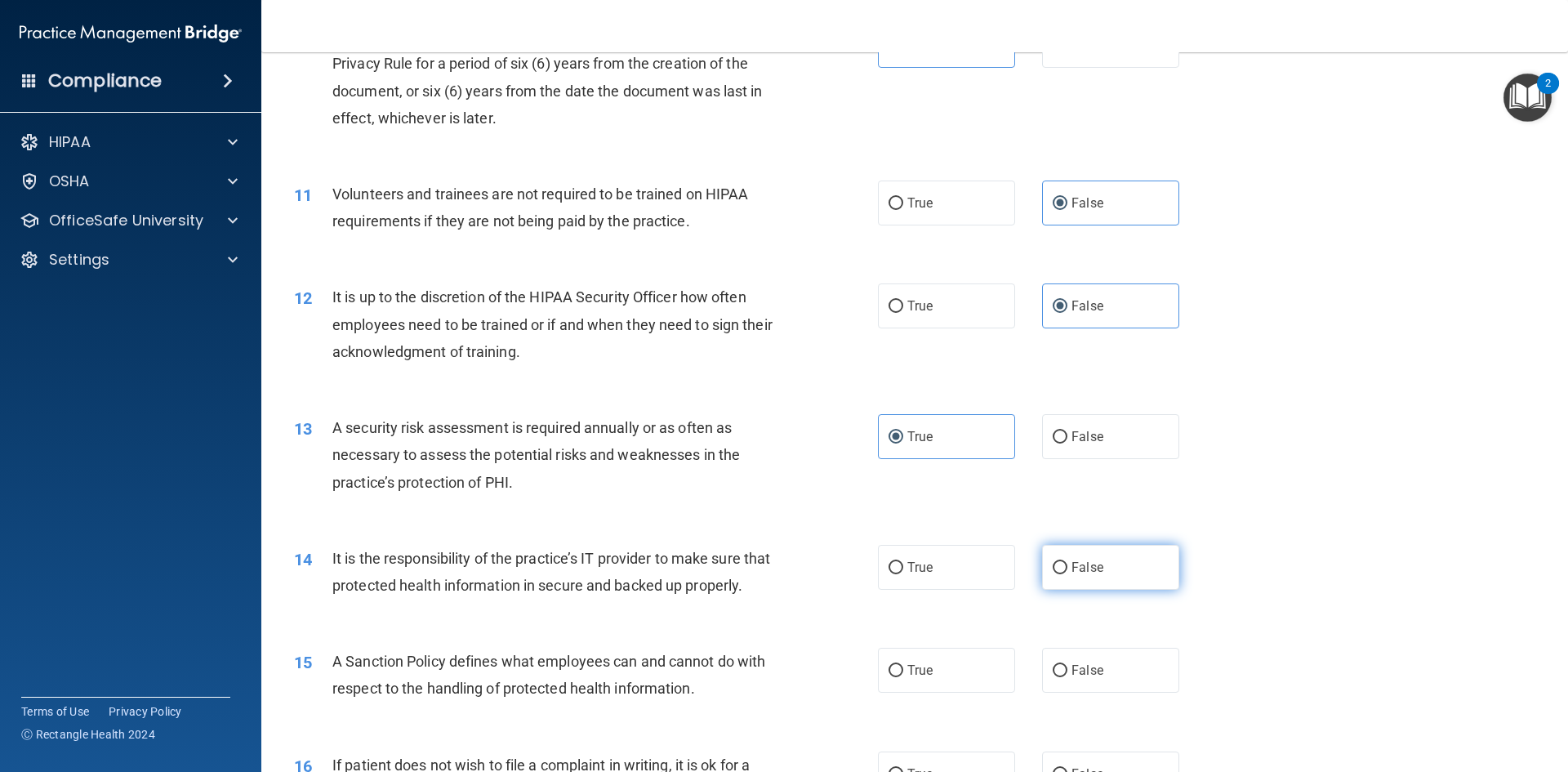
radio input "true"
click at [1113, 673] on div "15 A Sanction Policy defines what employees can and cannot do with respect to t…" at bounding box center [915, 679] width 1266 height 103
click at [1107, 680] on label "False" at bounding box center [1110, 670] width 137 height 45
click at [1068, 677] on input "False" at bounding box center [1060, 671] width 15 height 12
radio input "true"
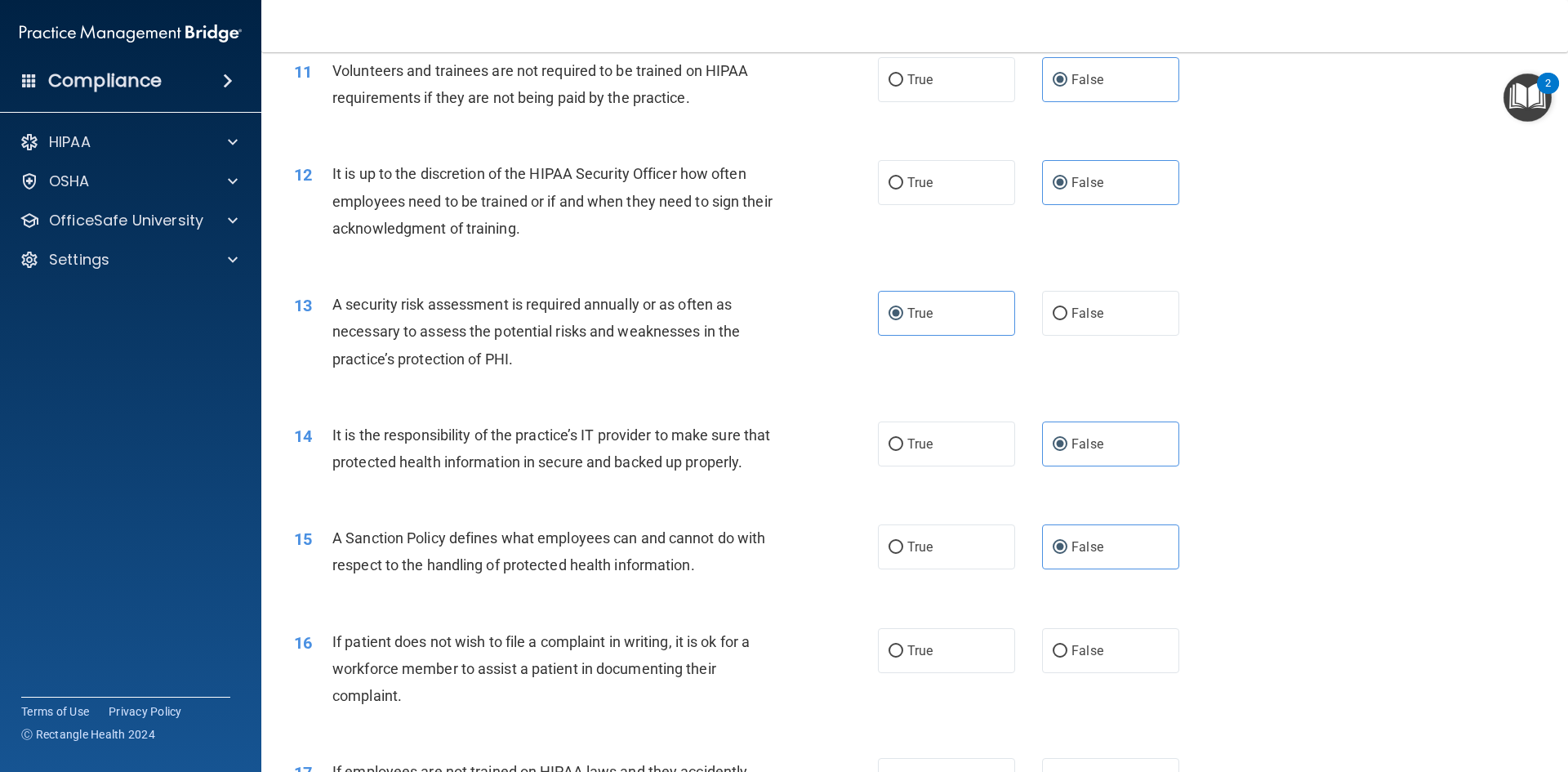
scroll to position [1715, 0]
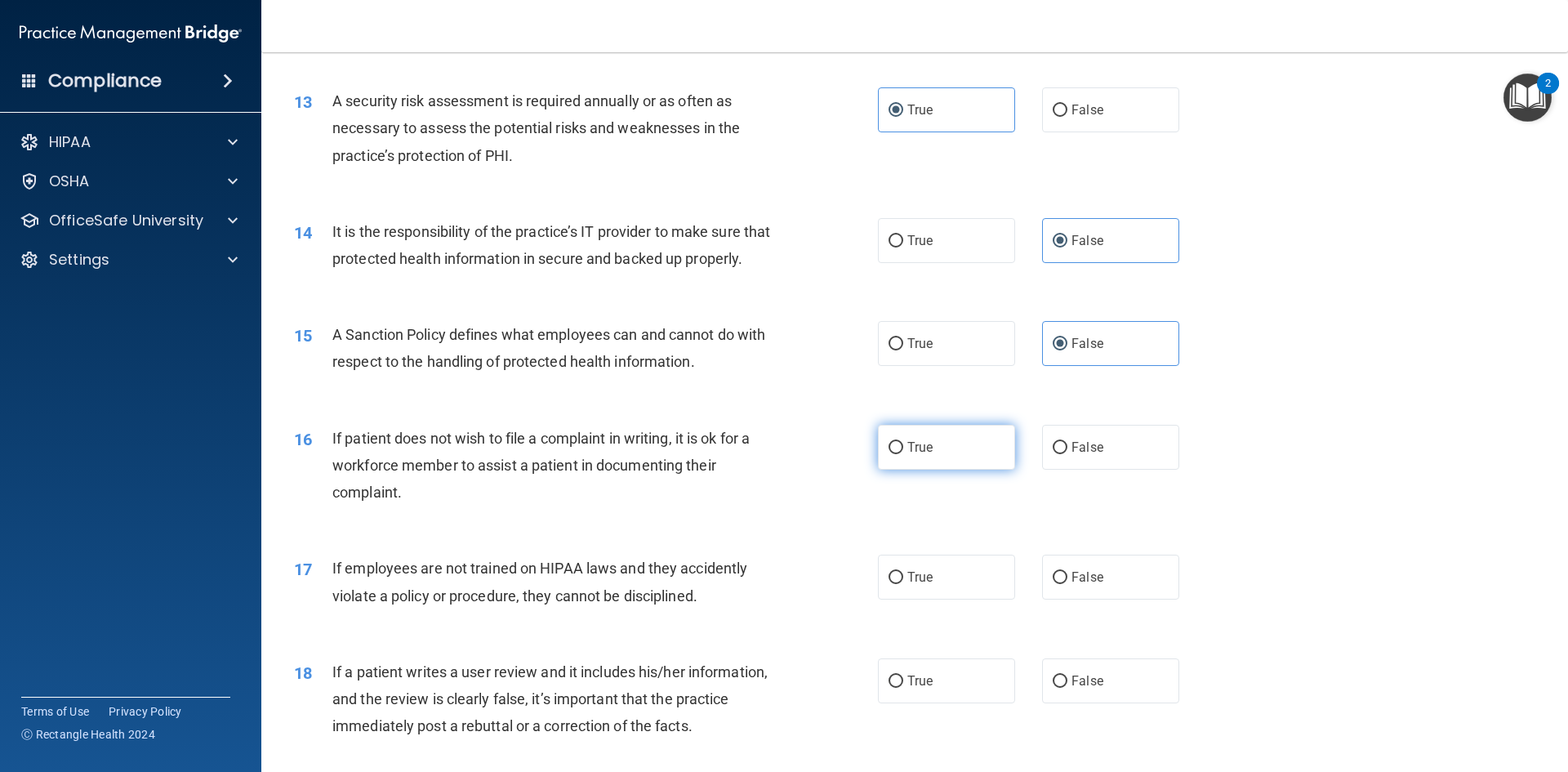
click at [941, 470] on label "True" at bounding box center [946, 447] width 137 height 45
click at [903, 454] on input "True" at bounding box center [896, 448] width 15 height 12
radio input "true"
click at [1071, 585] on span "False" at bounding box center [1087, 577] width 32 height 16
click at [1067, 584] on input "False" at bounding box center [1060, 578] width 15 height 12
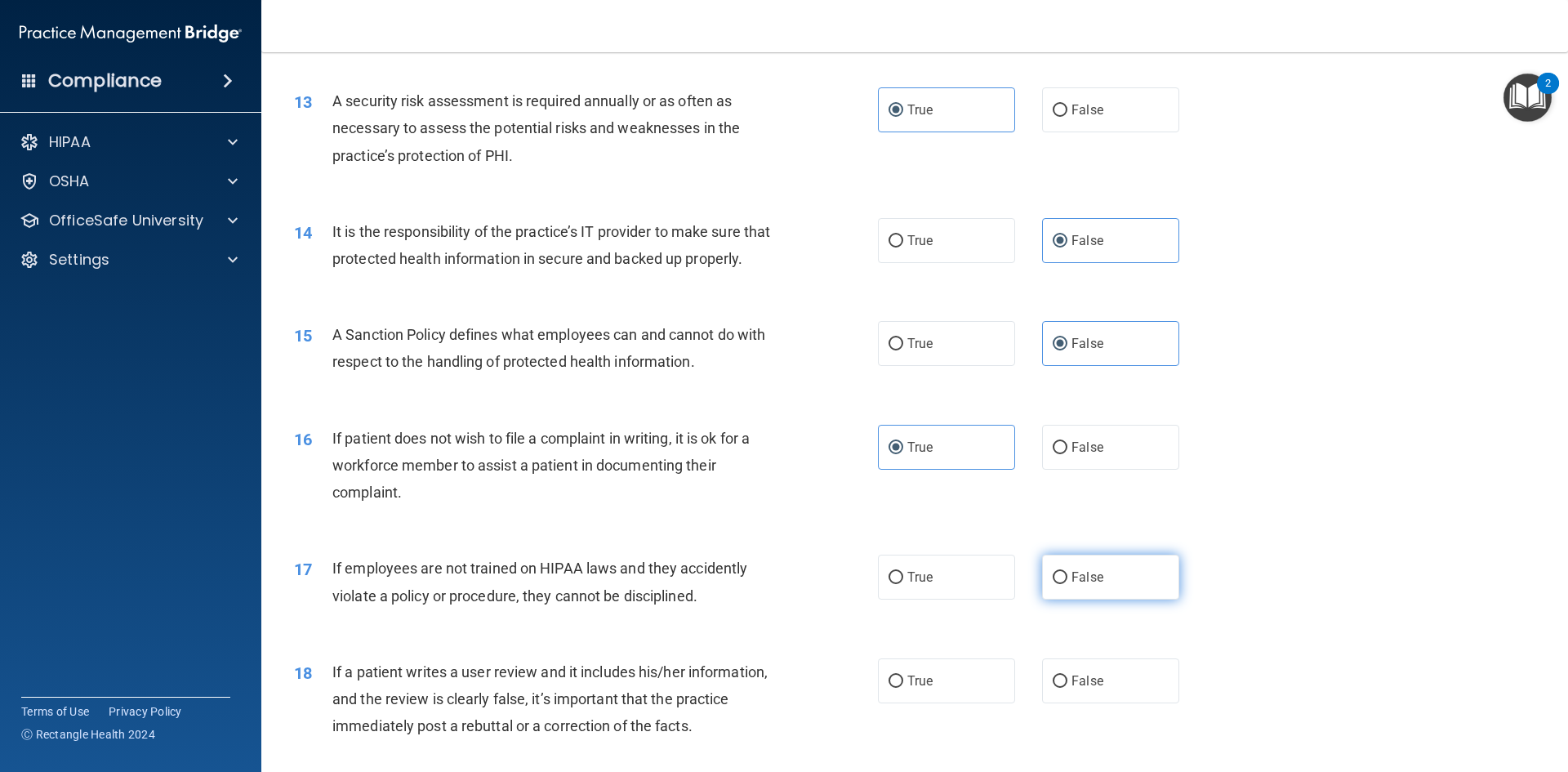
radio input "true"
click at [1057, 693] on label "False" at bounding box center [1110, 681] width 137 height 45
click at [1057, 687] on input "False" at bounding box center [1060, 681] width 15 height 12
radio input "true"
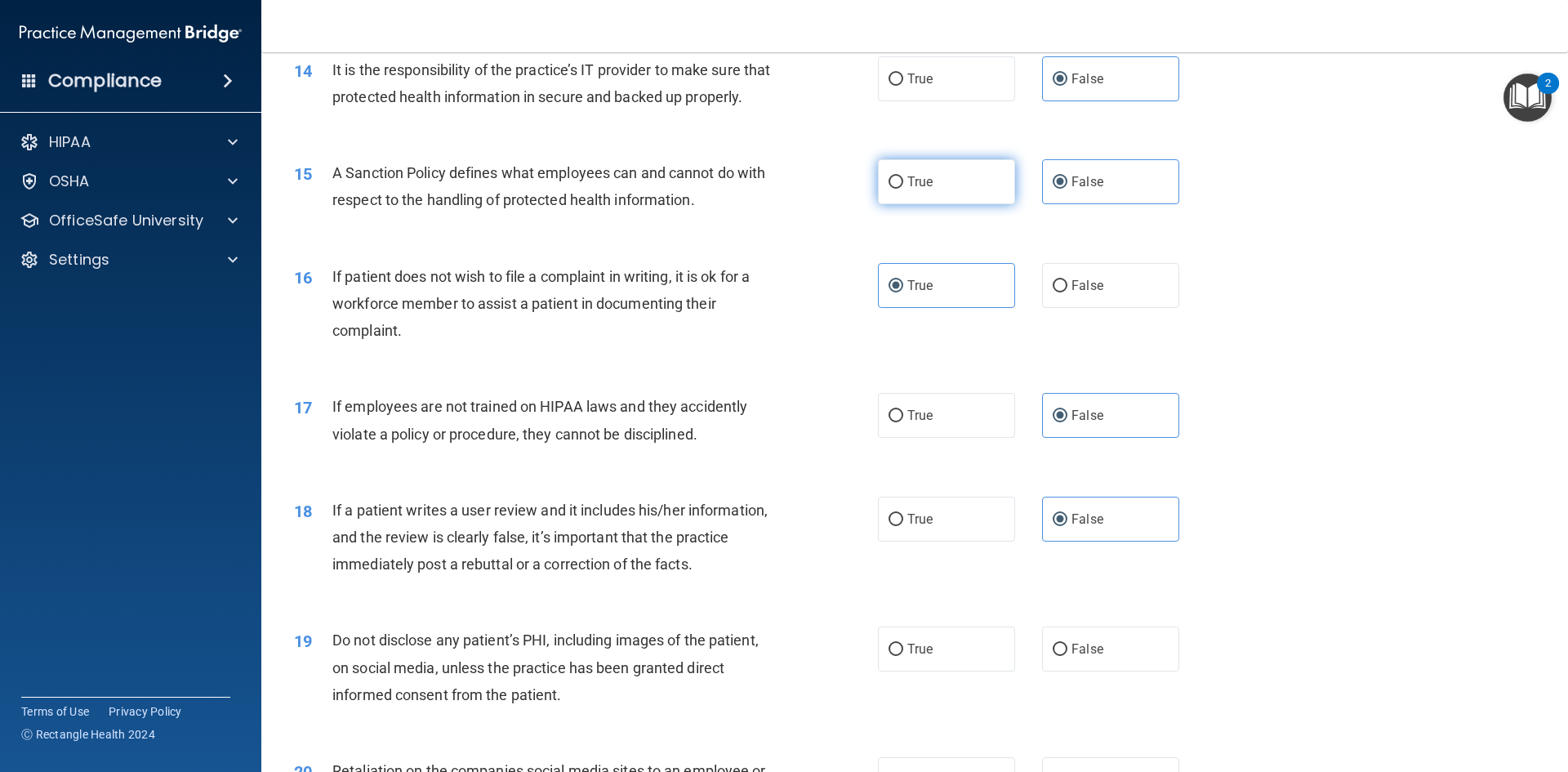
scroll to position [1878, 0]
click at [950, 670] on label "True" at bounding box center [946, 647] width 137 height 45
click at [903, 654] on input "True" at bounding box center [896, 648] width 15 height 12
radio input "true"
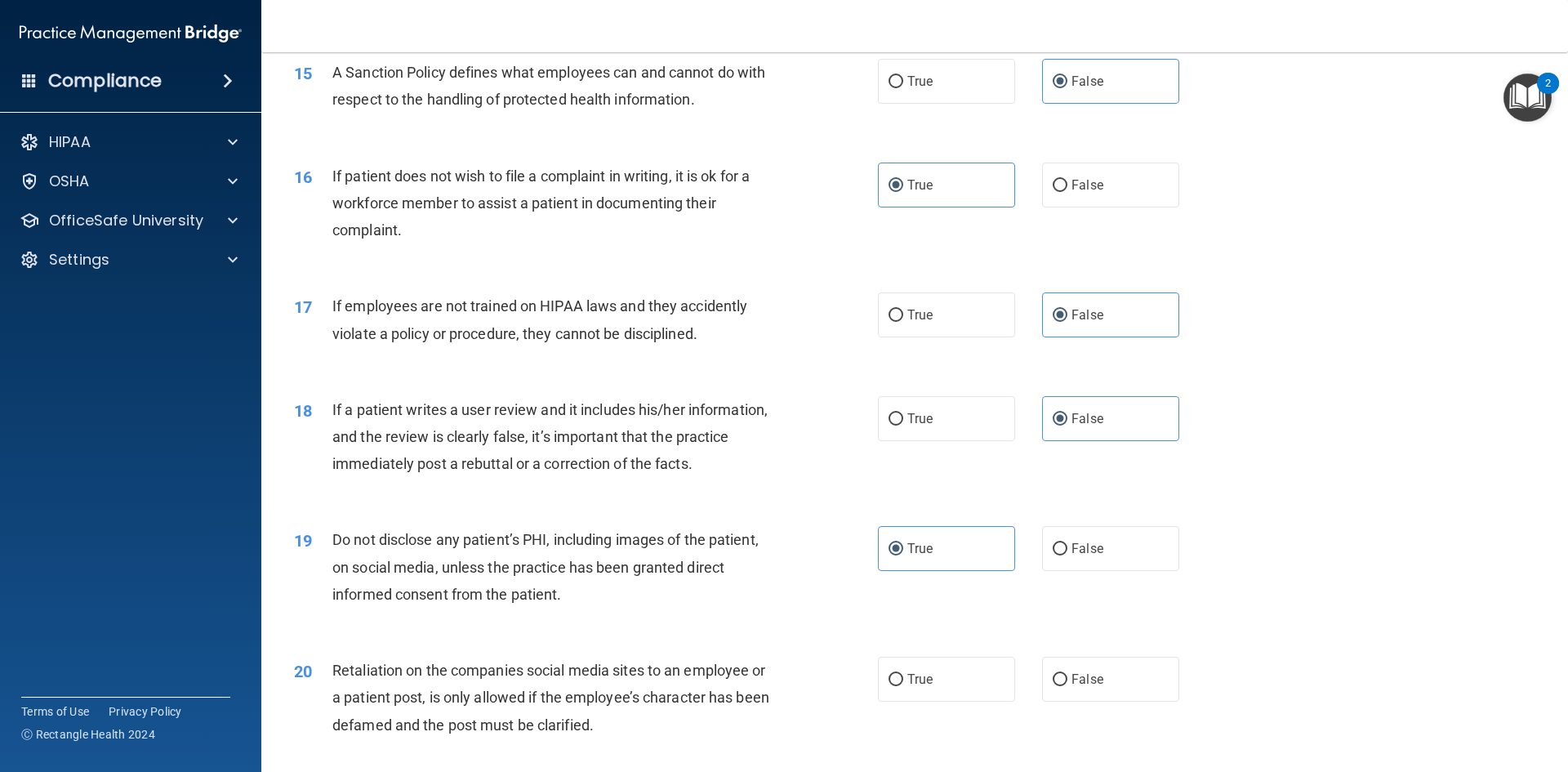
scroll to position [2123, 0]
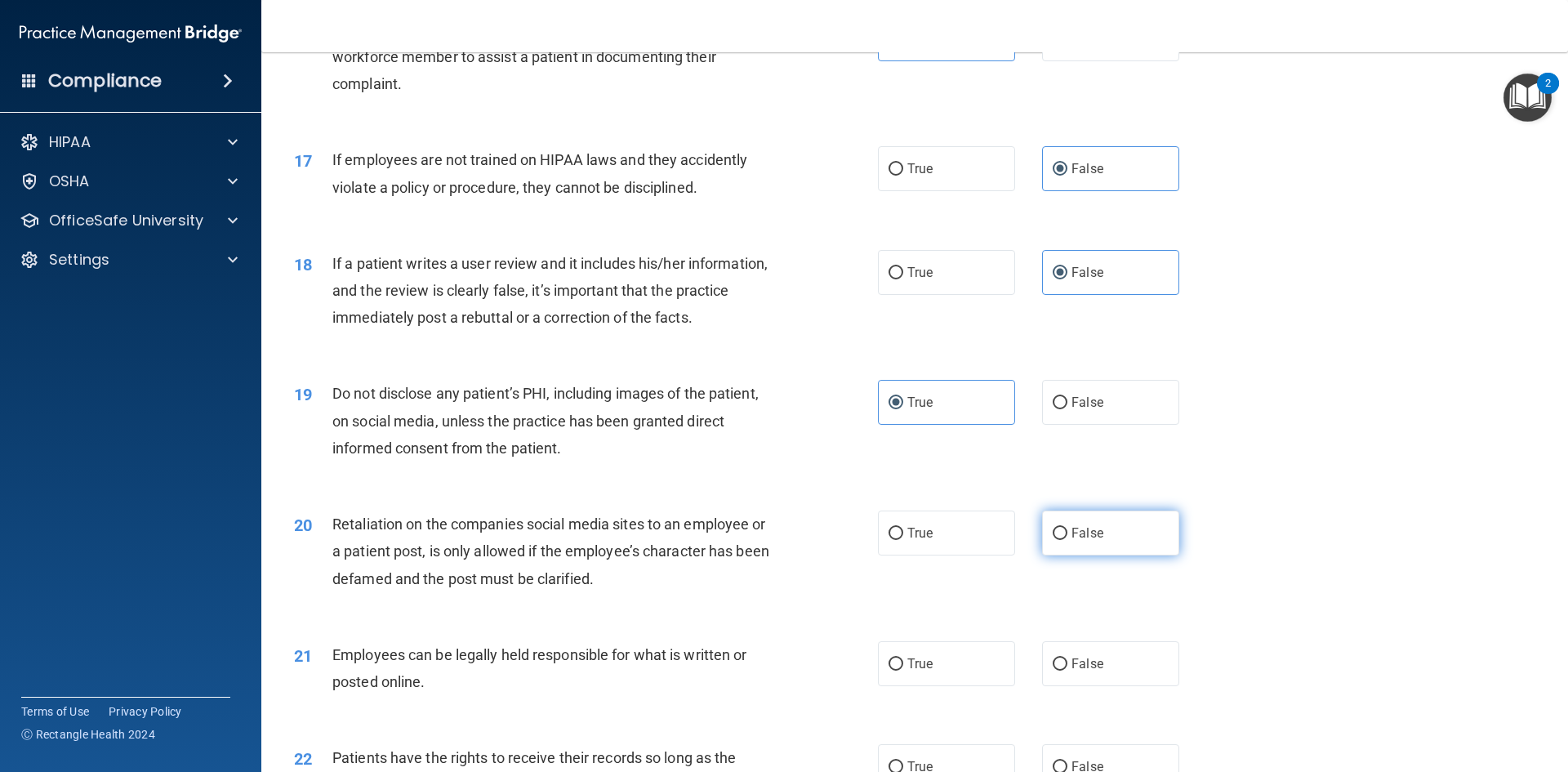
click at [1134, 553] on label "False" at bounding box center [1110, 532] width 137 height 45
click at [1068, 540] on input "False" at bounding box center [1060, 533] width 15 height 12
radio input "true"
click at [974, 683] on label "True" at bounding box center [946, 663] width 137 height 45
click at [903, 671] on input "True" at bounding box center [896, 664] width 15 height 12
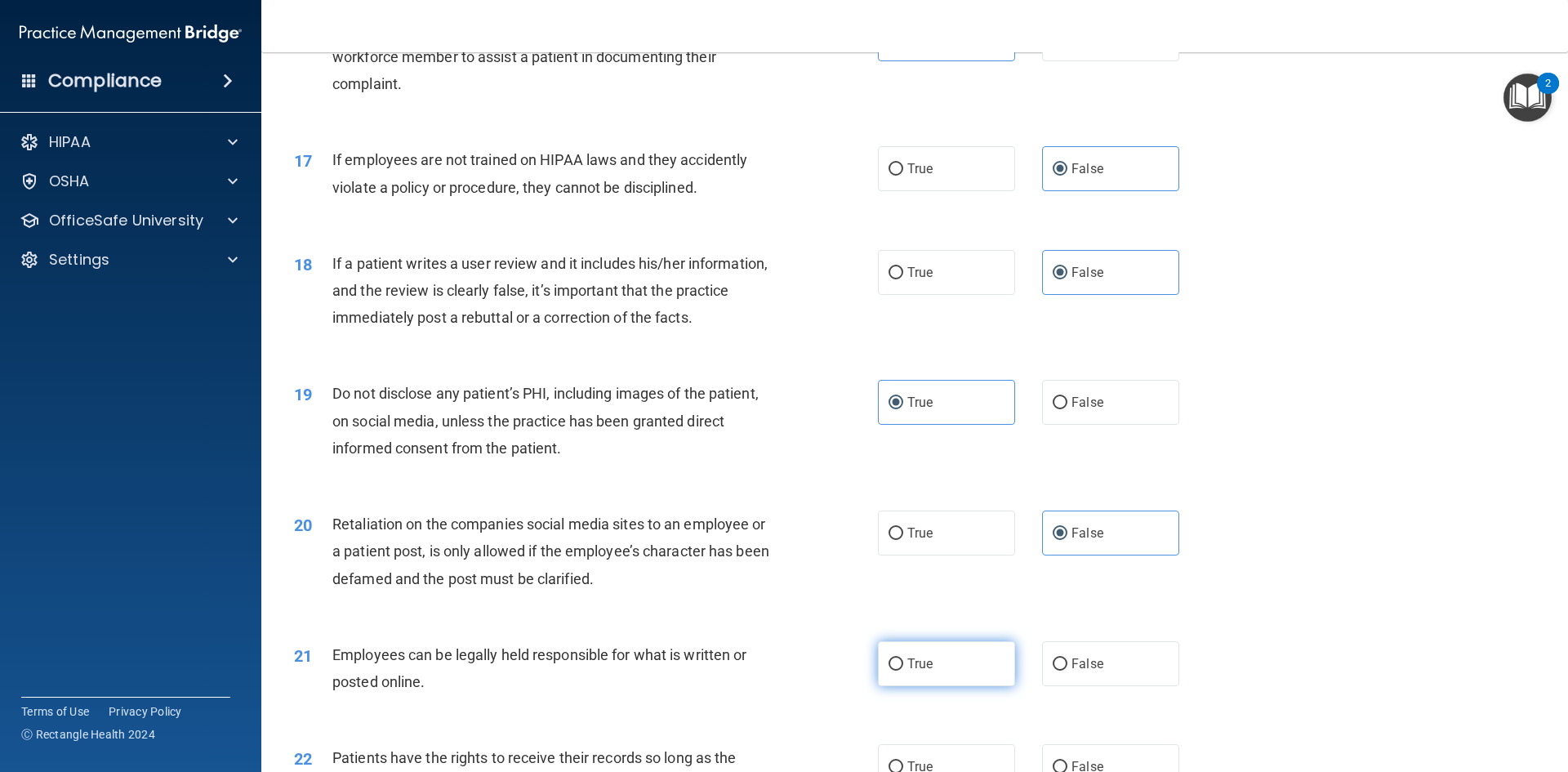
radio input "true"
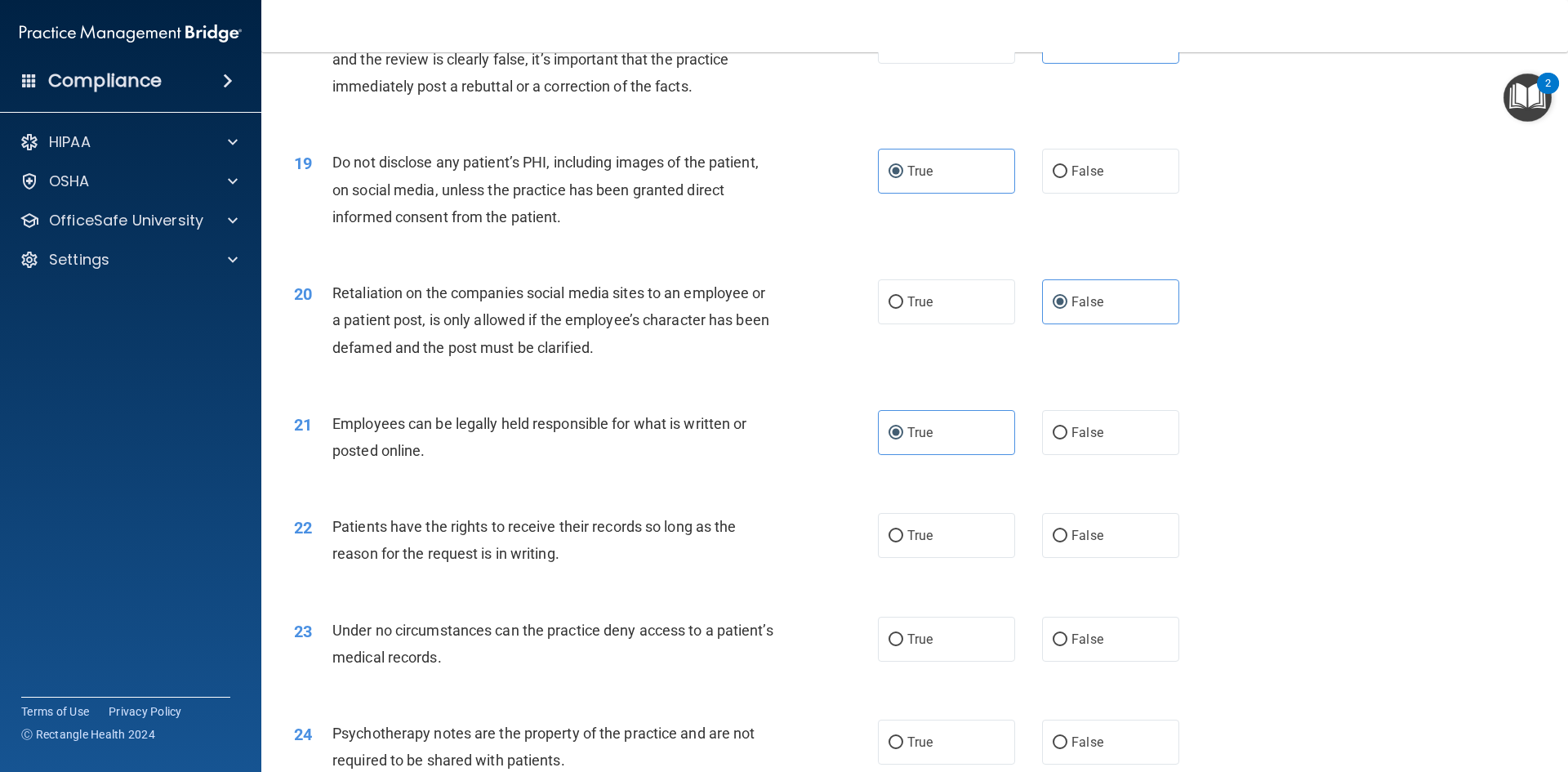
scroll to position [2369, 0]
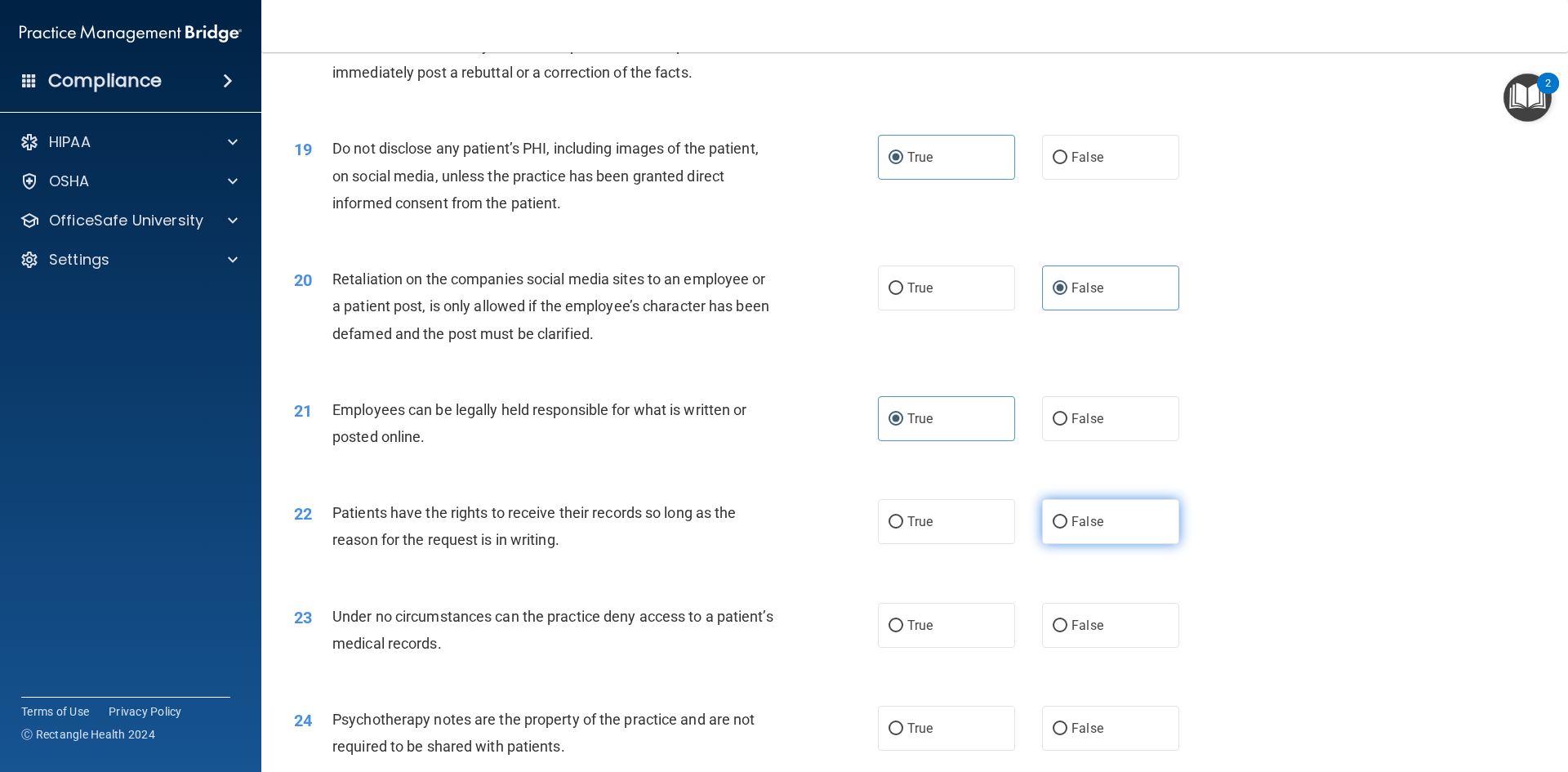
click at [1122, 544] on label "False" at bounding box center [1110, 521] width 137 height 45
click at [1068, 529] on input "False" at bounding box center [1060, 521] width 15 height 12
radio input "true"
click at [1106, 685] on div "23 Under no circumstances can the practice deny access to a patient’s medical r…" at bounding box center [915, 634] width 1266 height 103
click at [1106, 648] on label "False" at bounding box center [1110, 625] width 137 height 45
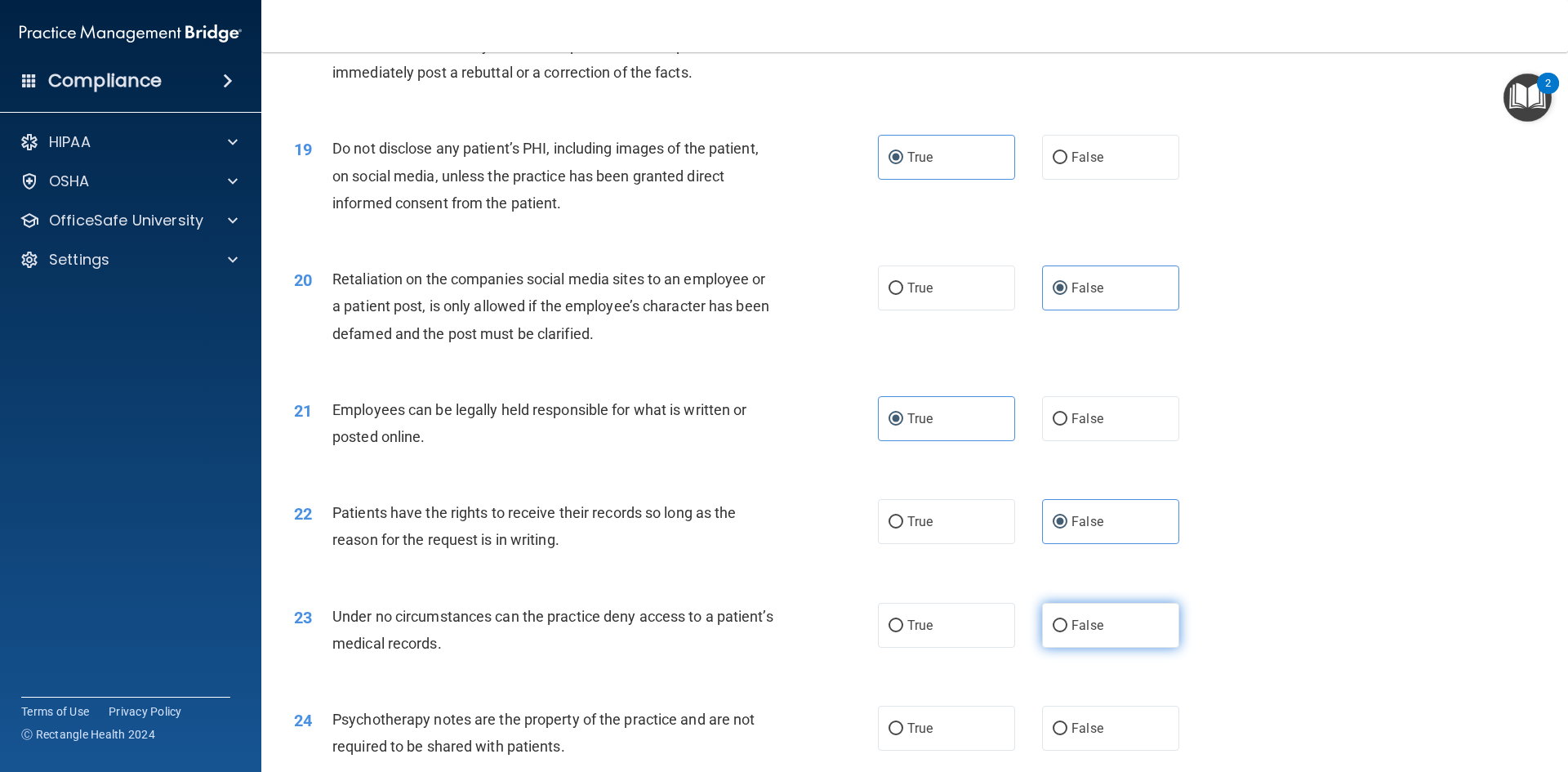
click at [1068, 632] on input "False" at bounding box center [1060, 626] width 15 height 12
radio input "true"
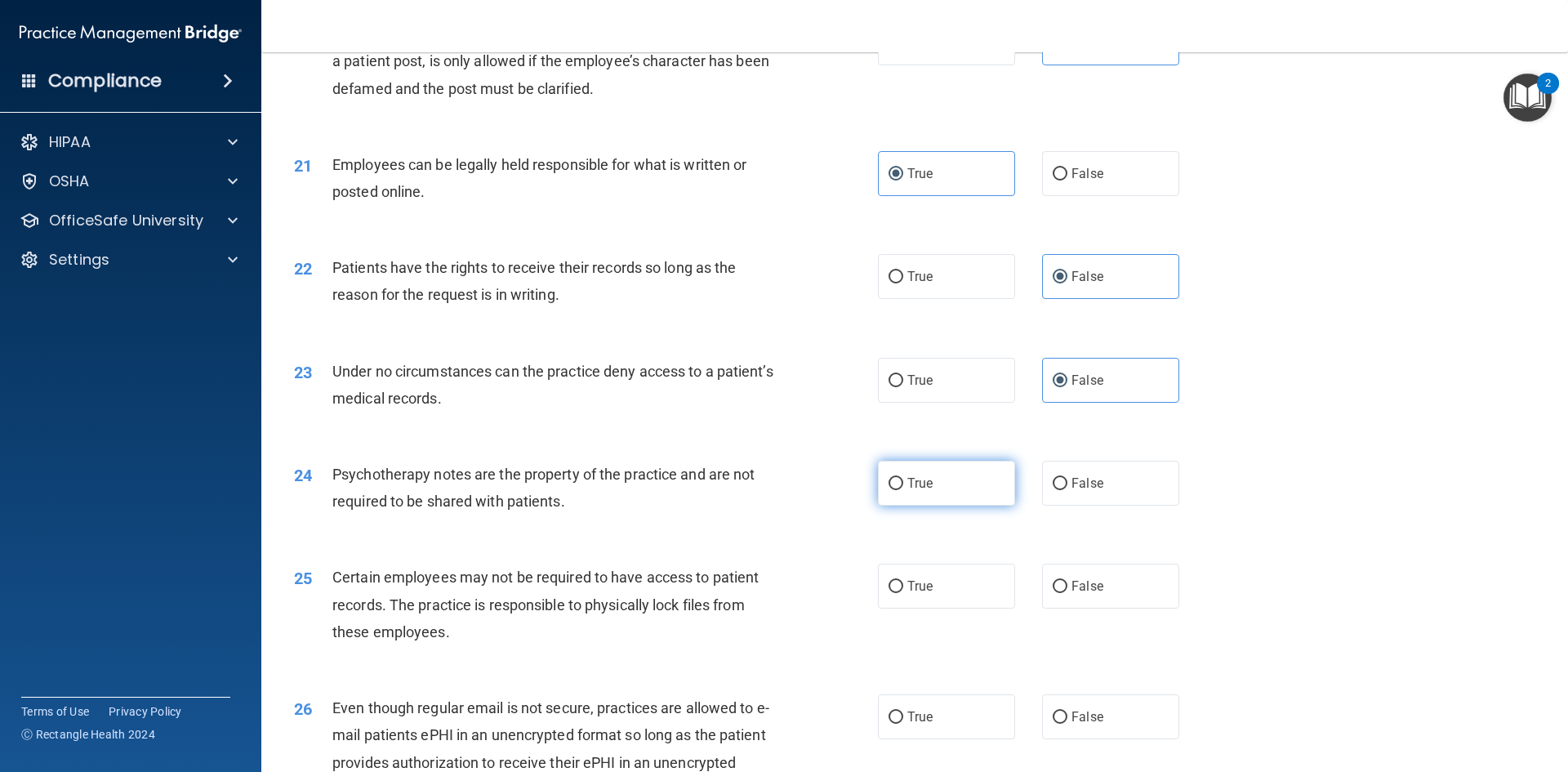
click at [930, 506] on label "True" at bounding box center [946, 483] width 137 height 45
click at [903, 490] on input "True" at bounding box center [896, 484] width 15 height 12
radio input "true"
drag, startPoint x: 931, startPoint y: 610, endPoint x: 918, endPoint y: 712, distance: 102.8
click at [932, 608] on label "True" at bounding box center [946, 586] width 137 height 45
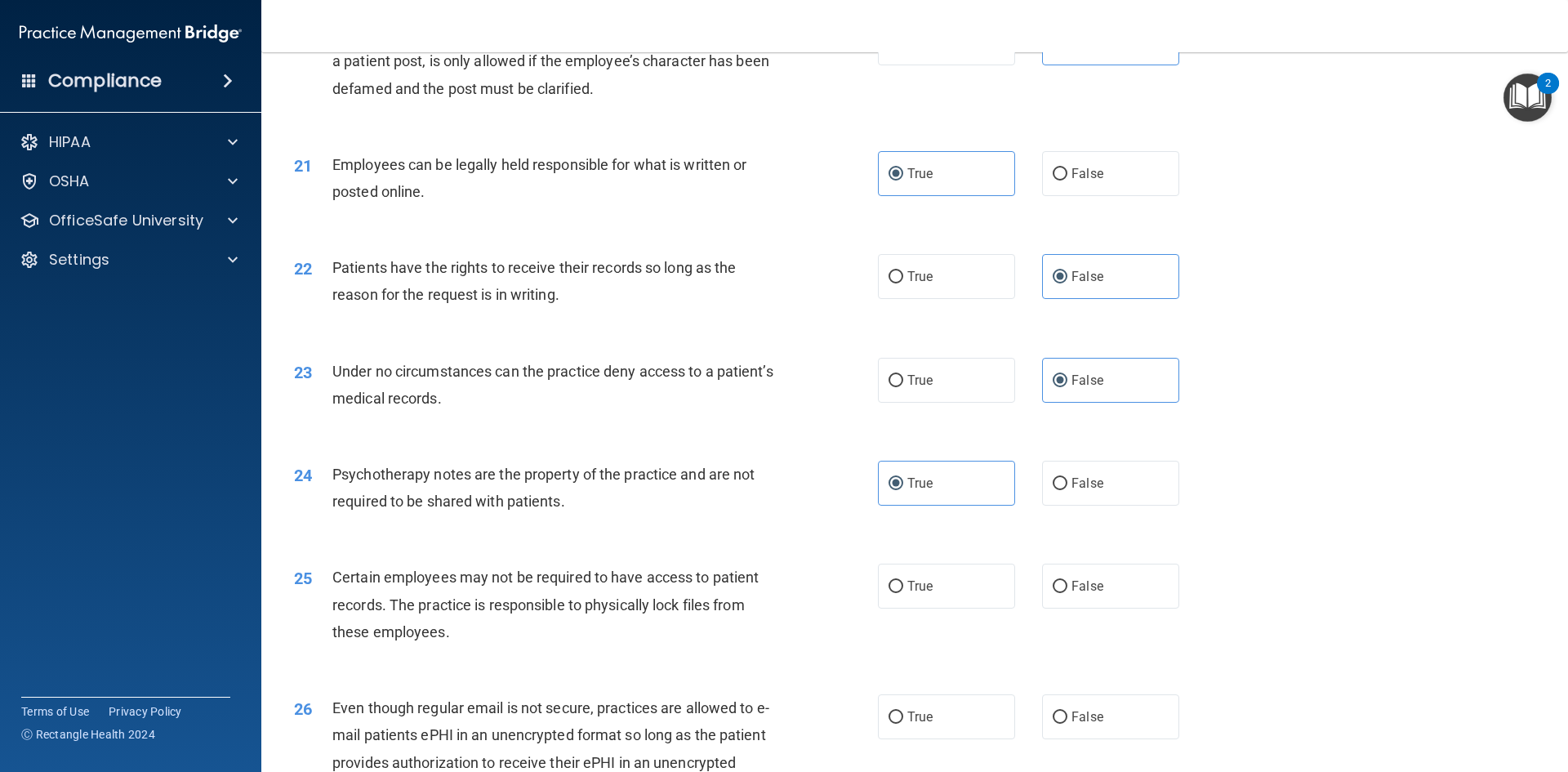
click at [903, 593] on input "True" at bounding box center [896, 586] width 15 height 12
radio input "true"
drag, startPoint x: 919, startPoint y: 724, endPoint x: 924, endPoint y: 708, distance: 16.8
click at [919, 725] on label "True" at bounding box center [946, 717] width 137 height 45
click at [903, 723] on input "True" at bounding box center [896, 717] width 15 height 12
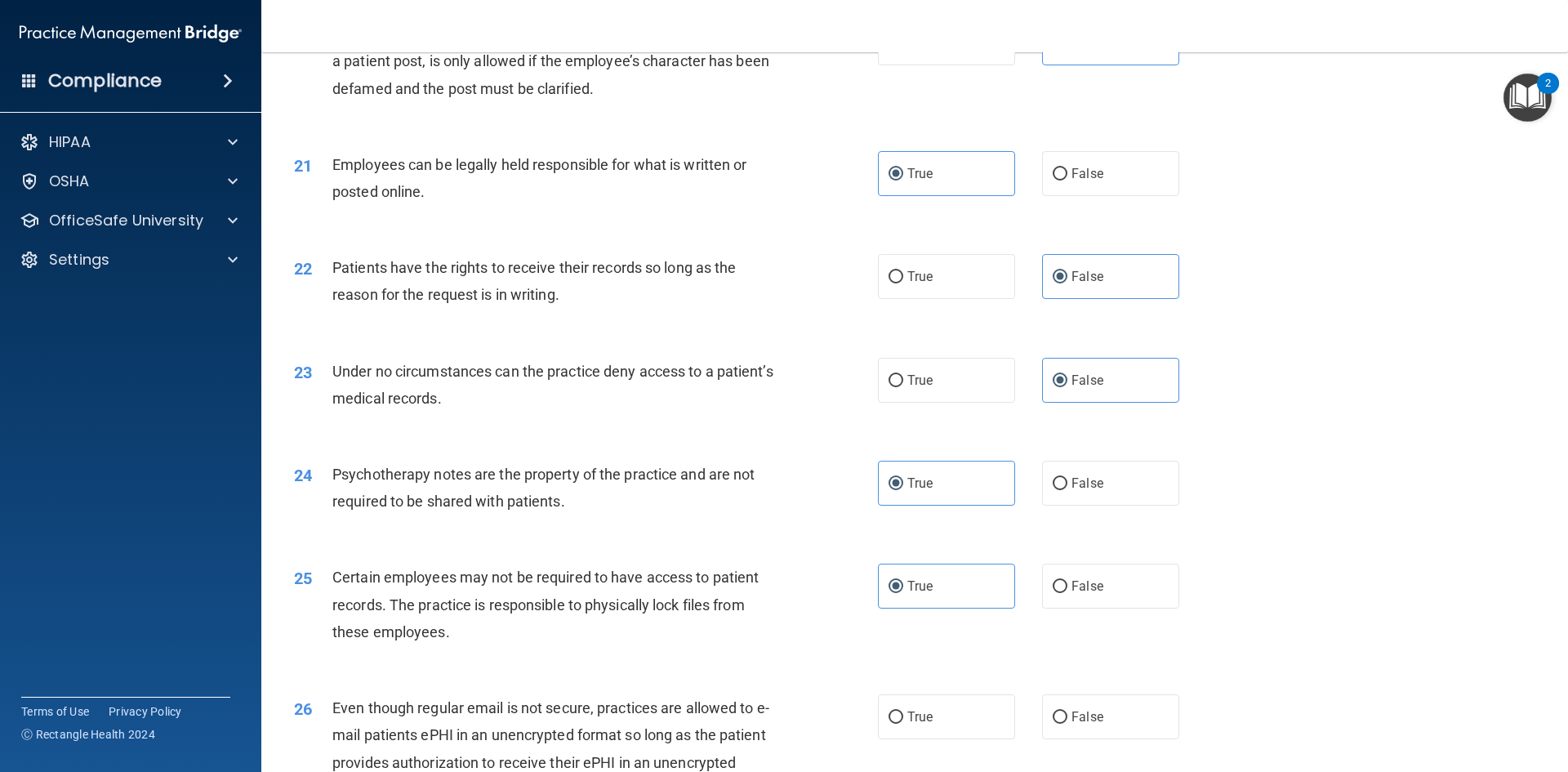
radio input "true"
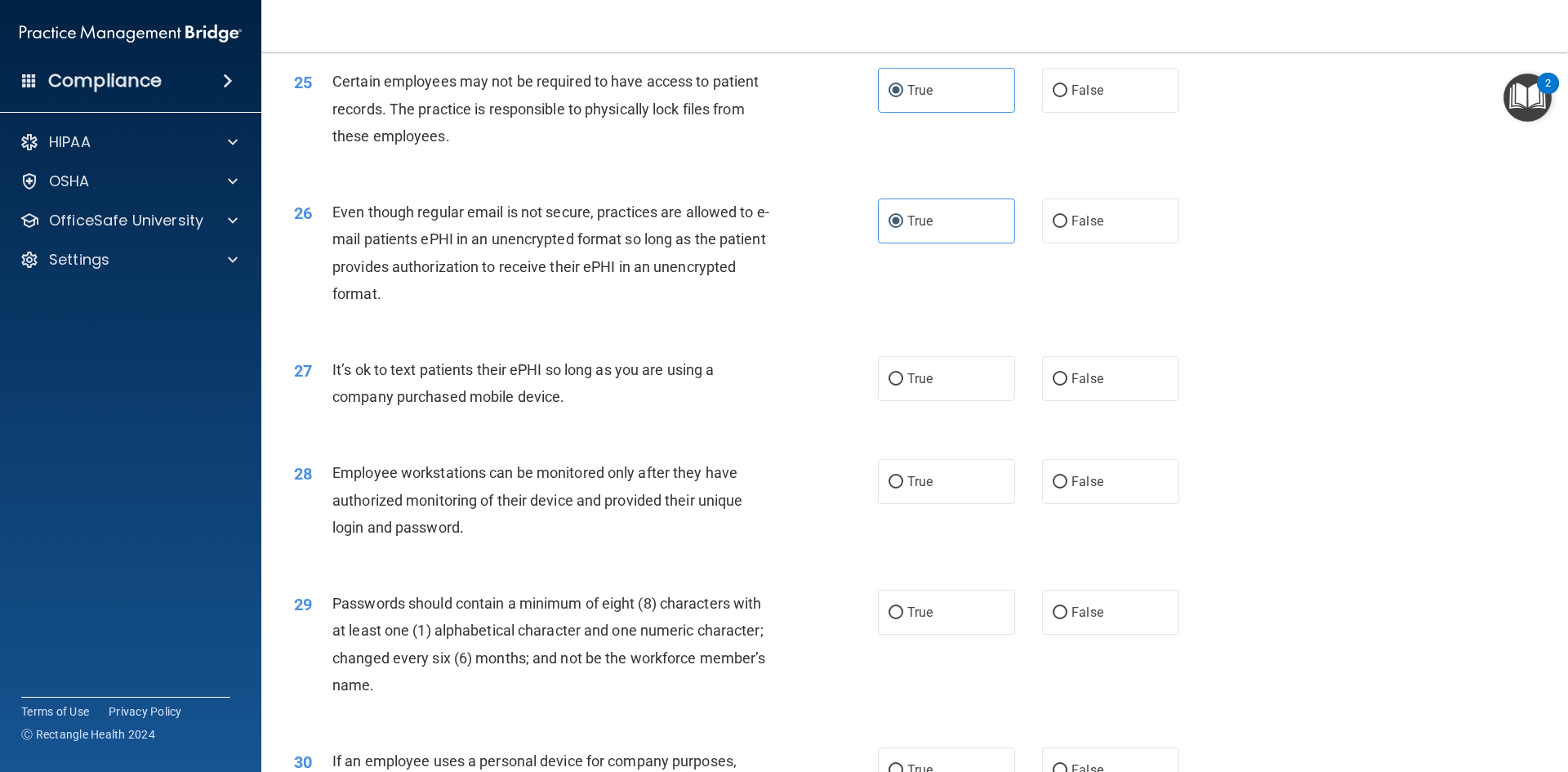
scroll to position [3185, 0]
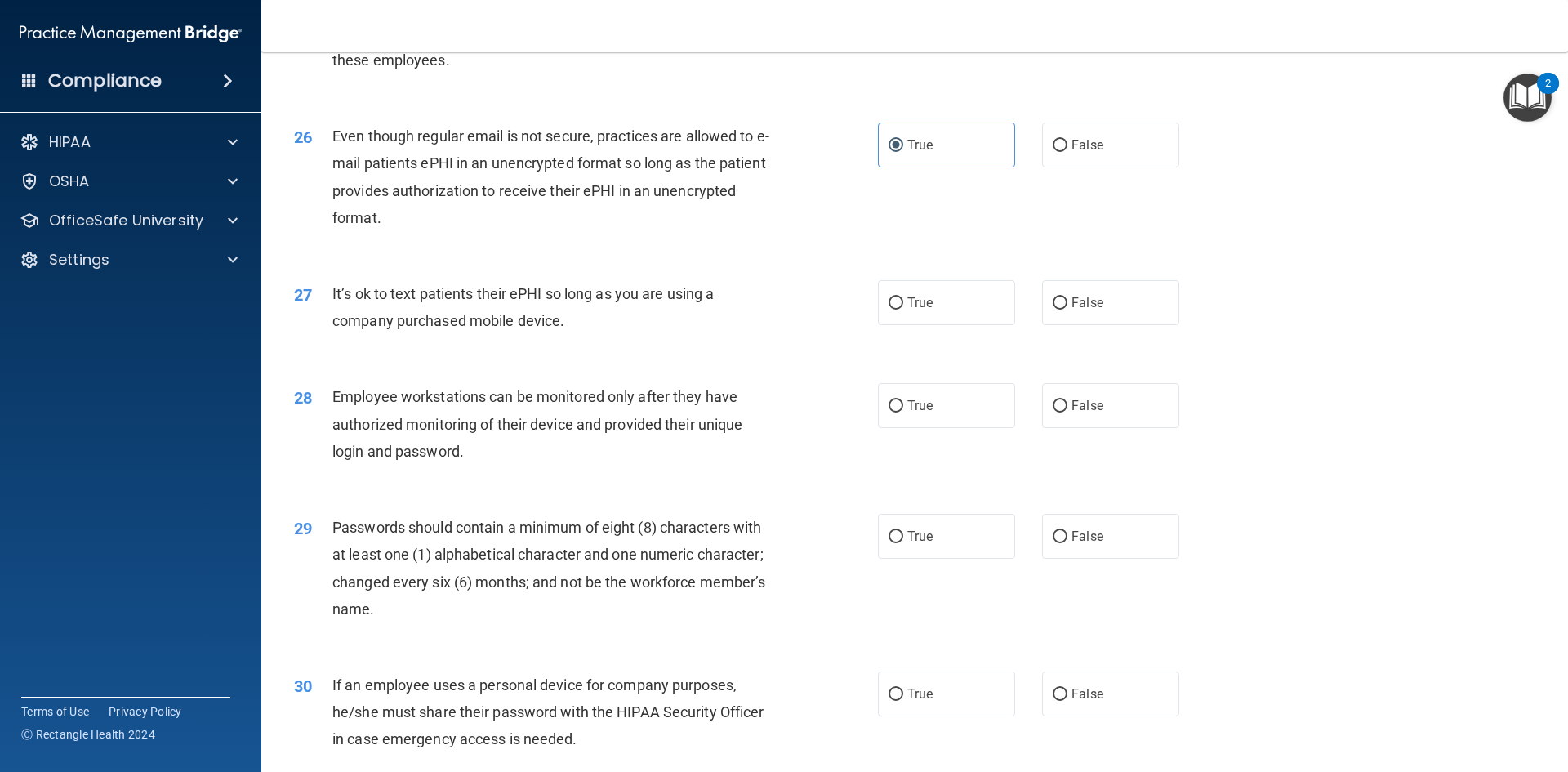
click at [1095, 354] on div "27 It’s ok to text patients their ePHI so long as you are using a company purch…" at bounding box center [915, 311] width 1266 height 103
click at [1093, 428] on label "False" at bounding box center [1110, 405] width 137 height 45
click at [1068, 413] on input "False" at bounding box center [1060, 405] width 15 height 12
radio input "true"
click at [1093, 325] on label "False" at bounding box center [1110, 302] width 137 height 45
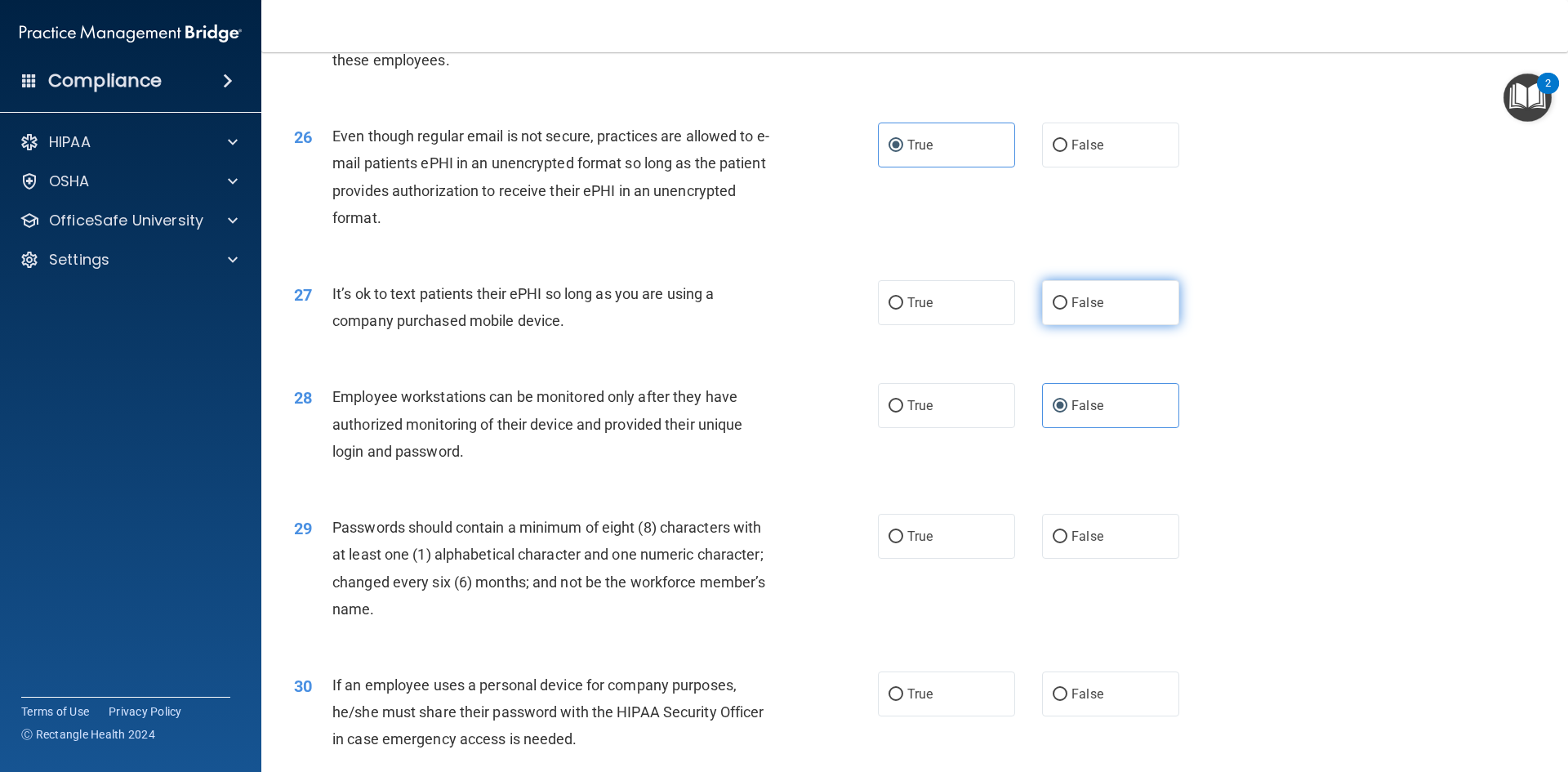
click at [1068, 310] on input "False" at bounding box center [1060, 303] width 15 height 12
radio input "true"
click at [993, 554] on label "True" at bounding box center [946, 536] width 137 height 45
click at [903, 544] on input "True" at bounding box center [896, 536] width 15 height 12
radio input "true"
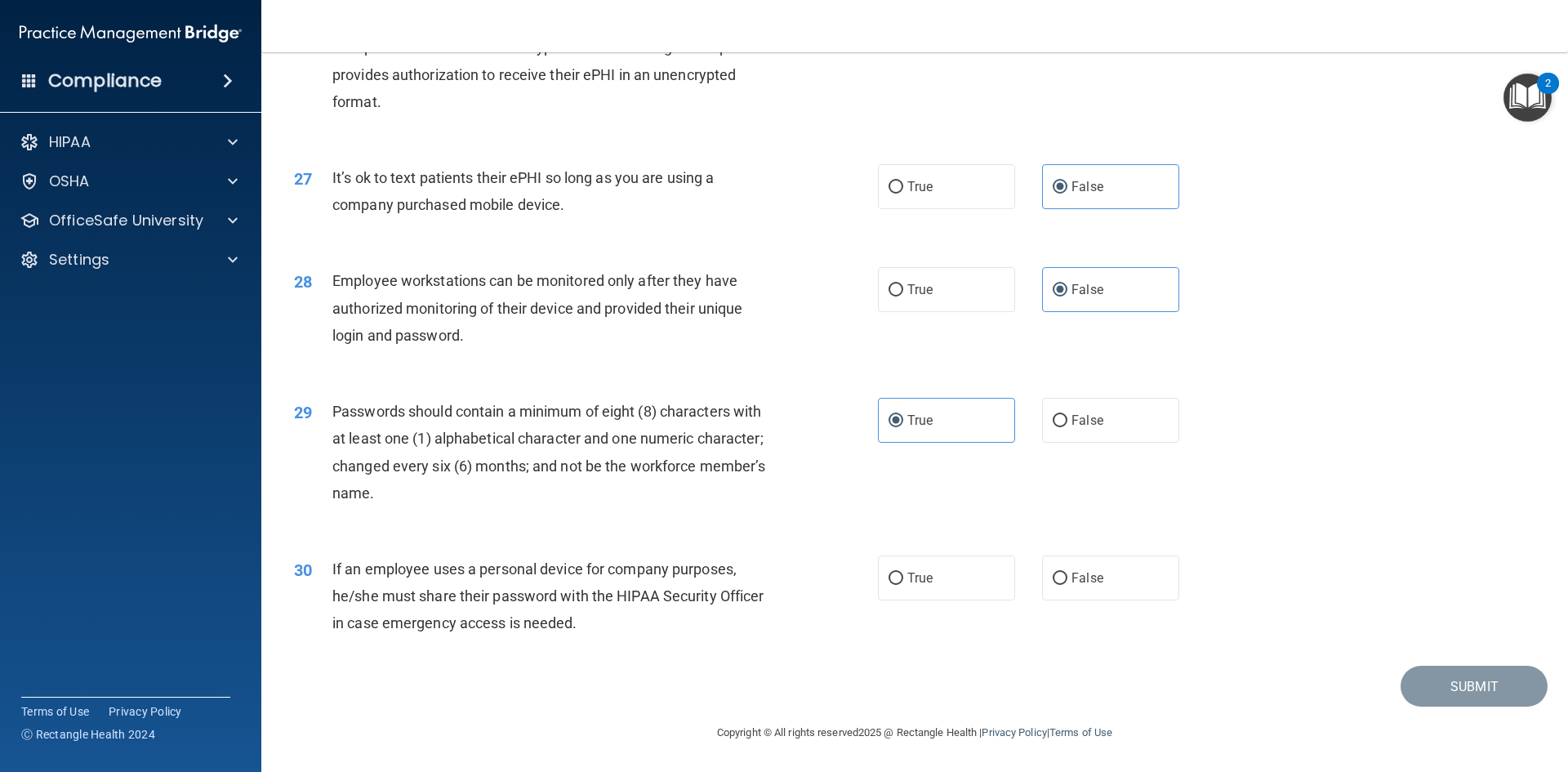
scroll to position [3328, 0]
click at [1129, 593] on label "False" at bounding box center [1110, 578] width 137 height 45
click at [1068, 585] on input "False" at bounding box center [1060, 578] width 15 height 12
radio input "true"
click at [1504, 695] on button "Submit" at bounding box center [1474, 685] width 147 height 41
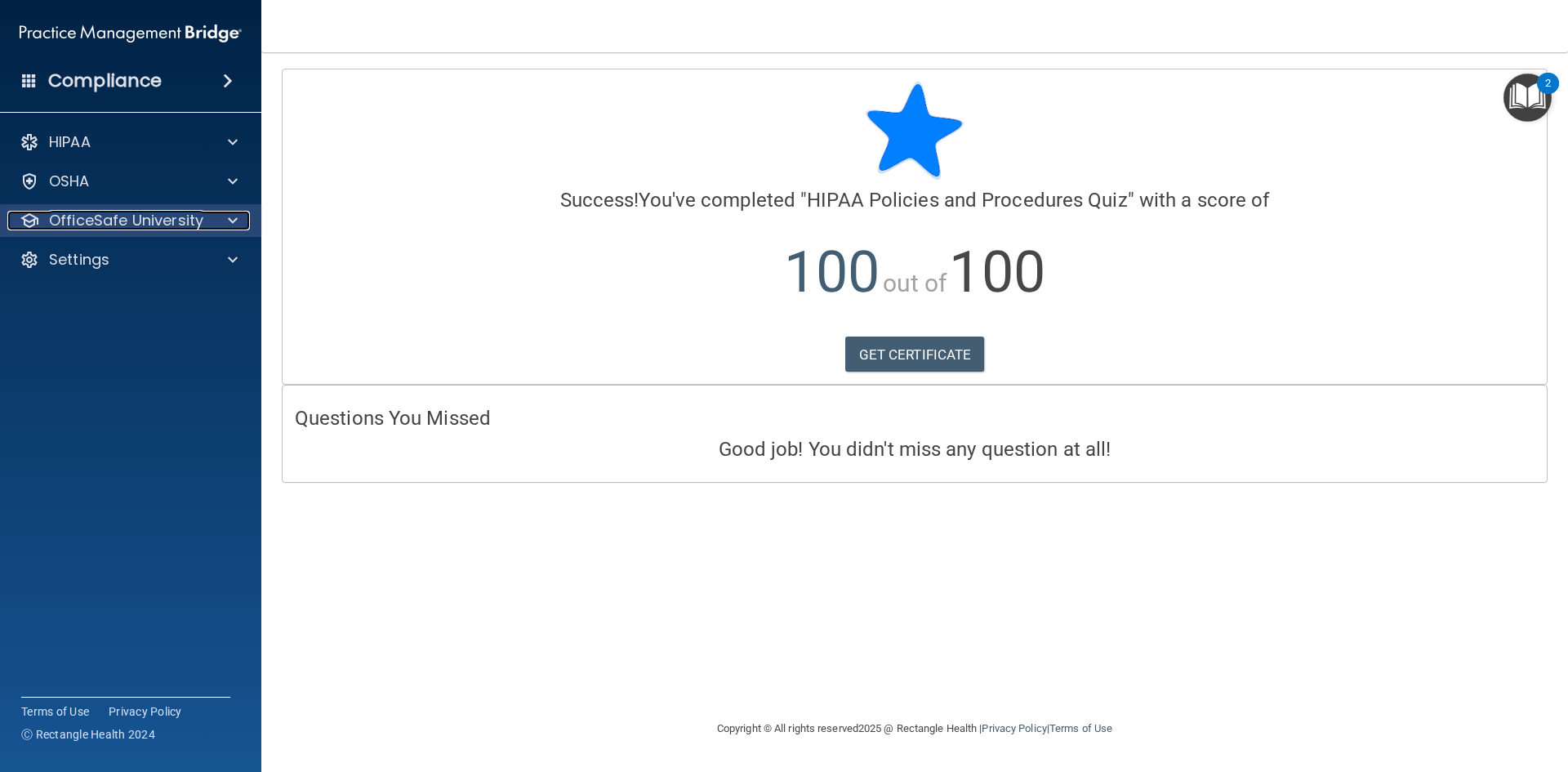
click at [207, 214] on div "OfficeSafe University" at bounding box center [109, 220] width 203 height 19
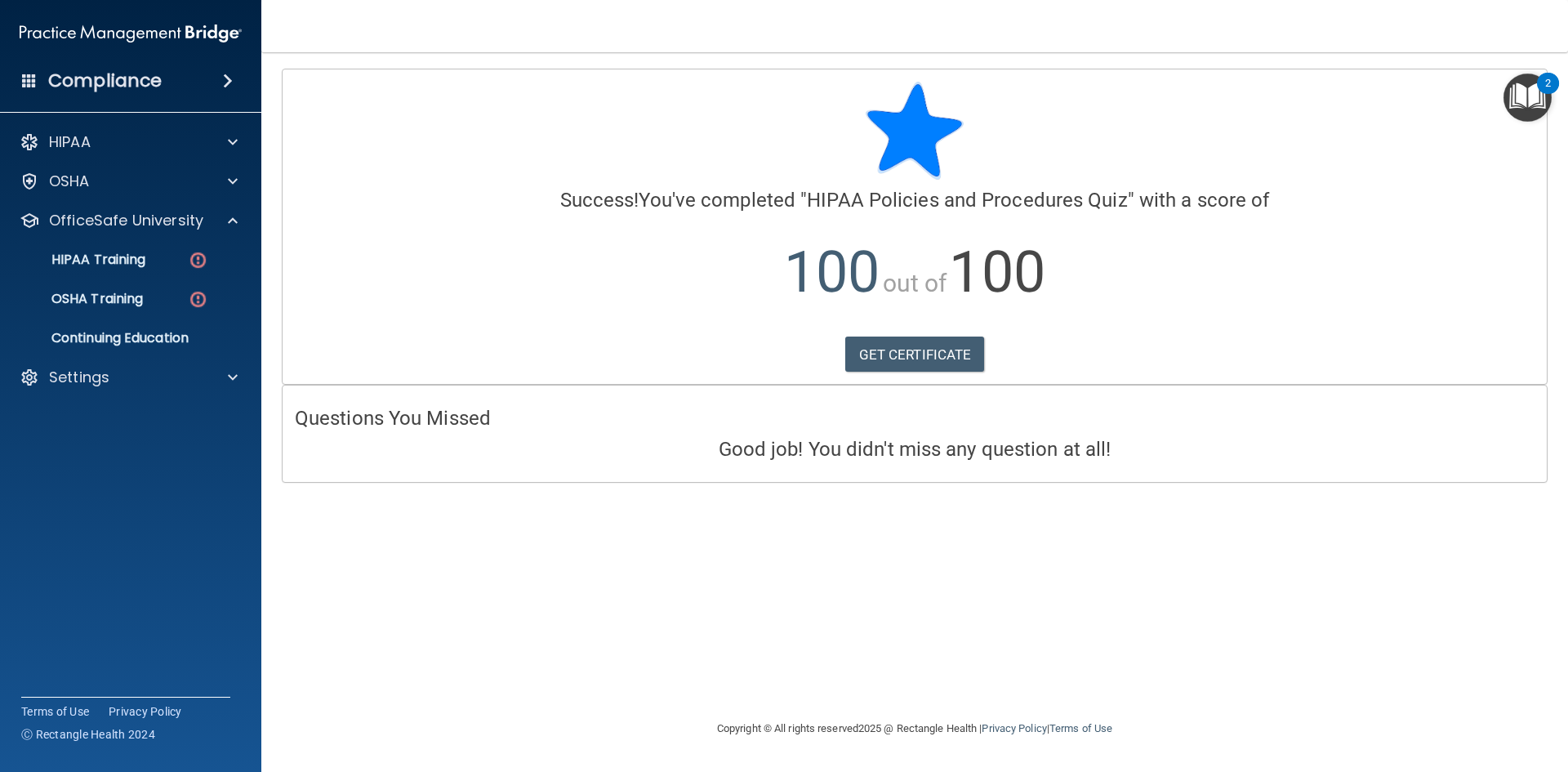
click at [183, 277] on ul "HIPAA Training OSHA Training Continuing Education" at bounding box center [131, 296] width 296 height 118
click at [203, 265] on img at bounding box center [198, 260] width 20 height 20
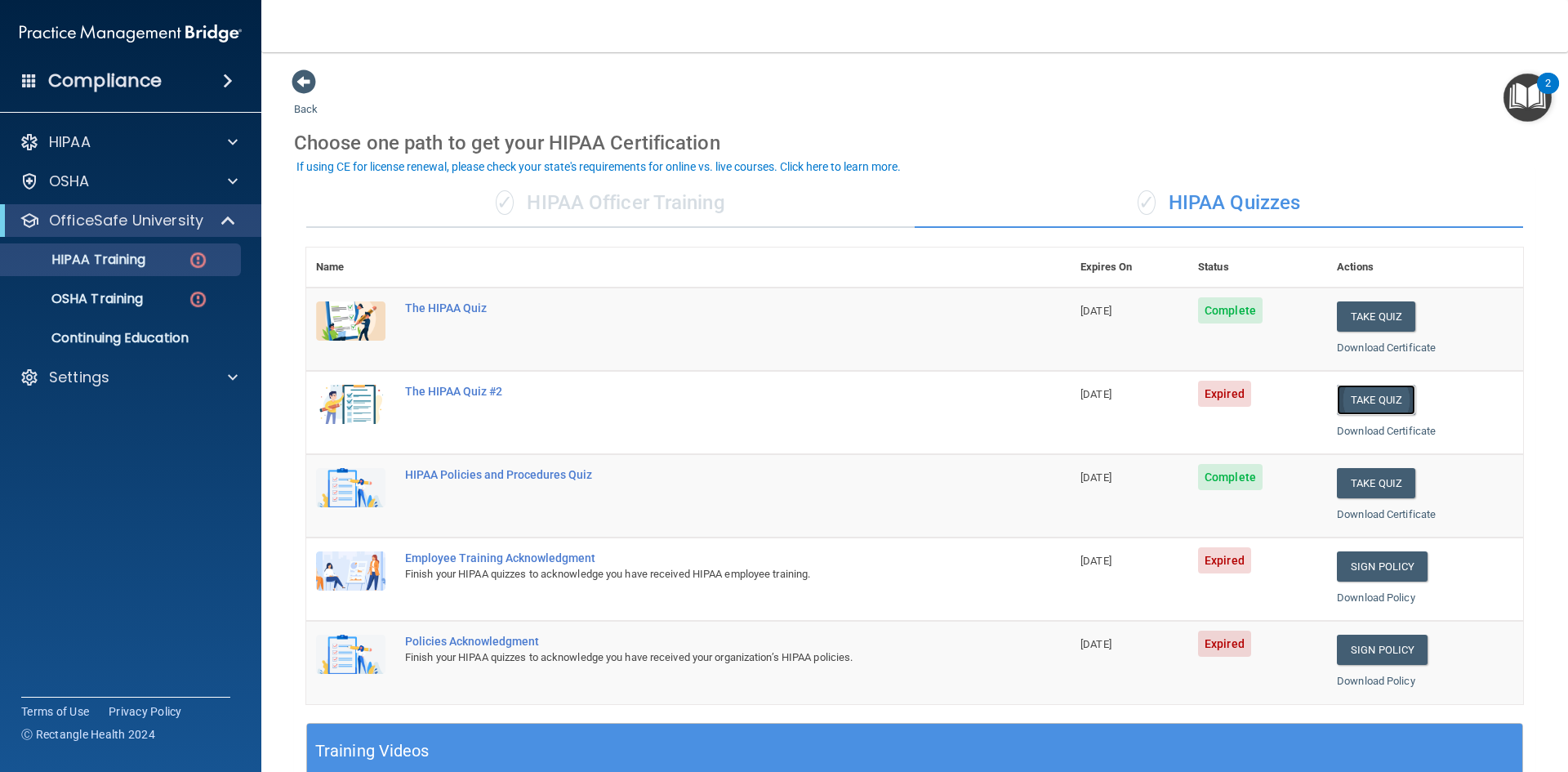
click at [1357, 400] on button "Take Quiz" at bounding box center [1375, 400] width 78 height 30
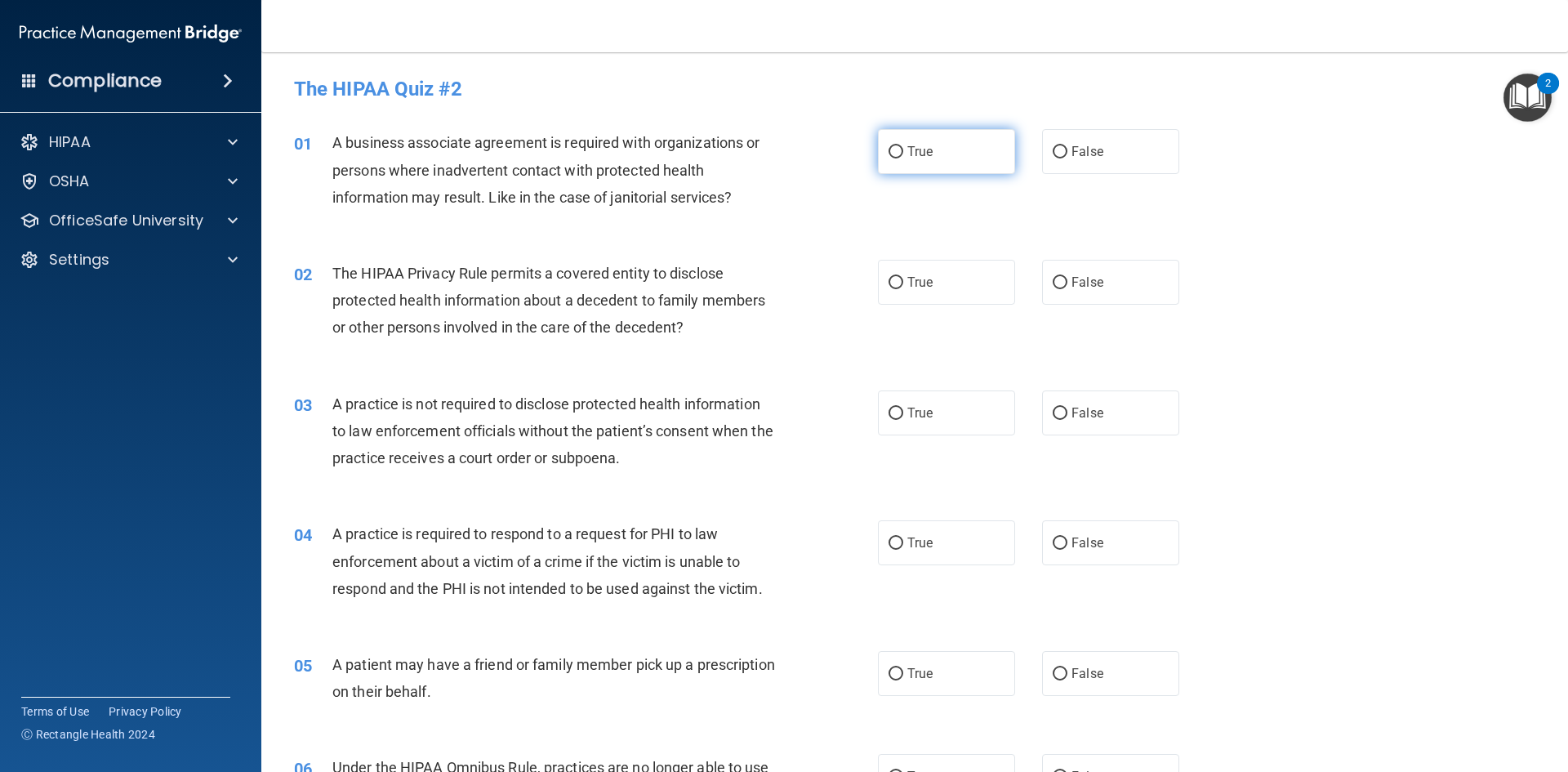
click at [917, 146] on span "True" at bounding box center [919, 151] width 25 height 16
click at [903, 146] on input "True" at bounding box center [896, 152] width 15 height 12
radio input "true"
click at [983, 298] on label "True" at bounding box center [946, 282] width 137 height 45
click at [903, 289] on input "True" at bounding box center [896, 283] width 15 height 12
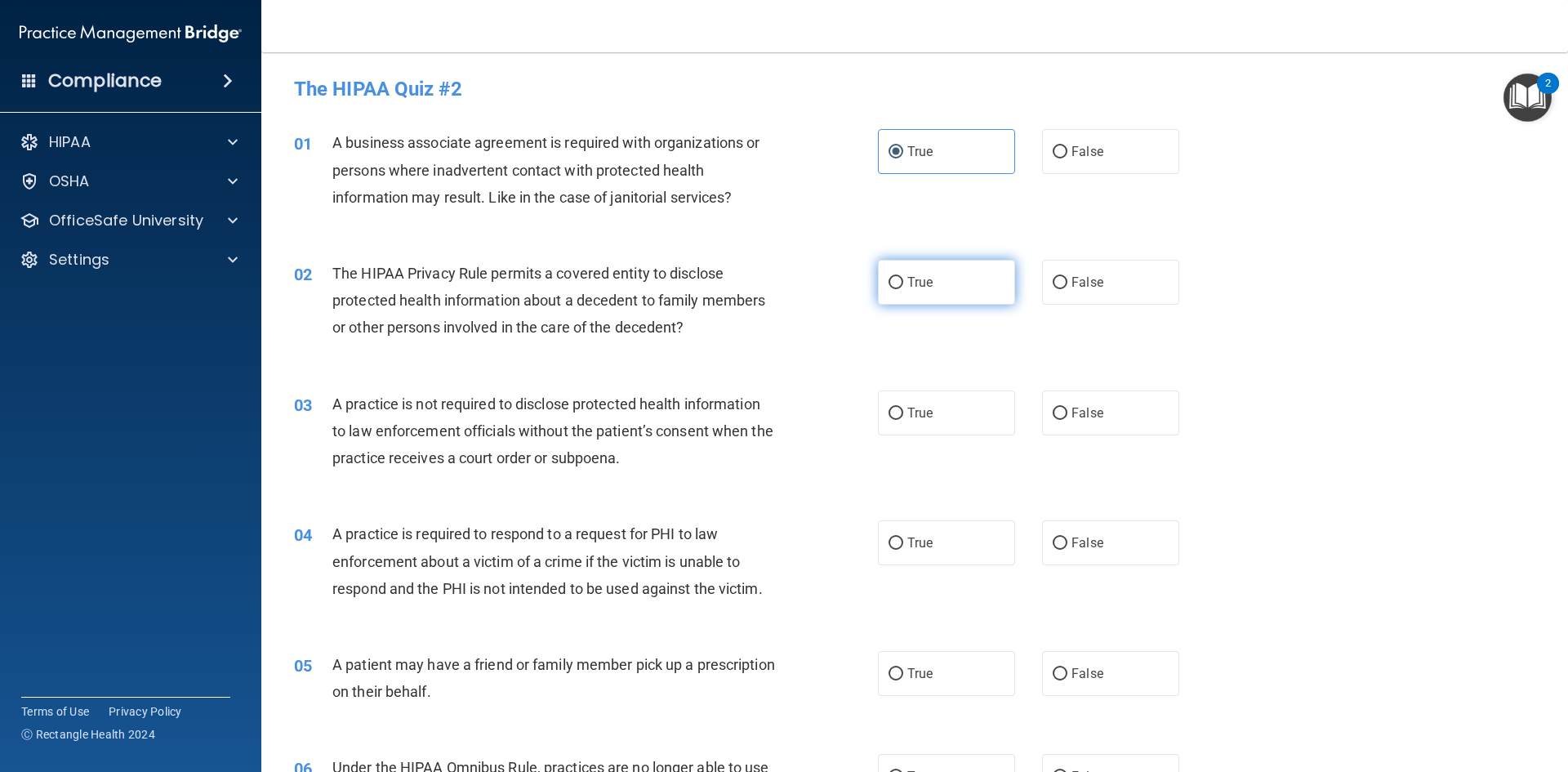
radio input "true"
click at [973, 391] on label "True" at bounding box center [946, 413] width 137 height 45
click at [903, 407] on input "True" at bounding box center [896, 413] width 15 height 12
radio input "true"
click at [975, 527] on label "True" at bounding box center [946, 543] width 137 height 45
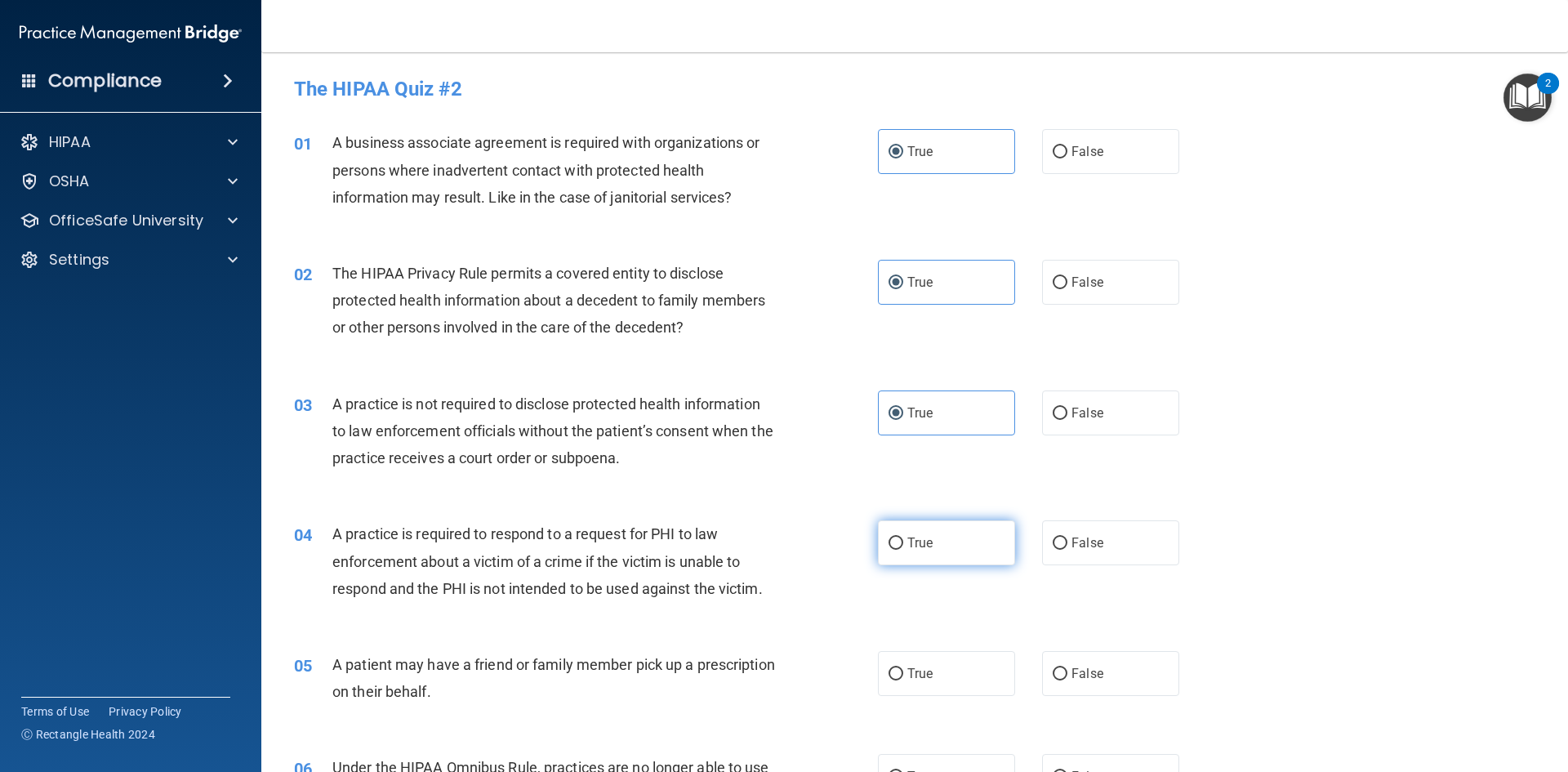
click at [903, 537] on input "True" at bounding box center [896, 543] width 15 height 12
radio input "true"
drag, startPoint x: 968, startPoint y: 616, endPoint x: 959, endPoint y: 644, distance: 29.4
click at [965, 629] on div "04 A practice is required to respond to a request for PHI to law enforcement ab…" at bounding box center [915, 566] width 1266 height 131
click at [956, 650] on div "05 A patient may have a friend or family member pick up a prescription on their…" at bounding box center [915, 682] width 1266 height 103
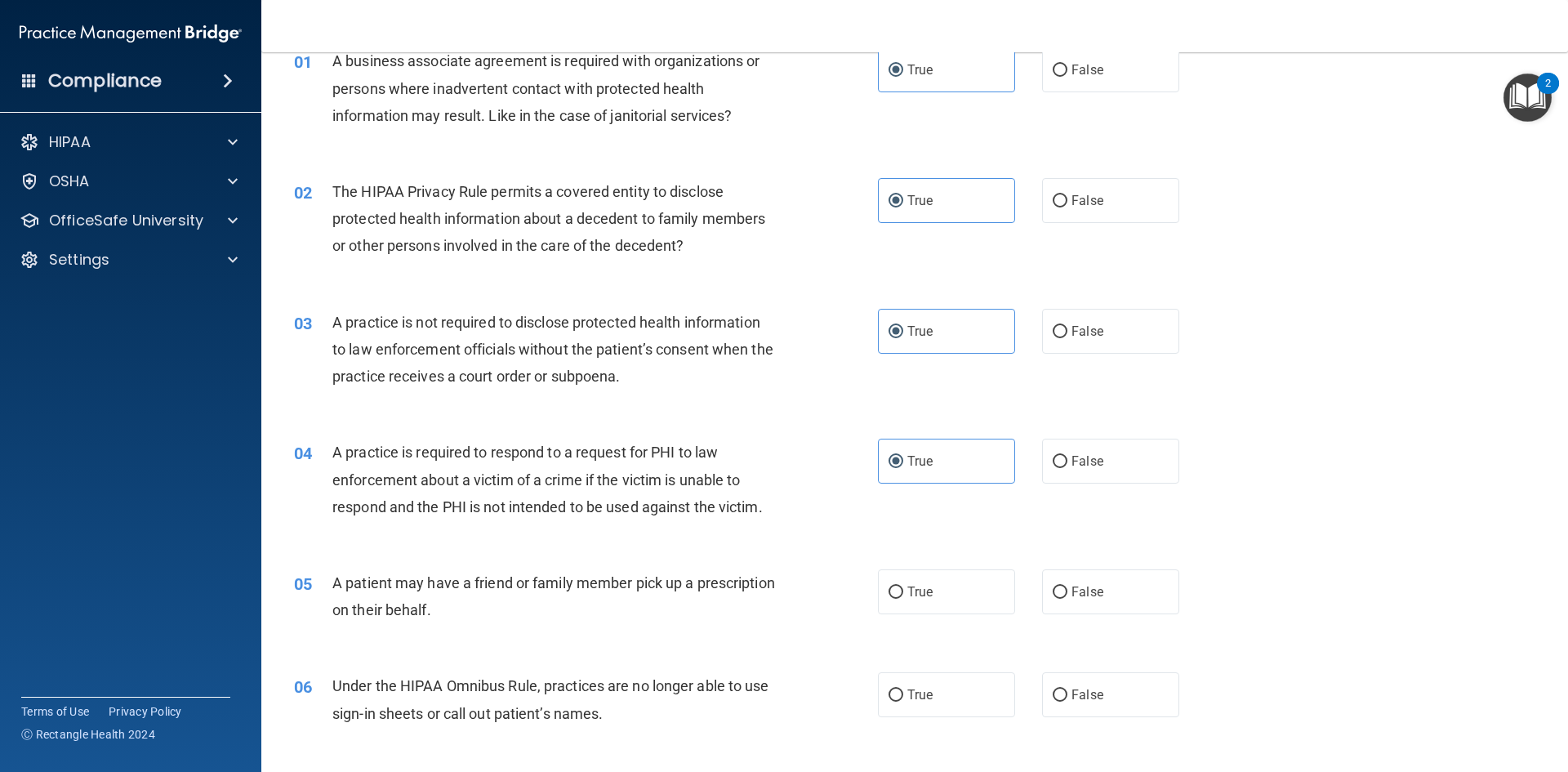
click at [962, 652] on div "06 Under the HIPAA Omnibus Rule, practices are no longer able to use sign-in sh…" at bounding box center [915, 703] width 1266 height 103
click at [954, 607] on label "True" at bounding box center [946, 591] width 137 height 45
click at [903, 599] on input "True" at bounding box center [896, 592] width 15 height 12
radio input "true"
click at [954, 679] on label "True" at bounding box center [946, 695] width 137 height 45
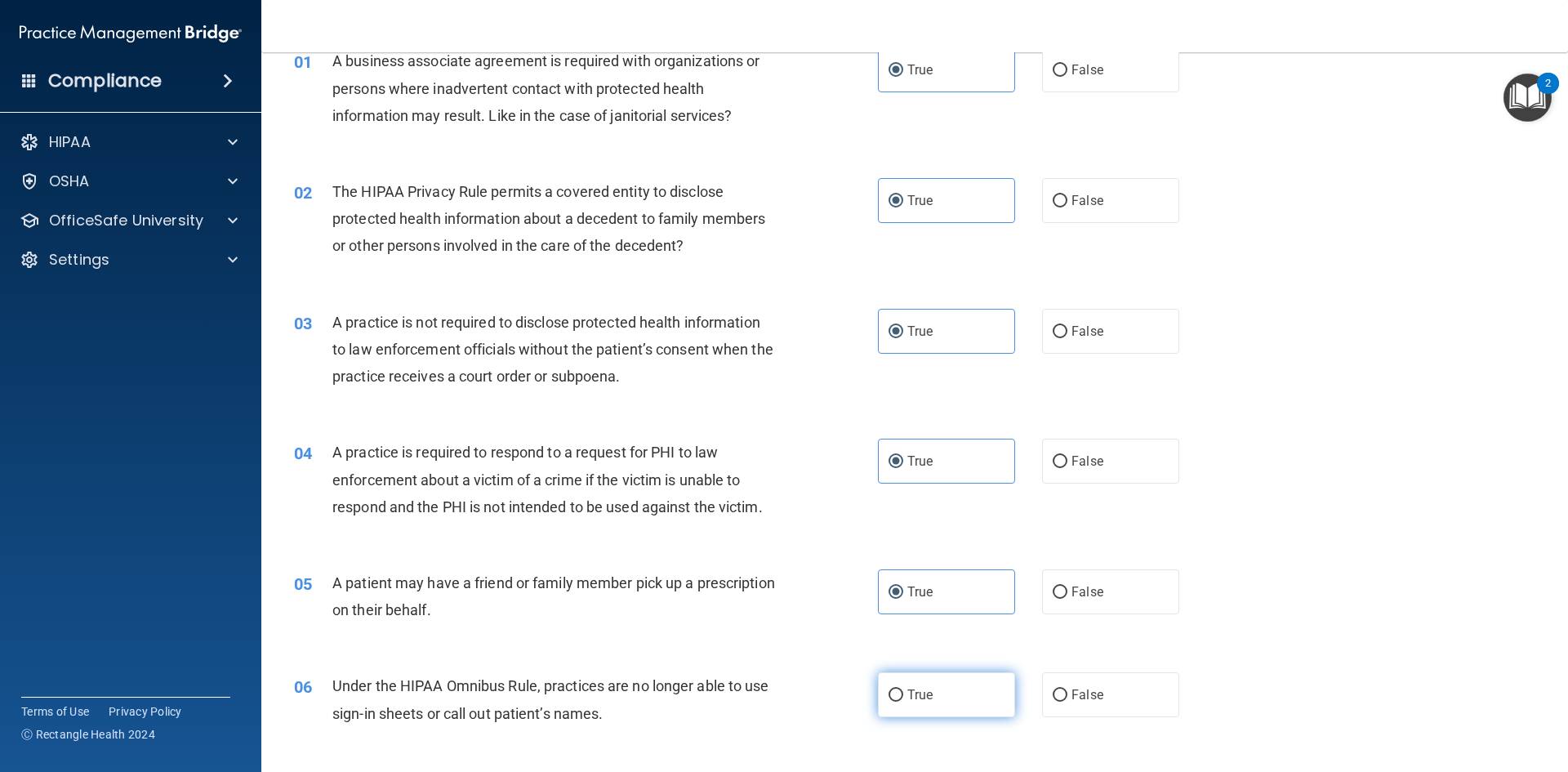
click at [903, 689] on input "True" at bounding box center [896, 695] width 15 height 12
radio input "true"
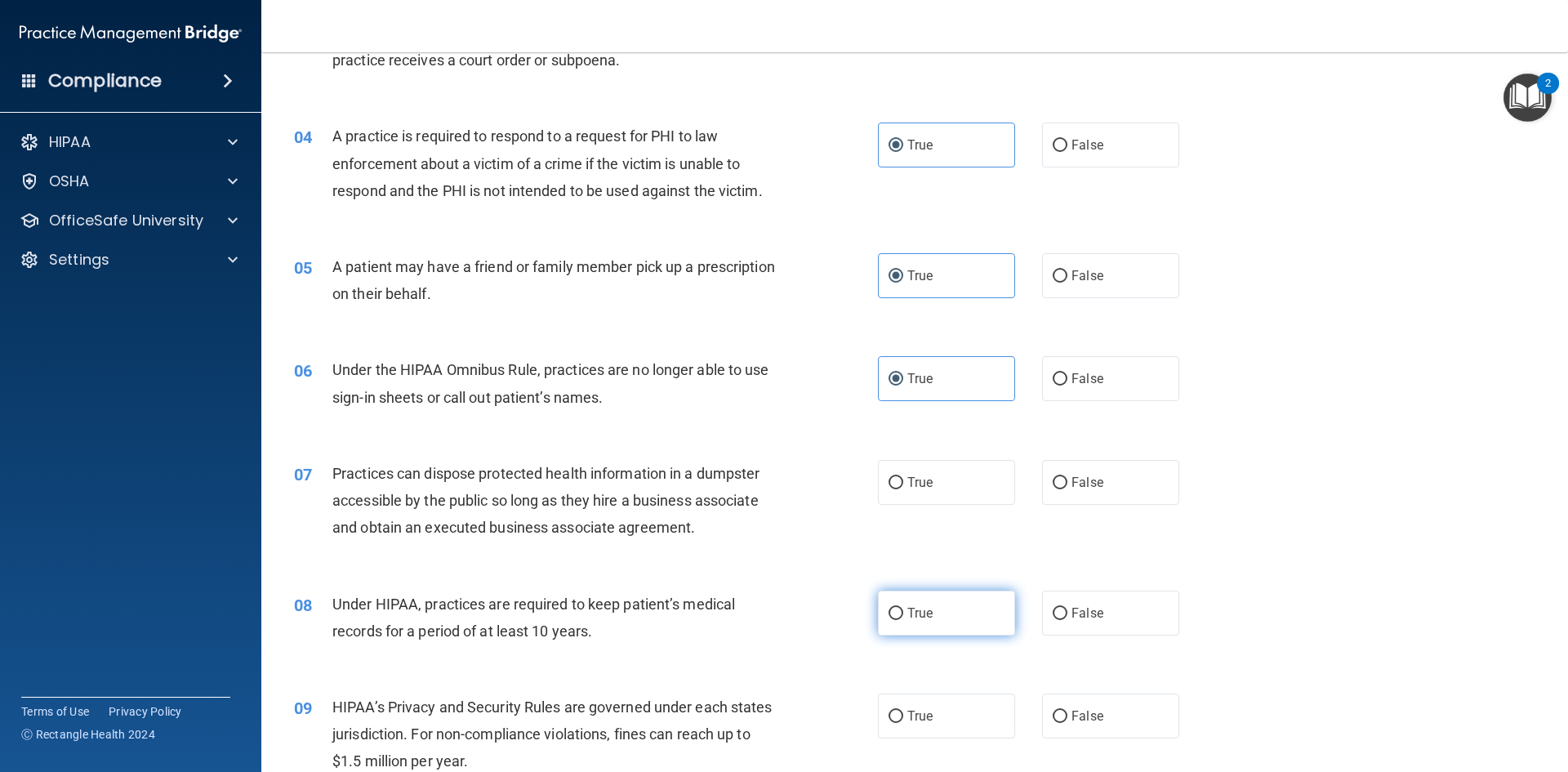
scroll to position [408, 0]
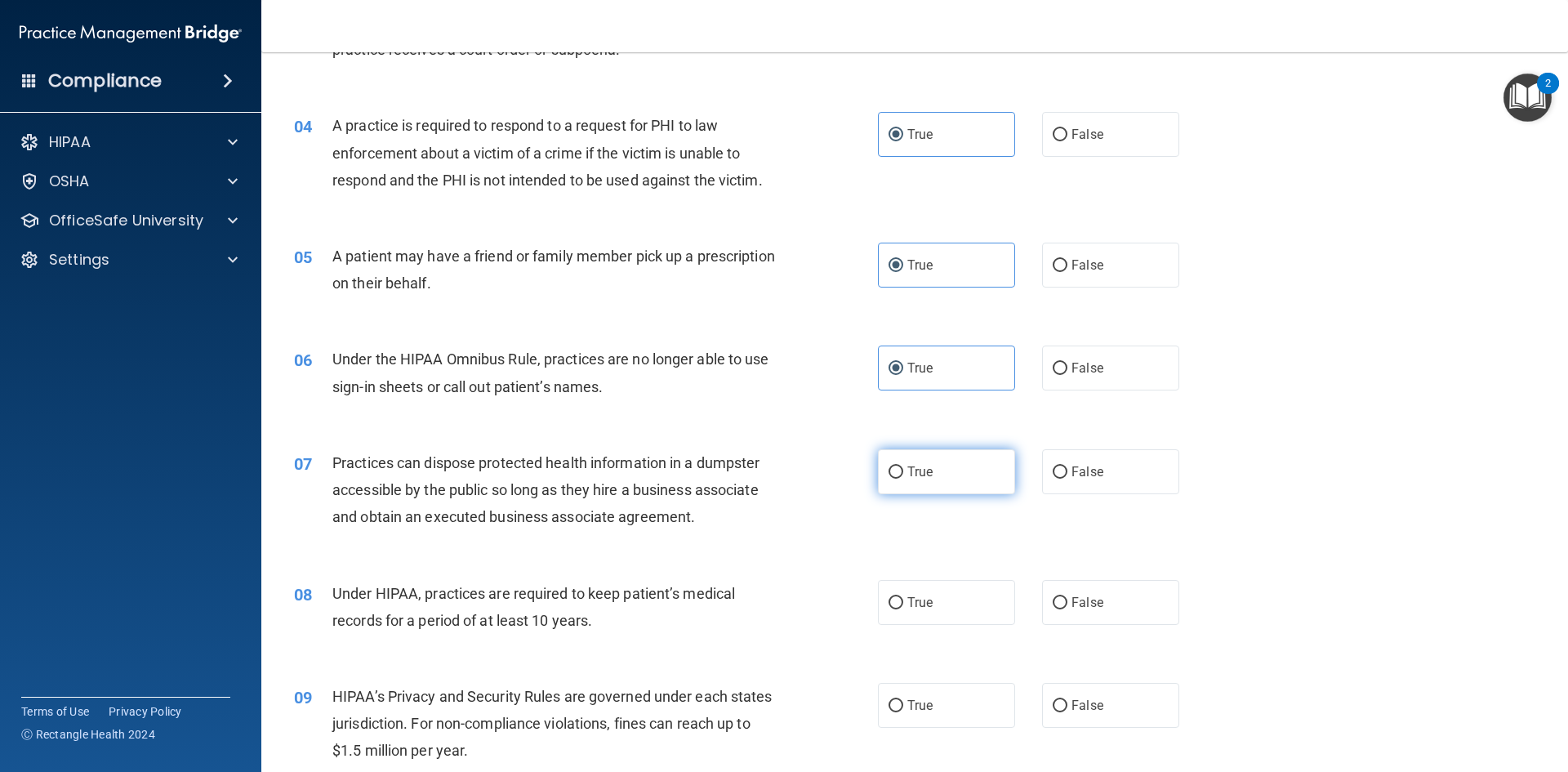
click at [931, 475] on label "True" at bounding box center [946, 472] width 137 height 45
click at [903, 475] on input "True" at bounding box center [896, 472] width 15 height 12
radio input "true"
click at [939, 617] on label "True" at bounding box center [946, 602] width 137 height 45
click at [903, 609] on input "True" at bounding box center [896, 602] width 15 height 12
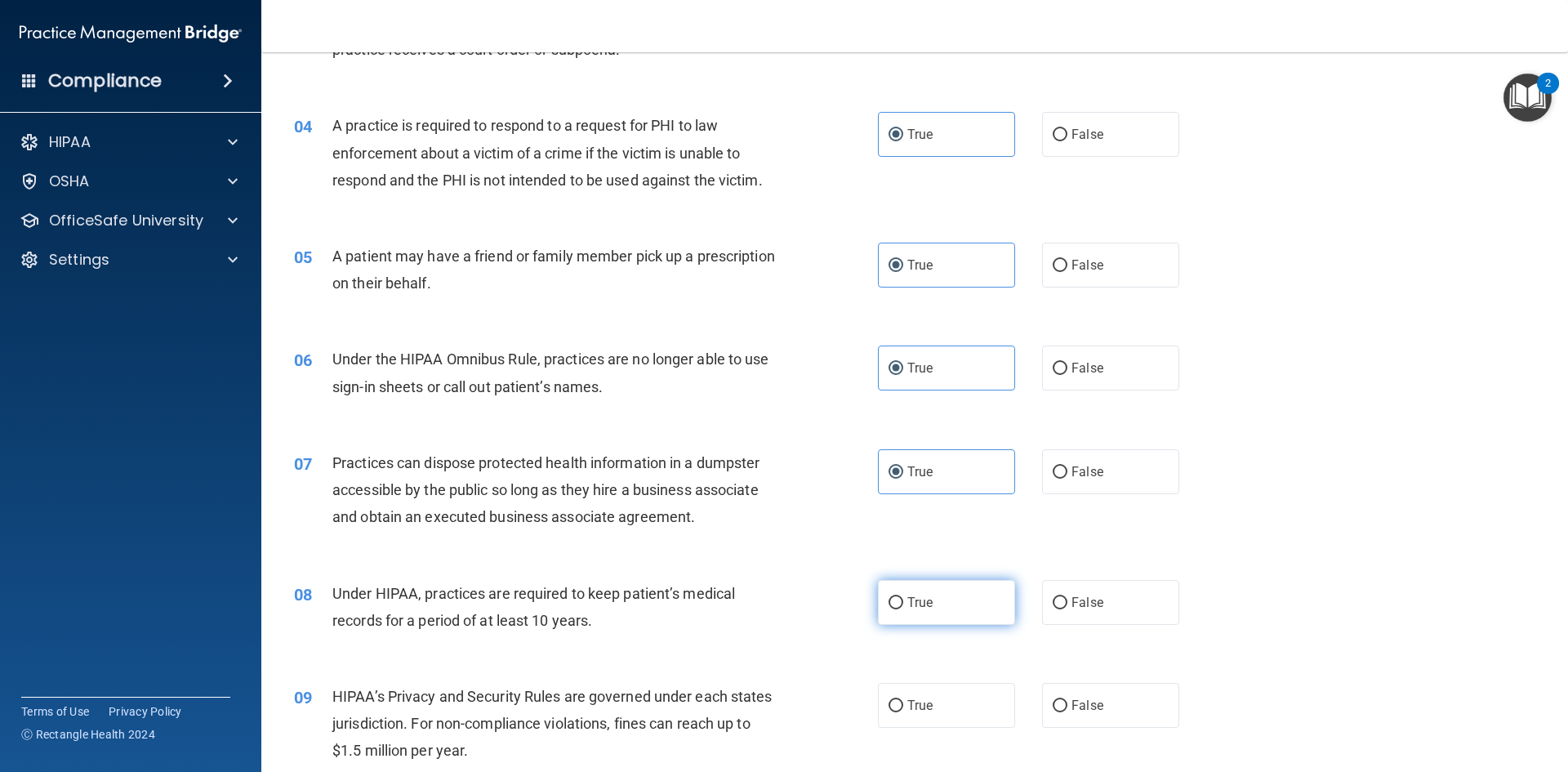
radio input "true"
click at [936, 716] on label "True" at bounding box center [946, 705] width 137 height 45
click at [903, 712] on input "True" at bounding box center [896, 706] width 15 height 12
radio input "true"
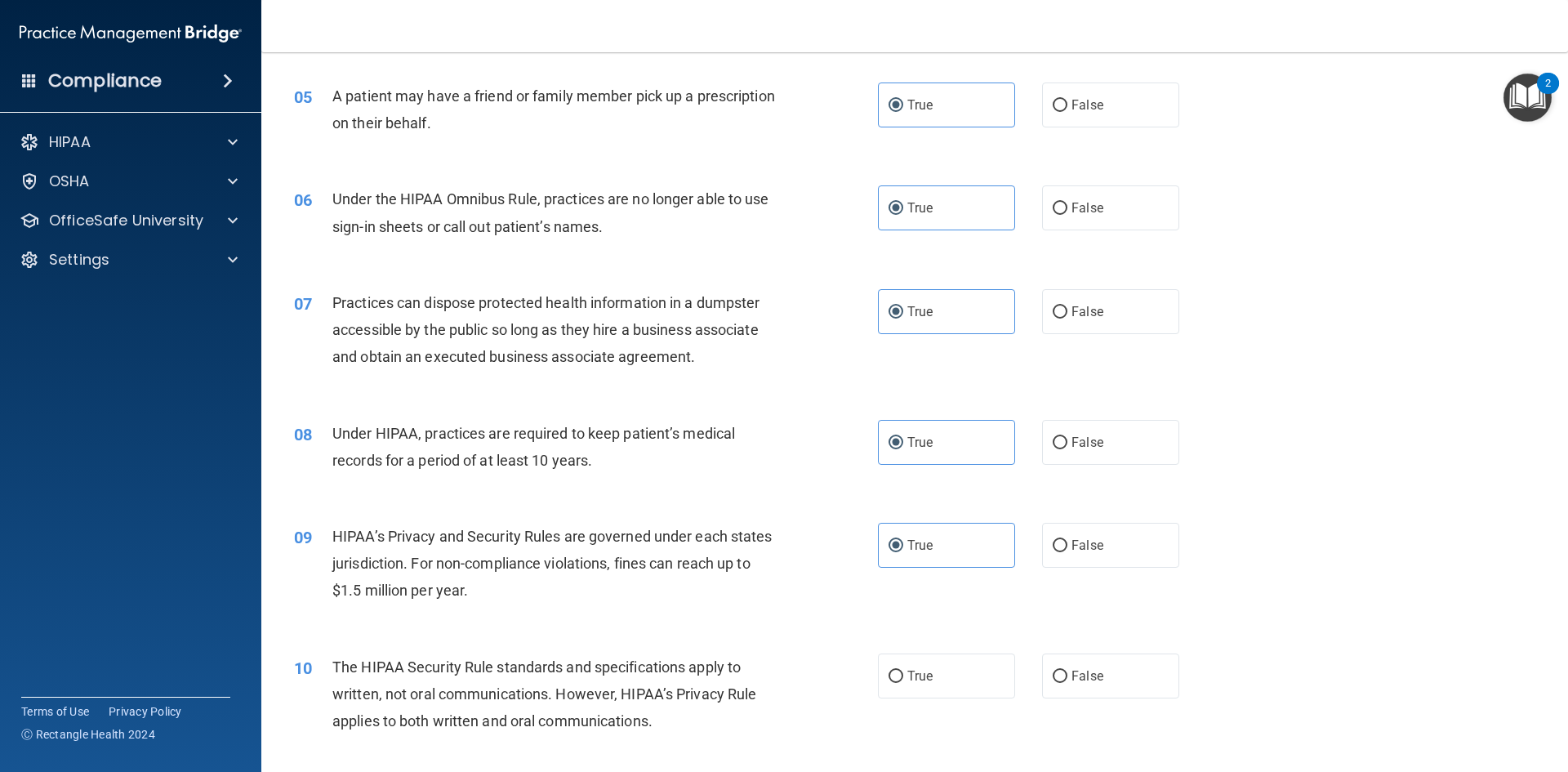
scroll to position [898, 0]
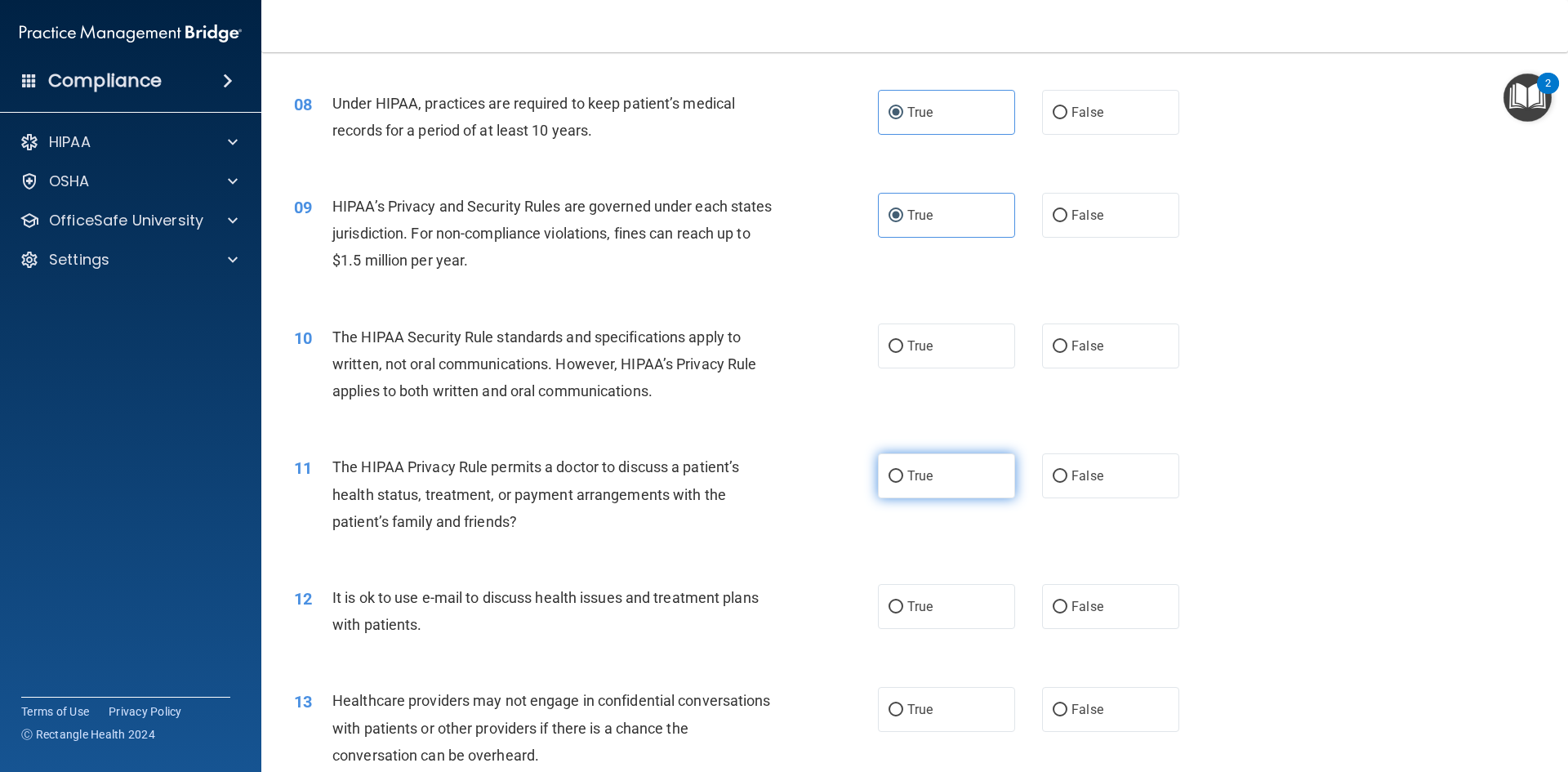
click at [940, 478] on label "True" at bounding box center [946, 475] width 137 height 45
click at [903, 478] on input "True" at bounding box center [896, 476] width 15 height 12
radio input "true"
click at [958, 348] on label "True" at bounding box center [946, 345] width 137 height 45
click at [903, 348] on input "True" at bounding box center [896, 346] width 15 height 12
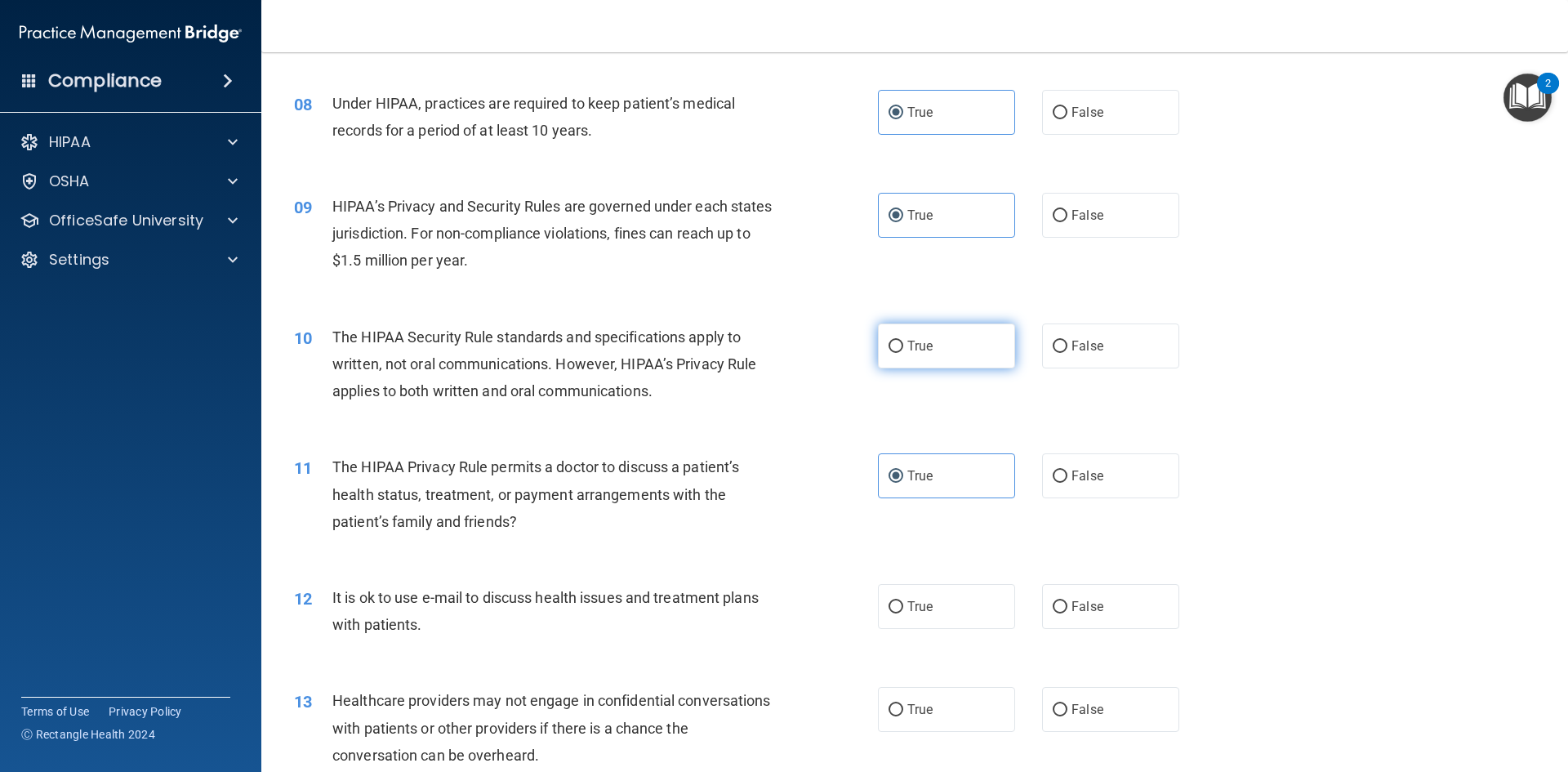
radio input "true"
drag, startPoint x: 957, startPoint y: 618, endPoint x: 961, endPoint y: 684, distance: 66.1
click at [957, 617] on label "True" at bounding box center [946, 606] width 137 height 45
click at [903, 614] on input "True" at bounding box center [896, 606] width 15 height 12
radio input "true"
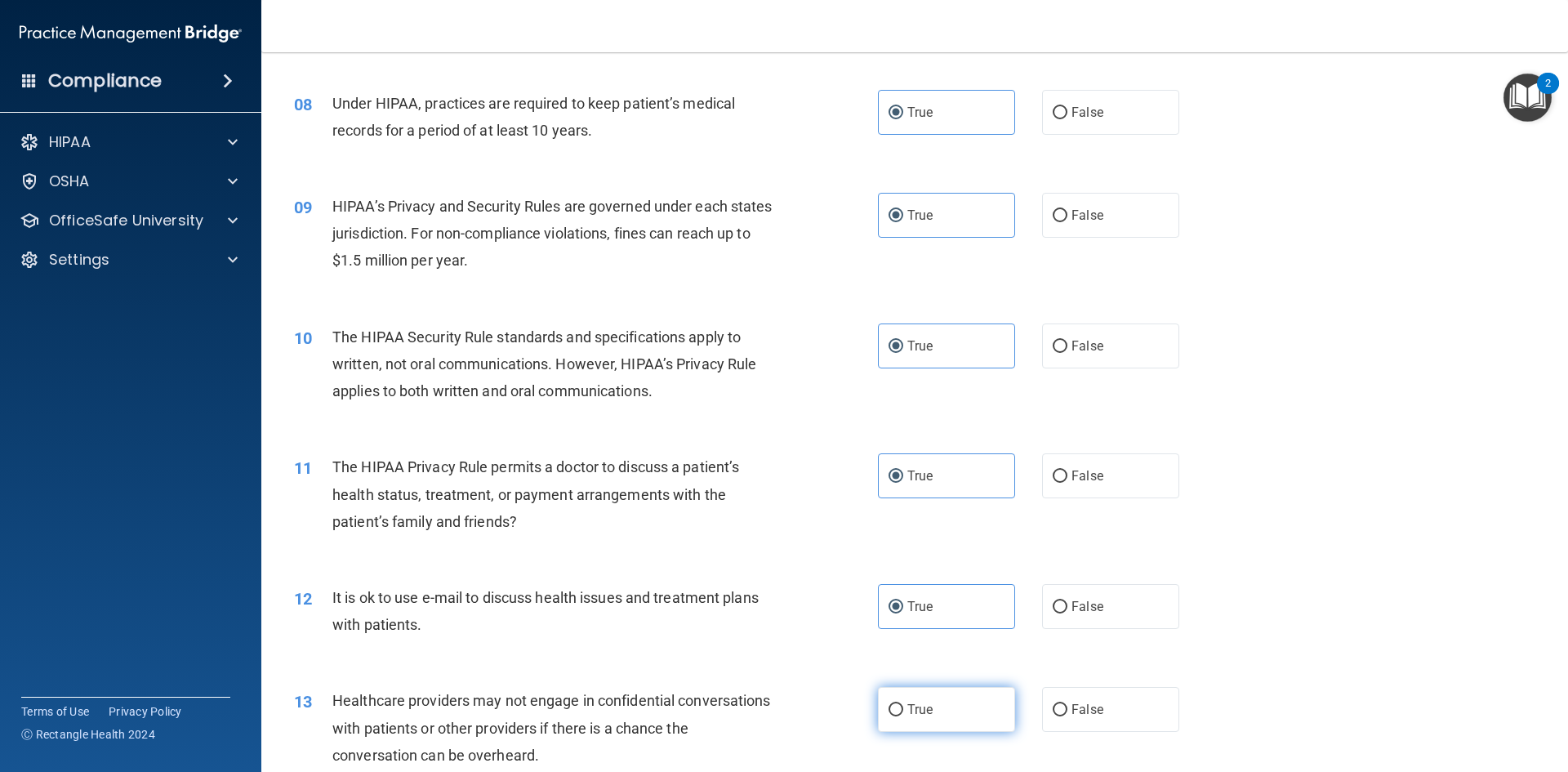
click at [961, 710] on label "True" at bounding box center [946, 709] width 137 height 45
click at [903, 710] on input "True" at bounding box center [896, 709] width 15 height 12
radio input "true"
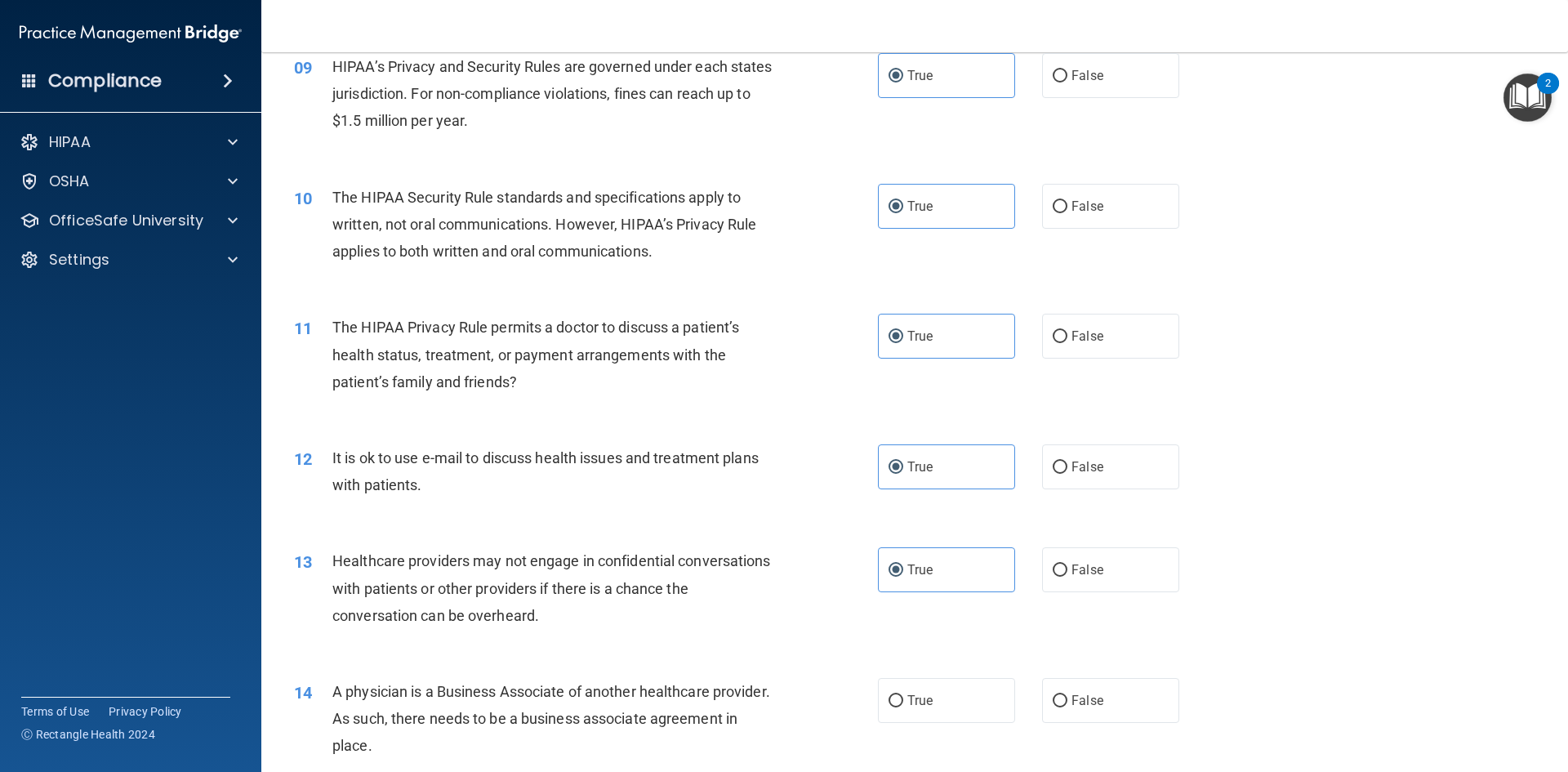
scroll to position [1306, 0]
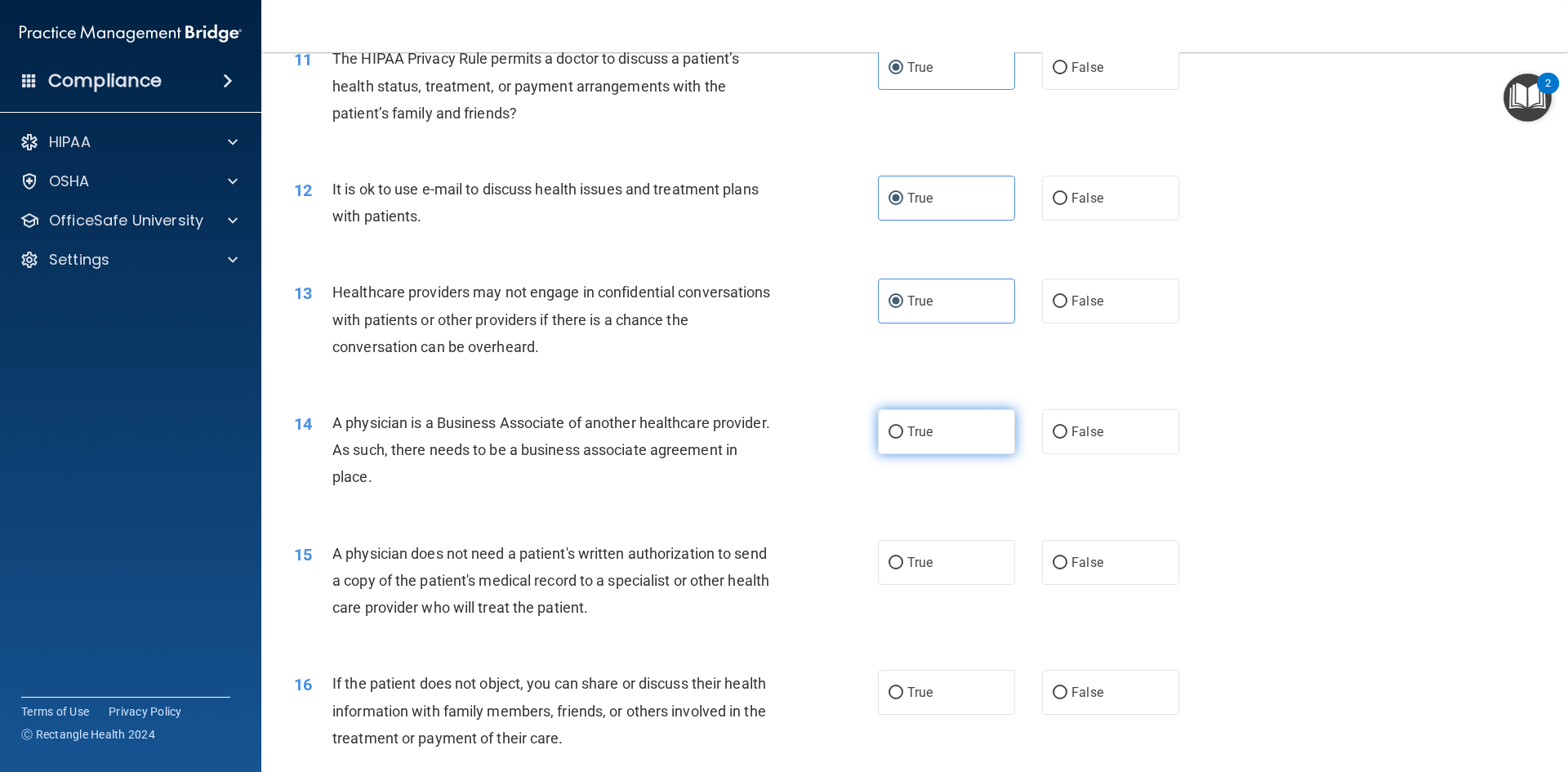
click at [933, 450] on label "True" at bounding box center [946, 431] width 137 height 45
click at [903, 439] on input "True" at bounding box center [896, 432] width 15 height 12
radio input "true"
click at [941, 587] on div "15 A physician does not need a patient's written authorization to send a copy o…" at bounding box center [915, 585] width 1266 height 131
click at [947, 573] on label "True" at bounding box center [946, 562] width 137 height 45
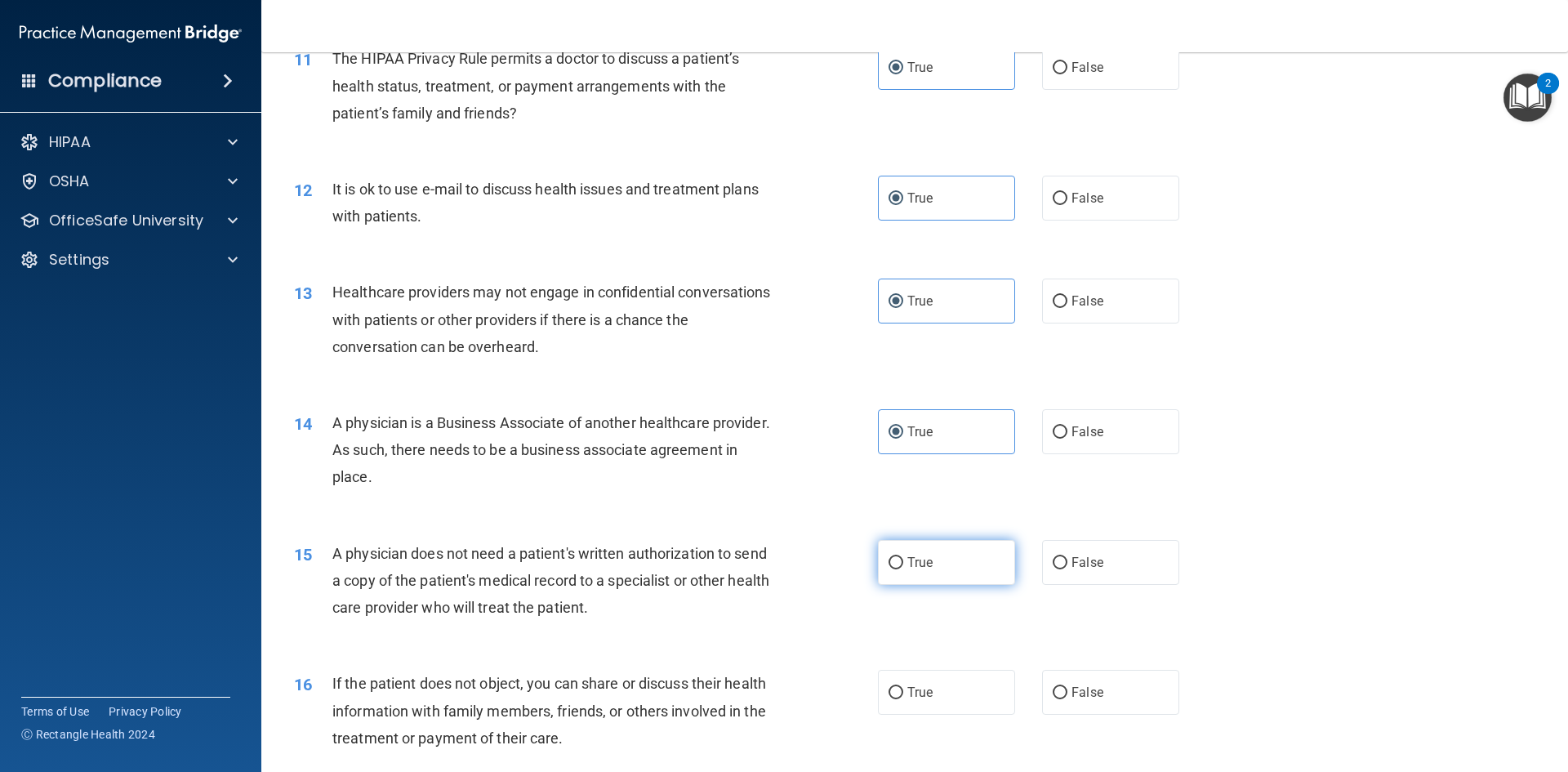
click at [903, 569] on input "True" at bounding box center [896, 563] width 15 height 12
radio input "true"
click at [931, 677] on label "True" at bounding box center [946, 692] width 137 height 45
click at [903, 687] on input "True" at bounding box center [896, 693] width 15 height 12
radio input "true"
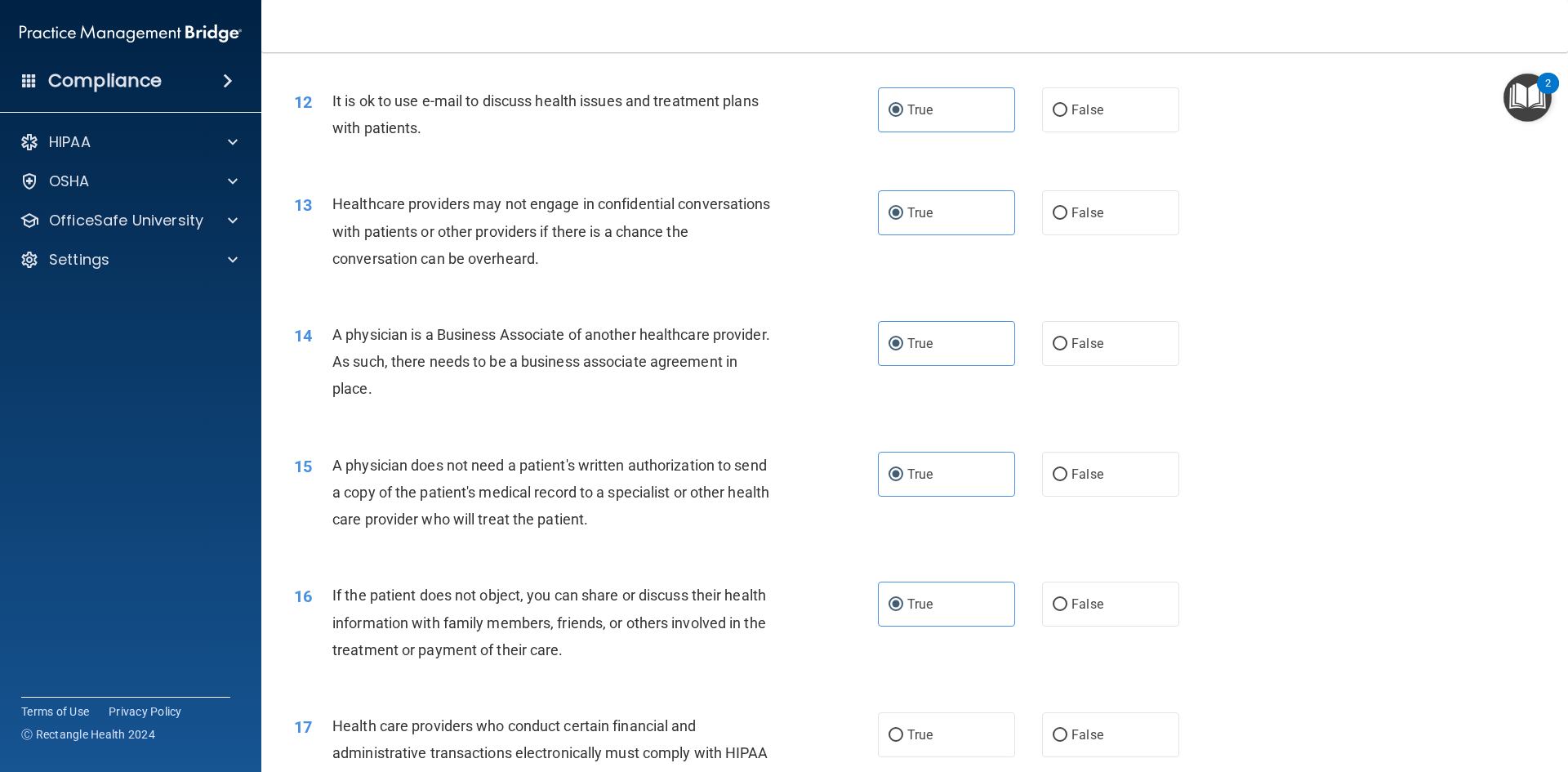
scroll to position [1551, 0]
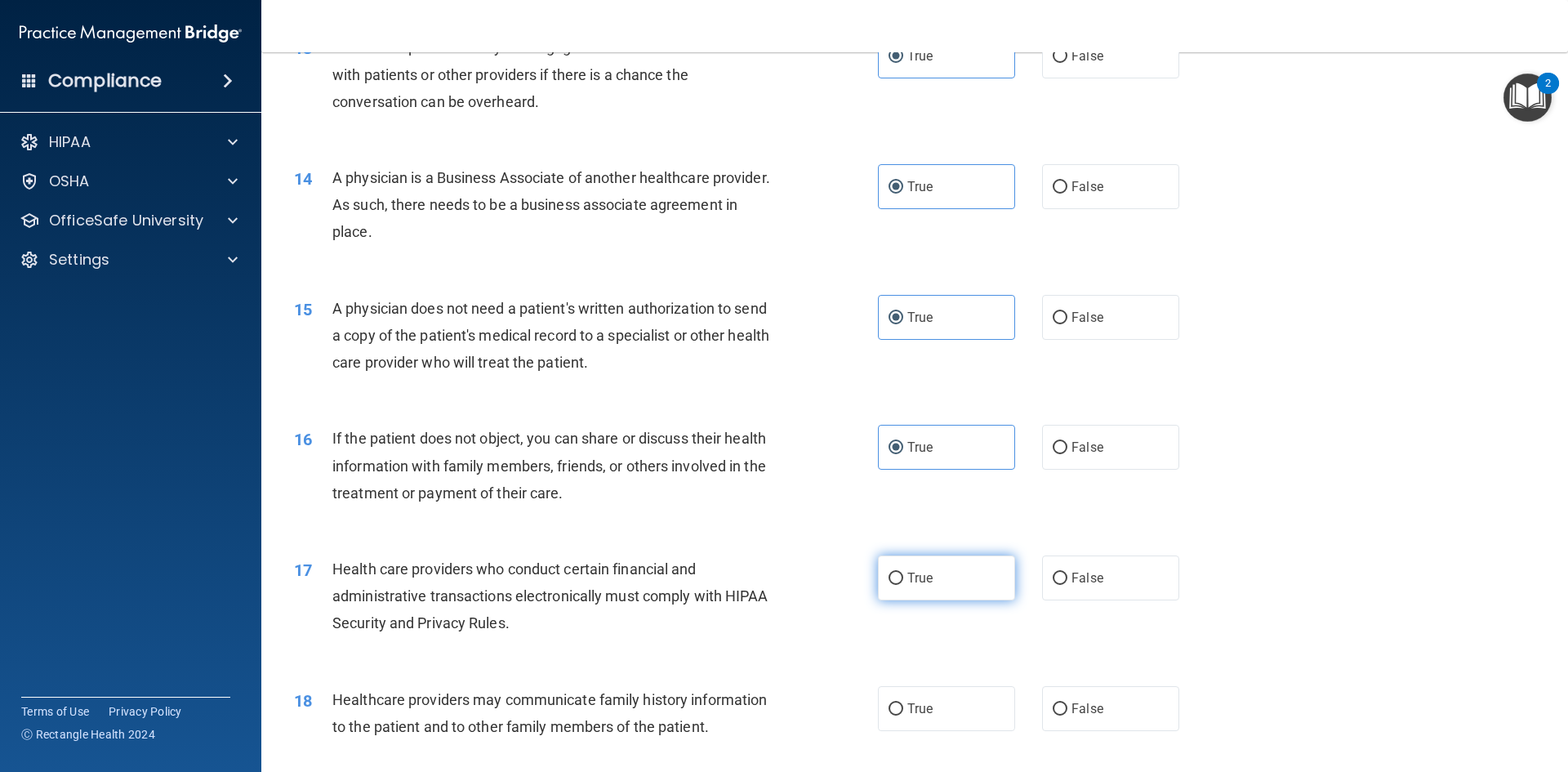
click at [962, 593] on label "True" at bounding box center [946, 578] width 137 height 45
click at [903, 585] on input "True" at bounding box center [896, 578] width 15 height 12
radio input "true"
click at [961, 711] on label "True" at bounding box center [946, 708] width 137 height 45
click at [903, 711] on input "True" at bounding box center [896, 708] width 15 height 12
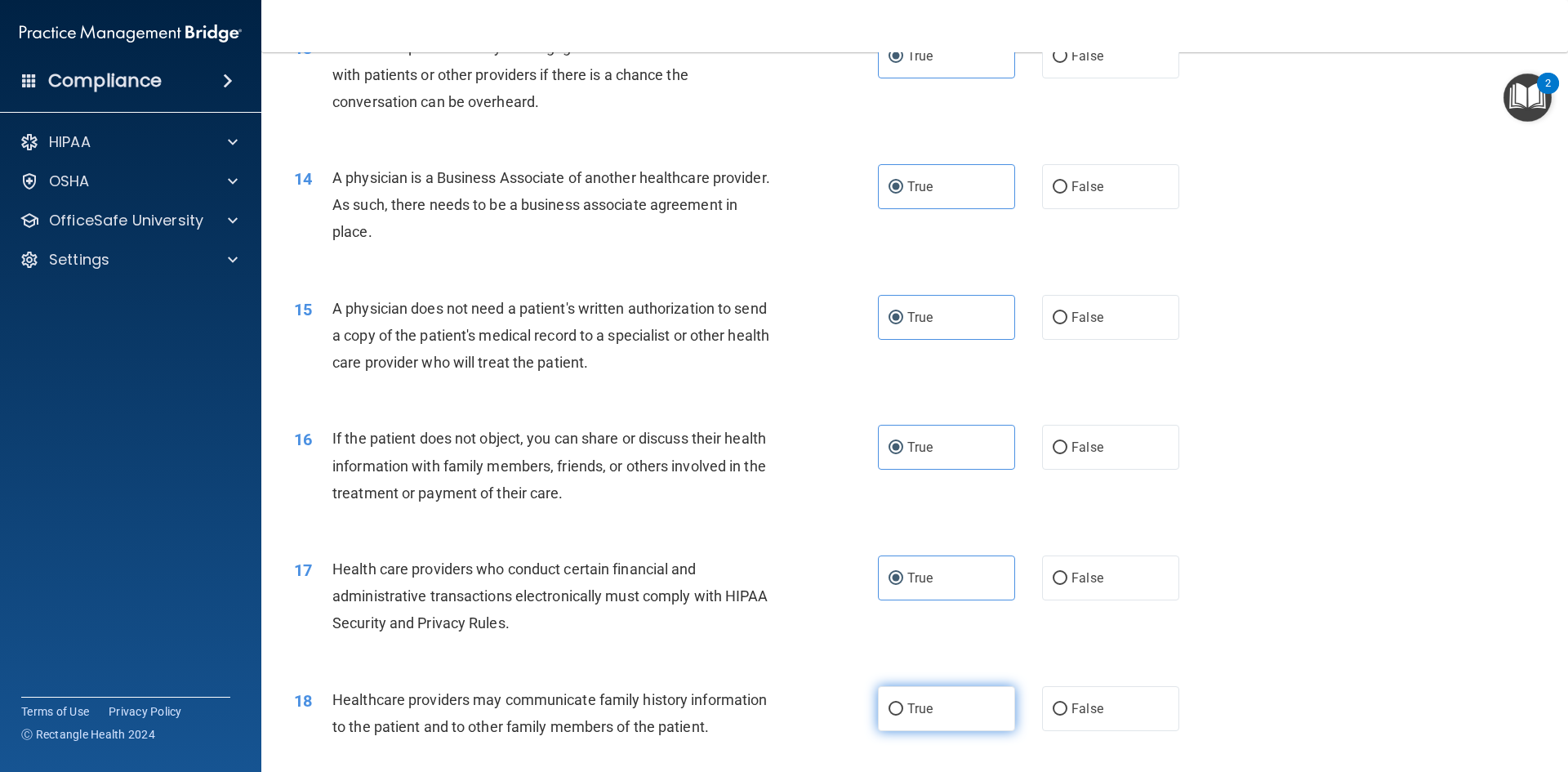
radio input "true"
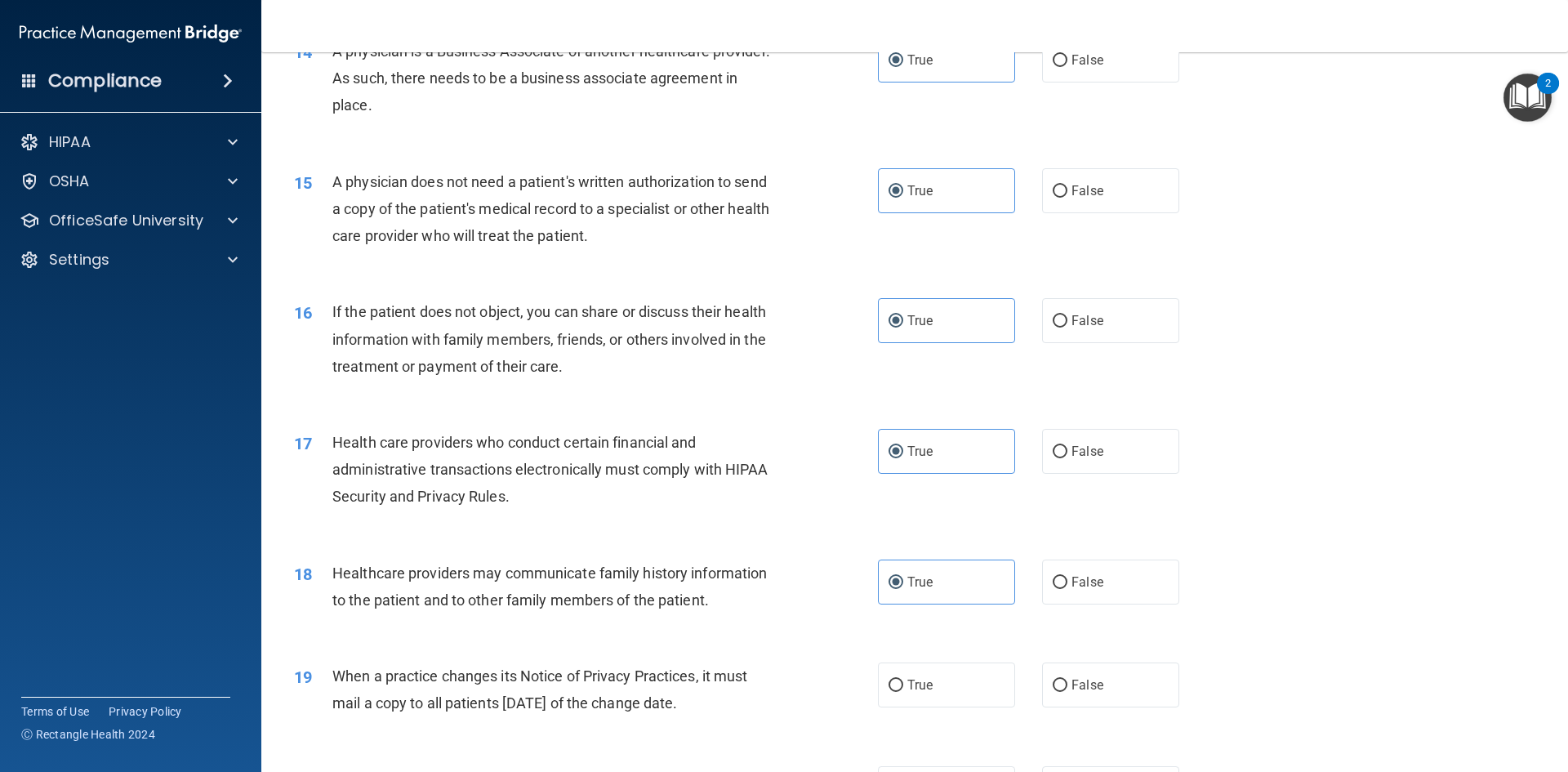
scroll to position [1878, 0]
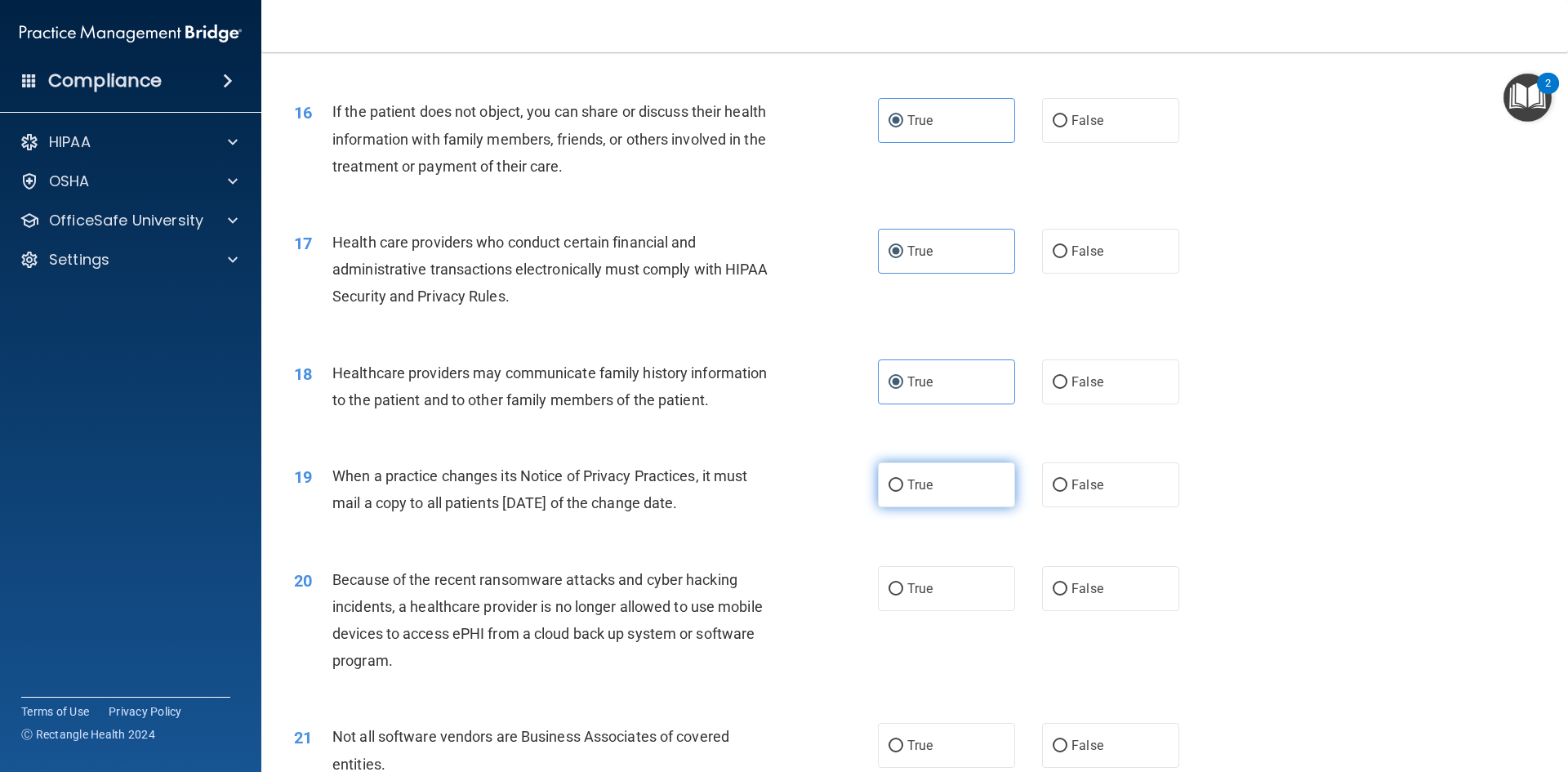
click at [966, 493] on label "True" at bounding box center [946, 485] width 137 height 45
click at [903, 492] on input "True" at bounding box center [896, 485] width 15 height 12
radio input "true"
click at [953, 598] on label "True" at bounding box center [946, 588] width 137 height 45
click at [903, 595] on input "True" at bounding box center [896, 589] width 15 height 12
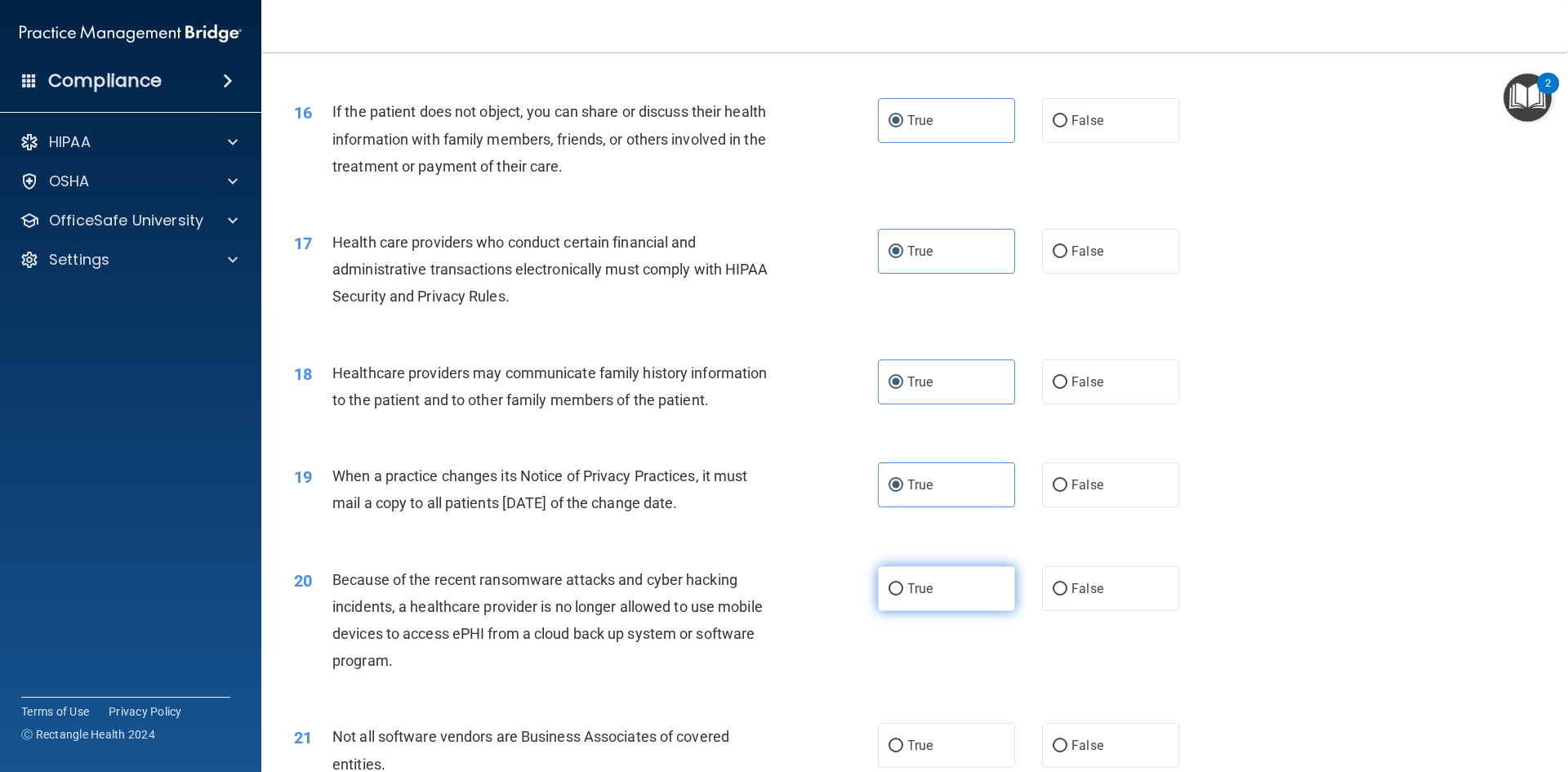
radio input "true"
click at [954, 731] on label "True" at bounding box center [946, 745] width 137 height 45
click at [903, 740] on input "True" at bounding box center [896, 745] width 15 height 12
radio input "true"
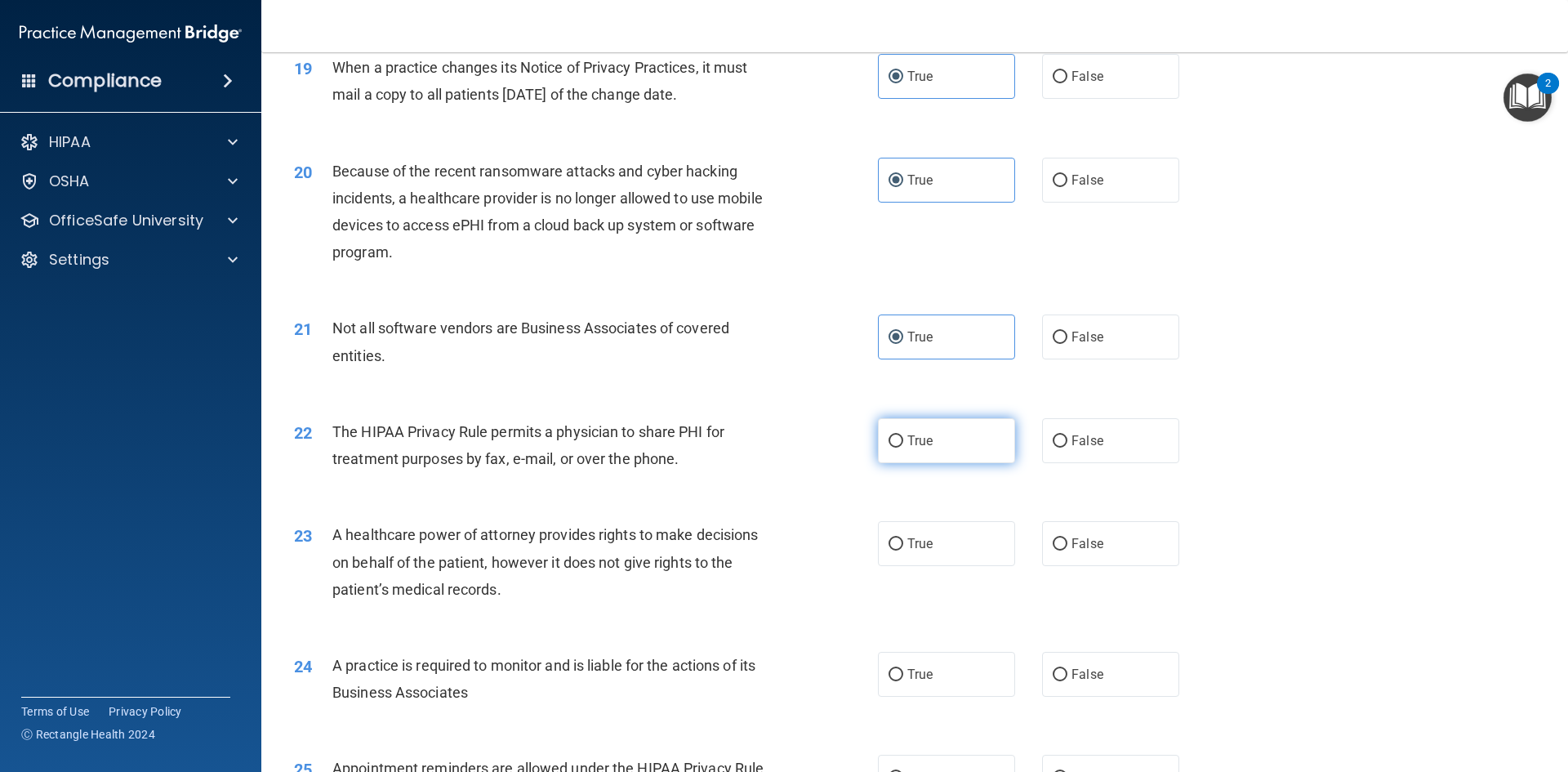
click at [963, 451] on label "True" at bounding box center [946, 440] width 137 height 45
click at [903, 448] on input "True" at bounding box center [896, 441] width 15 height 12
radio input "true"
click at [961, 573] on div "23 A healthcare power of attorney provides rights to make decisions on behalf o…" at bounding box center [915, 566] width 1266 height 131
click at [954, 544] on label "True" at bounding box center [946, 544] width 137 height 45
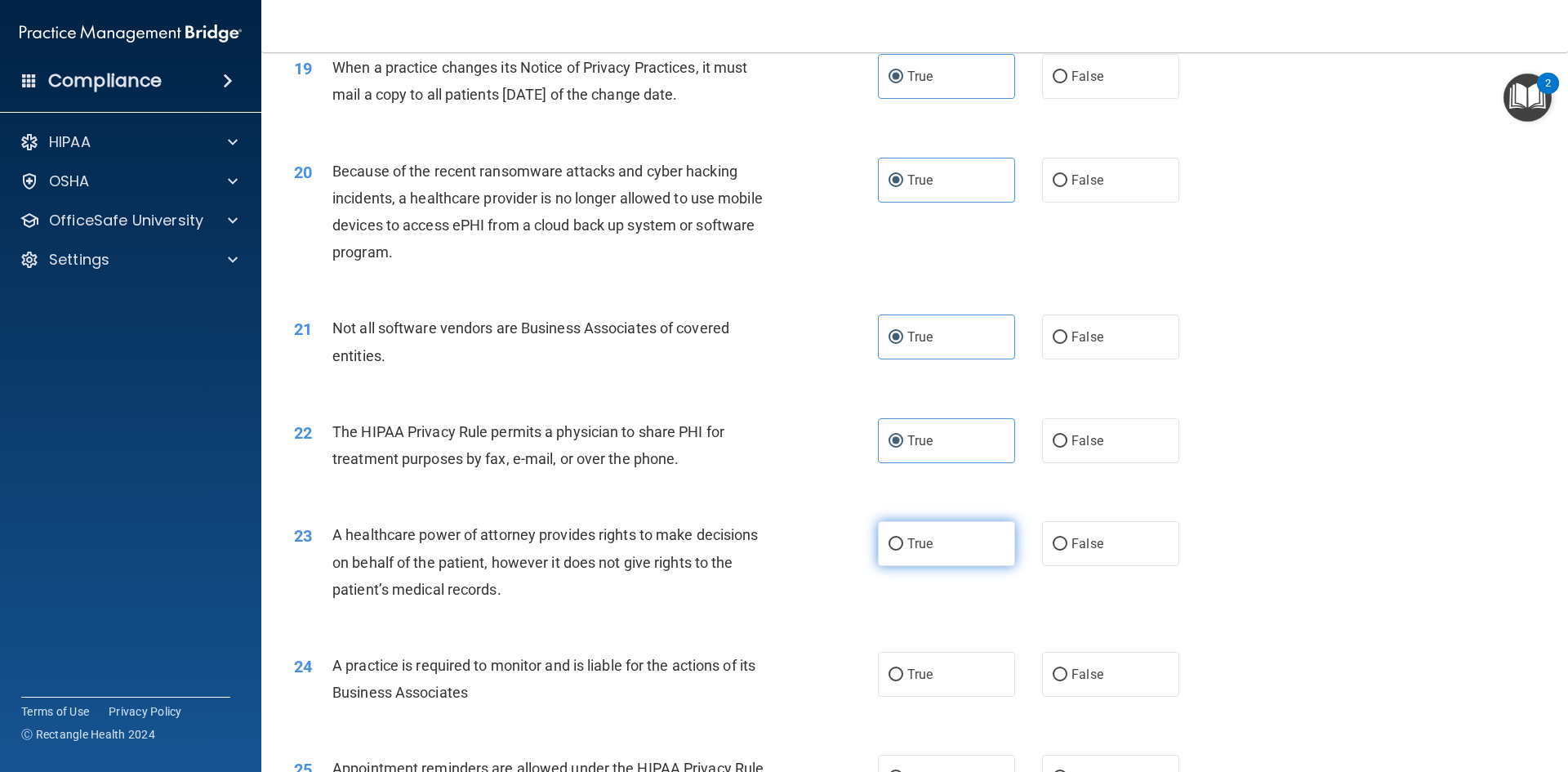
click at [903, 544] on input "True" at bounding box center [896, 544] width 15 height 12
radio input "true"
click at [951, 665] on label "True" at bounding box center [946, 673] width 137 height 45
click at [903, 669] on input "True" at bounding box center [896, 674] width 15 height 12
radio input "true"
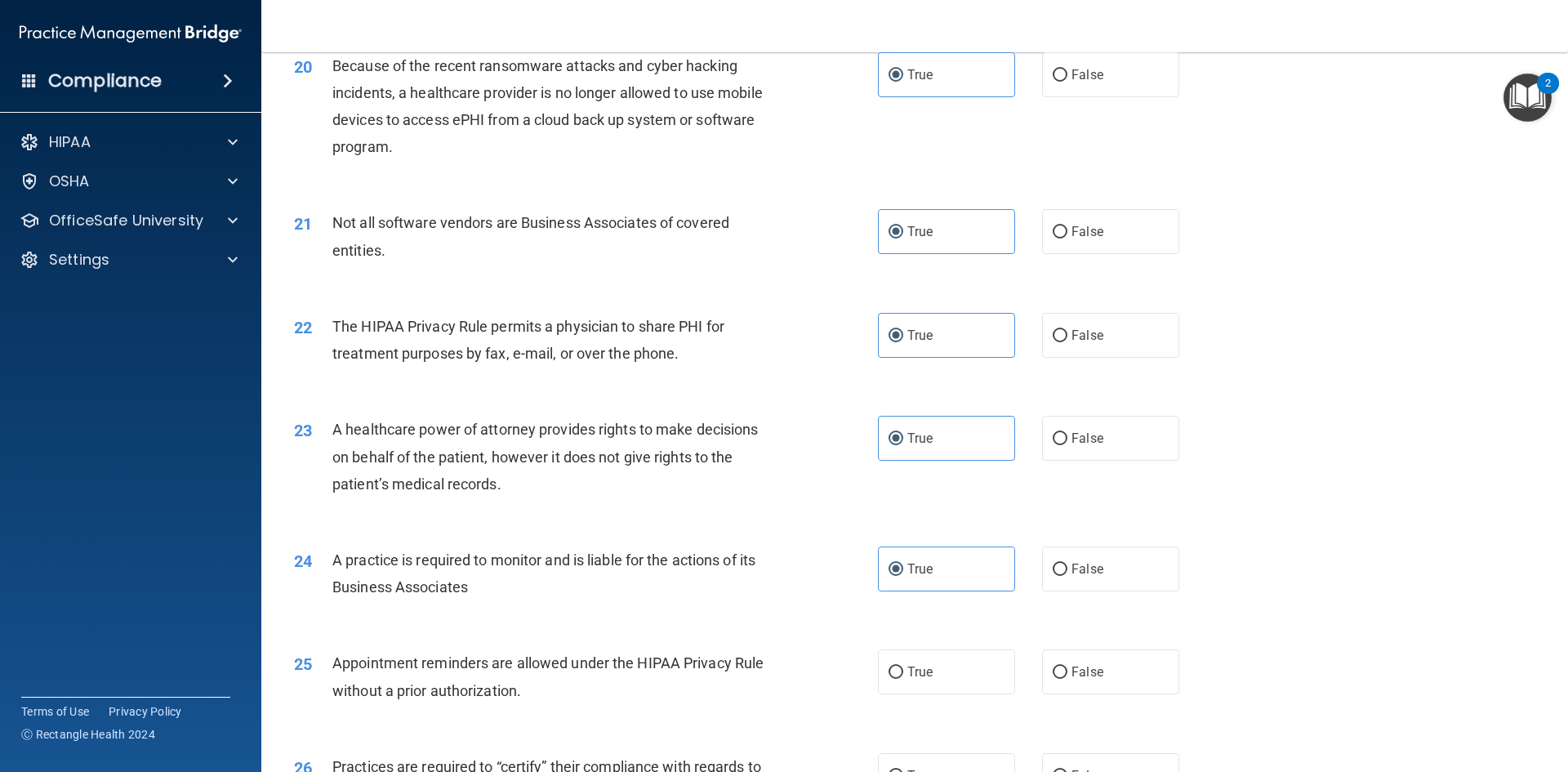
scroll to position [2532, 0]
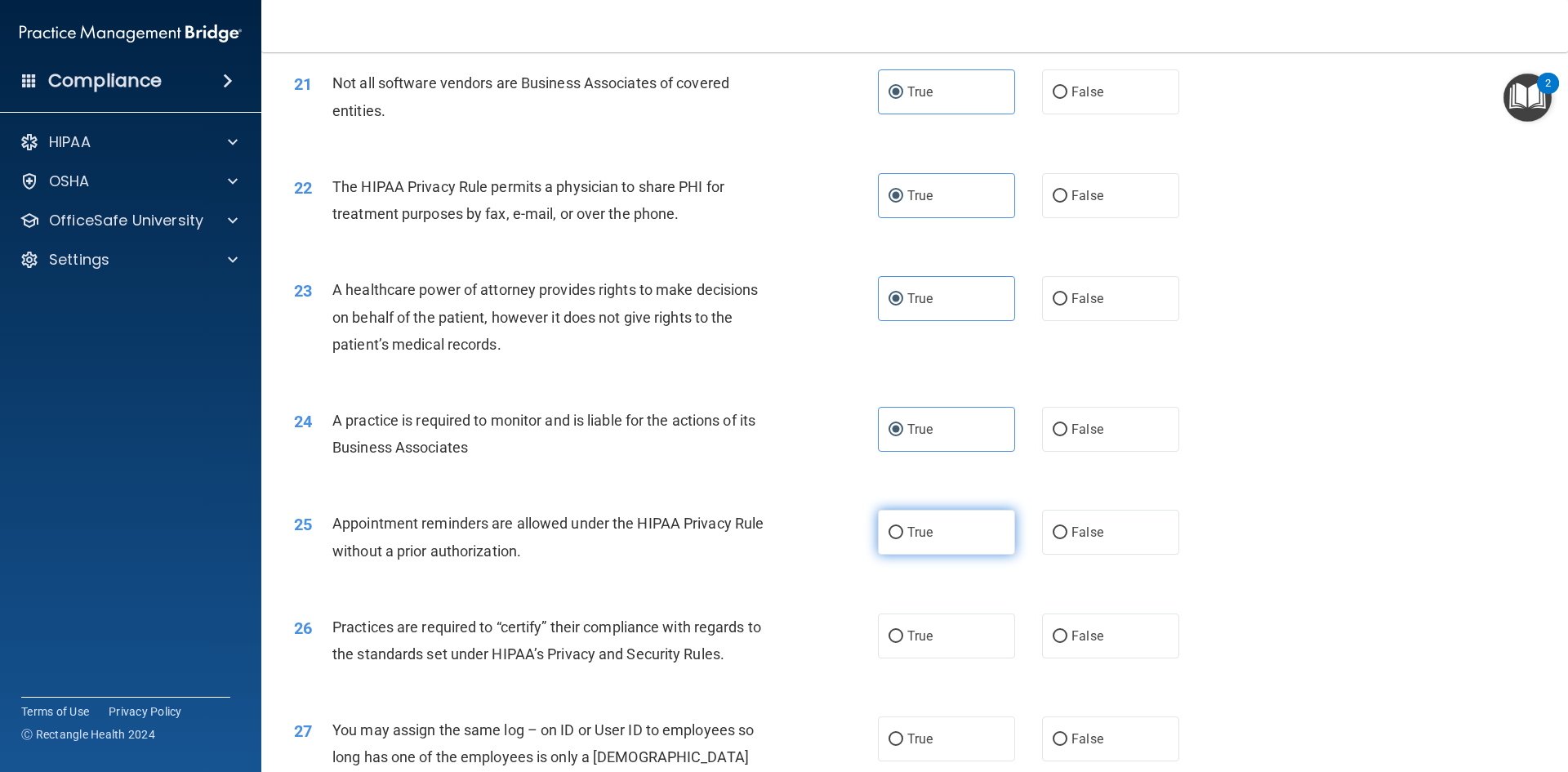
click at [944, 514] on label "True" at bounding box center [946, 532] width 137 height 45
click at [903, 527] on input "True" at bounding box center [896, 532] width 15 height 12
radio input "true"
click at [937, 669] on div "26 Practices are required to “certify” their compliance with regards to the sta…" at bounding box center [915, 645] width 1266 height 103
click at [947, 638] on label "True" at bounding box center [946, 636] width 137 height 45
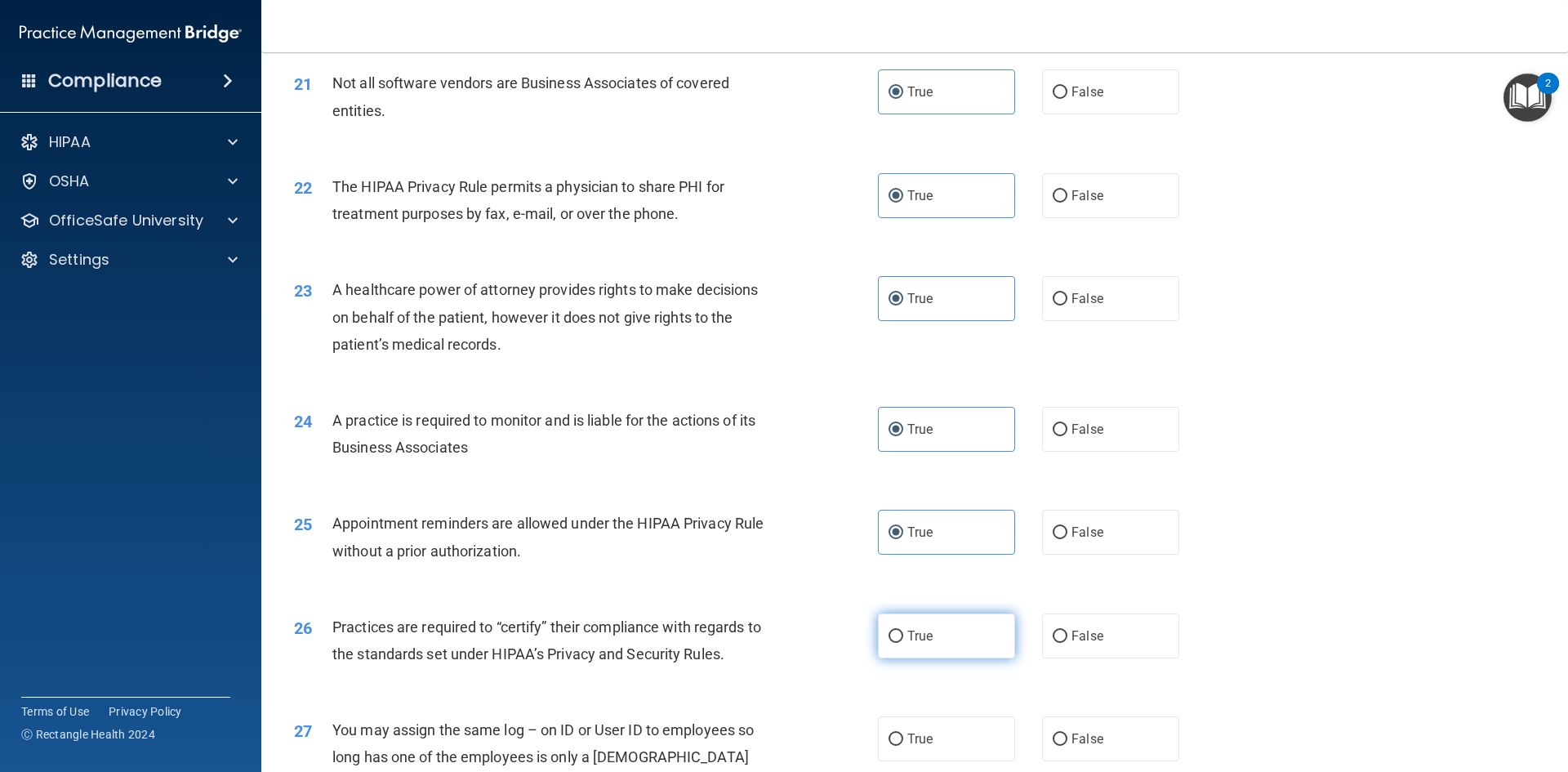
click at [903, 638] on input "True" at bounding box center [896, 636] width 15 height 12
radio input "true"
click at [936, 766] on div "27 You may assign the same log – on ID or User ID to employees so long has one …" at bounding box center [915, 761] width 1266 height 131
click at [943, 745] on label "True" at bounding box center [946, 738] width 137 height 45
click at [903, 745] on input "True" at bounding box center [896, 739] width 15 height 12
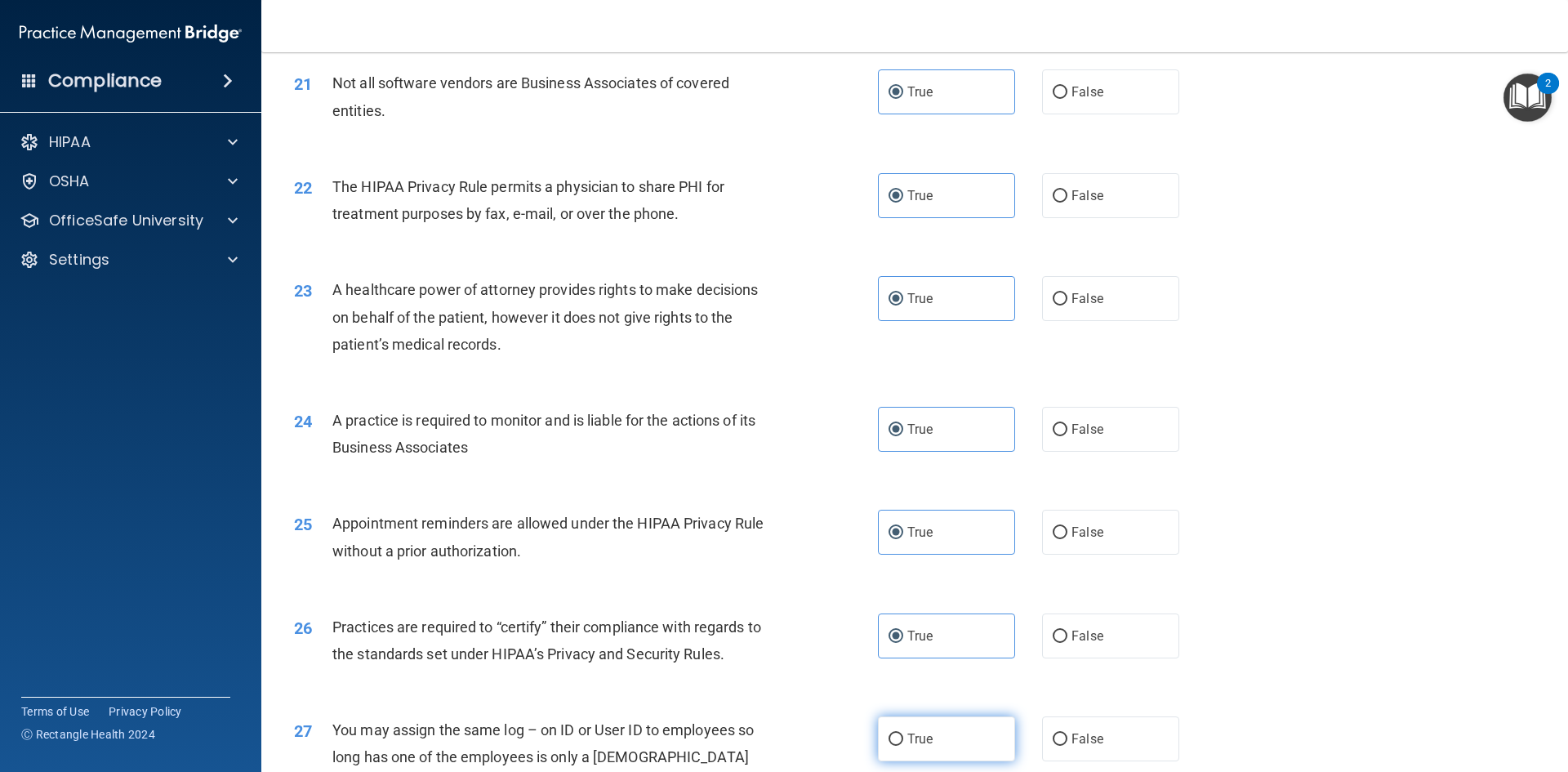
radio input "true"
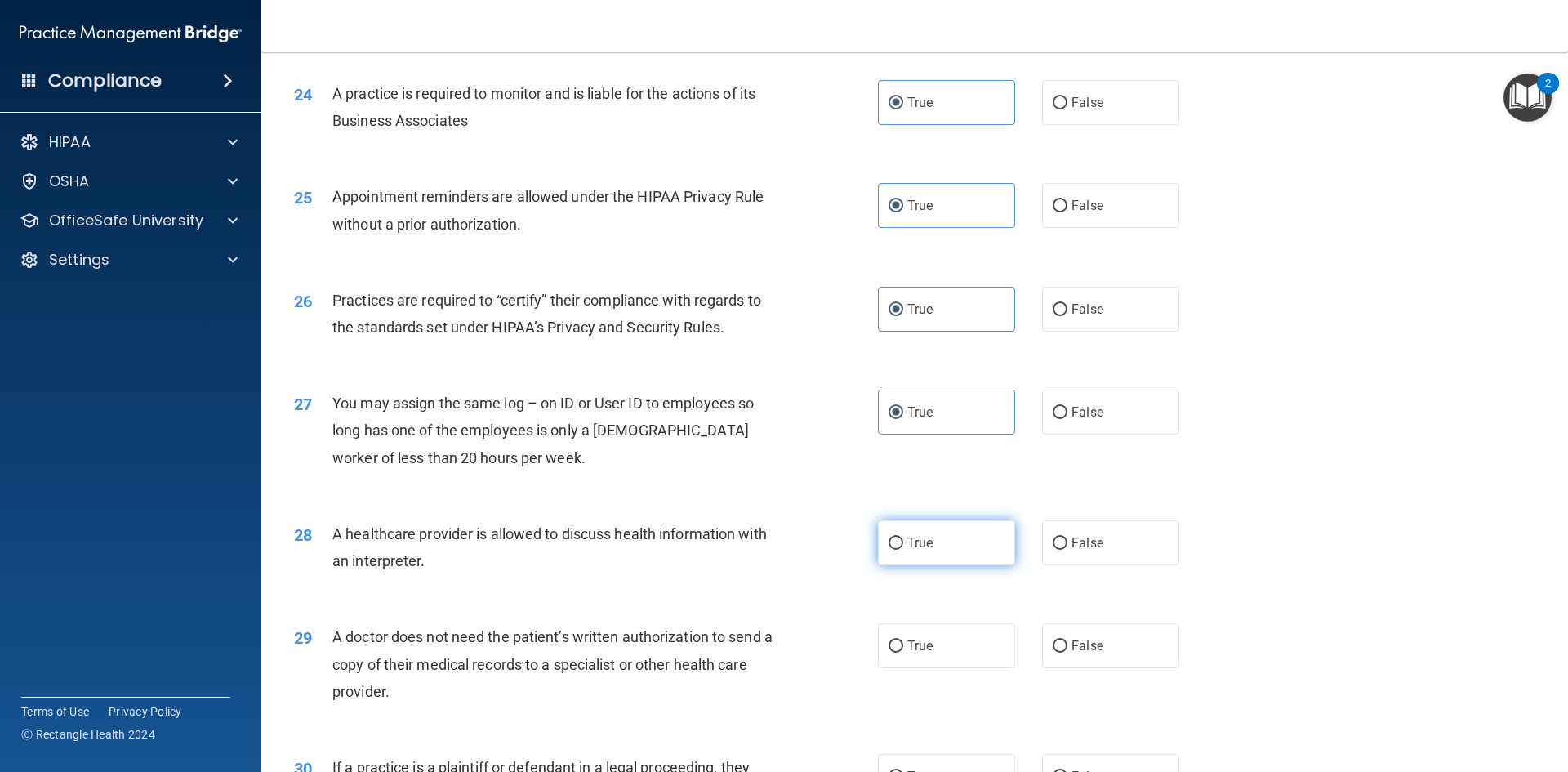
click at [959, 559] on label "True" at bounding box center [946, 543] width 137 height 45
click at [903, 550] on input "True" at bounding box center [896, 543] width 15 height 12
radio input "true"
click at [961, 626] on label "True" at bounding box center [946, 645] width 137 height 45
click at [903, 640] on input "True" at bounding box center [896, 646] width 15 height 12
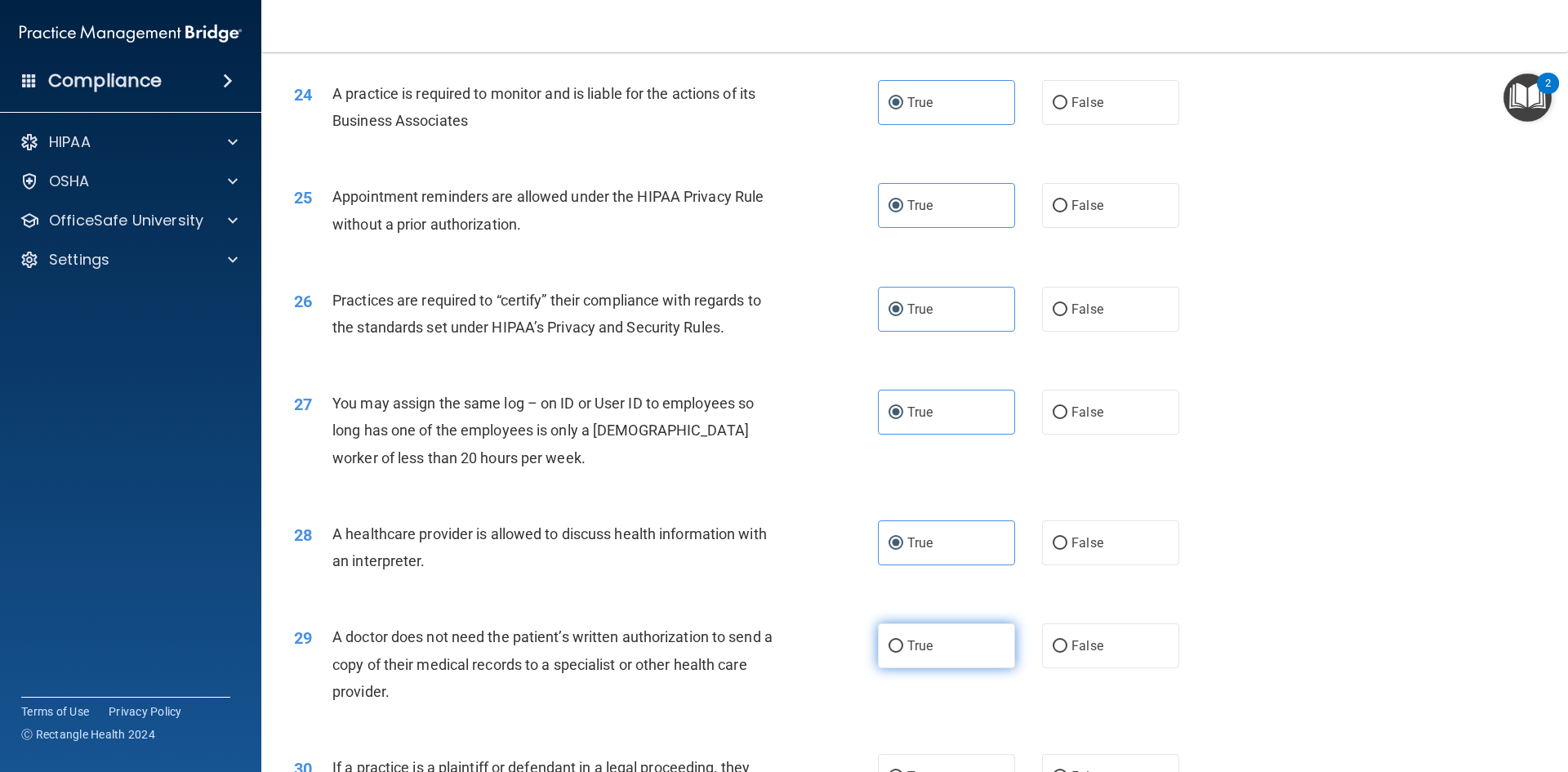
radio input "true"
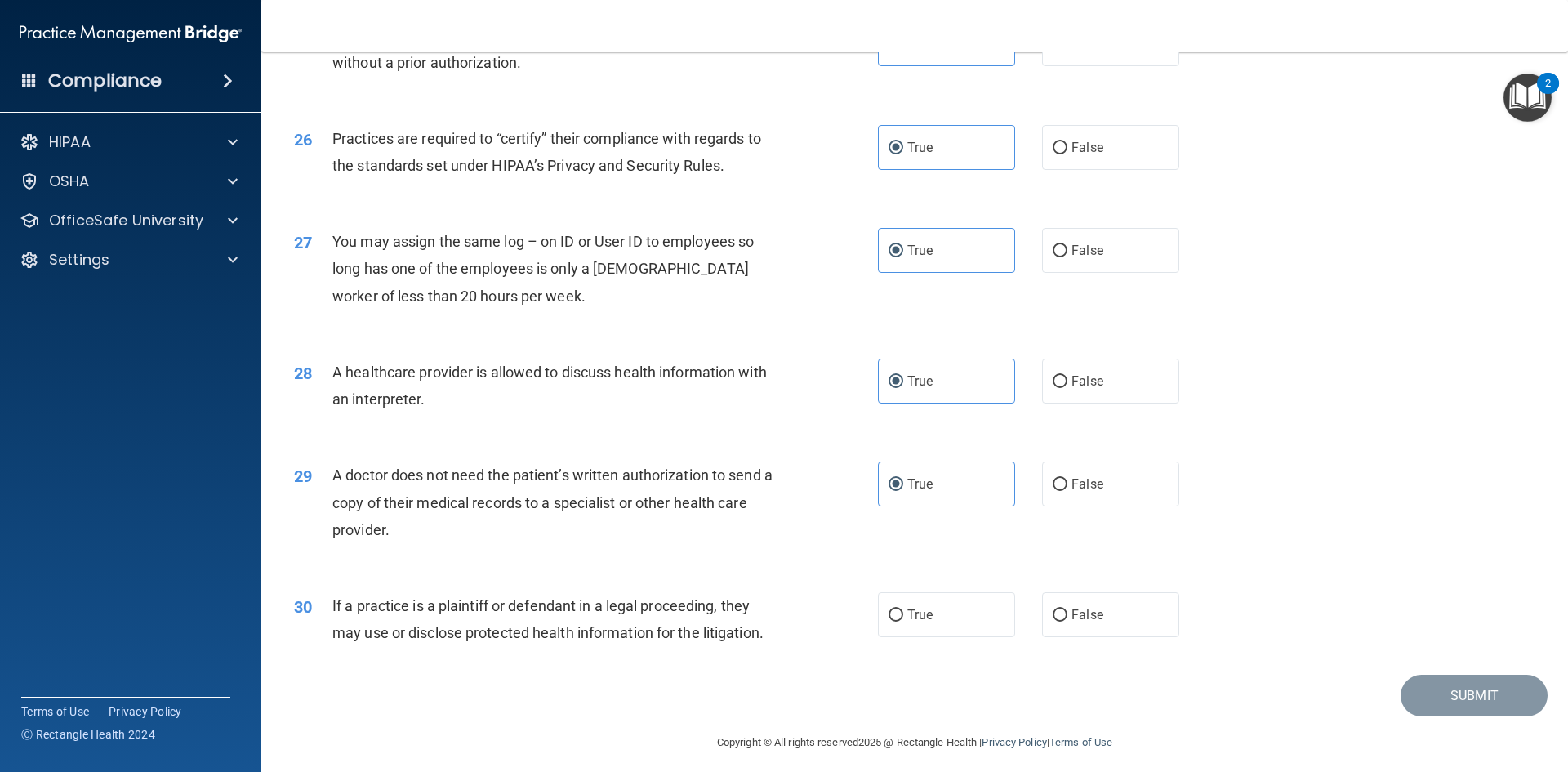
scroll to position [3030, 0]
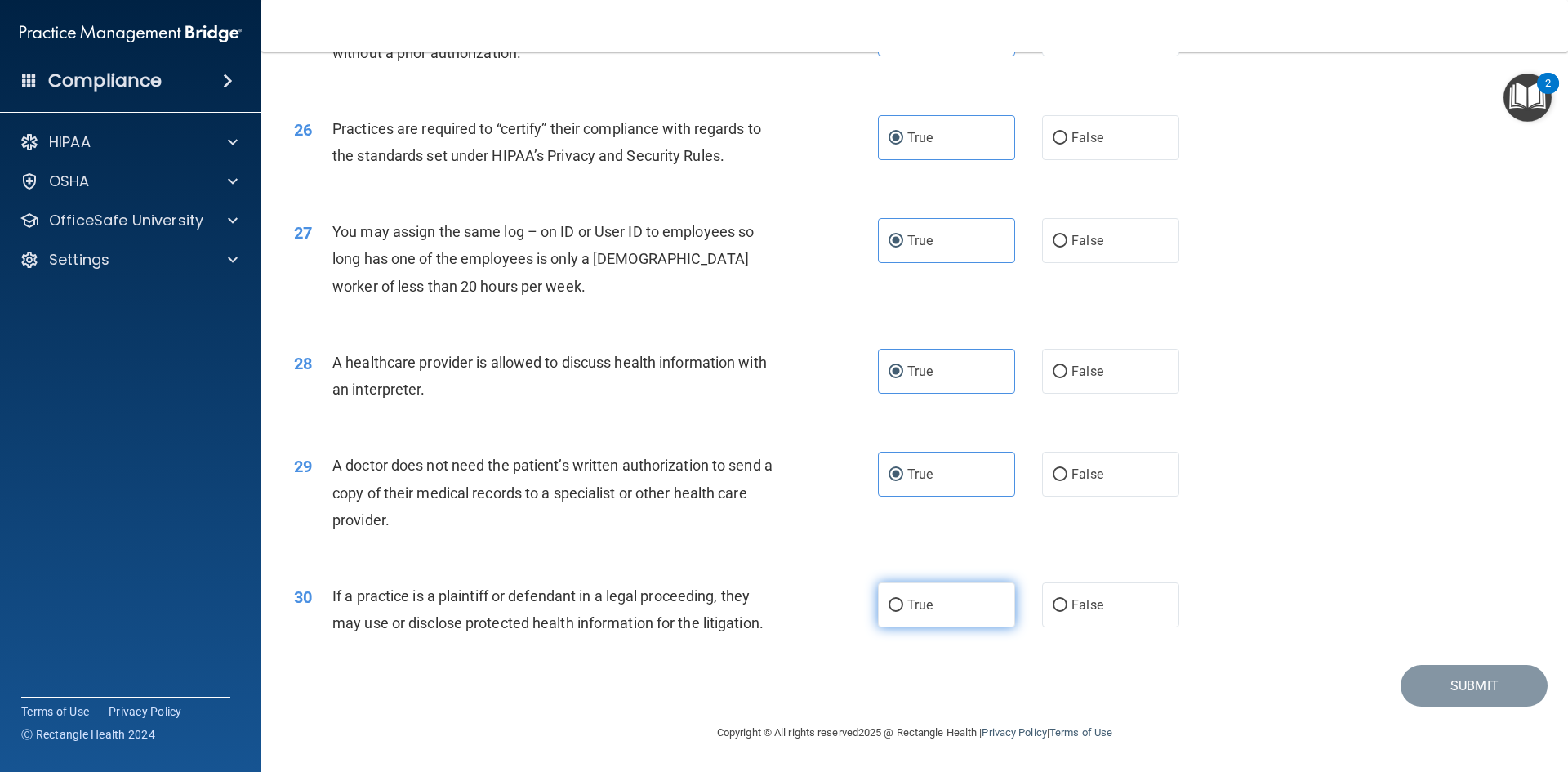
click at [964, 600] on label "True" at bounding box center [946, 604] width 137 height 45
click at [903, 600] on input "True" at bounding box center [896, 605] width 15 height 12
radio input "true"
click at [1486, 681] on button "Submit" at bounding box center [1474, 685] width 147 height 41
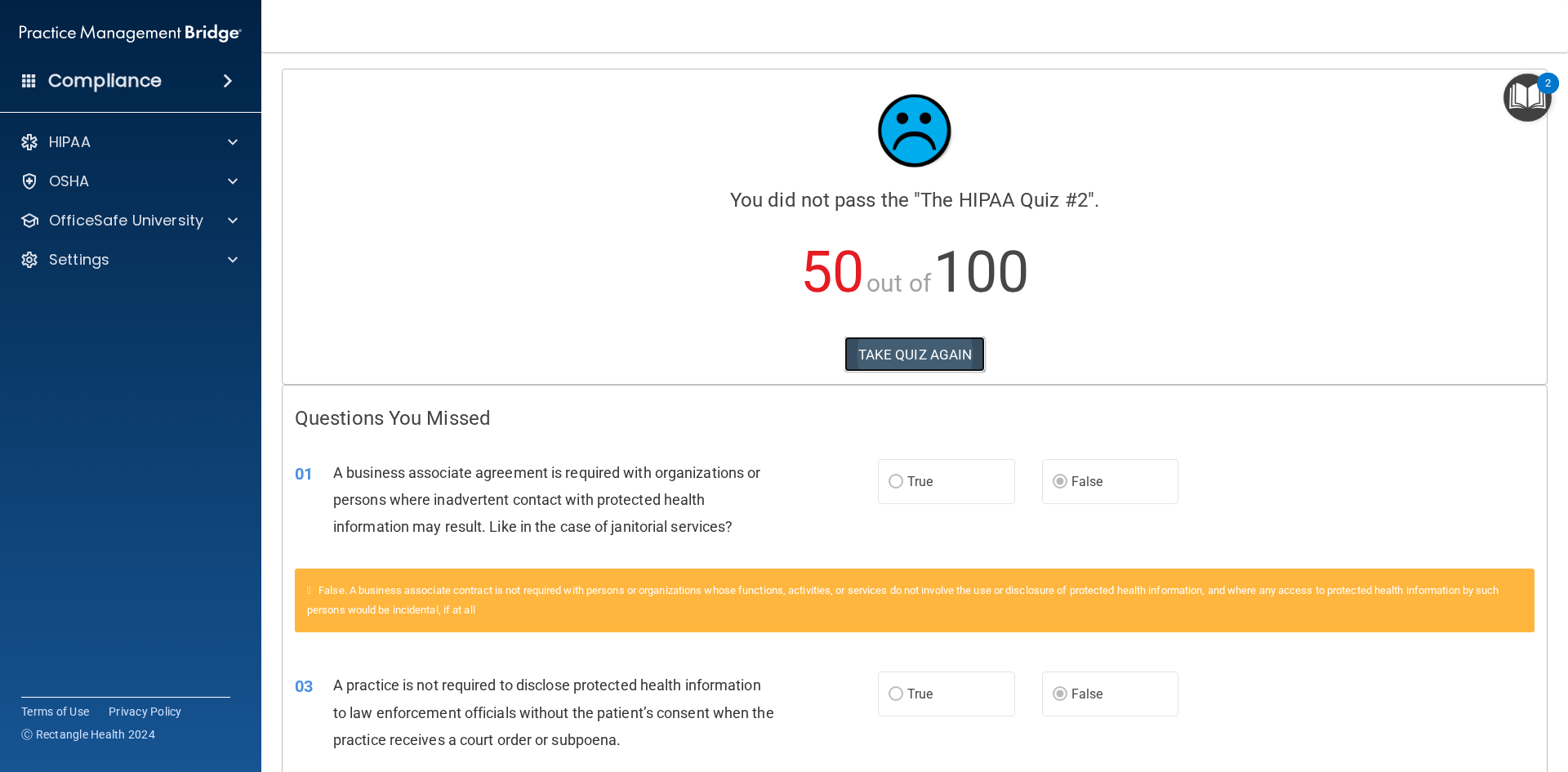
click at [916, 342] on button "TAKE QUIZ AGAIN" at bounding box center [915, 354] width 141 height 36
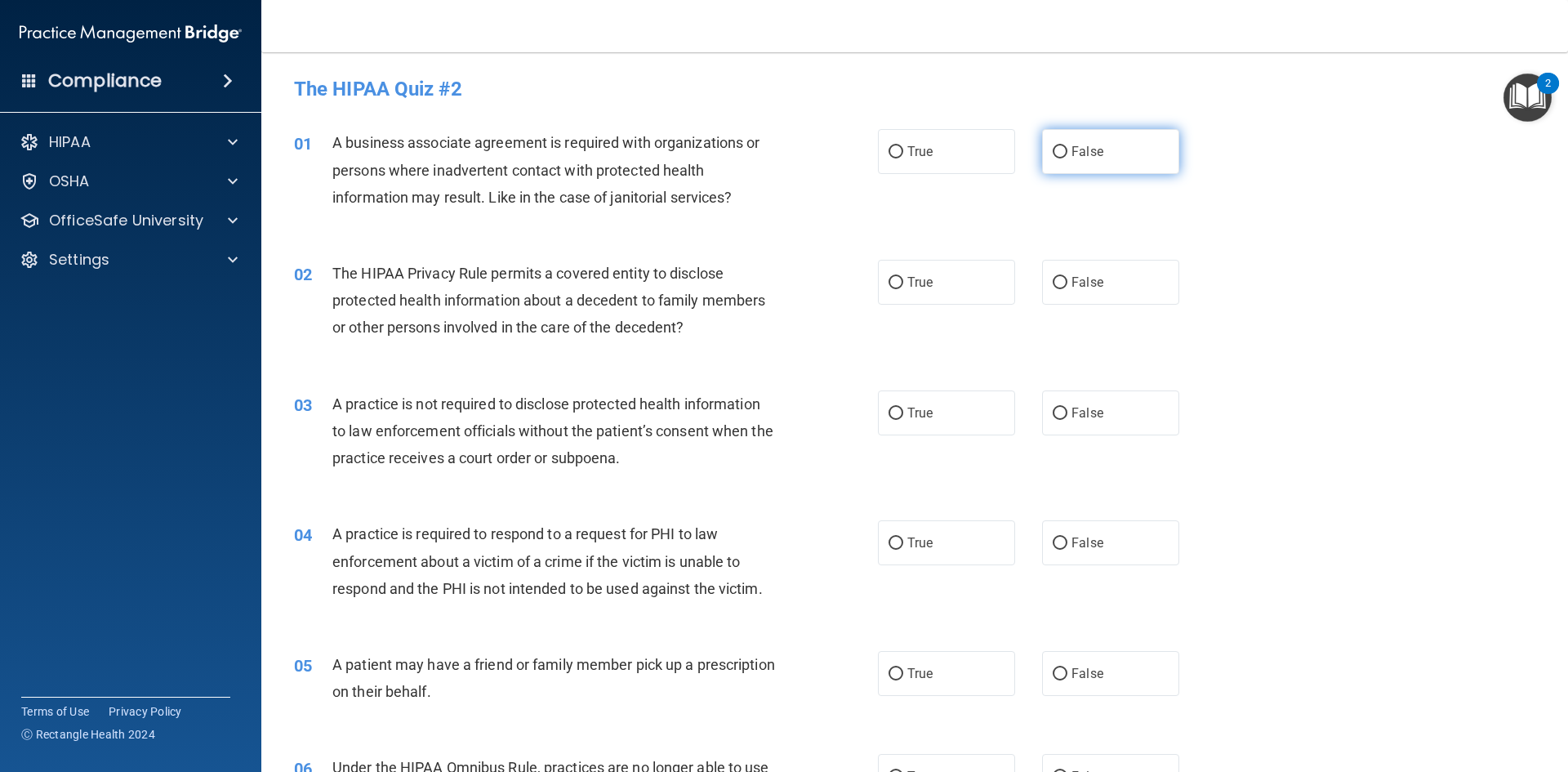
click at [1105, 161] on label "False" at bounding box center [1110, 151] width 137 height 45
click at [1068, 158] on input "False" at bounding box center [1060, 152] width 15 height 12
radio input "true"
click at [936, 276] on label "True" at bounding box center [946, 282] width 137 height 45
click at [903, 277] on input "True" at bounding box center [896, 283] width 15 height 12
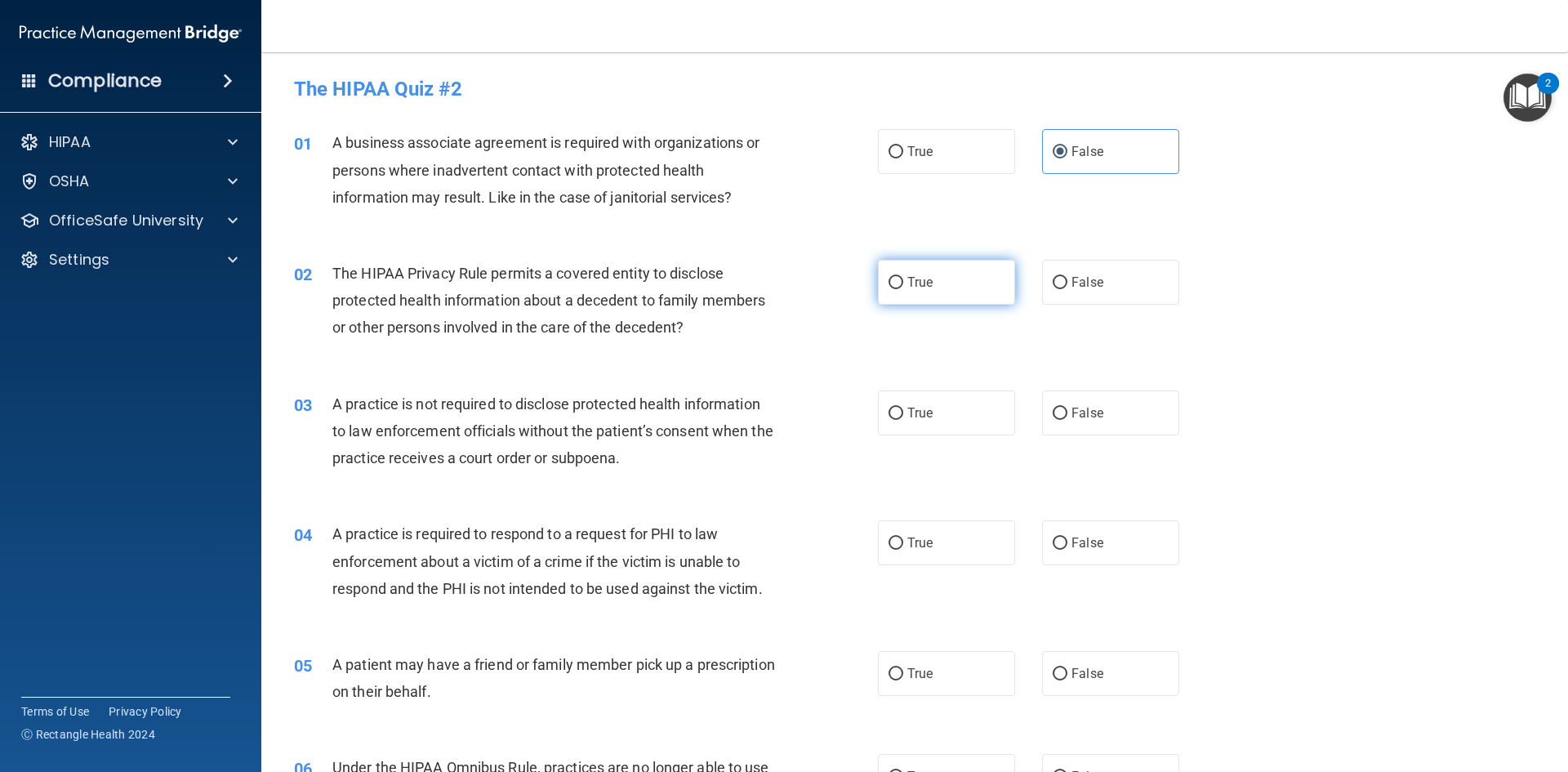
radio input "true"
click at [1060, 381] on div "03 A practice is not required to disclose protected health information to law e…" at bounding box center [915, 436] width 1266 height 131
click at [1063, 404] on label "False" at bounding box center [1110, 413] width 137 height 45
click at [1063, 407] on input "False" at bounding box center [1060, 413] width 15 height 12
radio input "true"
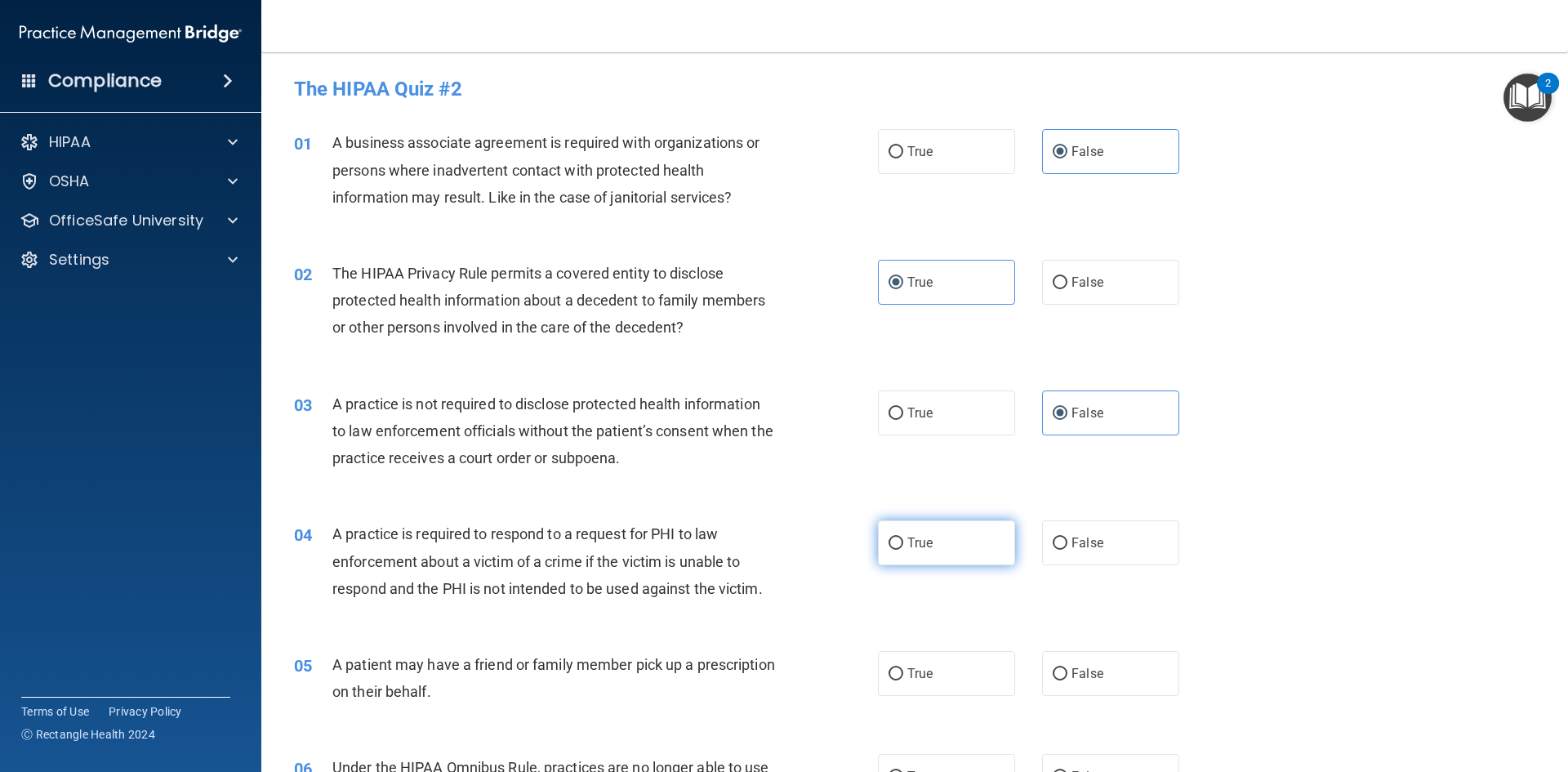
click at [915, 536] on span "True" at bounding box center [919, 543] width 25 height 16
click at [903, 537] on input "True" at bounding box center [896, 543] width 15 height 12
radio input "true"
click at [925, 686] on label "True" at bounding box center [946, 673] width 137 height 45
click at [903, 680] on input "True" at bounding box center [896, 673] width 15 height 12
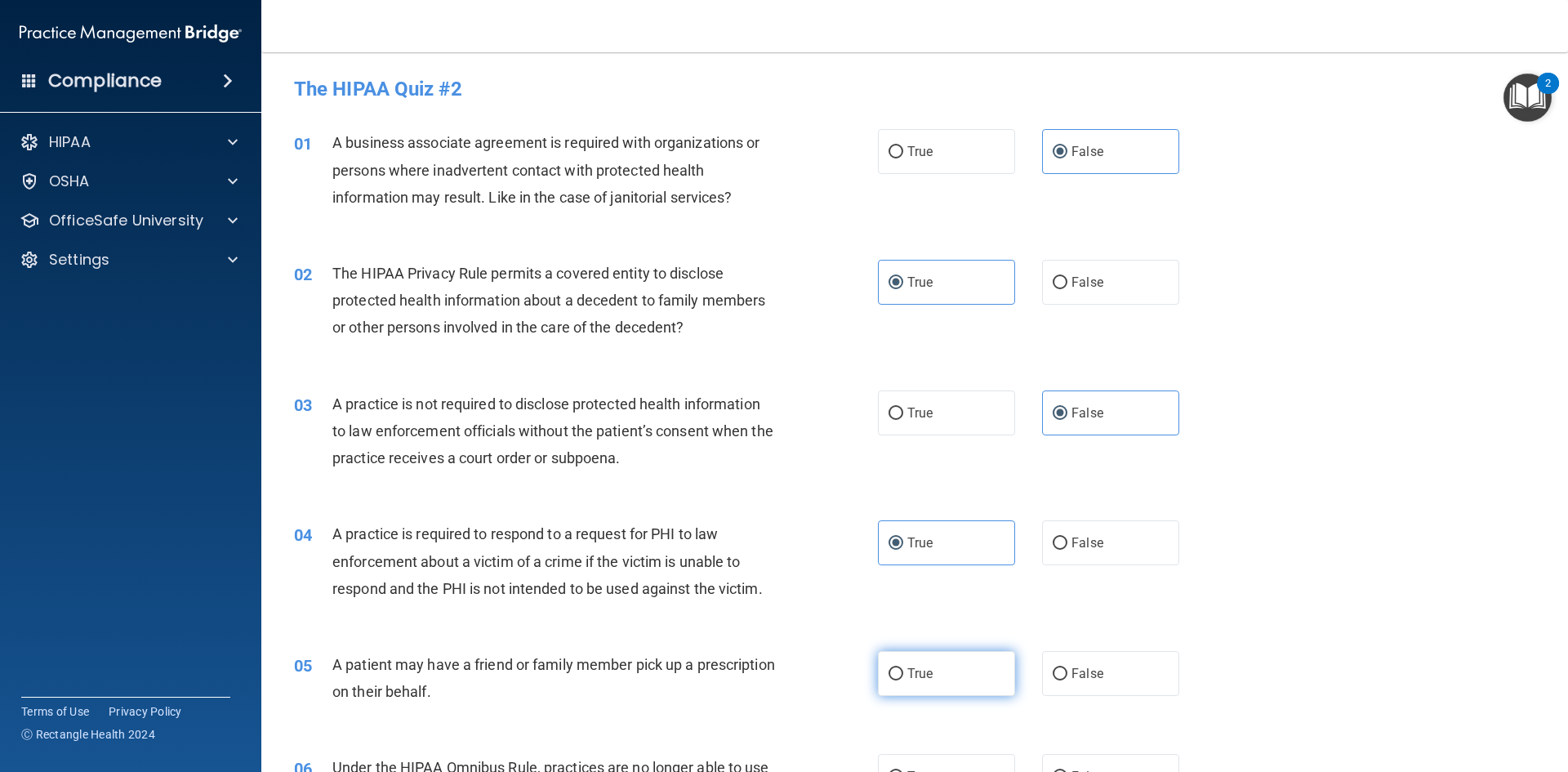
radio input "true"
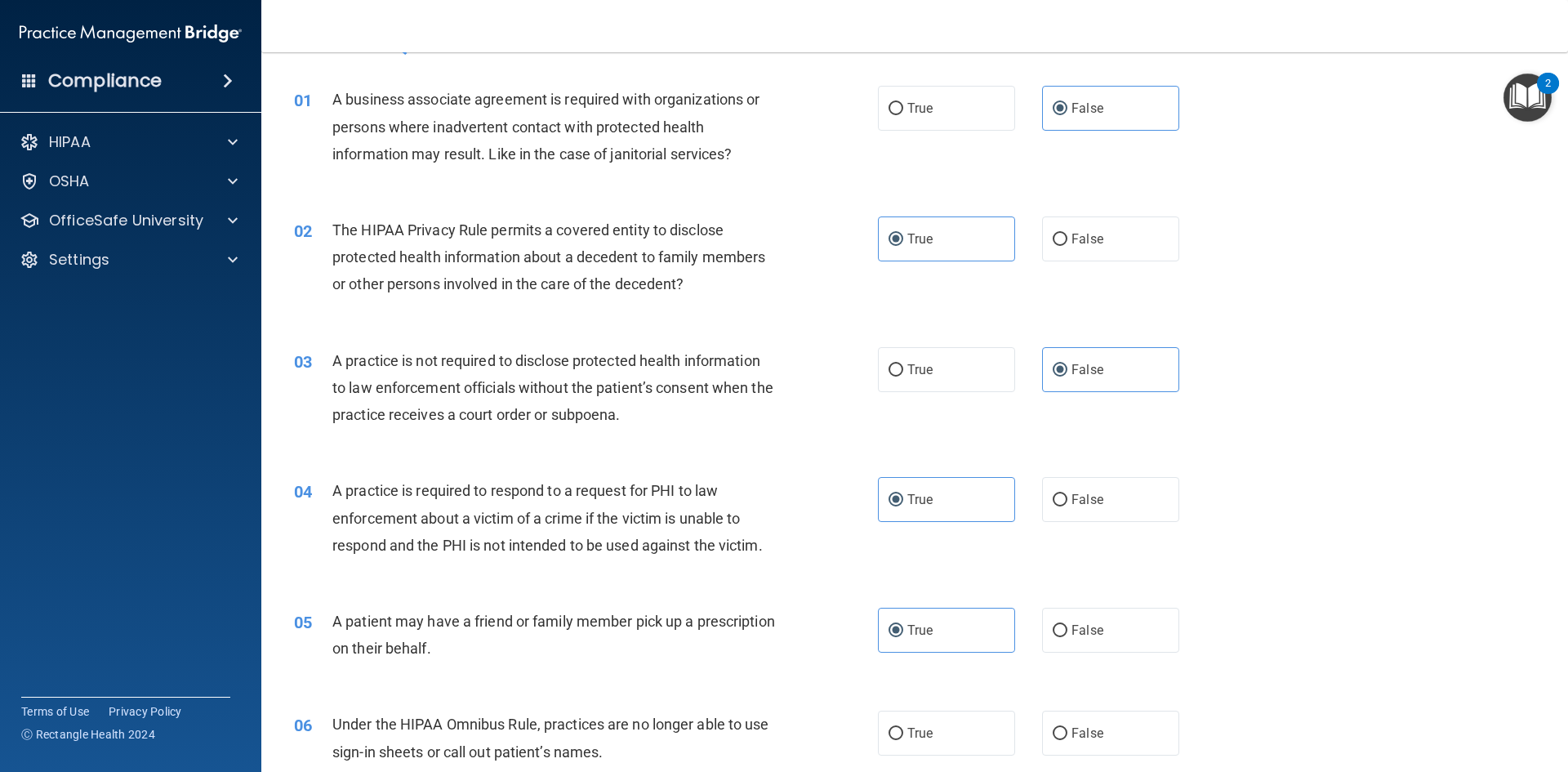
scroll to position [163, 0]
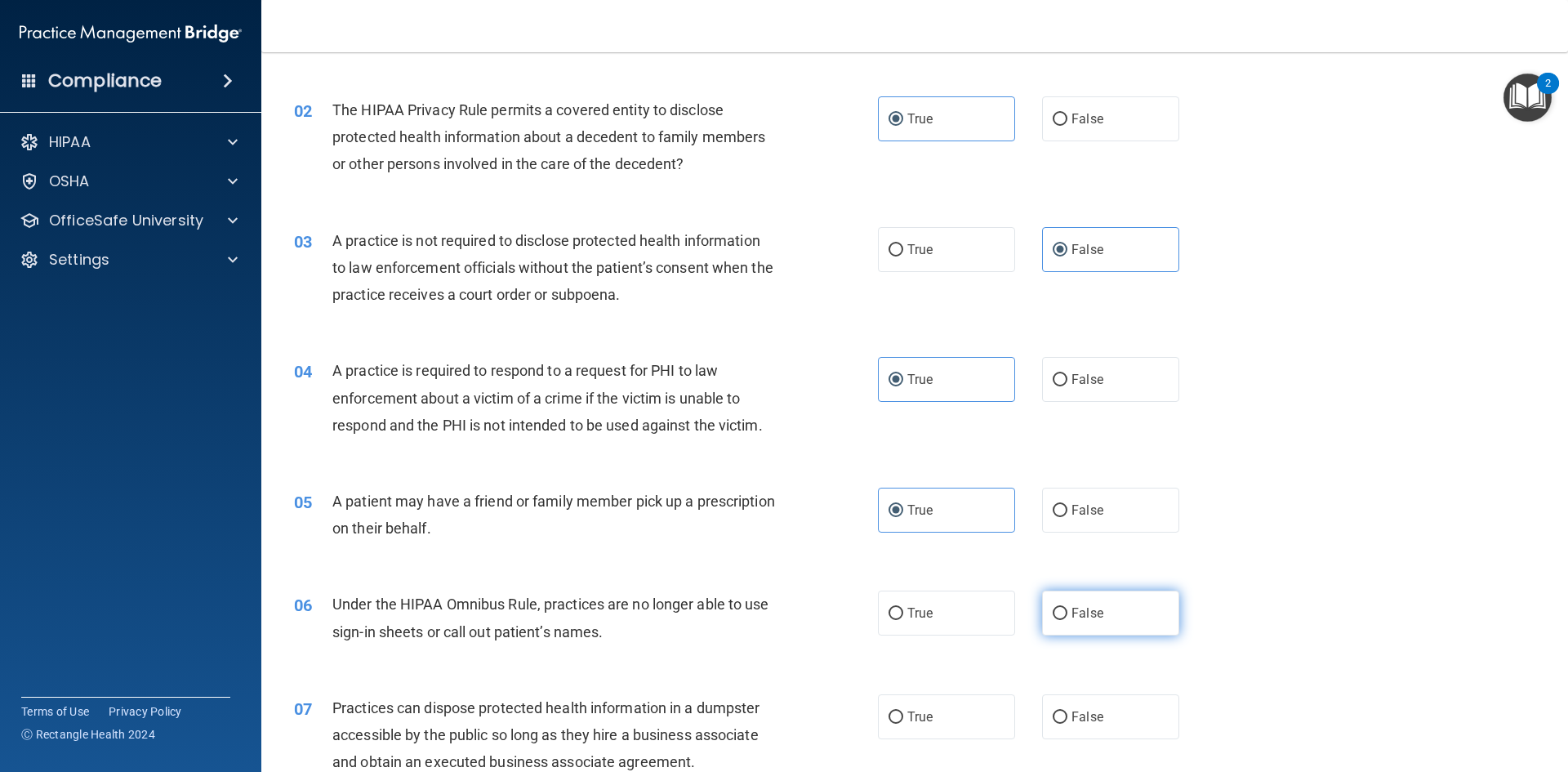
click at [1058, 601] on label "False" at bounding box center [1110, 613] width 137 height 45
click at [1058, 608] on input "False" at bounding box center [1060, 614] width 15 height 12
radio input "true"
click at [1063, 717] on label "False" at bounding box center [1110, 717] width 137 height 45
click at [1063, 717] on input "False" at bounding box center [1060, 717] width 15 height 12
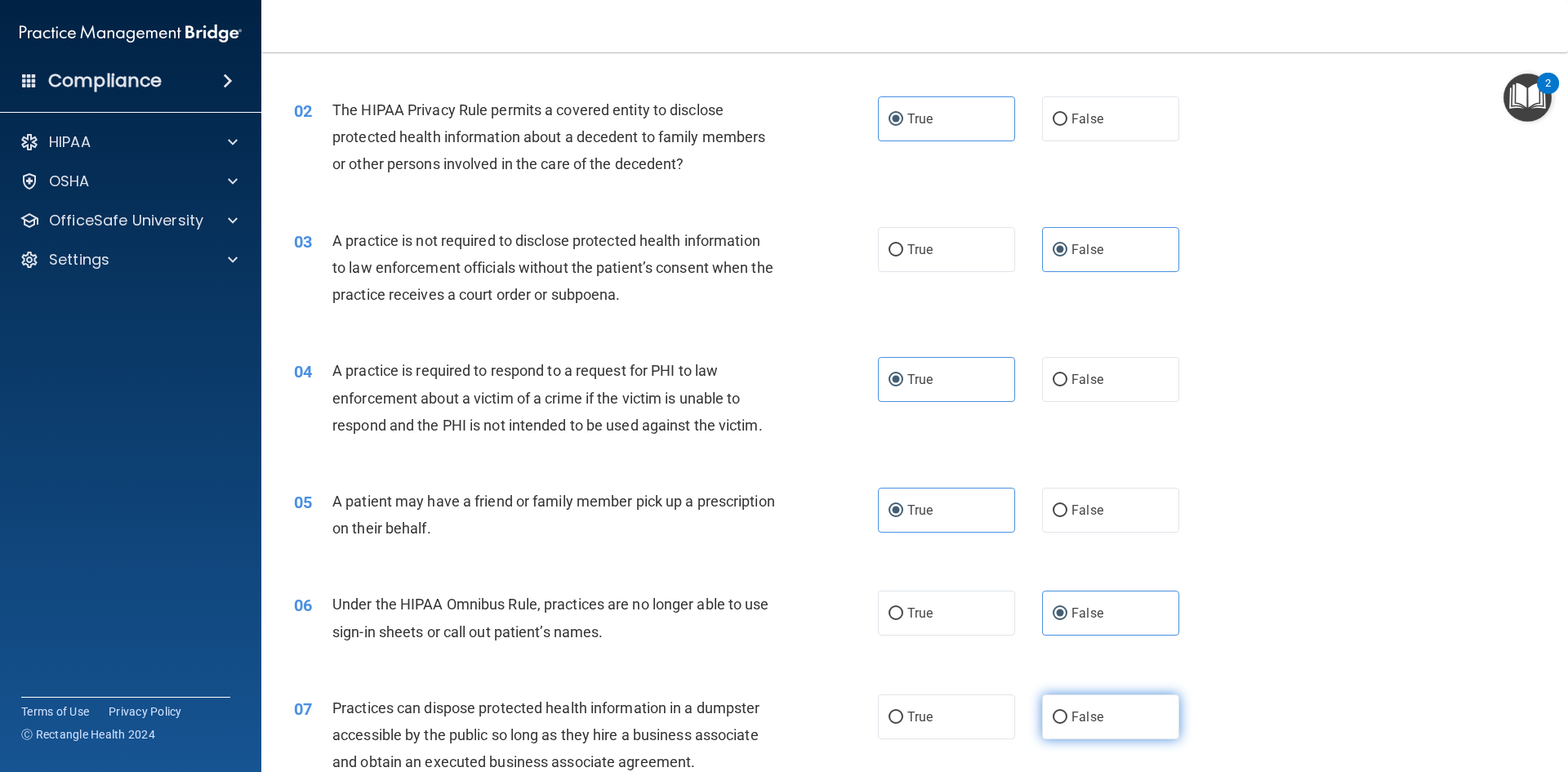
radio input "true"
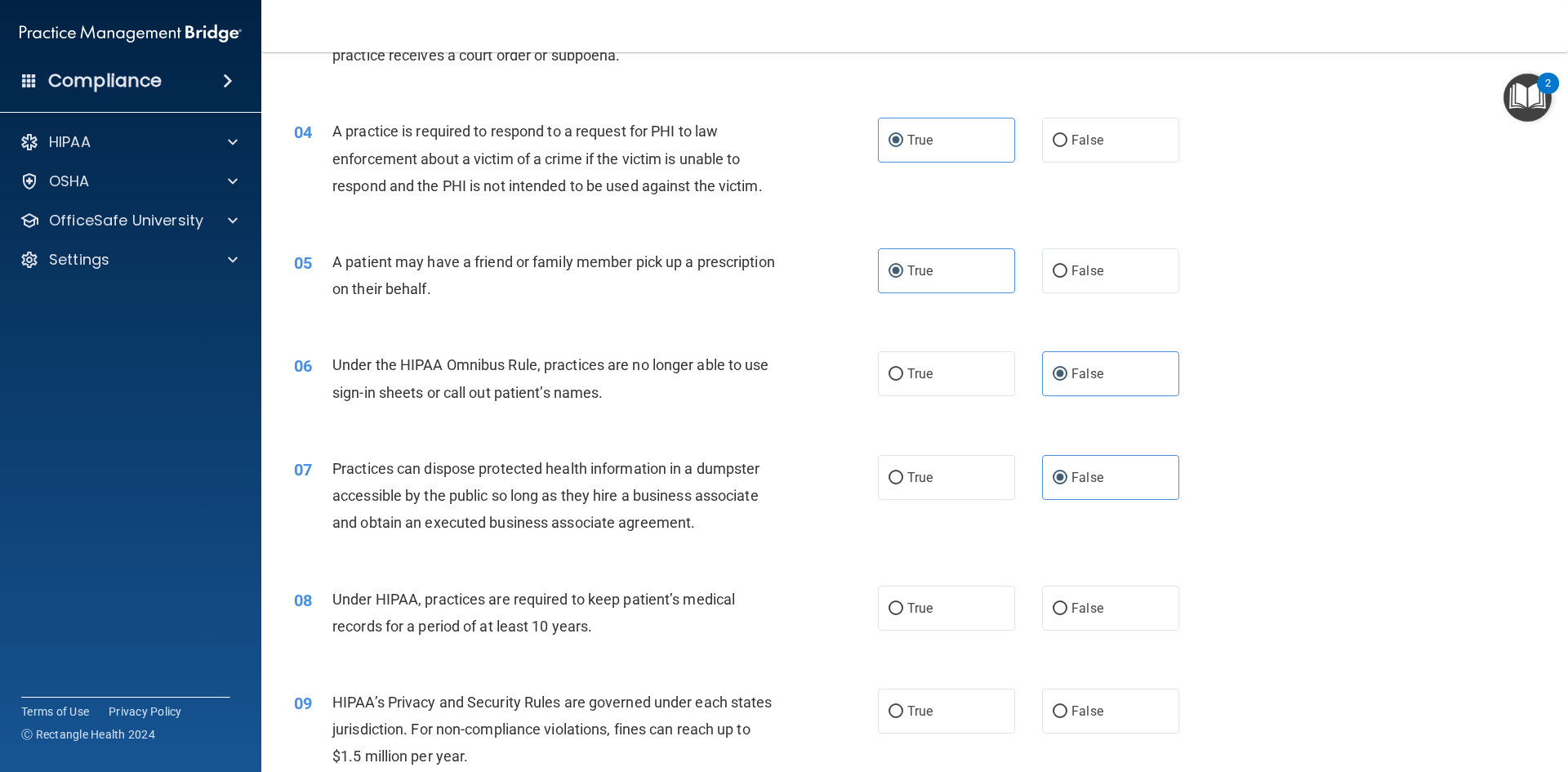
scroll to position [408, 0]
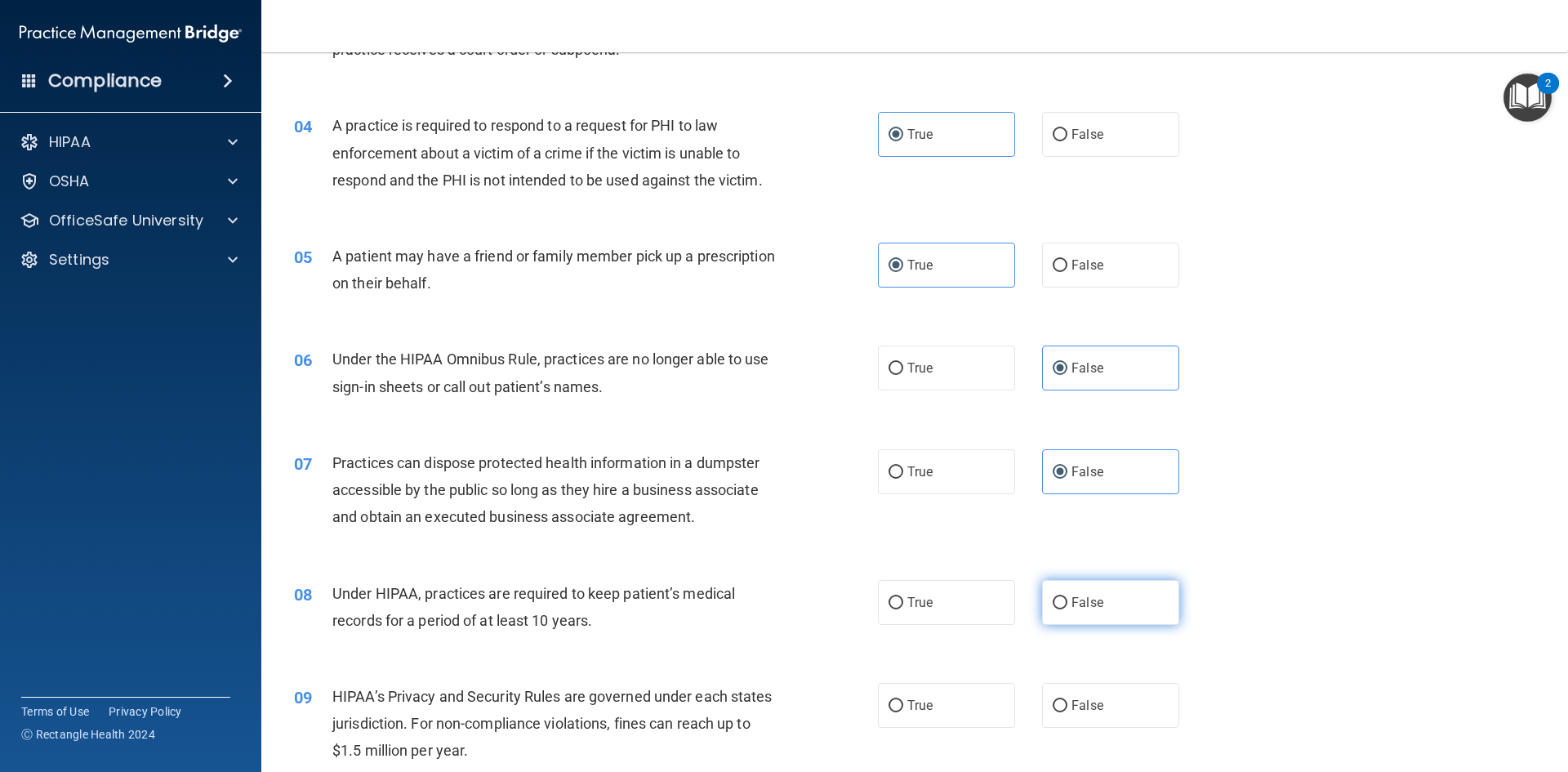
click at [1058, 602] on input "False" at bounding box center [1060, 602] width 15 height 12
radio input "true"
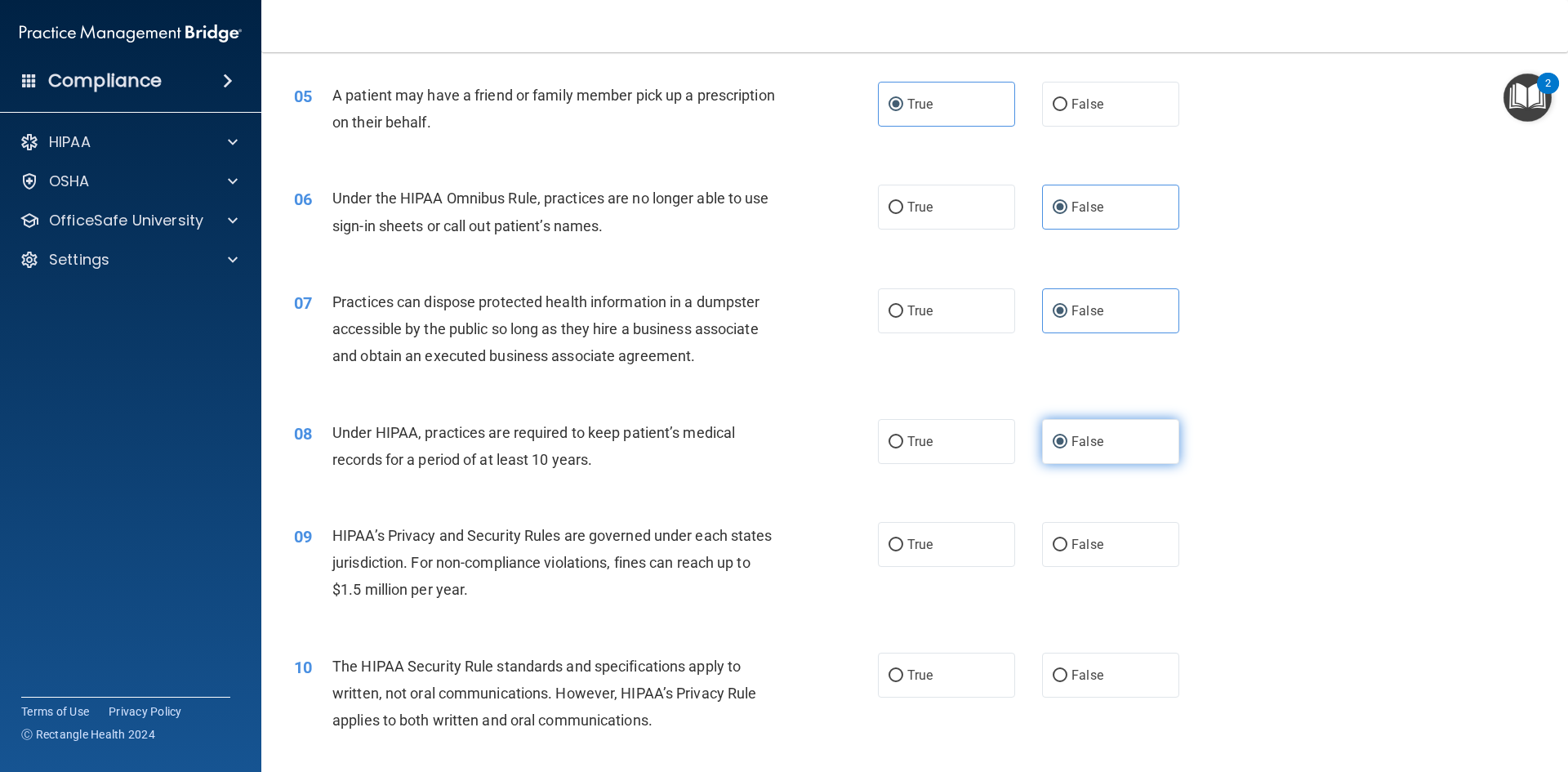
scroll to position [653, 0]
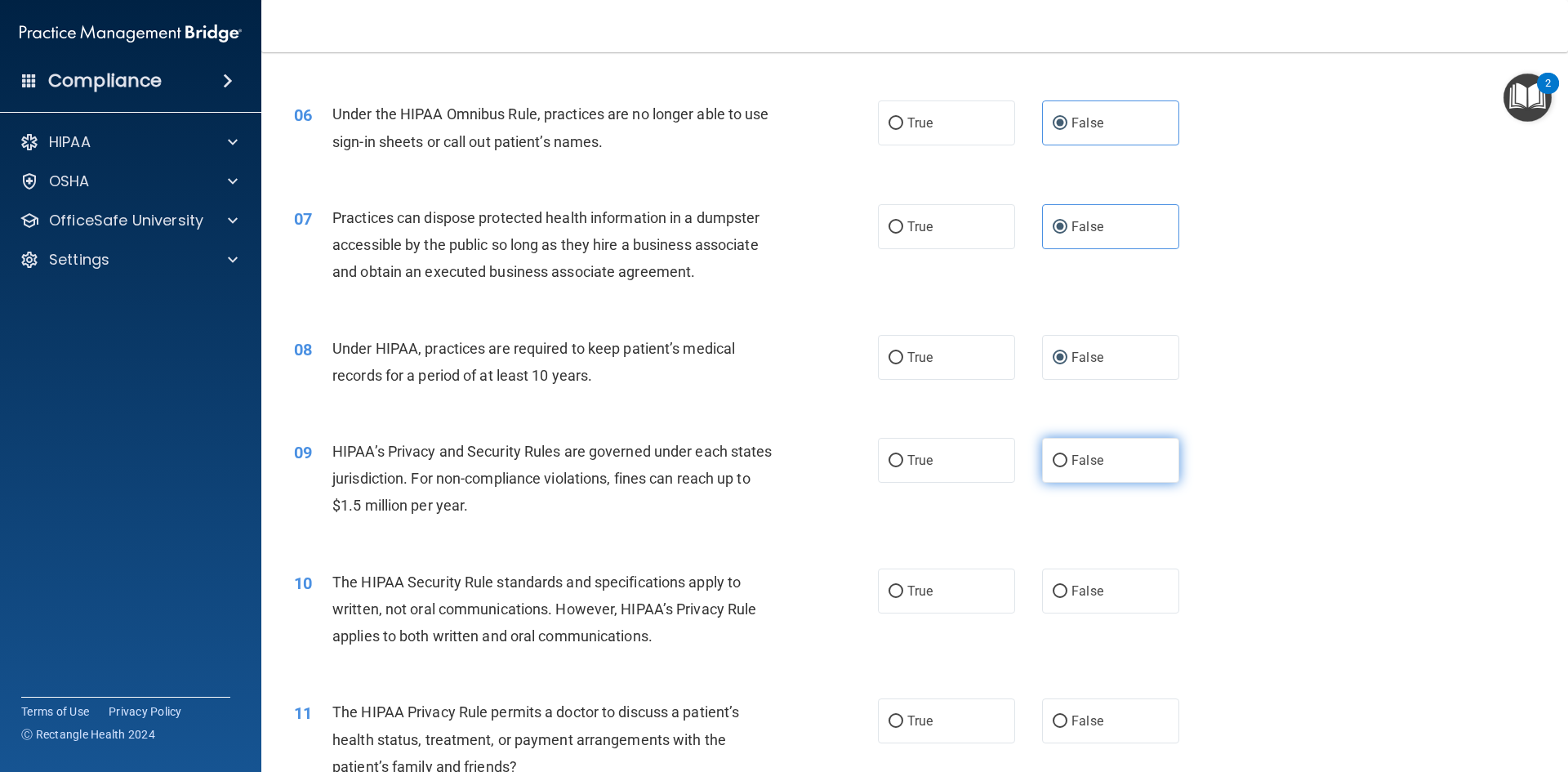
click at [1075, 467] on span "False" at bounding box center [1087, 460] width 32 height 16
click at [1068, 467] on input "False" at bounding box center [1060, 461] width 15 height 12
radio input "true"
click at [907, 592] on span "True" at bounding box center [919, 591] width 25 height 16
click at [903, 592] on input "True" at bounding box center [896, 591] width 15 height 12
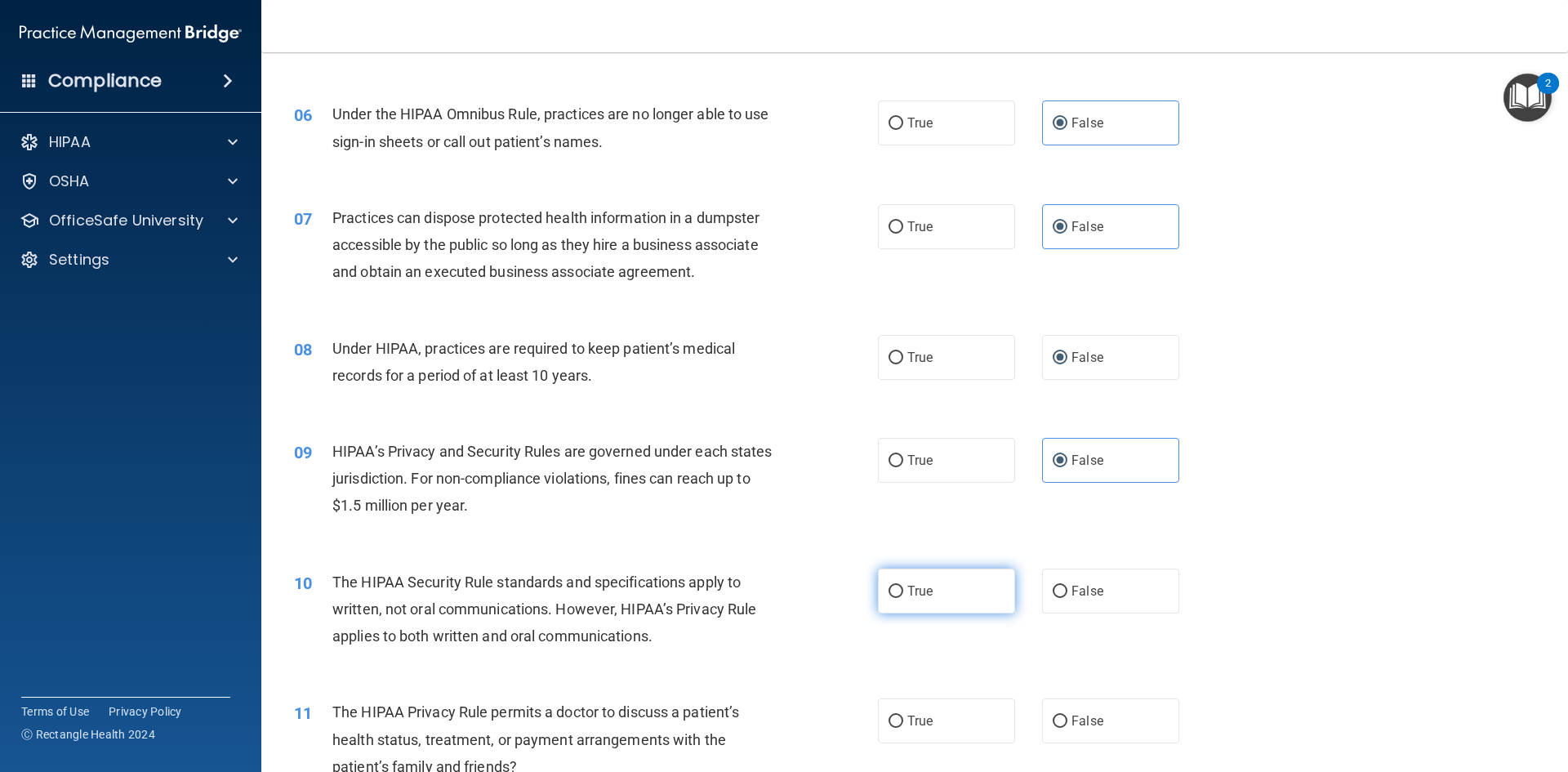
radio input "true"
click at [907, 723] on span "True" at bounding box center [919, 720] width 25 height 16
click at [903, 723] on input "True" at bounding box center [896, 721] width 15 height 12
radio input "true"
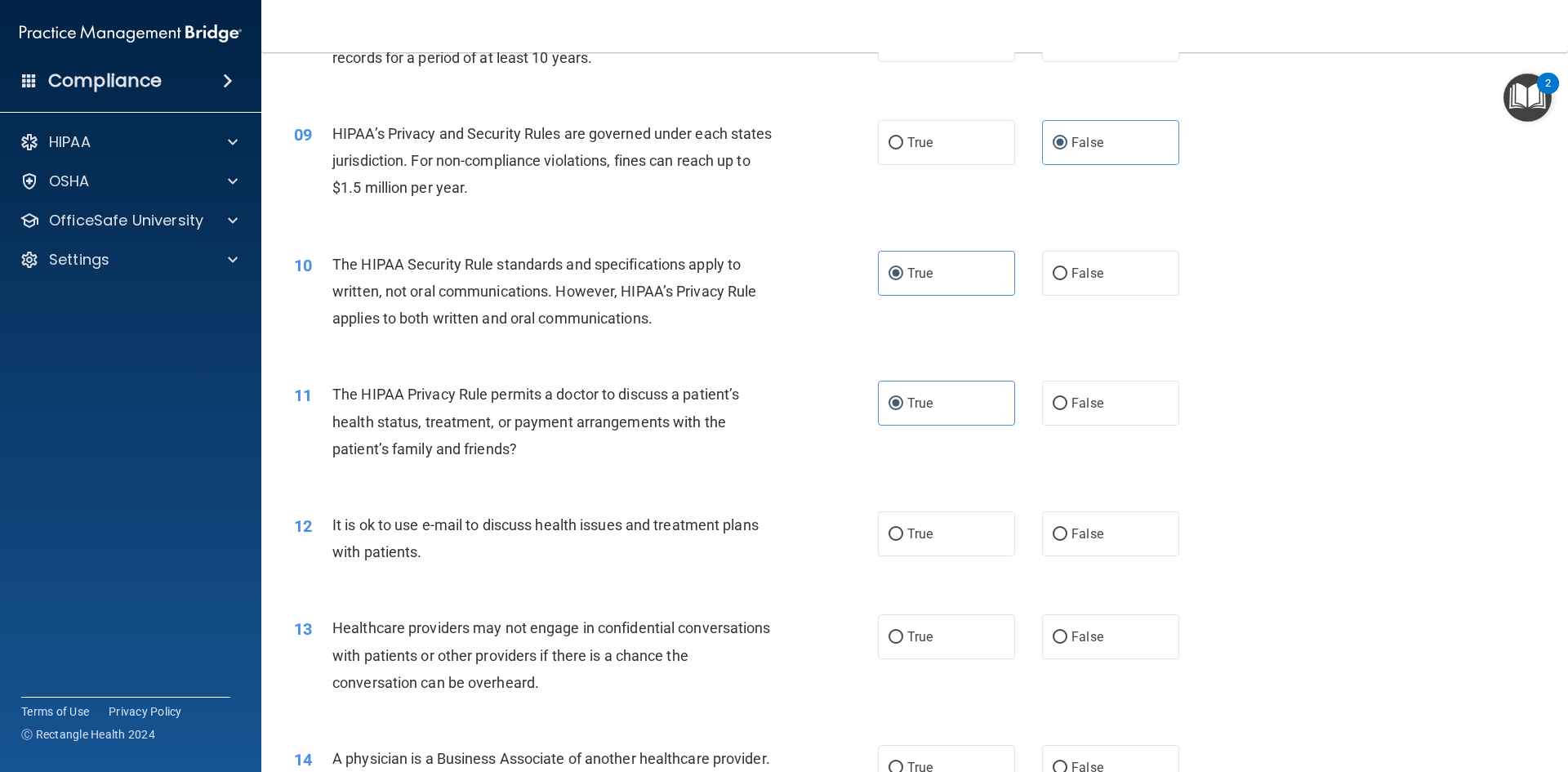
scroll to position [980, 0]
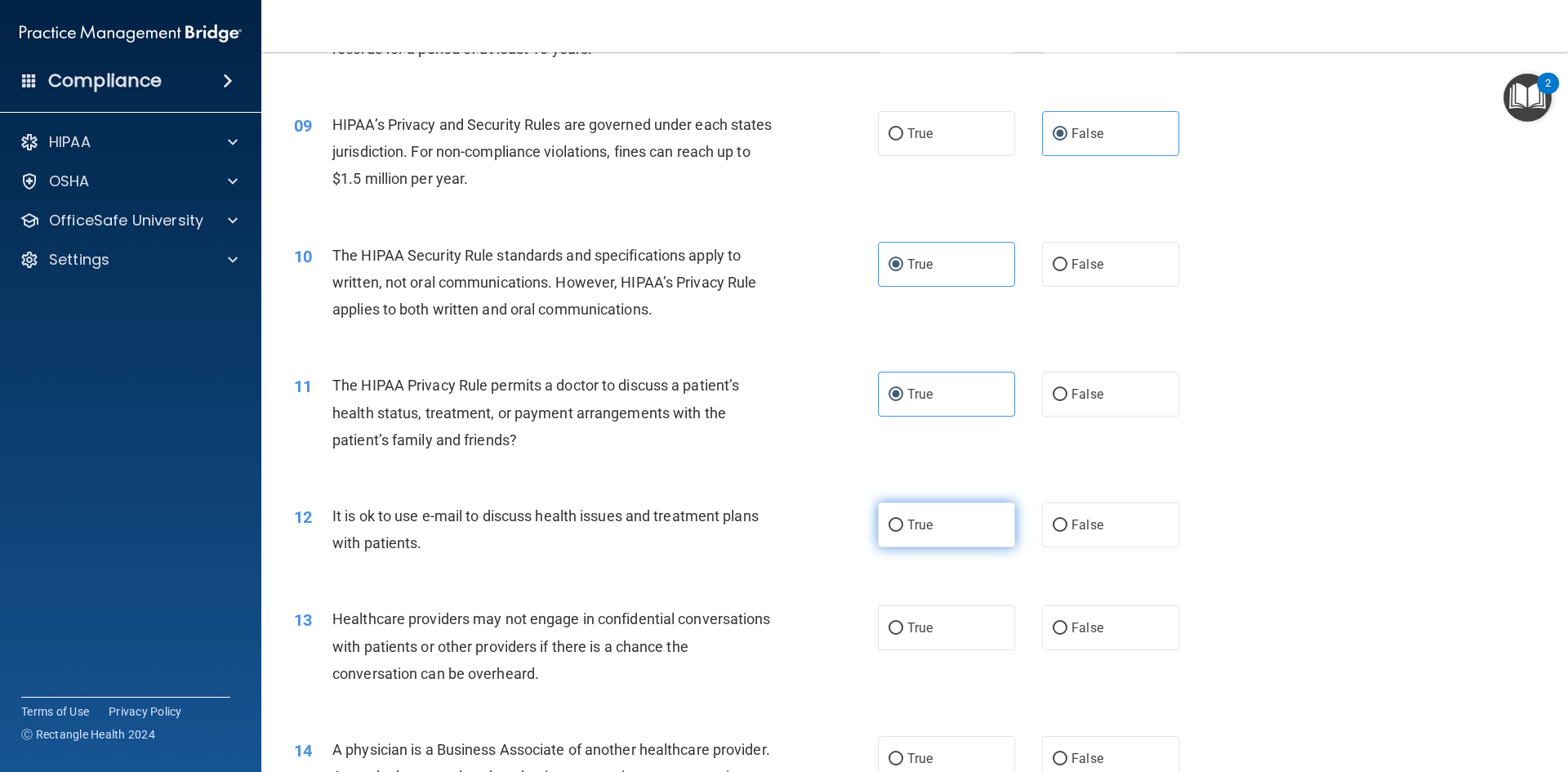
click at [908, 543] on label "True" at bounding box center [946, 524] width 137 height 45
click at [903, 532] on input "True" at bounding box center [896, 525] width 15 height 12
radio input "true"
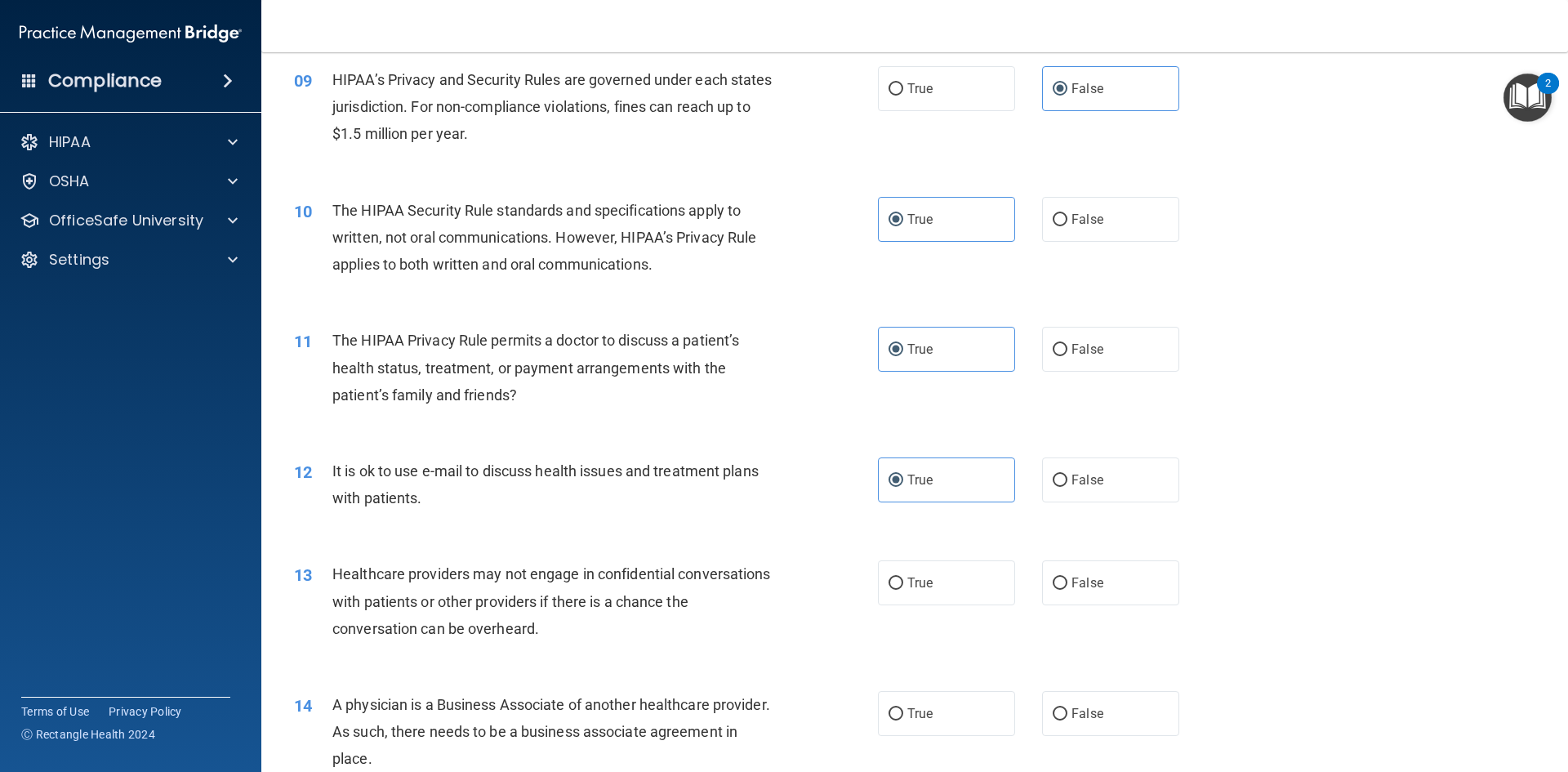
scroll to position [1061, 0]
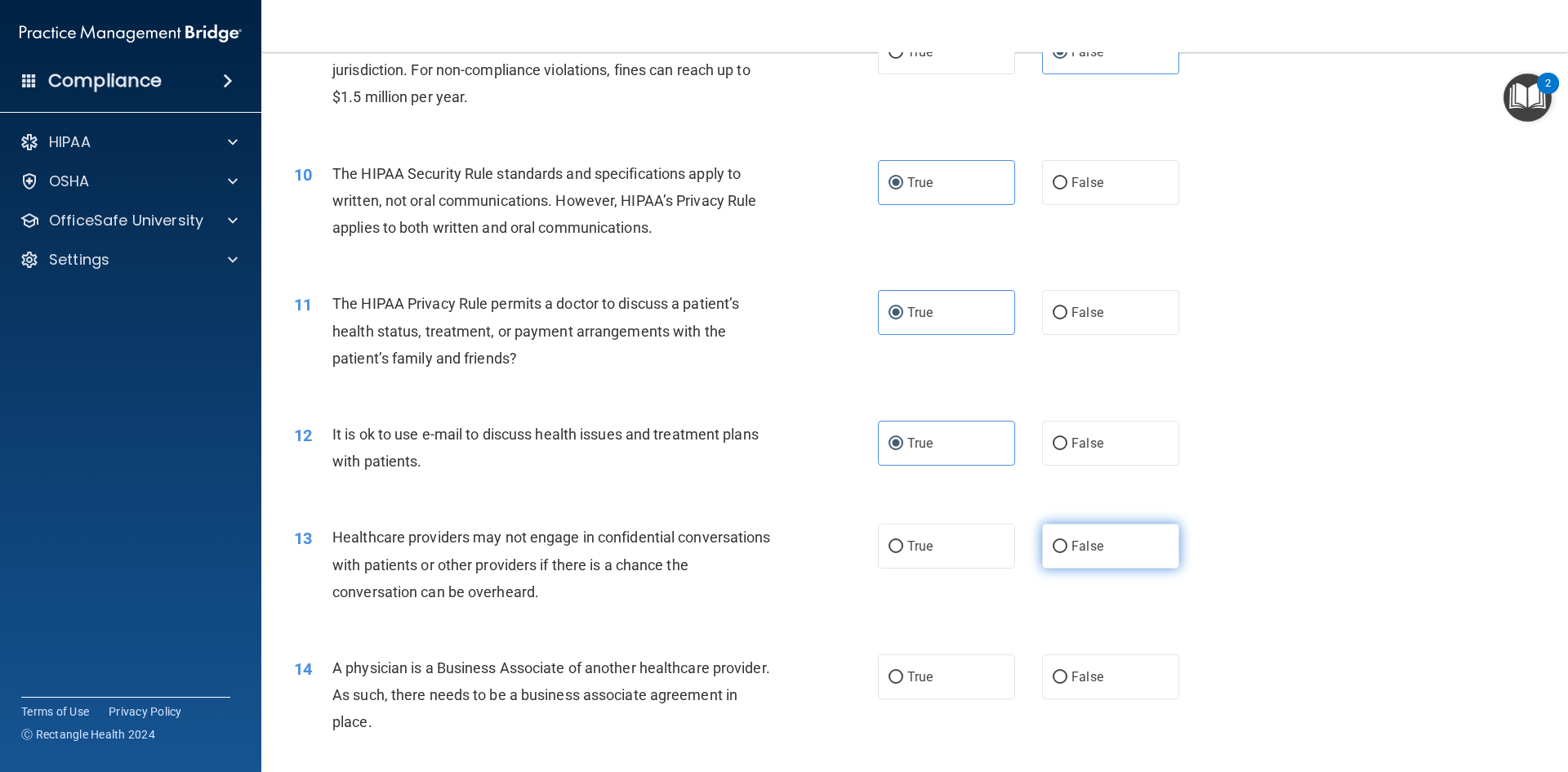
click at [1064, 556] on label "False" at bounding box center [1110, 545] width 137 height 45
click at [1064, 553] on input "False" at bounding box center [1060, 546] width 15 height 12
radio input "true"
click at [1075, 687] on label "False" at bounding box center [1110, 676] width 137 height 45
click at [1068, 684] on input "False" at bounding box center [1060, 677] width 15 height 12
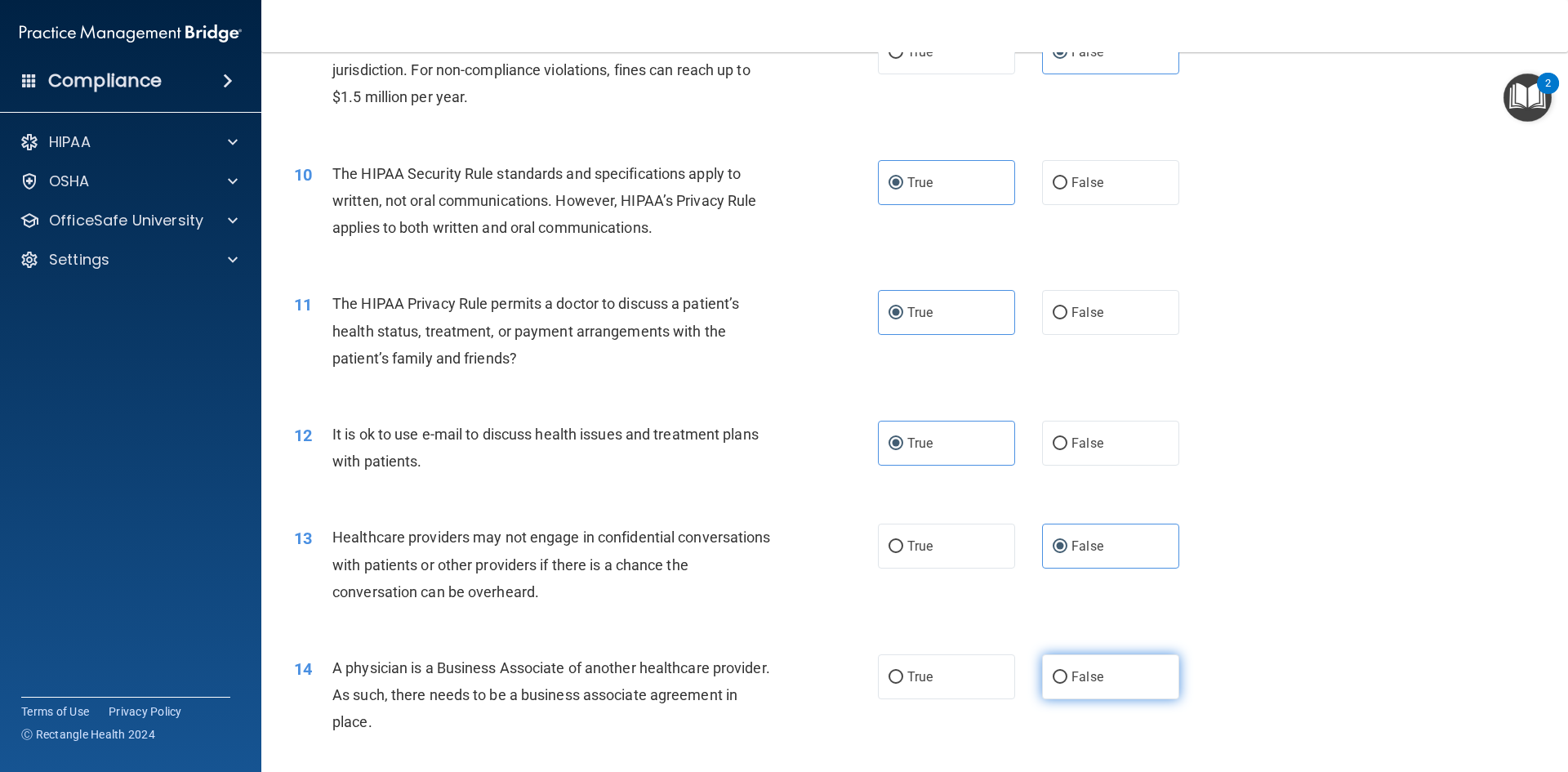
radio input "true"
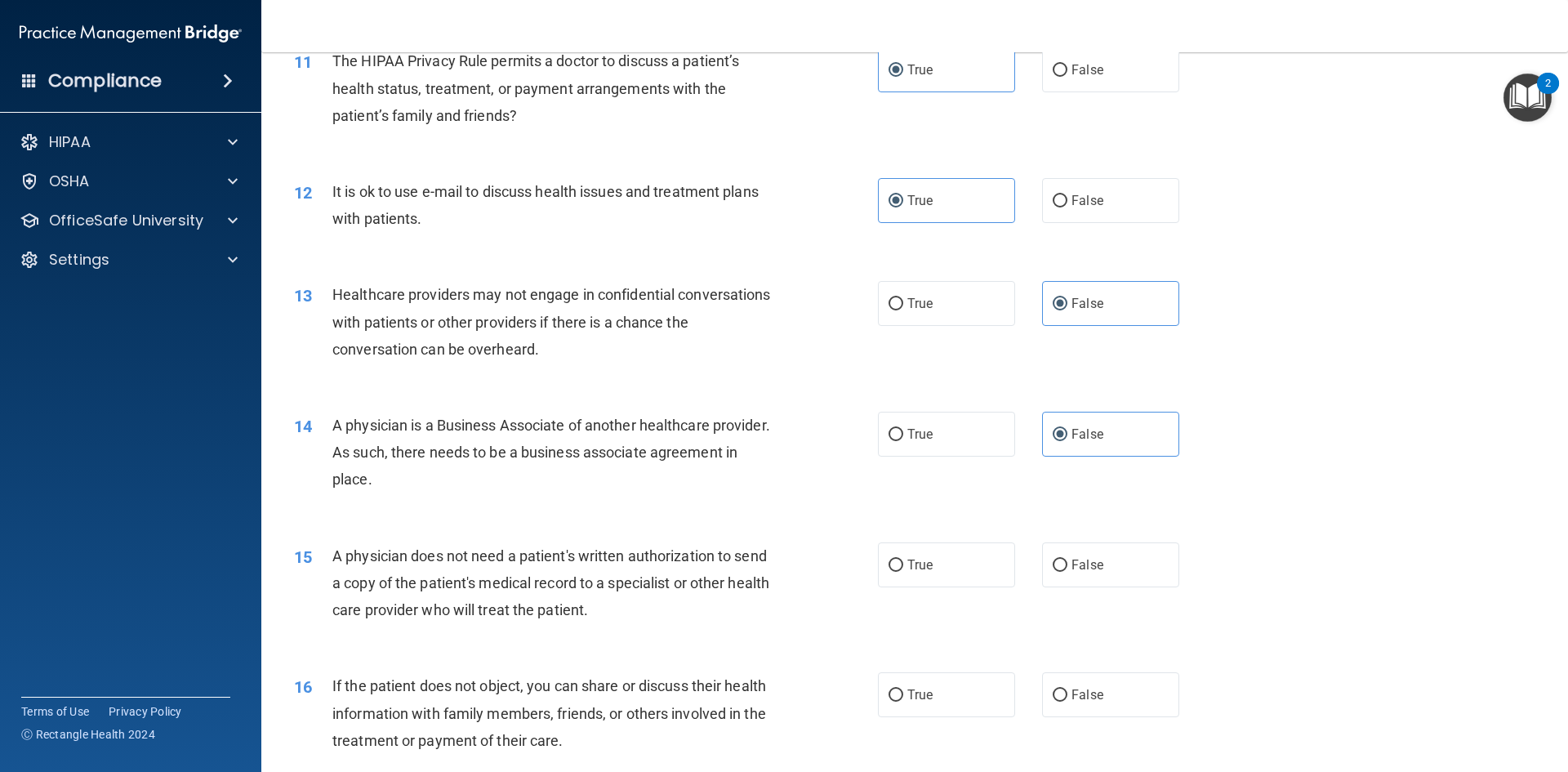
scroll to position [1306, 0]
click at [939, 582] on label "True" at bounding box center [946, 562] width 137 height 45
click at [903, 569] on input "True" at bounding box center [896, 563] width 15 height 12
radio input "true"
click at [879, 692] on label "True" at bounding box center [946, 692] width 137 height 45
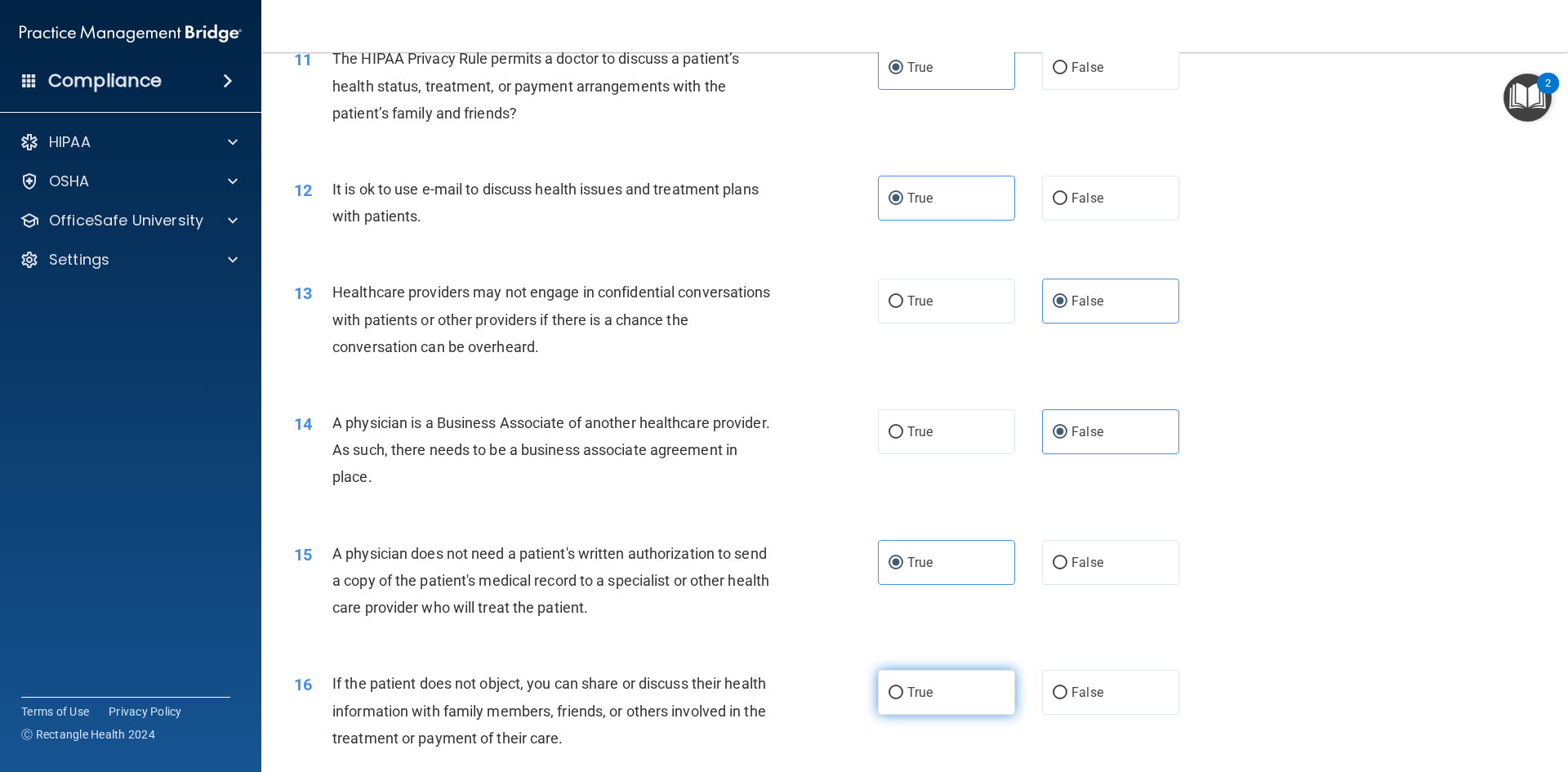
click at [889, 692] on input "True" at bounding box center [896, 693] width 15 height 12
radio input "true"
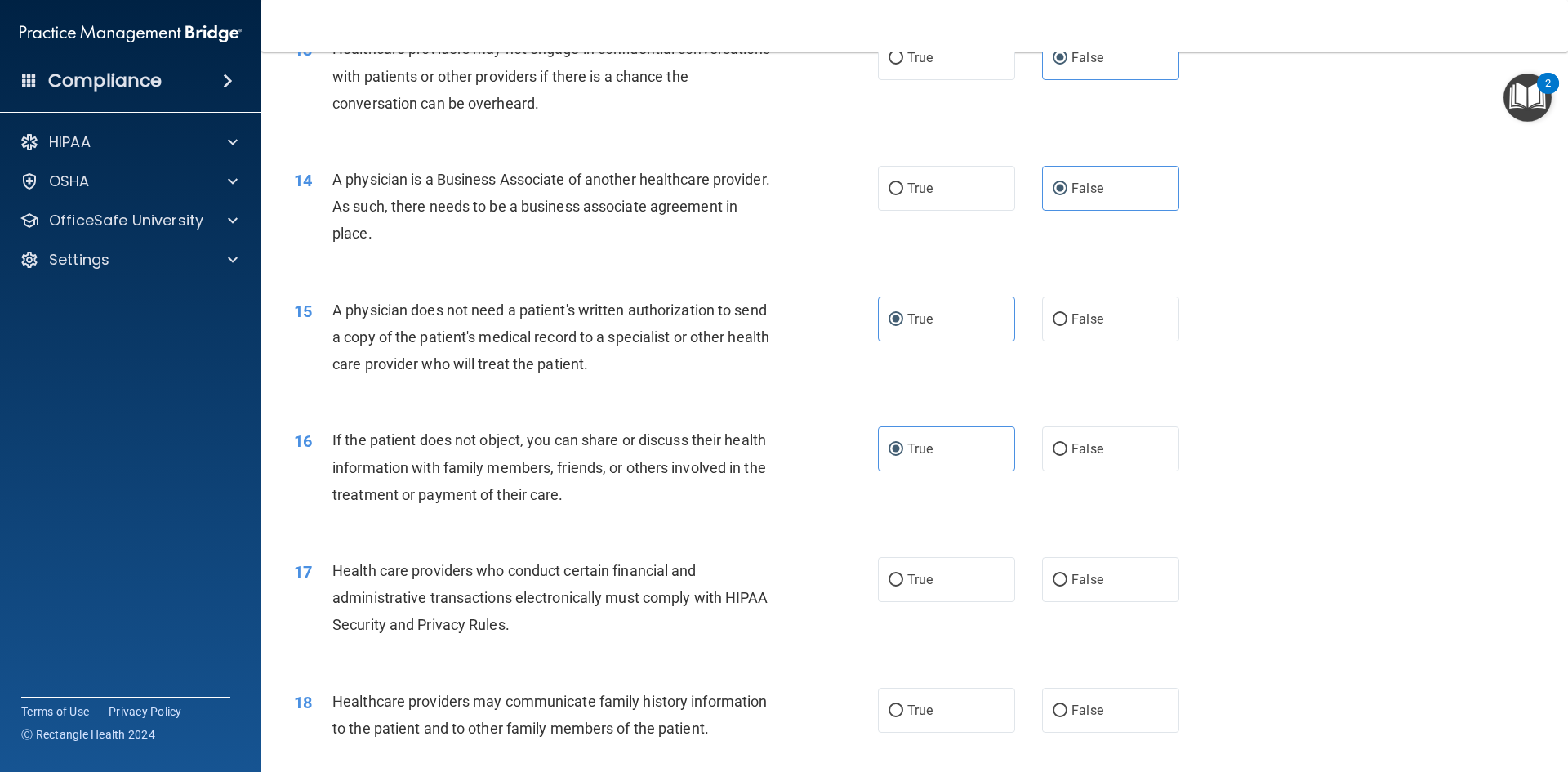
scroll to position [1551, 0]
click at [915, 572] on span "True" at bounding box center [919, 578] width 25 height 16
click at [903, 572] on input "True" at bounding box center [896, 578] width 15 height 12
radio input "true"
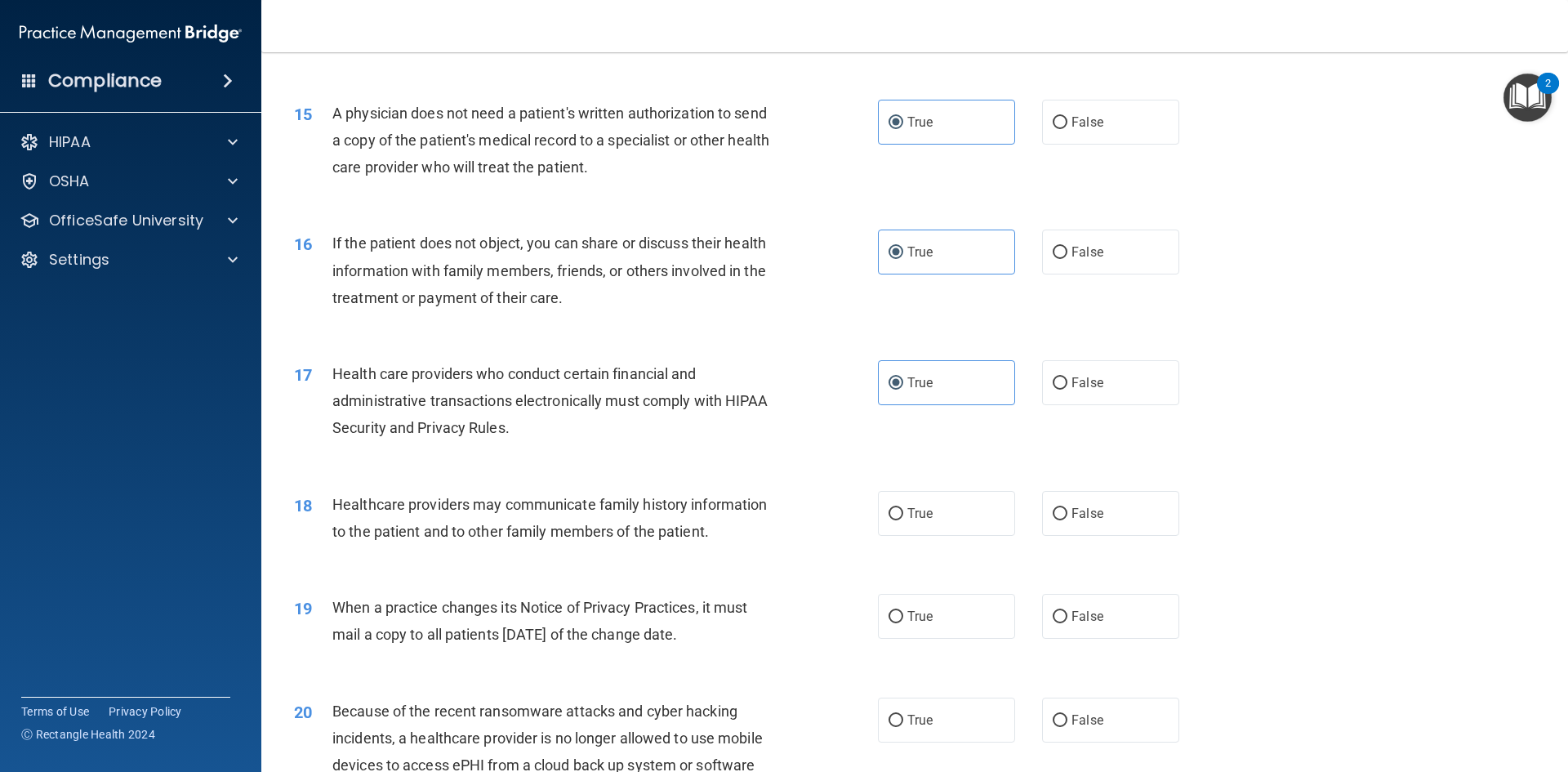
scroll to position [1796, 0]
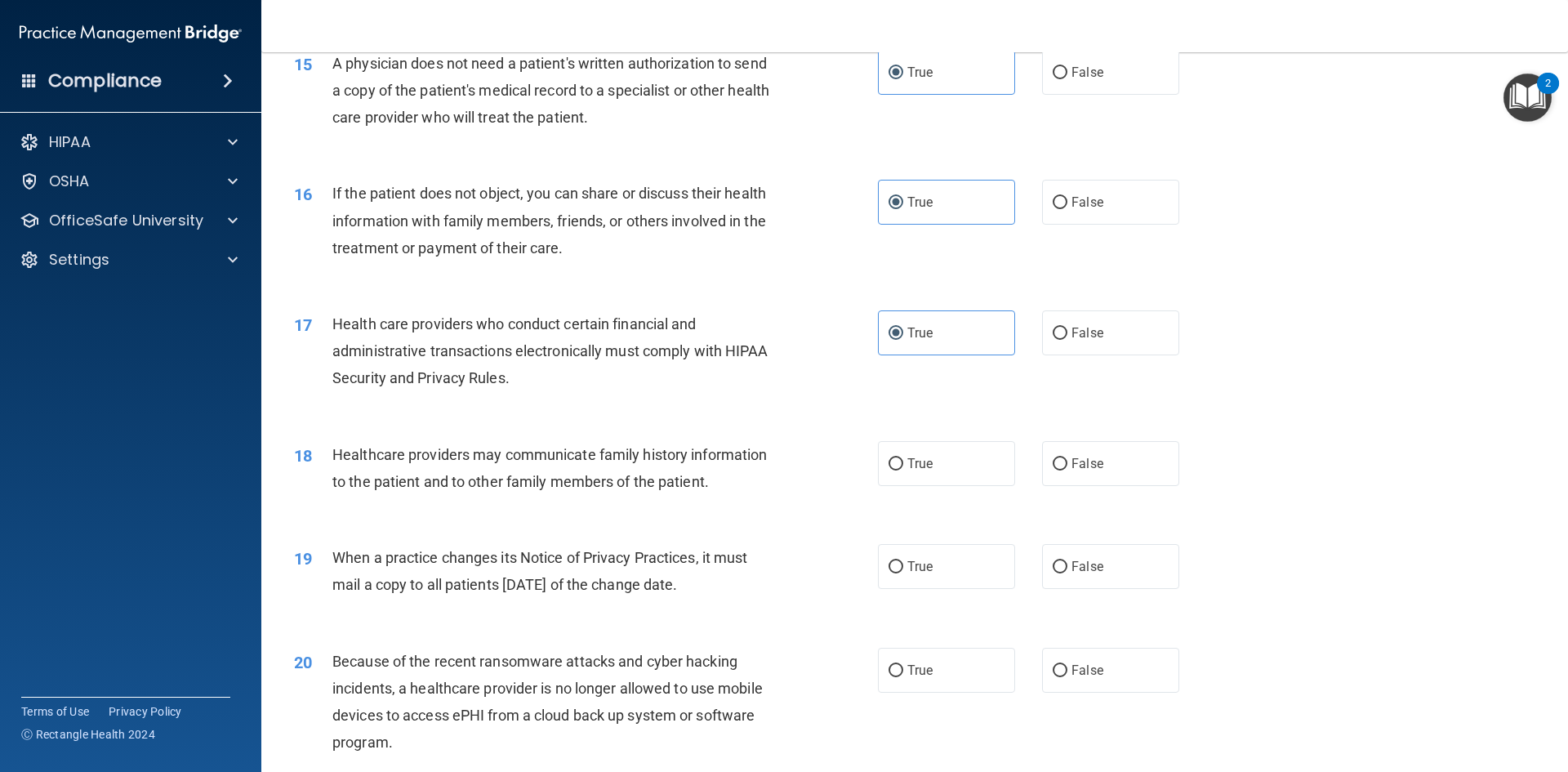
click at [1105, 486] on div "18 Healthcare providers may communicate family history information to the patie…" at bounding box center [915, 473] width 1266 height 103
click at [1100, 470] on label "False" at bounding box center [1110, 463] width 137 height 45
click at [1068, 470] on input "False" at bounding box center [1060, 463] width 15 height 12
radio input "true"
click at [1097, 574] on label "False" at bounding box center [1110, 566] width 137 height 45
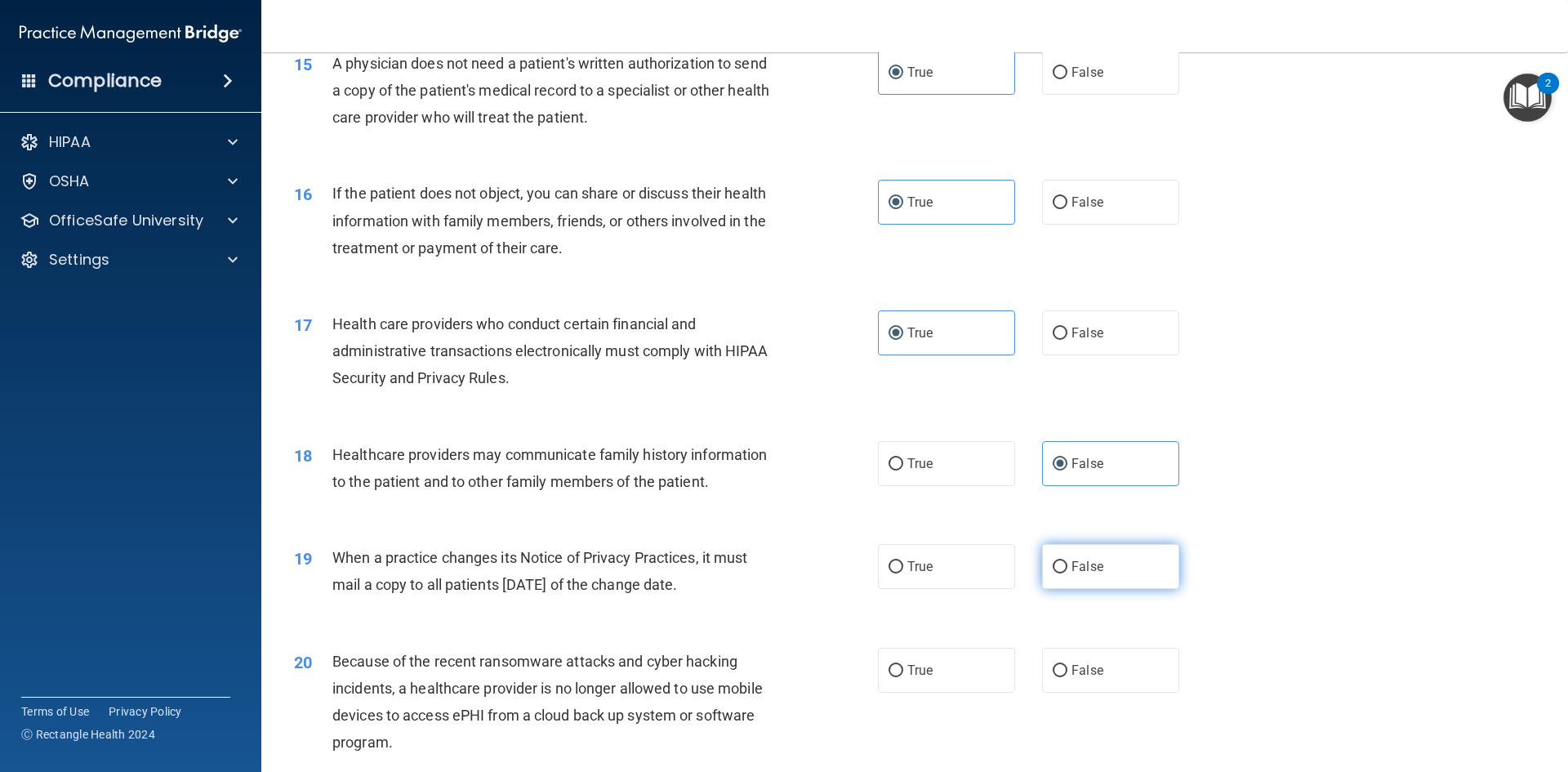
click at [1068, 573] on input "False" at bounding box center [1060, 567] width 15 height 12
radio input "true"
click at [1076, 662] on span "False" at bounding box center [1087, 670] width 32 height 16
click at [1068, 665] on input "False" at bounding box center [1060, 671] width 15 height 12
radio input "true"
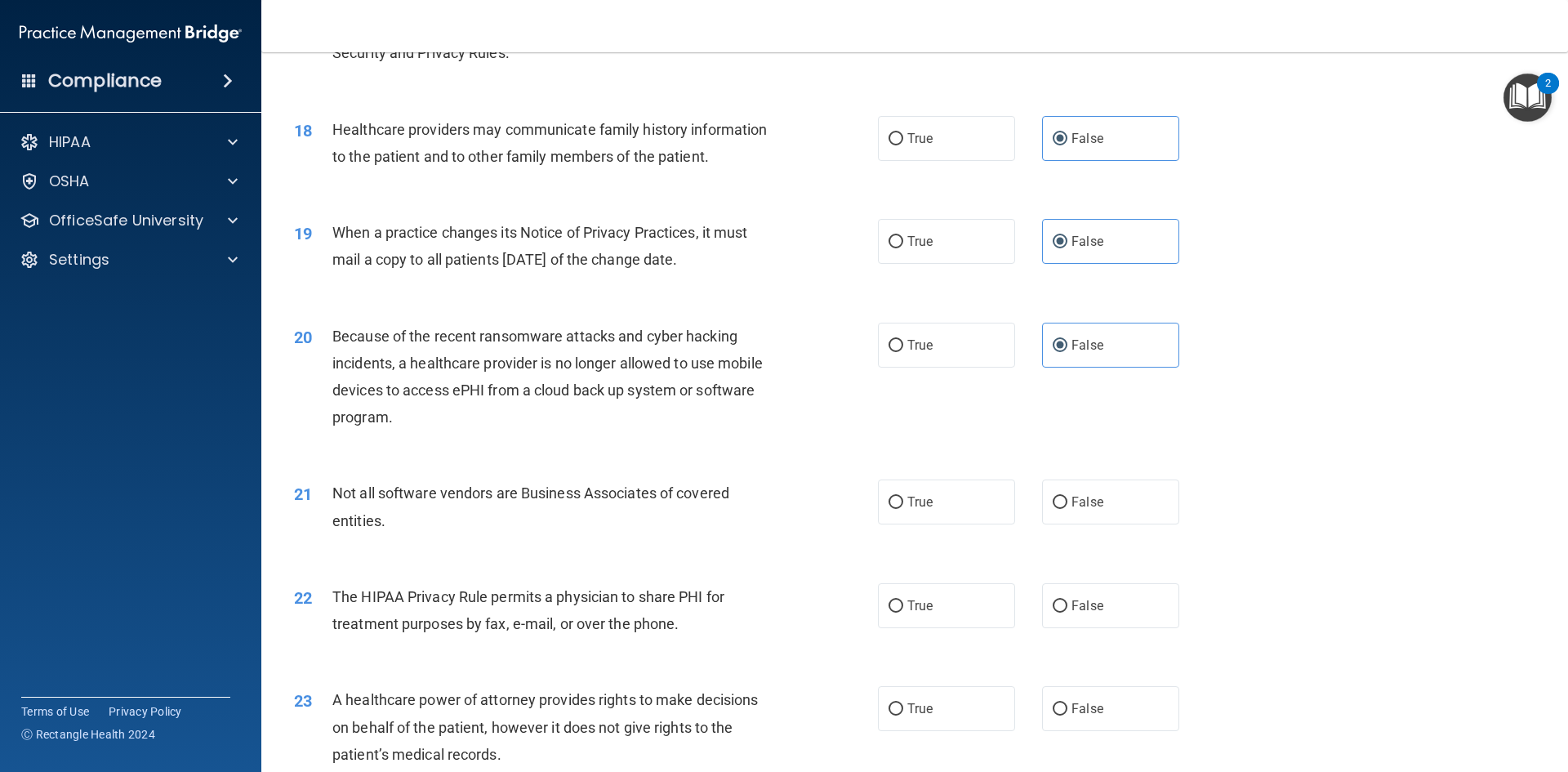
scroll to position [2123, 0]
click at [919, 508] on span "True" at bounding box center [919, 500] width 25 height 16
click at [903, 508] on input "True" at bounding box center [896, 500] width 15 height 12
radio input "true"
click at [929, 579] on div "22 The HIPAA Privacy Rule permits a physician to share PHI for treatment purpos…" at bounding box center [915, 613] width 1266 height 103
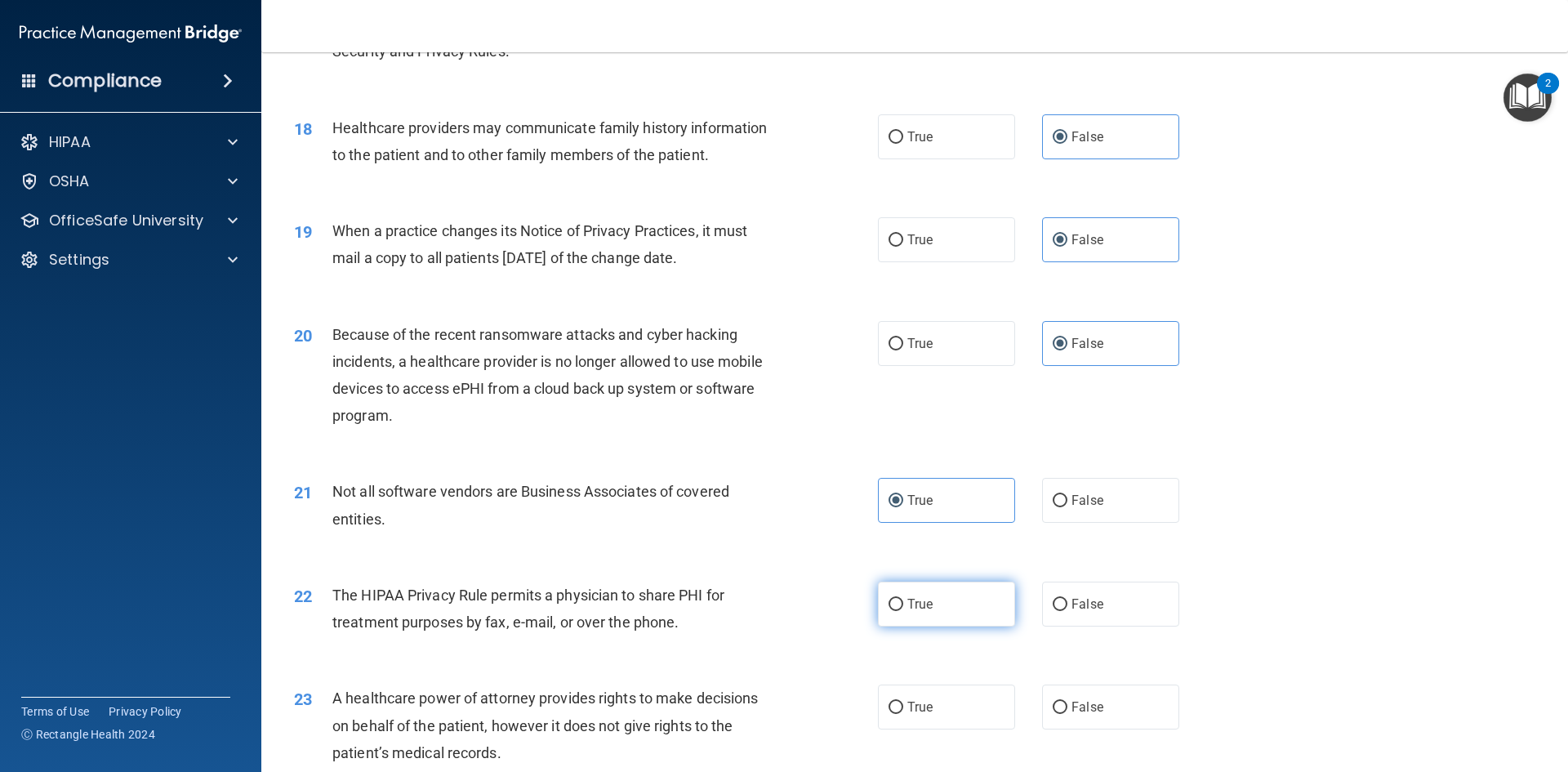
click at [934, 600] on label "True" at bounding box center [946, 603] width 137 height 45
click at [903, 600] on input "True" at bounding box center [896, 604] width 15 height 12
radio input "true"
click at [1112, 626] on div "22 The HIPAA Privacy Rule permits a physician to share PHI for treatment purpos…" at bounding box center [915, 613] width 1266 height 103
click at [1114, 606] on label "False" at bounding box center [1110, 603] width 137 height 45
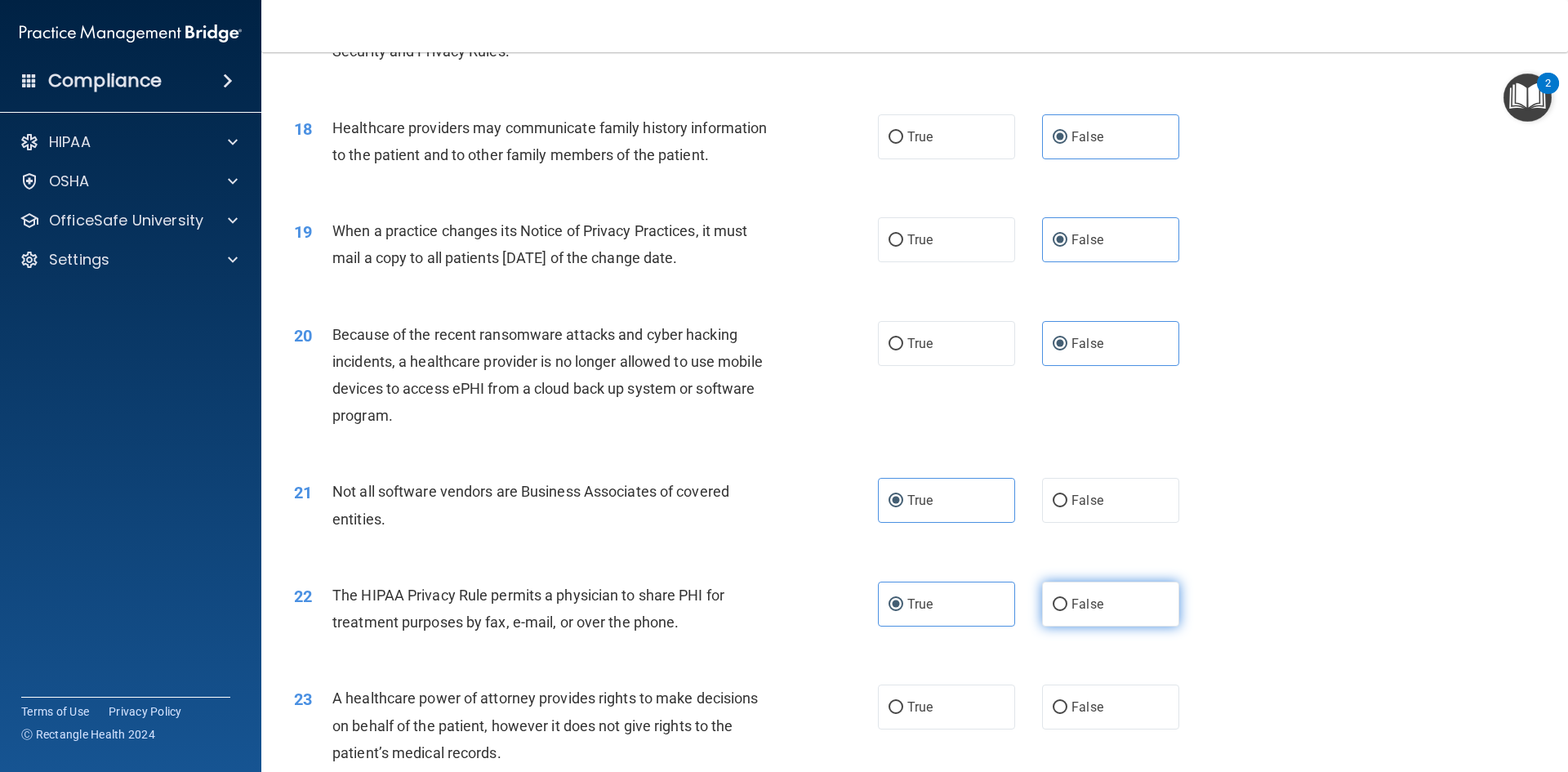
click at [1068, 606] on input "False" at bounding box center [1060, 604] width 15 height 12
radio input "true"
radio input "false"
click at [1116, 699] on label "False" at bounding box center [1110, 707] width 137 height 45
click at [1068, 702] on input "False" at bounding box center [1060, 708] width 15 height 12
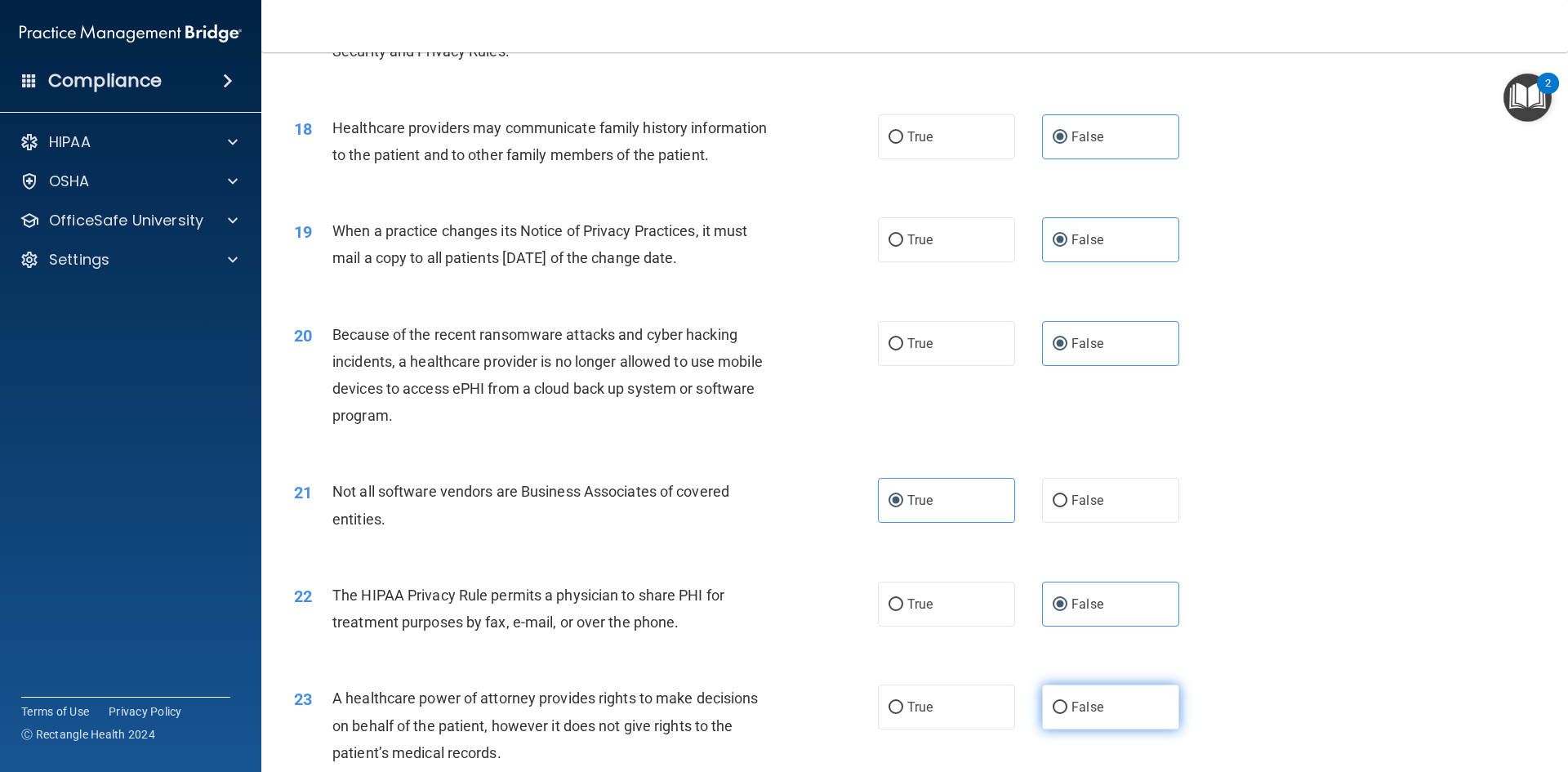
radio input "true"
click at [1080, 597] on span "False" at bounding box center [1087, 603] width 32 height 16
click at [1068, 599] on input "False" at bounding box center [1060, 604] width 15 height 12
click at [963, 602] on label "True" at bounding box center [946, 603] width 137 height 45
click at [903, 602] on input "True" at bounding box center [896, 604] width 15 height 12
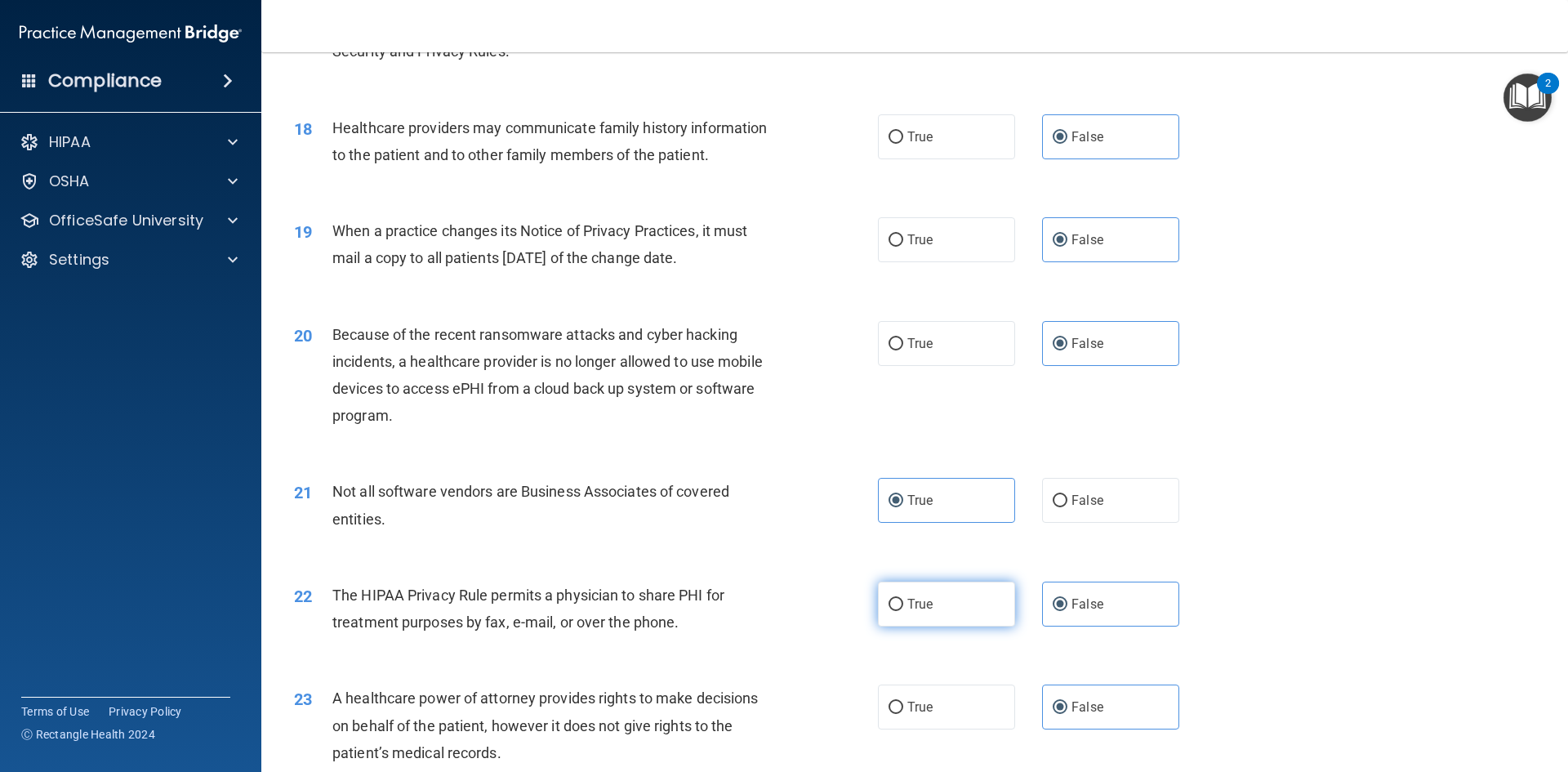
radio input "true"
radio input "false"
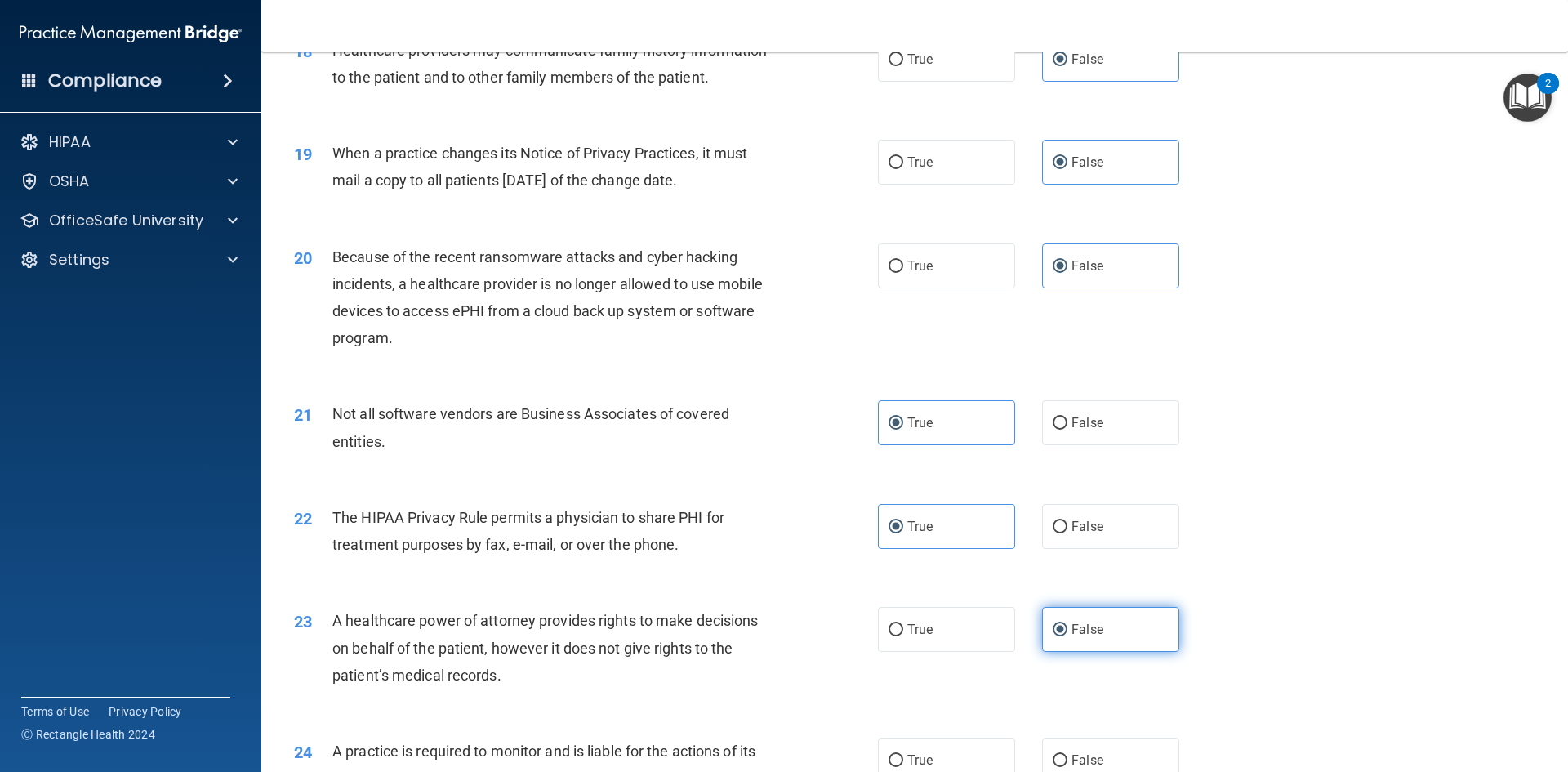
scroll to position [2369, 0]
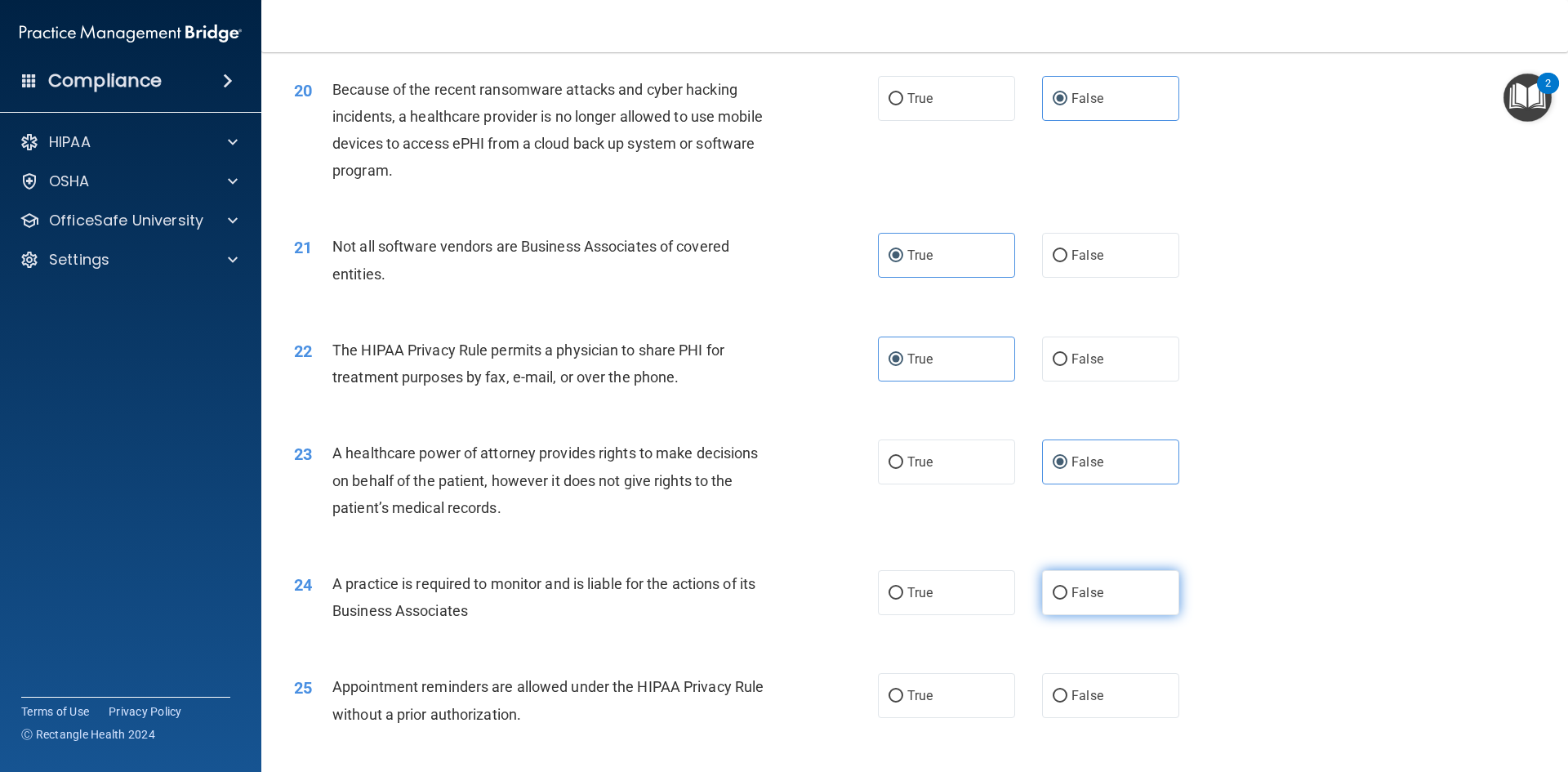
click at [1066, 601] on label "False" at bounding box center [1110, 592] width 137 height 45
click at [1066, 600] on input "False" at bounding box center [1060, 592] width 15 height 12
radio input "true"
click at [982, 696] on label "True" at bounding box center [946, 695] width 137 height 45
click at [903, 696] on input "True" at bounding box center [896, 696] width 15 height 12
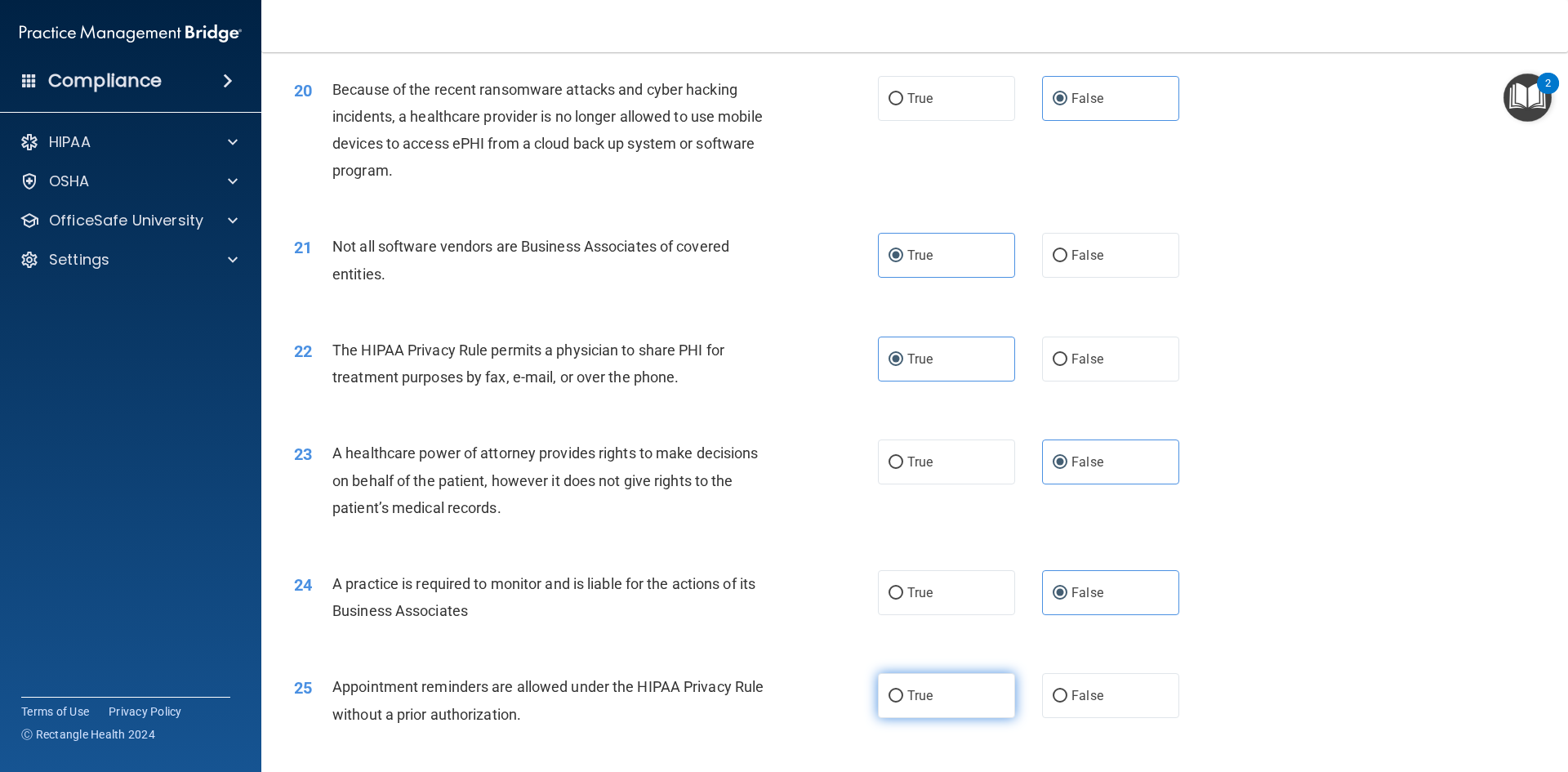
radio input "true"
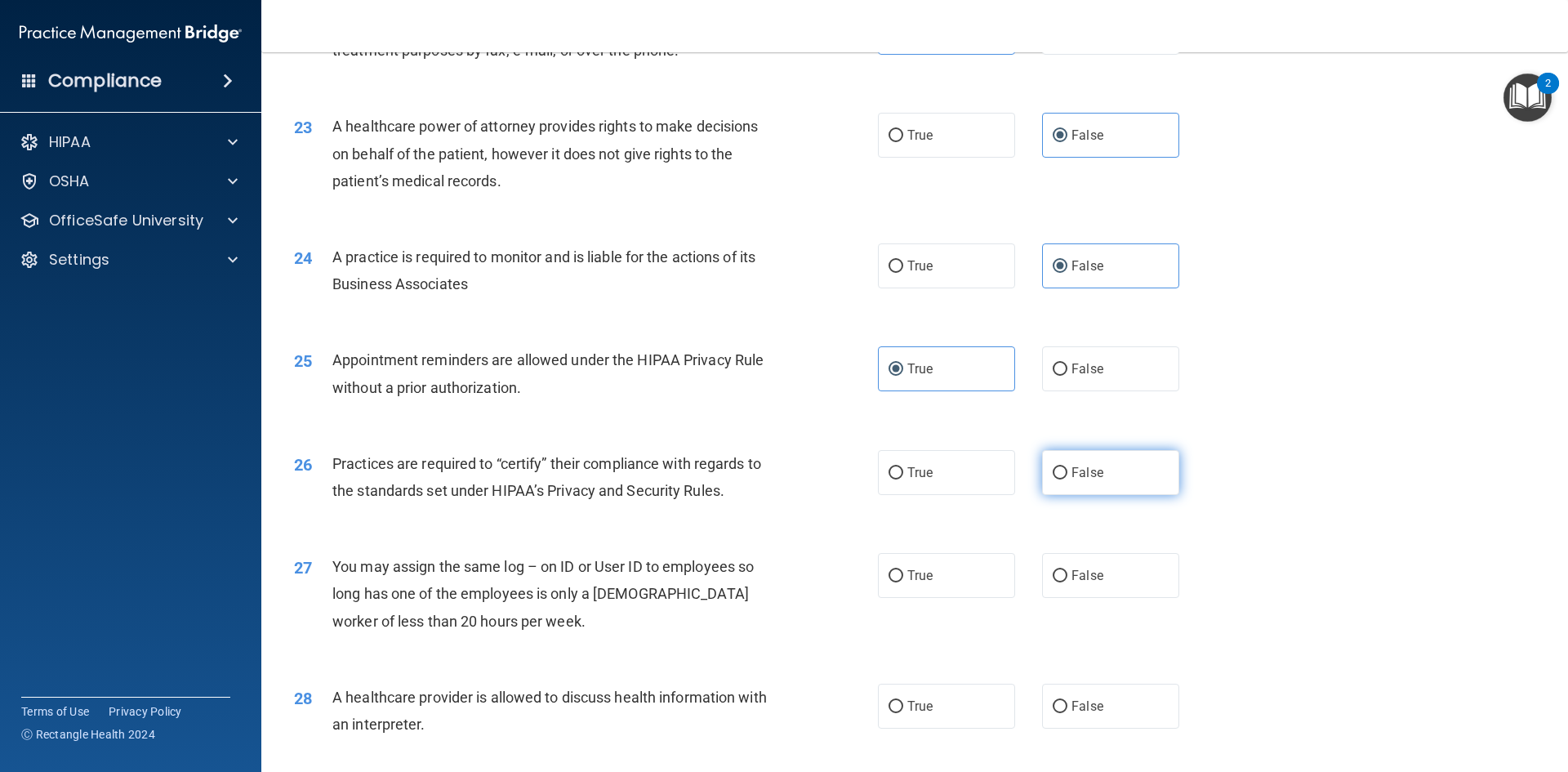
click at [1081, 488] on label "False" at bounding box center [1110, 472] width 137 height 45
click at [1068, 479] on input "False" at bounding box center [1060, 473] width 15 height 12
radio input "true"
click at [1102, 575] on label "False" at bounding box center [1110, 575] width 137 height 45
click at [1068, 575] on input "False" at bounding box center [1060, 576] width 15 height 12
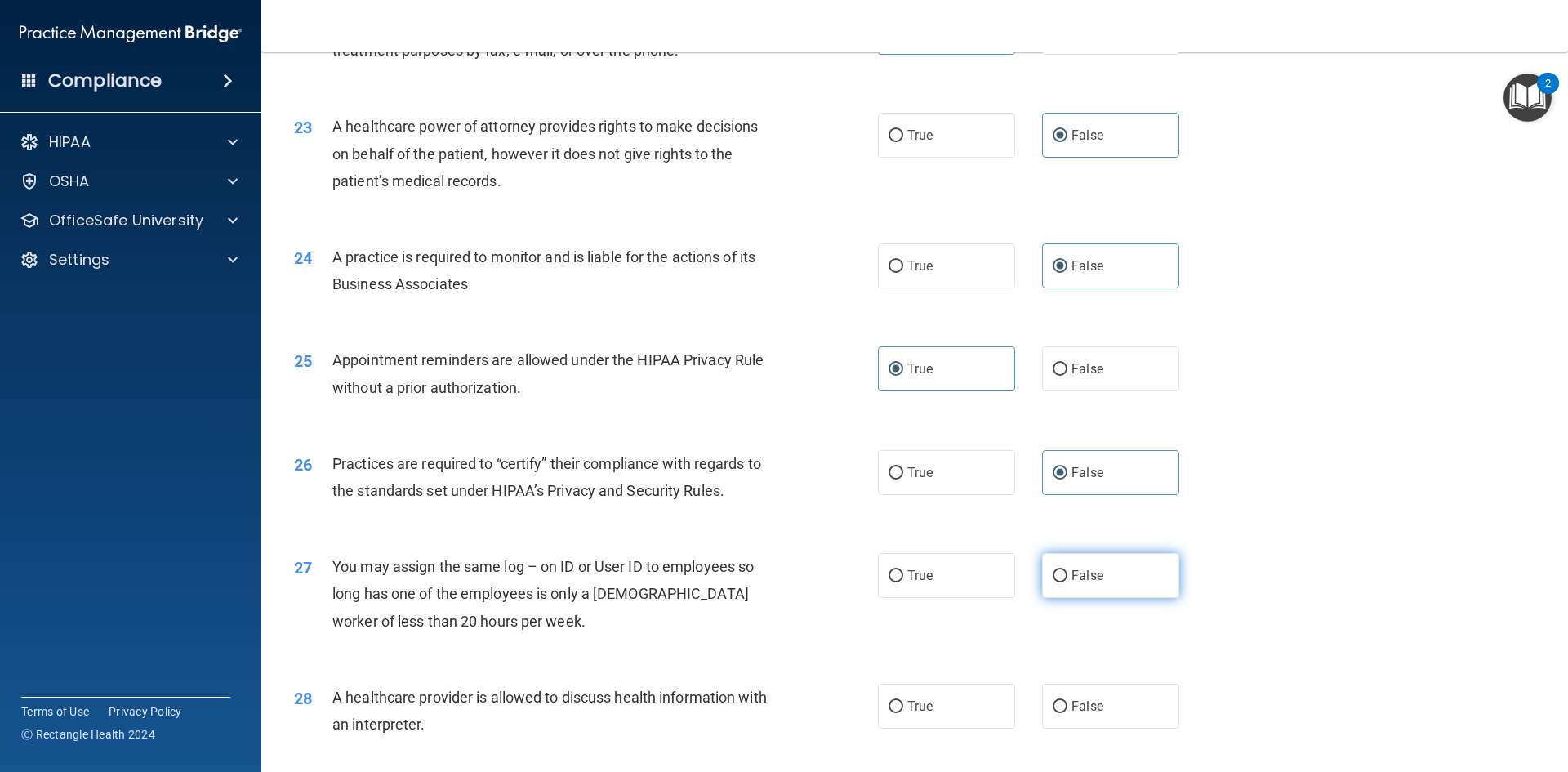
radio input "true"
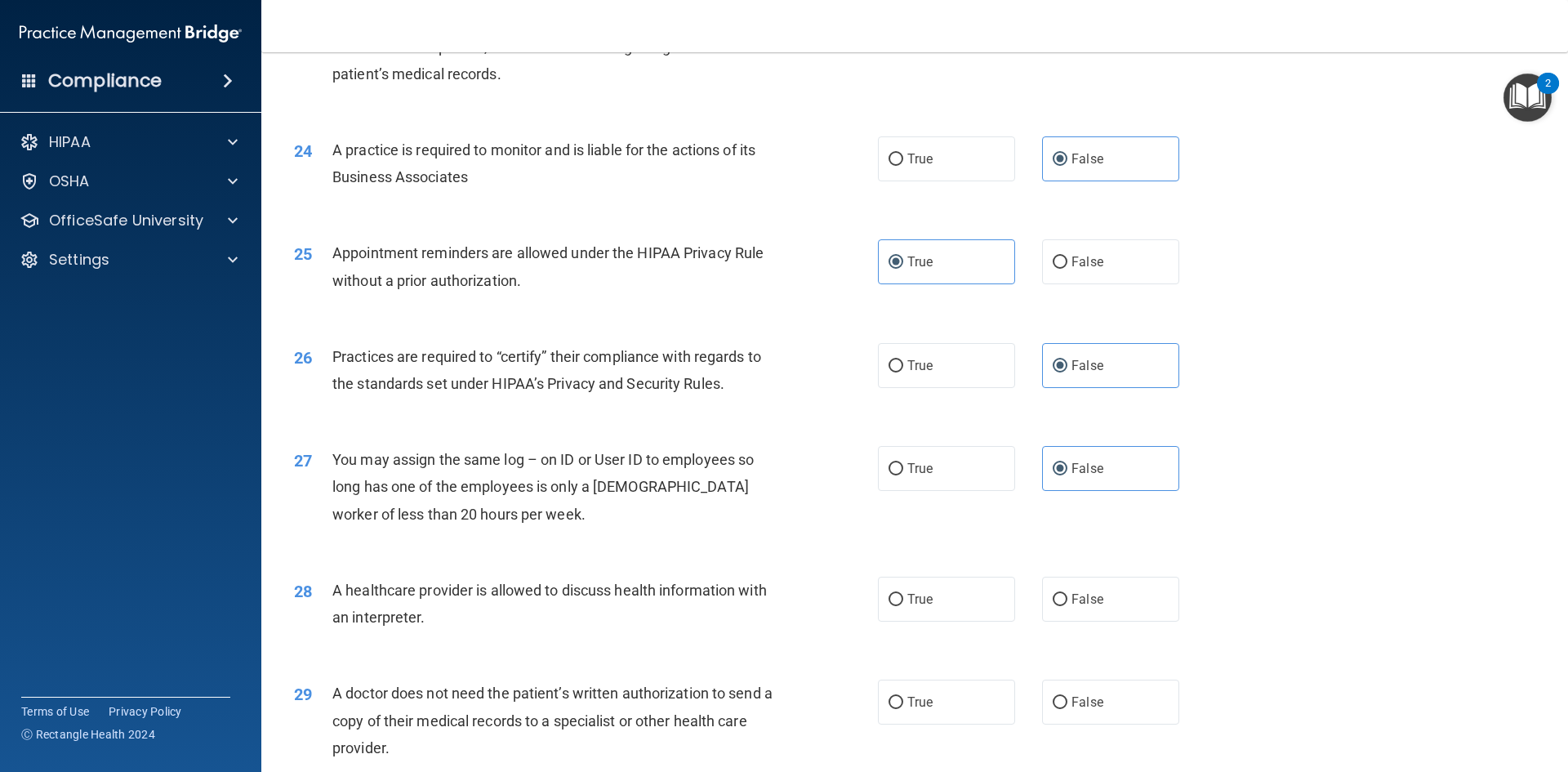
scroll to position [3022, 0]
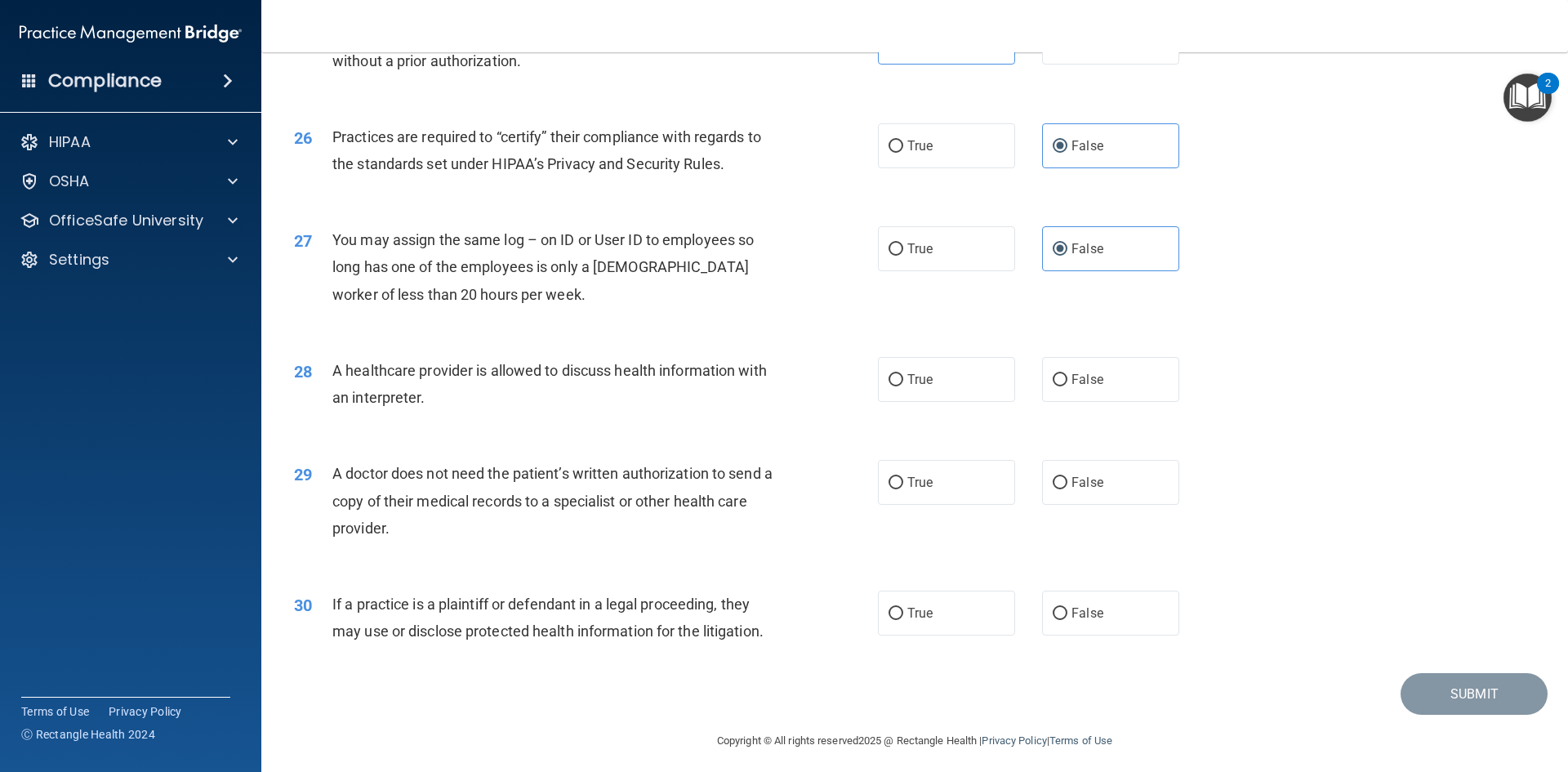
click at [974, 398] on label "True" at bounding box center [946, 379] width 137 height 45
click at [903, 386] on input "True" at bounding box center [896, 380] width 15 height 12
radio input "true"
click at [954, 485] on label "True" at bounding box center [946, 482] width 137 height 45
click at [903, 485] on input "True" at bounding box center [896, 483] width 15 height 12
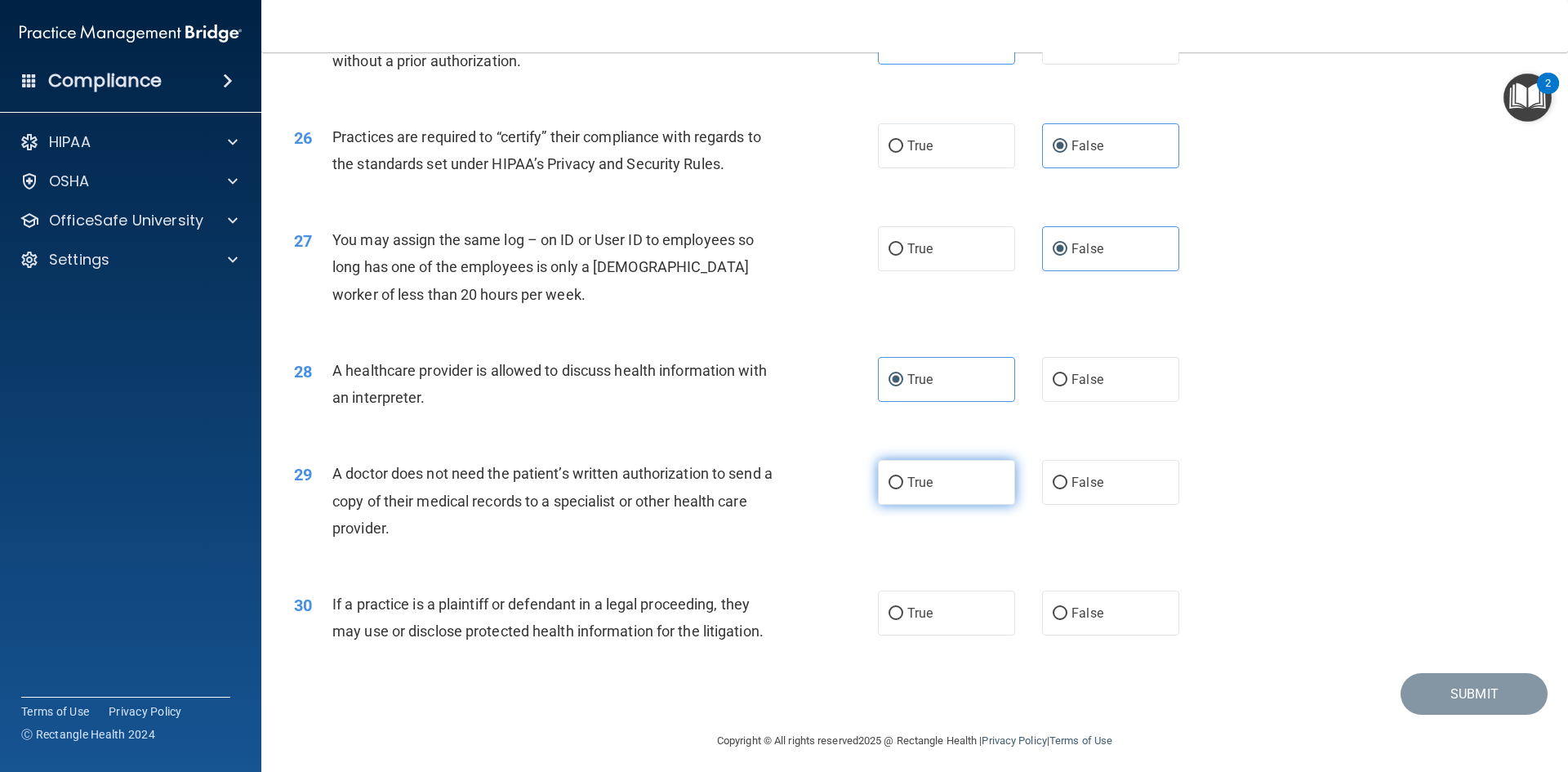
radio input "true"
click at [943, 607] on label "True" at bounding box center [946, 613] width 137 height 45
click at [903, 608] on input "True" at bounding box center [896, 614] width 15 height 12
radio input "true"
click at [1468, 684] on button "Submit" at bounding box center [1474, 693] width 147 height 41
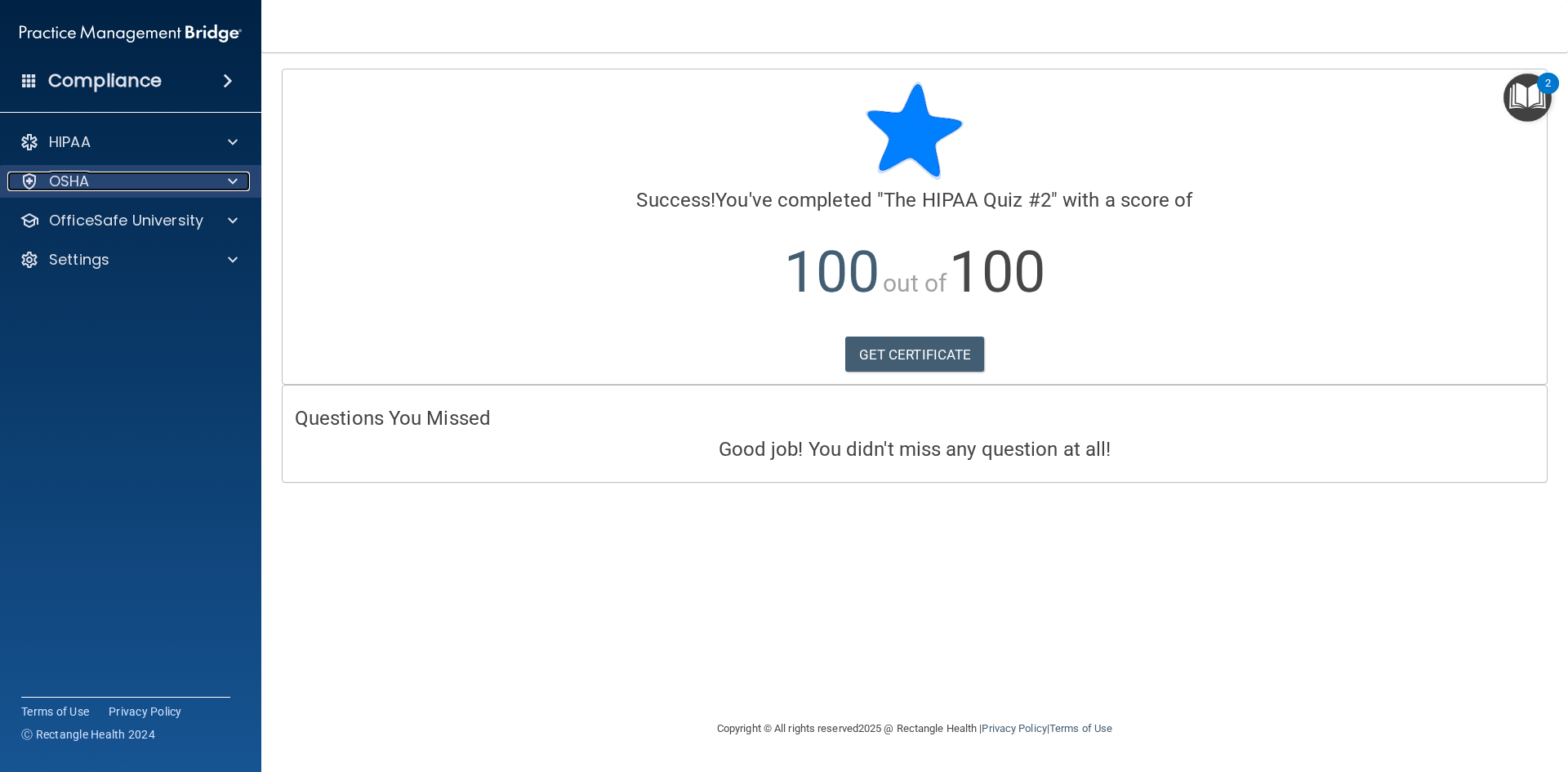
click at [214, 181] on div at bounding box center [230, 181] width 41 height 19
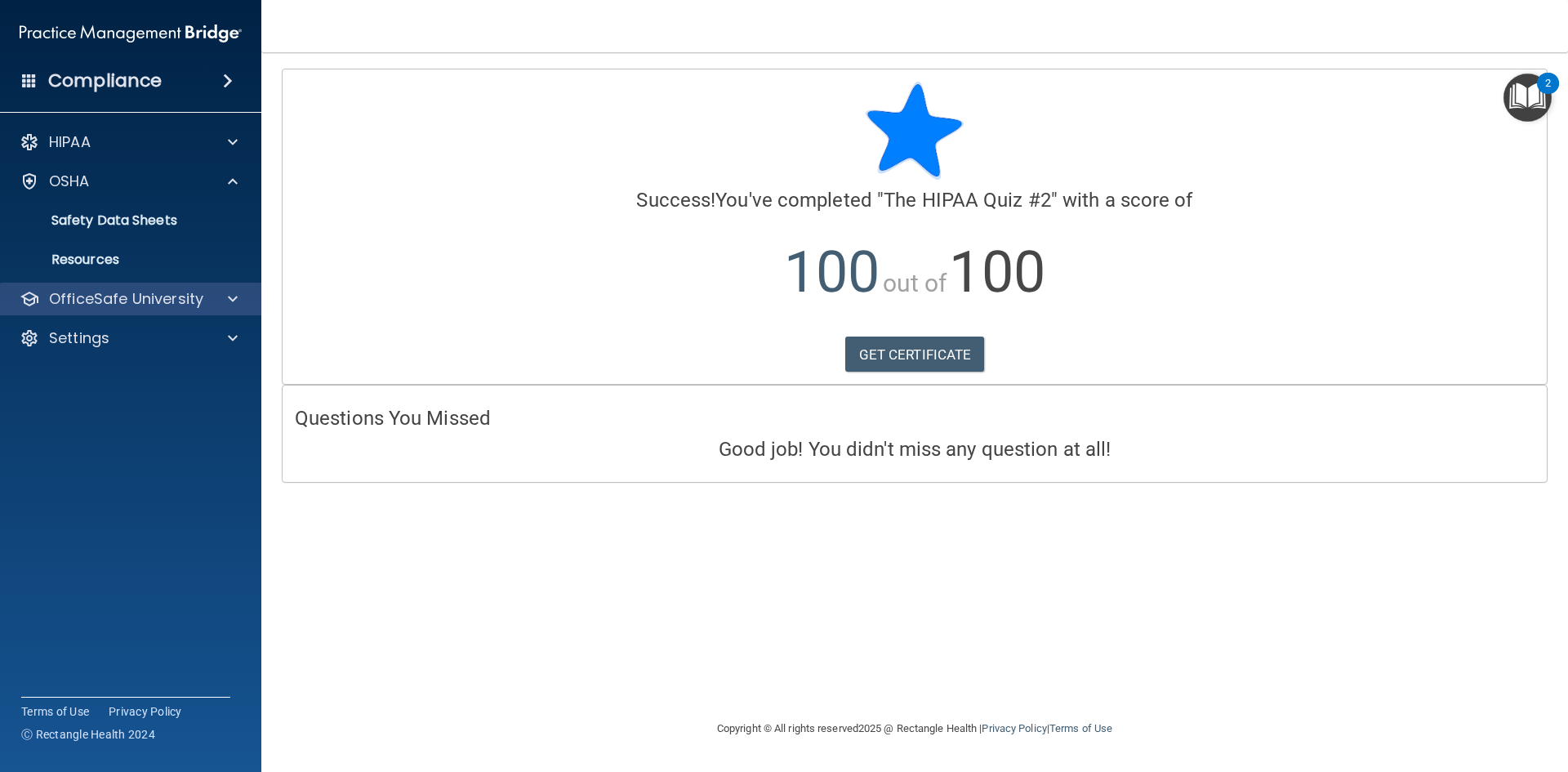
click at [190, 311] on div "OfficeSafe University" at bounding box center [131, 298] width 263 height 32
click at [238, 308] on div at bounding box center [230, 298] width 41 height 19
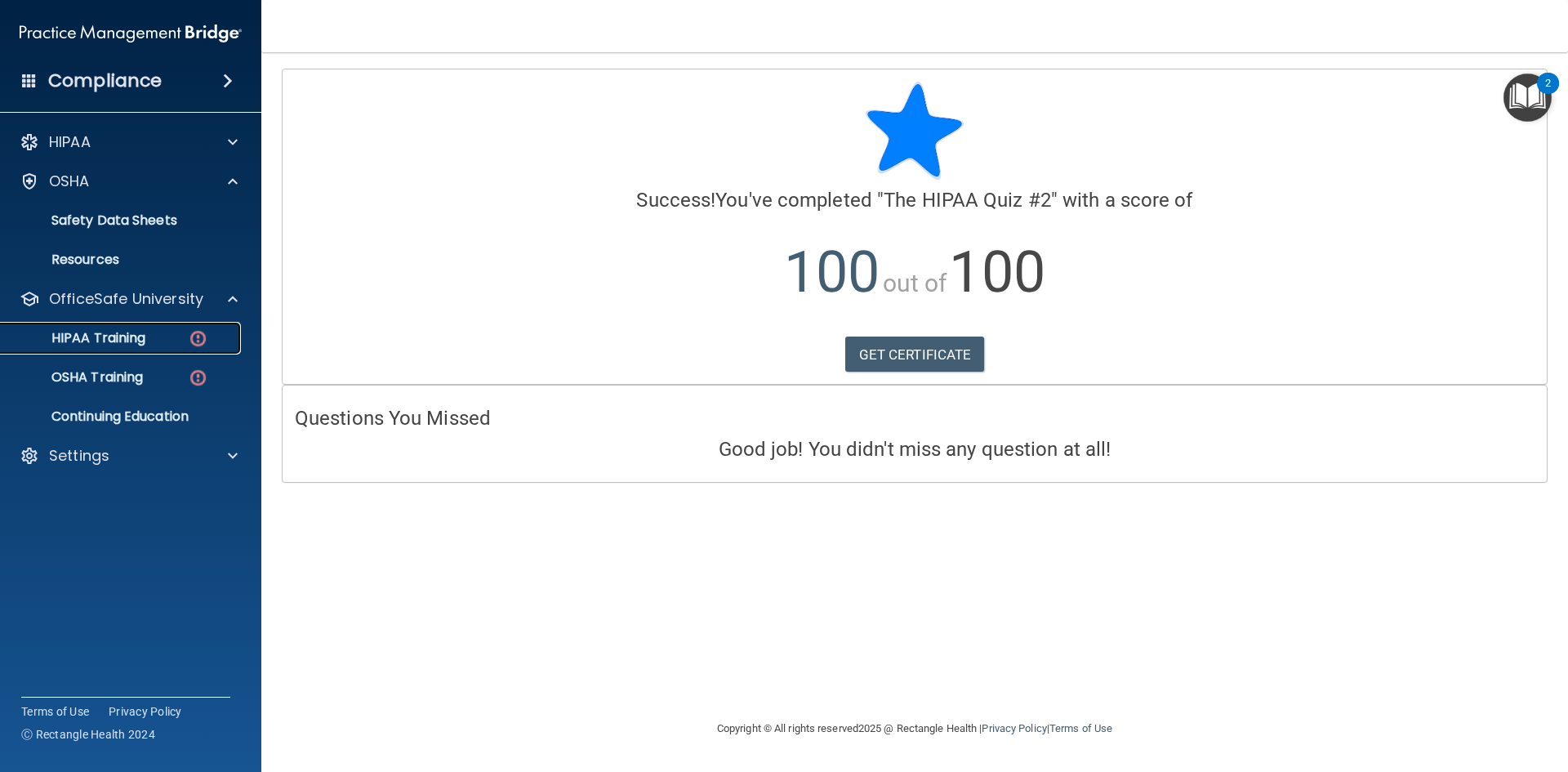
click at [216, 339] on div "HIPAA Training" at bounding box center [123, 338] width 223 height 17
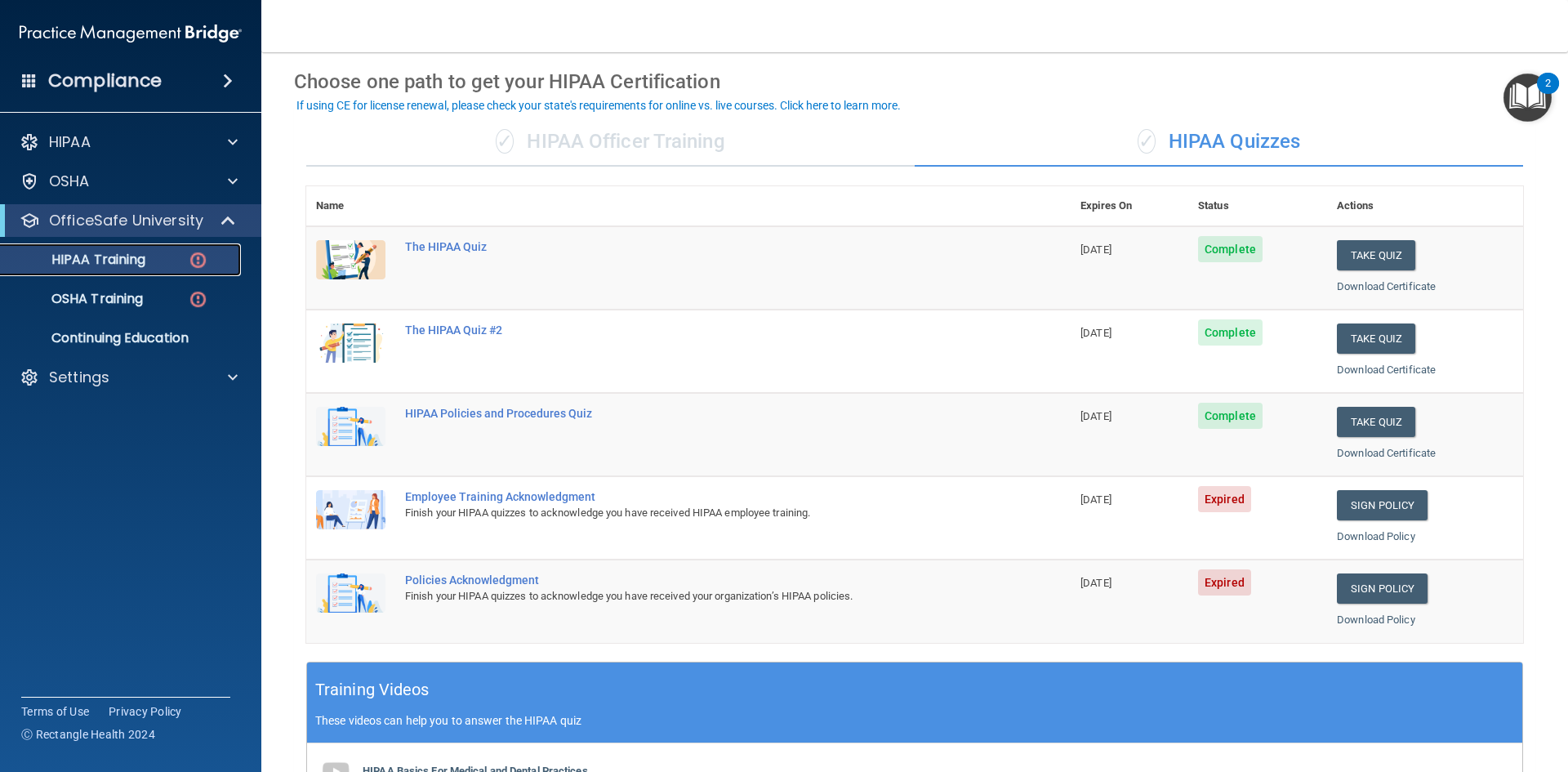
scroll to position [245, 0]
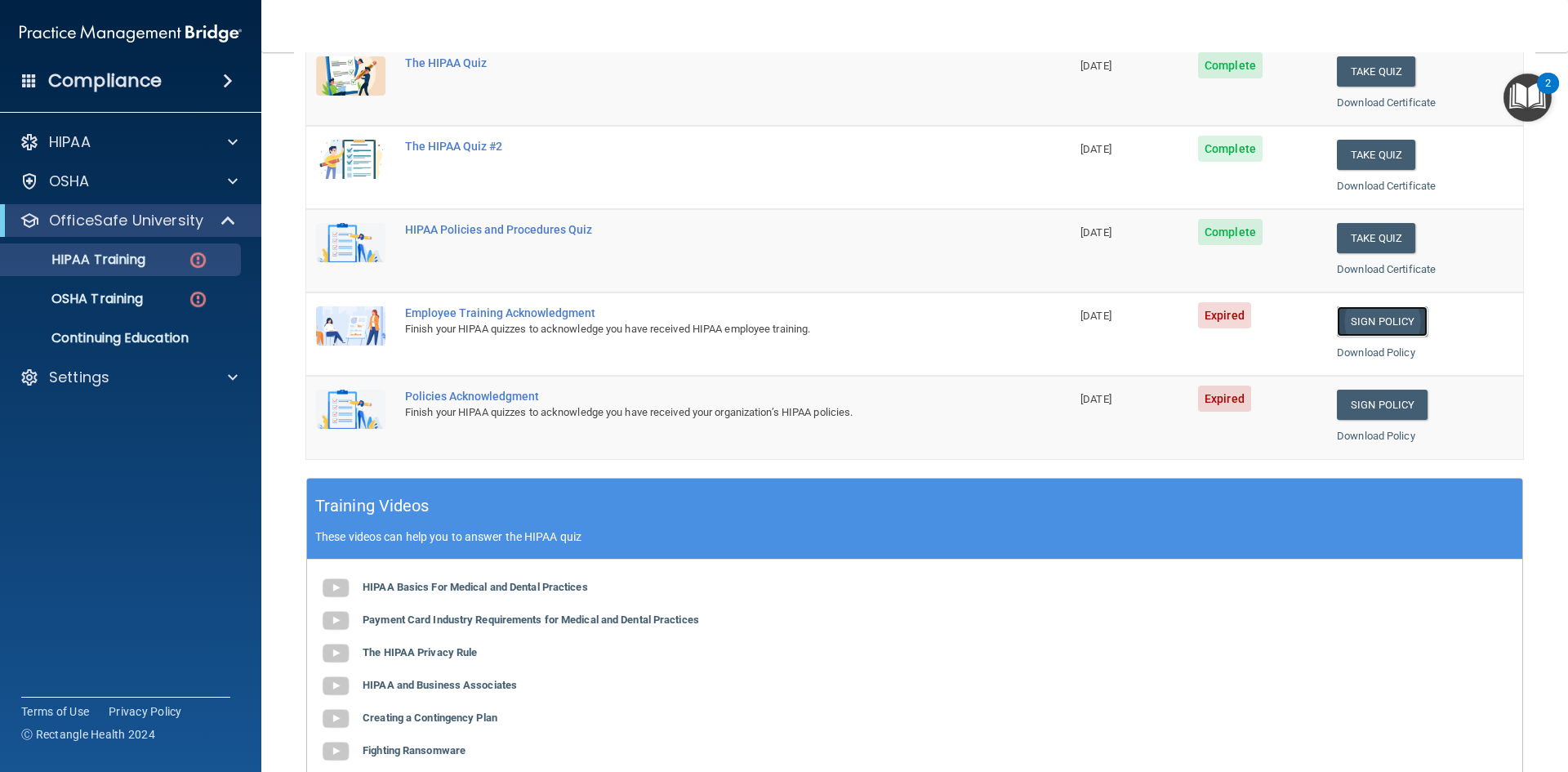
click at [1399, 313] on link "Sign Policy" at bounding box center [1382, 321] width 90 height 30
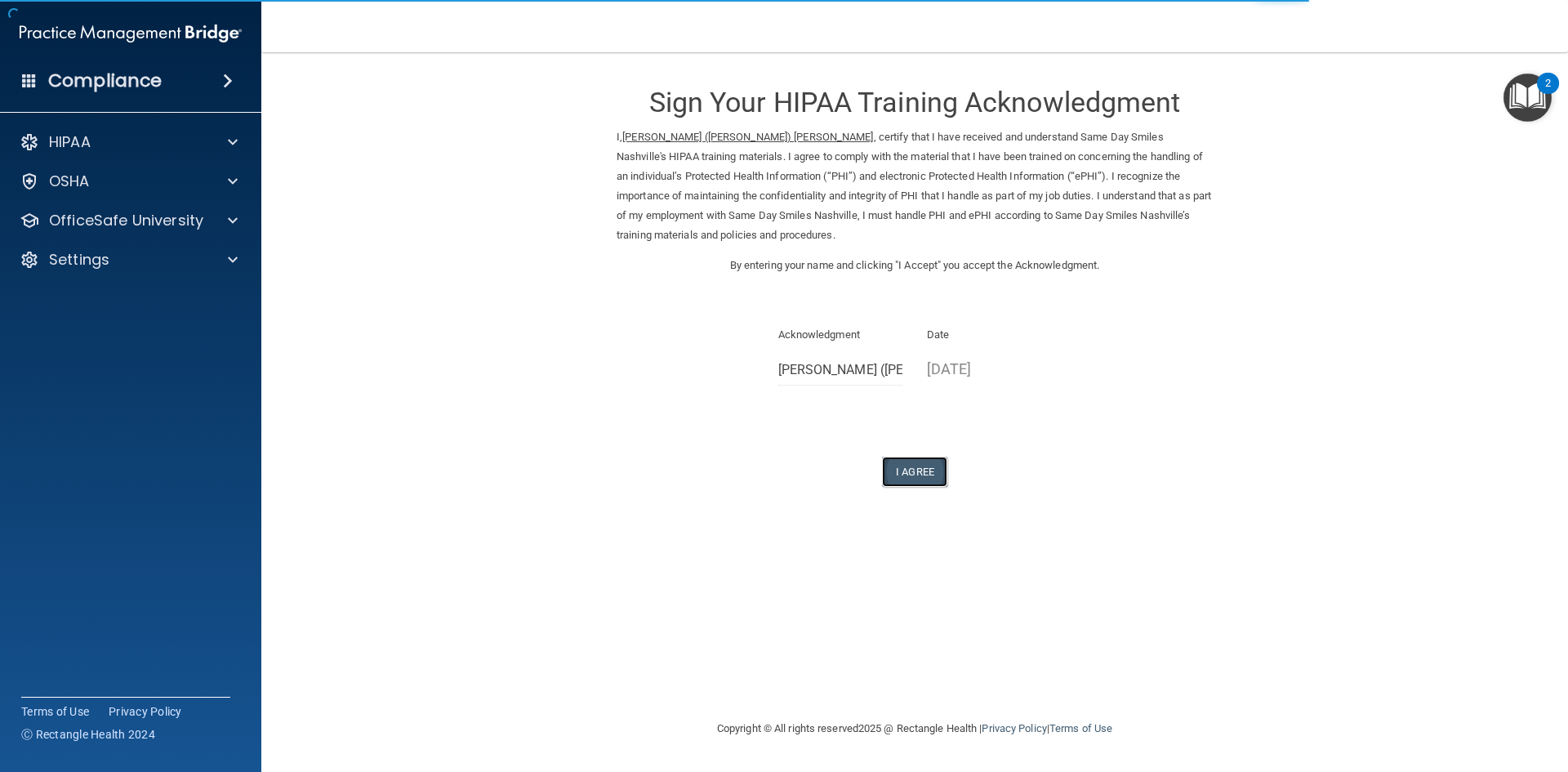
click at [925, 469] on button "I Agree" at bounding box center [914, 472] width 65 height 30
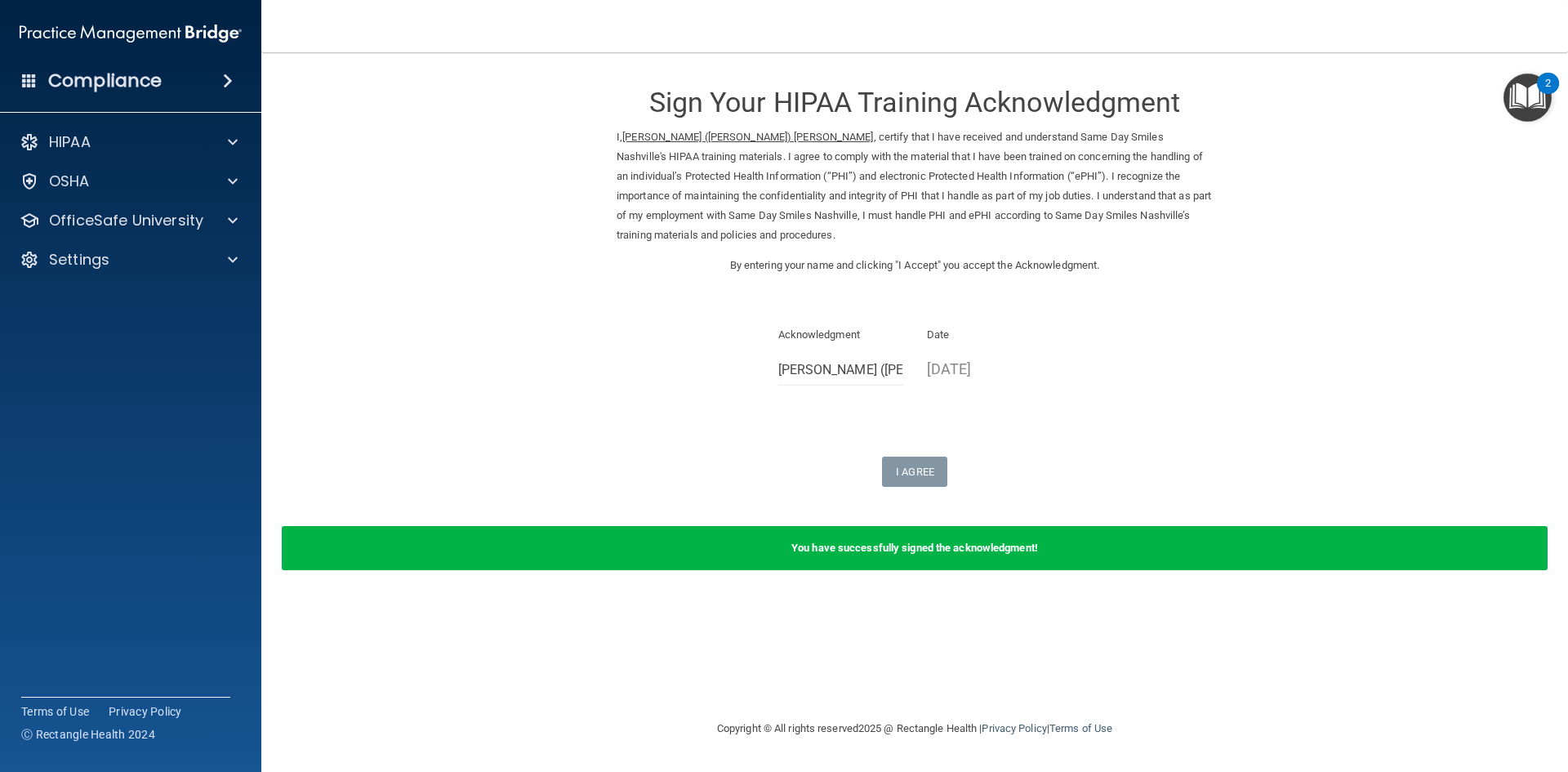
click at [959, 549] on b "You have successfully signed the acknowledgment!" at bounding box center [915, 547] width 247 height 12
click at [828, 531] on div "You have successfully signed the acknowledgment!" at bounding box center [915, 548] width 1266 height 44
click at [213, 180] on div at bounding box center [230, 181] width 41 height 19
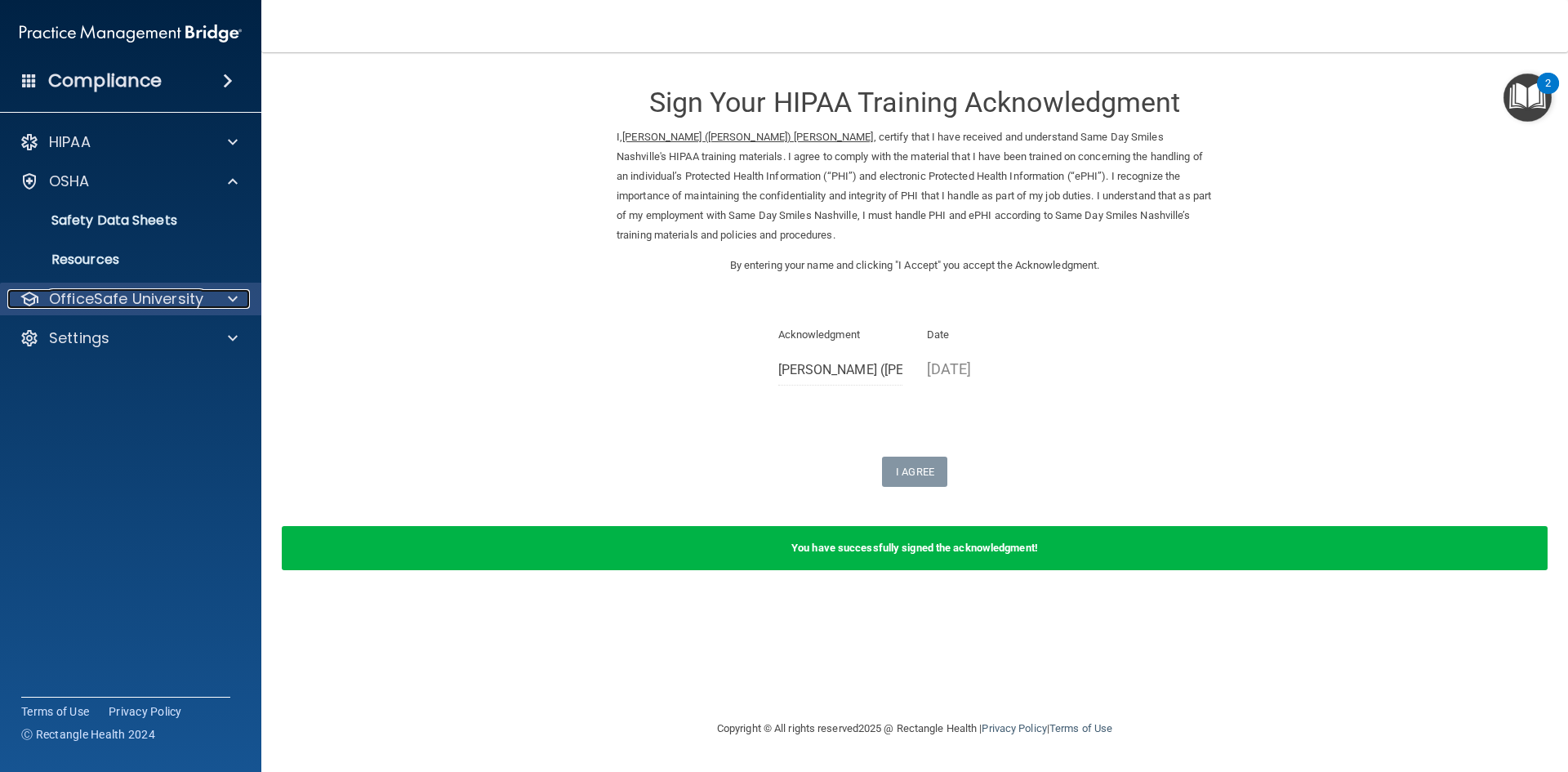
click at [196, 301] on p "OfficeSafe University" at bounding box center [126, 298] width 155 height 19
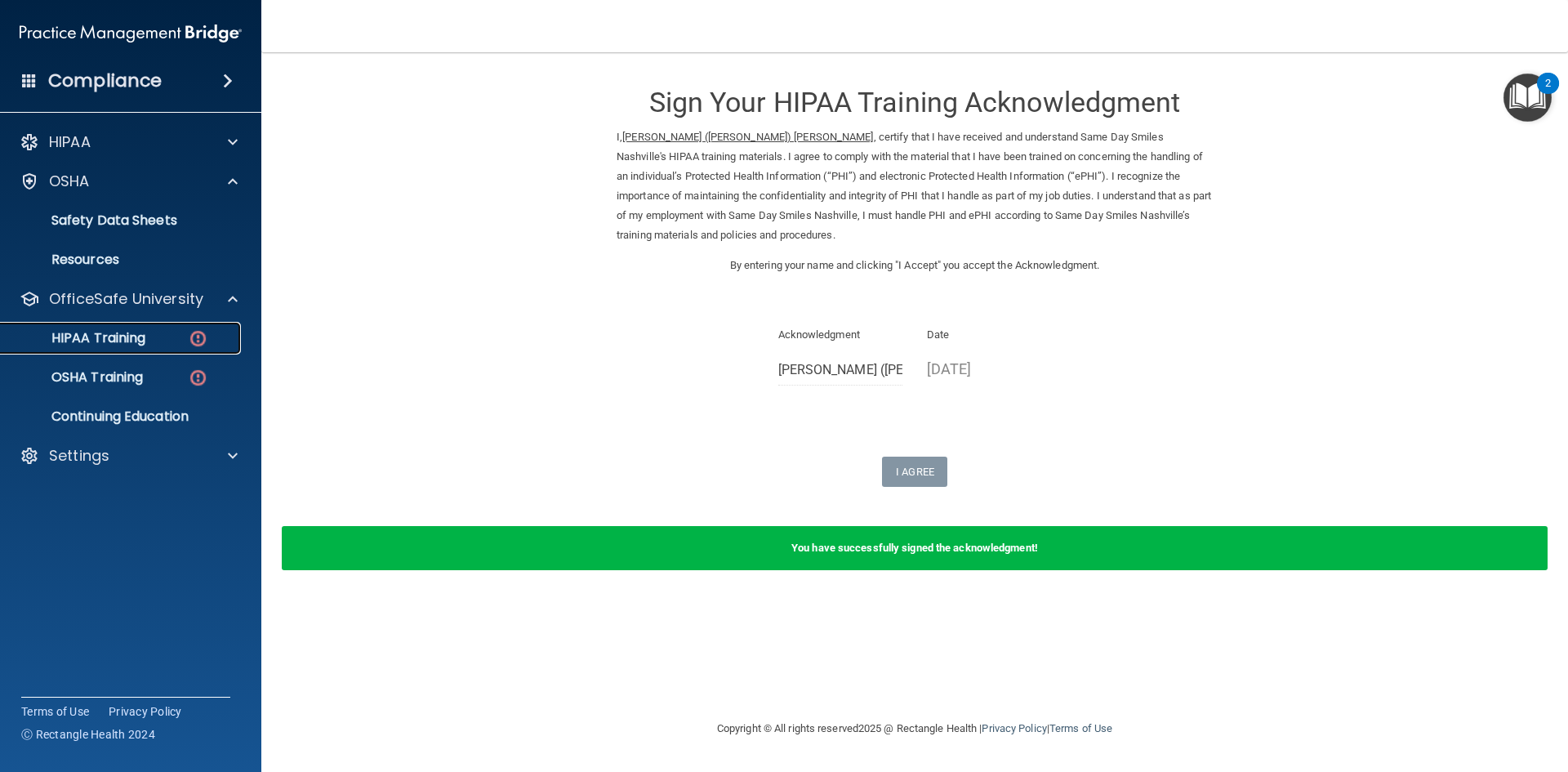
click at [166, 348] on link "HIPAA Training" at bounding box center [111, 337] width 257 height 32
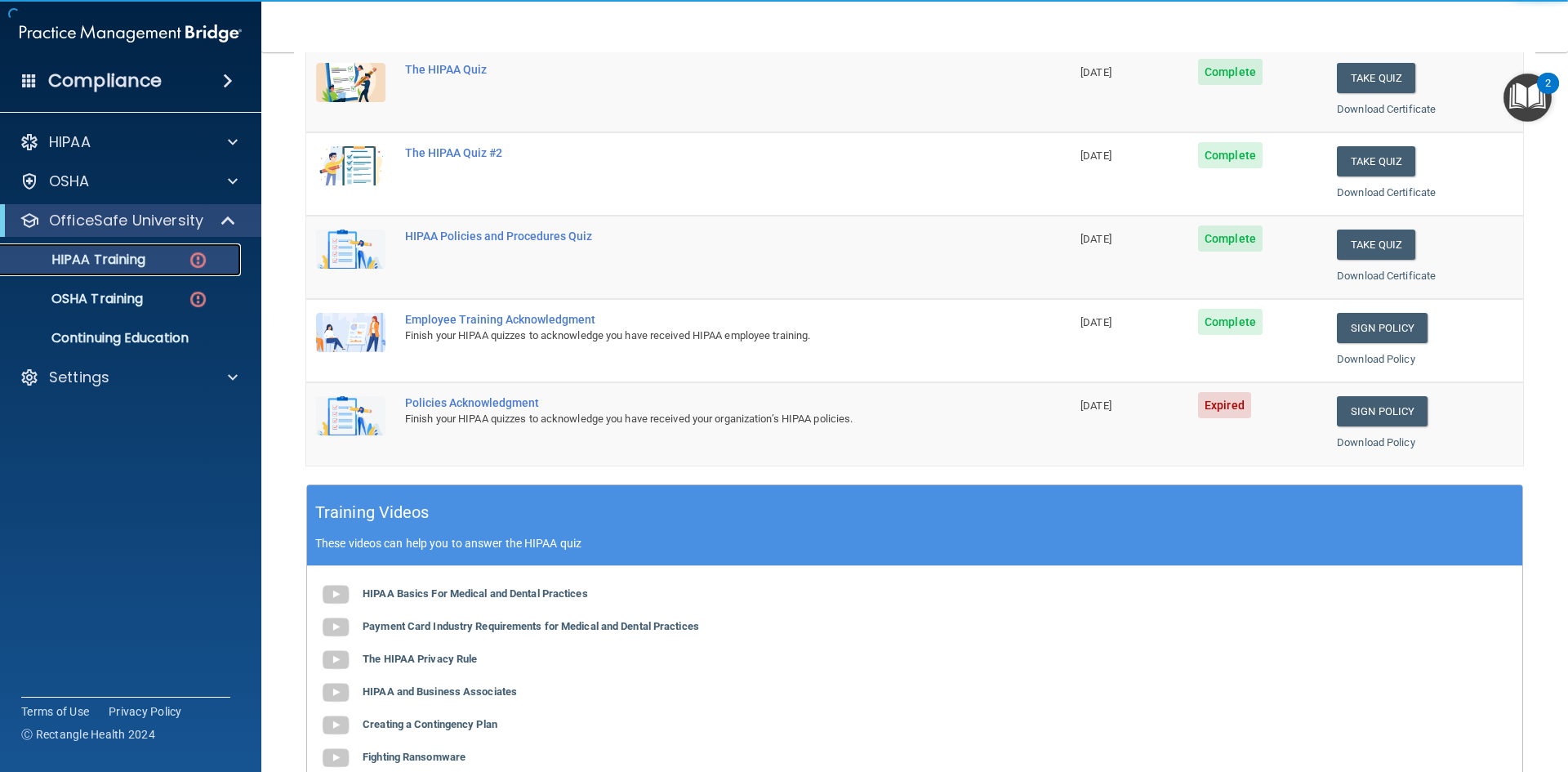
scroll to position [245, 0]
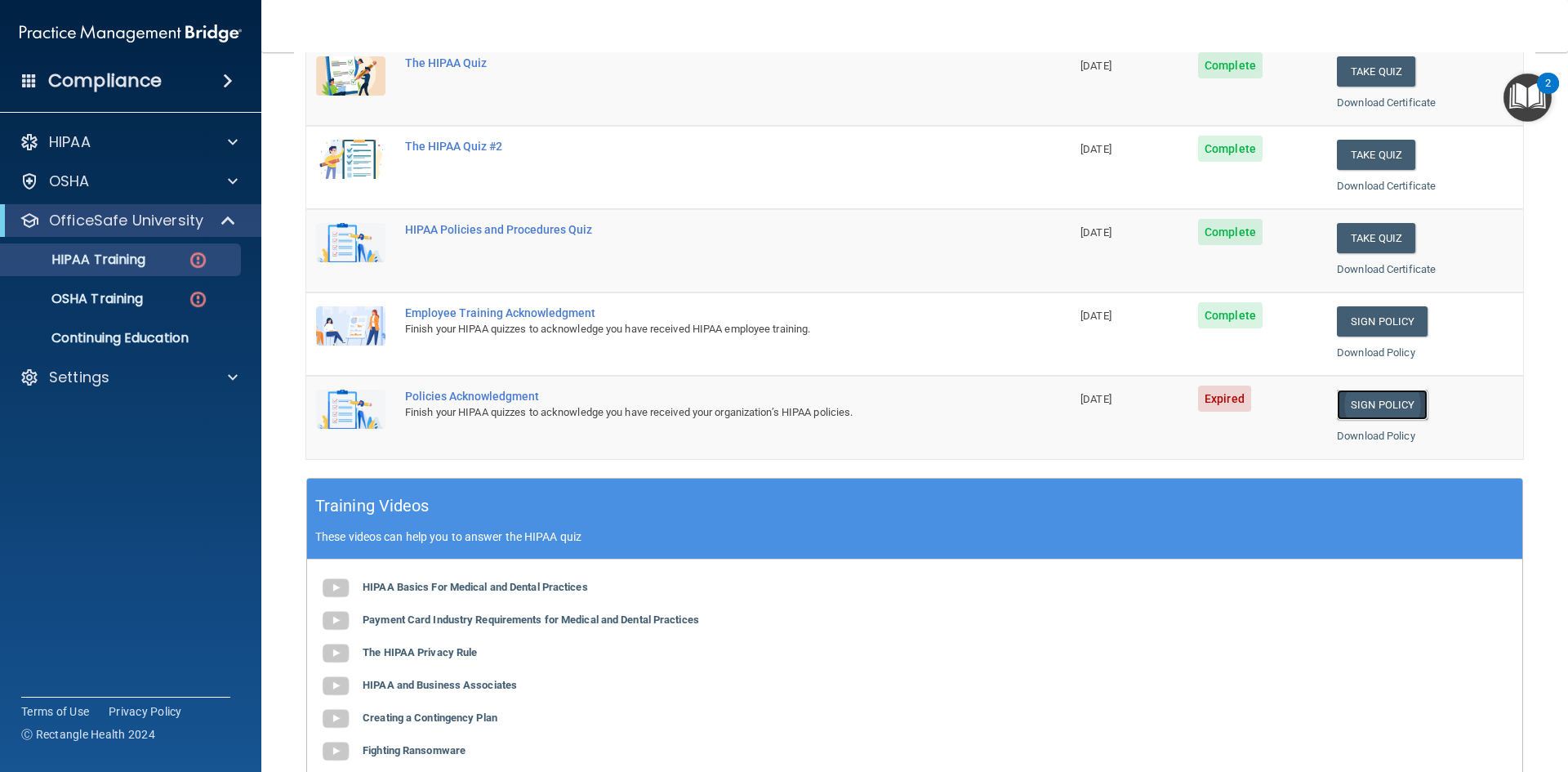
click at [1375, 404] on link "Sign Policy" at bounding box center [1382, 404] width 90 height 30
click at [1370, 398] on link "Sign Policy" at bounding box center [1382, 404] width 90 height 30
click at [212, 263] on div "HIPAA Training" at bounding box center [123, 260] width 223 height 17
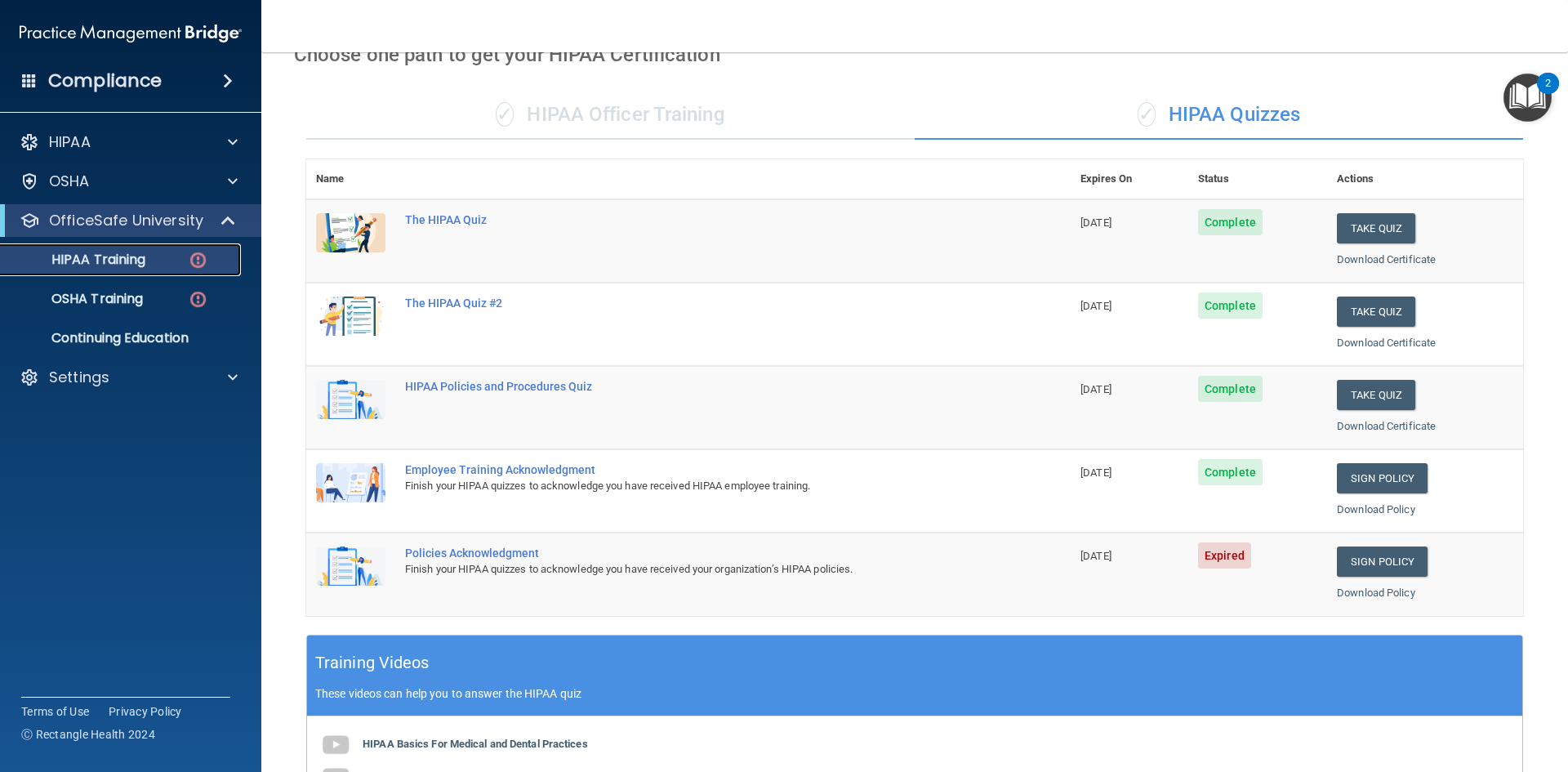
scroll to position [0, 0]
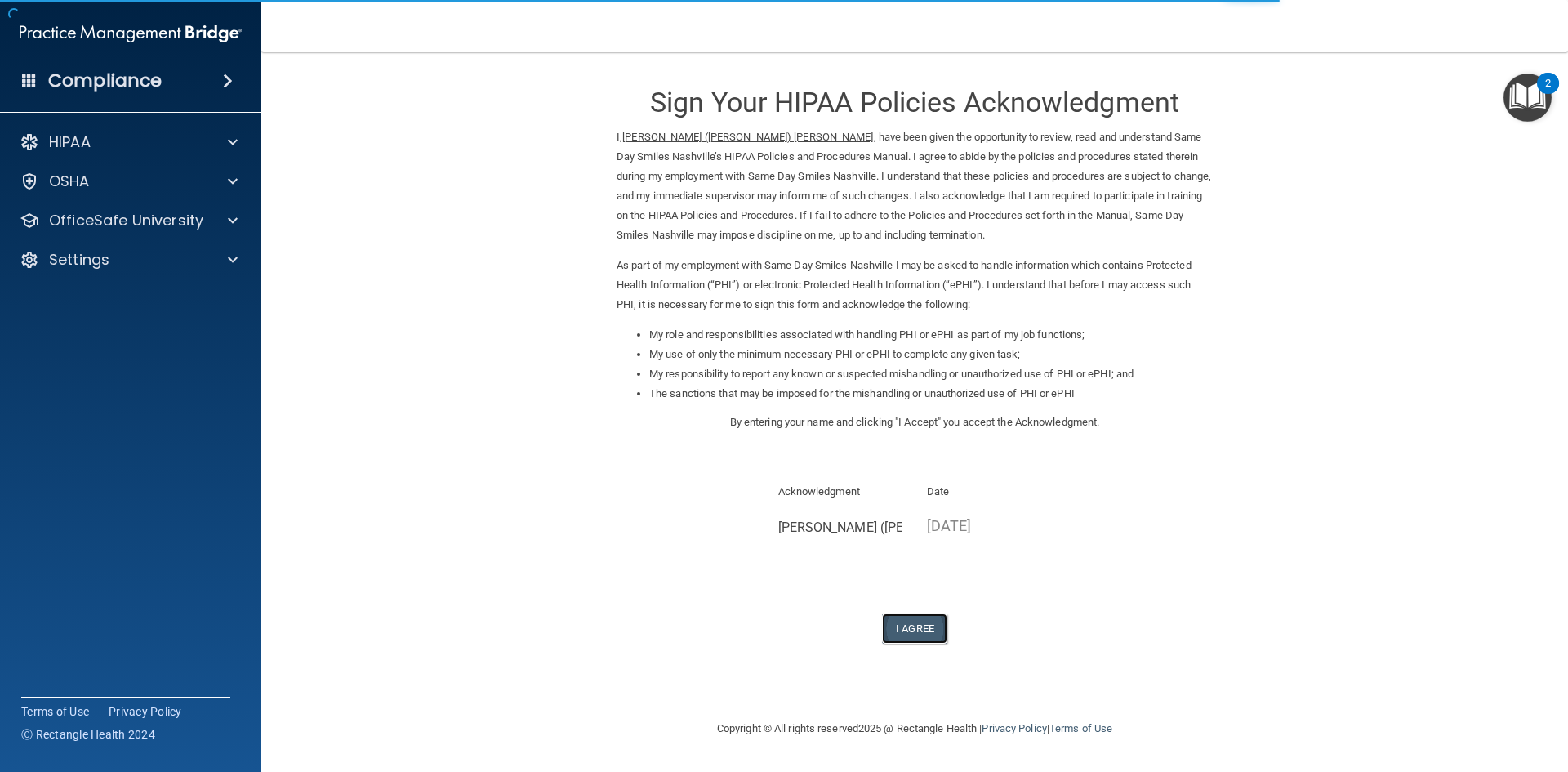
click at [938, 636] on button "I Agree" at bounding box center [914, 628] width 65 height 30
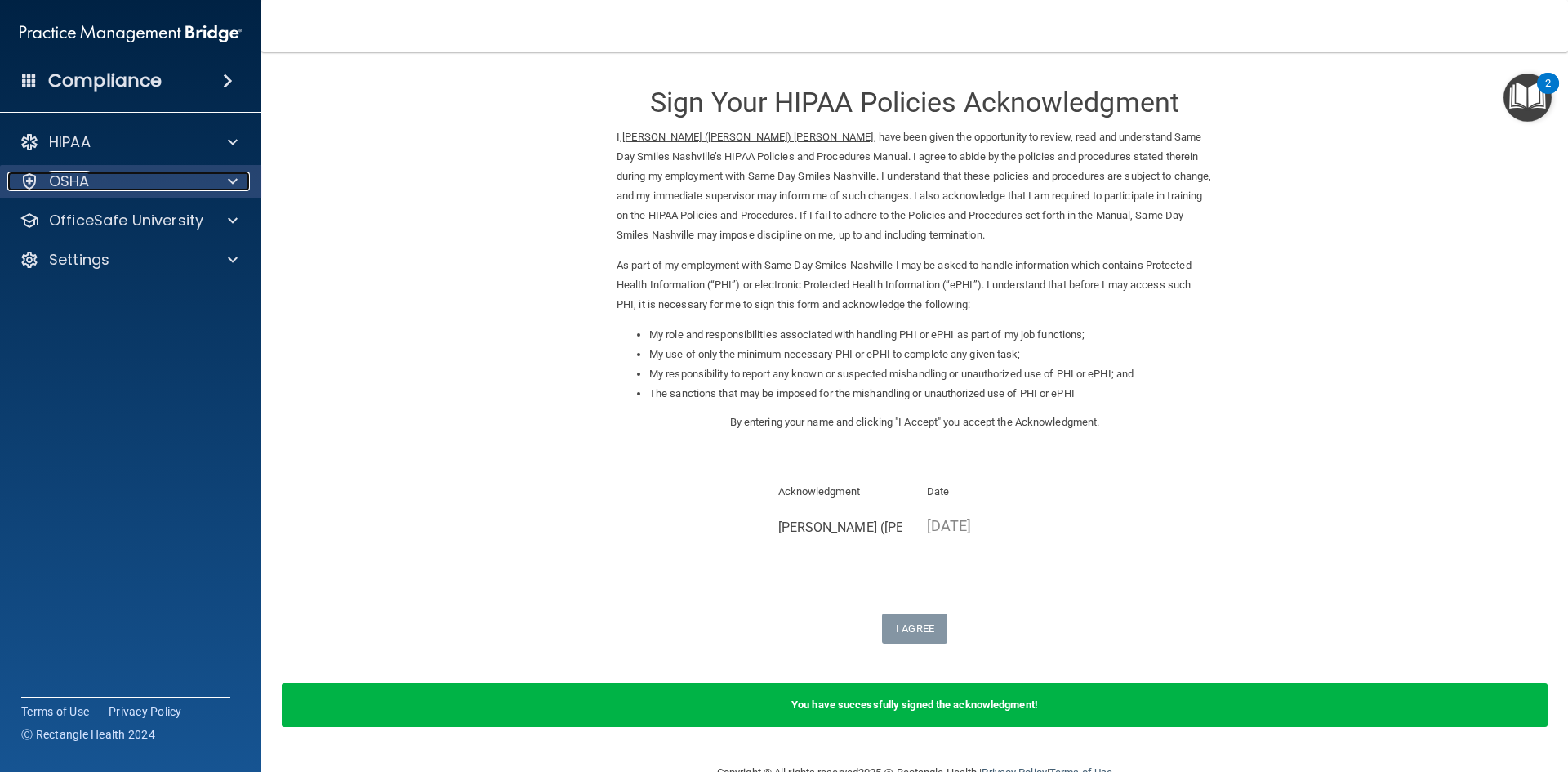
click at [216, 176] on div at bounding box center [230, 181] width 41 height 19
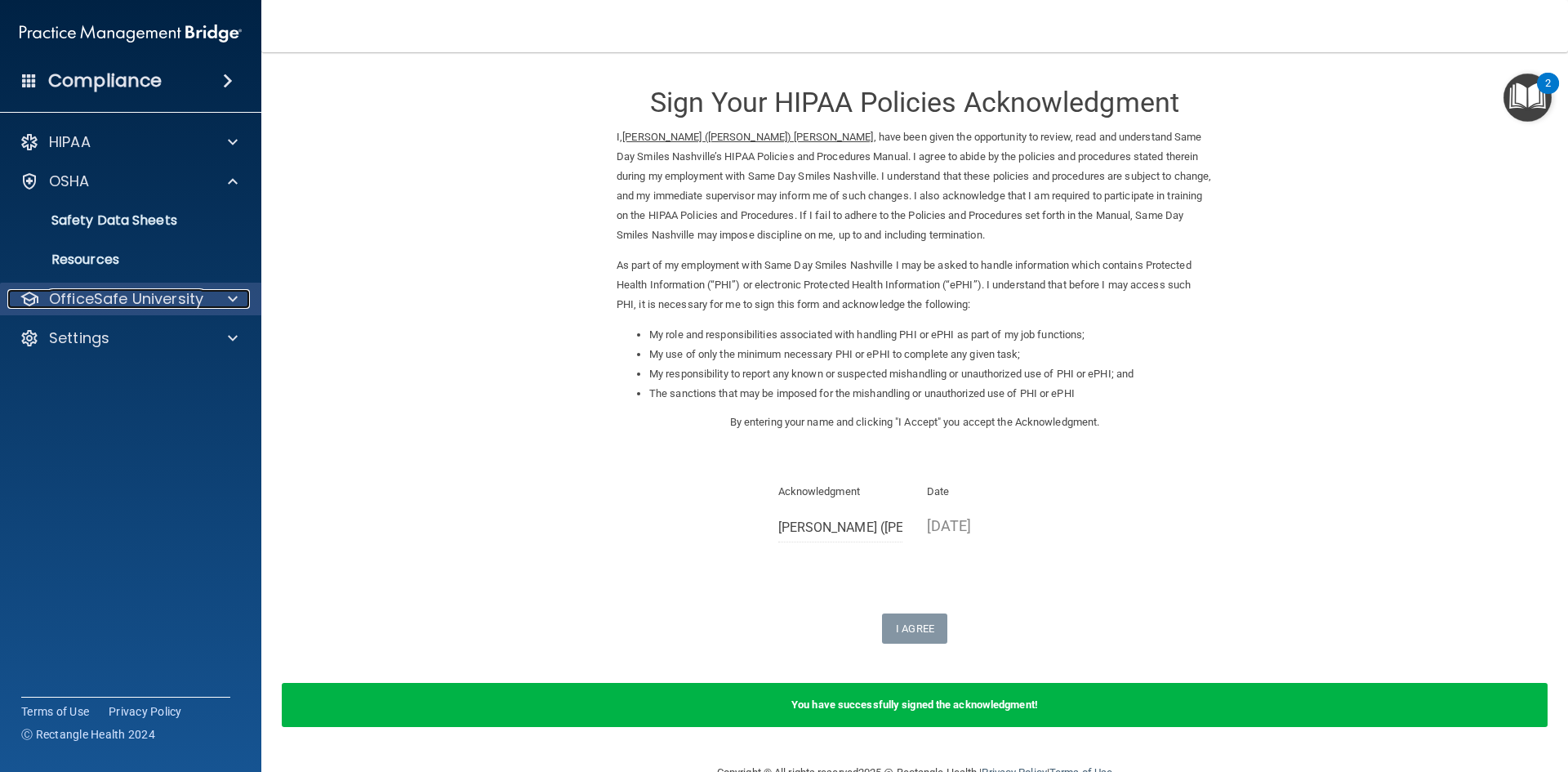
click at [205, 305] on div "OfficeSafe University" at bounding box center [109, 298] width 203 height 19
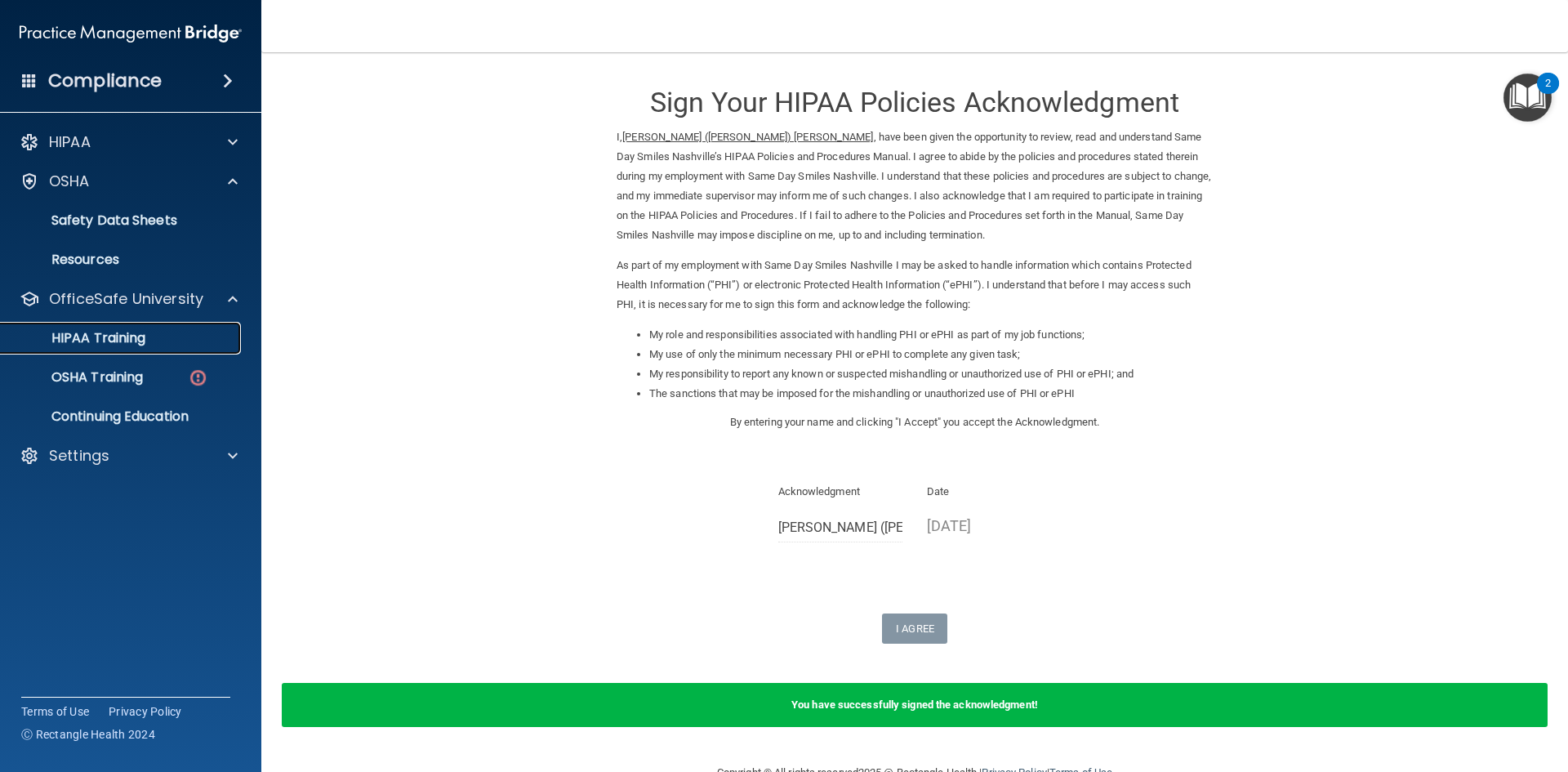
click at [191, 338] on div "HIPAA Training" at bounding box center [123, 338] width 223 height 17
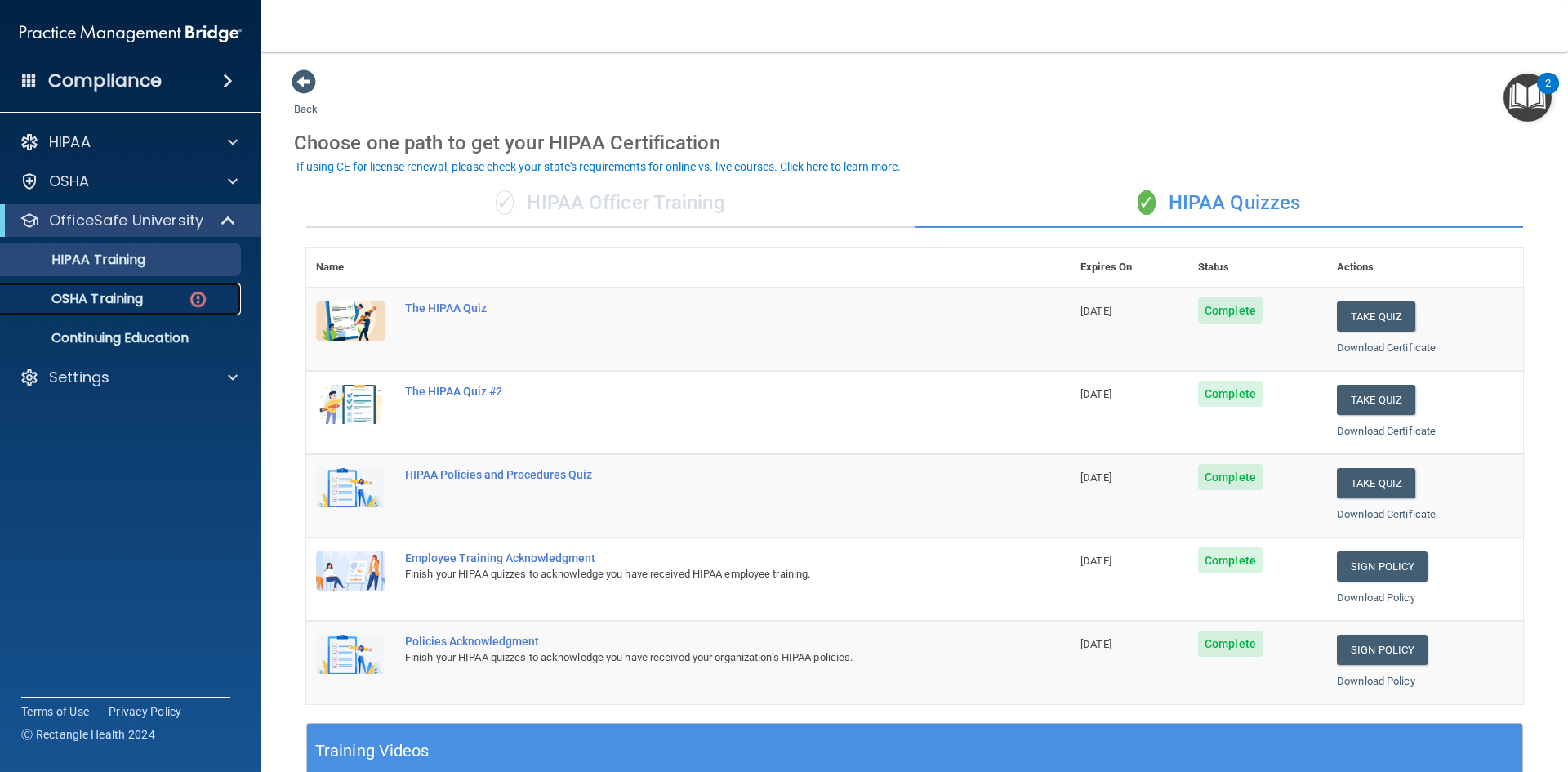
click at [106, 295] on p "OSHA Training" at bounding box center [77, 299] width 133 height 17
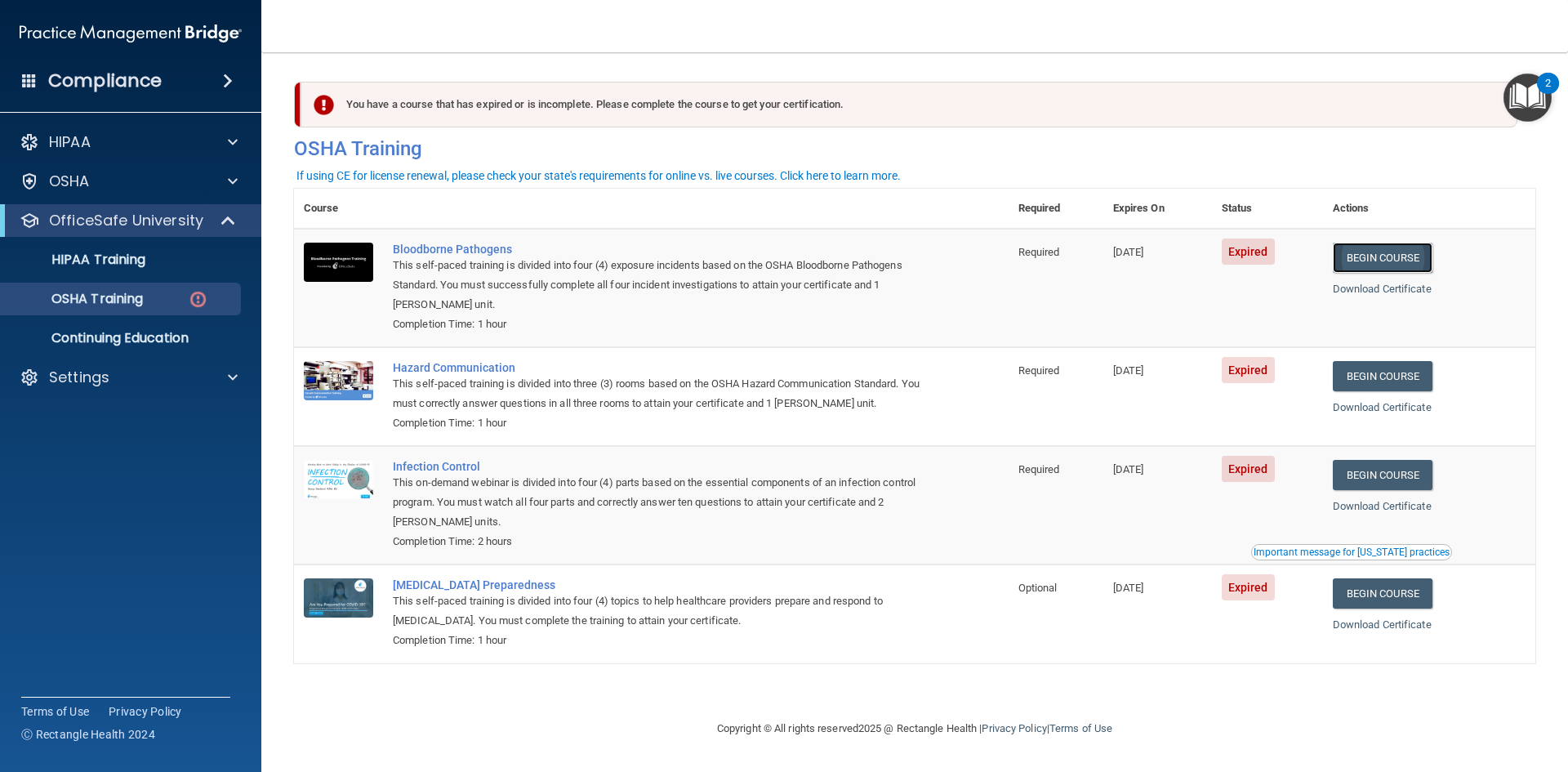
click at [1396, 250] on link "Begin Course" at bounding box center [1383, 257] width 99 height 30
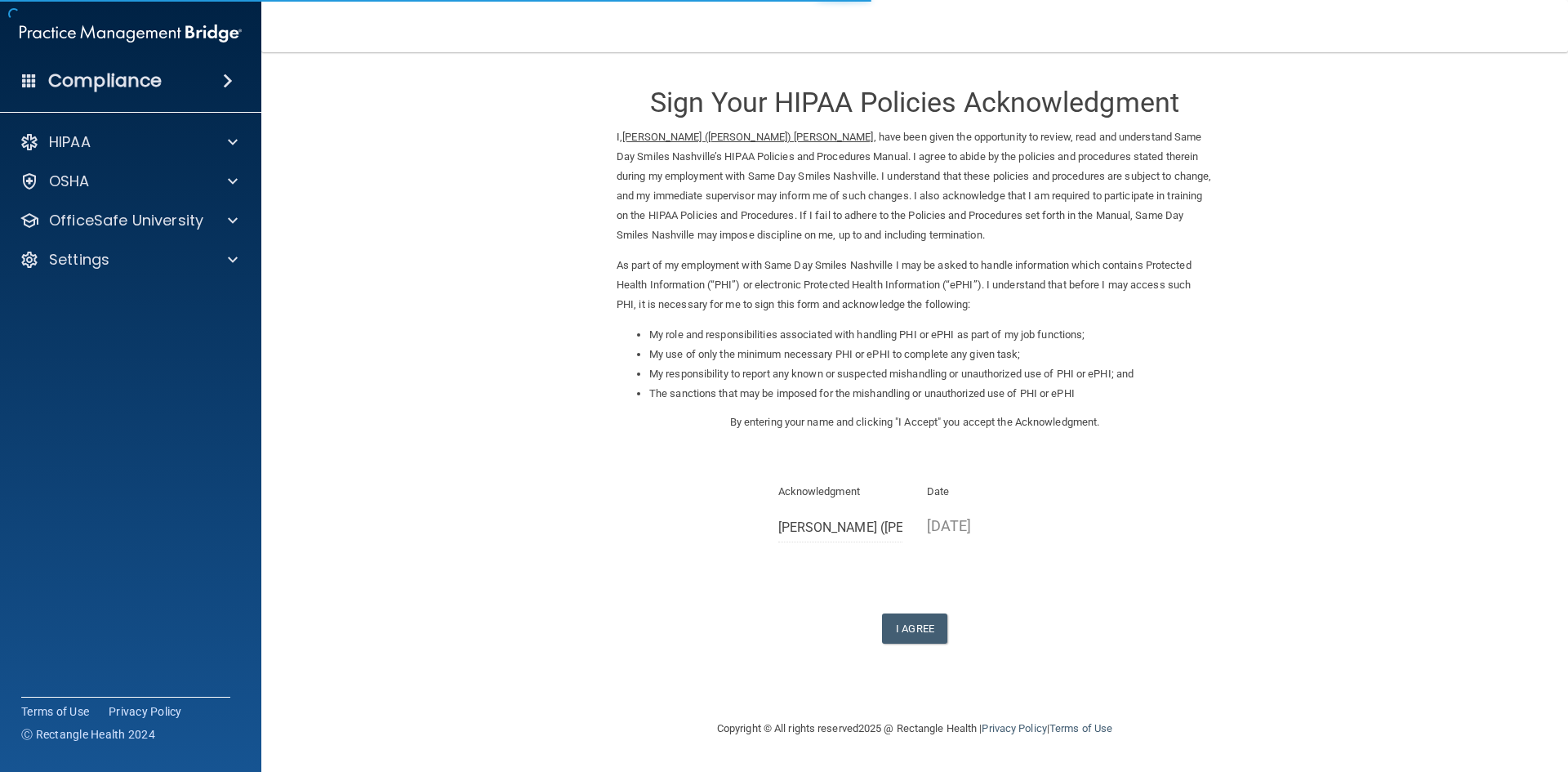
click at [924, 613] on div "Sign Your HIPAA Policies Acknowledgment I, [PERSON_NAME] ([PERSON_NAME]) [PERSO…" at bounding box center [914, 356] width 596 height 575
click at [931, 627] on button "I Agree" at bounding box center [914, 628] width 65 height 30
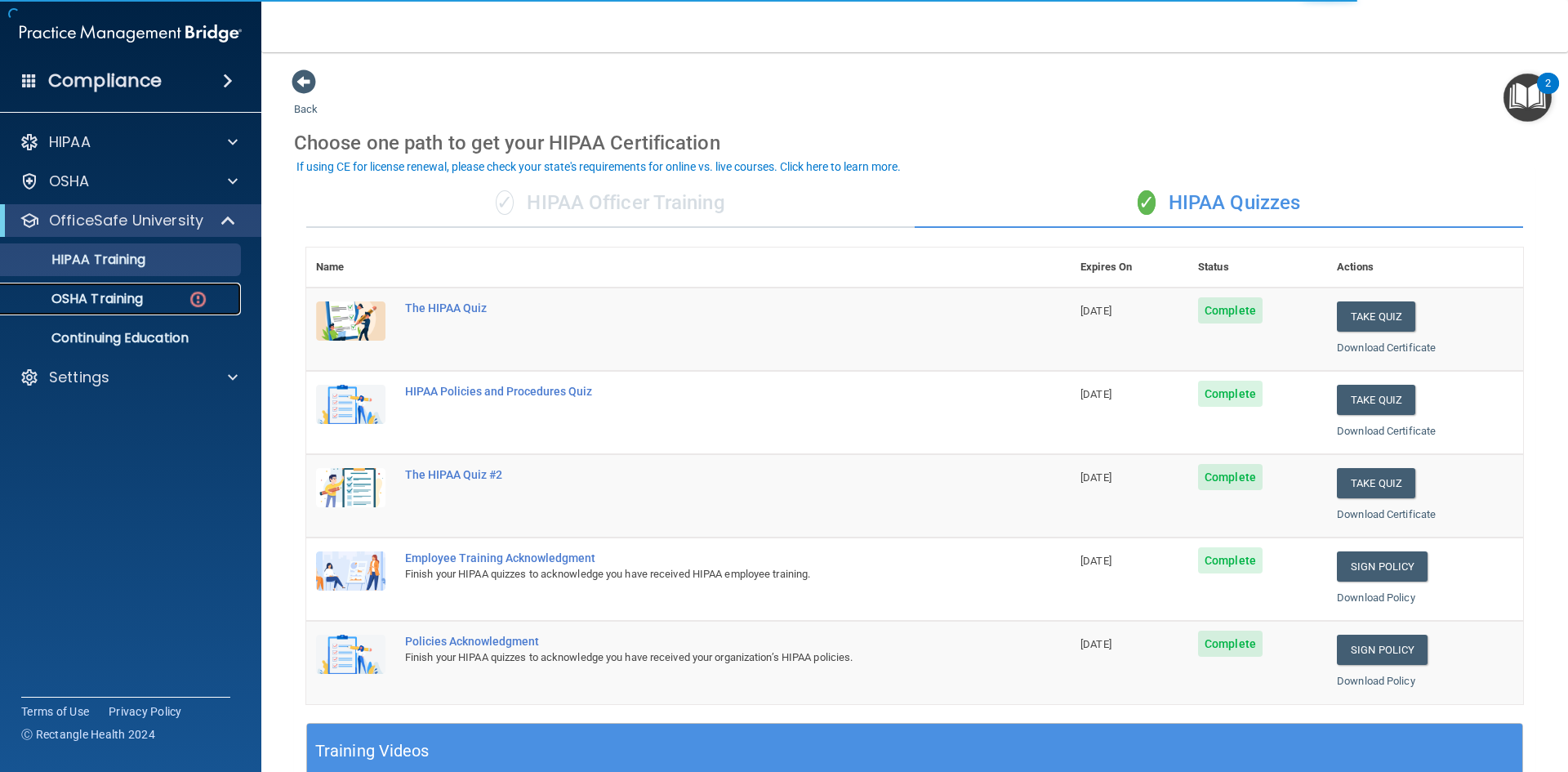
click at [201, 311] on link "OSHA Training" at bounding box center [111, 298] width 257 height 32
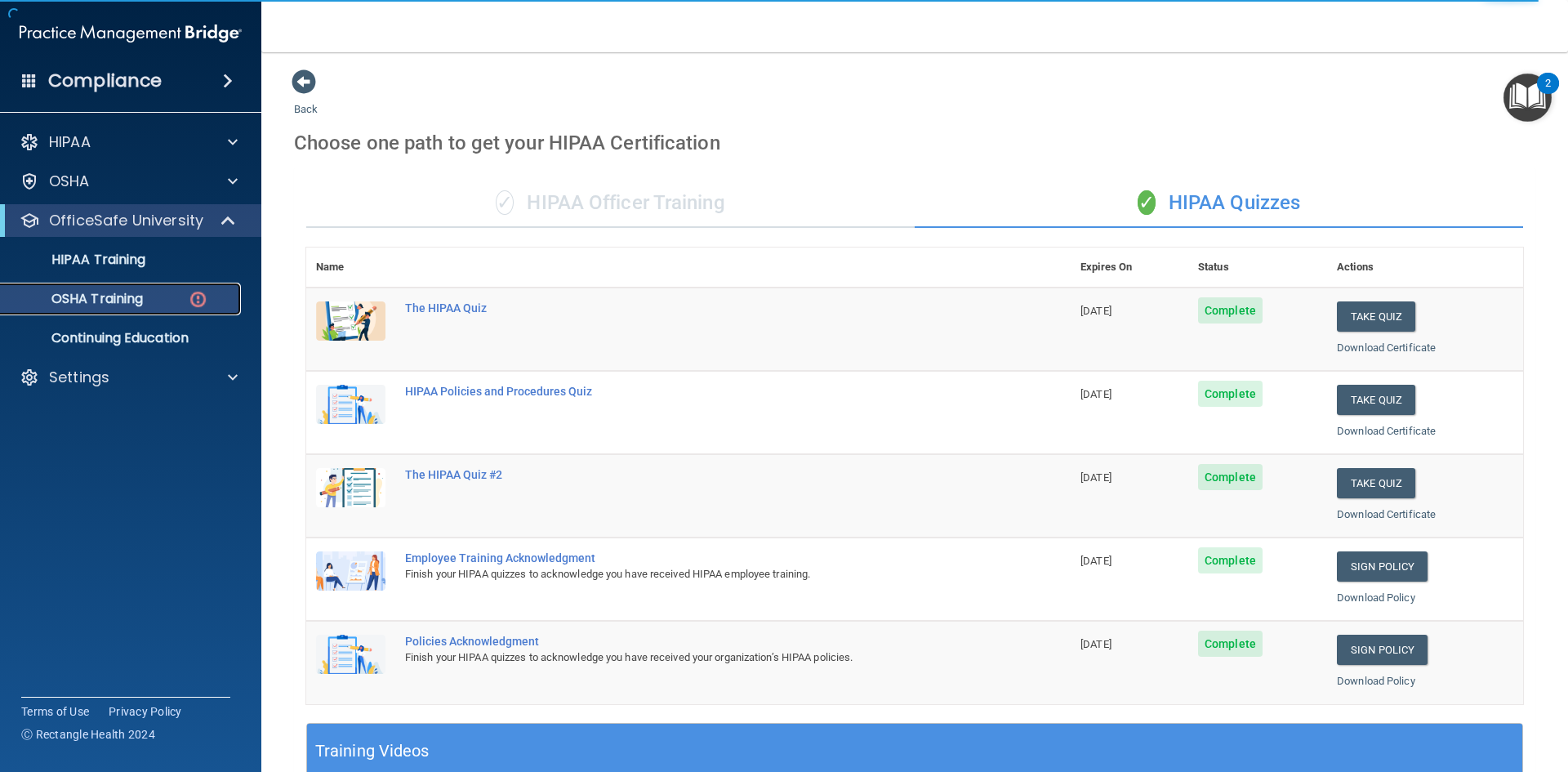
click at [182, 289] on link "OSHA Training" at bounding box center [111, 298] width 257 height 32
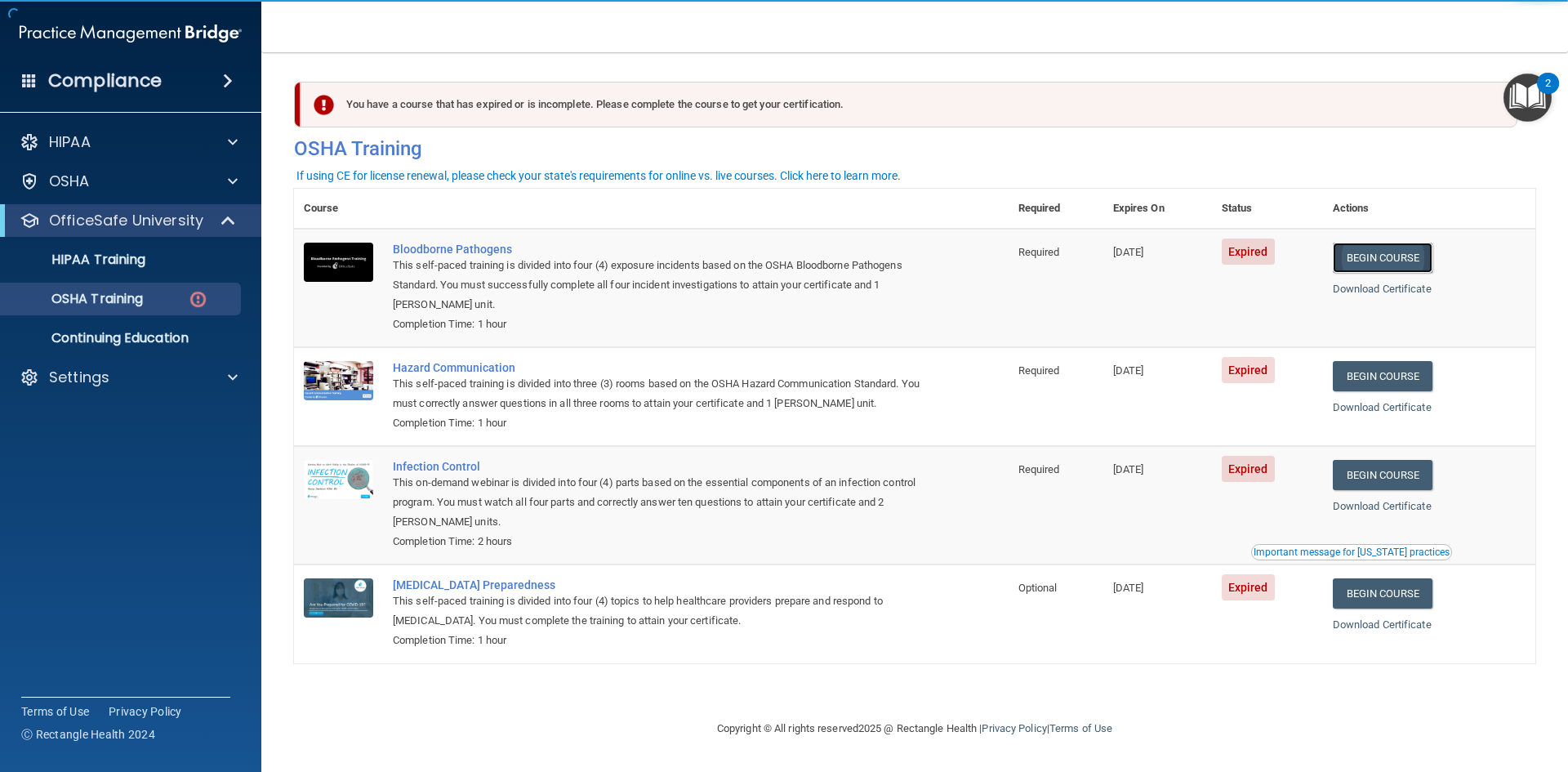
click at [1387, 253] on link "Begin Course" at bounding box center [1383, 257] width 99 height 30
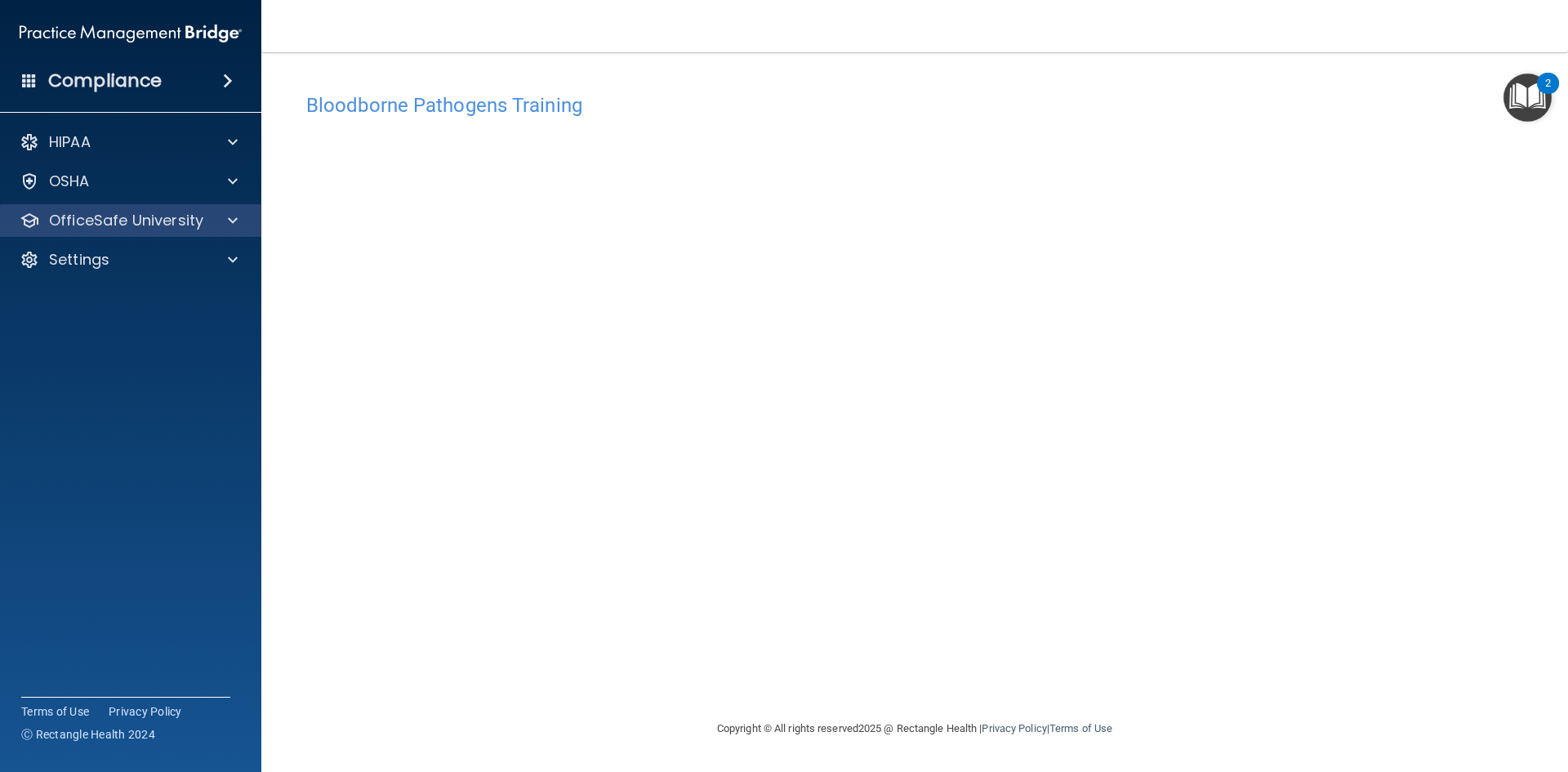
click at [222, 207] on div "OfficeSafe University" at bounding box center [131, 220] width 263 height 32
click at [232, 212] on span at bounding box center [232, 220] width 10 height 19
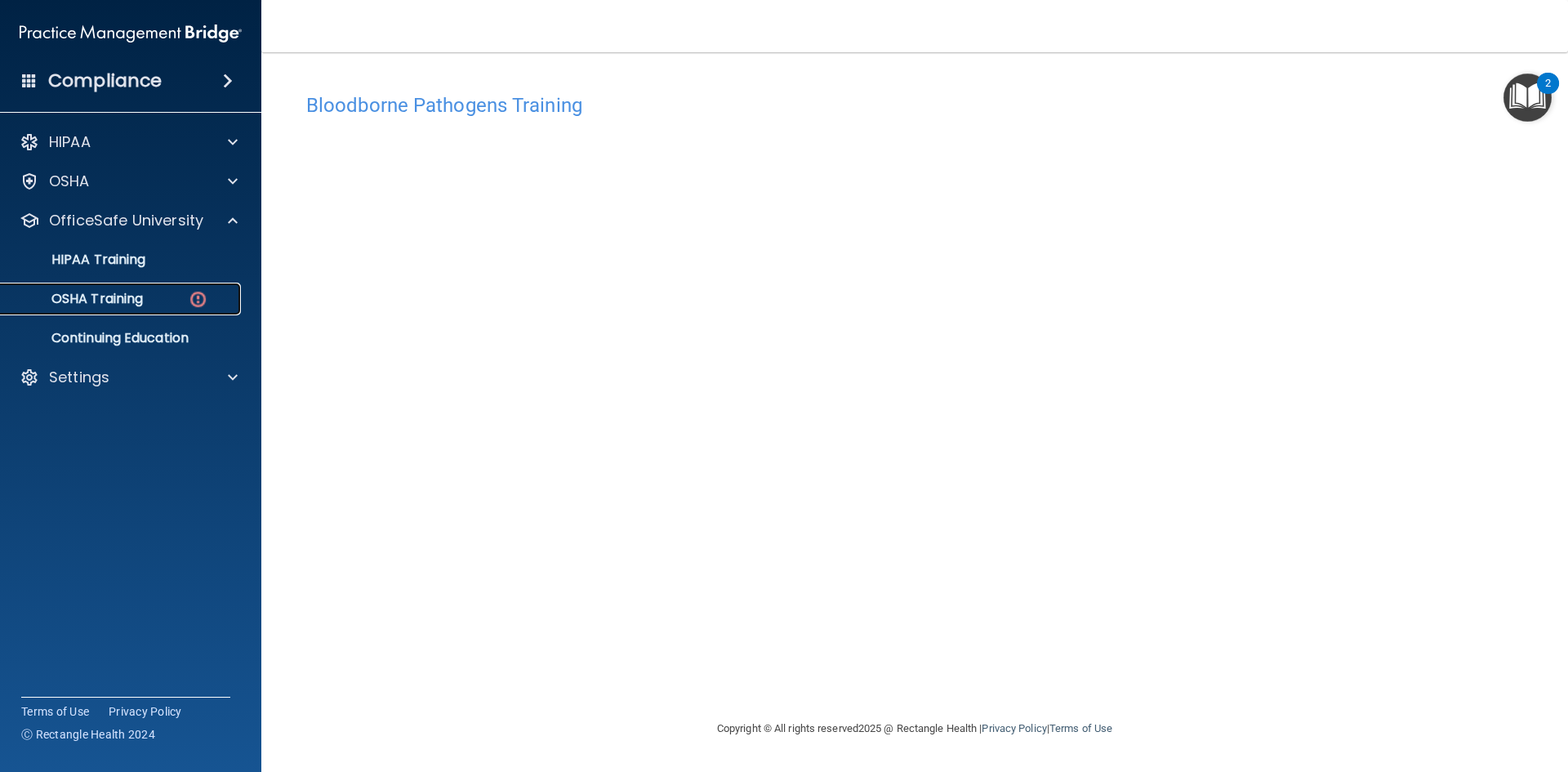
click at [210, 294] on div "OSHA Training" at bounding box center [123, 299] width 223 height 17
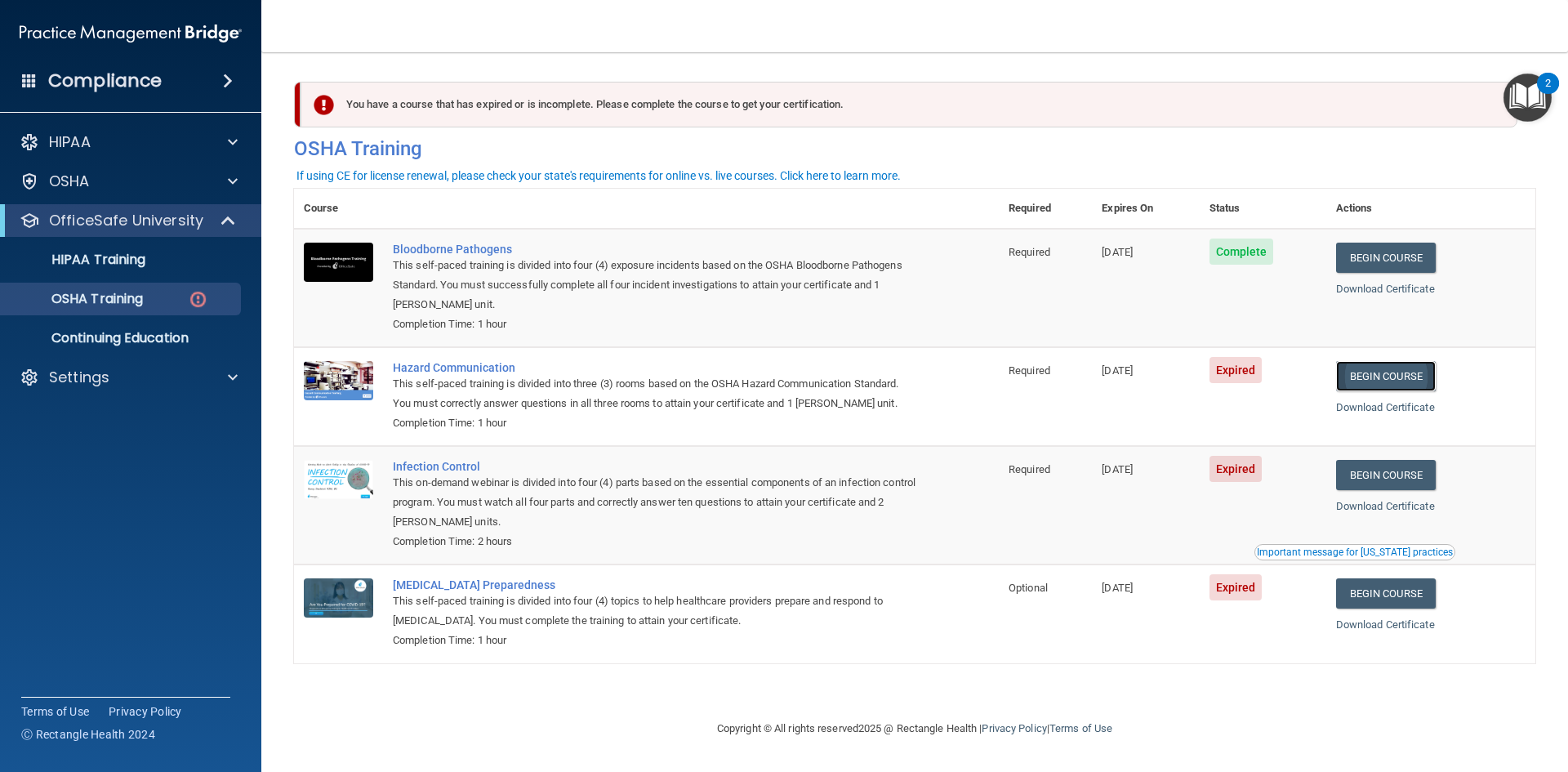
click at [1435, 377] on link "Begin Course" at bounding box center [1386, 376] width 99 height 30
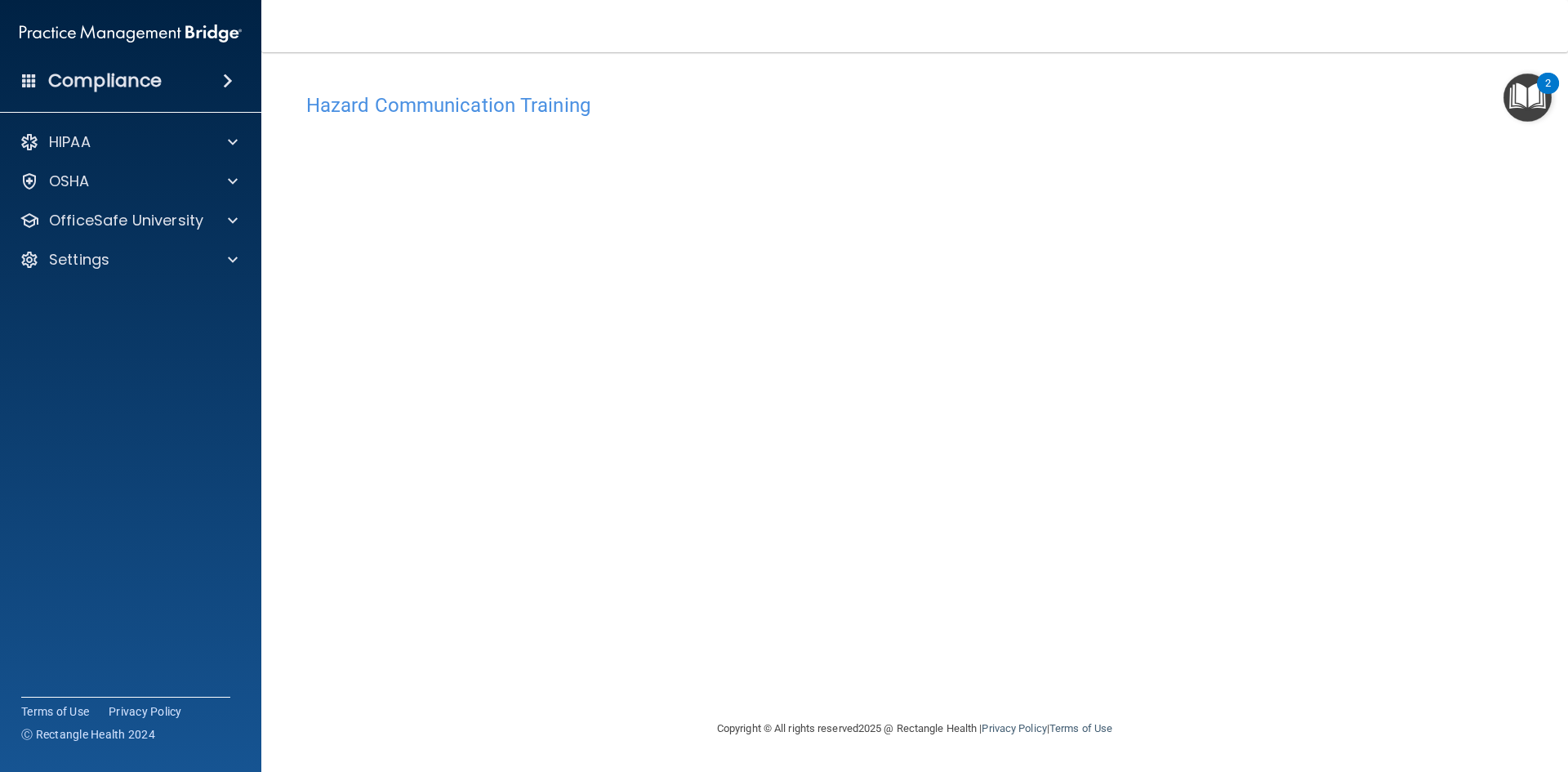
click at [229, 204] on div "HIPAA Documents and Policies Report an Incident Business Associates Emergency P…" at bounding box center [131, 204] width 263 height 170
click at [220, 227] on div at bounding box center [230, 220] width 41 height 19
click at [167, 295] on div "OSHA Training" at bounding box center [123, 299] width 223 height 17
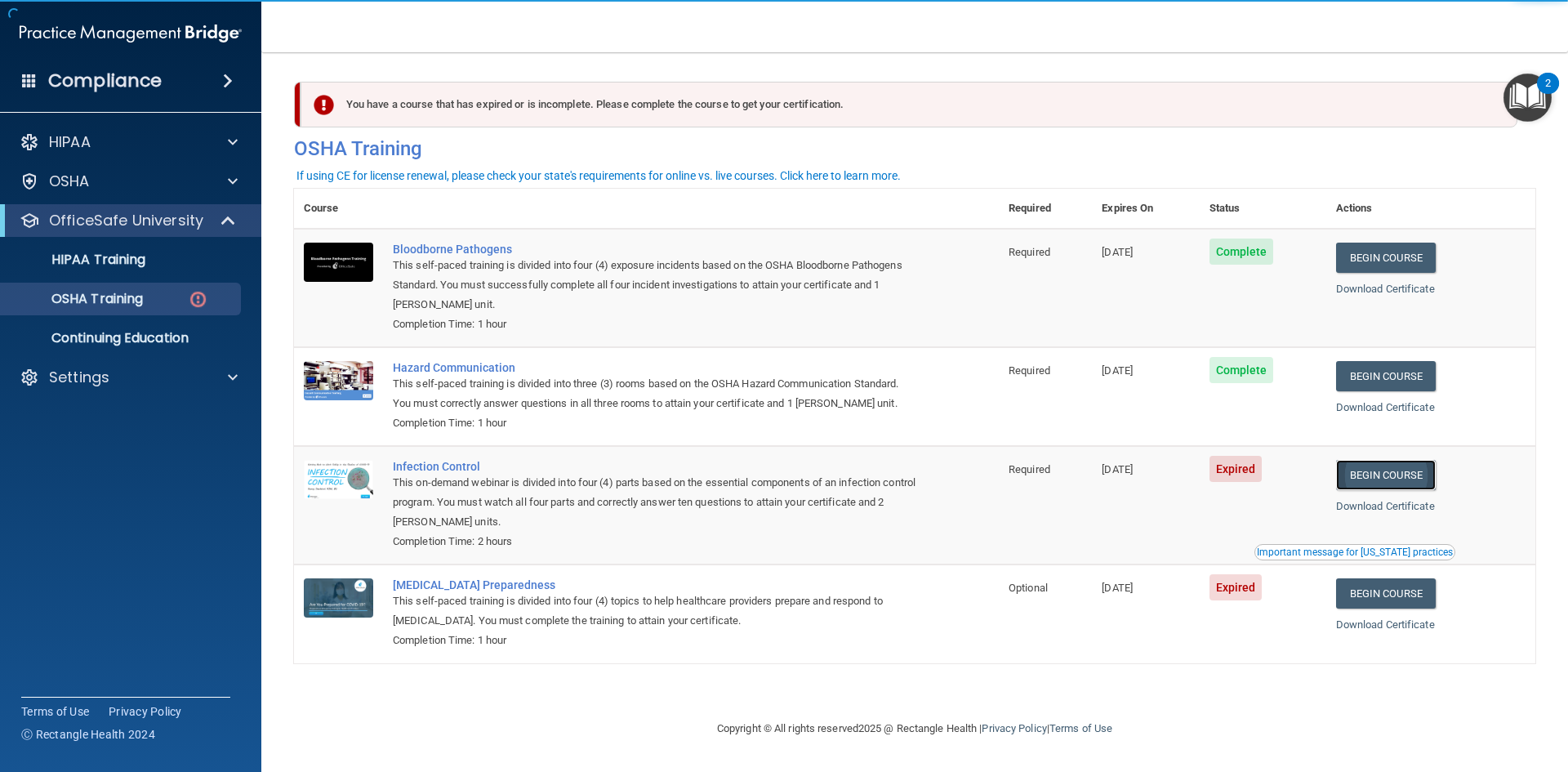
click at [1384, 474] on link "Begin Course" at bounding box center [1386, 474] width 99 height 30
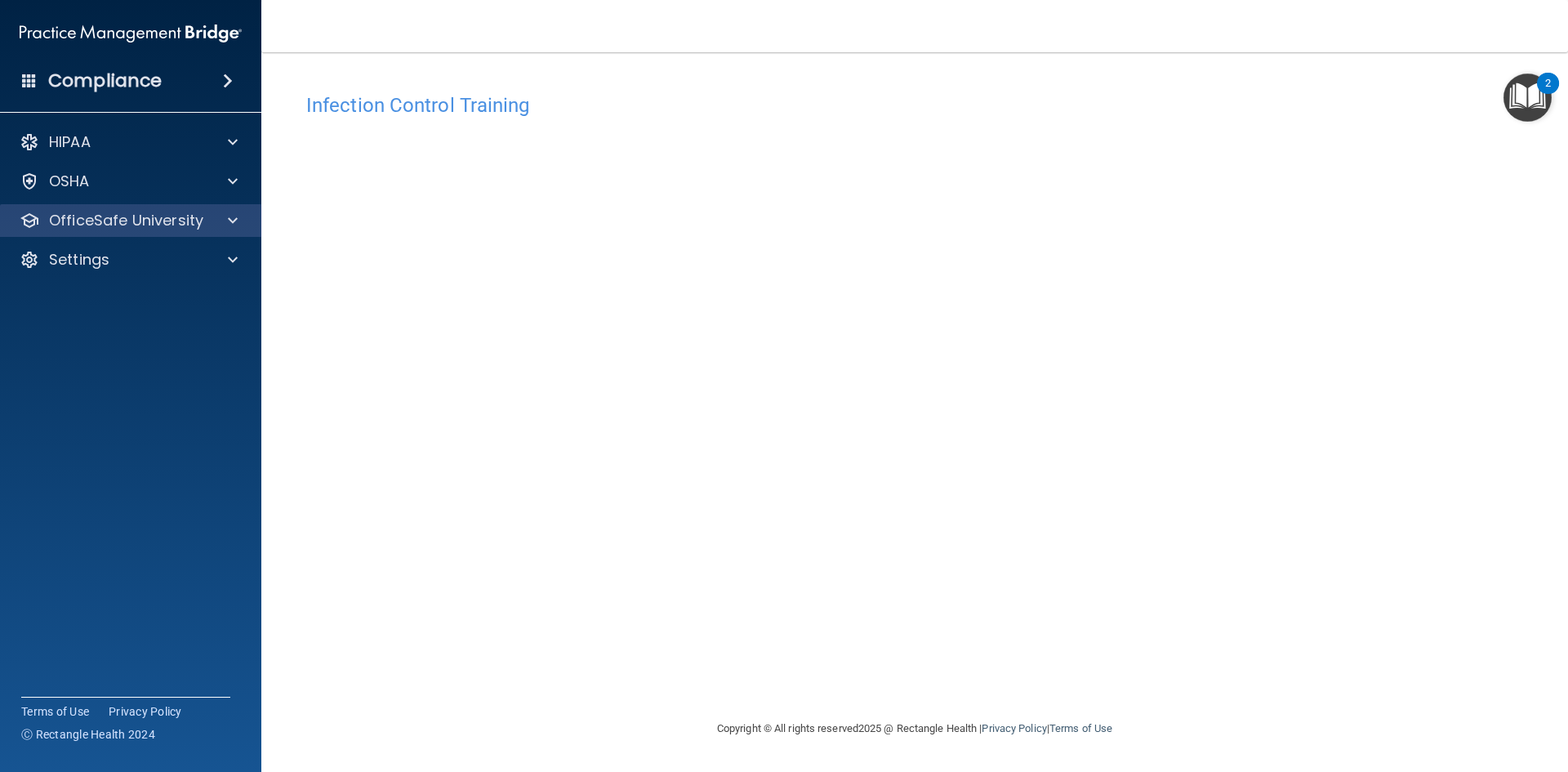
click at [162, 236] on div "OfficeSafe University" at bounding box center [131, 220] width 263 height 32
click at [226, 221] on div at bounding box center [230, 220] width 41 height 19
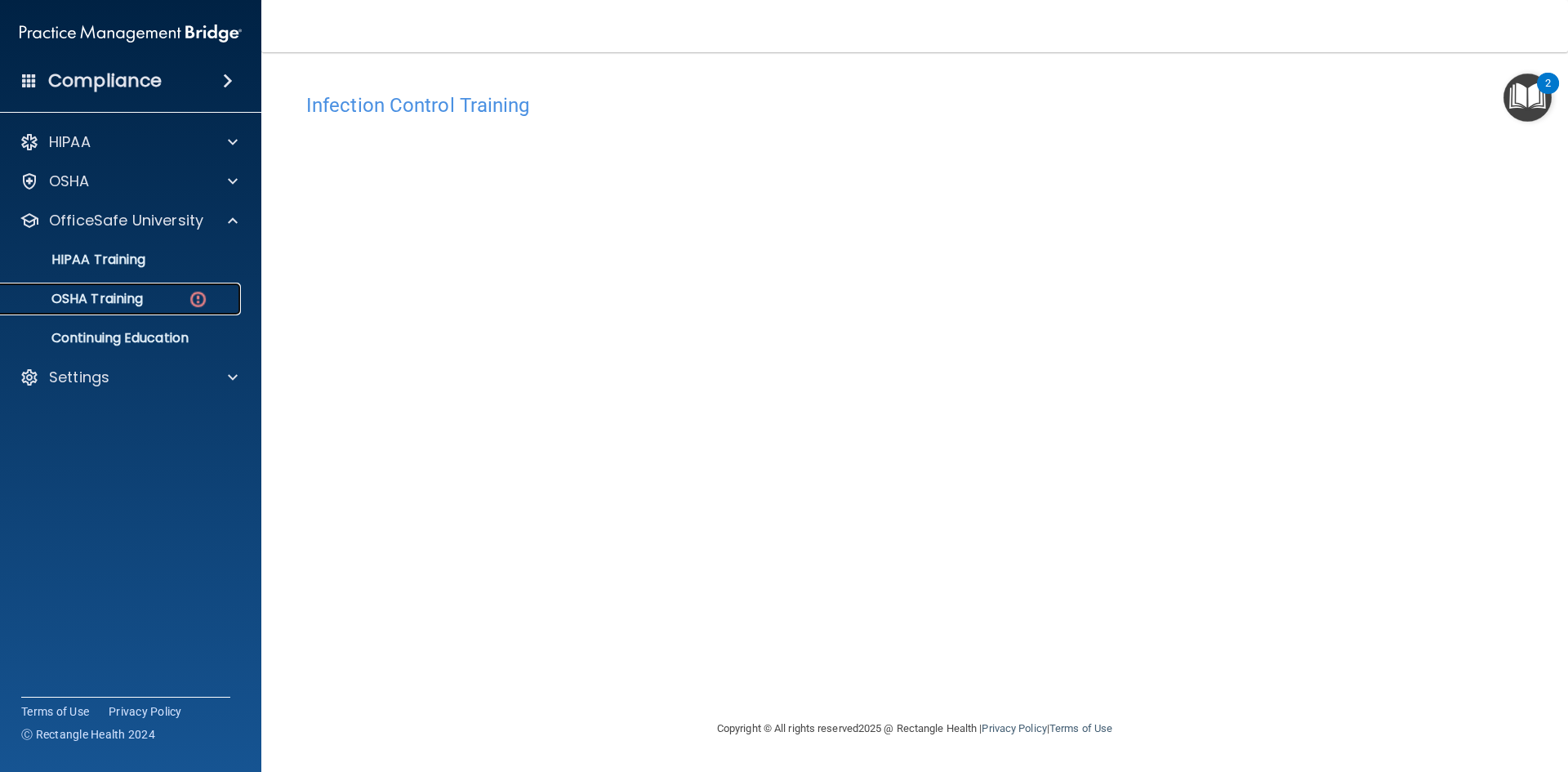
click at [209, 306] on div "OSHA Training" at bounding box center [123, 299] width 223 height 17
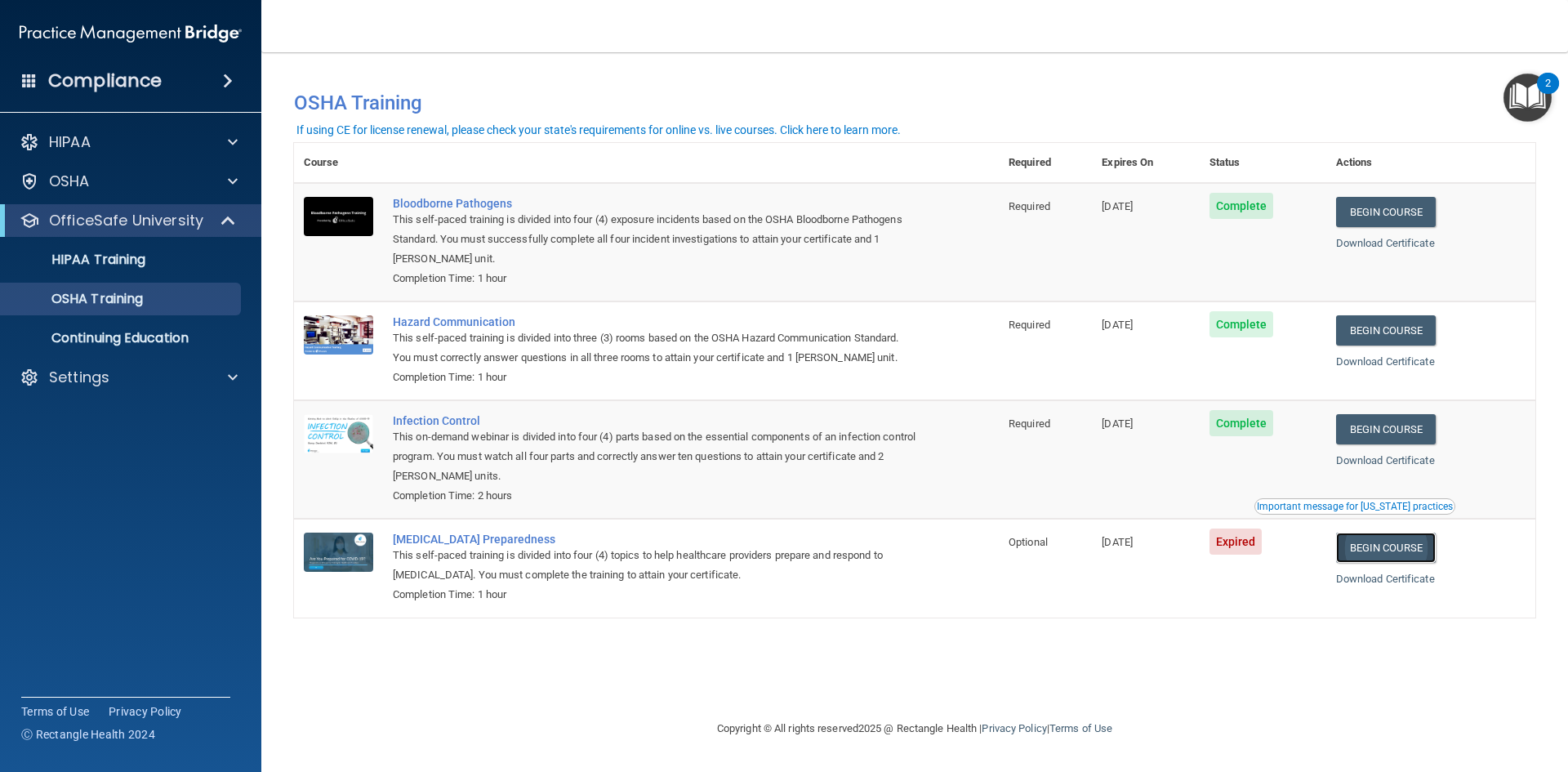
click at [1424, 553] on link "Begin Course" at bounding box center [1386, 547] width 99 height 30
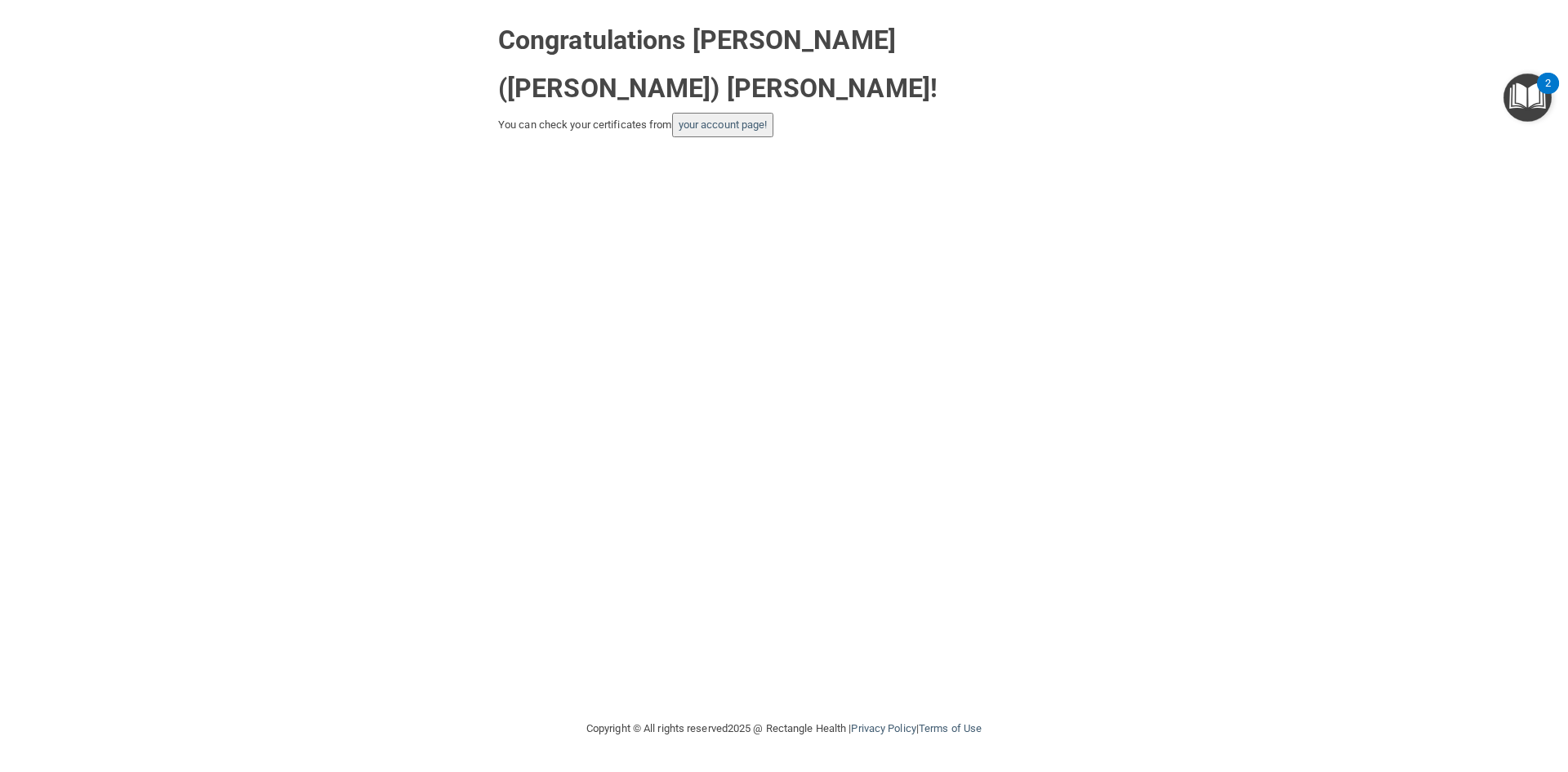
click at [717, 133] on button "your account page!" at bounding box center [723, 124] width 102 height 25
click at [726, 121] on link "your account page!" at bounding box center [723, 124] width 89 height 12
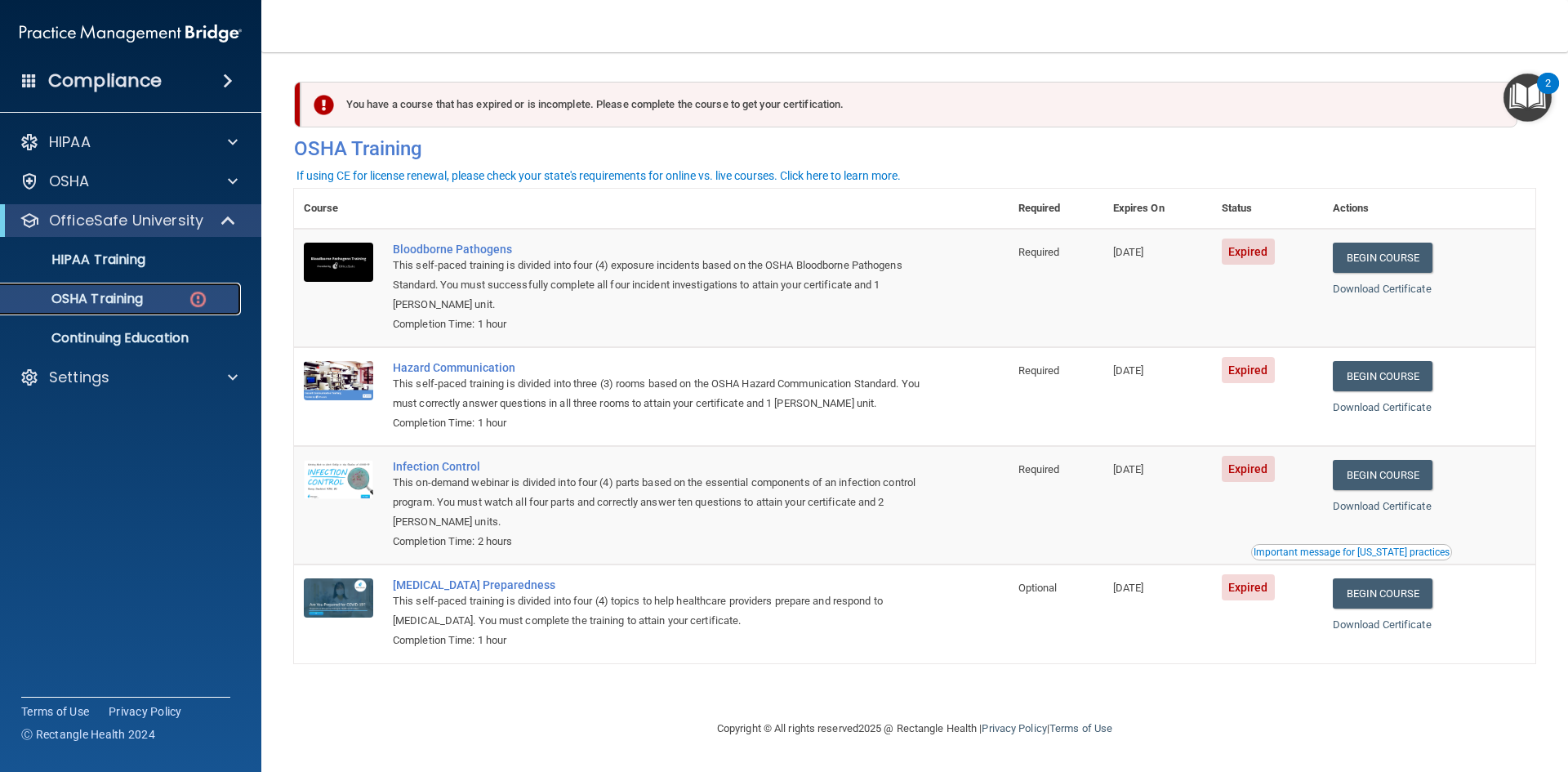
click at [148, 306] on div "OSHA Training" at bounding box center [123, 299] width 223 height 17
click at [200, 290] on img at bounding box center [198, 299] width 20 height 20
click at [189, 303] on img at bounding box center [198, 299] width 20 height 20
click at [214, 306] on div "OSHA Training" at bounding box center [123, 299] width 223 height 17
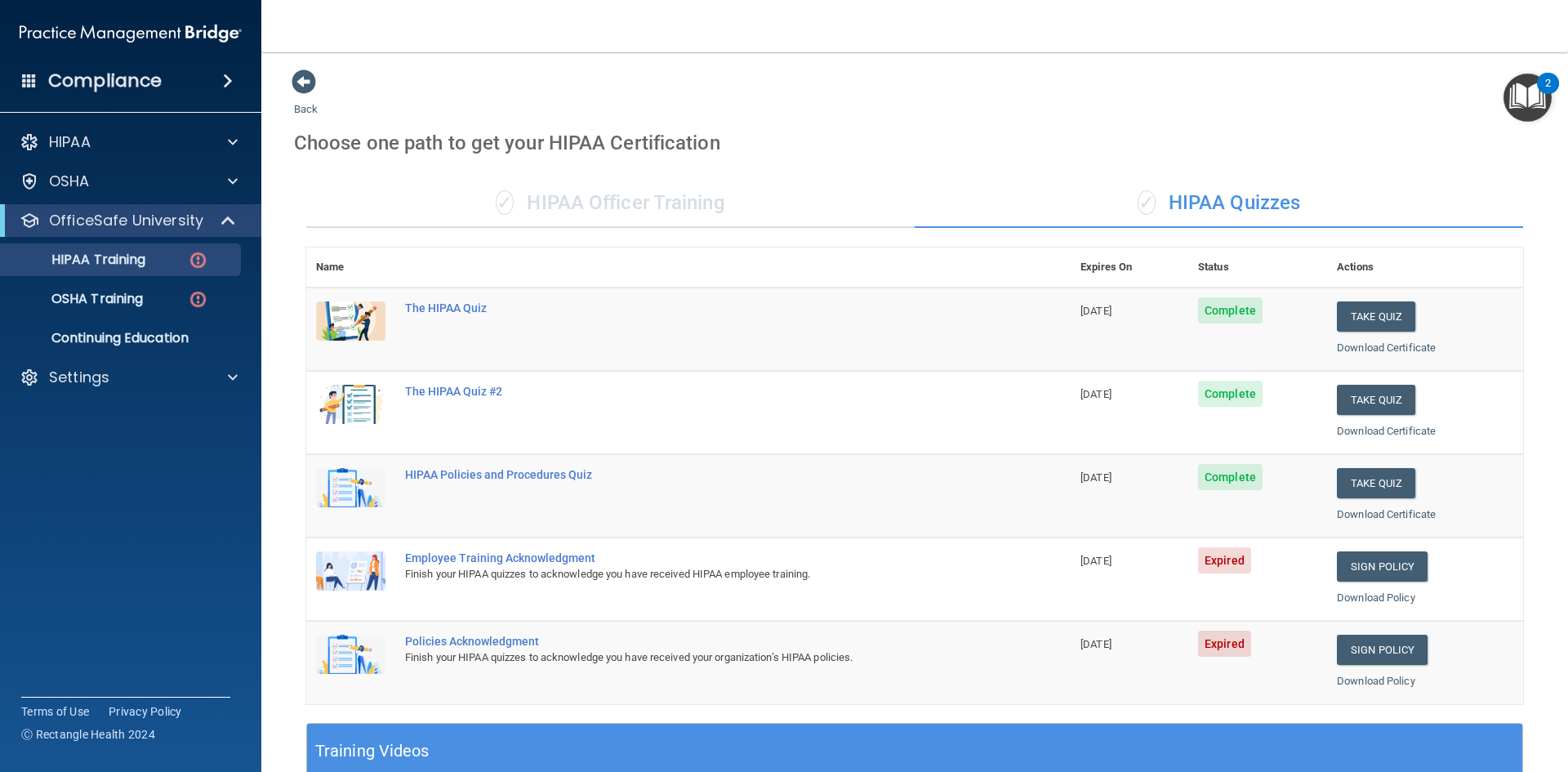
scroll to position [245, 0]
